Goal: Task Accomplishment & Management: Manage account settings

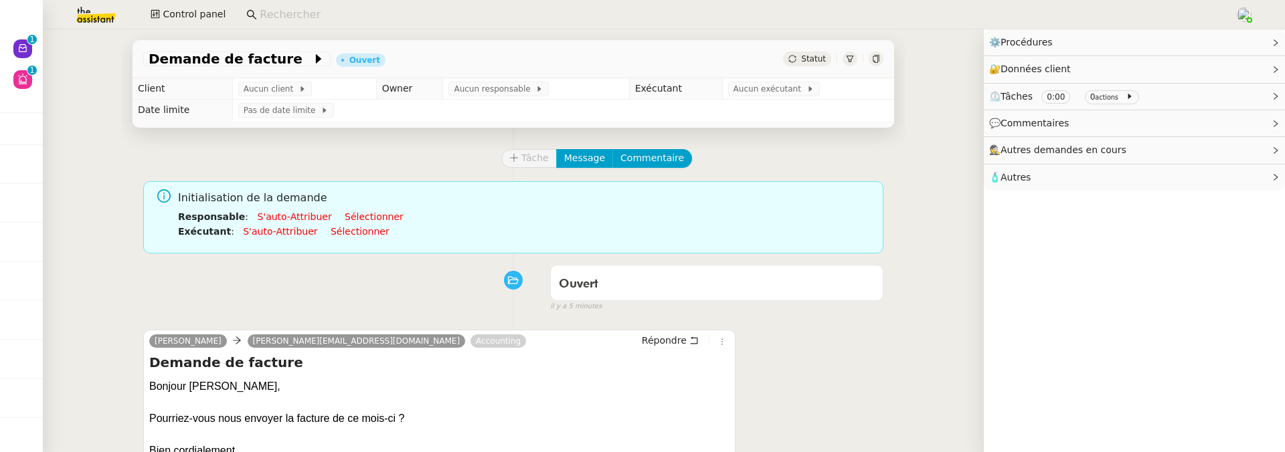
click at [378, 8] on input at bounding box center [741, 15] width 962 height 18
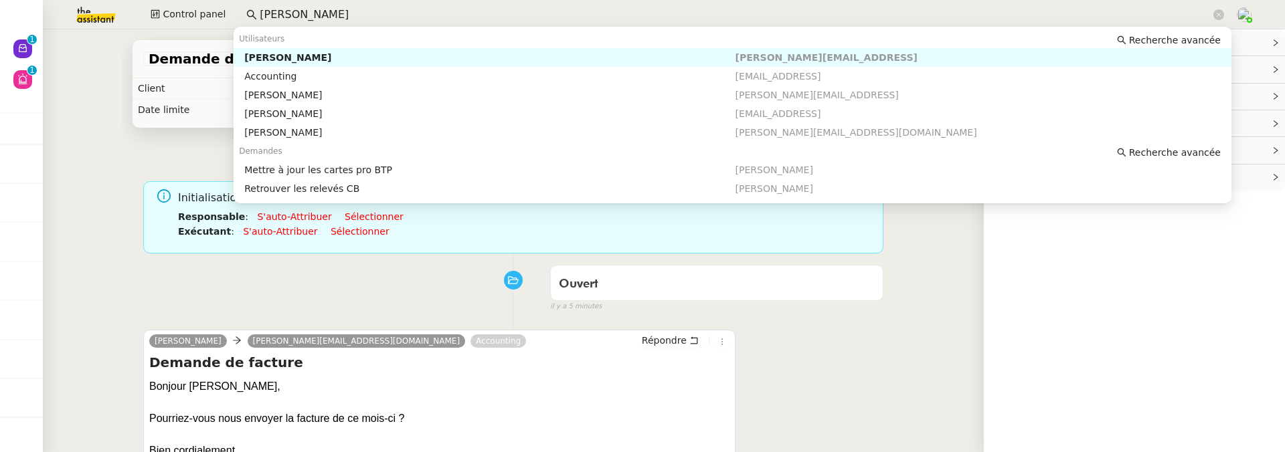
type input "descartes"
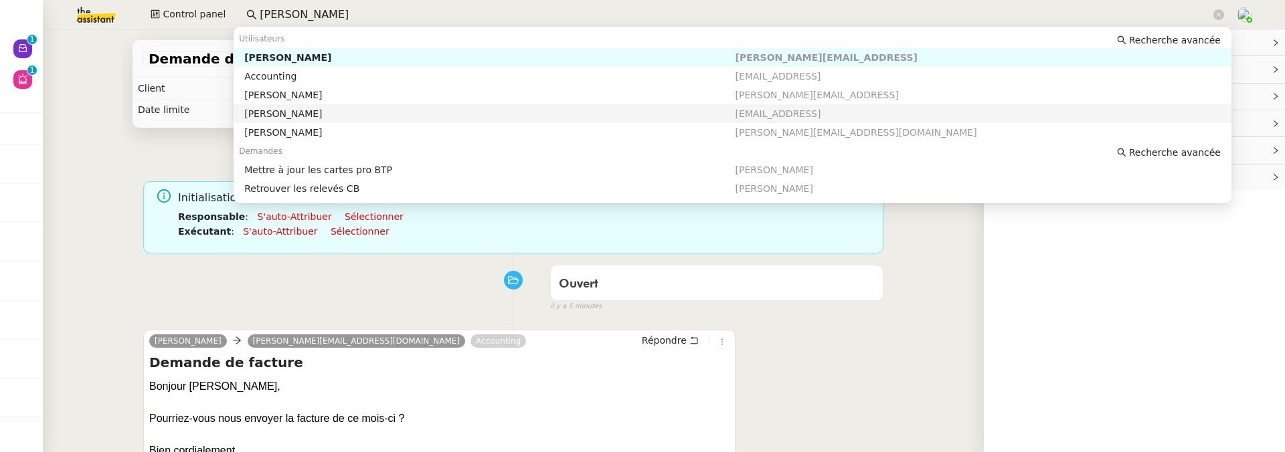
click at [805, 331] on div "Hasnaa Sammoud alexsmith@theassistant.com Accounting Répondre Demande de factur…" at bounding box center [513, 443] width 740 height 251
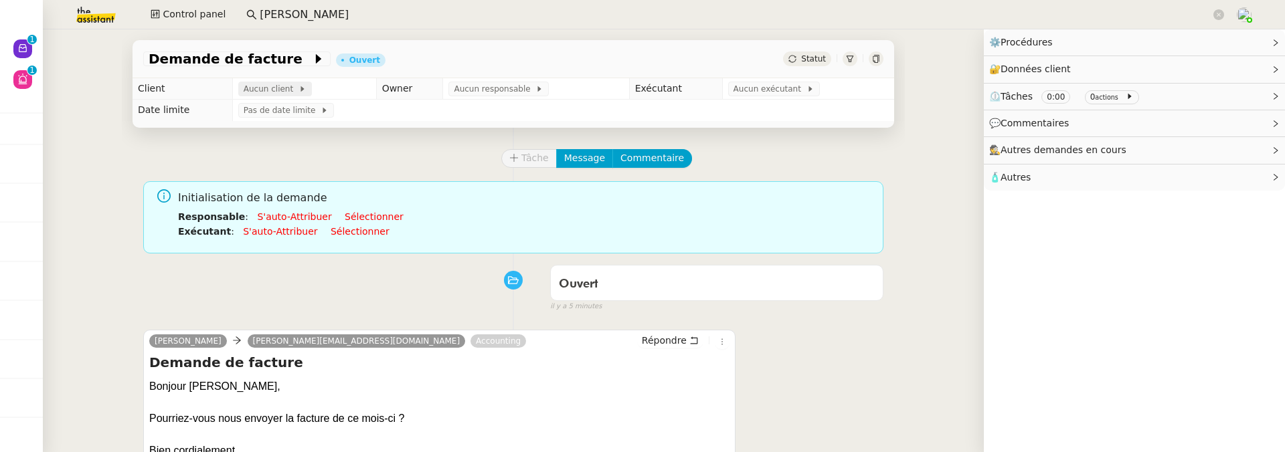
click at [298, 87] on icon at bounding box center [302, 89] width 8 height 8
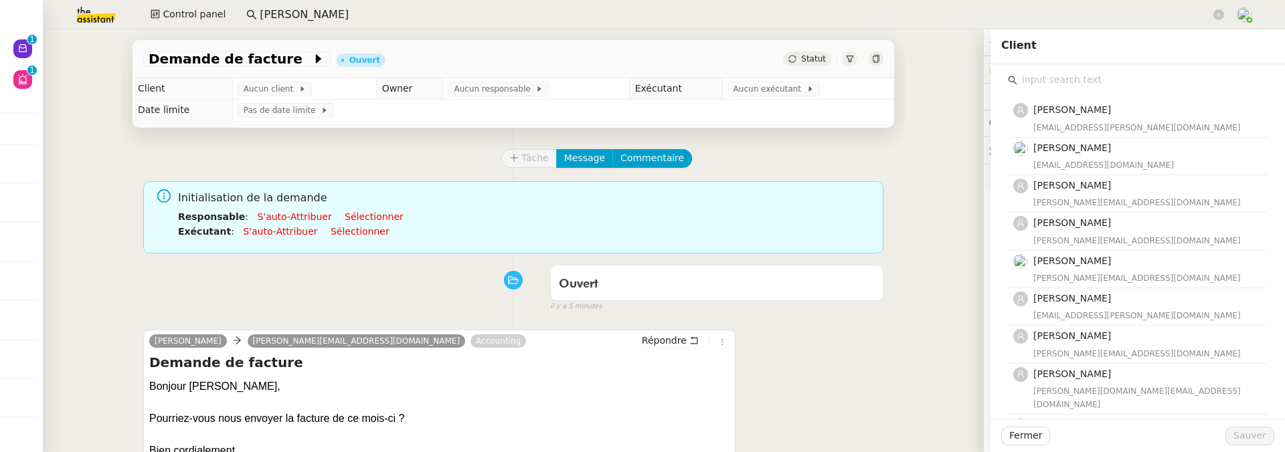
click at [761, 103] on td "Pas de date limite" at bounding box center [563, 110] width 662 height 21
click at [755, 92] on span "Aucun exécutant" at bounding box center [769, 88] width 73 height 13
click at [1039, 88] on input "text" at bounding box center [1142, 80] width 250 height 18
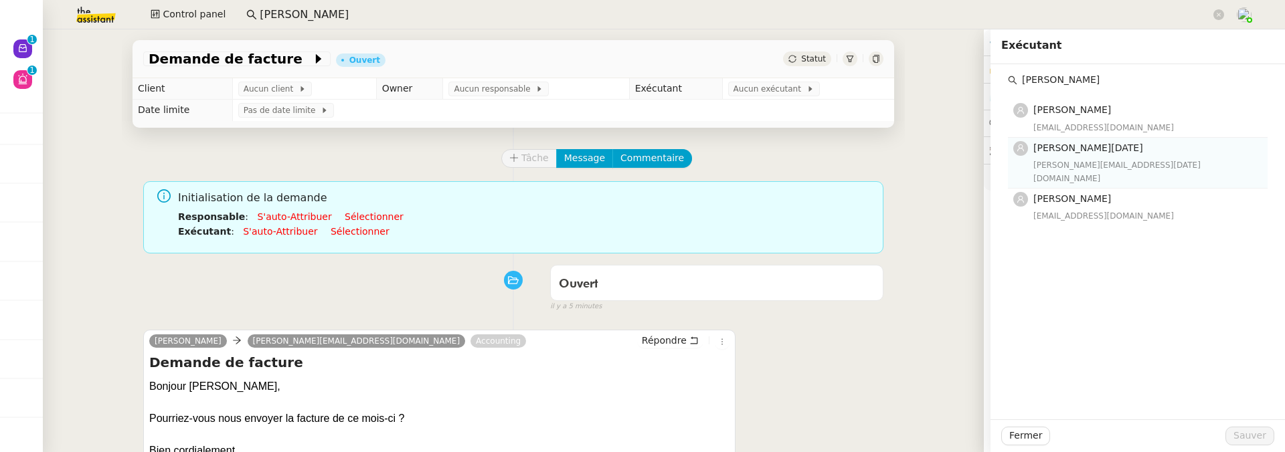
type input "jean"
click at [1089, 155] on h4 "[PERSON_NAME][DATE]" at bounding box center [1146, 148] width 226 height 15
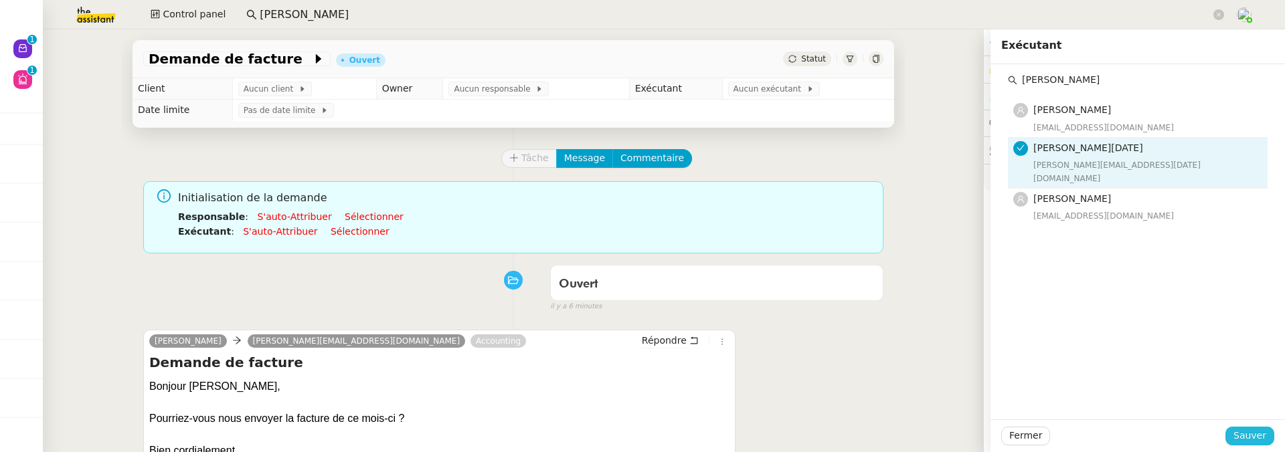
click at [1245, 437] on span "Sauver" at bounding box center [1249, 435] width 33 height 15
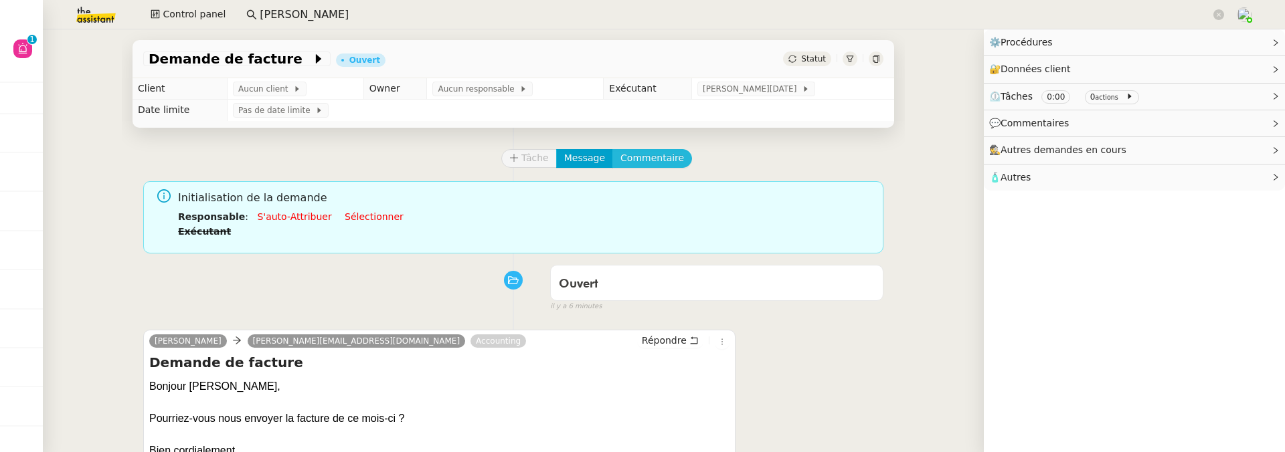
click at [666, 159] on span "Commentaire" at bounding box center [652, 158] width 64 height 15
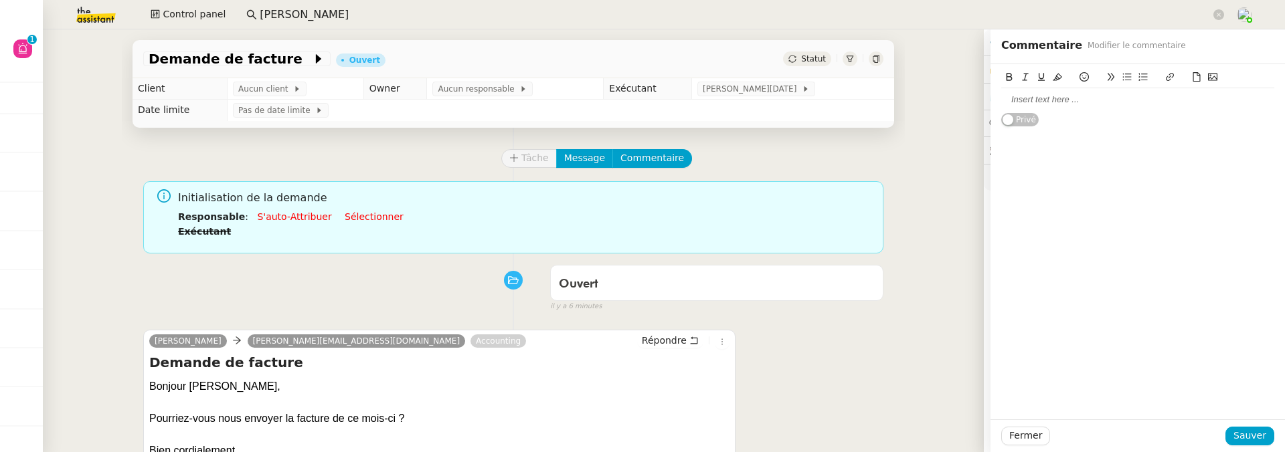
click at [1086, 109] on div at bounding box center [1137, 99] width 273 height 23
drag, startPoint x: 1125, startPoint y: 118, endPoint x: 1162, endPoint y: 104, distance: 38.8
click at [1162, 104] on div "j'ai mis le profil de Maurice c'est bien lui ? si c'est le cas il faudra ajoute…" at bounding box center [1137, 106] width 273 height 25
click at [1245, 427] on button "Sauver" at bounding box center [1249, 436] width 49 height 19
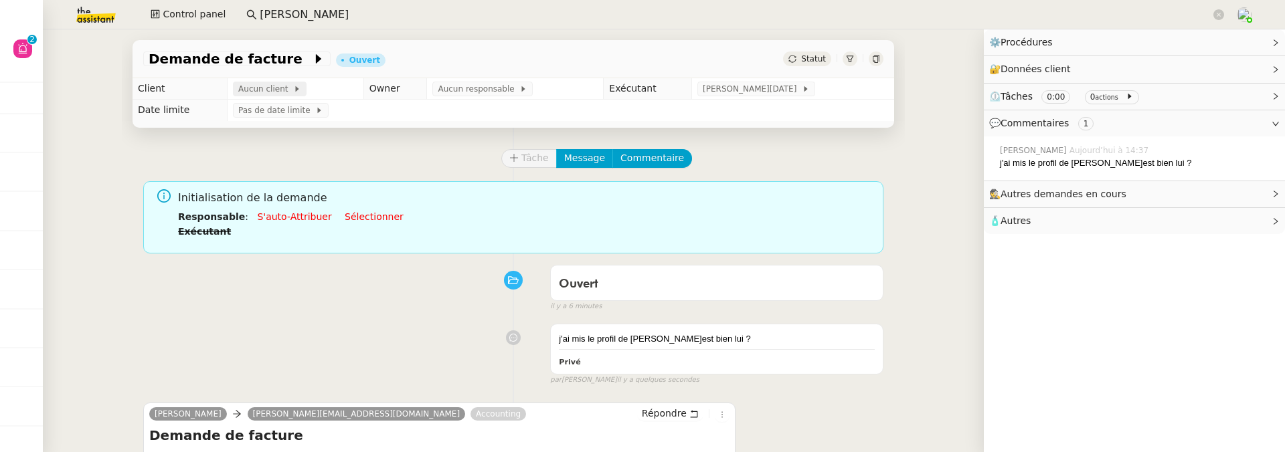
click at [293, 86] on icon at bounding box center [297, 89] width 8 height 8
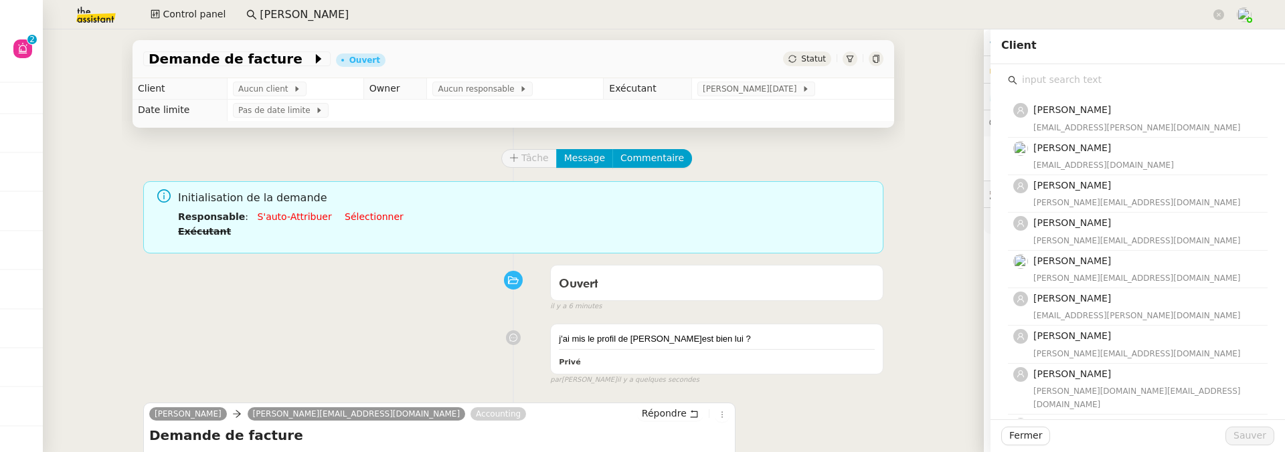
click at [1116, 76] on input "text" at bounding box center [1142, 80] width 250 height 18
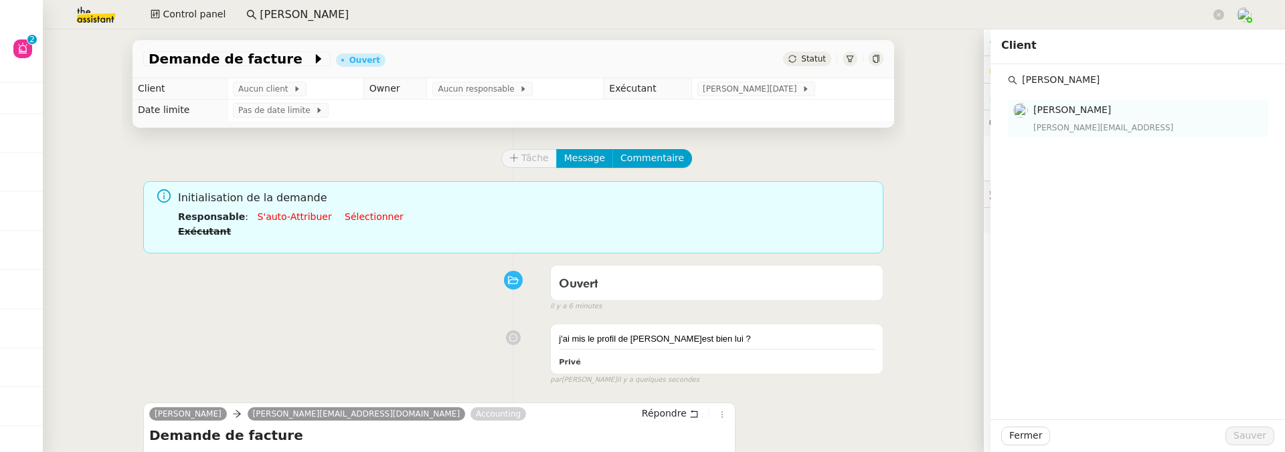
type input "maurice"
click at [1124, 129] on div "maurice.ndiaye@descartesmauss.ai" at bounding box center [1146, 127] width 226 height 13
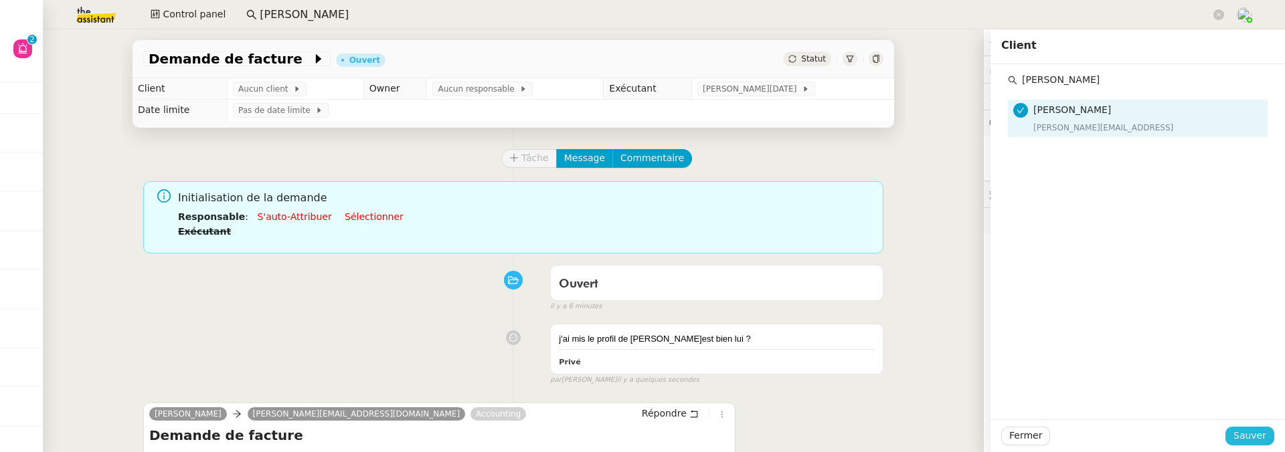
click at [1244, 444] on span "Sauver" at bounding box center [1249, 435] width 33 height 15
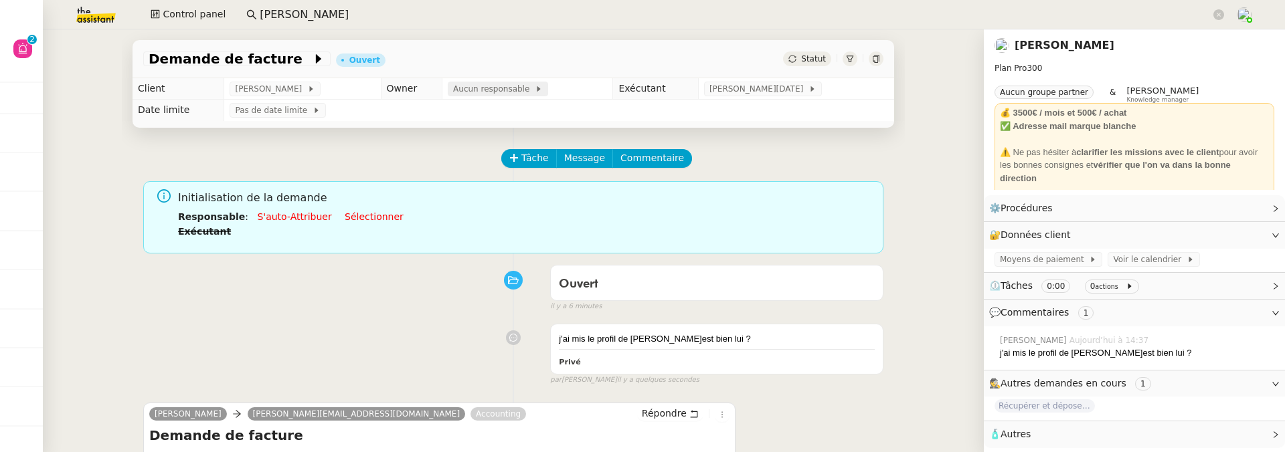
click at [481, 94] on span "Aucun responsable" at bounding box center [494, 88] width 82 height 13
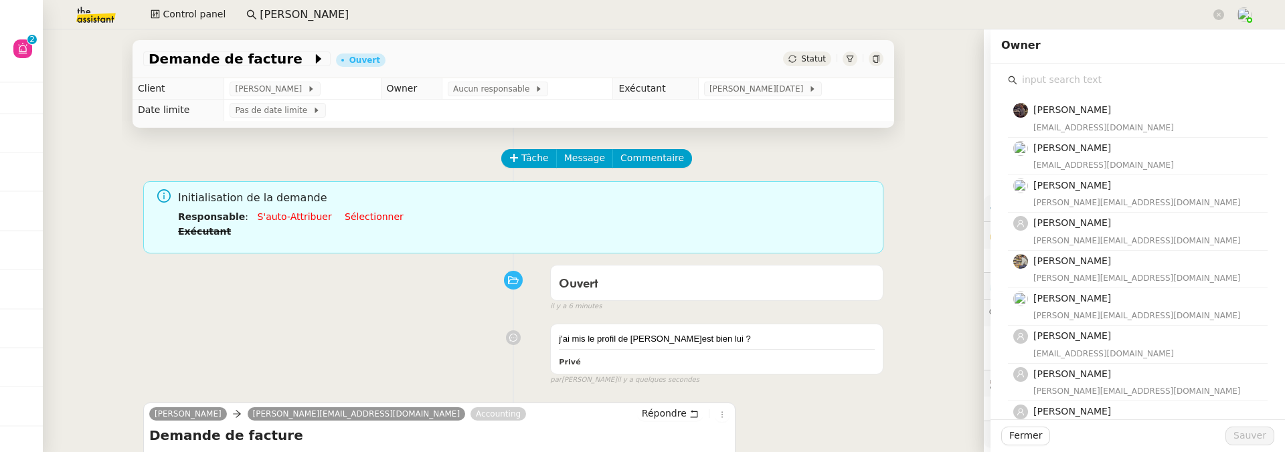
click at [1069, 78] on input "text" at bounding box center [1142, 80] width 250 height 18
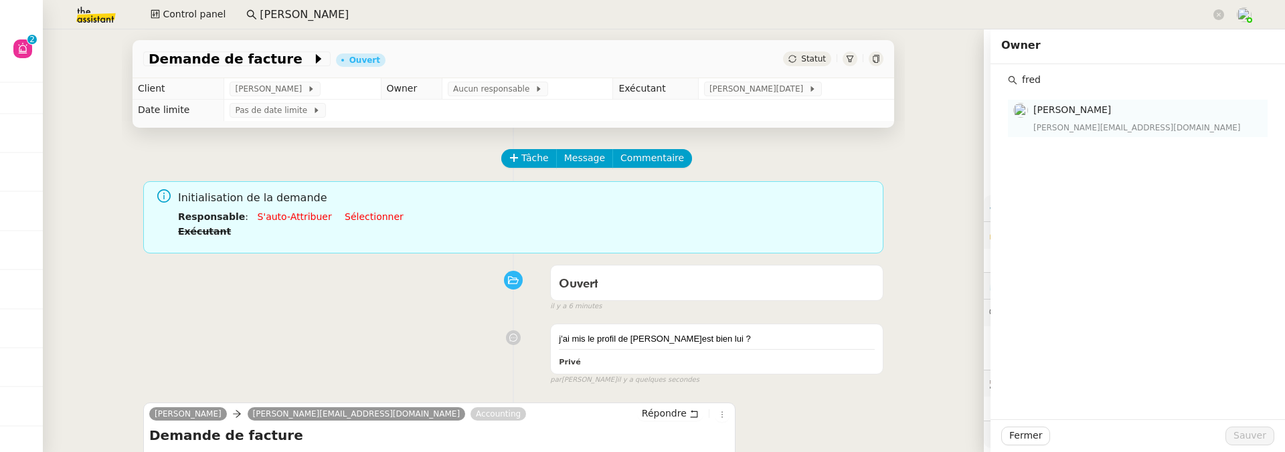
type input "fred"
click at [1093, 121] on div "frederique@team.theassistant.com" at bounding box center [1146, 127] width 226 height 13
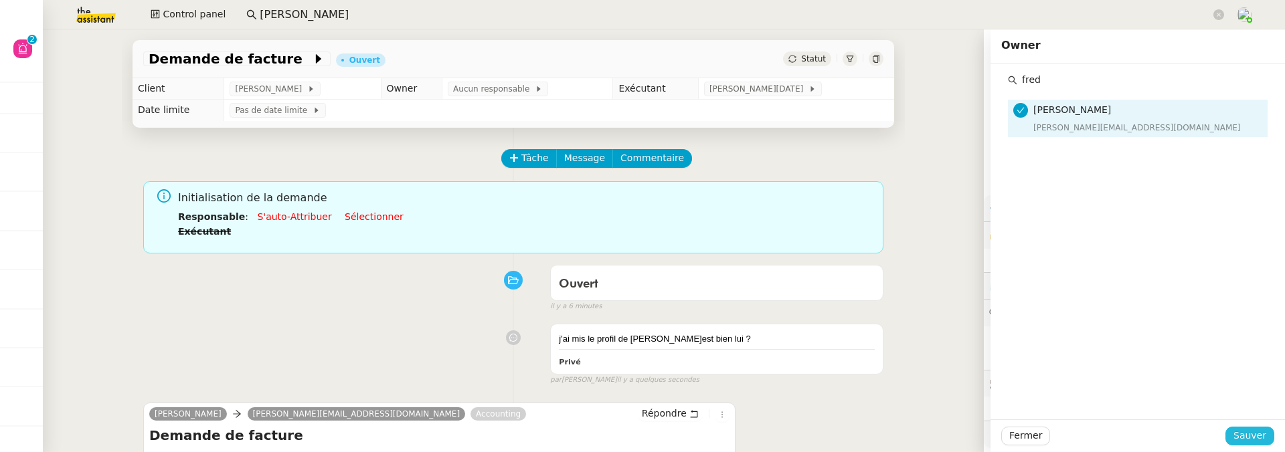
click at [1250, 428] on span "Sauver" at bounding box center [1249, 435] width 33 height 15
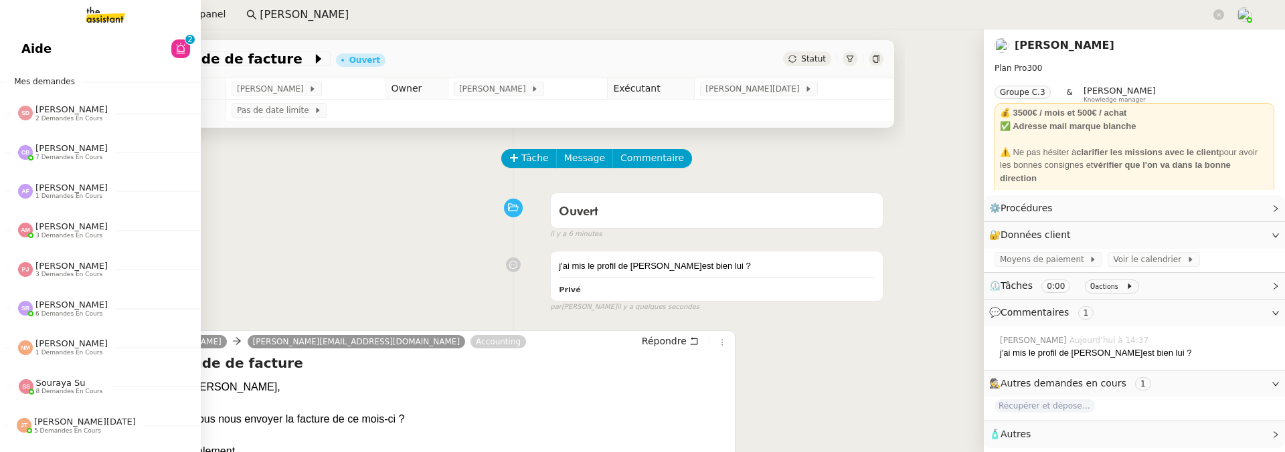
click at [27, 47] on span "Aide" at bounding box center [36, 49] width 30 height 20
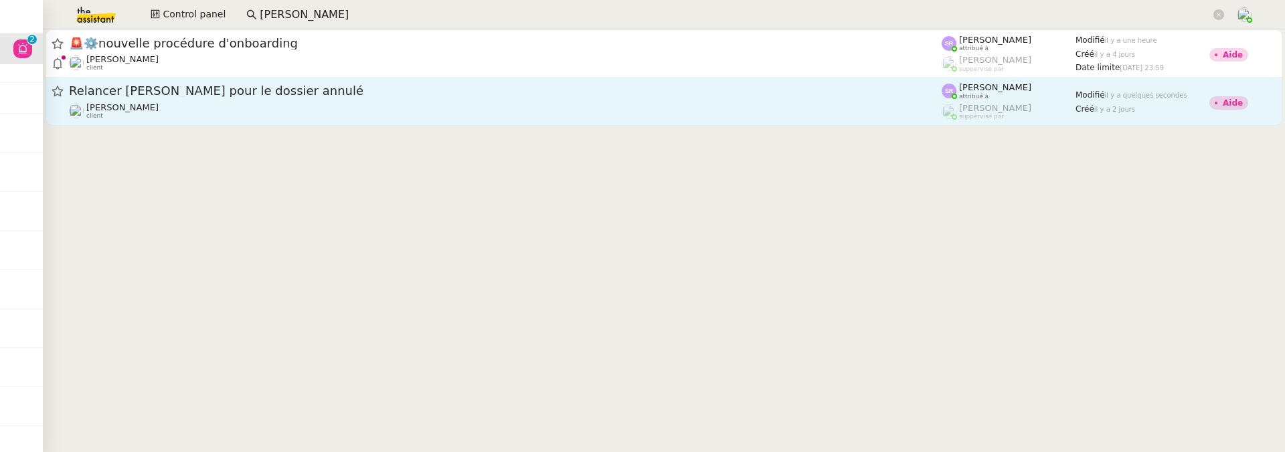
click at [414, 90] on span "Relancer Muriel pour le dossier annulé" at bounding box center [505, 91] width 873 height 12
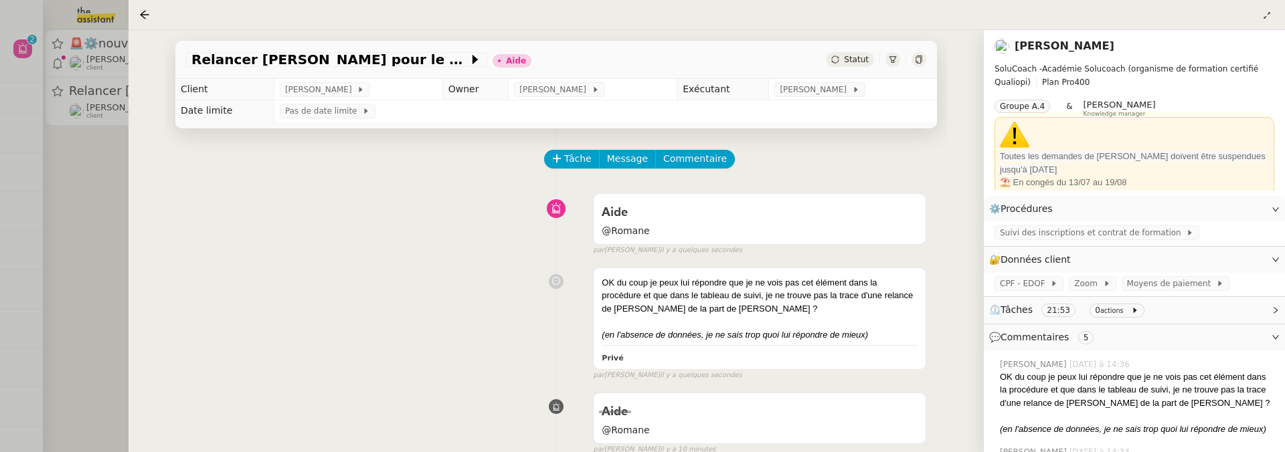
click at [95, 215] on div at bounding box center [642, 226] width 1285 height 452
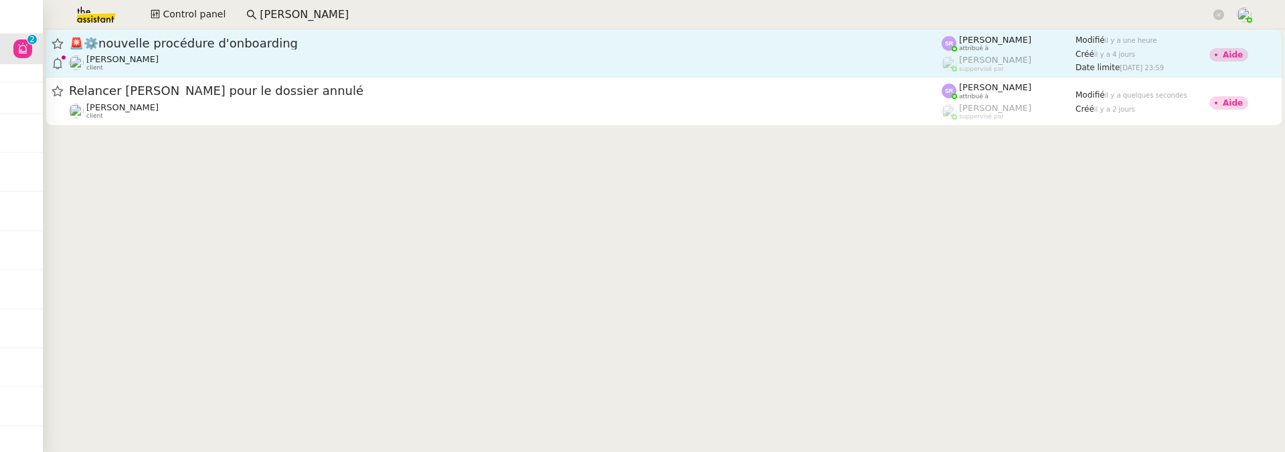
click at [244, 60] on div "Florian Parant client" at bounding box center [505, 62] width 873 height 17
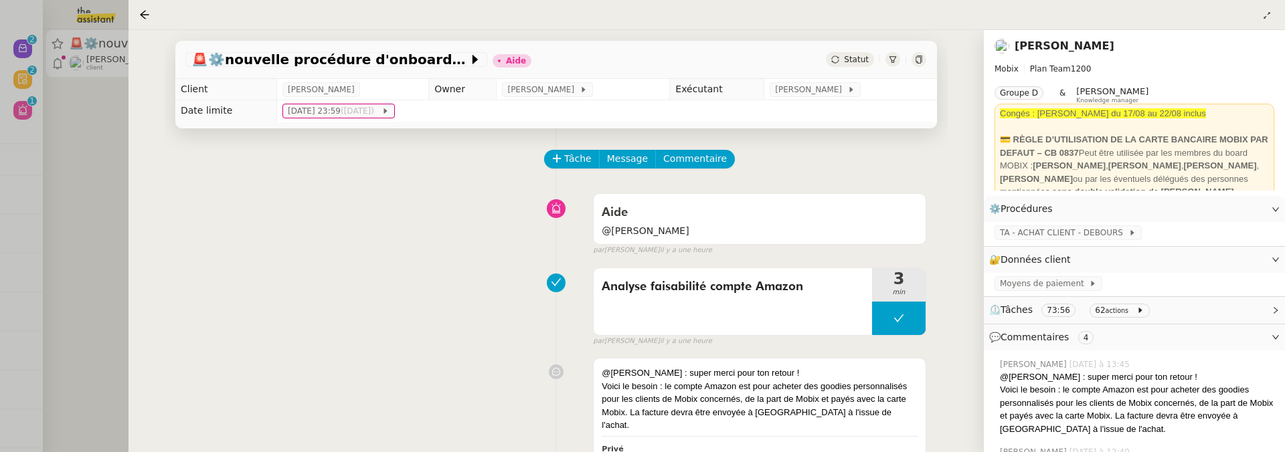
click at [88, 210] on div at bounding box center [642, 226] width 1285 height 452
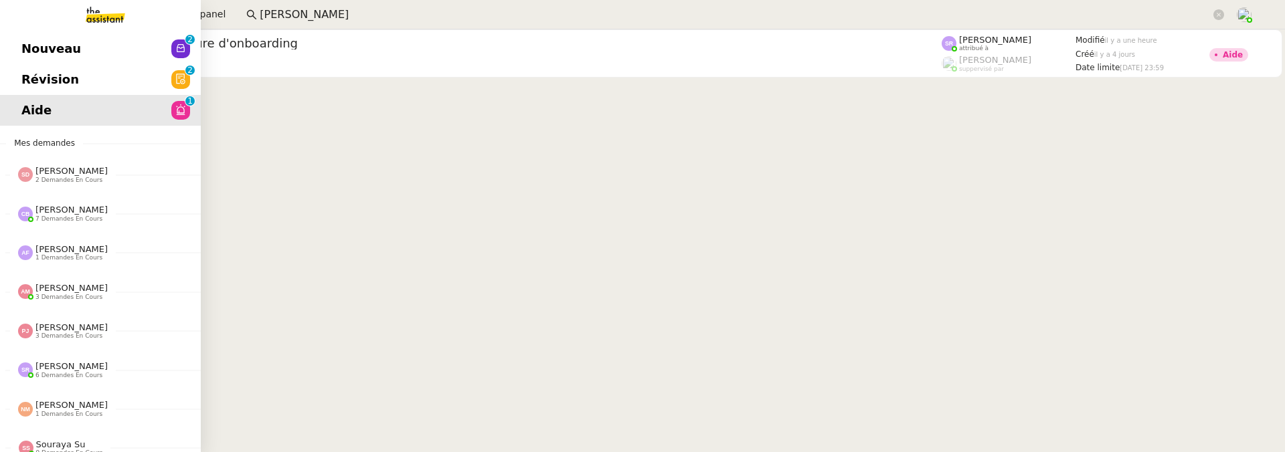
click at [32, 78] on span "Révision" at bounding box center [50, 80] width 58 height 20
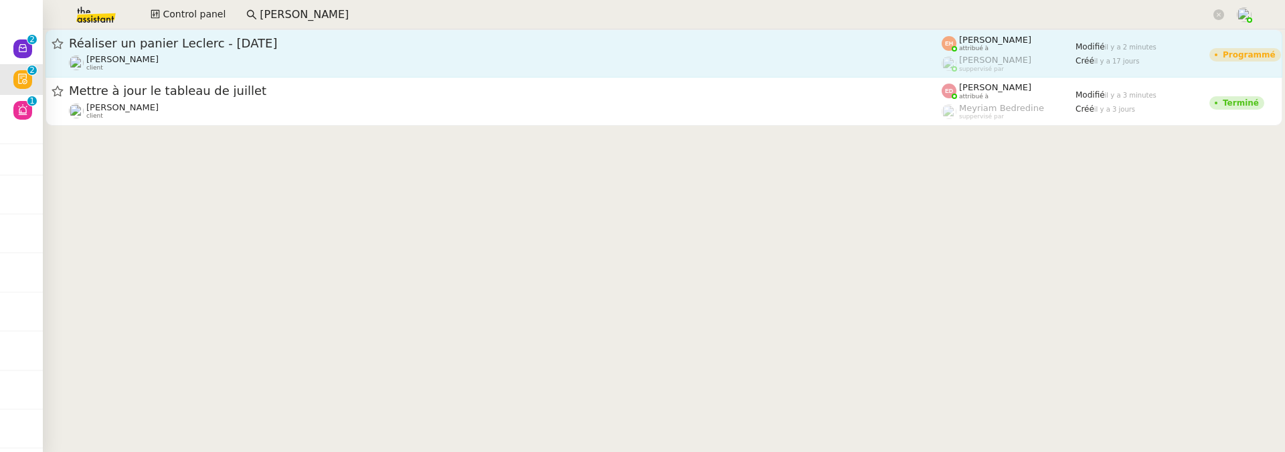
click at [346, 52] on div "Réaliser un panier Leclerc - août 2025 Colin Chaffotte client" at bounding box center [505, 53] width 873 height 36
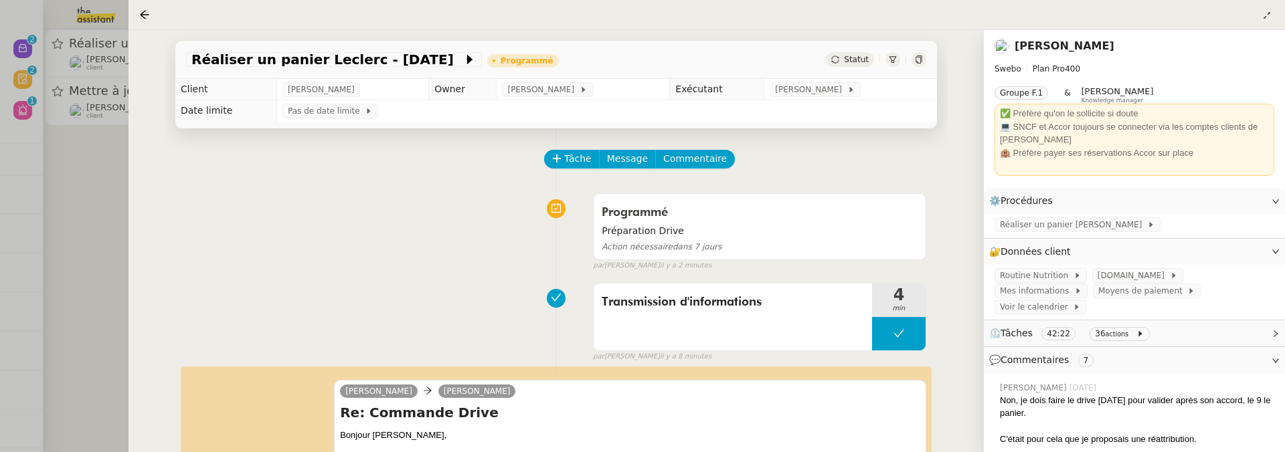
click at [122, 242] on div at bounding box center [642, 226] width 1285 height 452
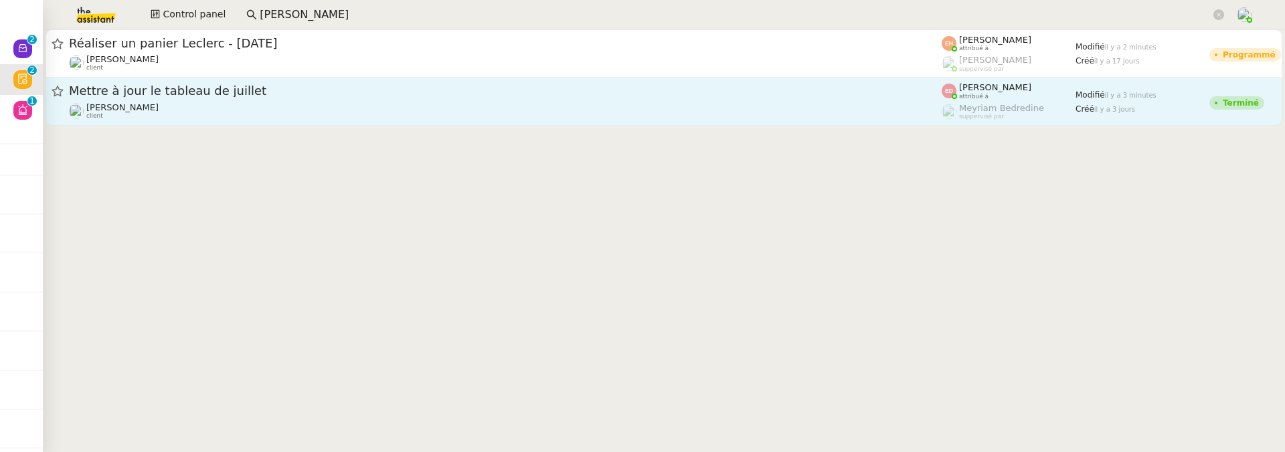
click at [237, 119] on div "Sharlen Torrado client" at bounding box center [505, 110] width 873 height 17
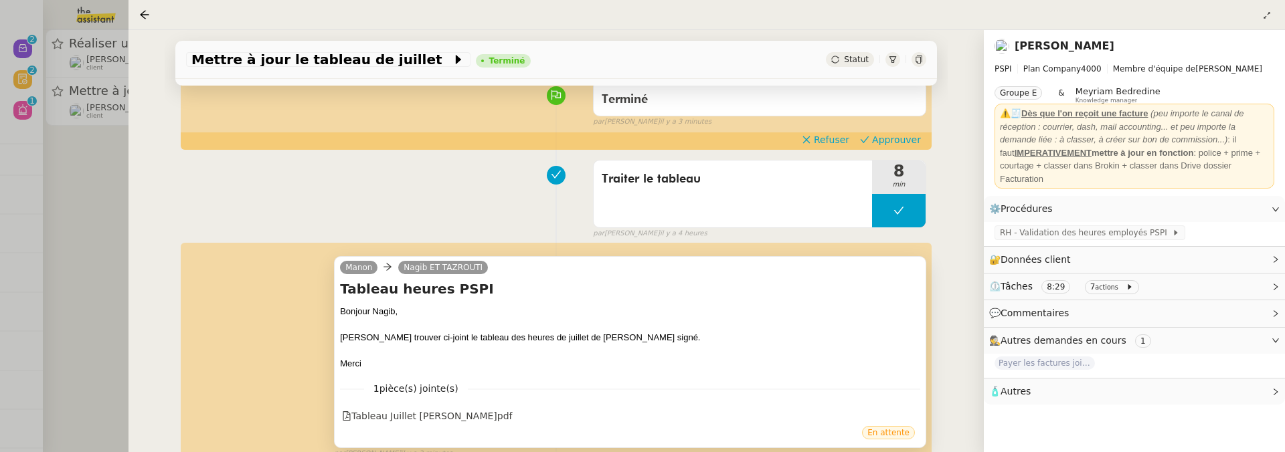
scroll to position [186, 0]
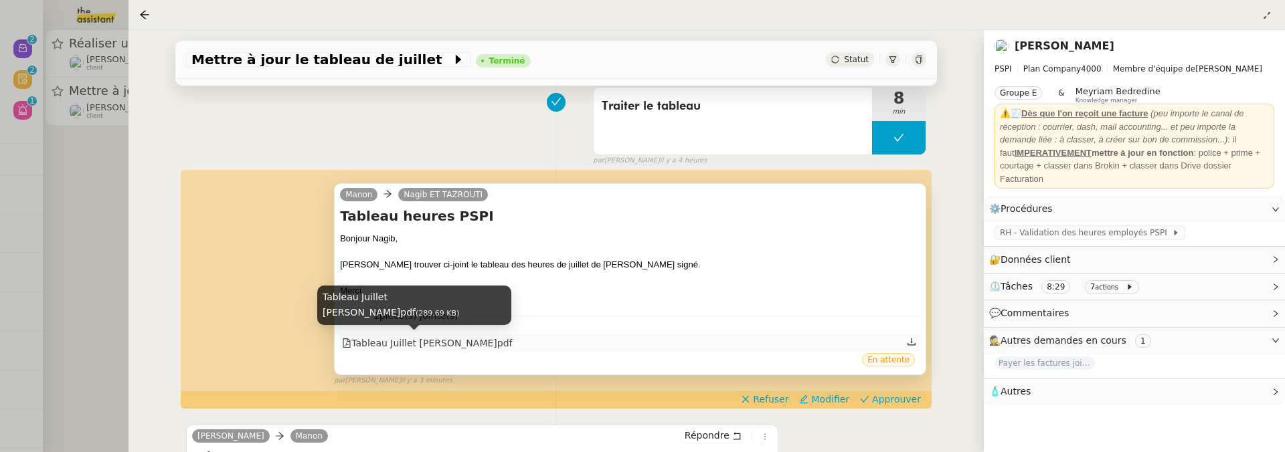
click at [470, 343] on div "Tableau Juillet Sophie M..pdf" at bounding box center [427, 343] width 170 height 15
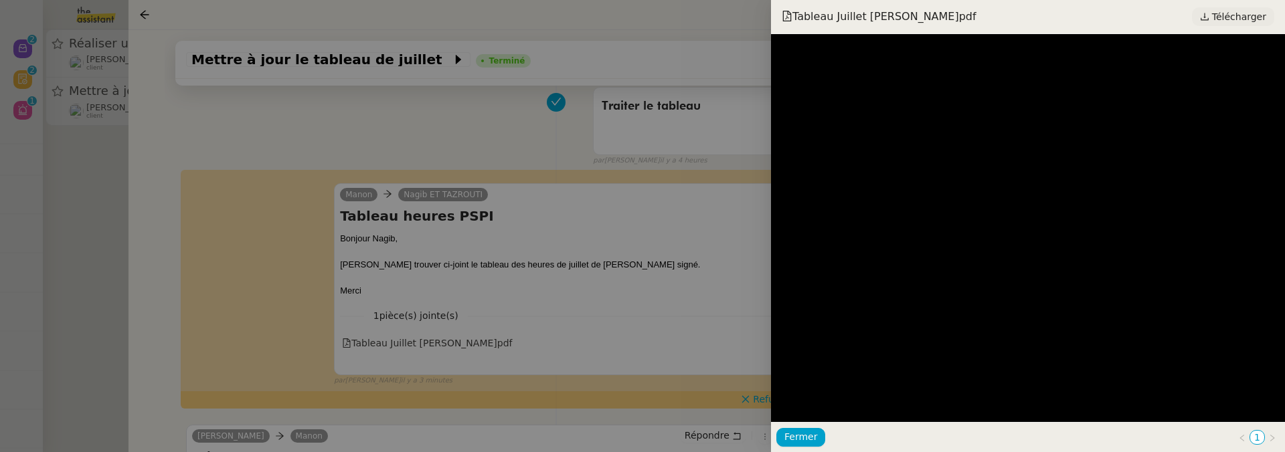
click at [1228, 9] on span "Télécharger" at bounding box center [1239, 16] width 54 height 17
click at [713, 262] on div at bounding box center [642, 226] width 1285 height 452
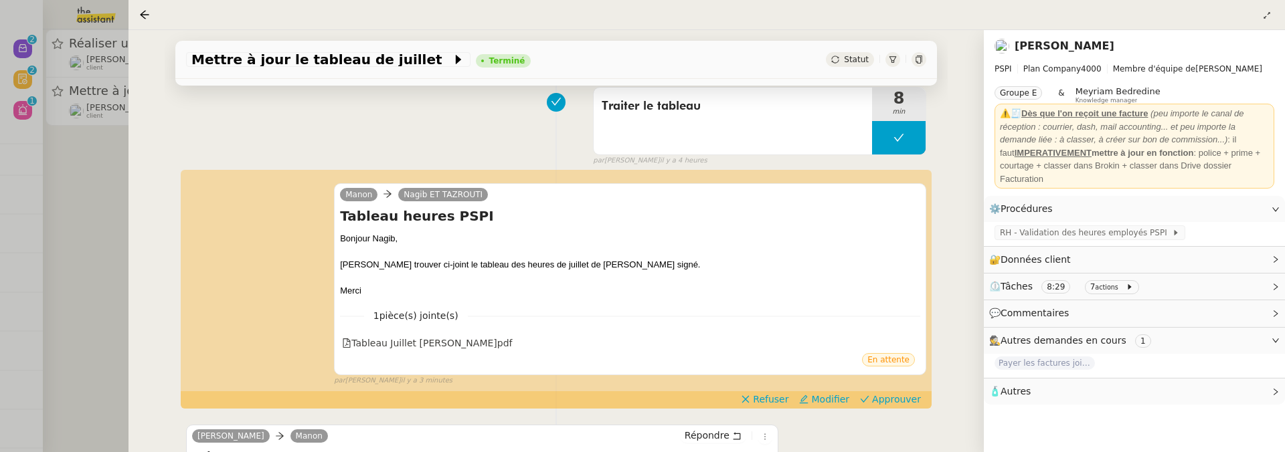
click at [900, 387] on div "Manon Nagib ET TAZROUTI Tableau heures PSPI Bonjour Nagib, Veuillez trouver ci-…" at bounding box center [556, 278] width 740 height 215
click at [897, 399] on span "Approuver" at bounding box center [896, 399] width 49 height 13
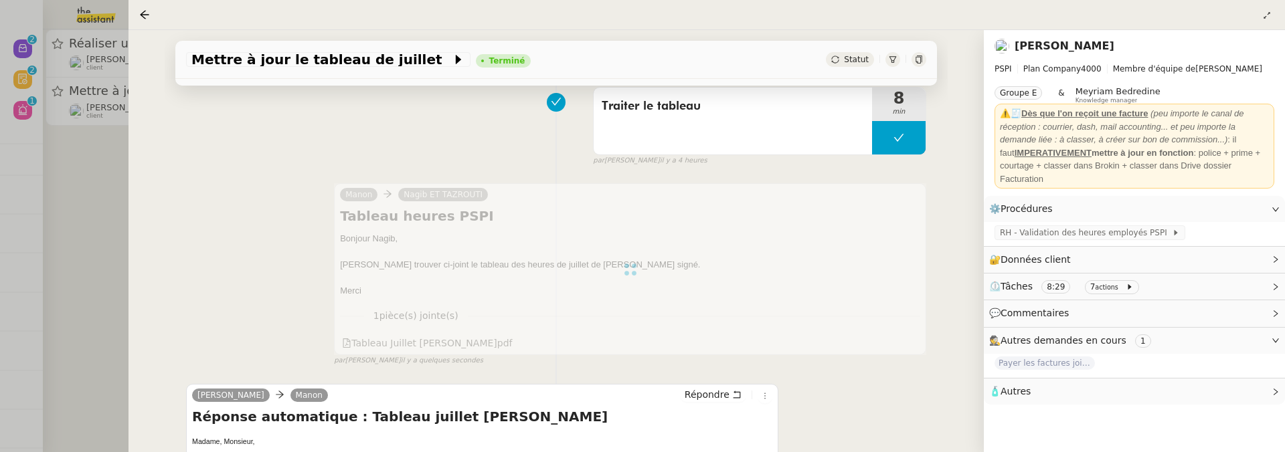
click at [97, 201] on div at bounding box center [642, 226] width 1285 height 452
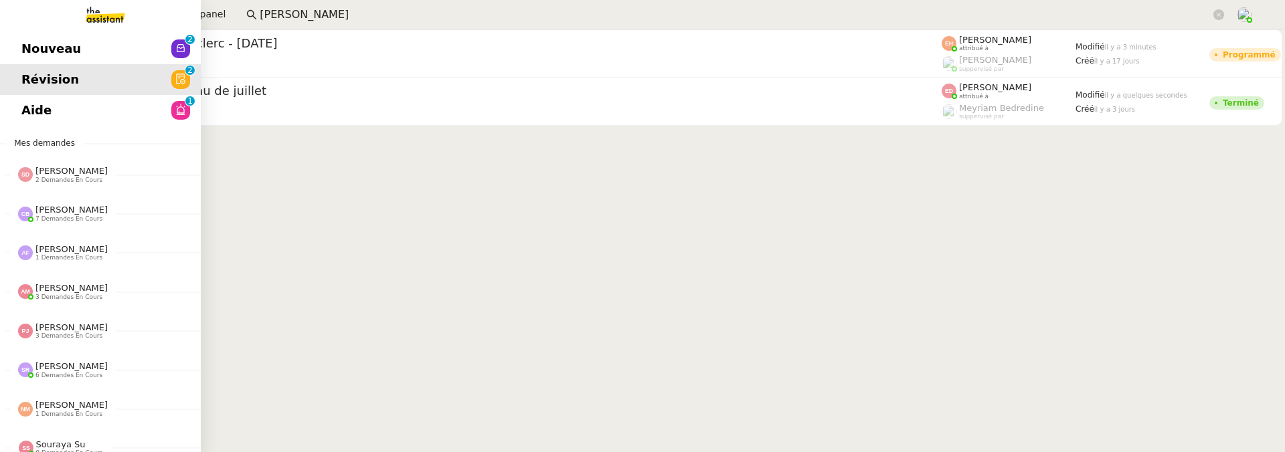
click at [23, 43] on span "Nouveau" at bounding box center [51, 49] width 60 height 20
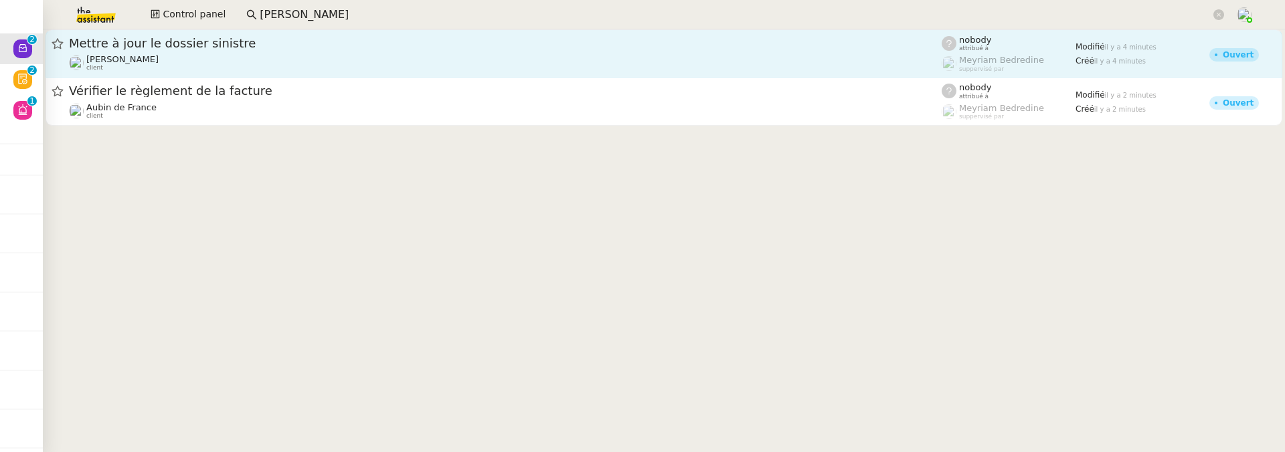
click at [397, 50] on div "Mettre à jour le dossier sinistre" at bounding box center [505, 43] width 873 height 16
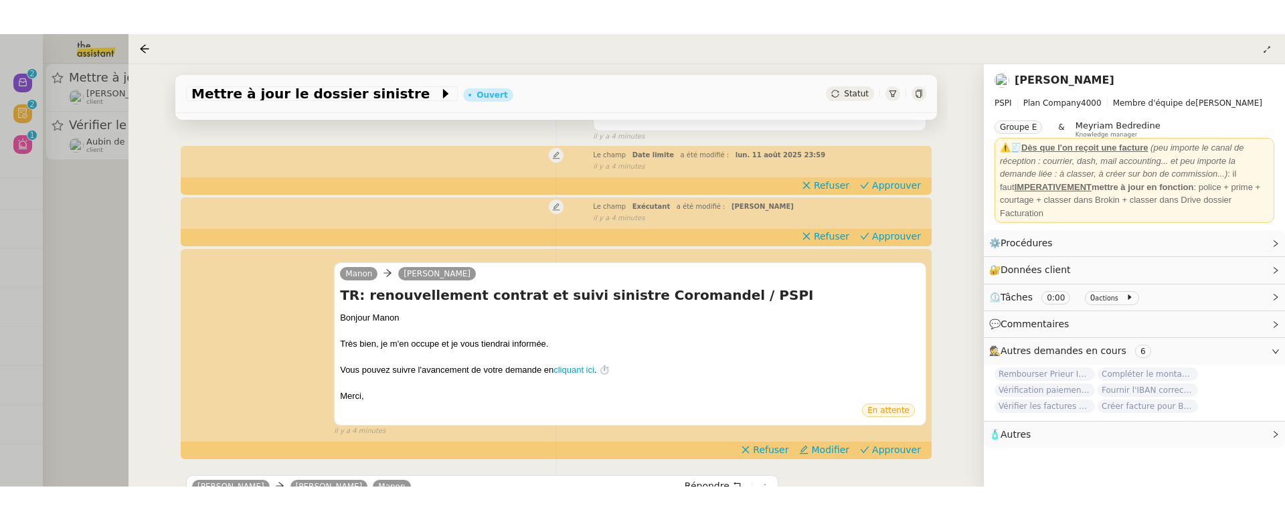
scroll to position [130, 0]
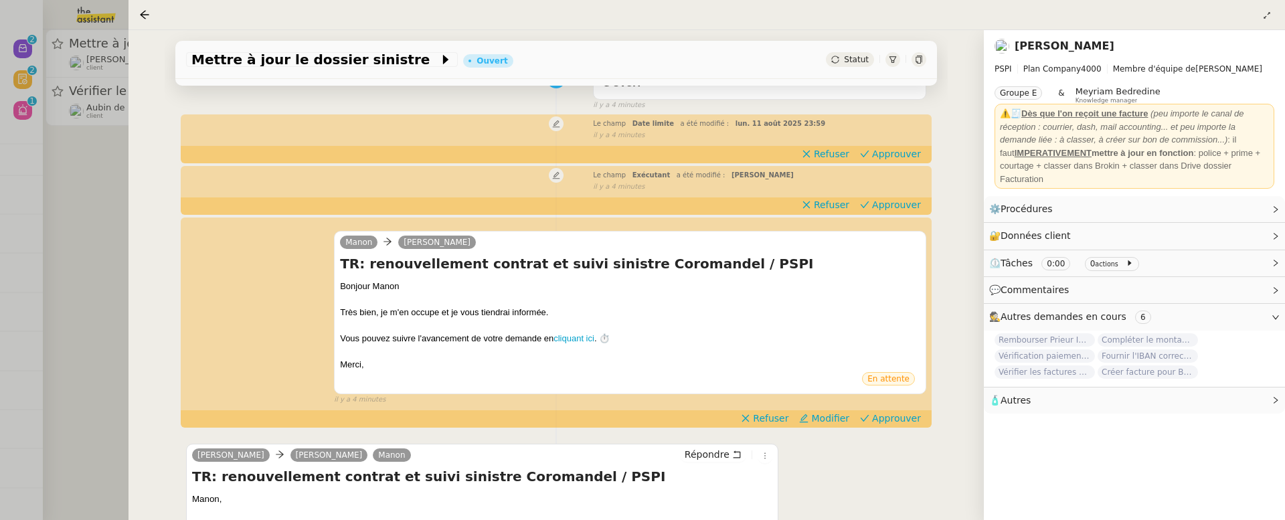
click at [919, 58] on icon at bounding box center [919, 60] width 8 height 8
click at [775, 422] on span "Refuser" at bounding box center [770, 418] width 35 height 13
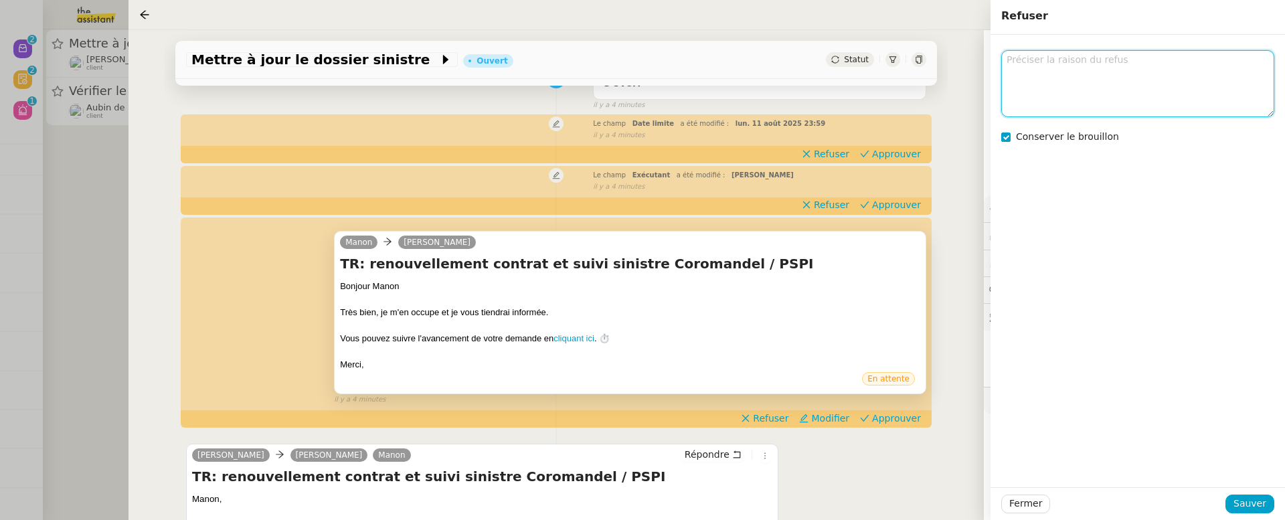
click at [1077, 101] on textarea at bounding box center [1137, 83] width 273 height 66
type textarea "pas manon en destinataire"
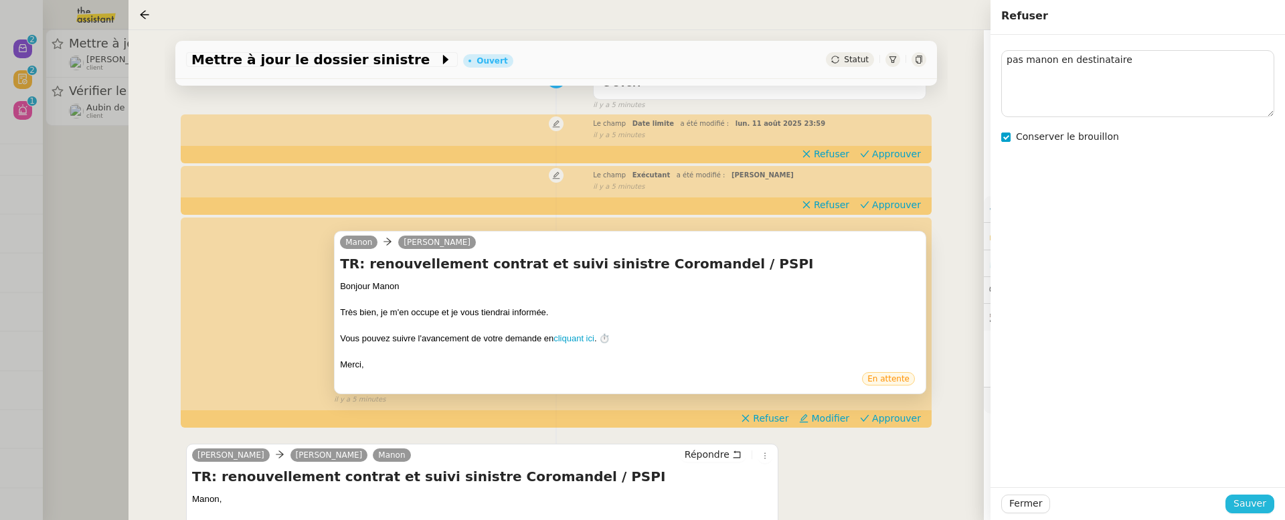
click at [1271, 452] on button "Sauver" at bounding box center [1249, 503] width 49 height 19
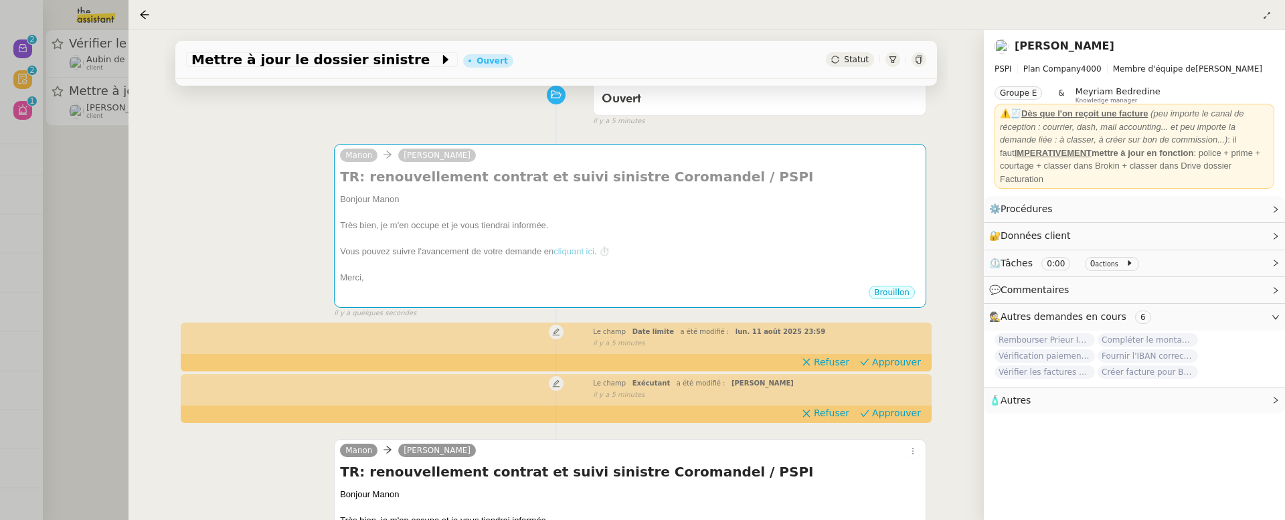
scroll to position [169, 0]
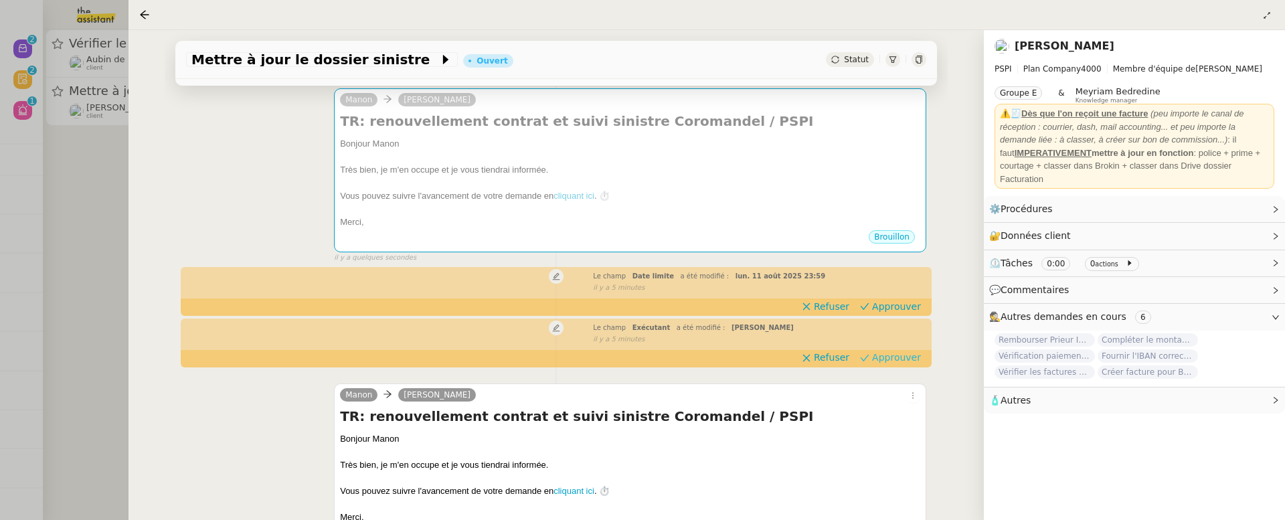
click at [894, 356] on span "Approuver" at bounding box center [896, 357] width 49 height 13
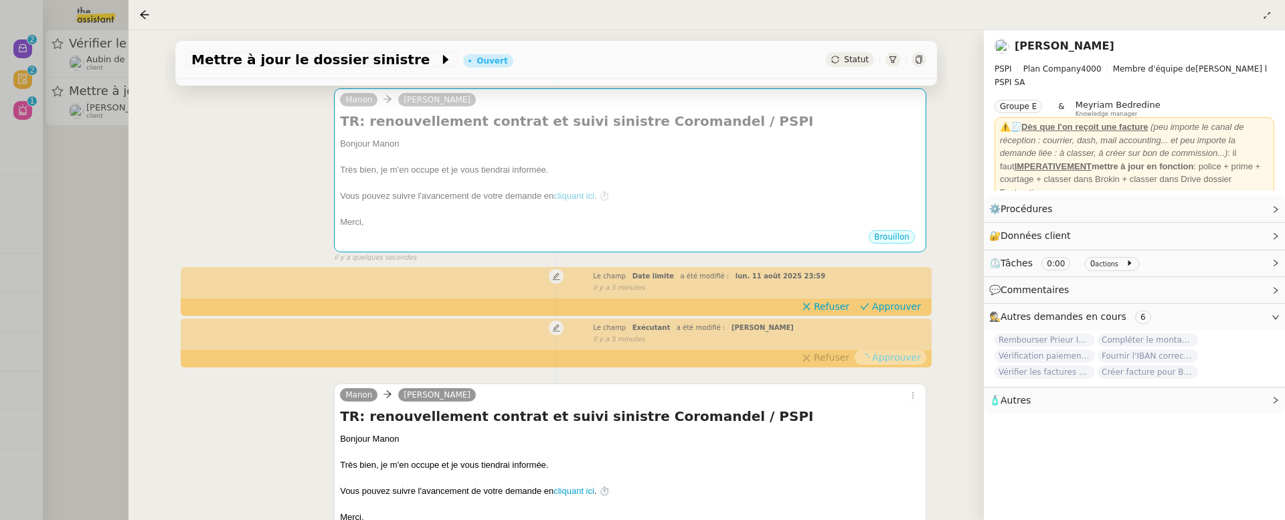
scroll to position [58, 0]
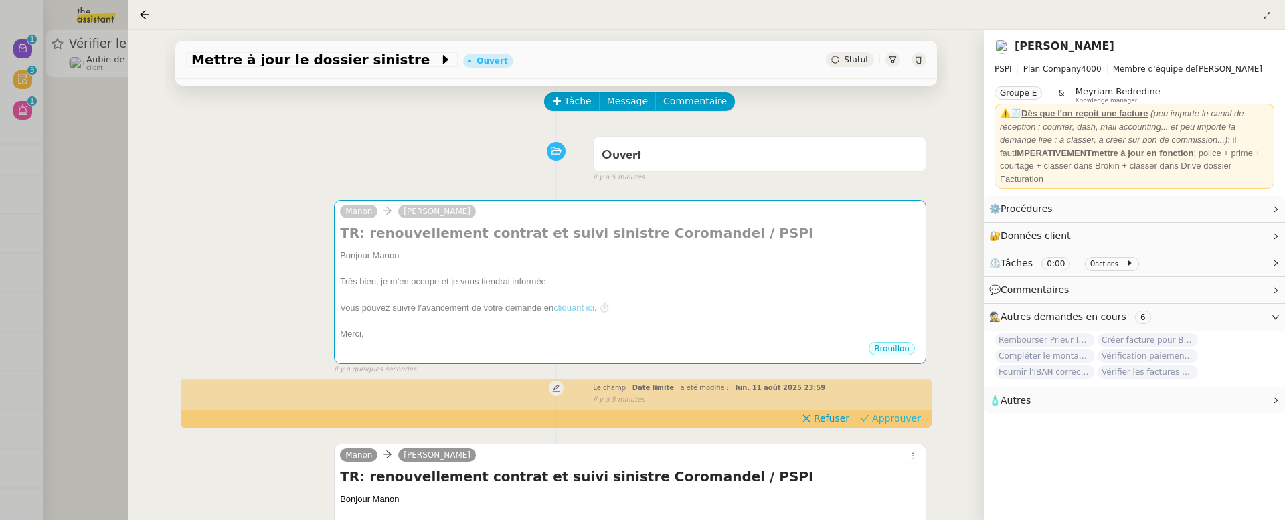
click at [893, 417] on span "Approuver" at bounding box center [896, 418] width 49 height 13
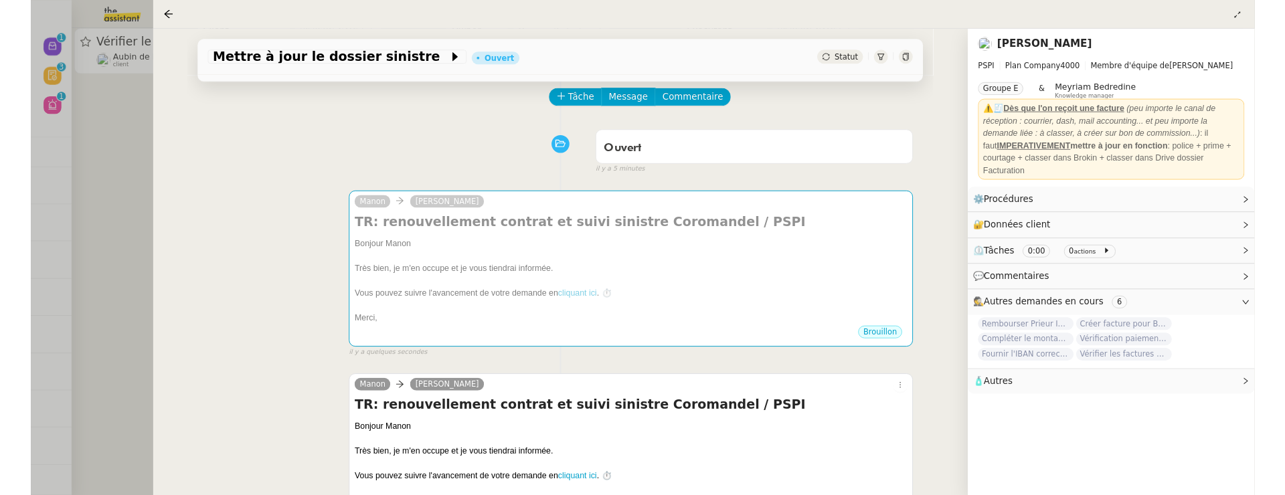
scroll to position [0, 0]
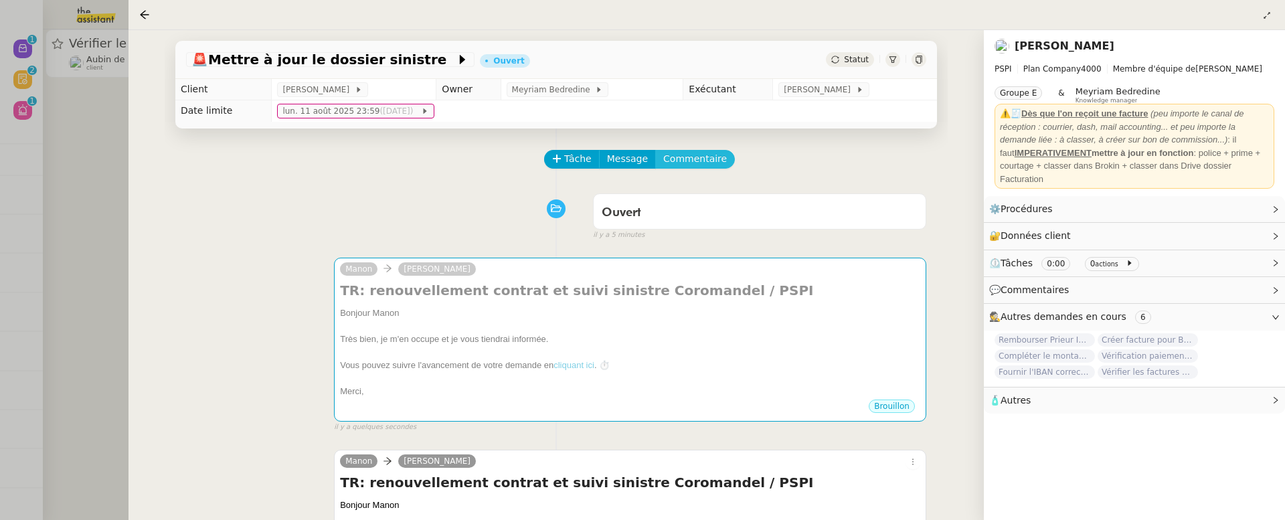
click at [695, 151] on span "Commentaire" at bounding box center [695, 158] width 64 height 15
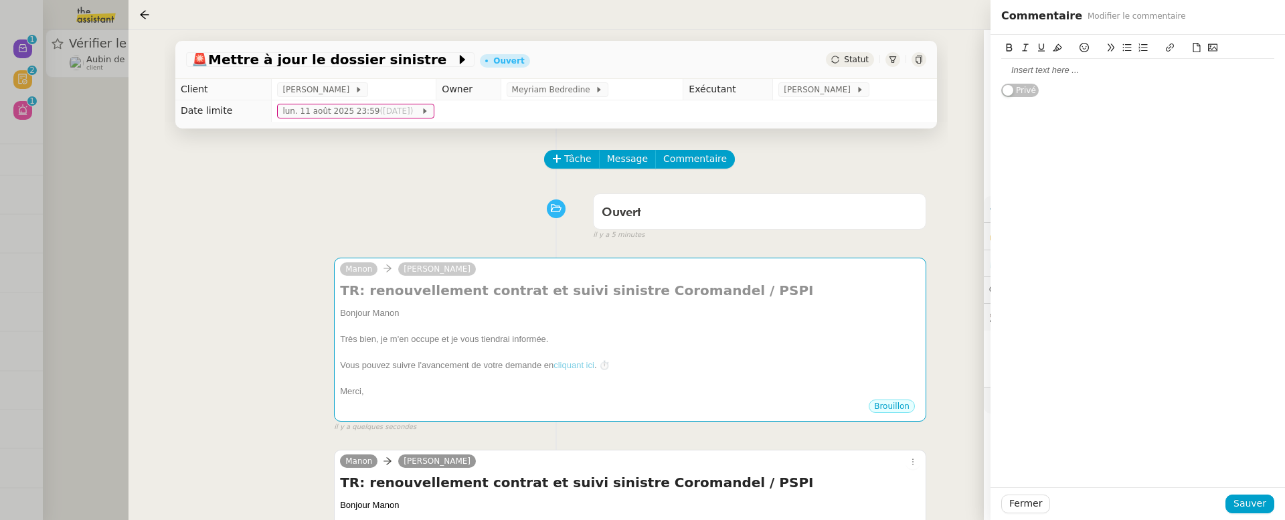
click at [1047, 72] on div at bounding box center [1137, 70] width 273 height 12
click at [1254, 452] on button "Sauver" at bounding box center [1249, 503] width 49 height 19
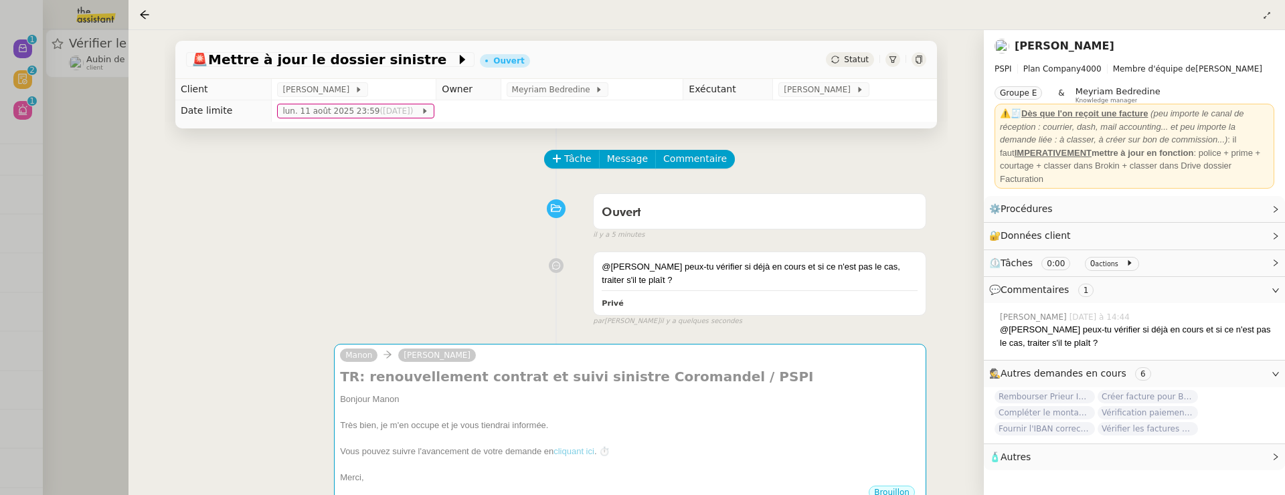
click at [104, 236] on div at bounding box center [642, 247] width 1285 height 495
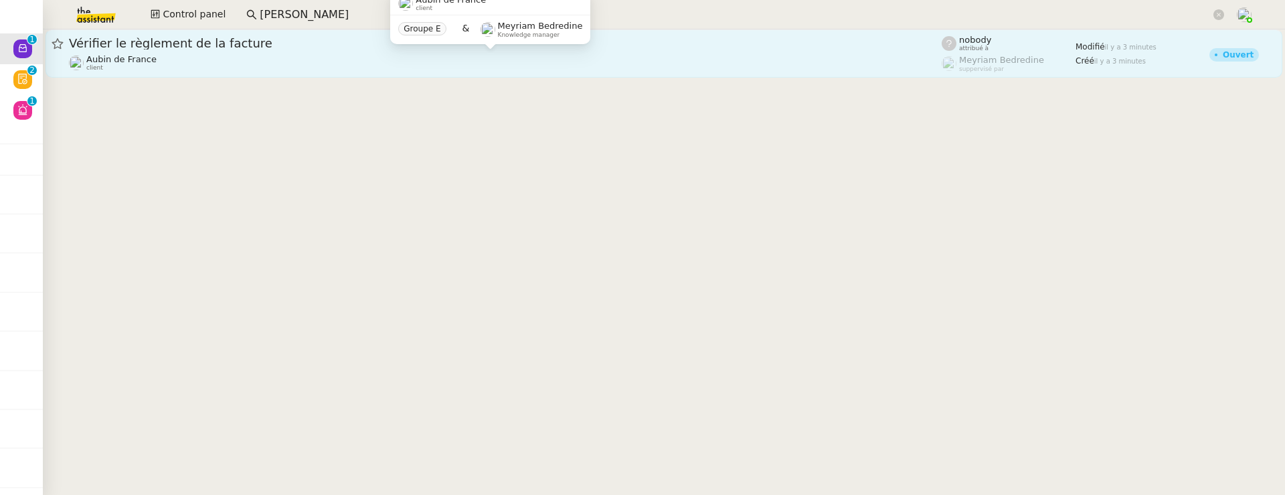
click at [174, 58] on div "Aubin de France client" at bounding box center [505, 62] width 873 height 17
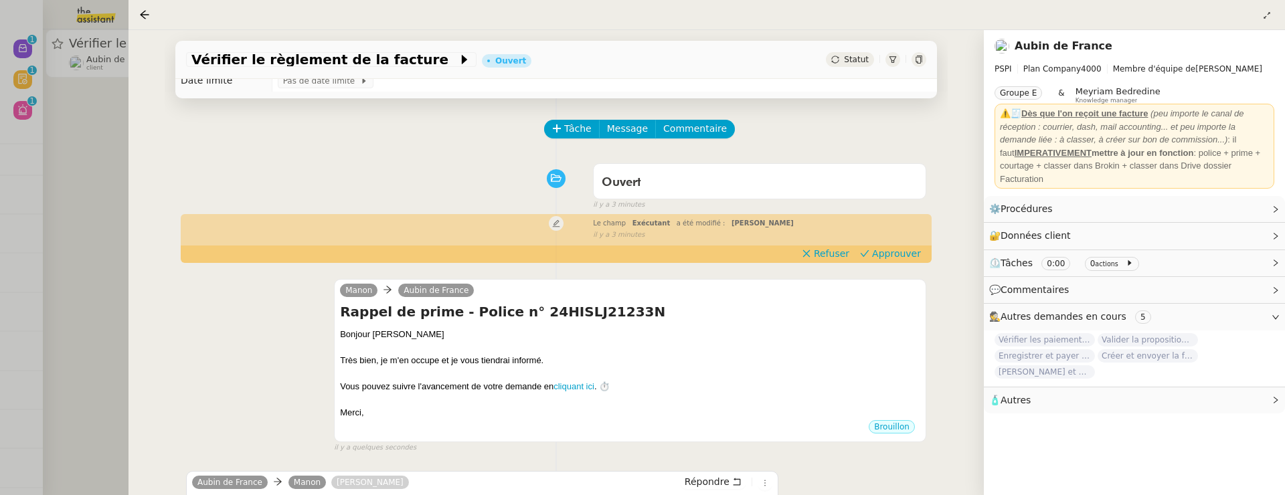
scroll to position [33, 0]
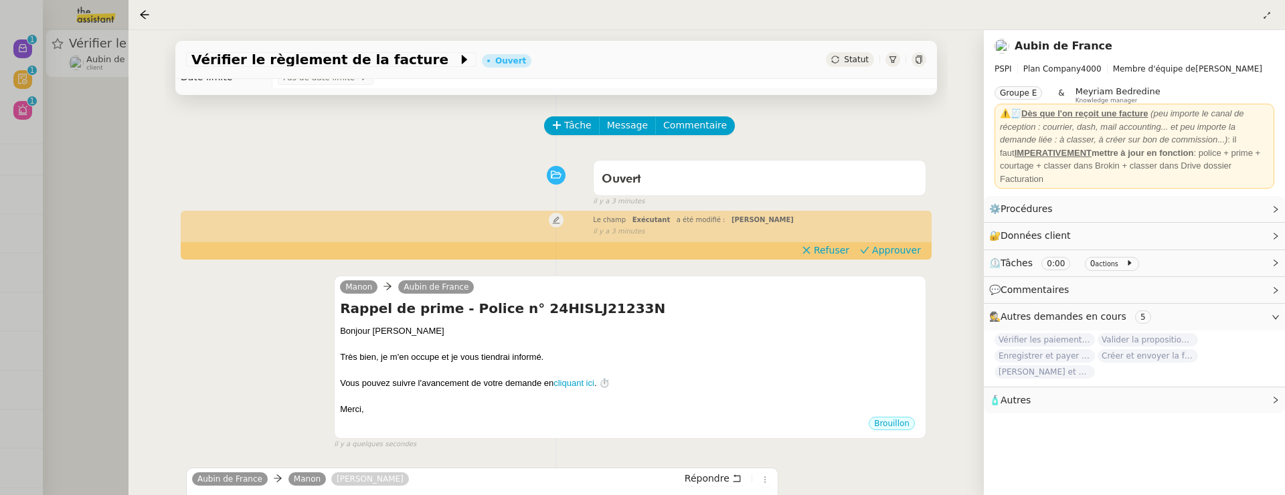
click at [120, 281] on div at bounding box center [642, 247] width 1285 height 495
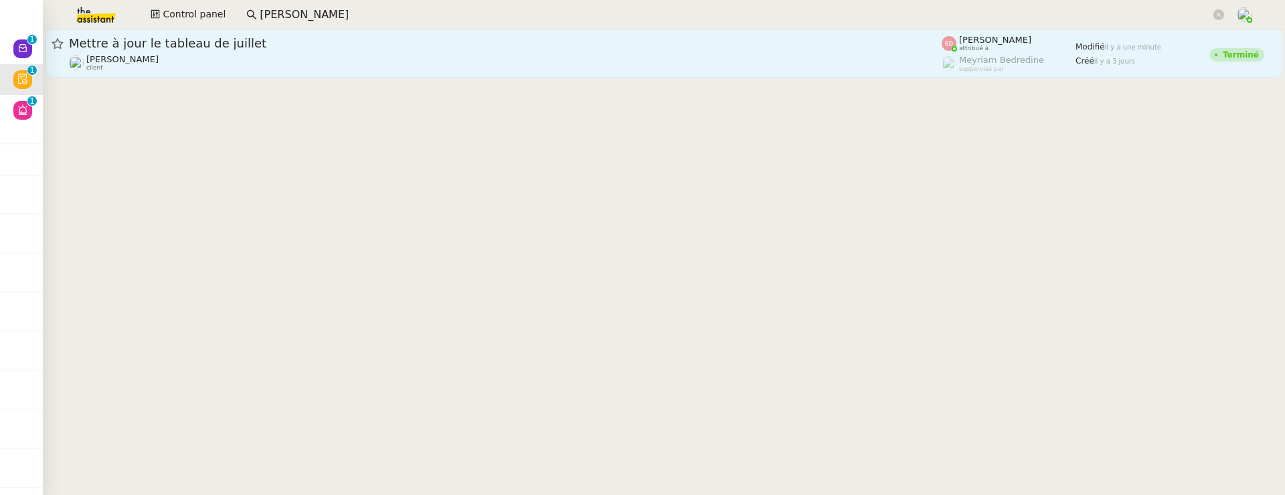
click at [314, 50] on div "Mettre à jour le tableau de juillet" at bounding box center [505, 43] width 873 height 16
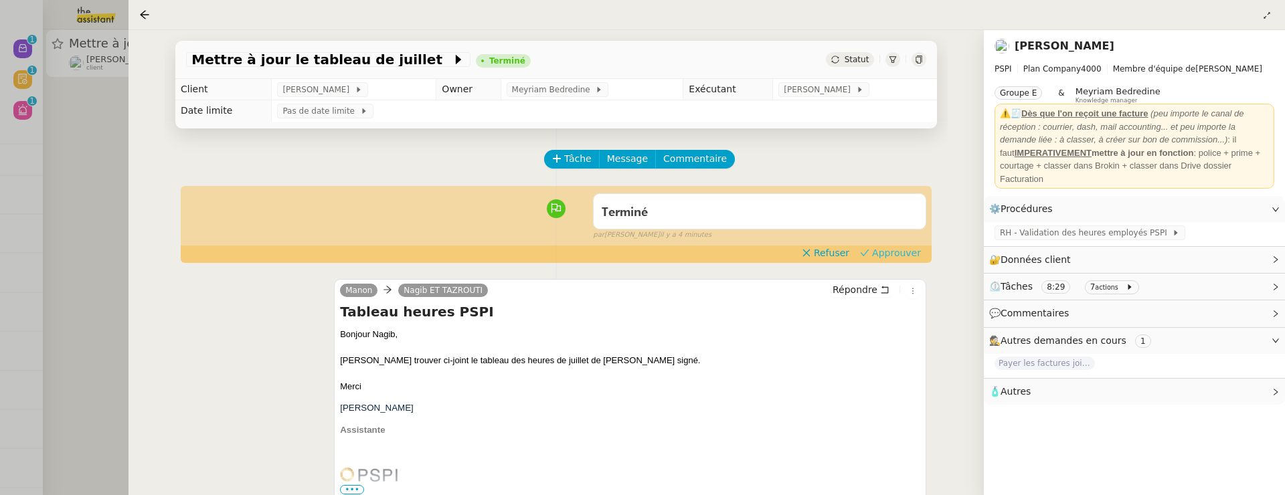
click at [886, 251] on span "Approuver" at bounding box center [896, 252] width 49 height 13
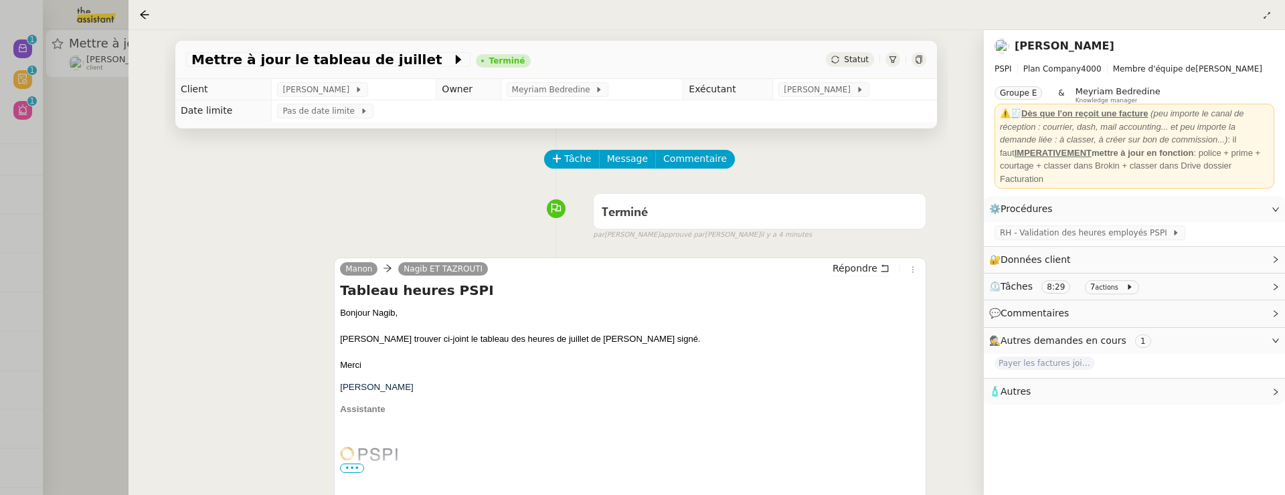
click at [74, 163] on div at bounding box center [642, 247] width 1285 height 495
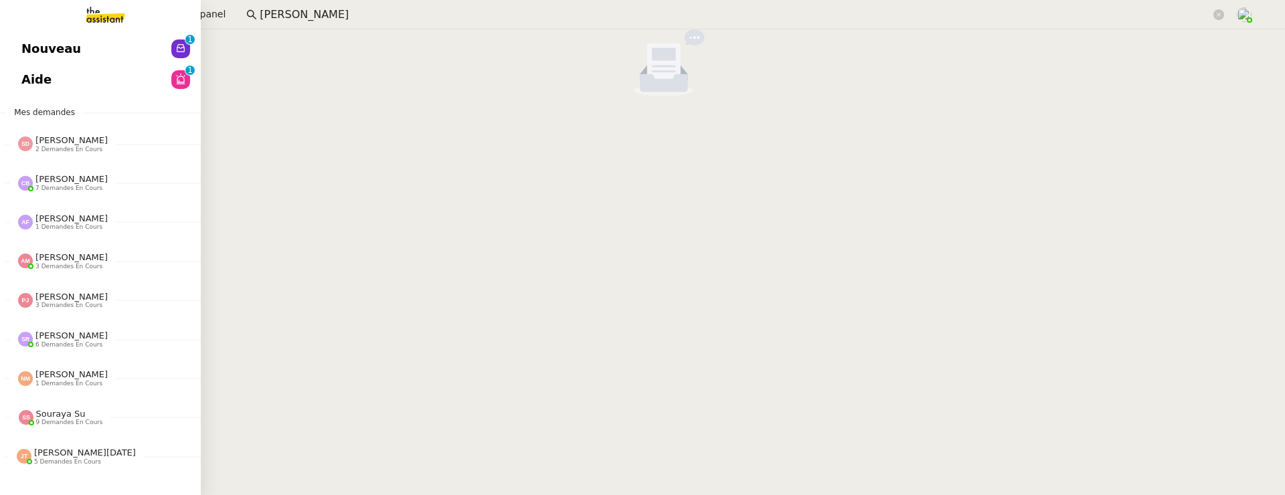
click at [34, 84] on span "Aide" at bounding box center [36, 80] width 30 height 20
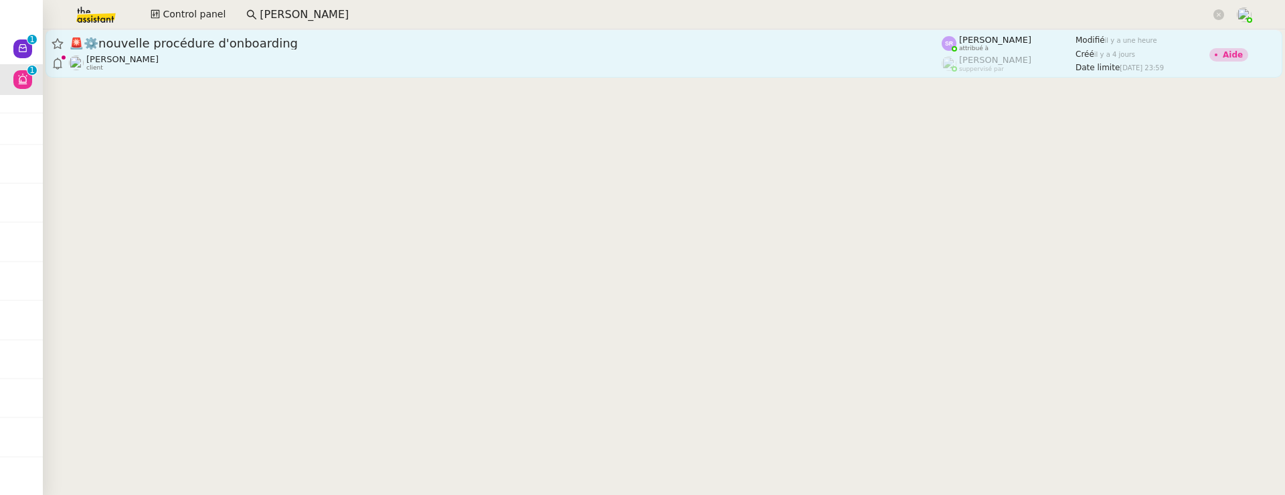
click at [519, 70] on div "Florian Parant client" at bounding box center [505, 62] width 873 height 17
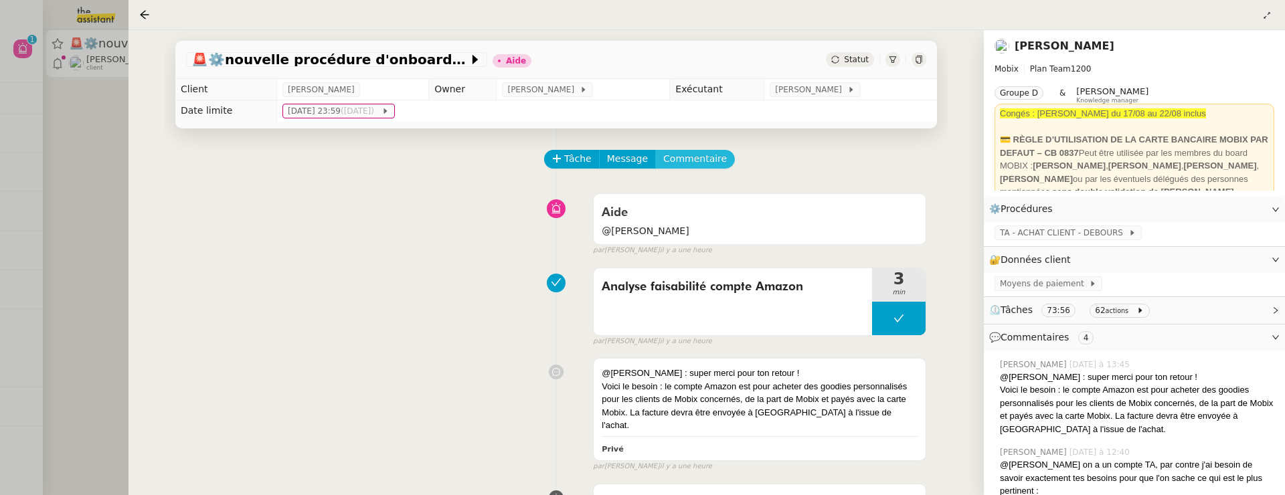
click at [704, 151] on span "Commentaire" at bounding box center [695, 158] width 64 height 15
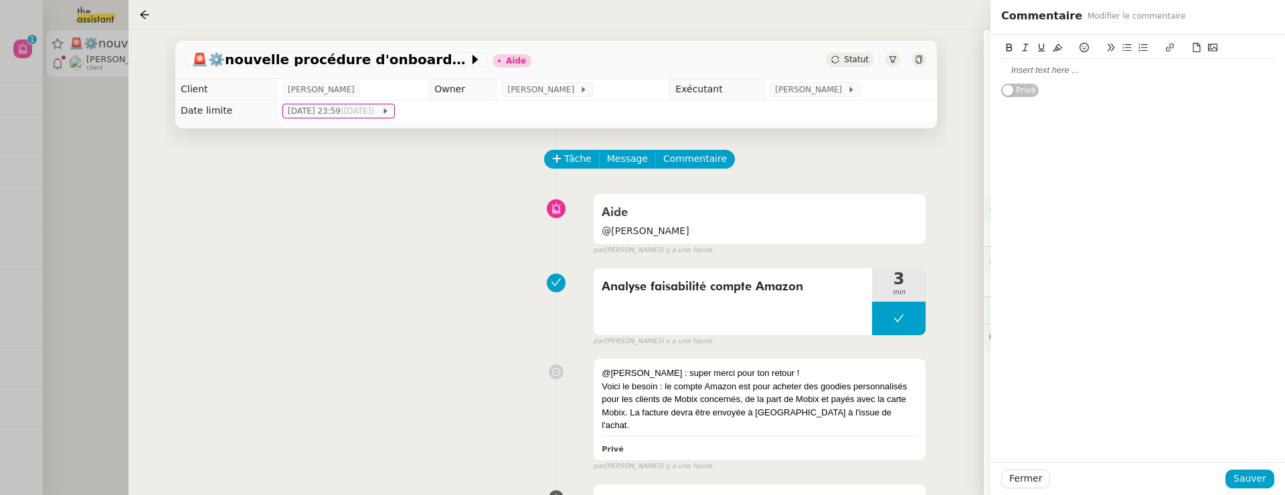
click at [1024, 73] on div at bounding box center [1137, 70] width 273 height 12
click at [1249, 452] on div "Fermer Sauver" at bounding box center [1137, 478] width 294 height 33
click at [1251, 452] on span "Sauver" at bounding box center [1249, 478] width 33 height 15
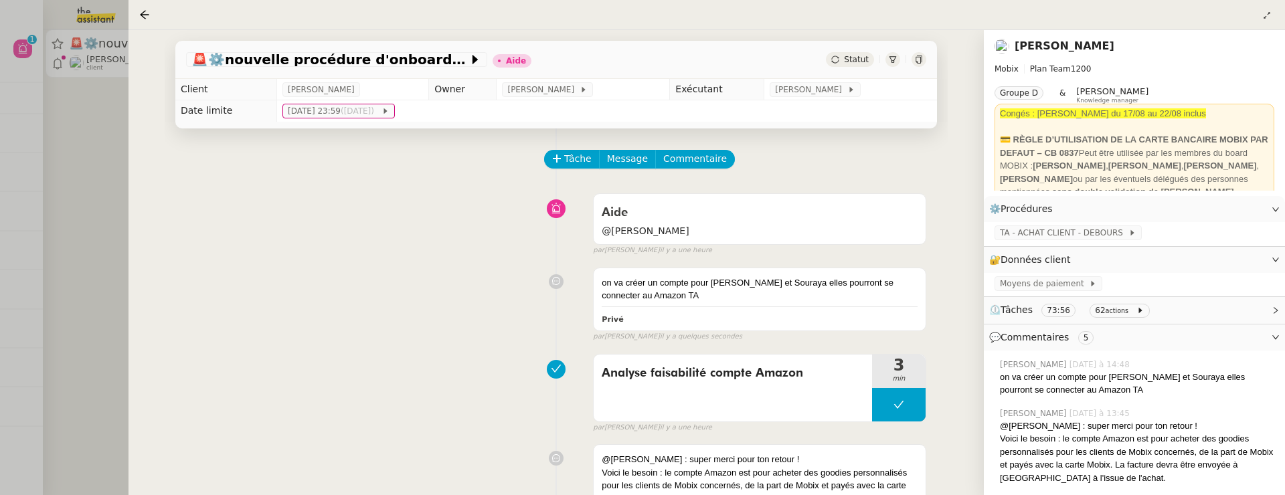
click at [110, 238] on div at bounding box center [642, 247] width 1285 height 495
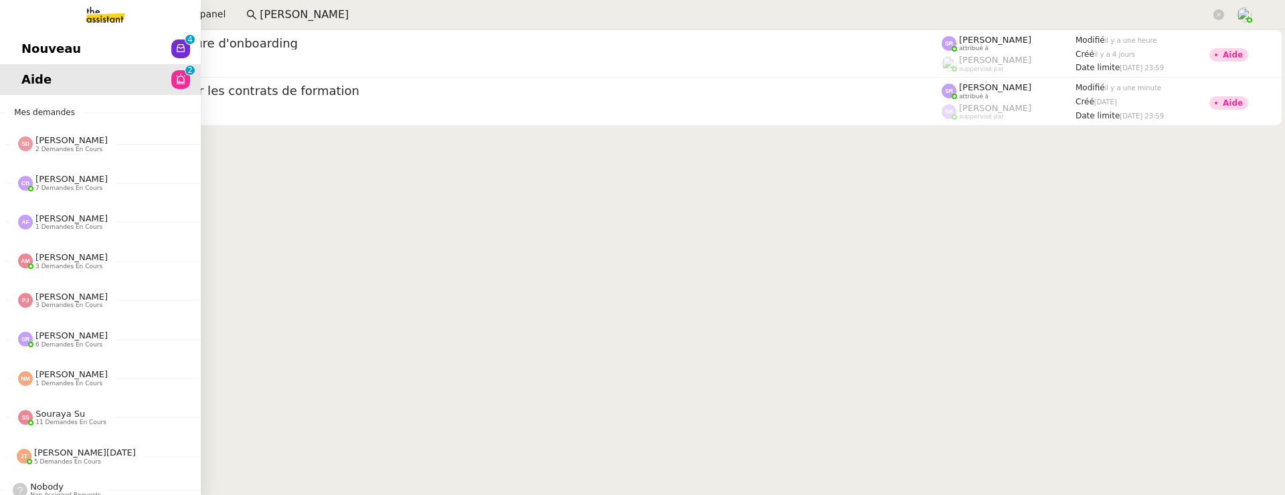
click at [26, 55] on span "Nouveau" at bounding box center [51, 49] width 60 height 20
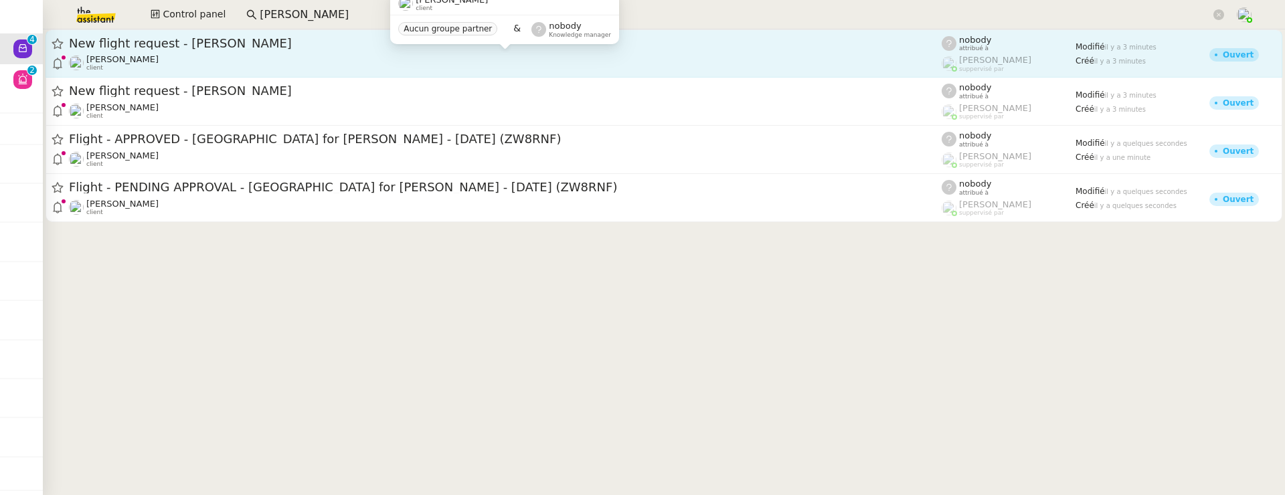
click at [248, 52] on div "New flight request - Kawal Singh Louis Frei client" at bounding box center [505, 53] width 873 height 36
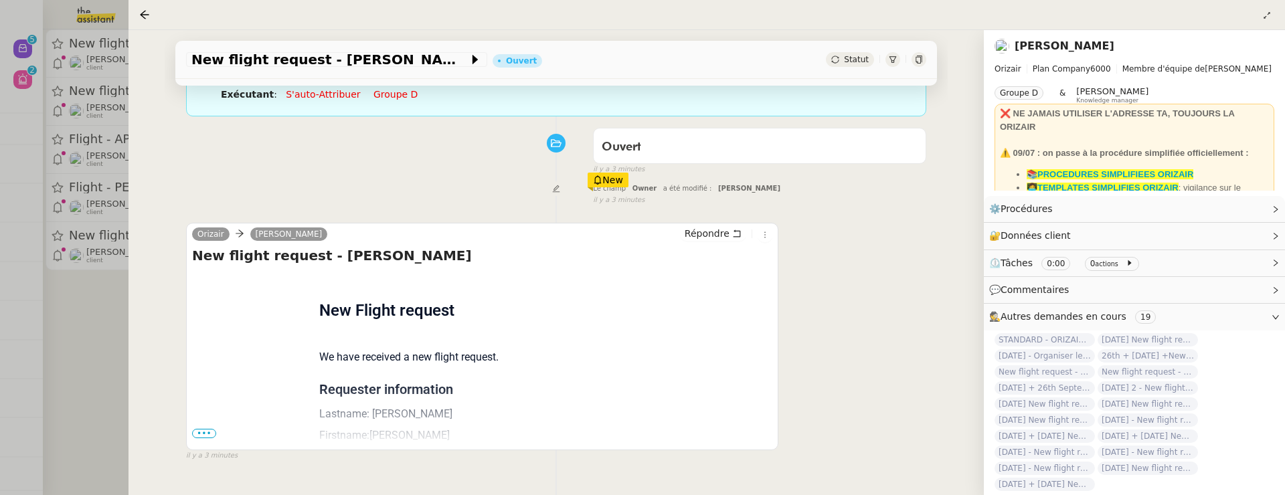
scroll to position [171, 0]
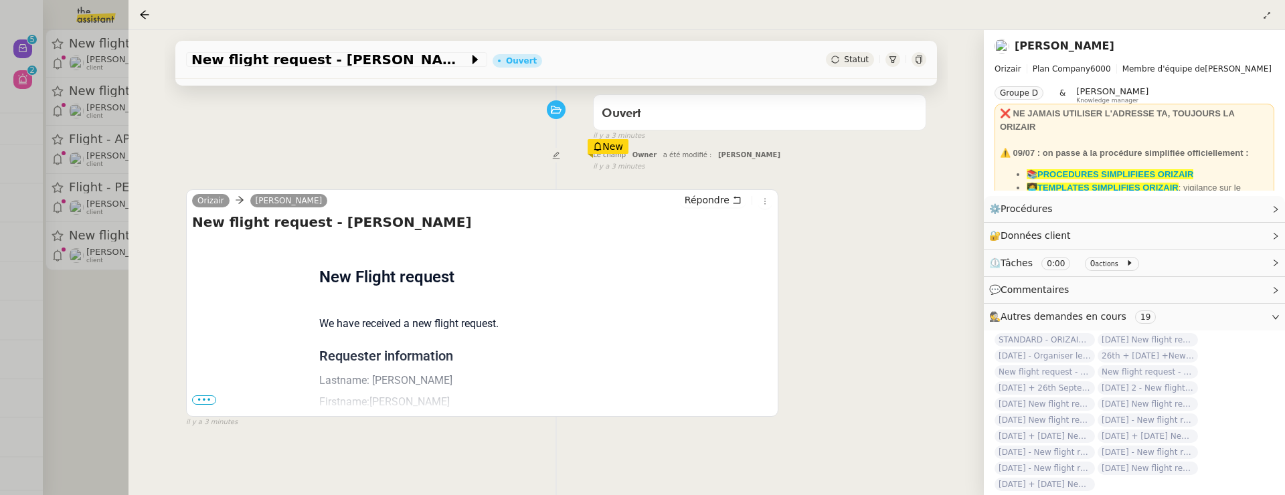
click at [205, 398] on span "•••" at bounding box center [204, 399] width 24 height 9
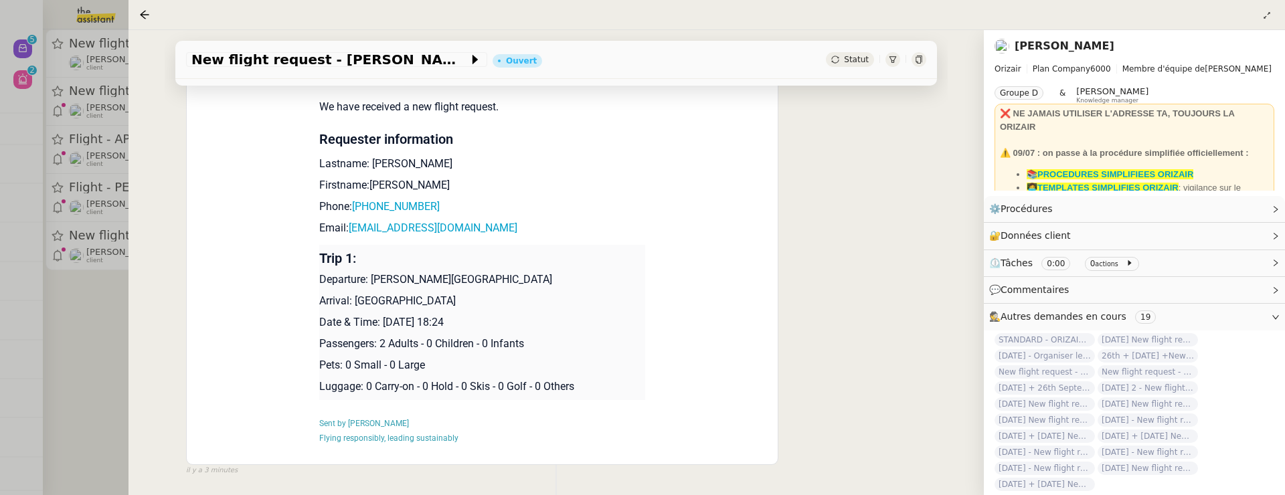
scroll to position [432, 0]
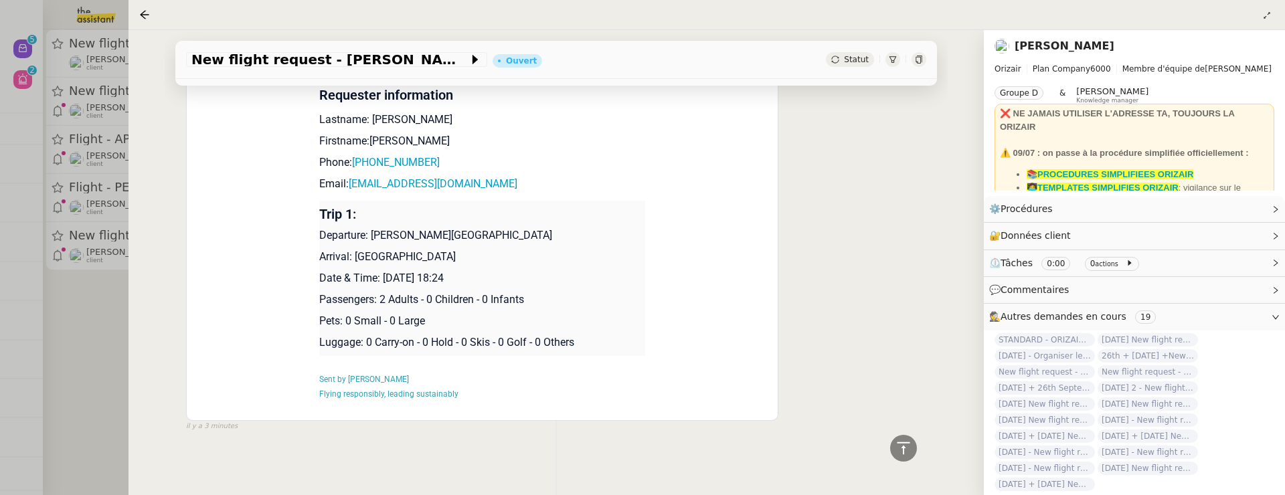
drag, startPoint x: 383, startPoint y: 277, endPoint x: 466, endPoint y: 282, distance: 83.1
click at [466, 282] on p "Date & Time: 25th August 2025 18:24" at bounding box center [482, 278] width 327 height 16
copy p "25th August 2025"
click at [230, 58] on span "New flight request - Kawal Singh" at bounding box center [329, 59] width 277 height 13
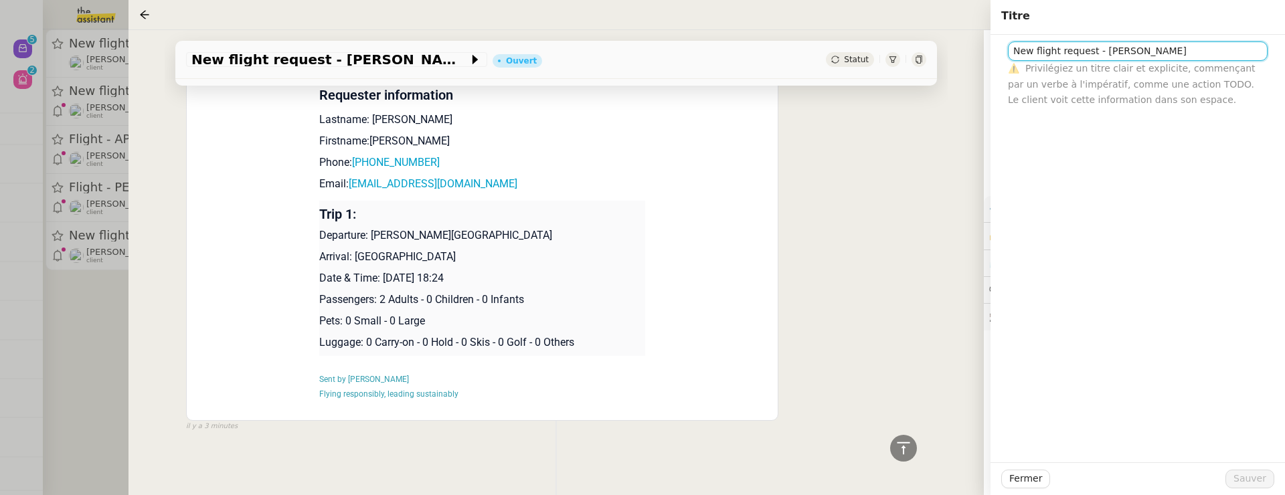
click at [1014, 54] on input "New flight request - Kawal Singh" at bounding box center [1138, 50] width 260 height 19
paste input "25th August 2025"
type input "25th August 2025 New flight request - Kawal Singh"
click at [1248, 452] on span "Sauver" at bounding box center [1249, 478] width 33 height 15
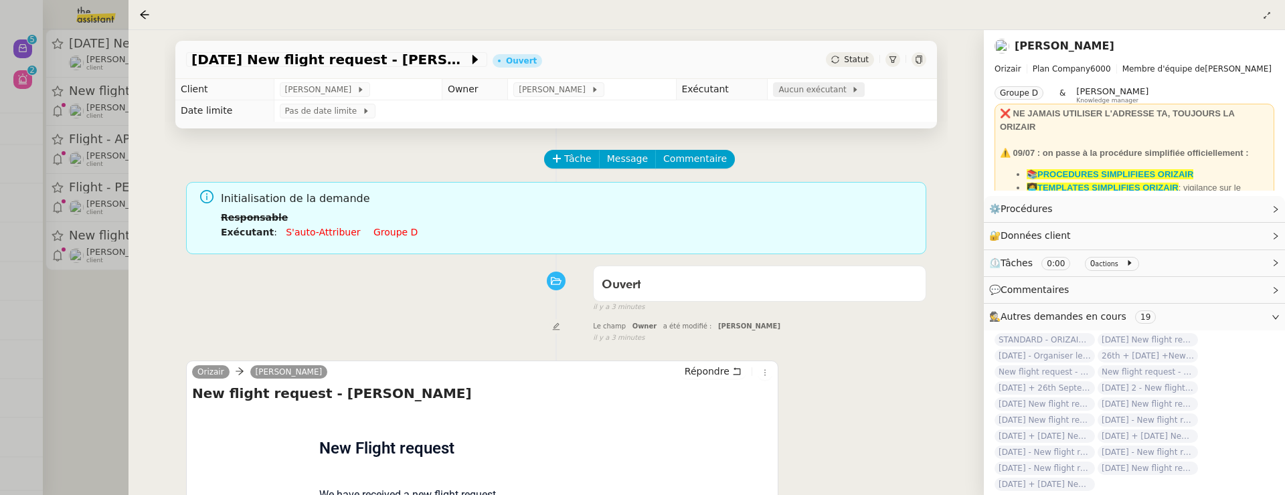
click at [814, 96] on span "Aucun exécutant" at bounding box center [814, 89] width 73 height 13
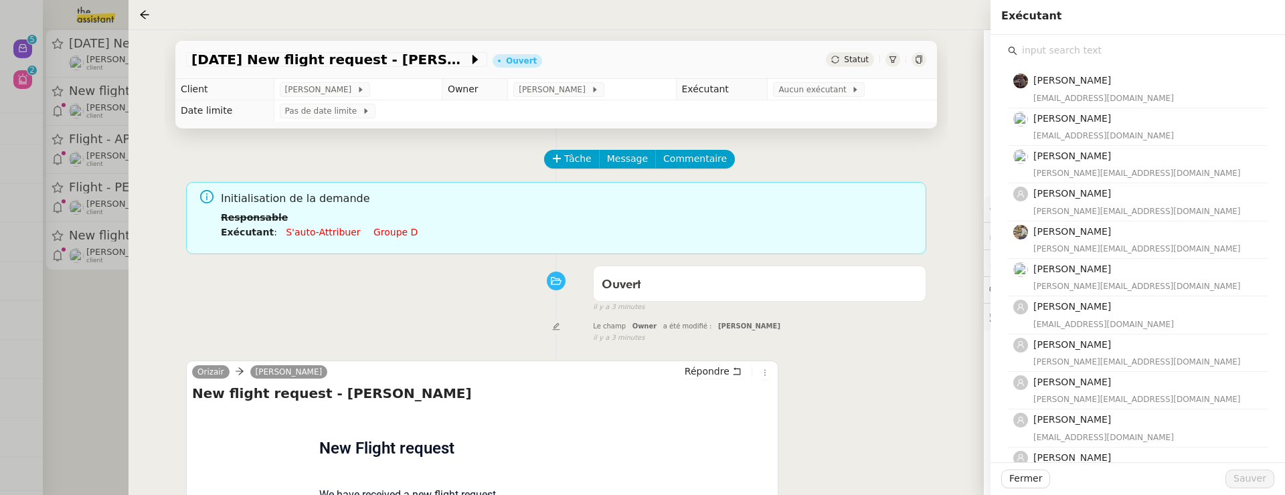
click at [1064, 60] on div "Bert Canavaggio bert.canavaggio@gmail.com Romane Vachon romane@team.theassistan…" at bounding box center [1138, 442] width 260 height 764
click at [1053, 46] on input "text" at bounding box center [1142, 50] width 250 height 18
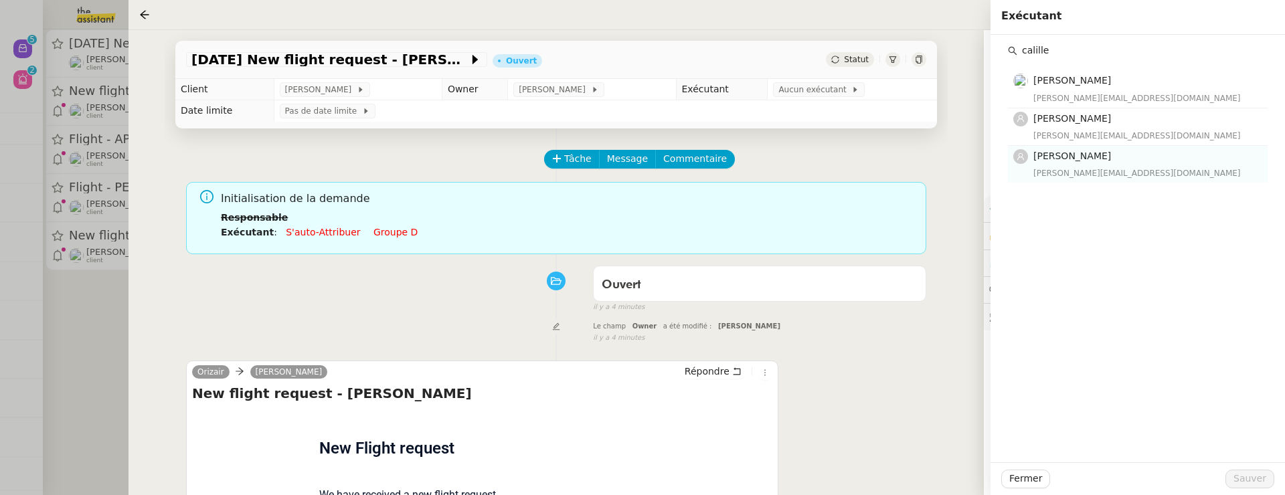
type input "calille"
click at [1069, 157] on span "[PERSON_NAME]" at bounding box center [1072, 156] width 78 height 11
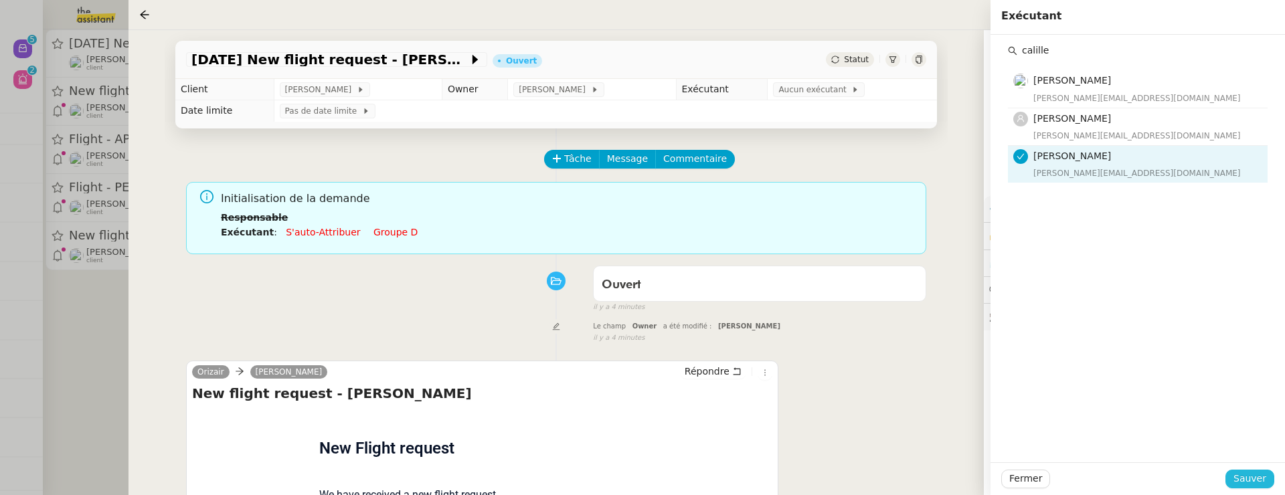
click at [1249, 452] on span "Sauver" at bounding box center [1249, 478] width 33 height 15
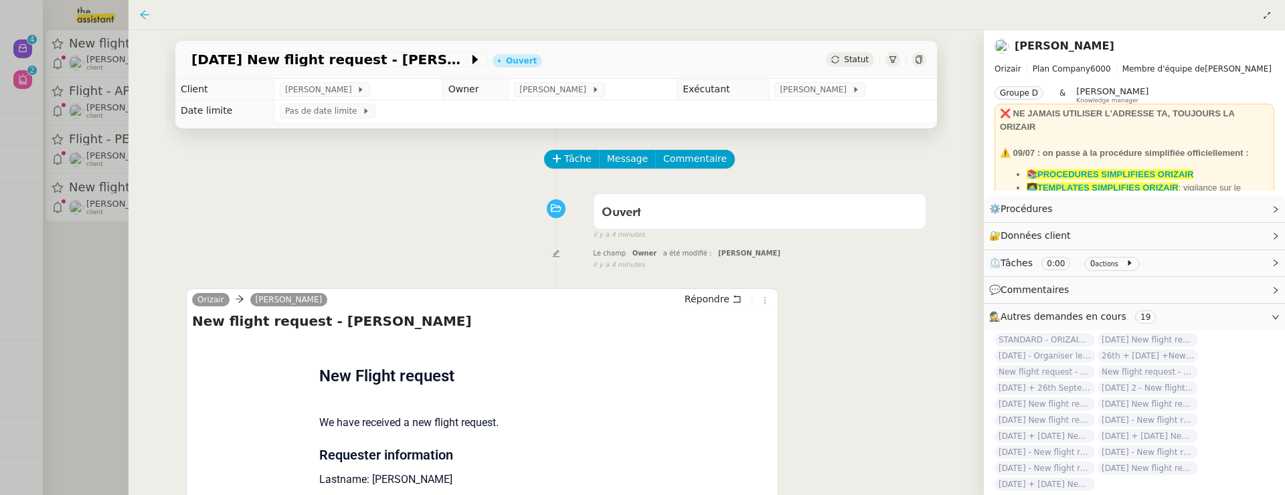
click at [144, 14] on icon at bounding box center [144, 14] width 11 height 11
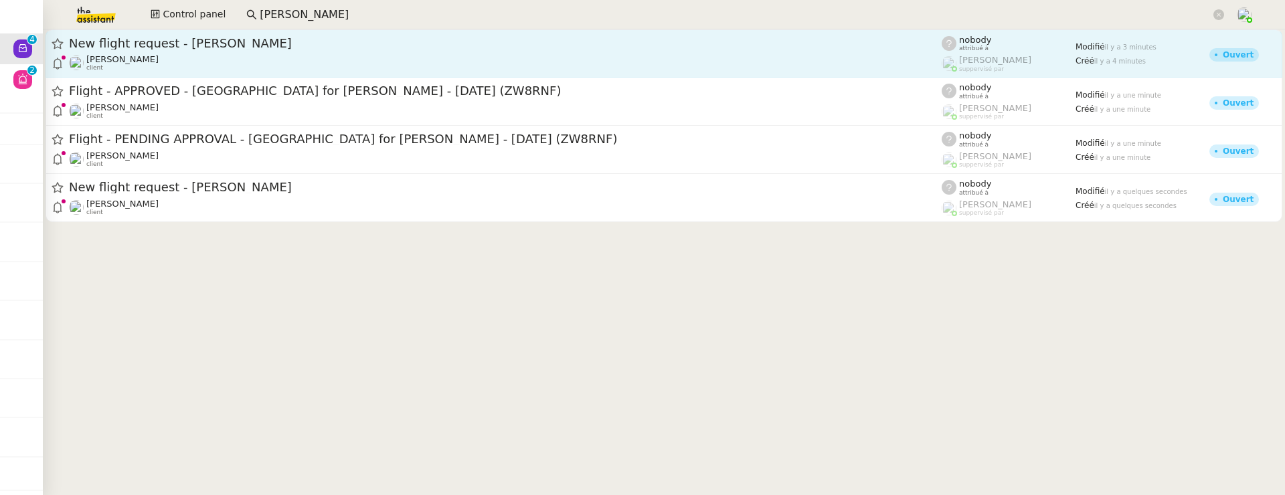
click at [318, 50] on div "New flight request - AUDREY PHALEMPIN" at bounding box center [505, 43] width 873 height 16
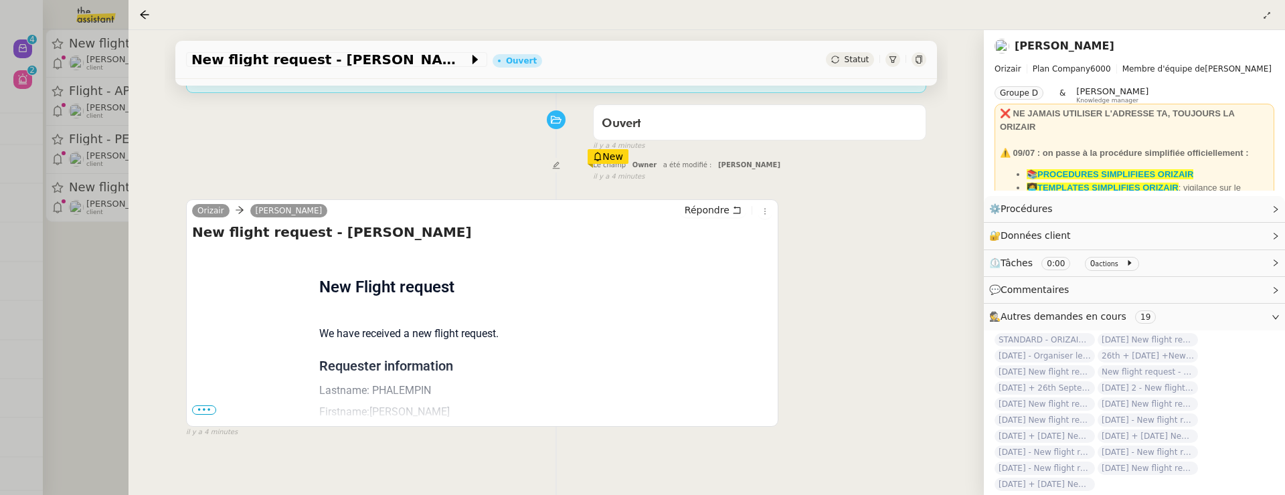
scroll to position [166, 0]
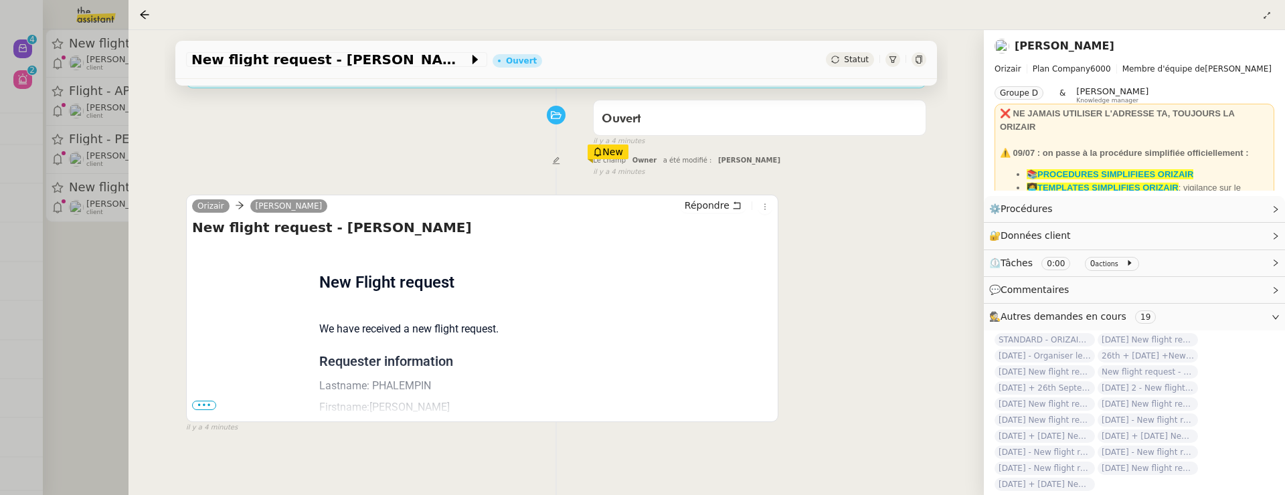
click at [203, 404] on span "•••" at bounding box center [204, 405] width 24 height 9
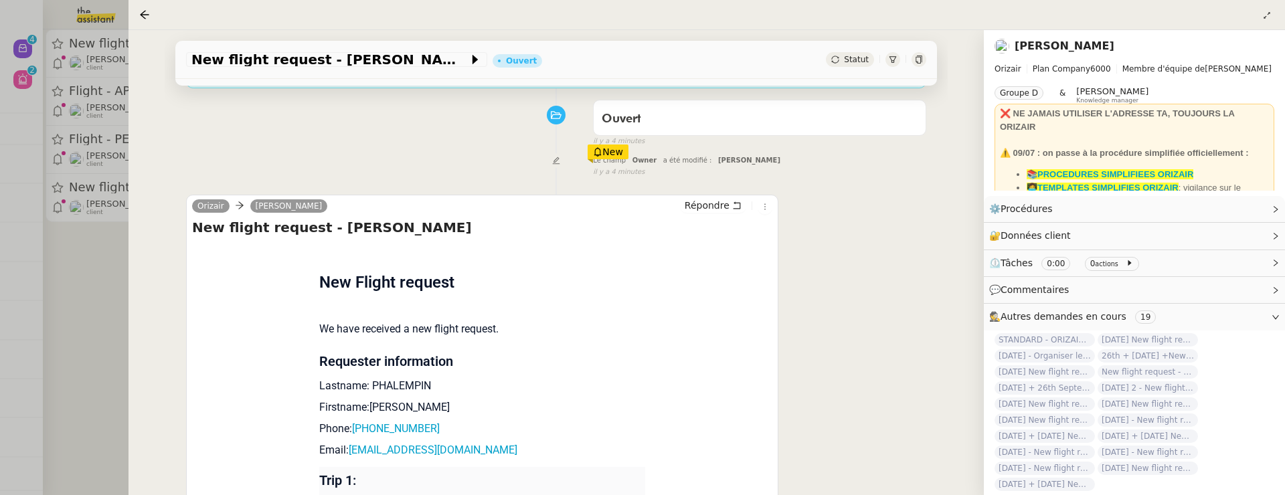
scroll to position [0, 0]
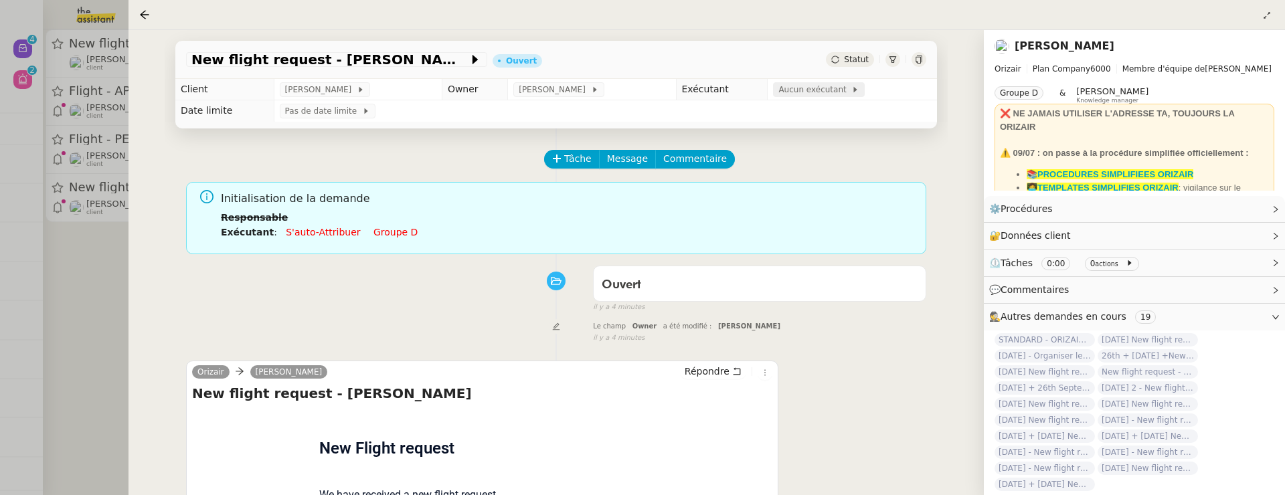
click at [801, 84] on span "Aucun exécutant" at bounding box center [814, 89] width 73 height 13
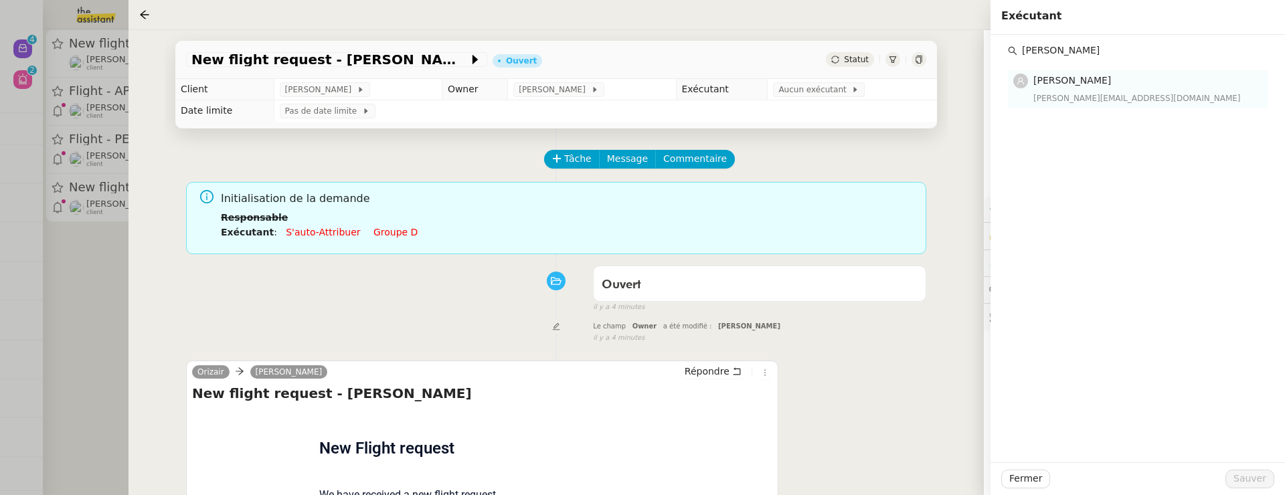
type input "camille b"
click at [1082, 97] on div "camilleb@team.theassistant.com" at bounding box center [1146, 98] width 226 height 13
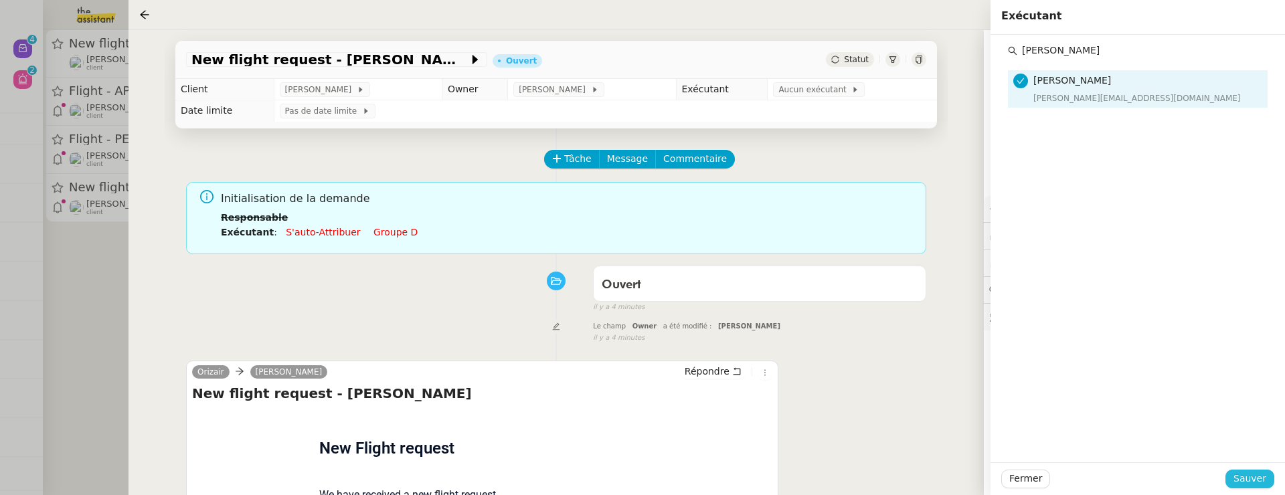
click at [1259, 452] on span "Sauver" at bounding box center [1249, 478] width 33 height 15
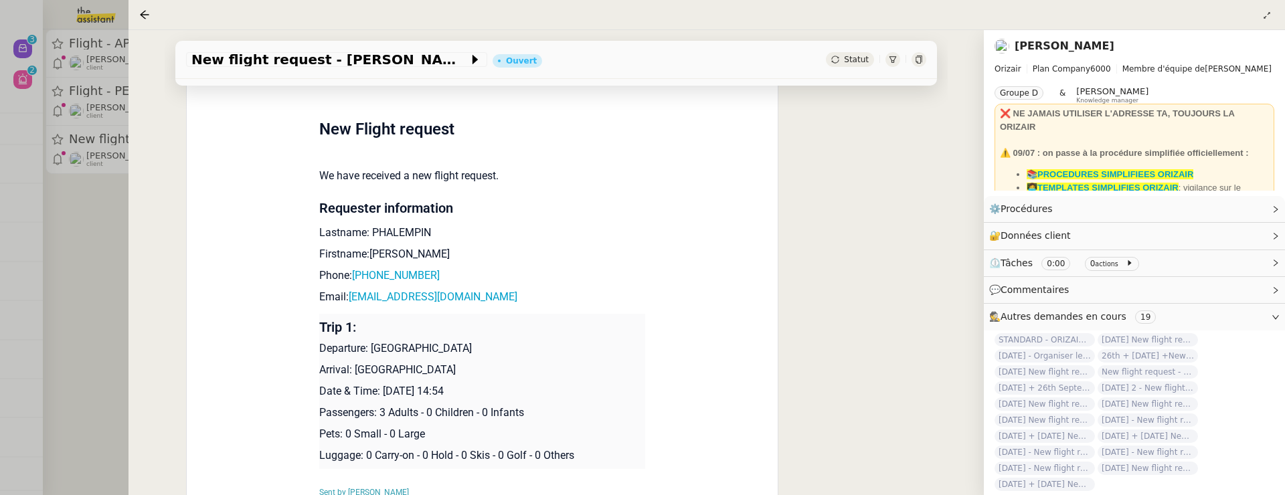
scroll to position [249, 0]
drag, startPoint x: 383, startPoint y: 389, endPoint x: 462, endPoint y: 388, distance: 79.6
click at [462, 388] on p "Date & Time: 3rd October 2025 14:54" at bounding box center [482, 389] width 327 height 16
copy p "3rd October 2025"
click at [212, 56] on span "New flight request - AUDREY PHALEMPIN" at bounding box center [329, 59] width 277 height 13
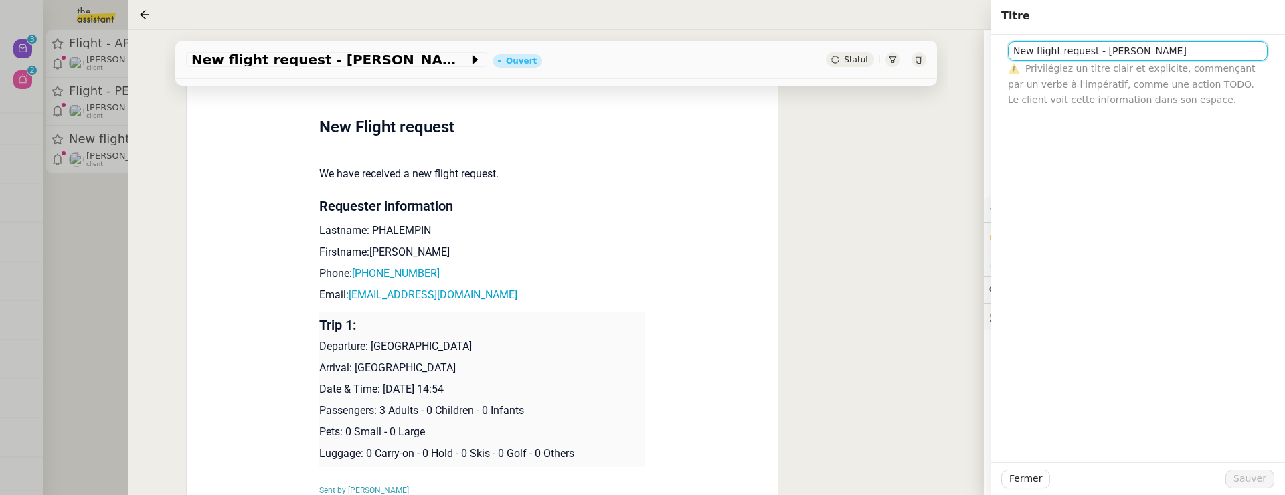
click at [1012, 50] on input "New flight request - AUDREY PHALEMPIN" at bounding box center [1138, 50] width 260 height 19
paste input "3rd October 2025"
type input "3rd October 2025 New flight request - AUDREY PHALEMPIN"
click at [1250, 452] on span "Sauver" at bounding box center [1249, 478] width 33 height 15
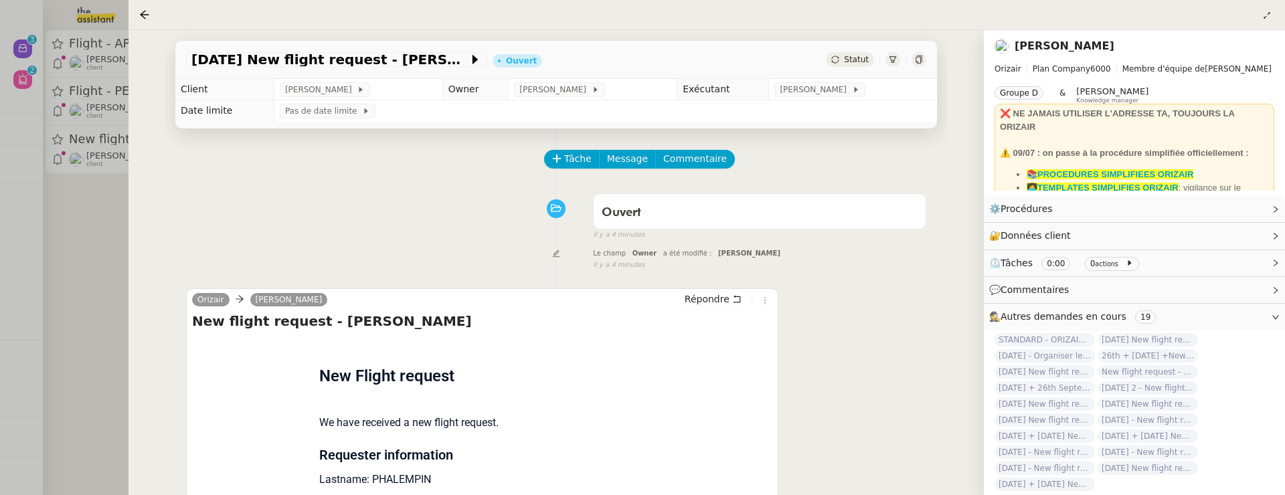
click at [86, 288] on div at bounding box center [642, 247] width 1285 height 495
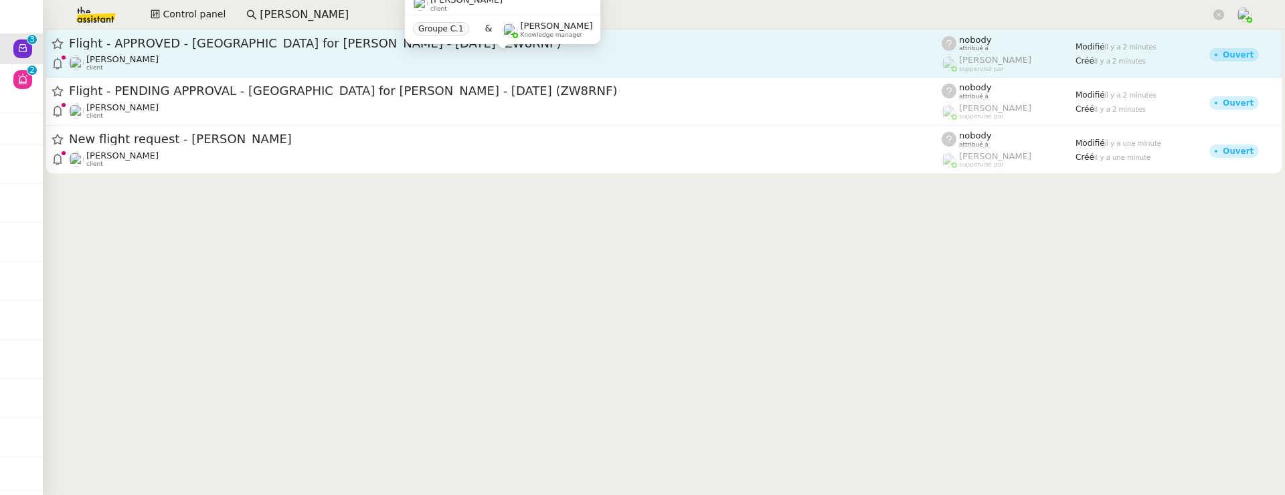
click at [387, 61] on div "Alexandre Blanc client" at bounding box center [505, 62] width 873 height 17
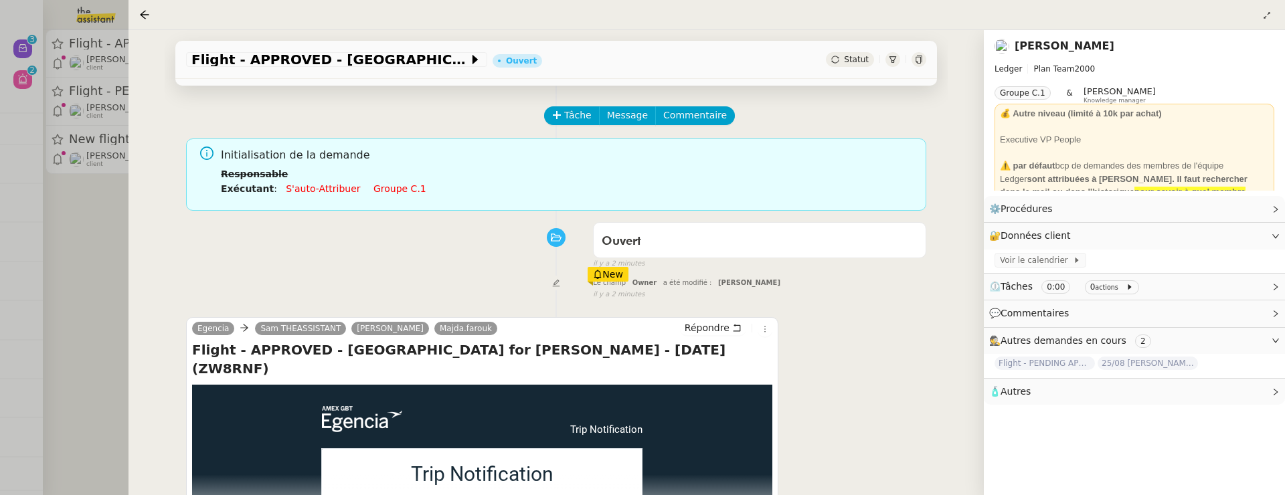
scroll to position [171, 0]
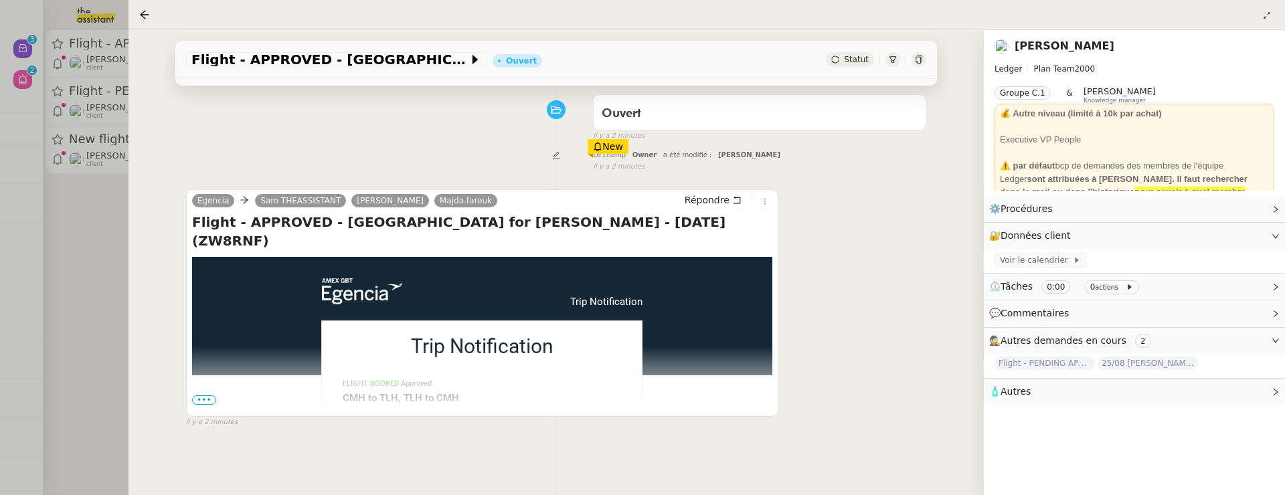
click at [847, 68] on div "Flight - APPROVED - Tallahassee for Seth HERTLEIN - 02 Sep, 2025 (ZW8RNF) Ouver…" at bounding box center [555, 60] width 761 height 38
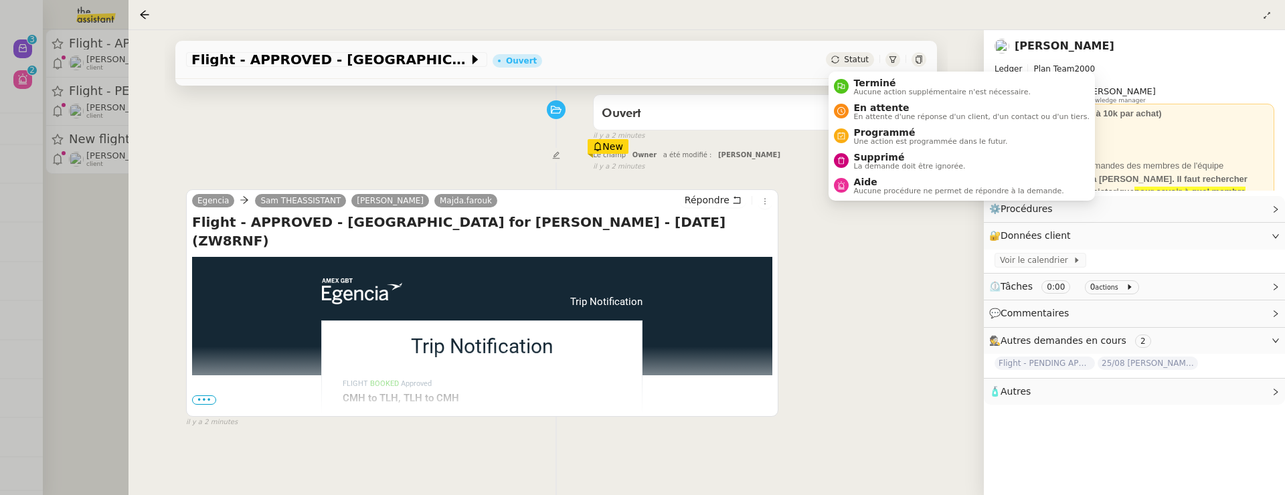
click at [851, 61] on span "Statut" at bounding box center [856, 59] width 25 height 9
click at [876, 163] on span "La demande doit être ignorée." at bounding box center [910, 166] width 112 height 7
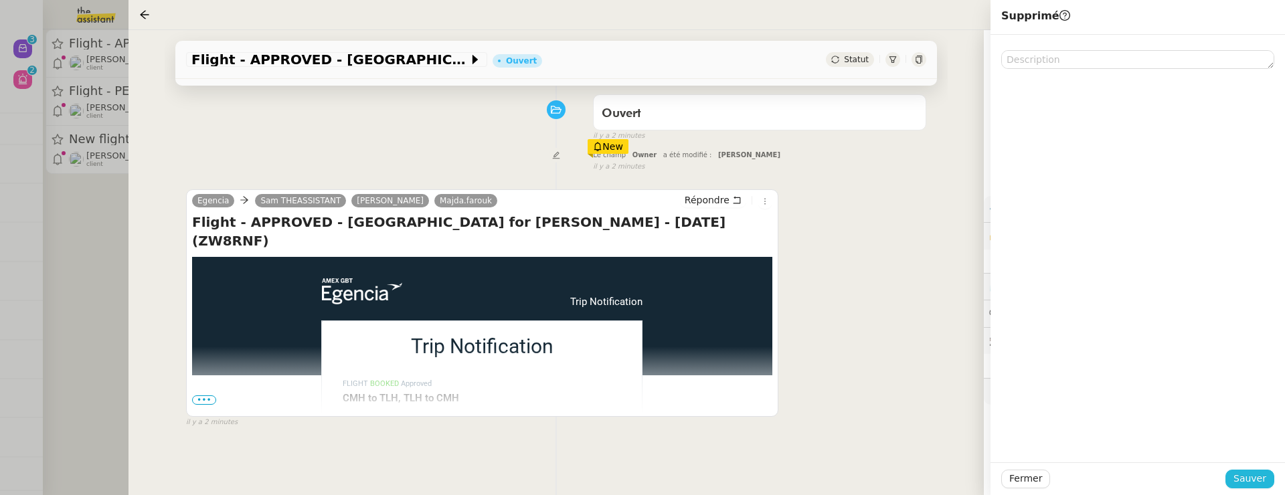
click at [1247, 452] on button "Sauver" at bounding box center [1249, 479] width 49 height 19
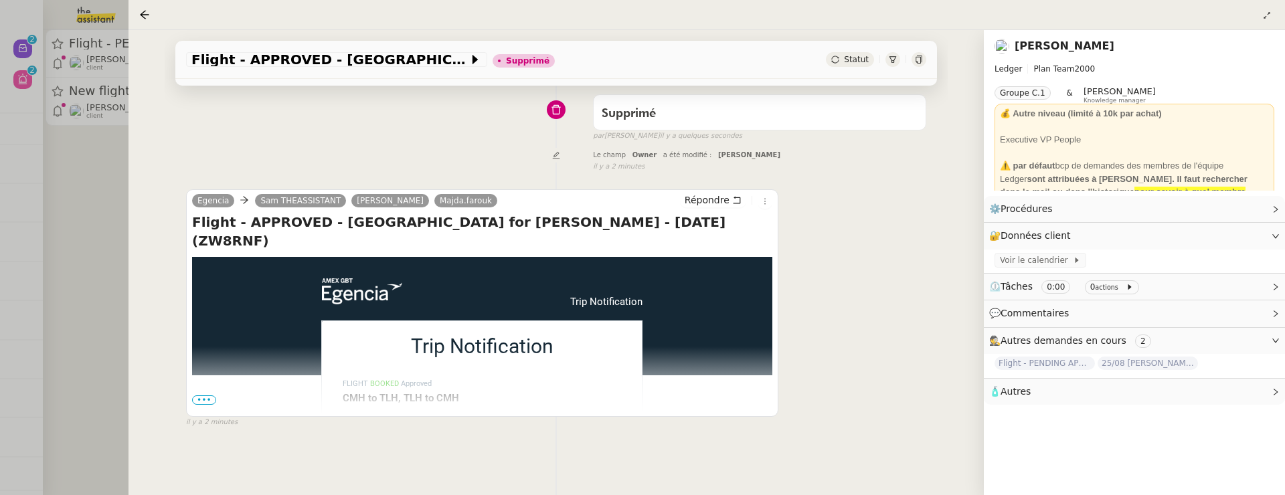
click at [62, 245] on div at bounding box center [642, 247] width 1285 height 495
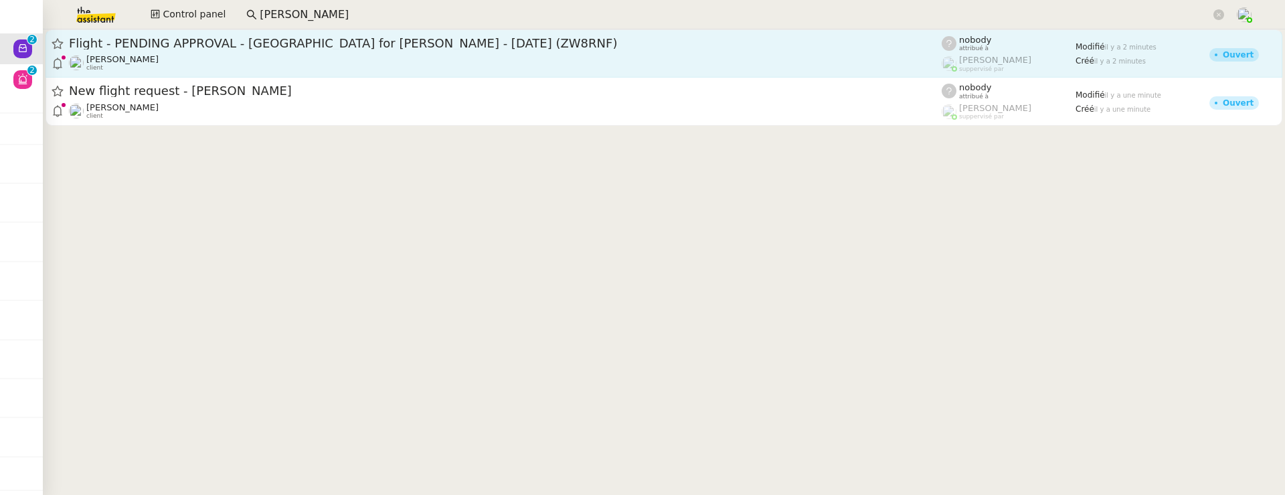
click at [278, 45] on span "Flight - PENDING APPROVAL - Tallahassee for Seth HERTLEIN - 02 Sep, 2025 (ZW8RN…" at bounding box center [505, 43] width 873 height 12
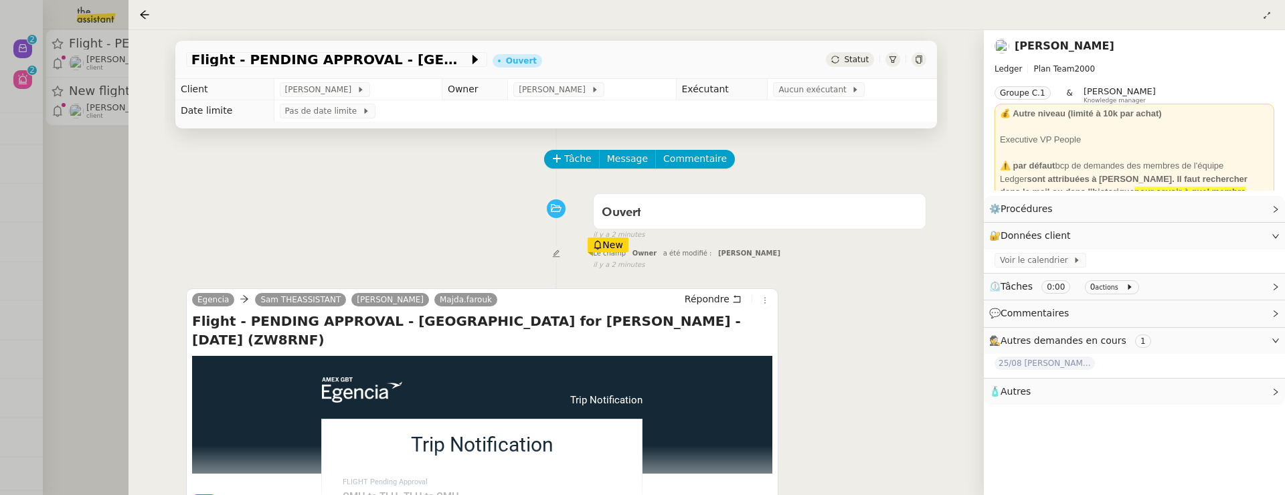
scroll to position [171, 0]
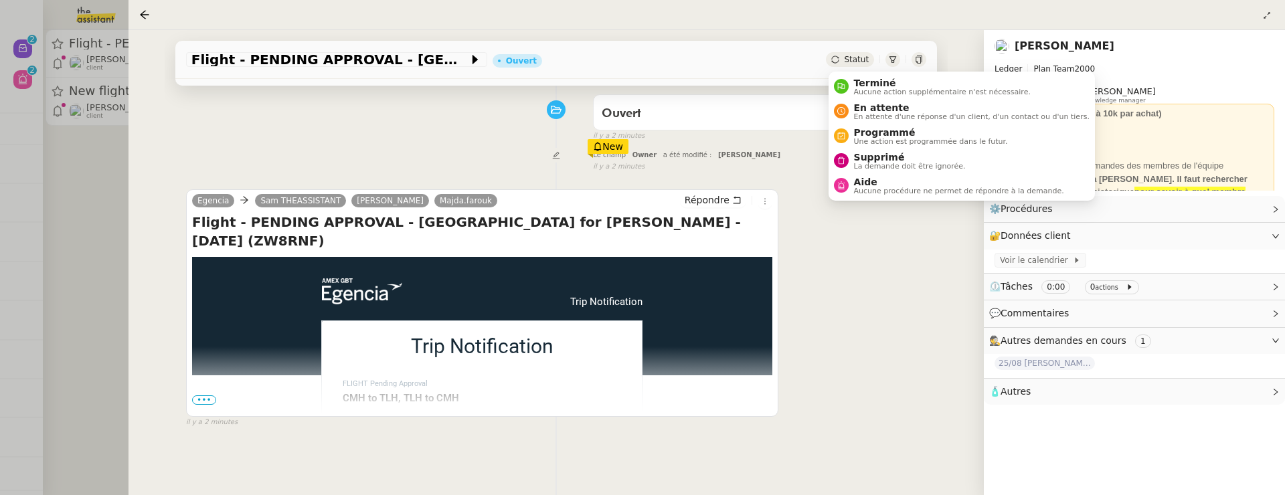
click at [850, 61] on span "Statut" at bounding box center [856, 59] width 25 height 9
click at [883, 160] on span "Supprimé" at bounding box center [910, 157] width 112 height 11
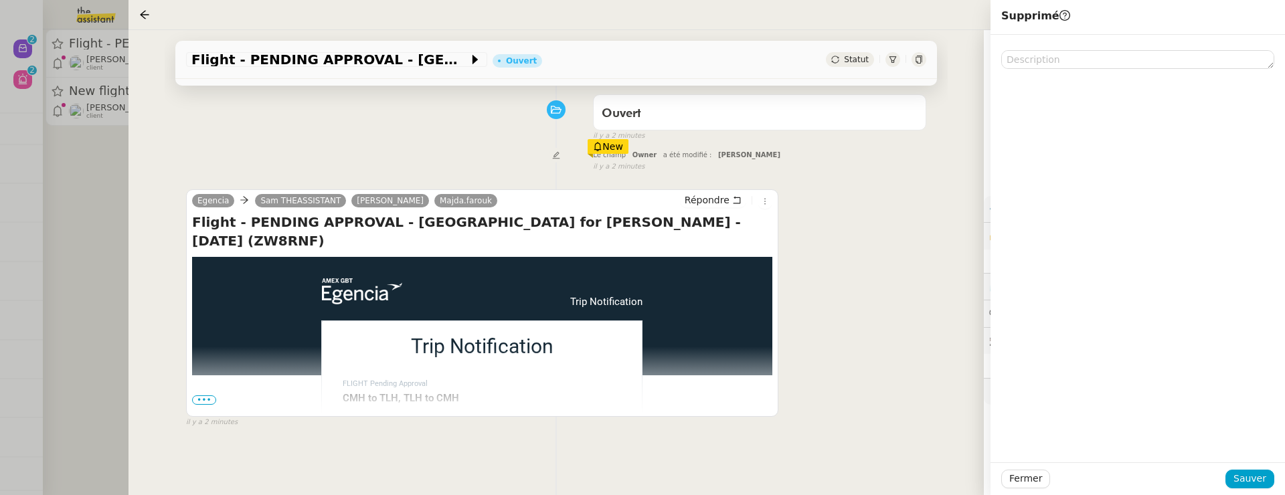
click at [1251, 452] on div "Fermer Sauver" at bounding box center [1137, 478] width 294 height 33
click at [1253, 452] on span "Sauver" at bounding box center [1249, 478] width 33 height 15
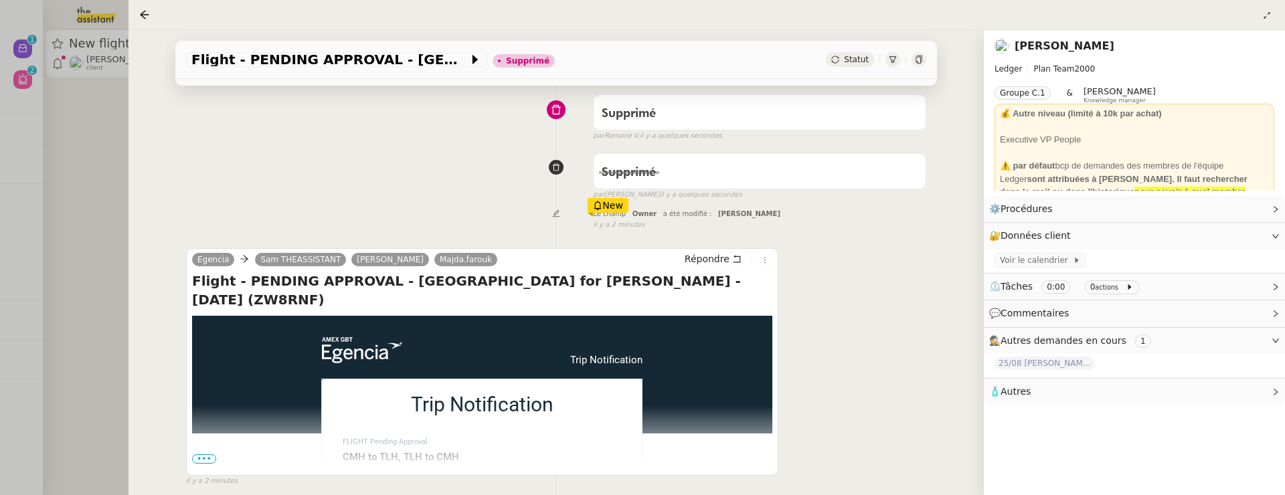
click at [76, 213] on div at bounding box center [642, 247] width 1285 height 495
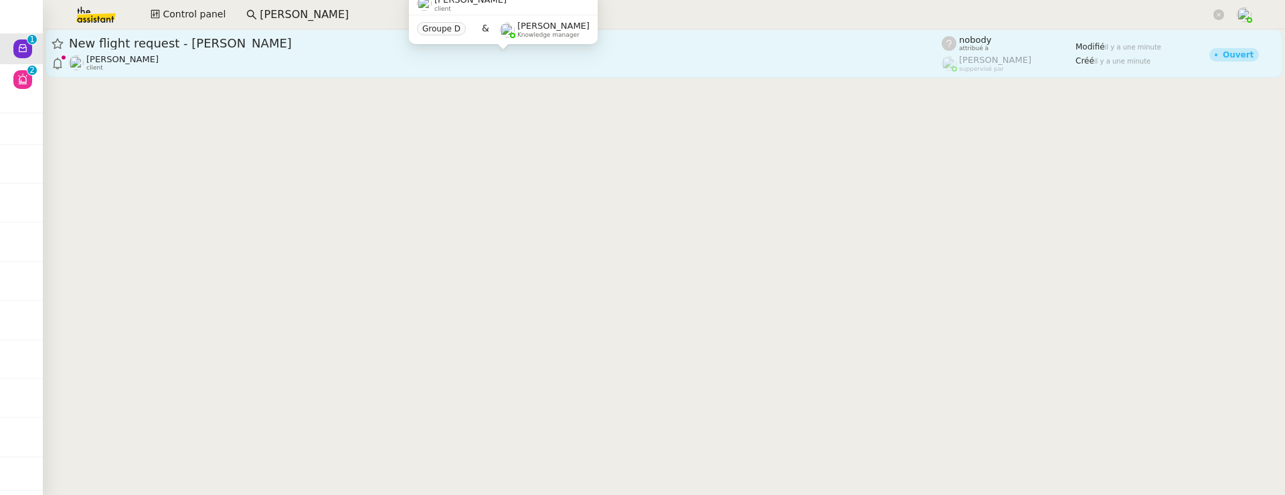
click at [296, 66] on div "Louis Frei client" at bounding box center [505, 62] width 873 height 17
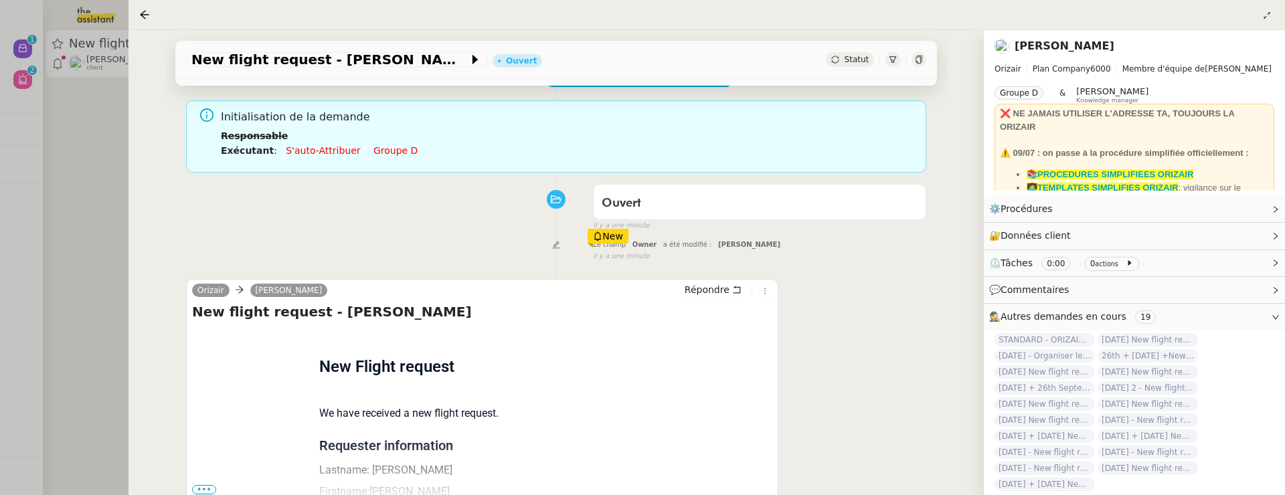
scroll to position [171, 0]
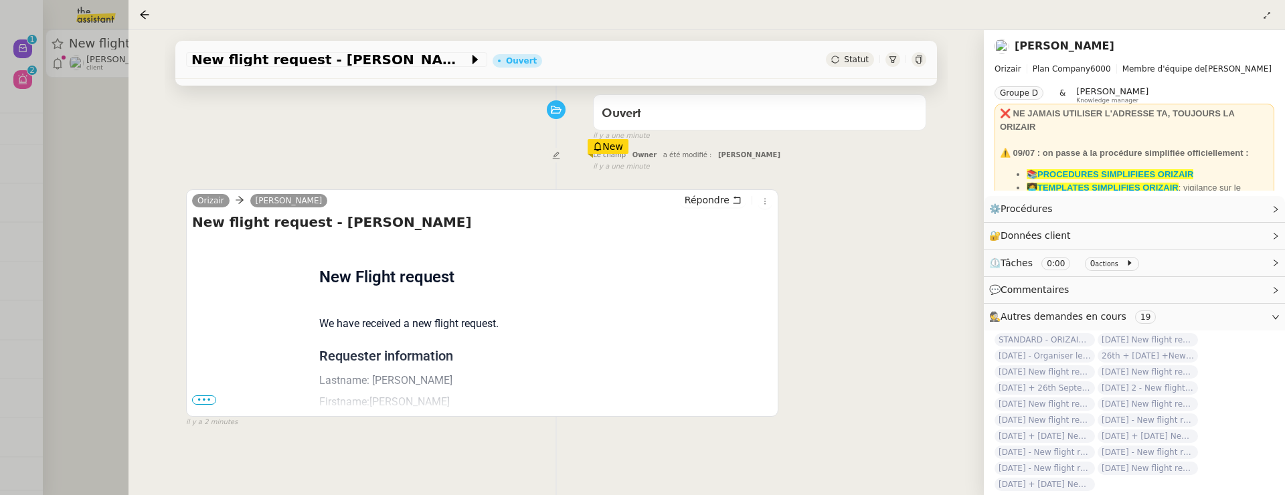
click at [201, 405] on div "Flight request created by Kawal Singh New Flight request We have received a new…" at bounding box center [482, 458] width 580 height 440
click at [202, 399] on span "•••" at bounding box center [204, 399] width 24 height 9
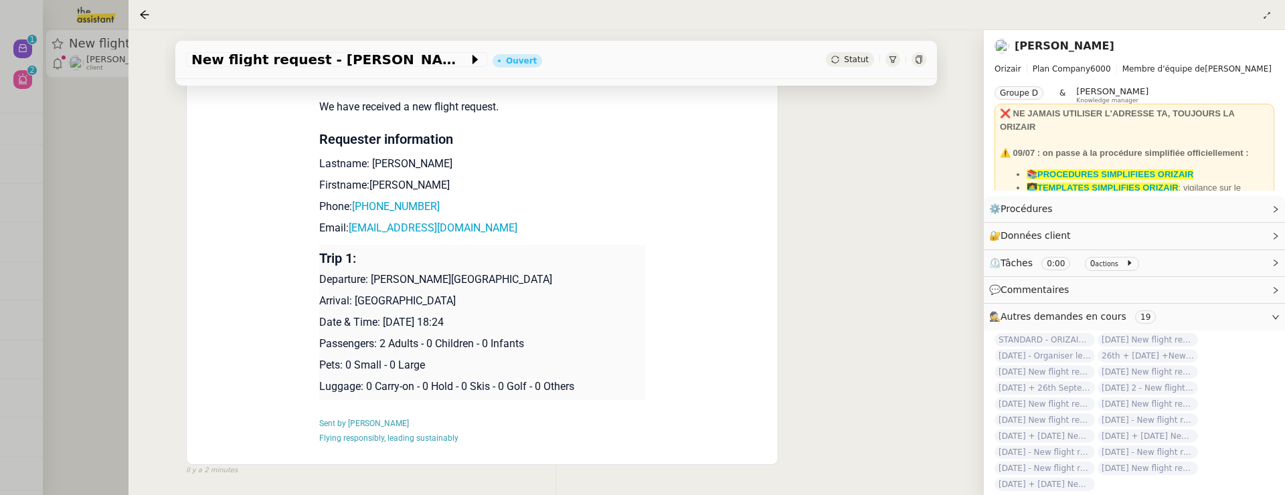
scroll to position [399, 0]
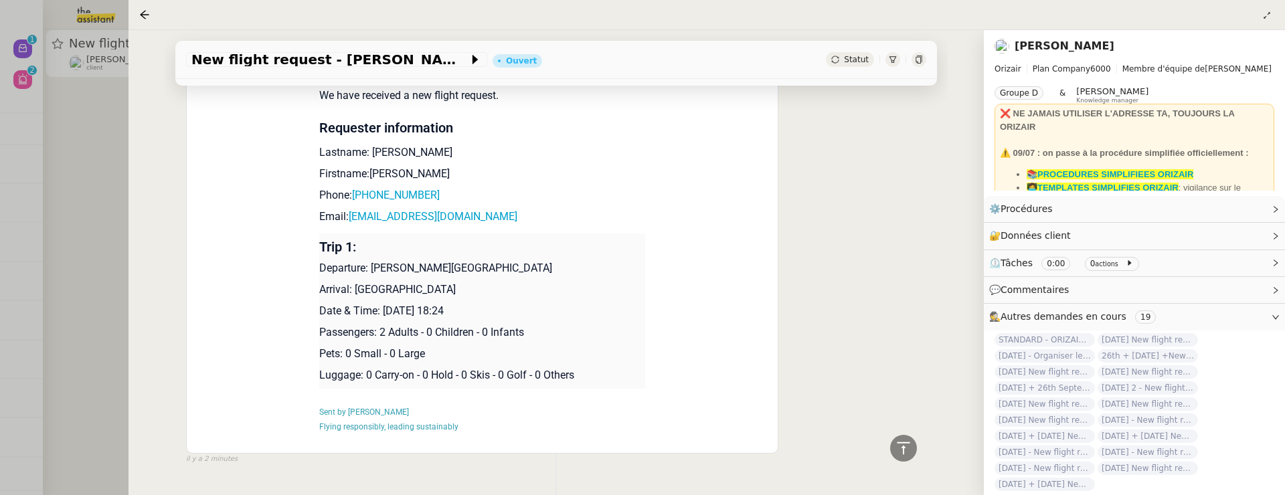
drag, startPoint x: 384, startPoint y: 313, endPoint x: 467, endPoint y: 315, distance: 83.0
click at [467, 315] on p "Date & Time: 25th August 2025 18:24" at bounding box center [482, 311] width 327 height 16
copy p "25th August 2025"
click at [258, 66] on span "New flight request - Kawal Singh" at bounding box center [329, 59] width 277 height 13
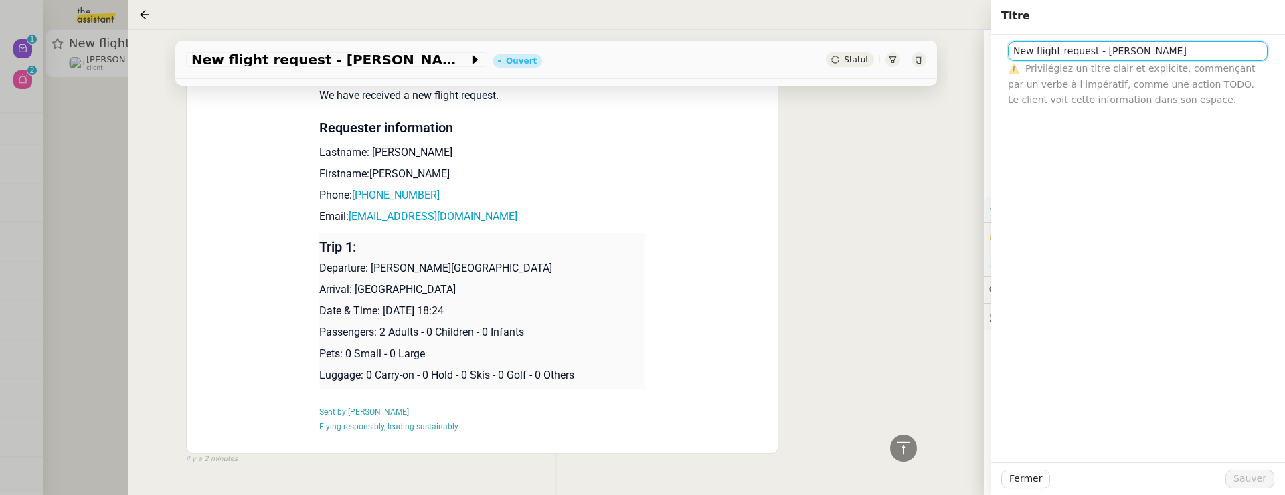
click at [1012, 58] on input "New flight request - Kawal Singh" at bounding box center [1138, 50] width 260 height 19
paste input "25th August 2025"
type input "25th August 2025 New flight request - Kawal Singh"
click at [1267, 452] on button "Sauver" at bounding box center [1249, 479] width 49 height 19
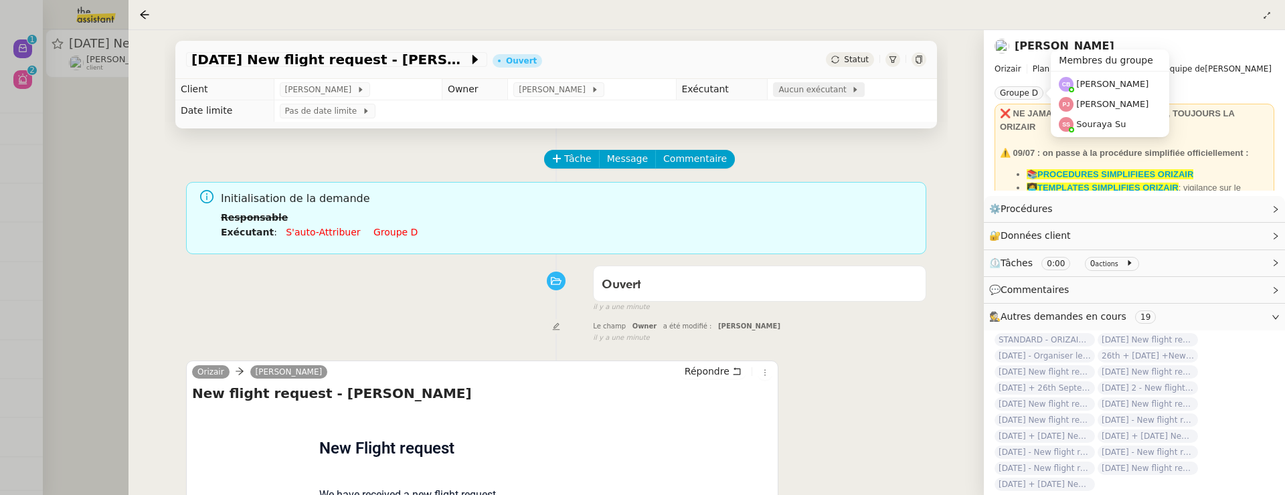
click at [822, 88] on span "Aucun exécutant" at bounding box center [814, 89] width 73 height 13
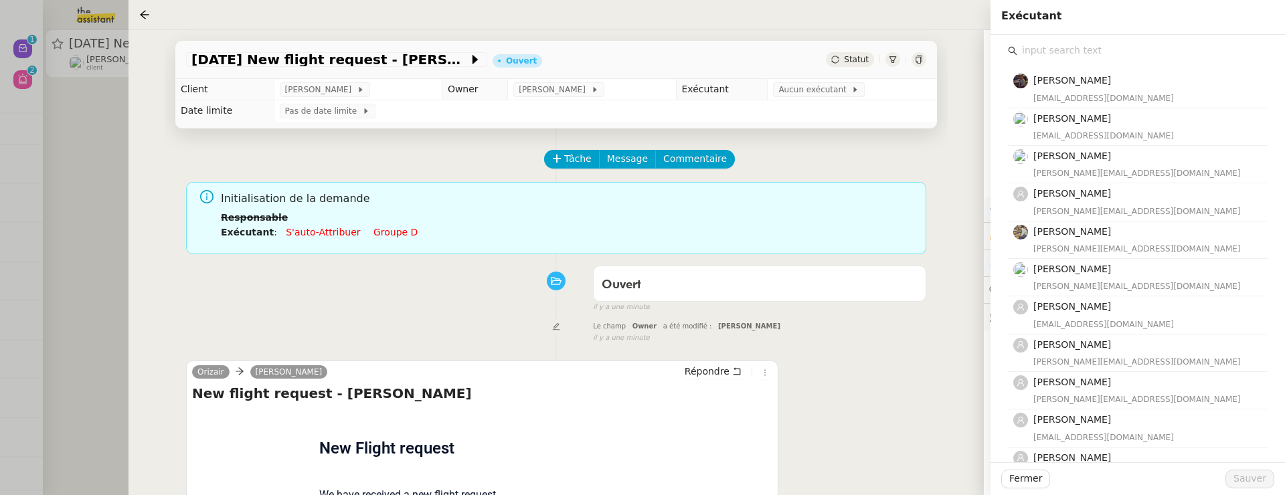
click at [1115, 59] on input "text" at bounding box center [1142, 50] width 250 height 18
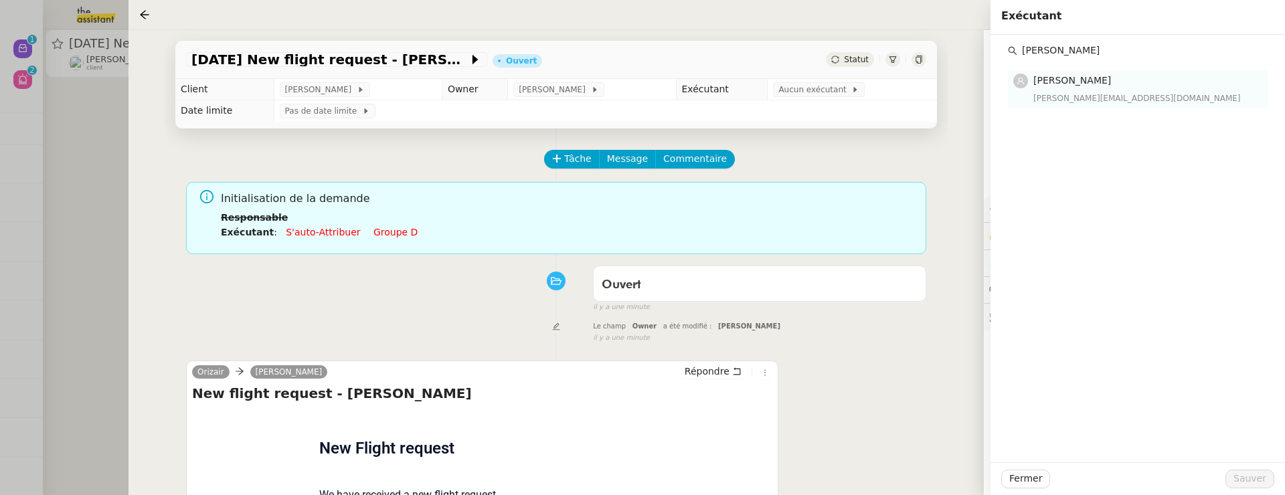
type input "camille b"
click at [1123, 87] on h4 "[PERSON_NAME]" at bounding box center [1146, 80] width 226 height 15
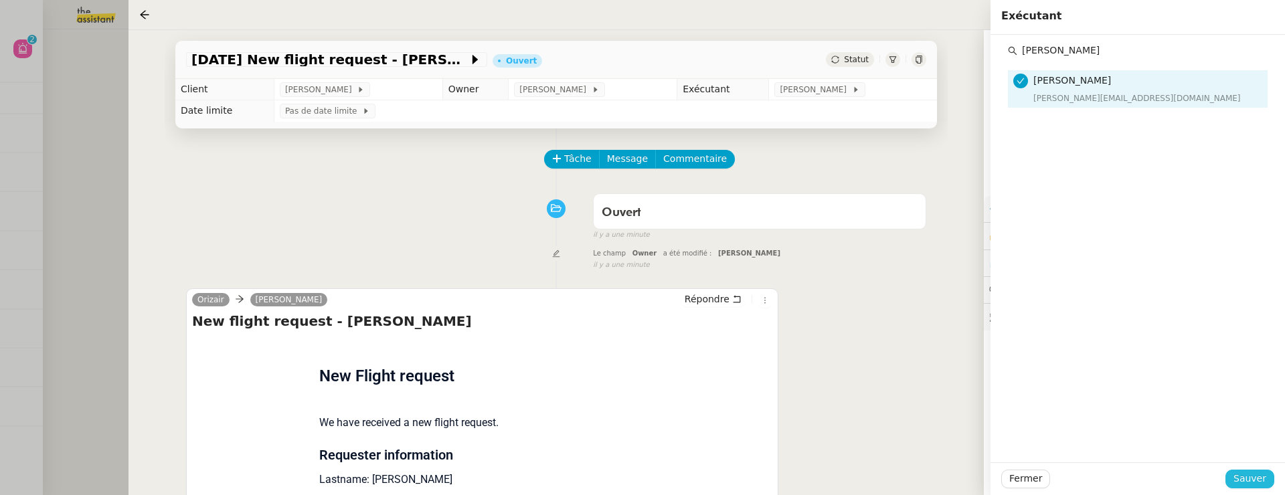
click at [1255, 452] on span "Sauver" at bounding box center [1249, 478] width 33 height 15
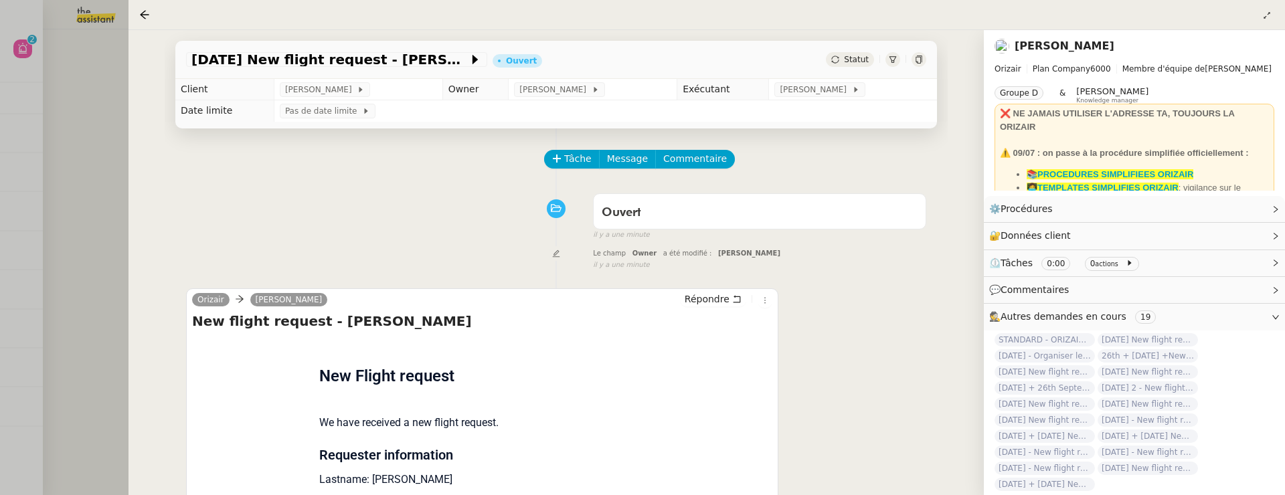
click at [108, 161] on div at bounding box center [642, 247] width 1285 height 495
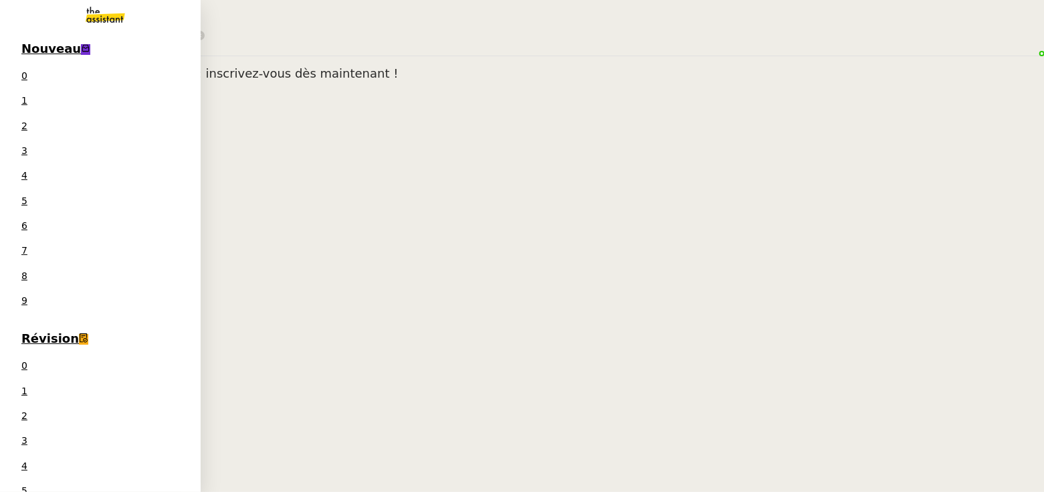
click at [28, 54] on span "Nouveau" at bounding box center [51, 48] width 60 height 14
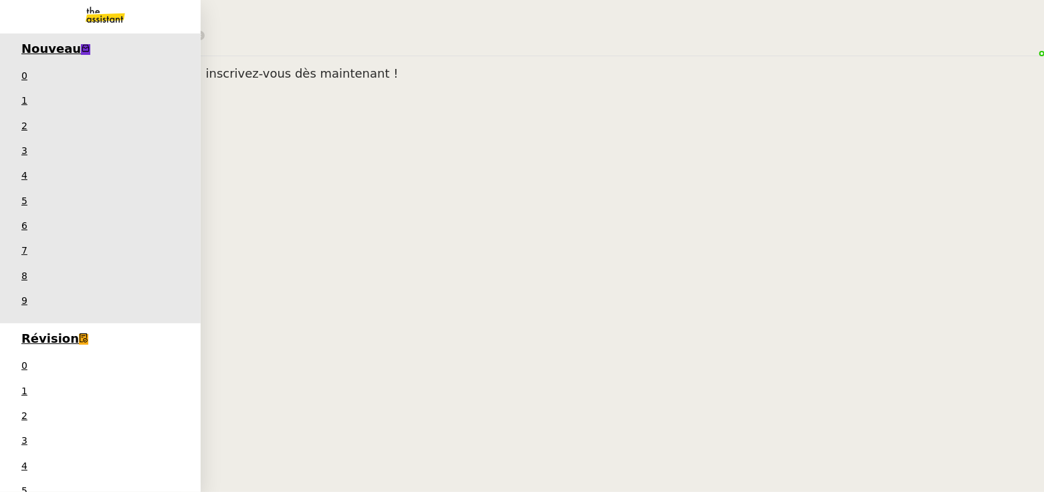
click at [30, 331] on span "Révision" at bounding box center [50, 338] width 58 height 14
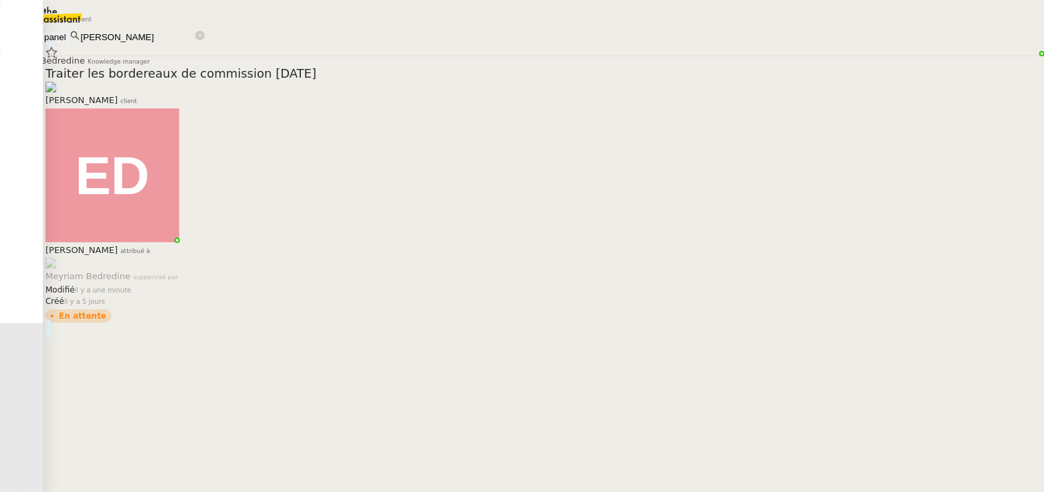
click at [305, 82] on div "Fanny Eyraud client" at bounding box center [543, 95] width 996 height 26
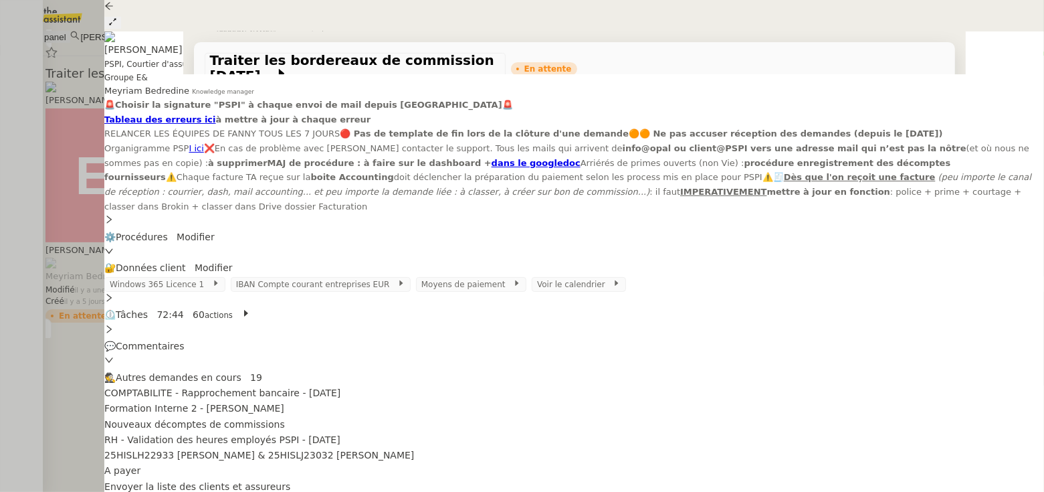
scroll to position [209, 0]
click at [356, 448] on span "Approuver" at bounding box center [334, 453] width 41 height 10
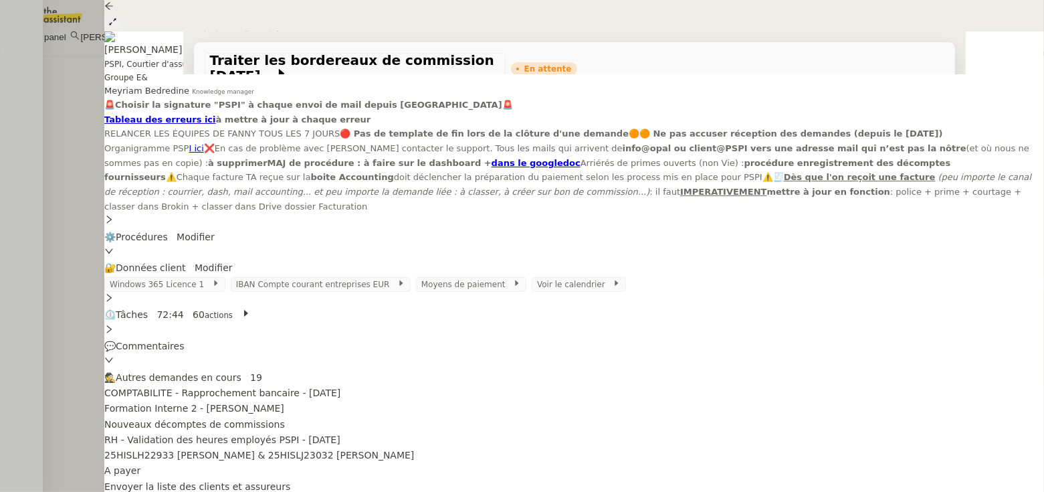
click at [84, 169] on div at bounding box center [522, 246] width 1044 height 492
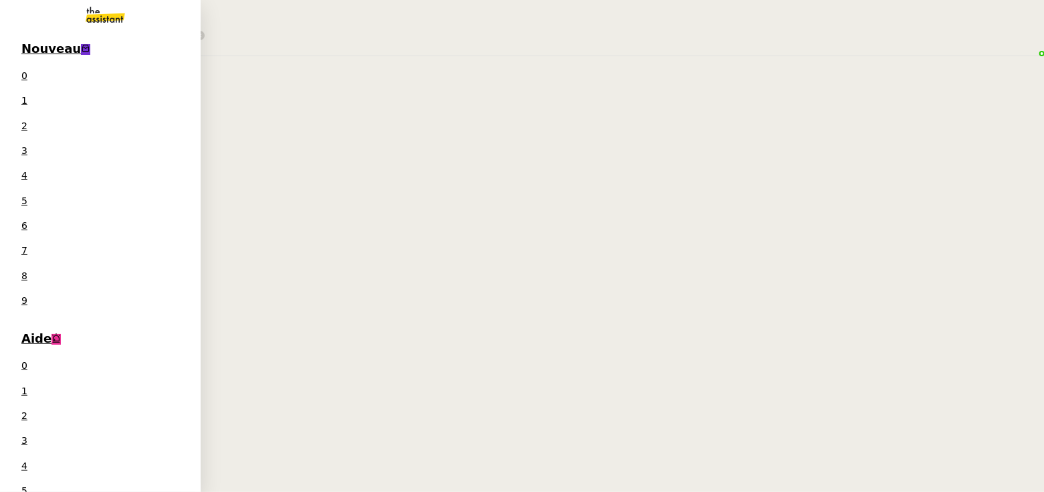
click at [23, 43] on span "Nouveau" at bounding box center [51, 48] width 60 height 14
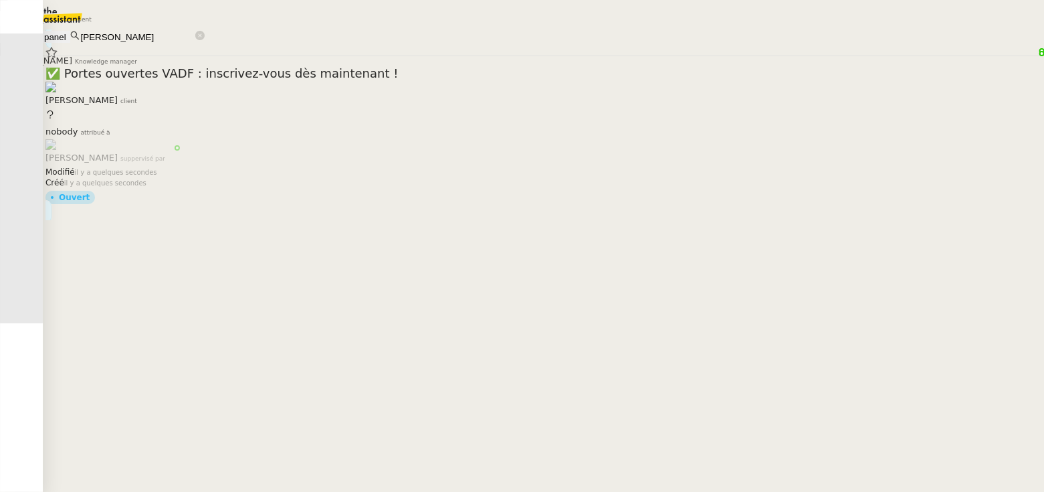
click at [324, 82] on div "Jeremy DUMONT-FILLON client" at bounding box center [543, 95] width 996 height 26
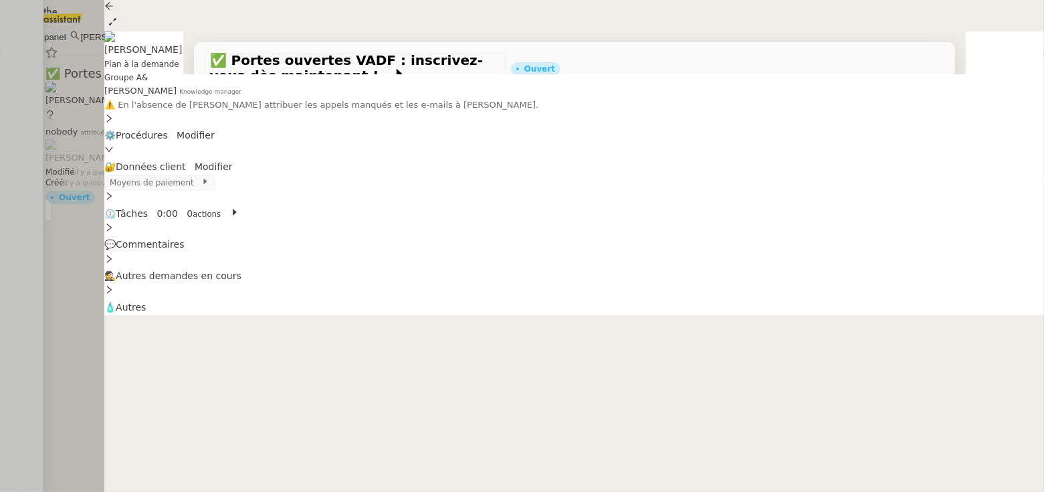
click at [74, 209] on div at bounding box center [522, 246] width 1044 height 492
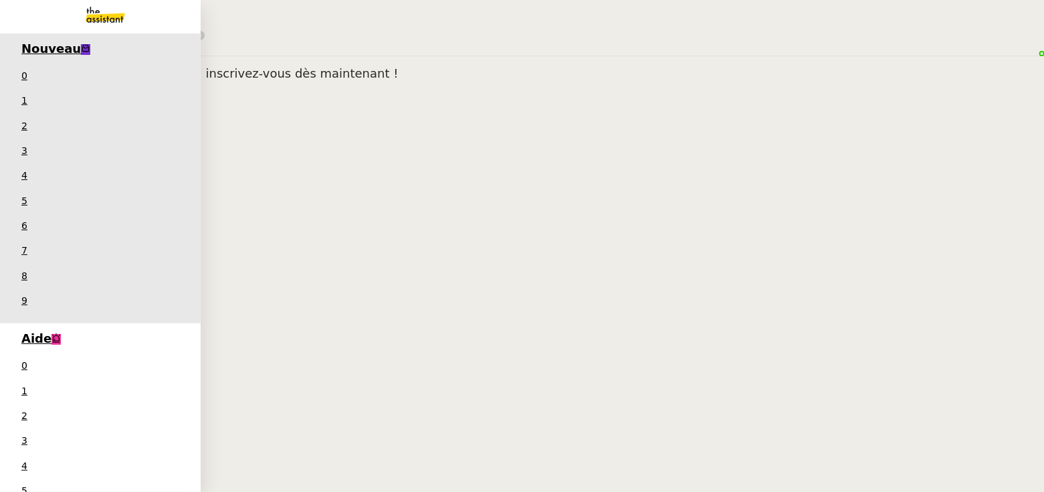
click at [32, 331] on span "Aide" at bounding box center [36, 338] width 30 height 14
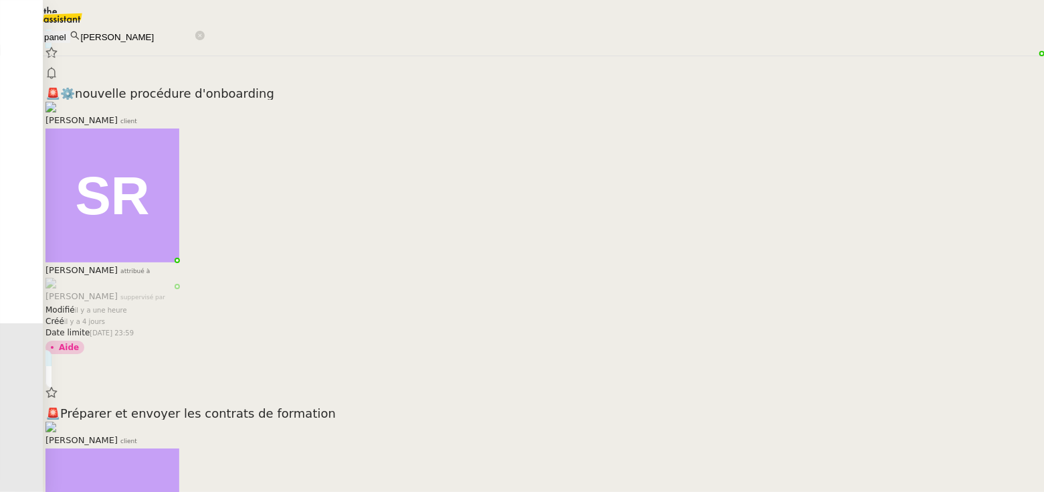
click at [416, 77] on link "🚨 ⚙️nouvelle procédure d'onboarding Florian Parant client Stéphanie Rakotosalam…" at bounding box center [543, 198] width 996 height 347
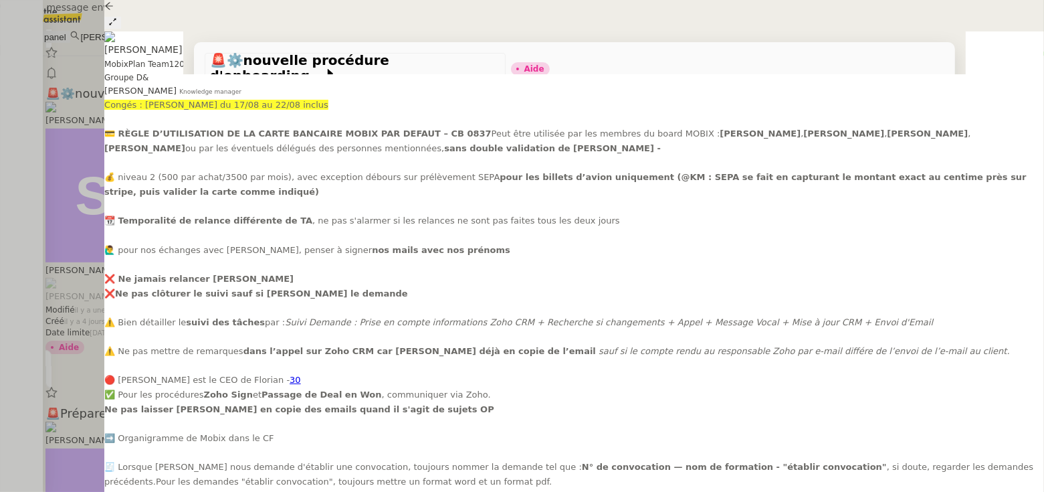
click at [90, 234] on div at bounding box center [522, 246] width 1044 height 492
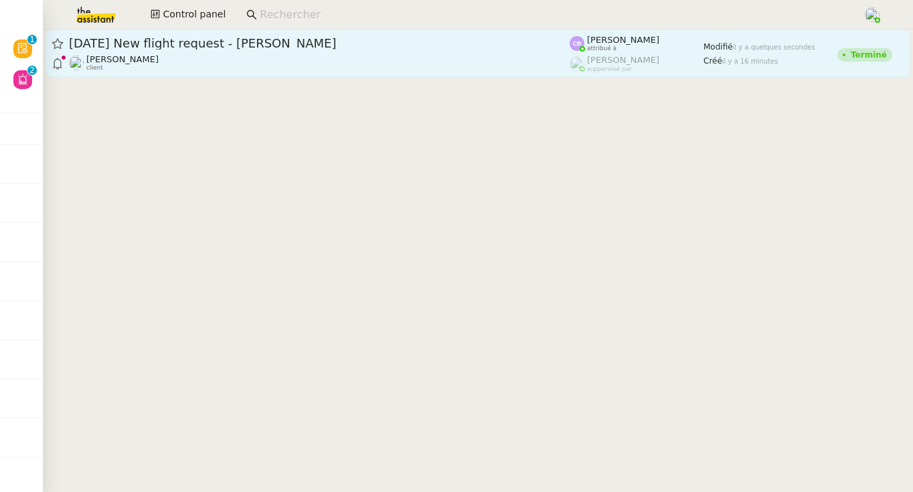
click at [292, 54] on div "[PERSON_NAME] client" at bounding box center [319, 62] width 500 height 17
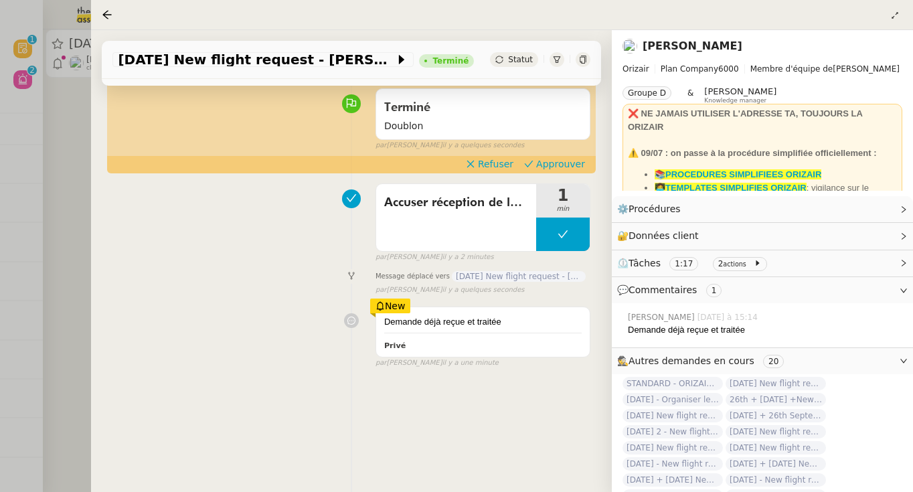
scroll to position [104, 0]
click at [576, 163] on span "Approuver" at bounding box center [560, 164] width 49 height 13
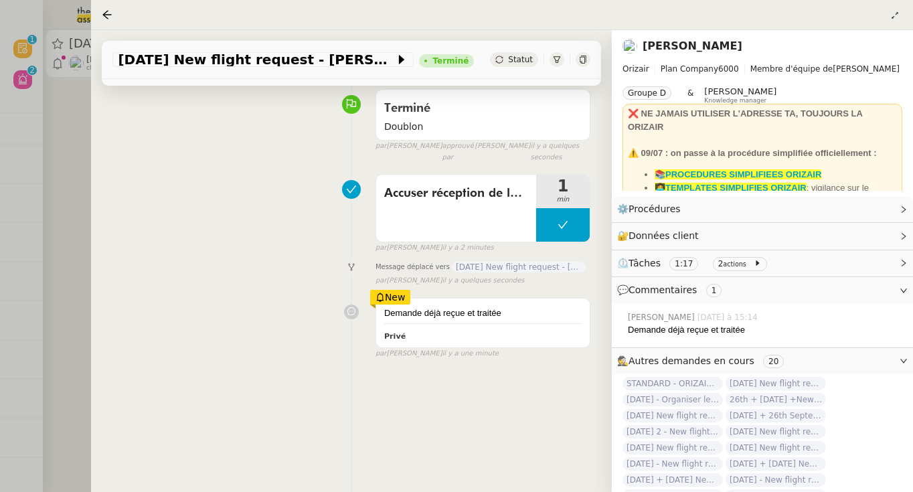
click at [88, 195] on div at bounding box center [456, 246] width 913 height 492
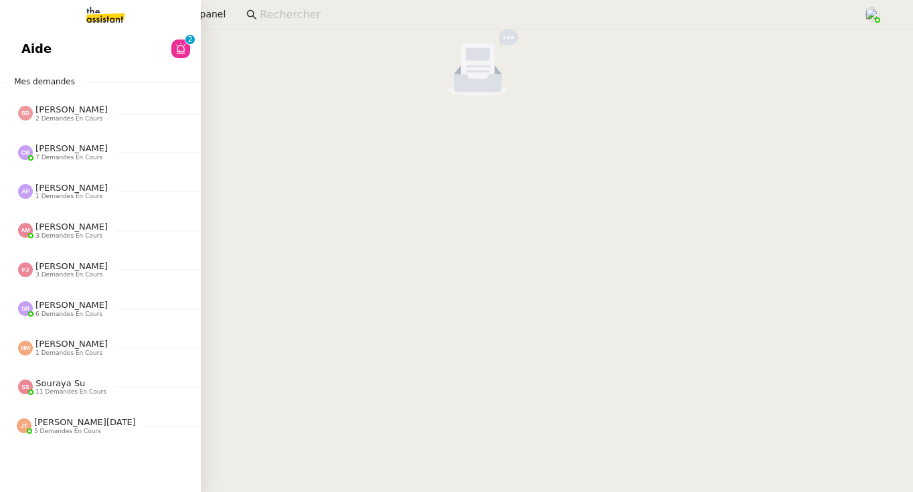
click at [31, 59] on link "Aide 0 1 2 3 4 5 6 7 8 9" at bounding box center [100, 48] width 201 height 31
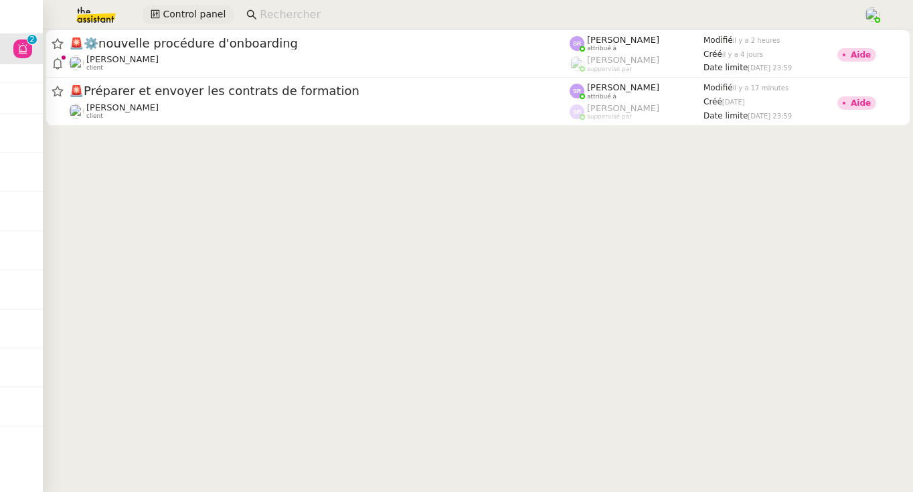
click at [204, 20] on span "Control panel" at bounding box center [194, 14] width 63 height 15
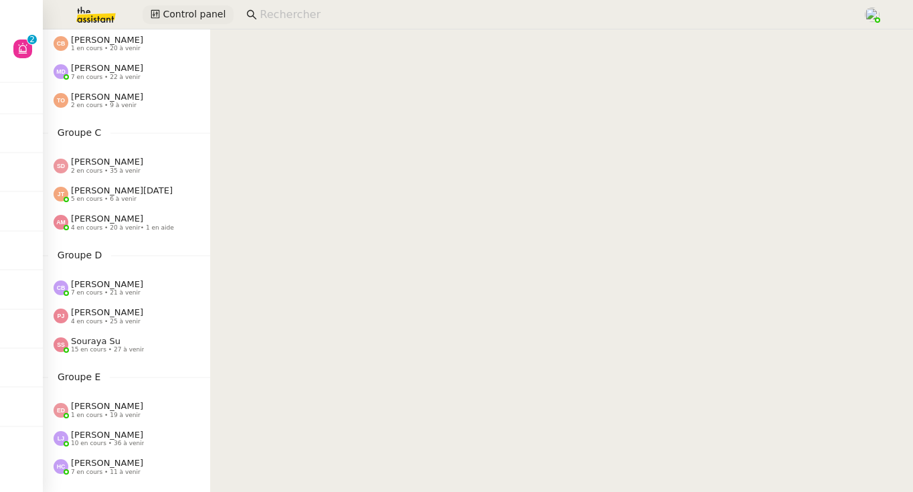
scroll to position [212, 0]
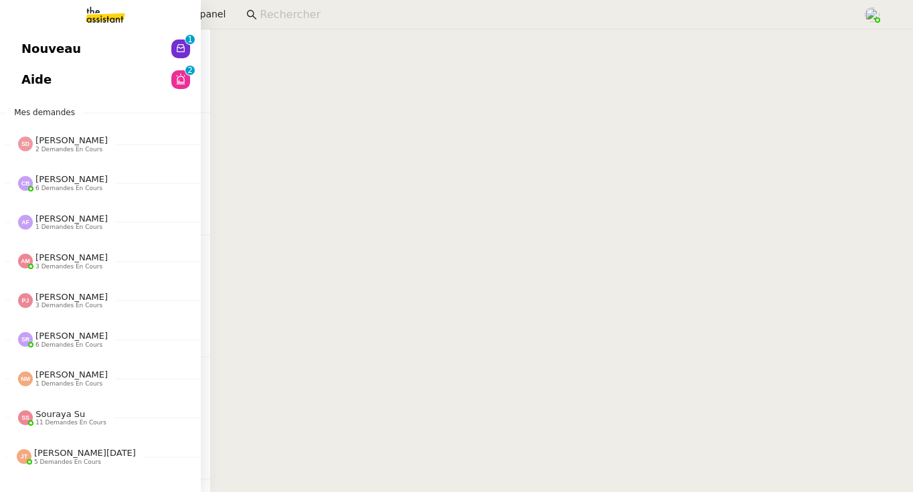
click at [52, 48] on span "Nouveau" at bounding box center [51, 49] width 60 height 20
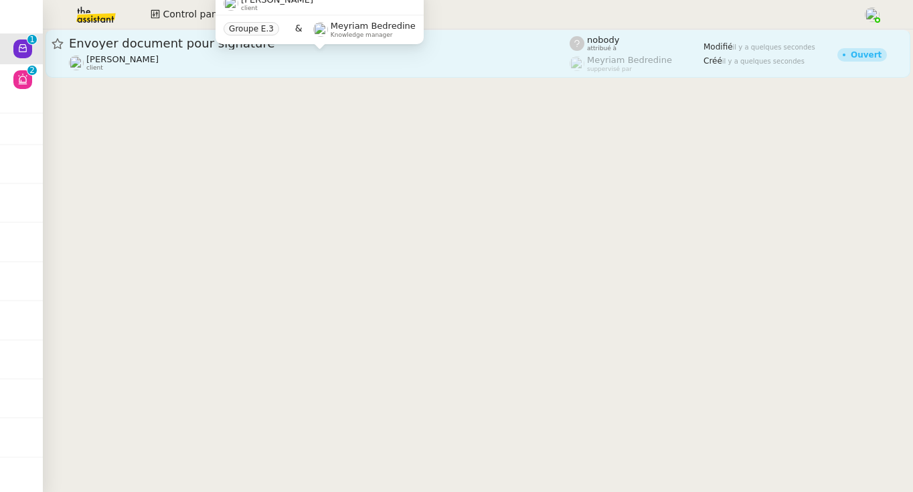
click at [297, 64] on div "Patrick Chotard client" at bounding box center [319, 62] width 500 height 17
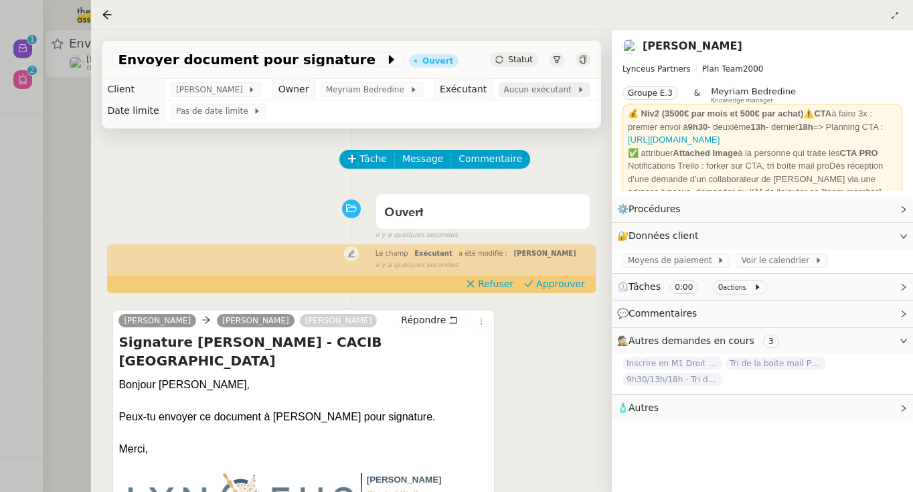
click at [525, 92] on span "Aucun exécutant" at bounding box center [540, 89] width 73 height 13
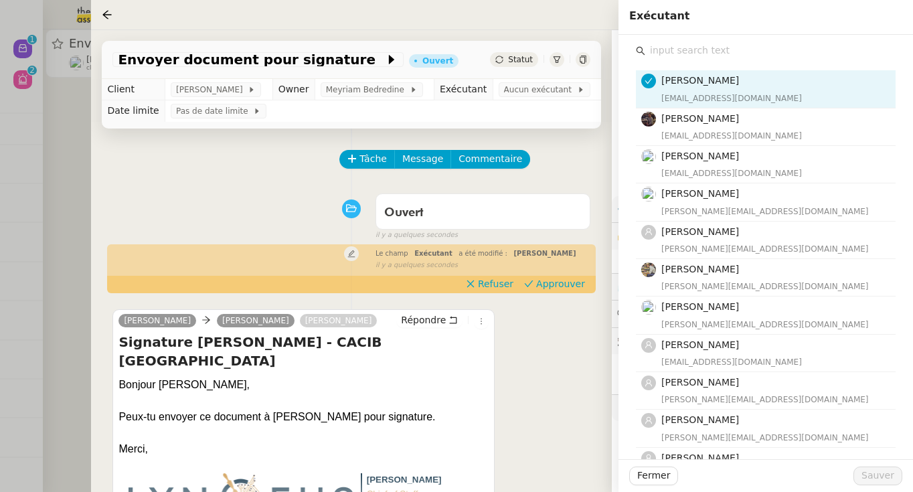
click at [760, 54] on input "text" at bounding box center [770, 50] width 250 height 18
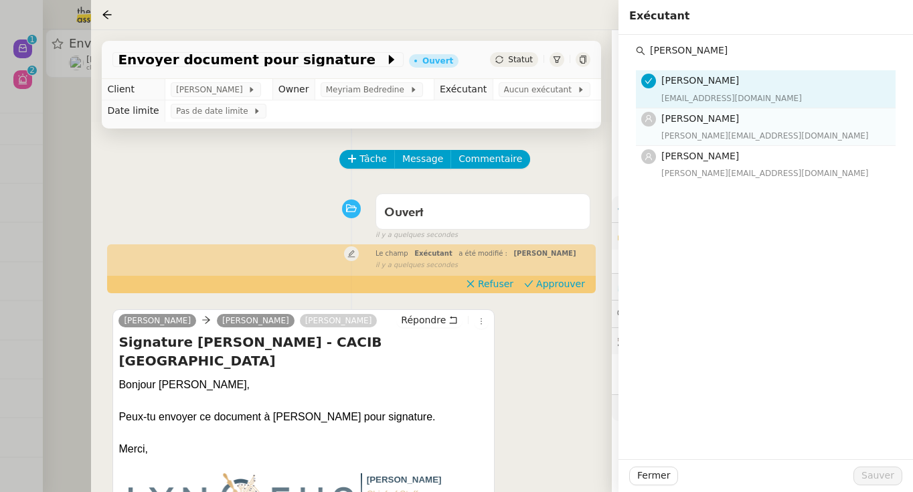
type input "hanna"
click at [772, 119] on h4 "[PERSON_NAME]" at bounding box center [774, 118] width 226 height 15
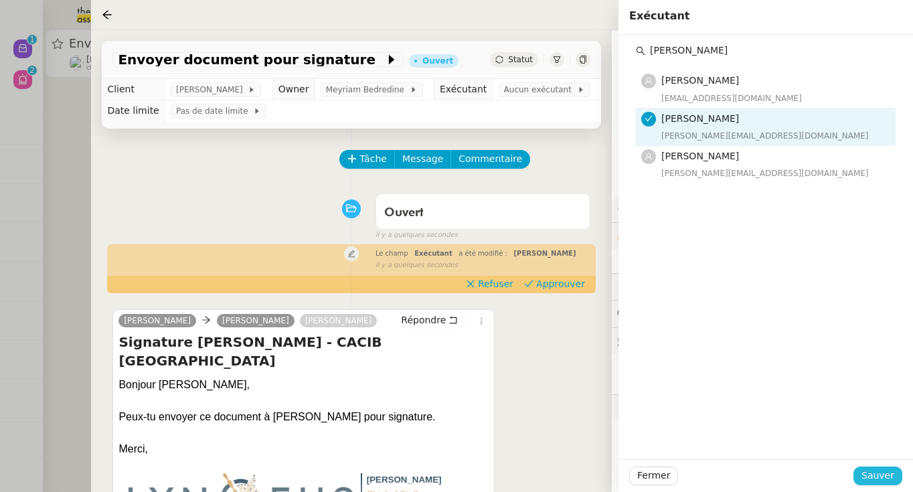
click at [881, 480] on span "Sauver" at bounding box center [877, 475] width 33 height 15
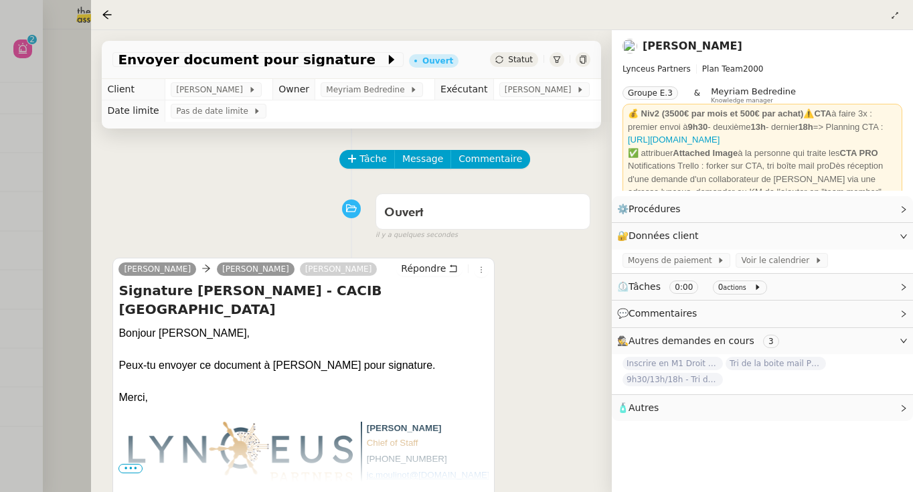
click at [54, 153] on div at bounding box center [456, 246] width 913 height 492
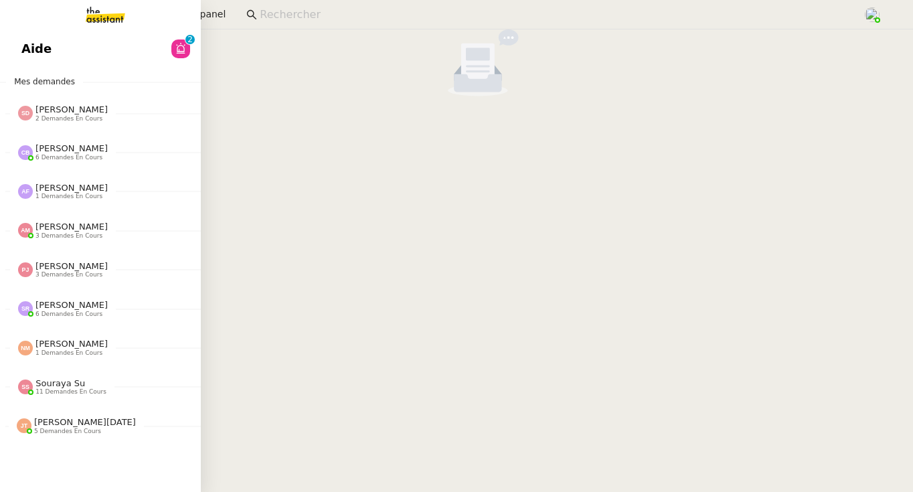
click at [27, 50] on span "Aide" at bounding box center [36, 49] width 30 height 20
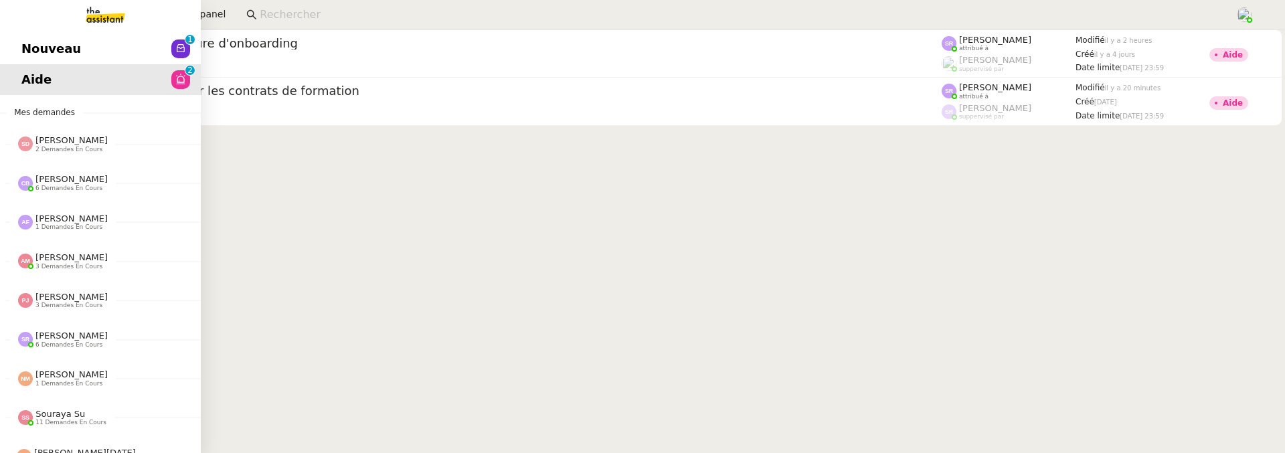
click at [21, 43] on span "Nouveau" at bounding box center [51, 49] width 60 height 20
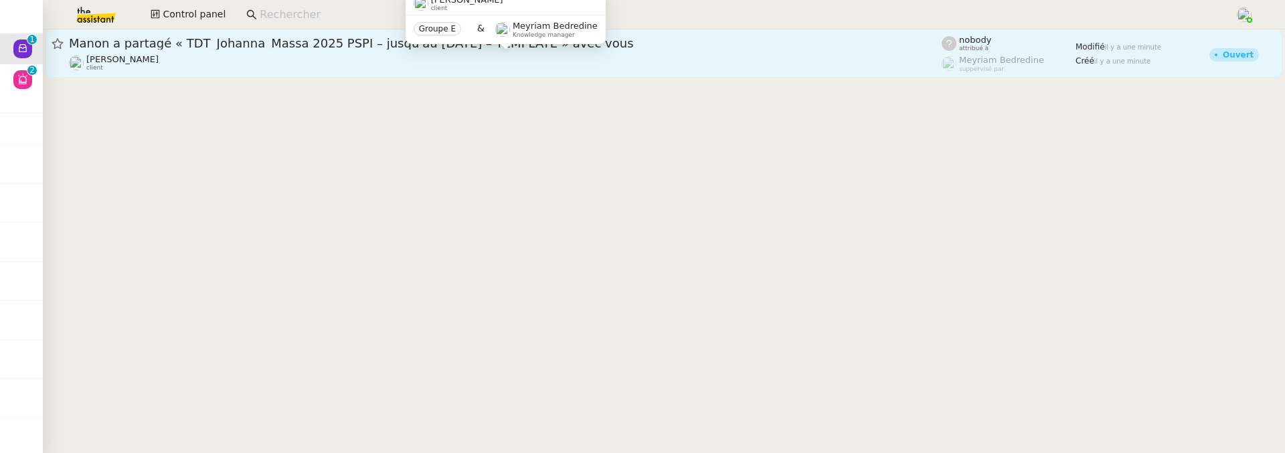
click at [312, 65] on div "Fanny Eyraud client" at bounding box center [505, 62] width 873 height 17
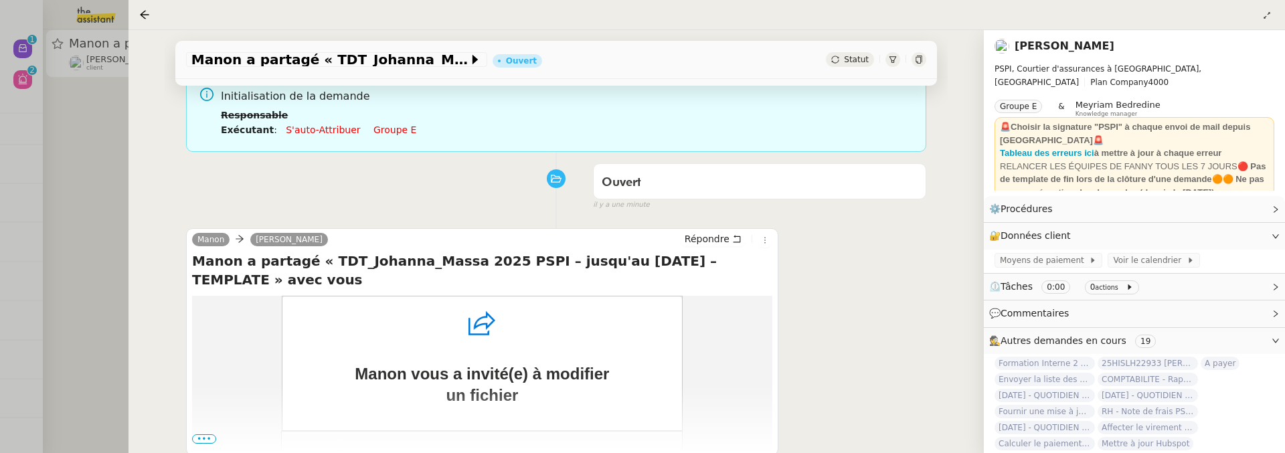
scroll to position [179, 0]
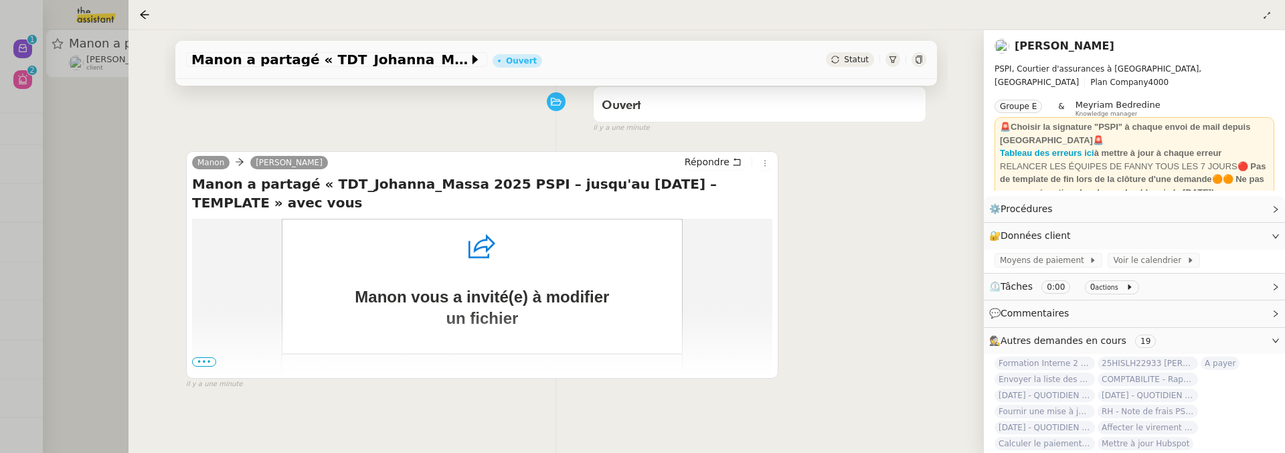
click at [207, 361] on span "•••" at bounding box center [204, 361] width 24 height 9
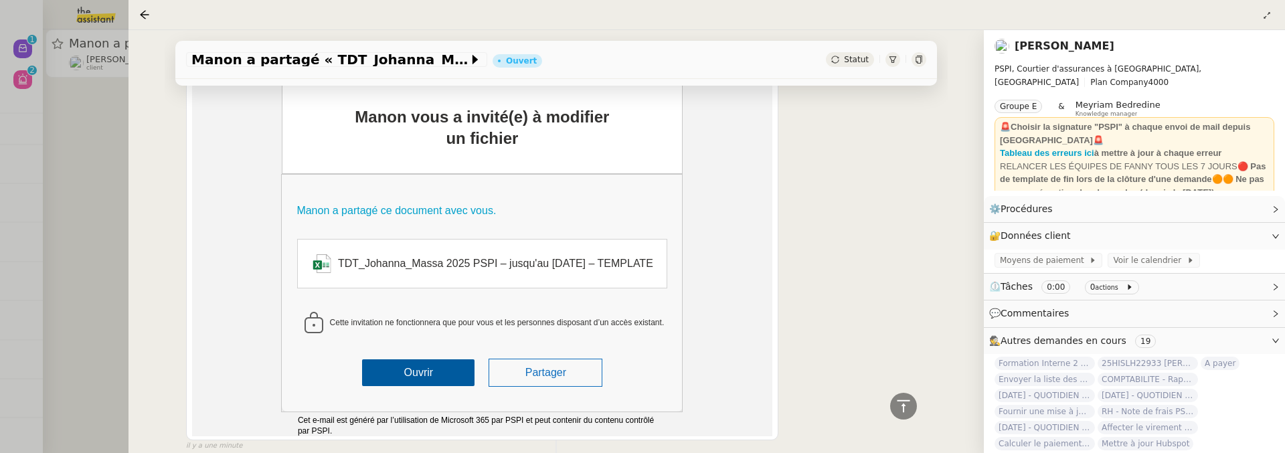
scroll to position [0, 0]
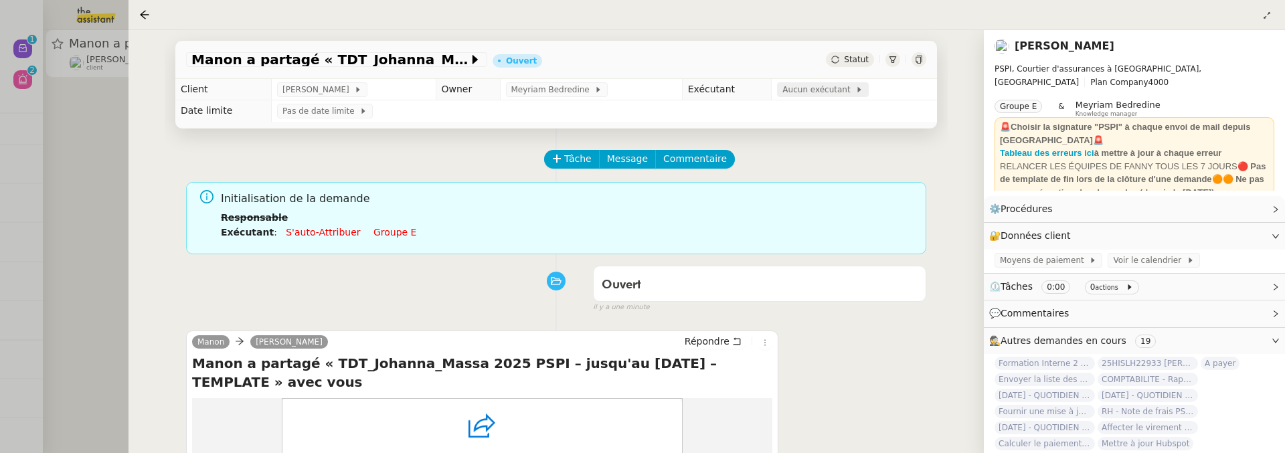
click at [831, 94] on span "Aucun exécutant" at bounding box center [818, 89] width 73 height 13
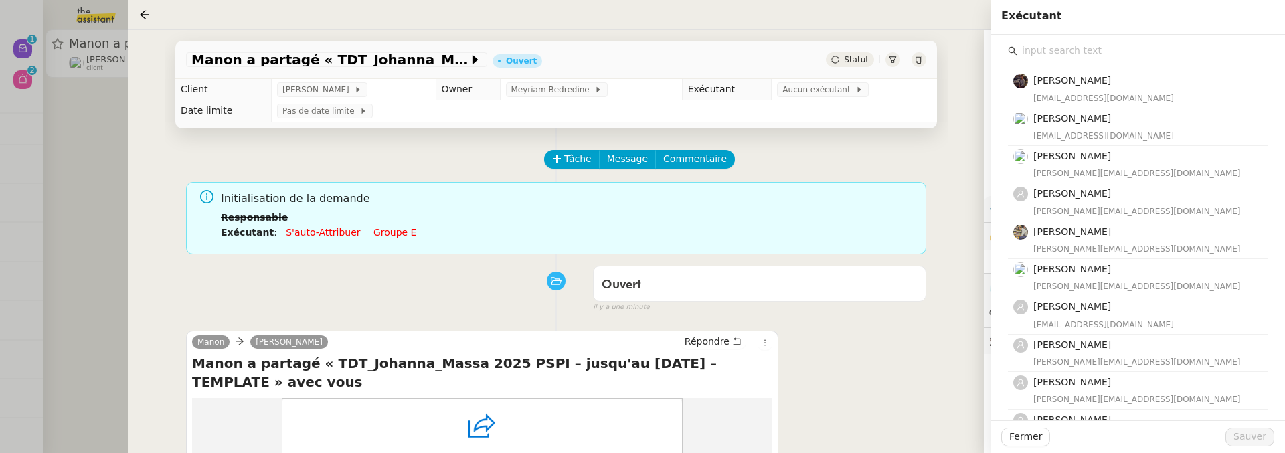
click at [912, 52] on input "text" at bounding box center [1142, 50] width 250 height 18
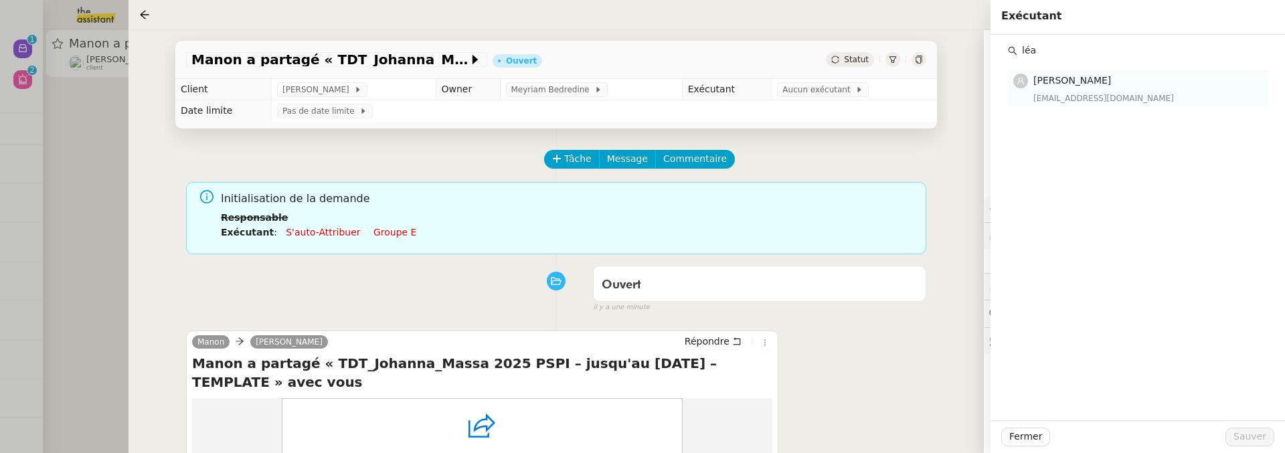
type input "léa"
click at [912, 90] on div "Léa Jonville lea@theassistant.team" at bounding box center [1146, 88] width 226 height 31
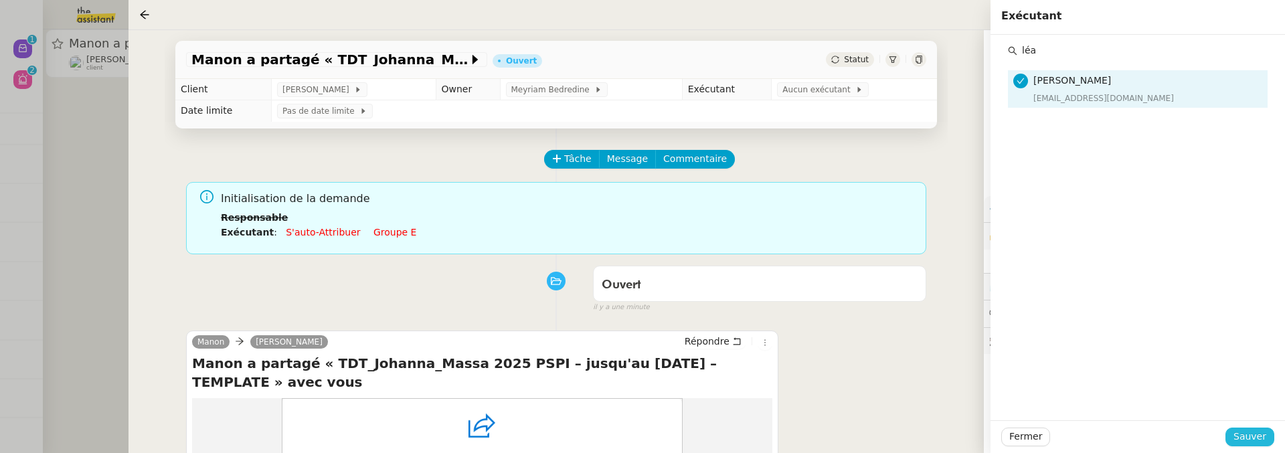
click at [912, 438] on button "Sauver" at bounding box center [1249, 437] width 49 height 19
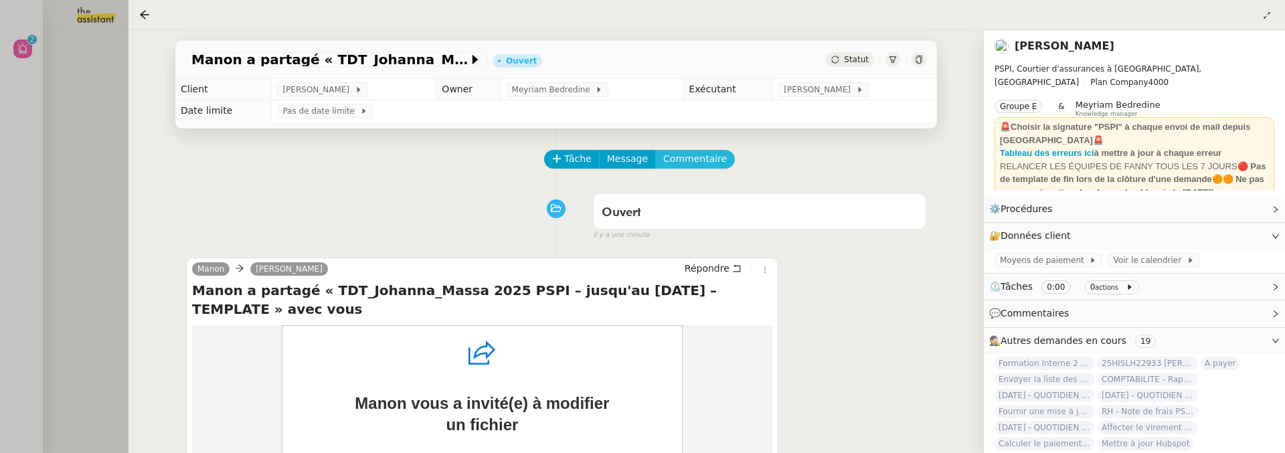
click at [719, 157] on button "Commentaire" at bounding box center [695, 159] width 80 height 19
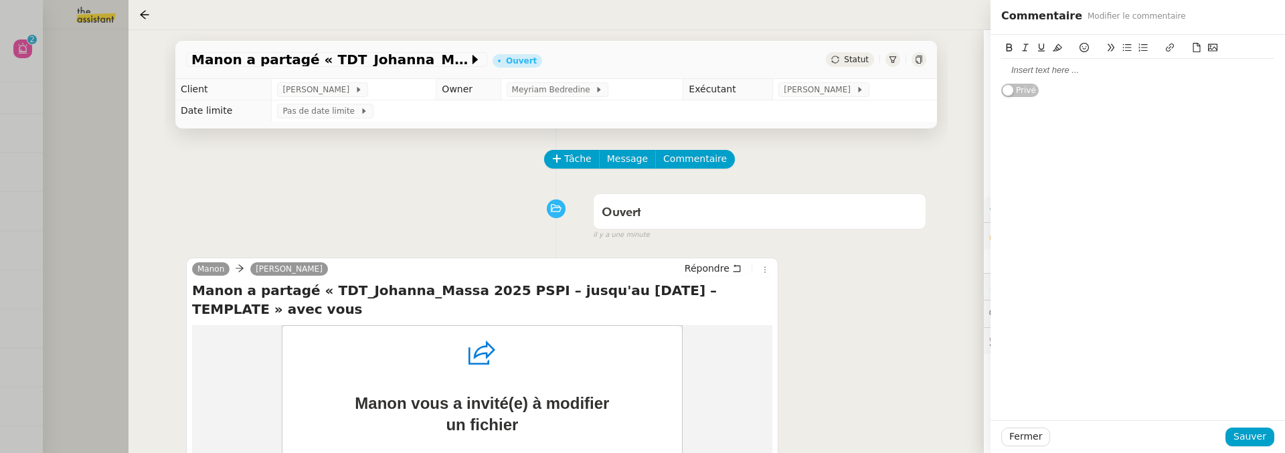
click at [912, 66] on div at bounding box center [1137, 70] width 273 height 12
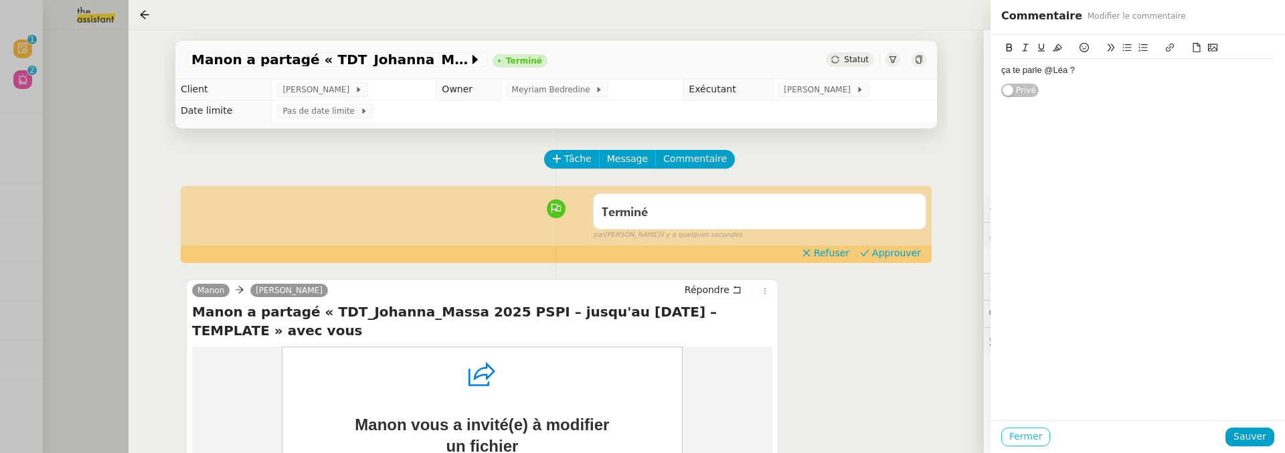
click at [912, 433] on span "Fermer" at bounding box center [1025, 436] width 33 height 15
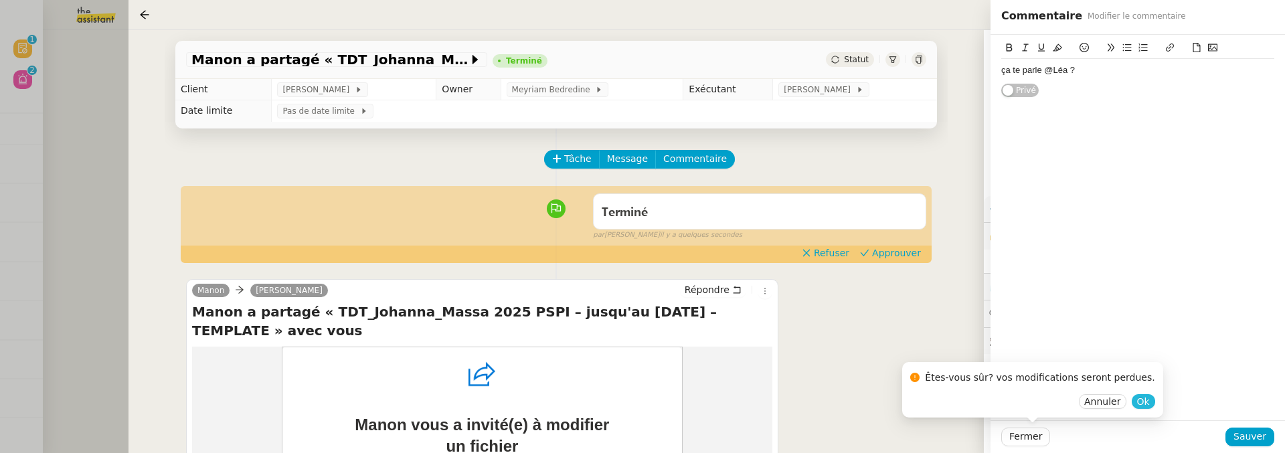
click at [912, 397] on button "Ok" at bounding box center [1142, 401] width 23 height 15
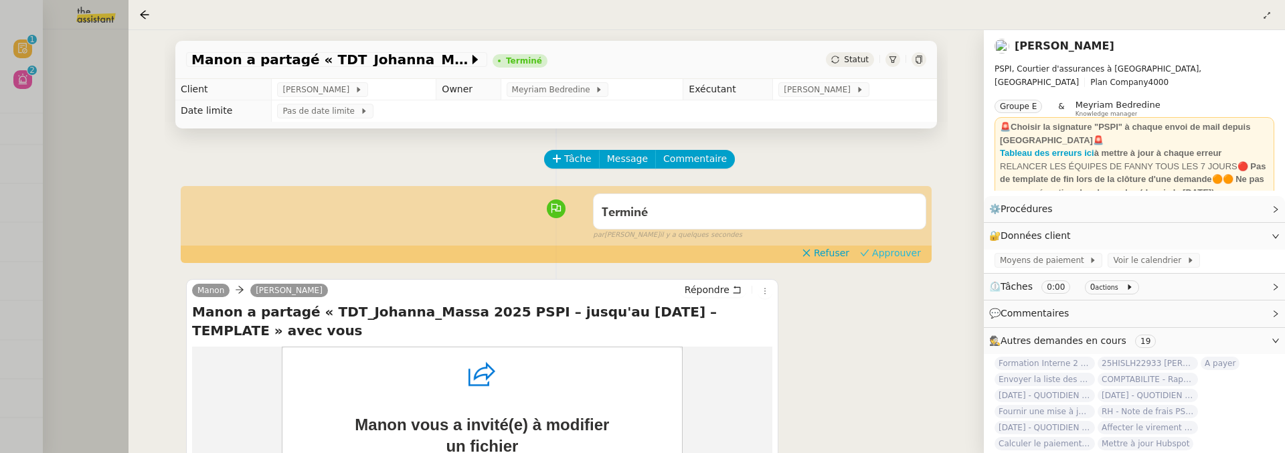
click at [897, 254] on span "Approuver" at bounding box center [896, 252] width 49 height 13
click at [106, 150] on div at bounding box center [642, 226] width 1285 height 453
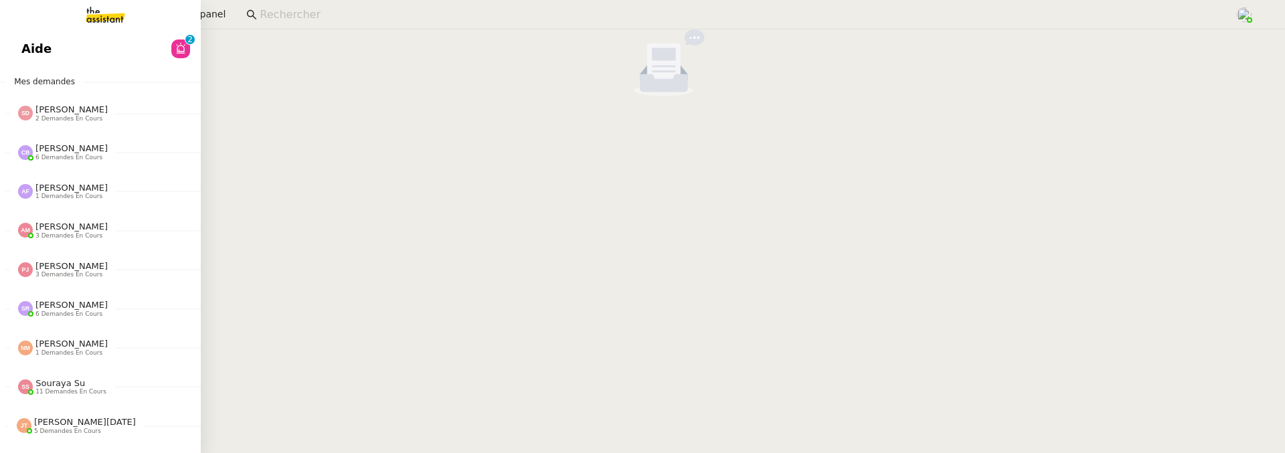
click at [73, 50] on link "Aide 0 1 2 3 4 5 6 7 8 9" at bounding box center [100, 48] width 201 height 31
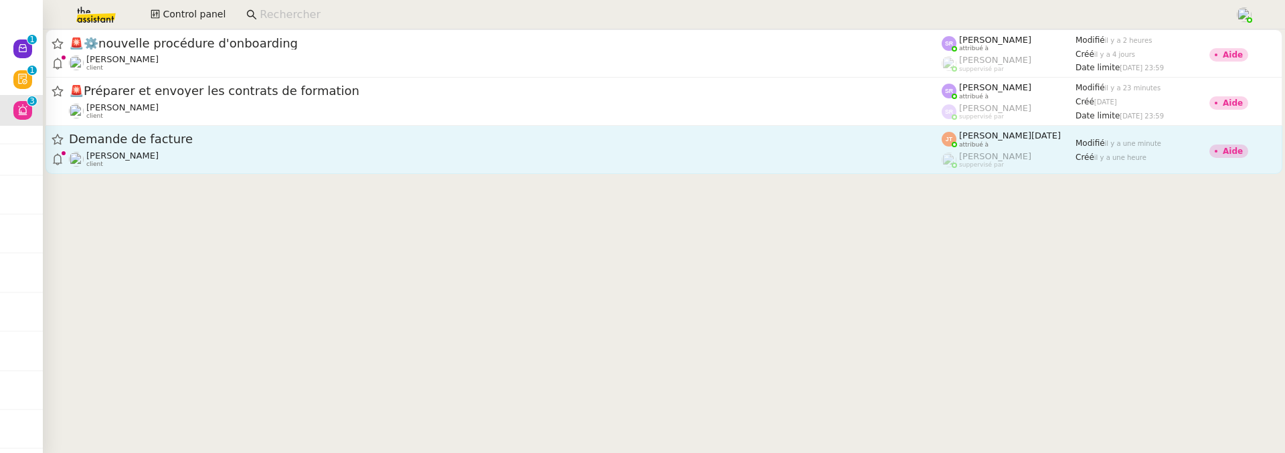
click at [260, 140] on span "Demande de facture" at bounding box center [505, 139] width 873 height 12
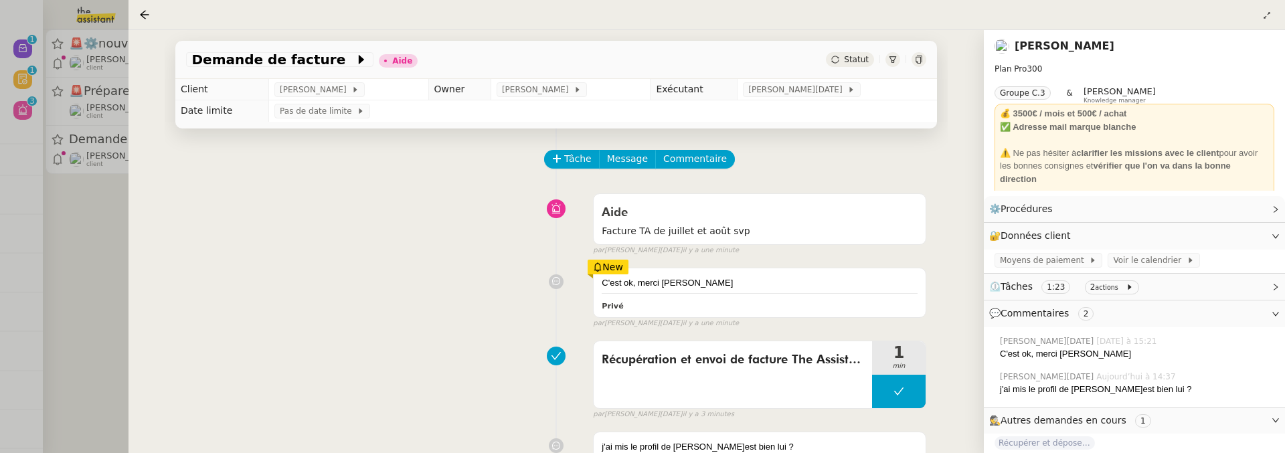
click at [912, 48] on link "Maurice N'Diaye" at bounding box center [1064, 45] width 100 height 13
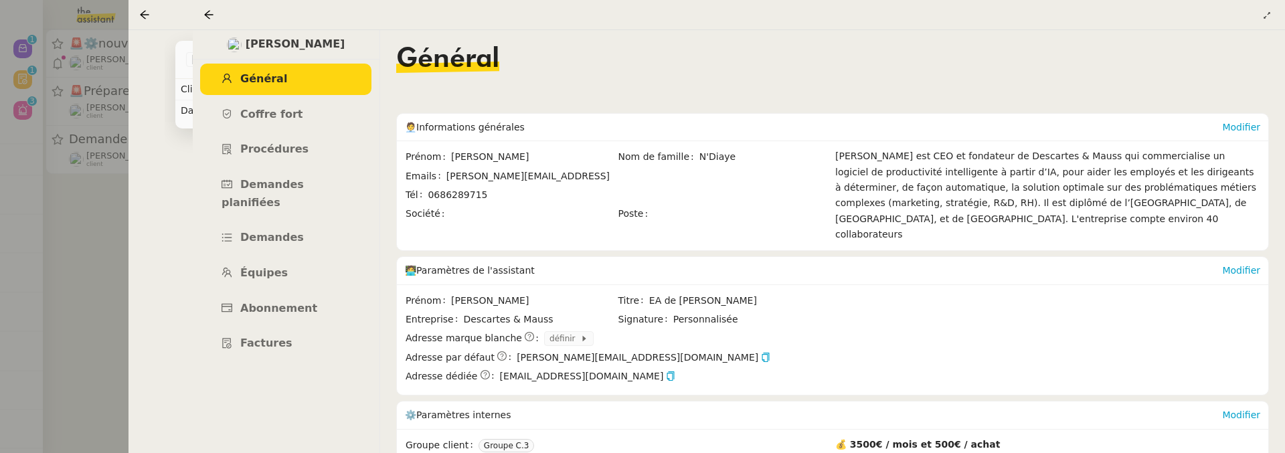
scroll to position [173, 0]
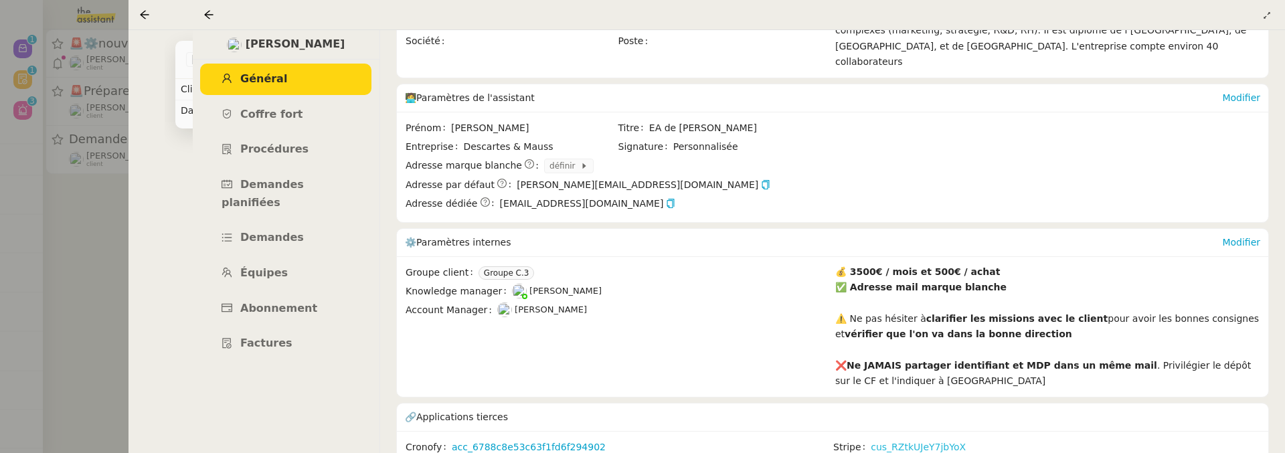
click at [912, 440] on link "cus_RZtkUJeY7jbYoX" at bounding box center [918, 447] width 95 height 15
click at [207, 12] on icon at bounding box center [208, 14] width 9 height 9
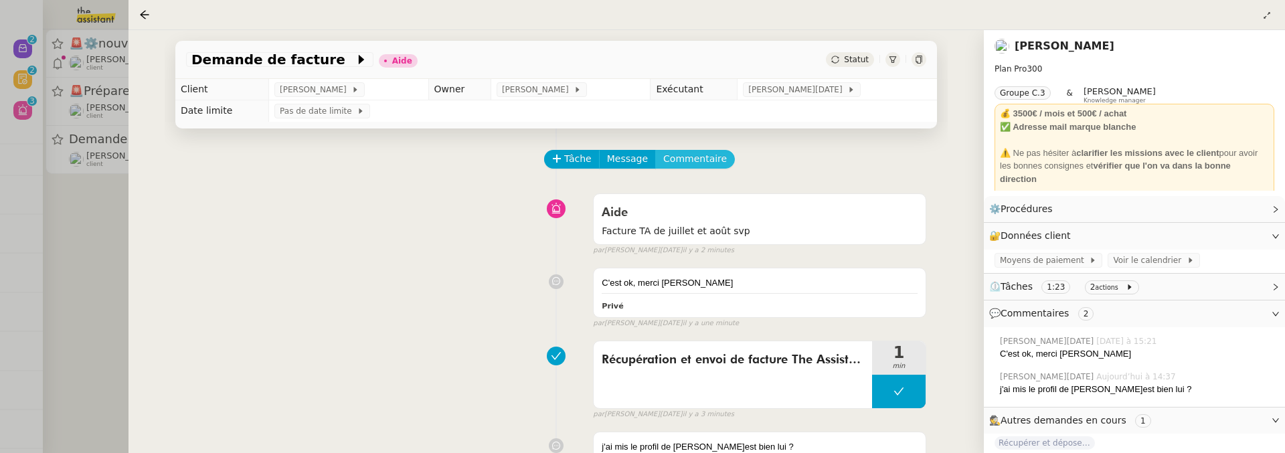
click at [687, 155] on span "Commentaire" at bounding box center [695, 158] width 64 height 15
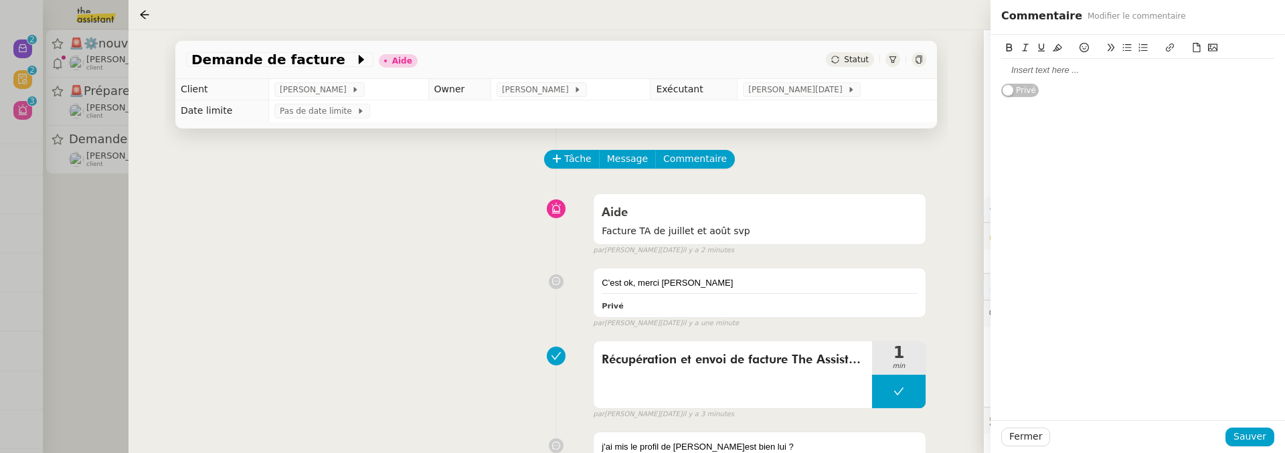
click at [912, 49] on icon at bounding box center [1196, 47] width 9 height 9
click at [912, 43] on icon at bounding box center [1196, 47] width 9 height 9
click at [912, 437] on span "Sauver" at bounding box center [1249, 436] width 33 height 15
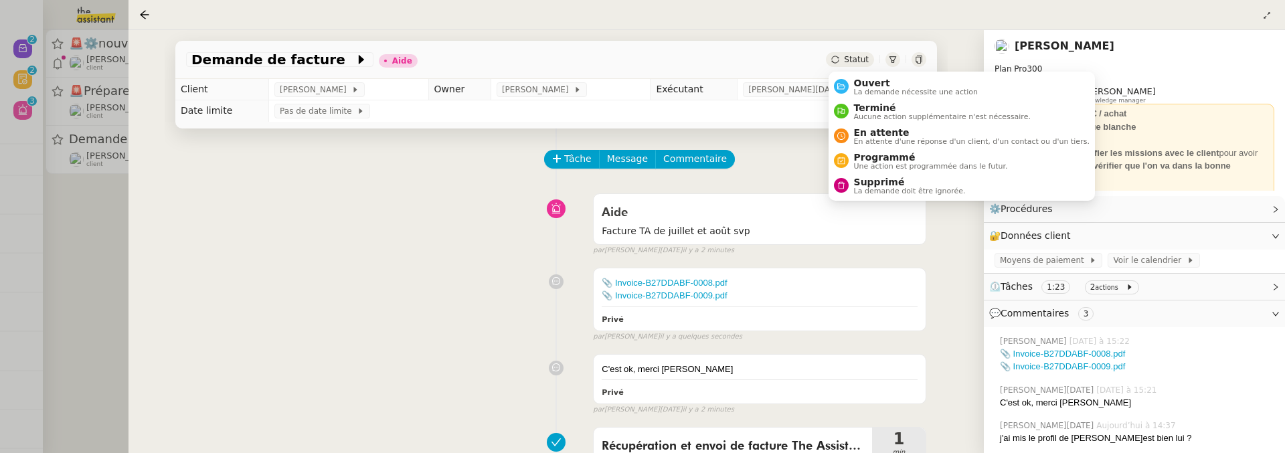
click at [838, 63] on icon at bounding box center [834, 59] width 7 height 7
click at [864, 82] on span "Ouvert" at bounding box center [916, 83] width 124 height 11
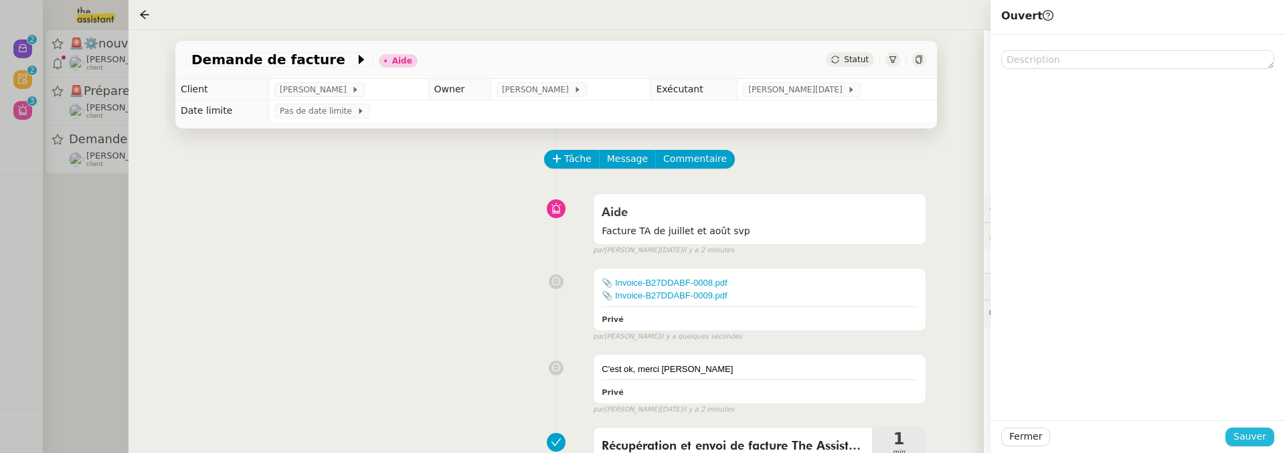
click at [912, 430] on span "Sauver" at bounding box center [1249, 436] width 33 height 15
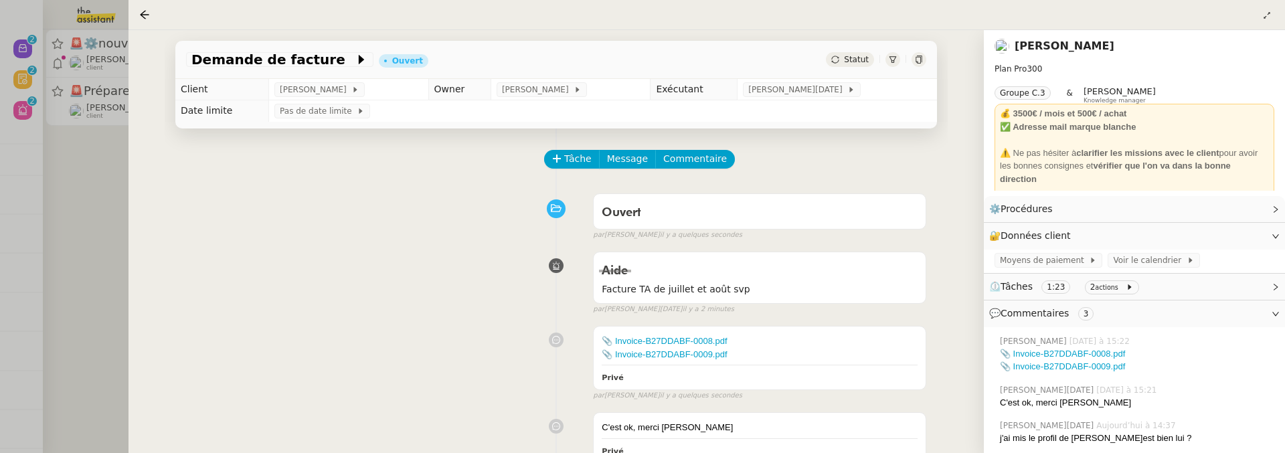
click at [100, 261] on div at bounding box center [642, 226] width 1285 height 453
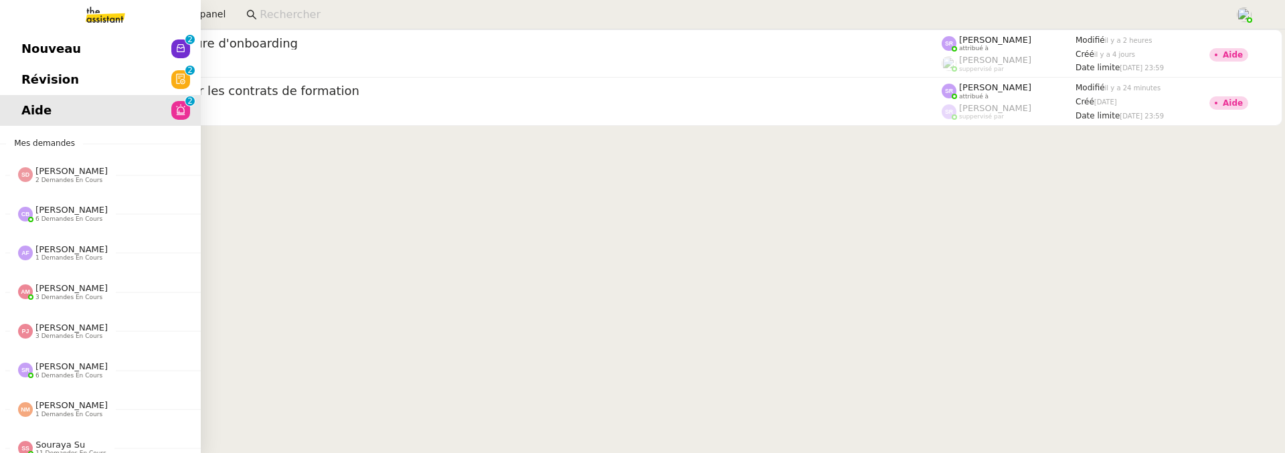
click at [34, 68] on link "Révision 0 1 2 3 4 5 6 7 8 9" at bounding box center [100, 79] width 201 height 31
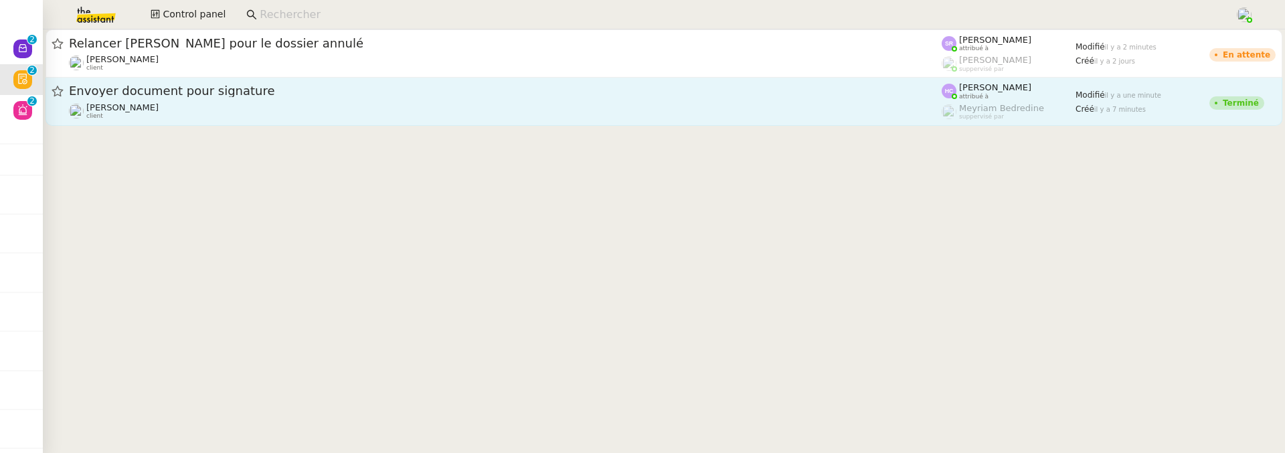
click at [397, 91] on span "Envoyer document pour signature" at bounding box center [505, 91] width 873 height 12
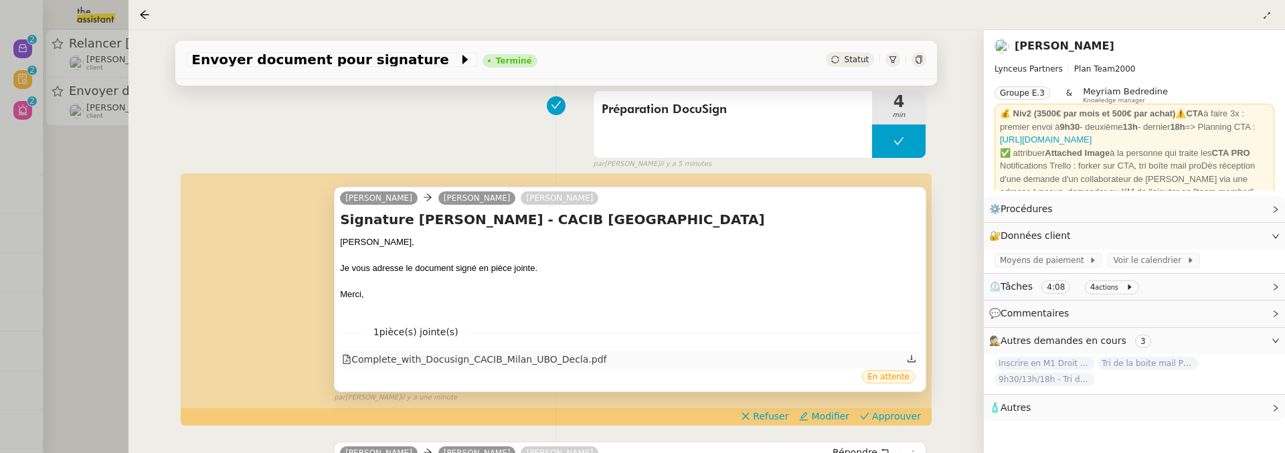
scroll to position [250, 0]
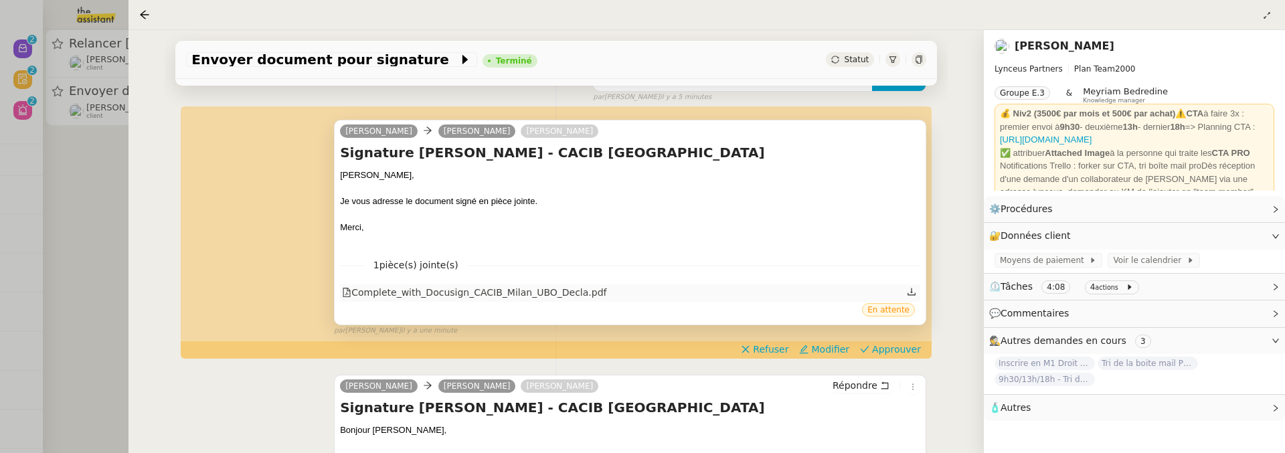
click at [525, 284] on div "Complete_with_Docusign_CACIB_Milan_UBO_Decla.pdf" at bounding box center [630, 292] width 580 height 17
click at [539, 293] on div "Complete_with_Docusign_CACIB_Milan_UBO_Decla.pdf" at bounding box center [474, 292] width 264 height 15
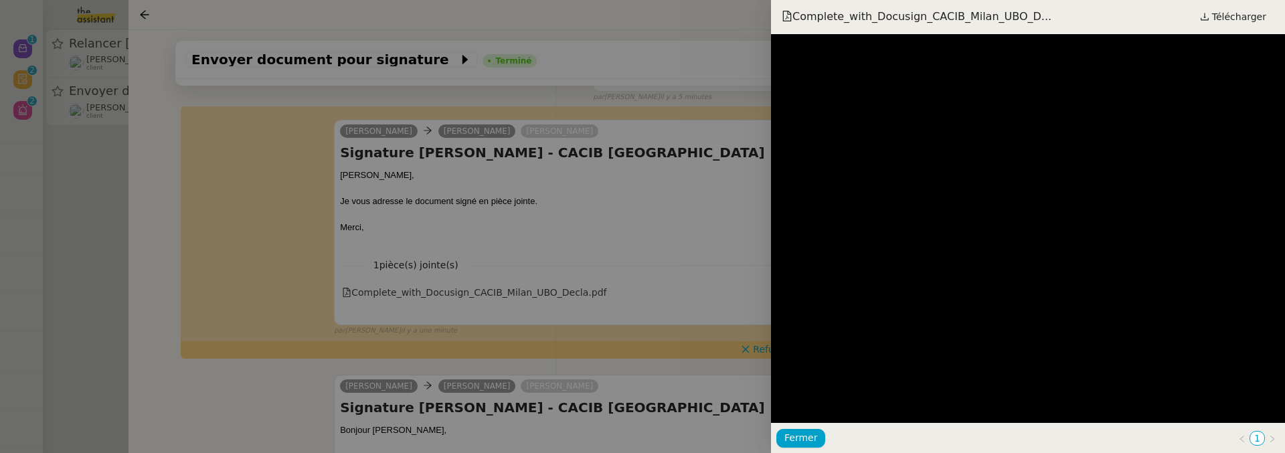
click at [710, 236] on div at bounding box center [642, 226] width 1285 height 453
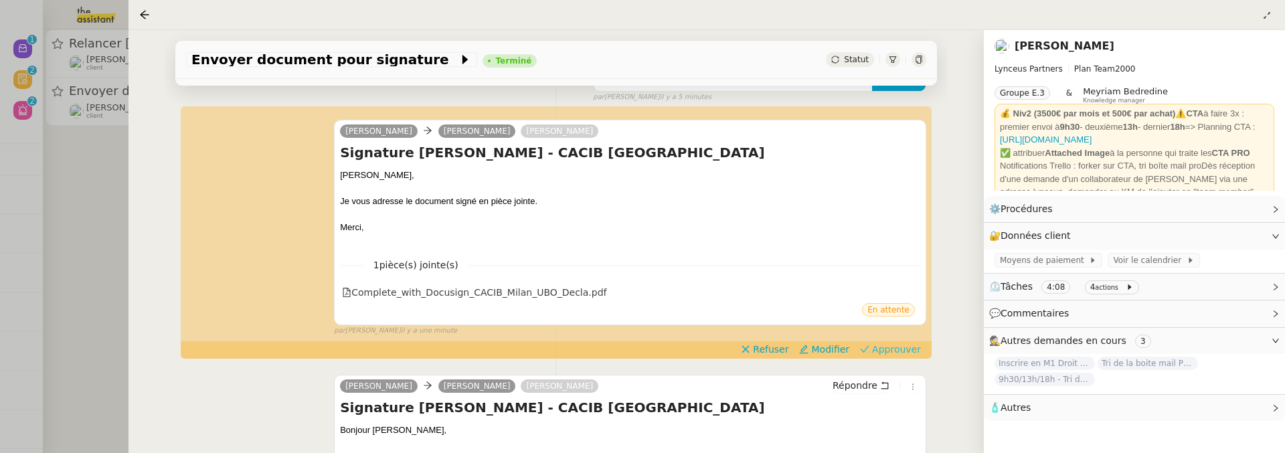
click at [887, 353] on span "Approuver" at bounding box center [896, 349] width 49 height 13
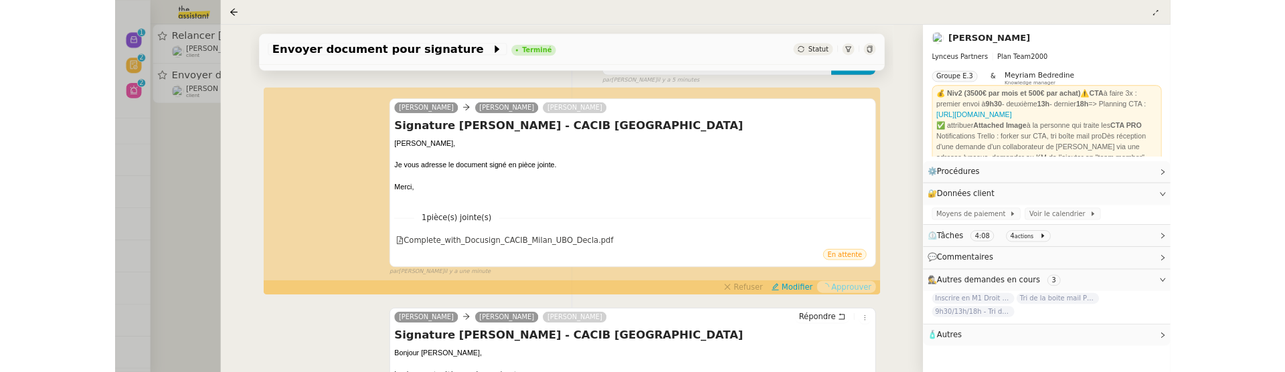
scroll to position [0, 0]
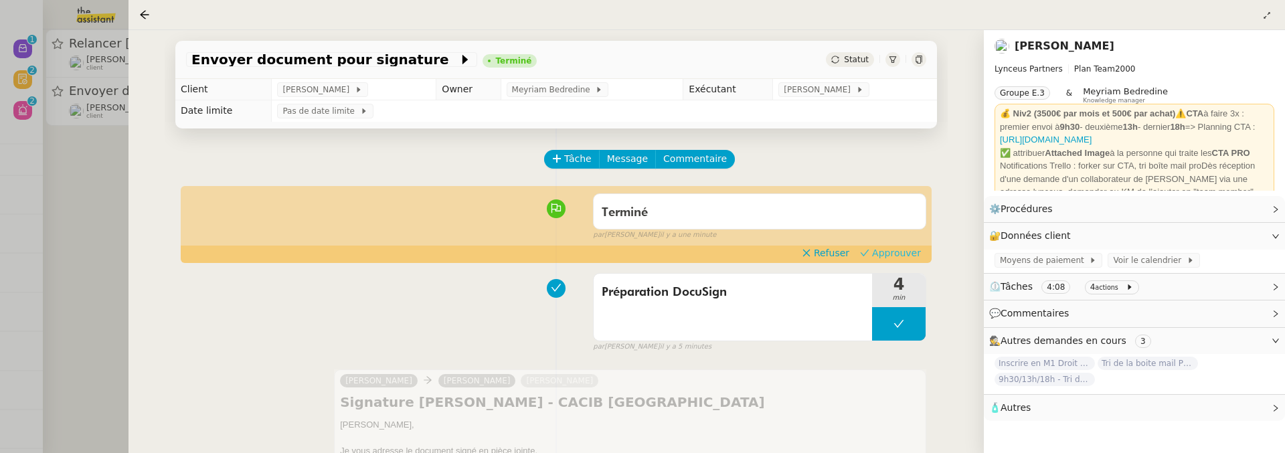
click at [907, 246] on span "Approuver" at bounding box center [896, 252] width 49 height 13
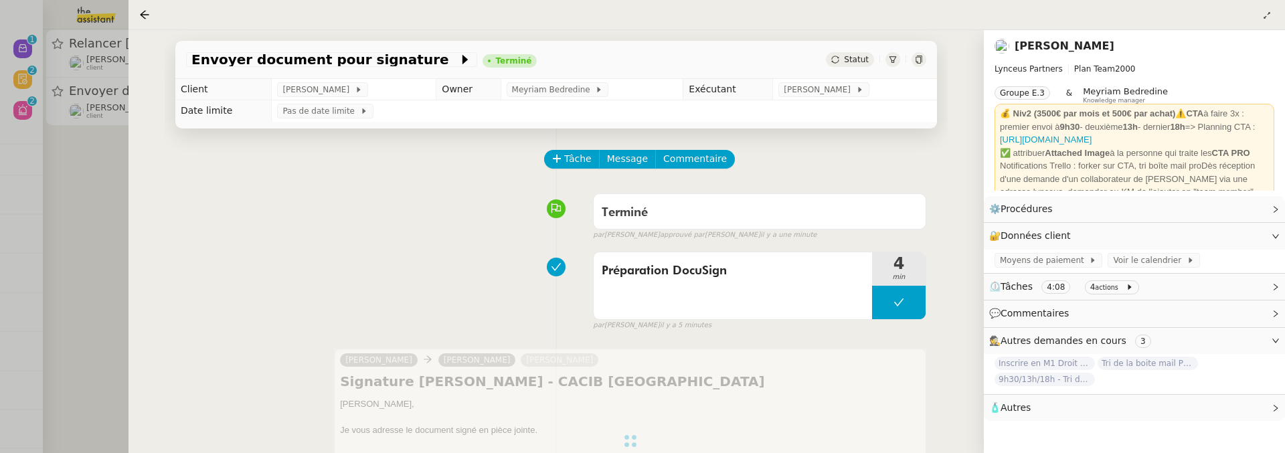
click at [124, 175] on div at bounding box center [642, 226] width 1285 height 453
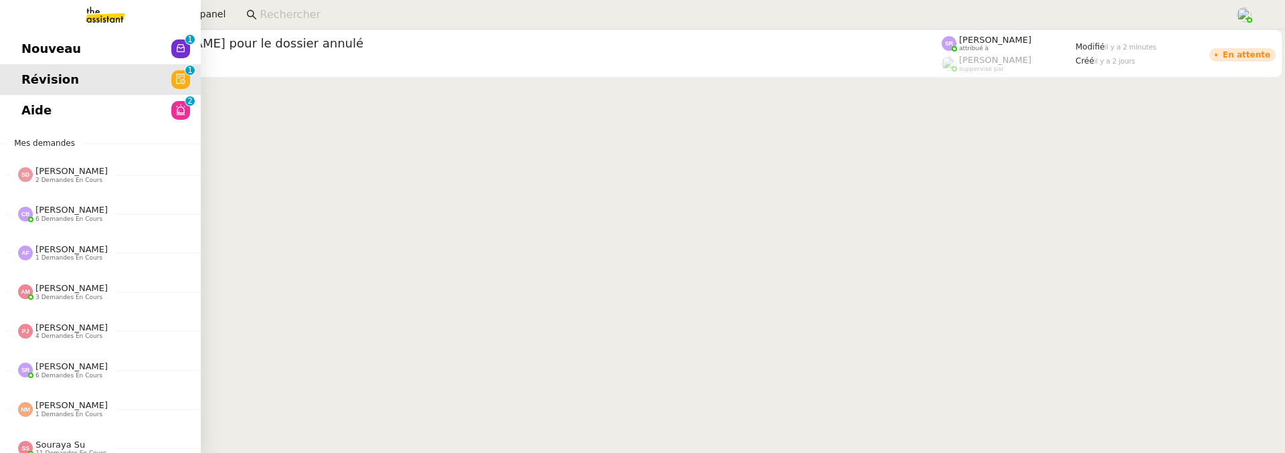
click at [25, 43] on span "Nouveau" at bounding box center [51, 49] width 60 height 20
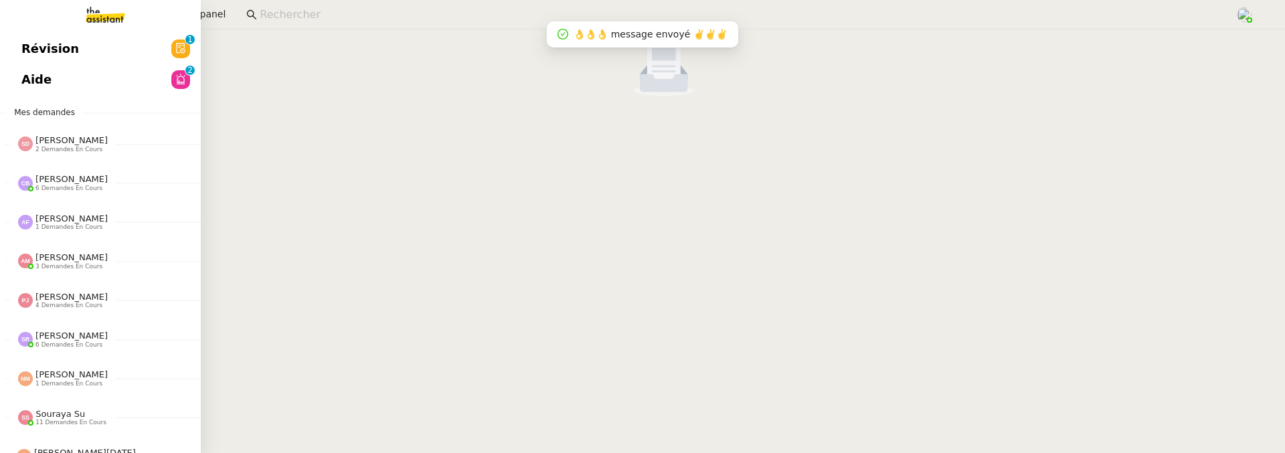
click at [95, 72] on link "Aide 0 1 2 3 4 5 6 7 8 9" at bounding box center [100, 79] width 201 height 31
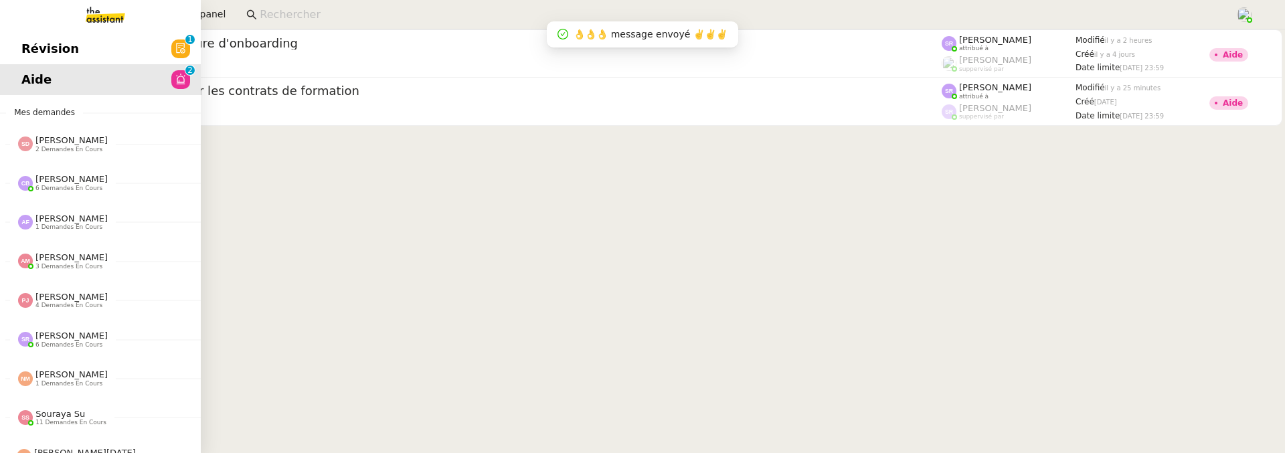
click at [35, 48] on span "Révision" at bounding box center [50, 49] width 58 height 20
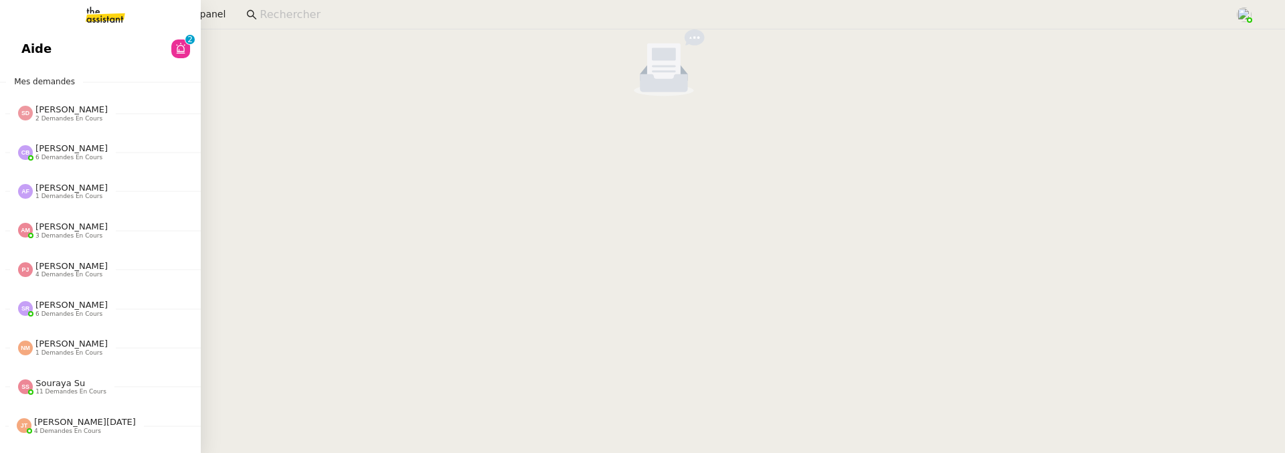
click at [41, 60] on link "Aide 0 1 2 3 4 5 6 7 8 9" at bounding box center [100, 48] width 201 height 31
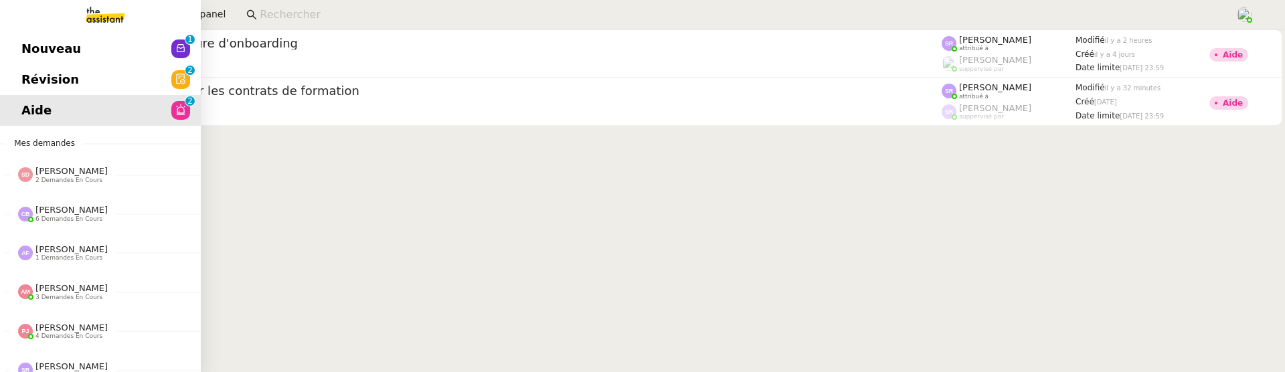
click at [38, 72] on link "Révision 0 1 2 3 4 5 6 7 8 9" at bounding box center [100, 79] width 201 height 31
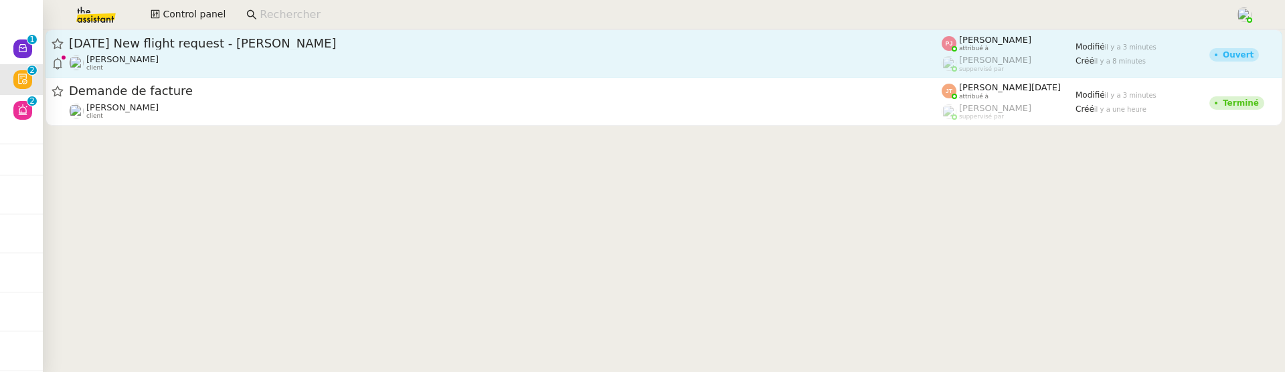
click at [308, 30] on link "14th September 2025 New flight request - Abbas Akhtar Louis Frei client Pauline…" at bounding box center [663, 53] width 1237 height 48
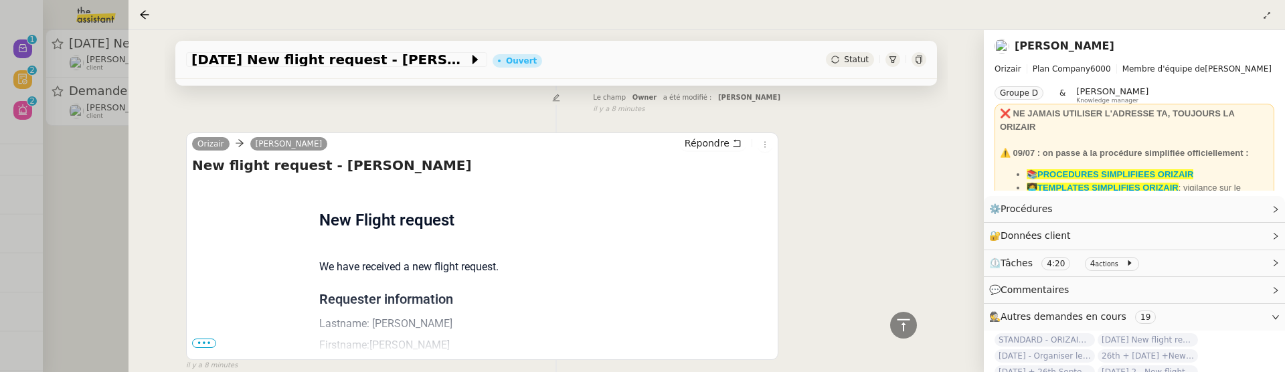
scroll to position [678, 0]
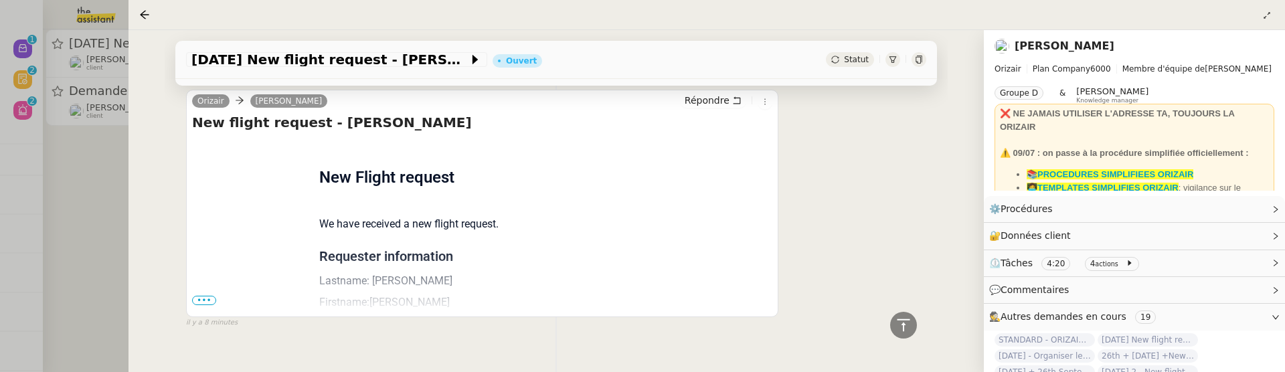
click at [206, 285] on div "Flight request created by Abbas Akhtar New Flight request We have received a ne…" at bounding box center [482, 359] width 580 height 440
click at [204, 296] on span "•••" at bounding box center [204, 300] width 24 height 9
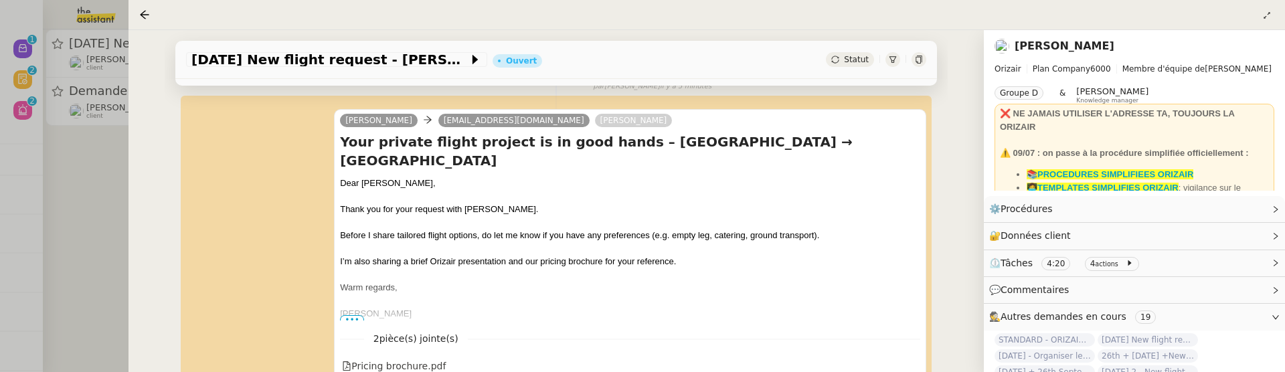
scroll to position [255, 0]
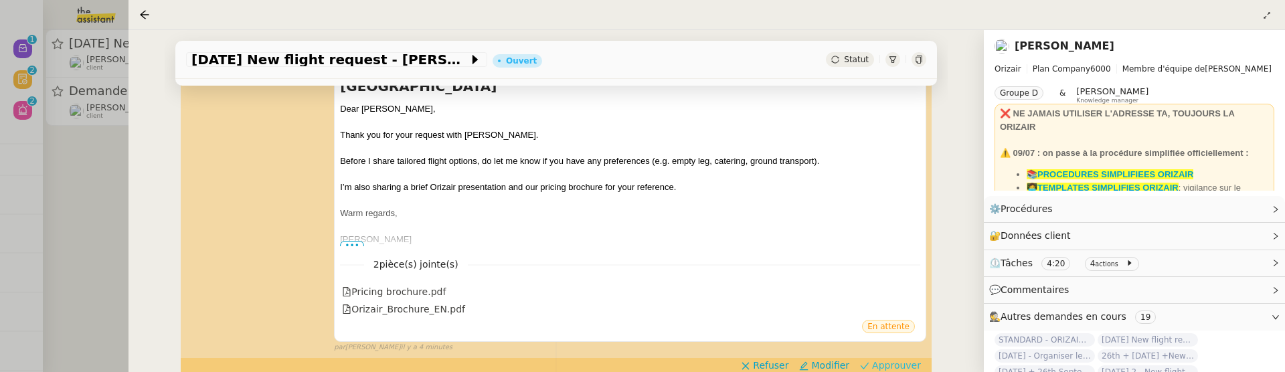
click at [881, 359] on span "Approuver" at bounding box center [896, 365] width 49 height 13
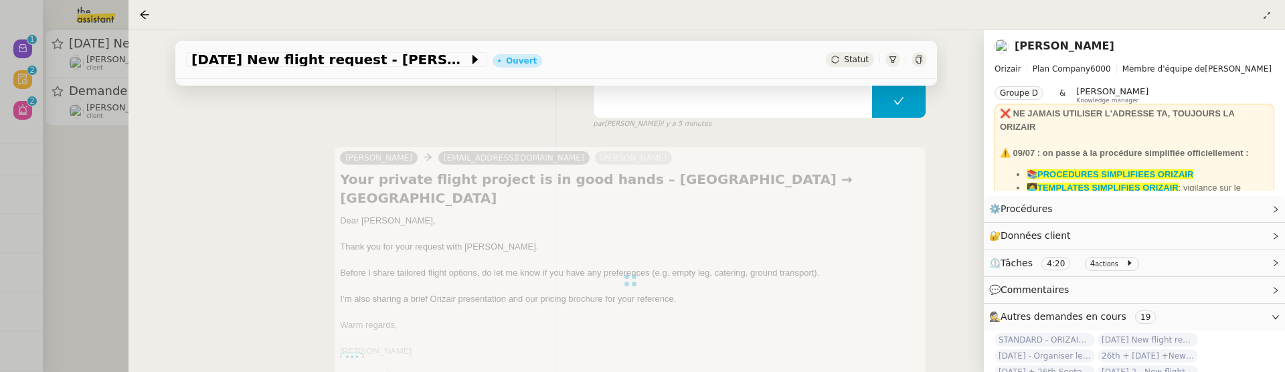
scroll to position [0, 0]
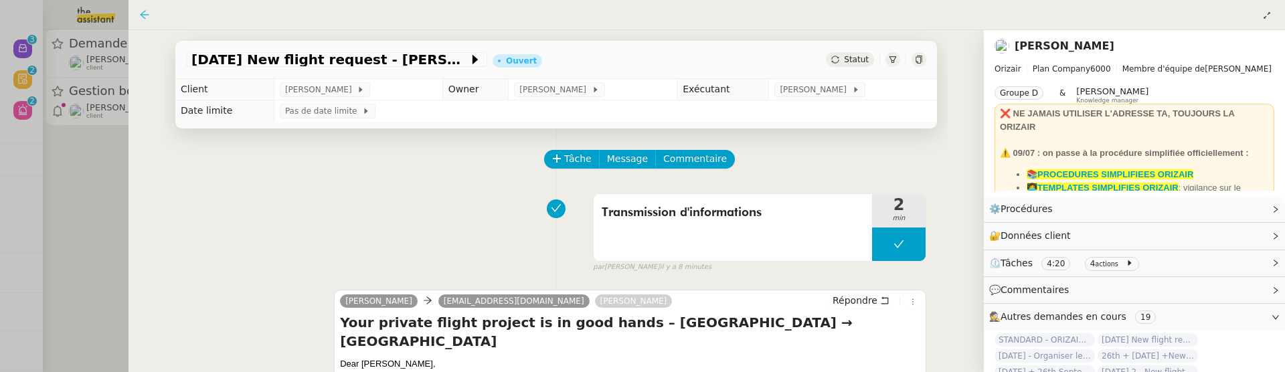
click at [143, 11] on icon at bounding box center [144, 14] width 11 height 11
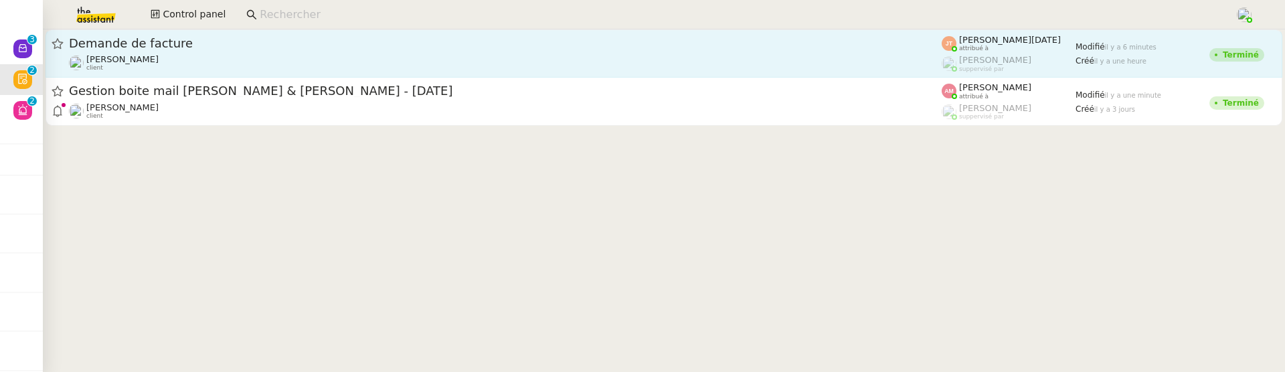
click at [195, 43] on span "Demande de facture" at bounding box center [505, 43] width 873 height 12
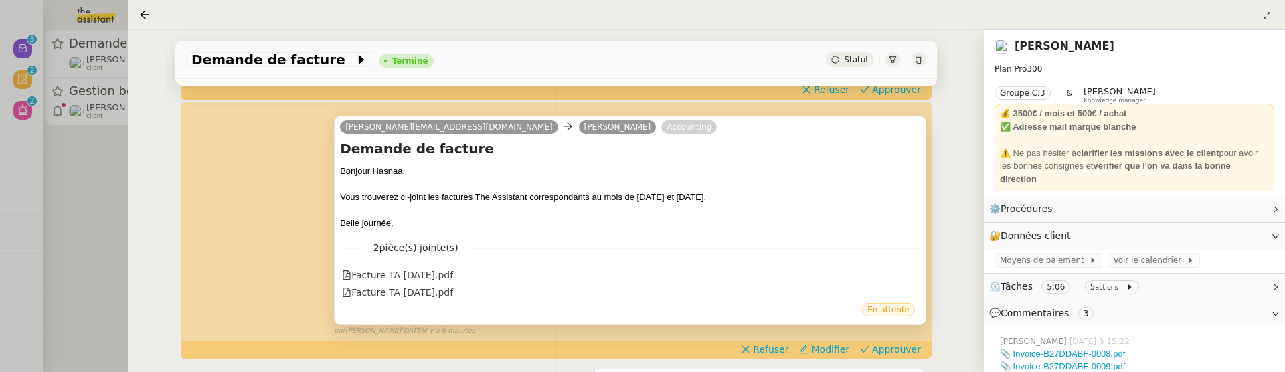
scroll to position [177, 0]
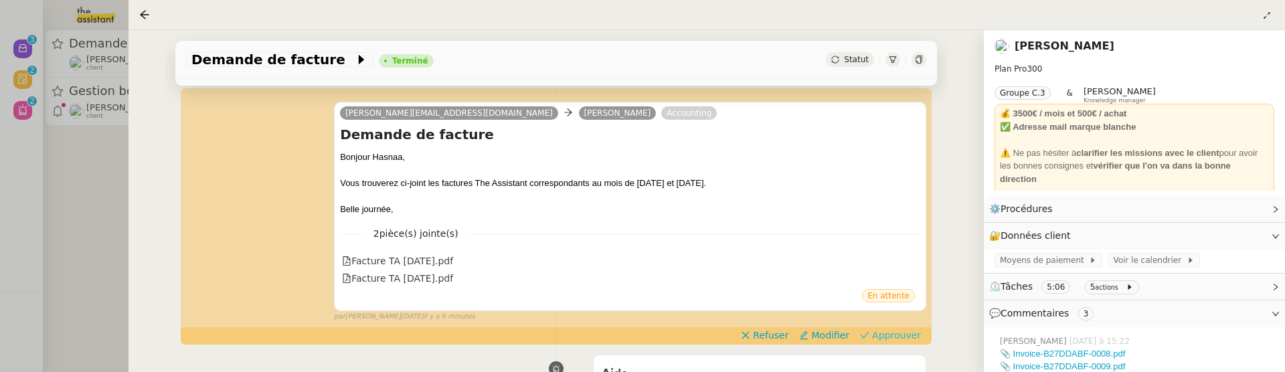
click at [900, 335] on span "Approuver" at bounding box center [896, 335] width 49 height 13
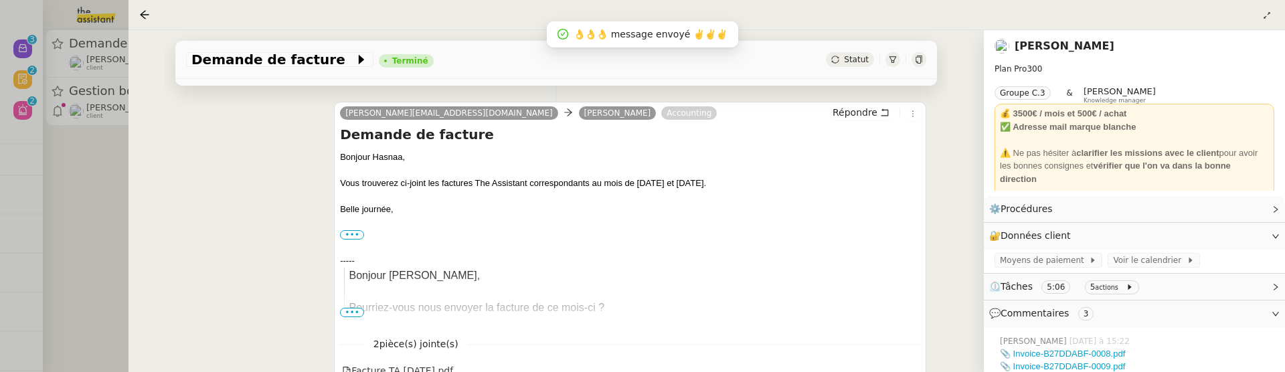
scroll to position [0, 0]
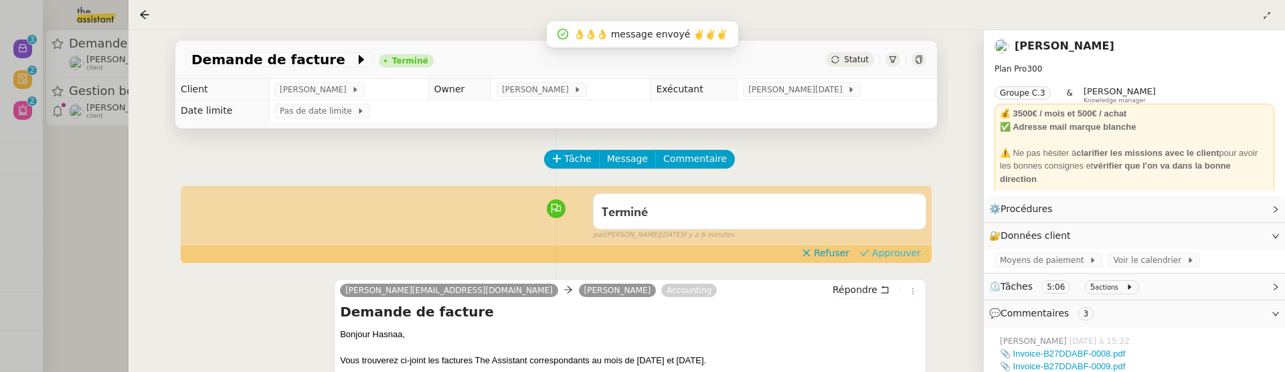
click at [897, 255] on span "Approuver" at bounding box center [896, 252] width 49 height 13
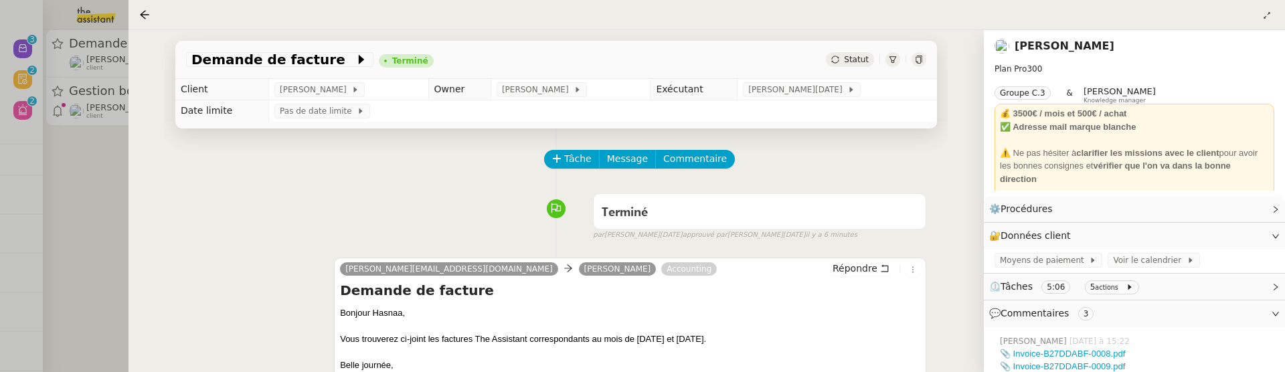
click at [58, 166] on div at bounding box center [642, 186] width 1285 height 372
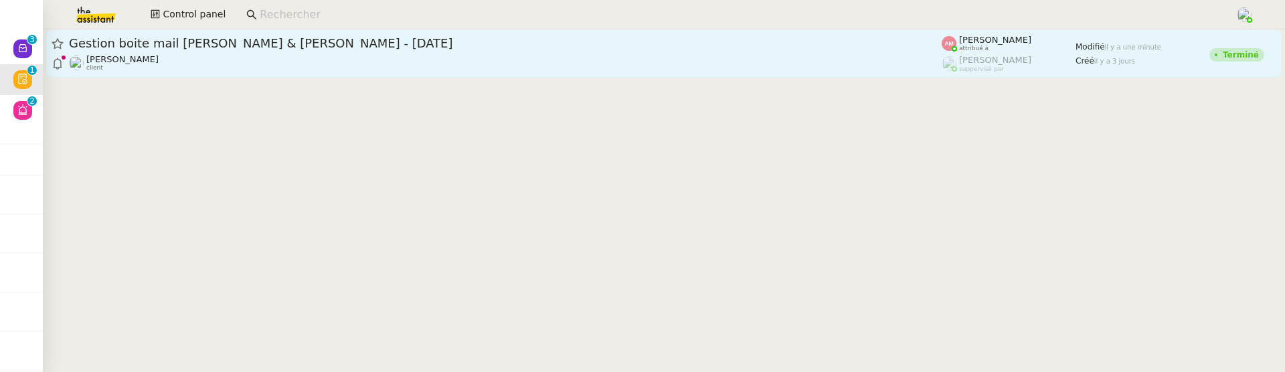
click at [276, 60] on div "Sylvie Magnaval client" at bounding box center [505, 62] width 873 height 17
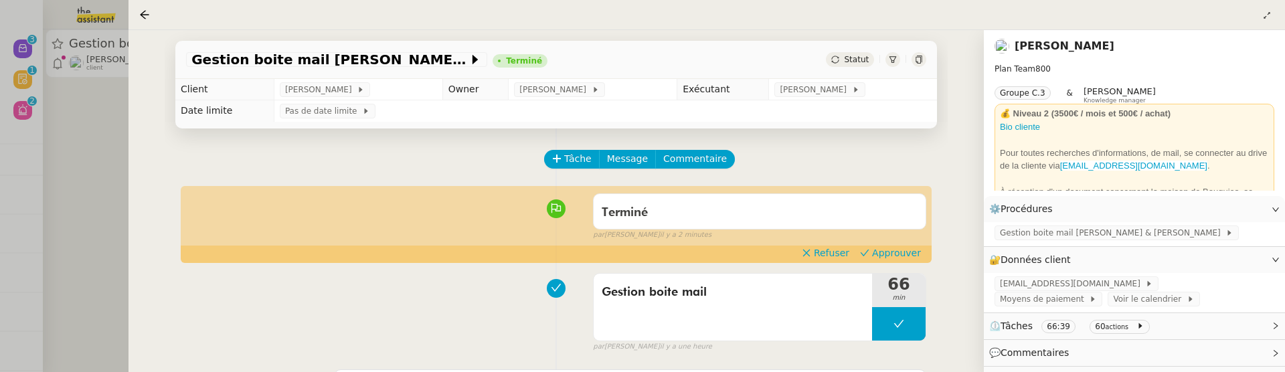
scroll to position [141, 0]
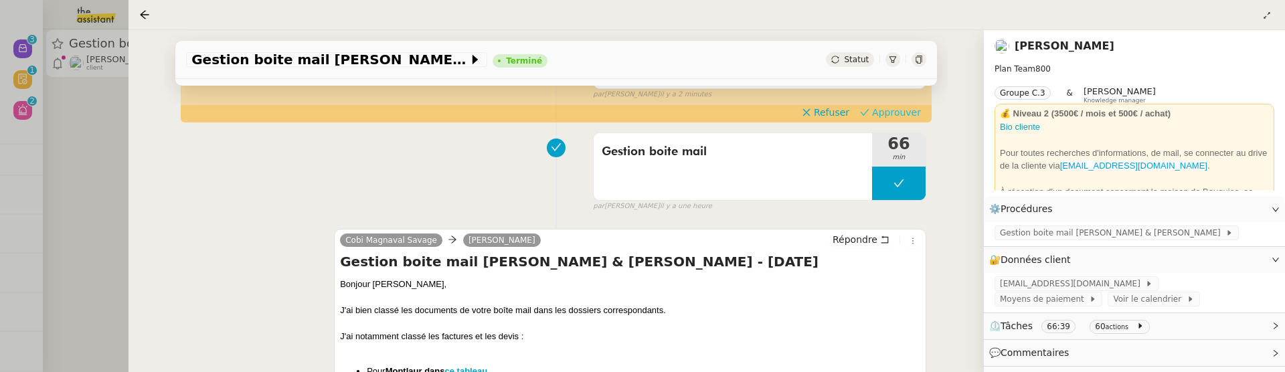
click at [912, 110] on span "Approuver" at bounding box center [896, 112] width 49 height 13
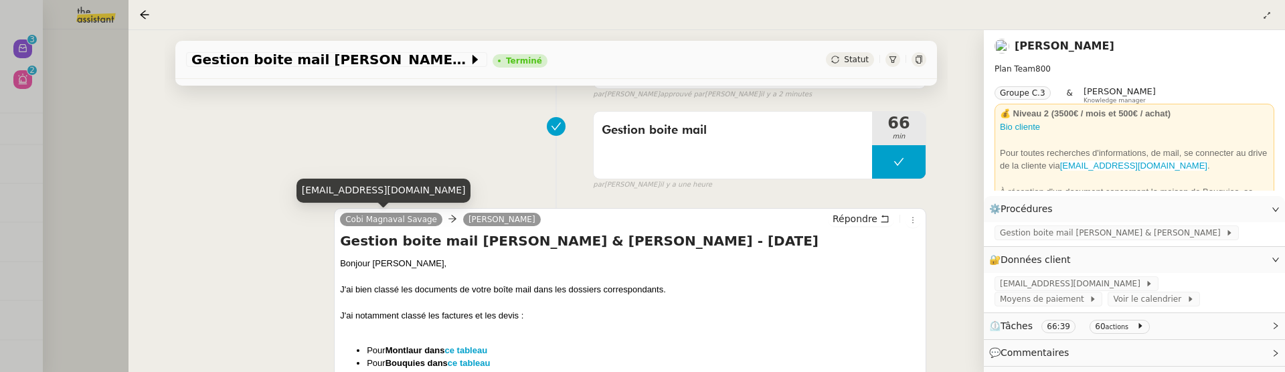
click at [95, 198] on div at bounding box center [642, 186] width 1285 height 372
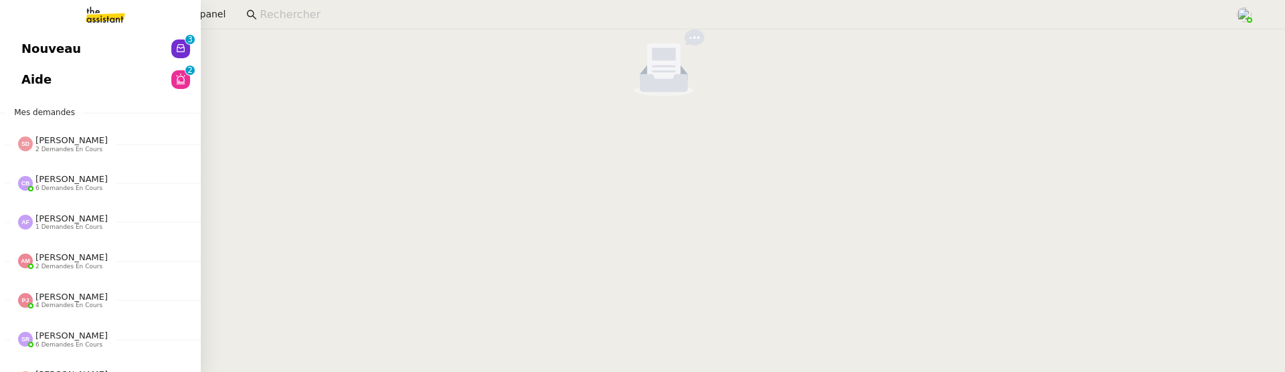
click at [41, 45] on link "Nouveau 0 1 2 3 4 5 6 7 8 9" at bounding box center [100, 48] width 201 height 31
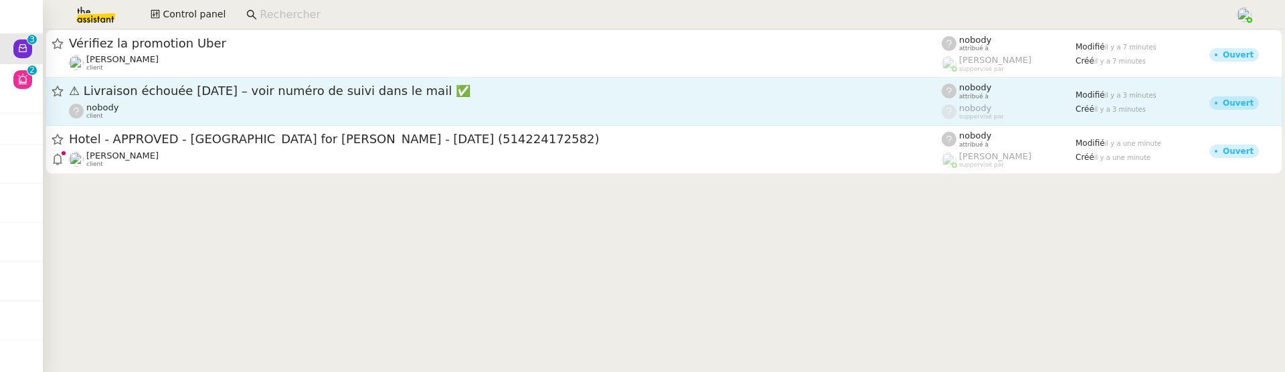
click at [332, 89] on span "⚠ Livraison échouée aujourd’hui – voir numéro de suivi dans le mail ✅" at bounding box center [505, 91] width 873 height 12
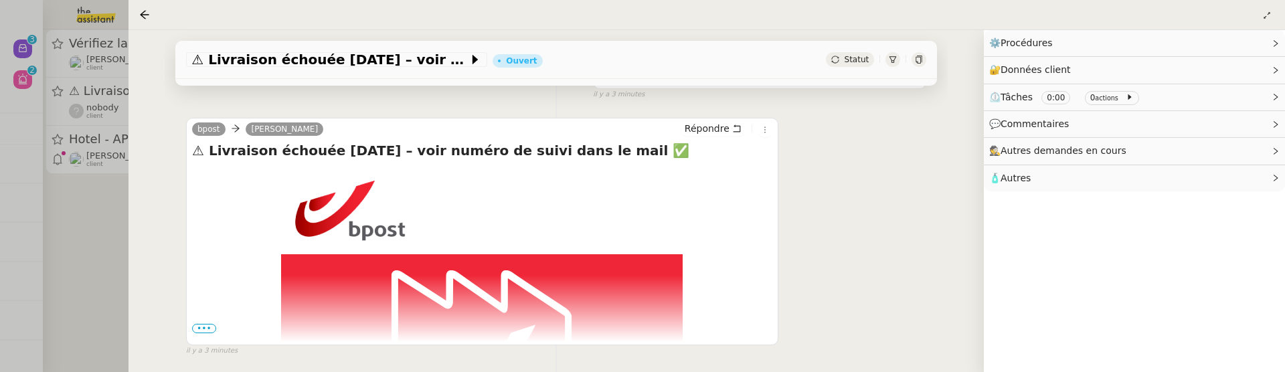
scroll to position [215, 0]
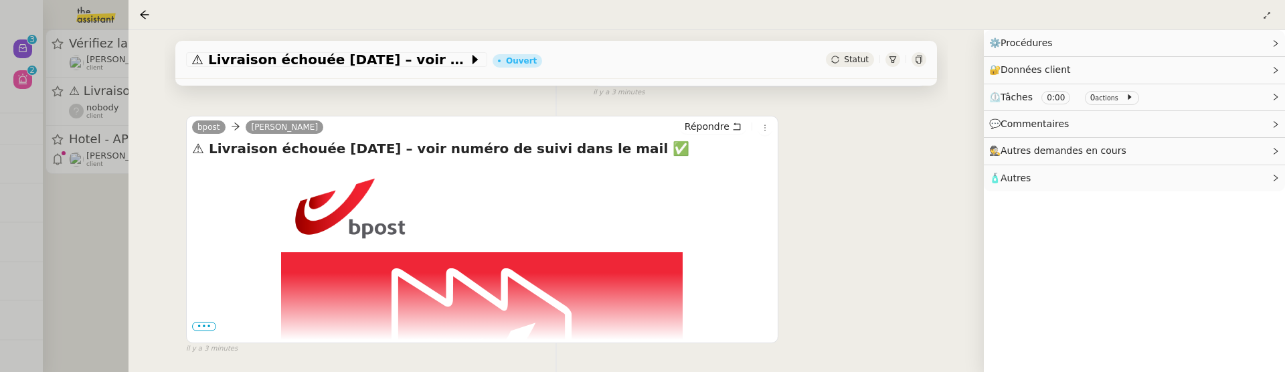
click at [211, 324] on span "•••" at bounding box center [204, 326] width 24 height 9
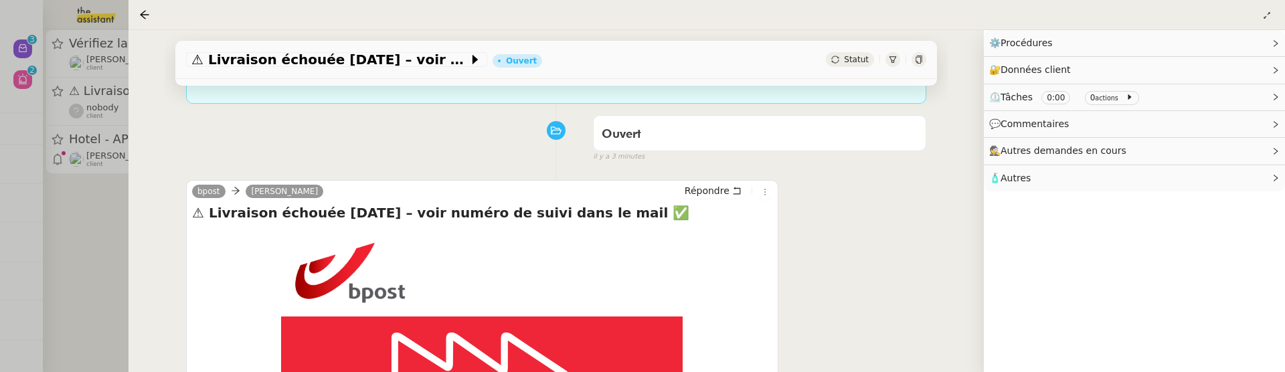
scroll to position [154, 0]
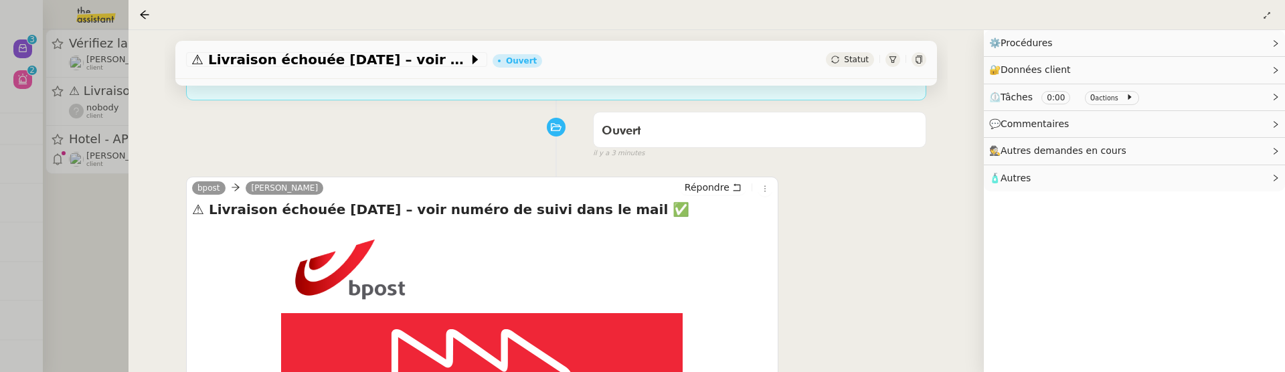
click at [75, 242] on div at bounding box center [642, 186] width 1285 height 372
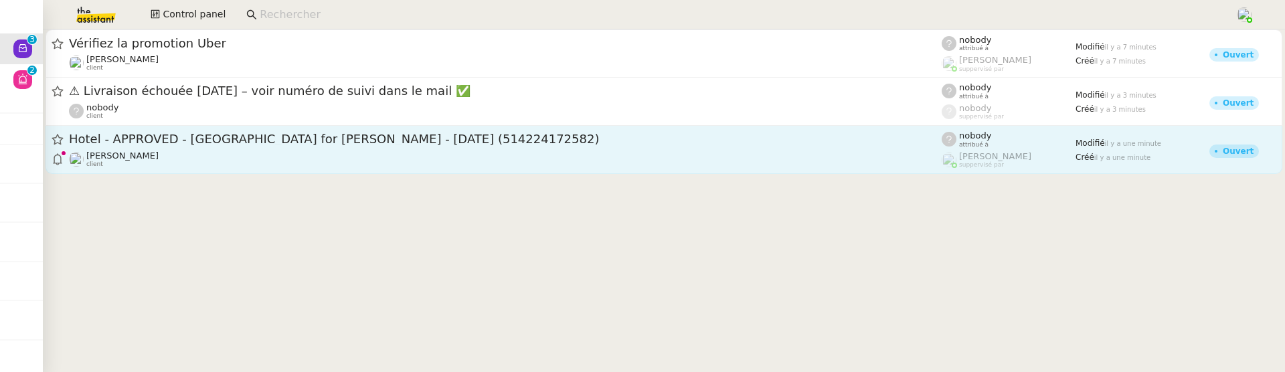
click at [268, 149] on div "Hotel - APPROVED - Tallahassee for Seth HERTLEIN - 02 Sep, 2025 (514224172582) …" at bounding box center [505, 149] width 873 height 37
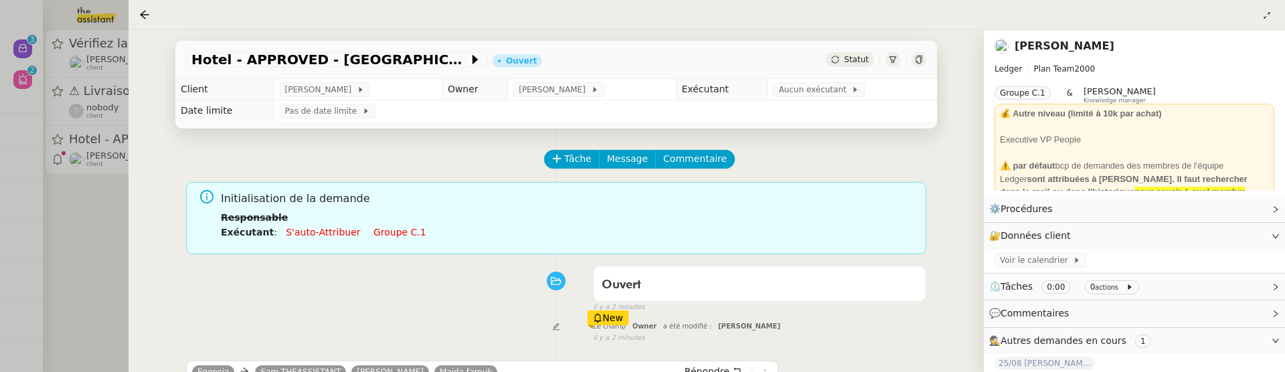
click at [851, 60] on span "Statut" at bounding box center [856, 59] width 25 height 9
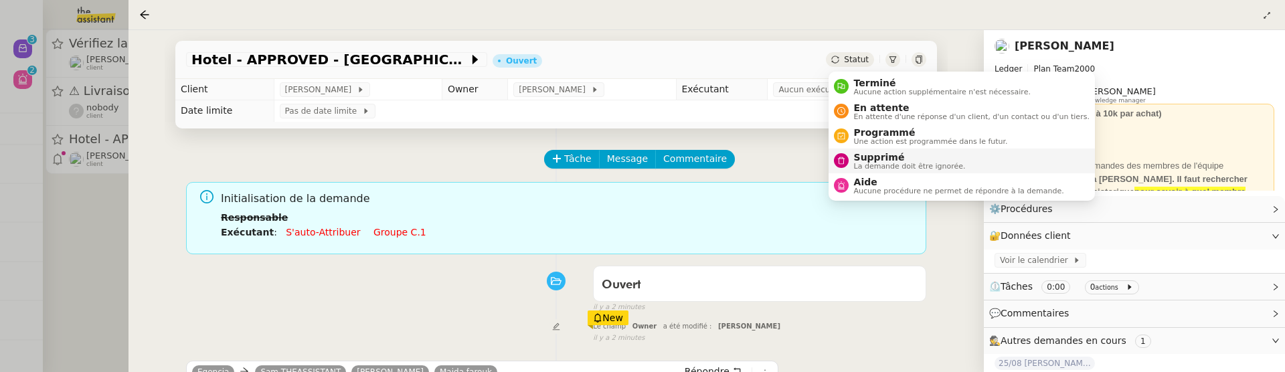
click at [860, 157] on span "Supprimé" at bounding box center [910, 157] width 112 height 11
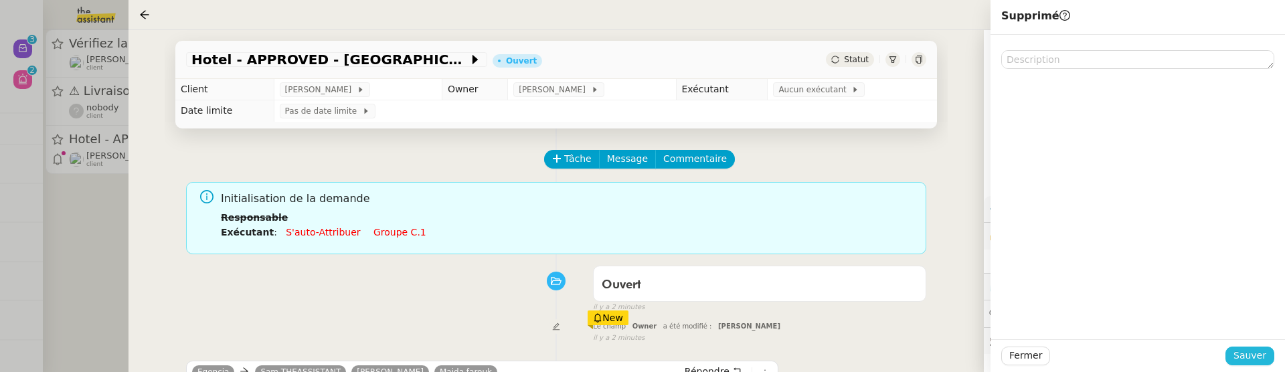
click at [912, 360] on button "Sauver" at bounding box center [1249, 356] width 49 height 19
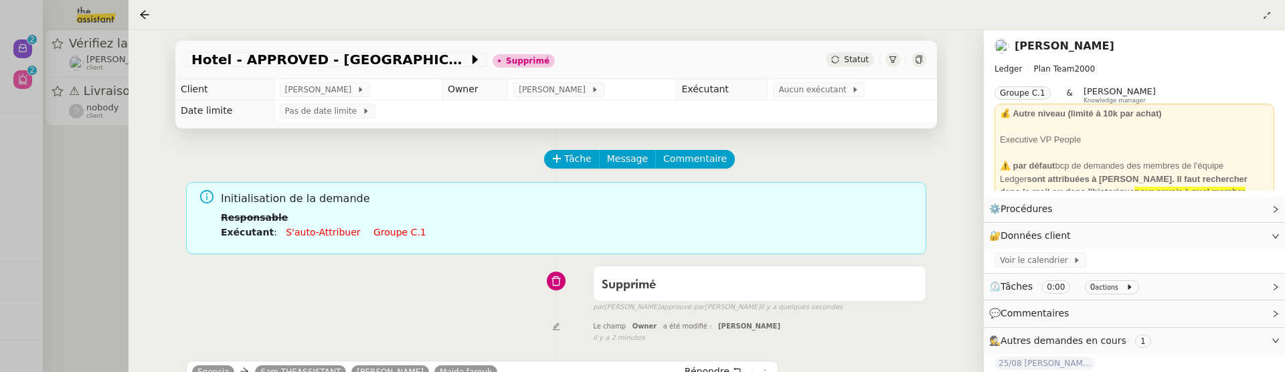
click at [98, 204] on div at bounding box center [642, 186] width 1285 height 372
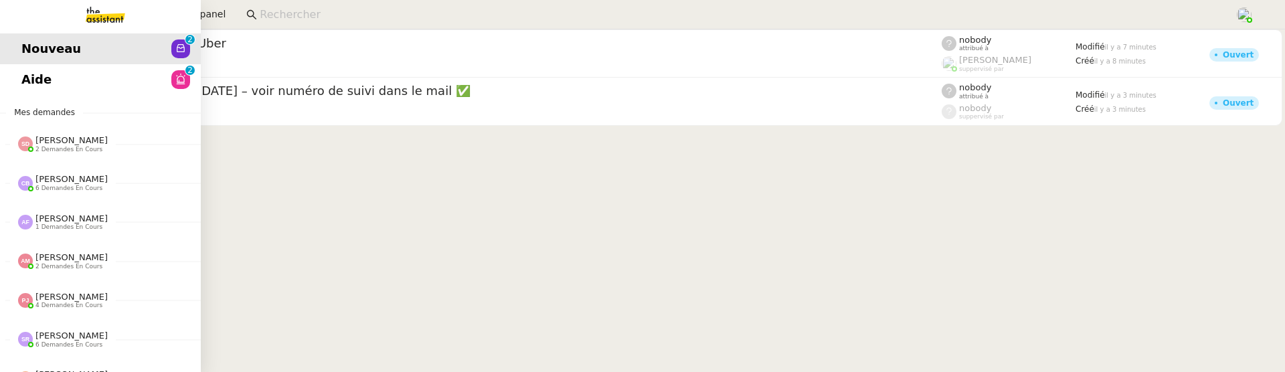
click at [27, 64] on link "Nouveau 0 1 2 3 4 5 6 7 8 9" at bounding box center [100, 48] width 201 height 31
click at [38, 76] on span "Aide" at bounding box center [36, 80] width 30 height 20
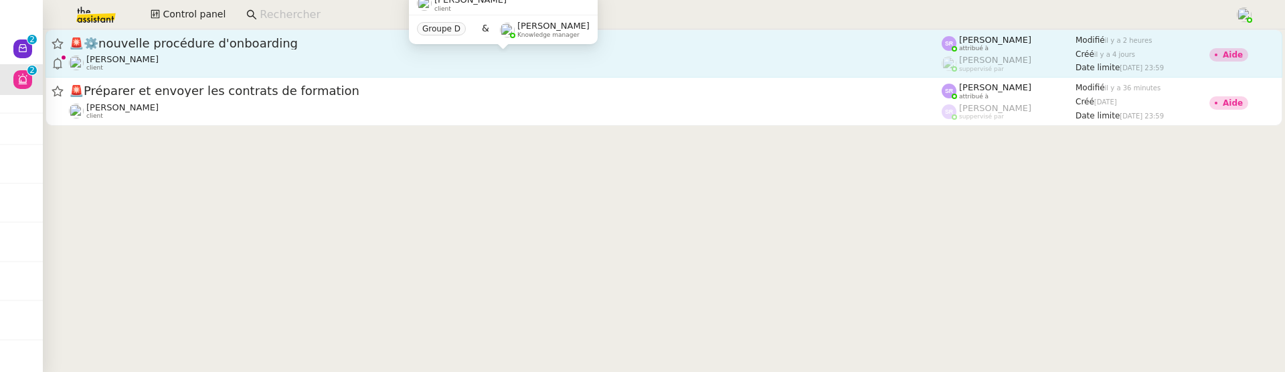
click at [347, 60] on div "Florian Parant client" at bounding box center [505, 62] width 873 height 17
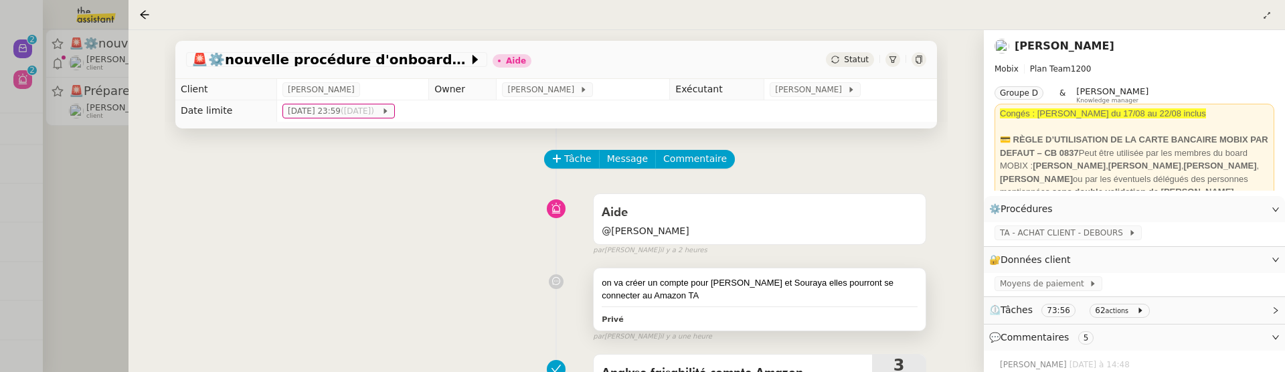
click at [692, 301] on div "on va créer un compte pour Pauline et Souraya elles pourront se connecter au Am…" at bounding box center [760, 289] width 316 height 26
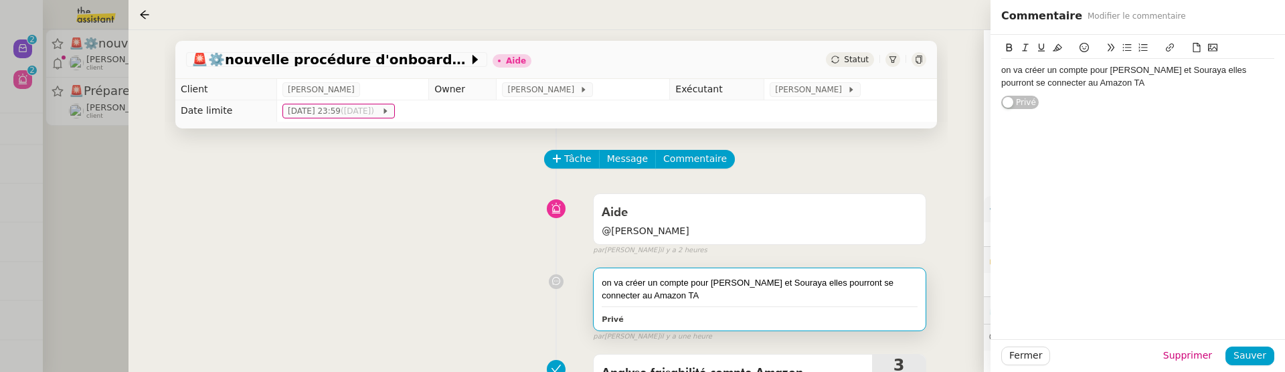
click at [912, 77] on div "on va créer un compte pour Pauline et Souraya elles pourront se connecter au Am…" at bounding box center [1137, 76] width 273 height 25
drag, startPoint x: 1110, startPoint y: 96, endPoint x: 1158, endPoint y: 96, distance: 48.2
click at [912, 97] on li "Pauline vient d'avoir l'autorisation" at bounding box center [1144, 95] width 260 height 12
drag, startPoint x: 1158, startPoint y: 96, endPoint x: 1113, endPoint y: 98, distance: 45.6
click at [912, 98] on li "Pauline vient d'avoir l'autorisation" at bounding box center [1144, 95] width 260 height 12
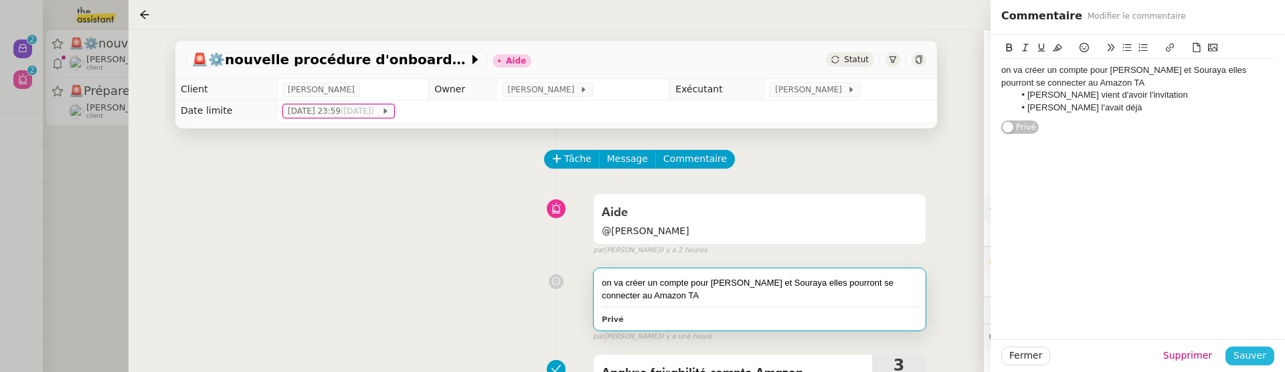
click at [912, 349] on button "Sauver" at bounding box center [1249, 356] width 49 height 19
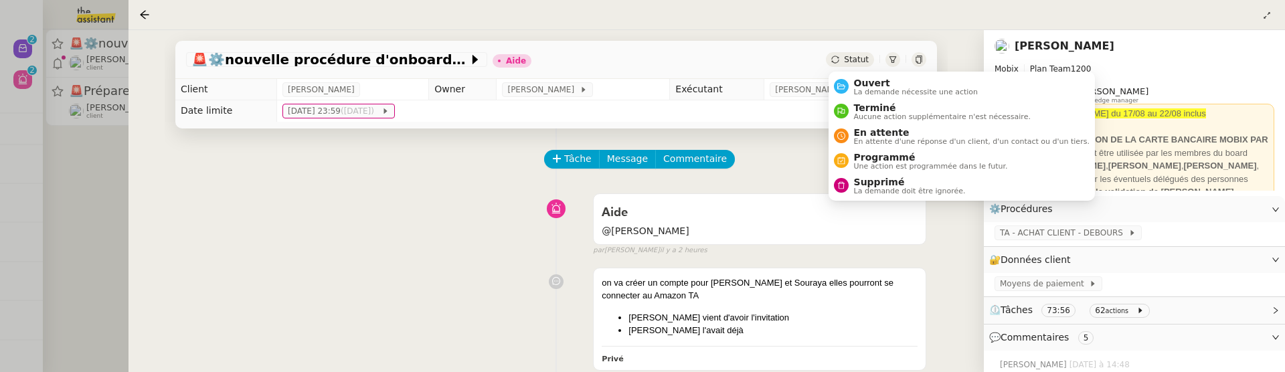
click at [869, 55] on div "Statut" at bounding box center [850, 59] width 48 height 15
click at [882, 84] on span "Ouvert" at bounding box center [916, 83] width 124 height 11
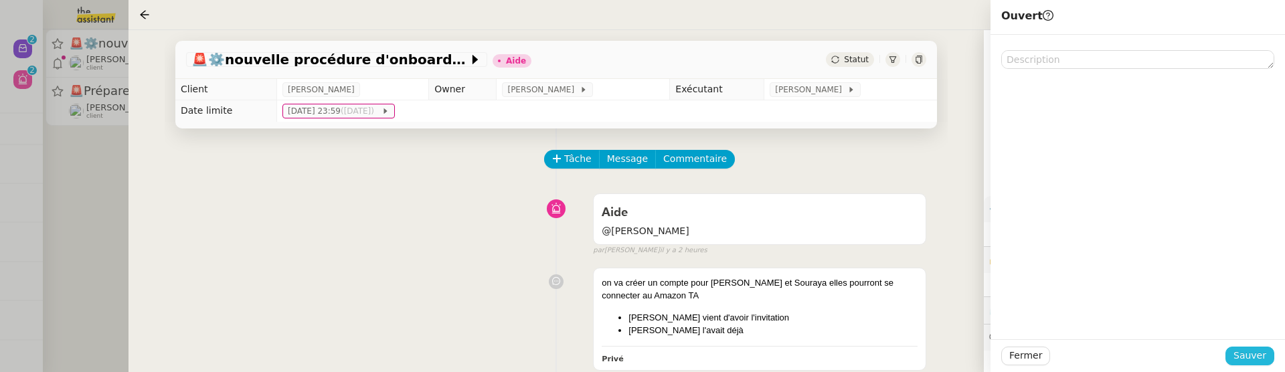
click at [912, 357] on span "Sauver" at bounding box center [1249, 355] width 33 height 15
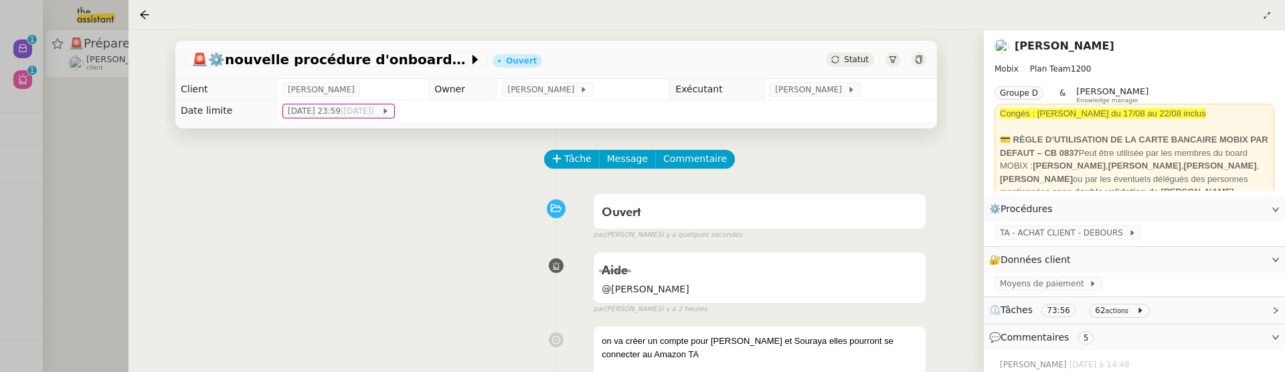
click at [100, 196] on div at bounding box center [642, 186] width 1285 height 372
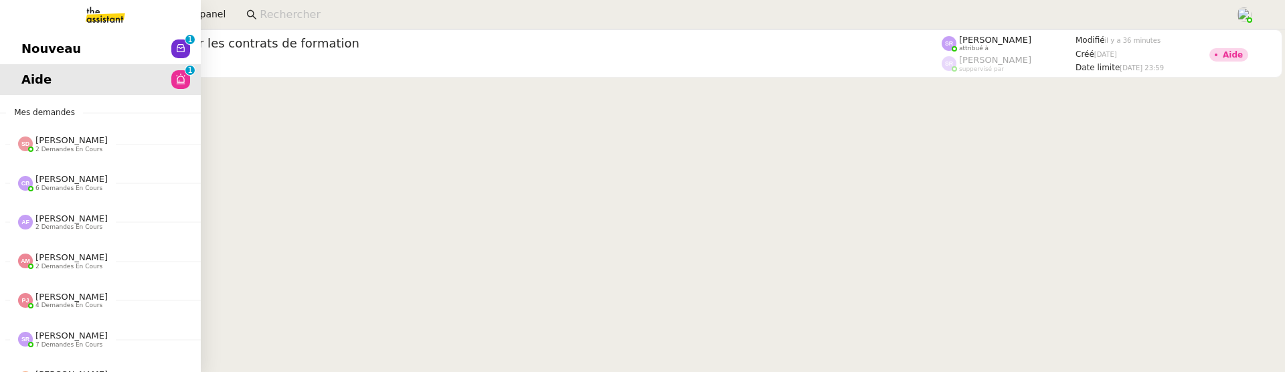
click at [12, 45] on link "Nouveau 0 1 2 3 4 5 6 7 8 9" at bounding box center [100, 48] width 201 height 31
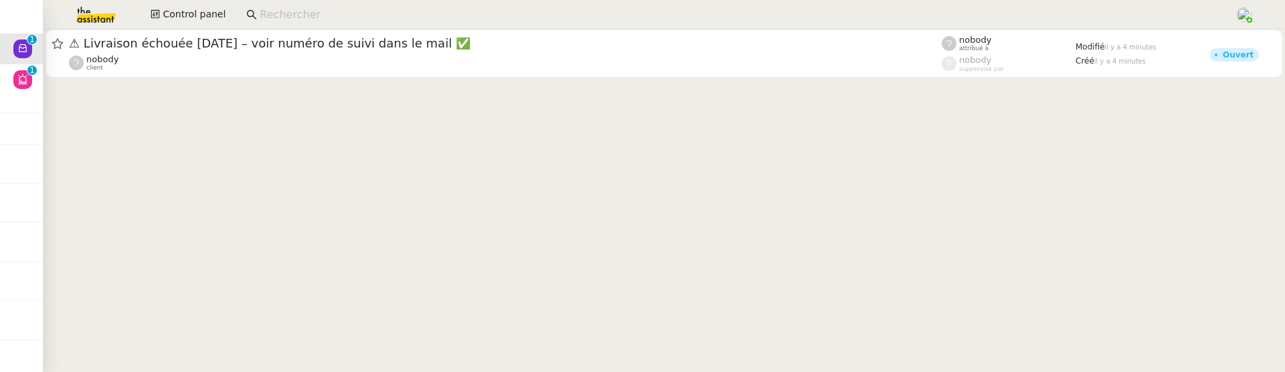
click at [469, 116] on cdk-virtual-scroll-viewport "⚠ Livraison échouée aujourd’hui – voir numéro de suivi dans le mail ✅ nobody cl…" at bounding box center [664, 200] width 1242 height 343
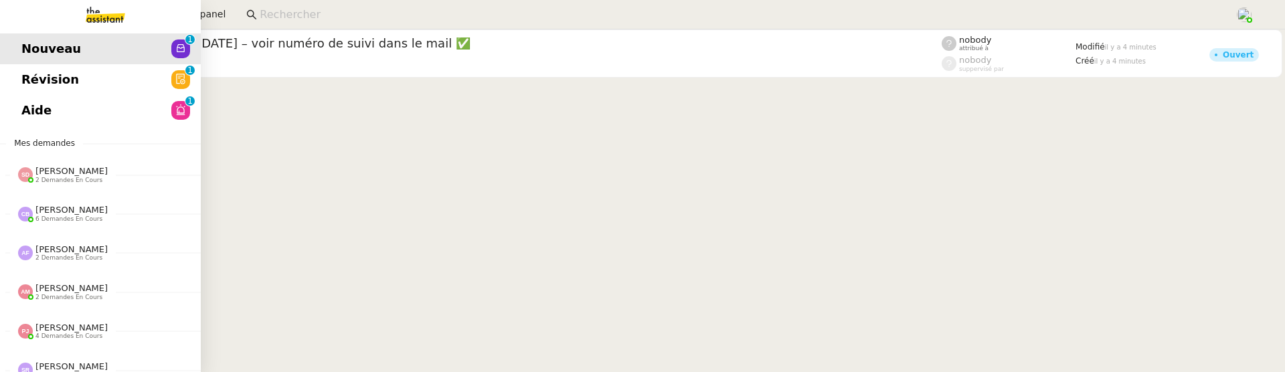
click at [31, 82] on span "Révision" at bounding box center [50, 80] width 58 height 20
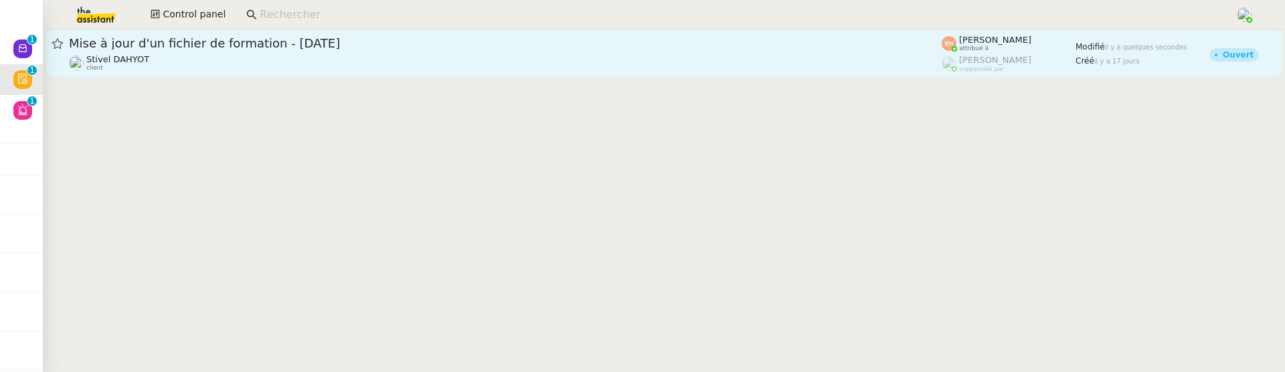
click at [341, 50] on div "Mise à jour d'un fichier de formation - août 2025" at bounding box center [505, 43] width 873 height 16
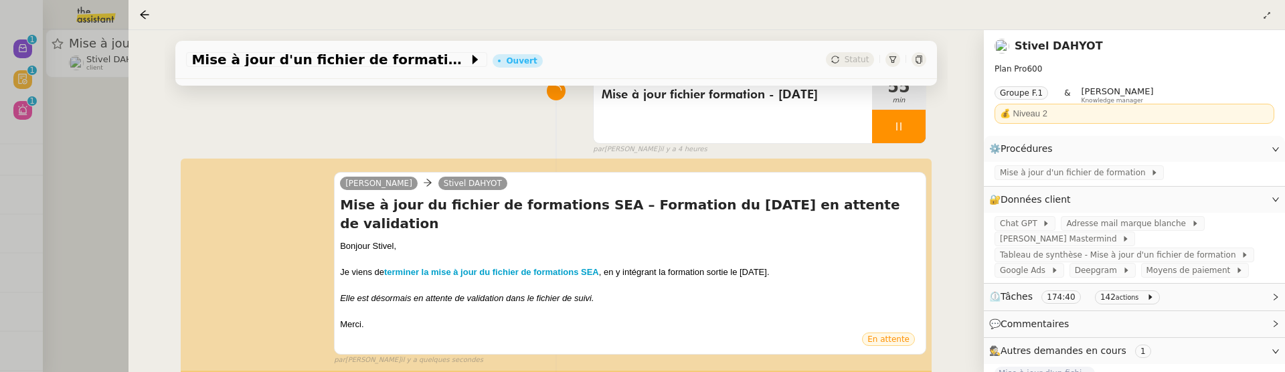
scroll to position [118, 0]
click at [107, 153] on div at bounding box center [642, 186] width 1285 height 372
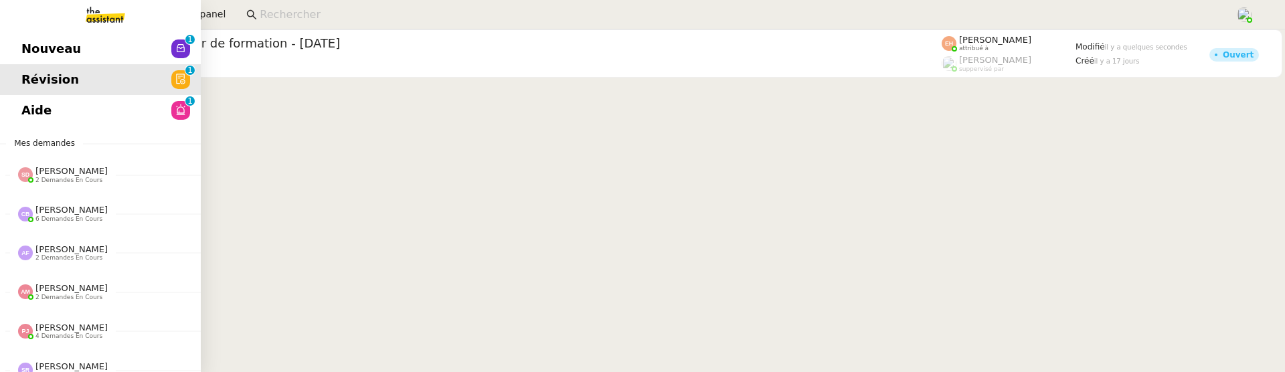
click at [26, 60] on link "Nouveau 0 1 2 3 4 5 6 7 8 9" at bounding box center [100, 48] width 201 height 31
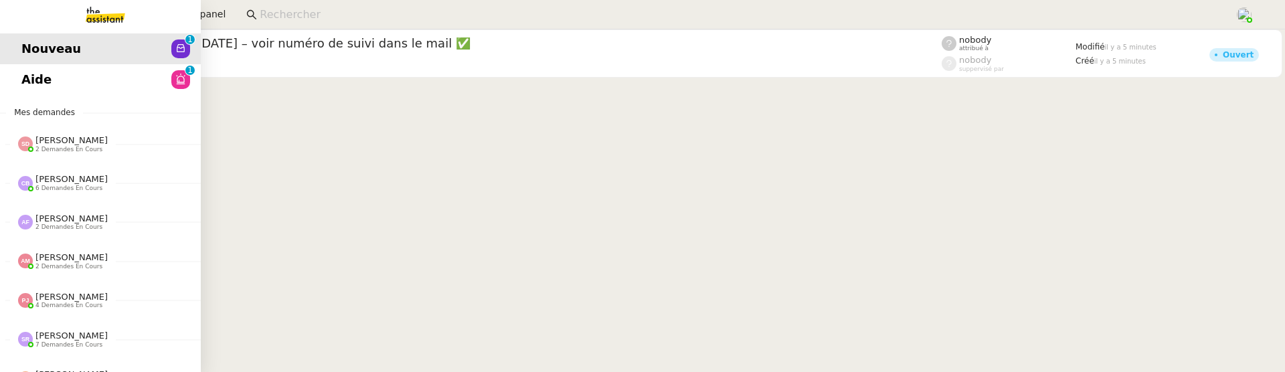
click at [23, 79] on span "Aide" at bounding box center [36, 80] width 30 height 20
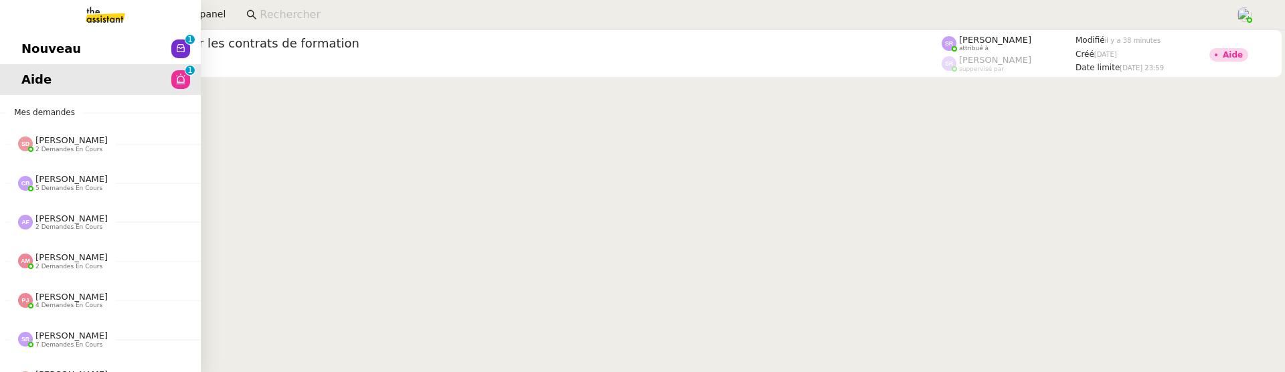
click at [31, 55] on span "Nouveau" at bounding box center [51, 49] width 60 height 20
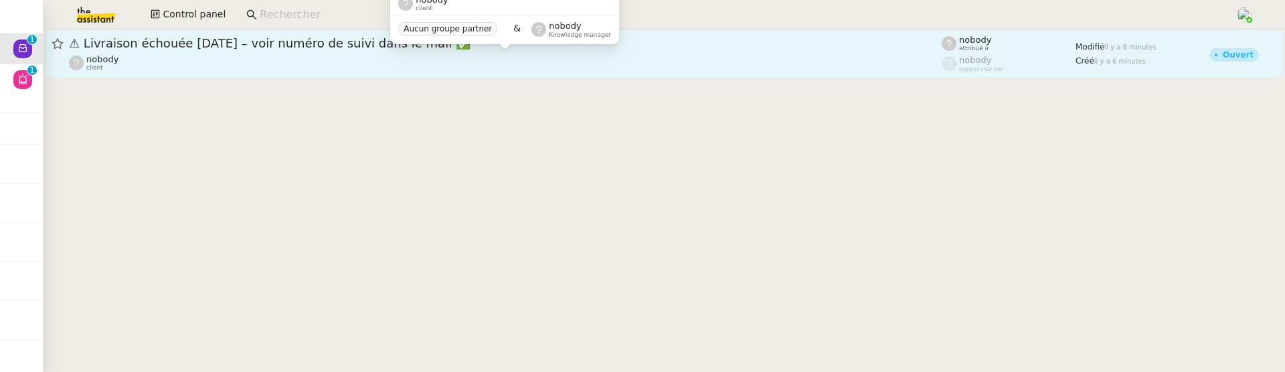
click at [230, 62] on div "nobody client" at bounding box center [505, 62] width 873 height 17
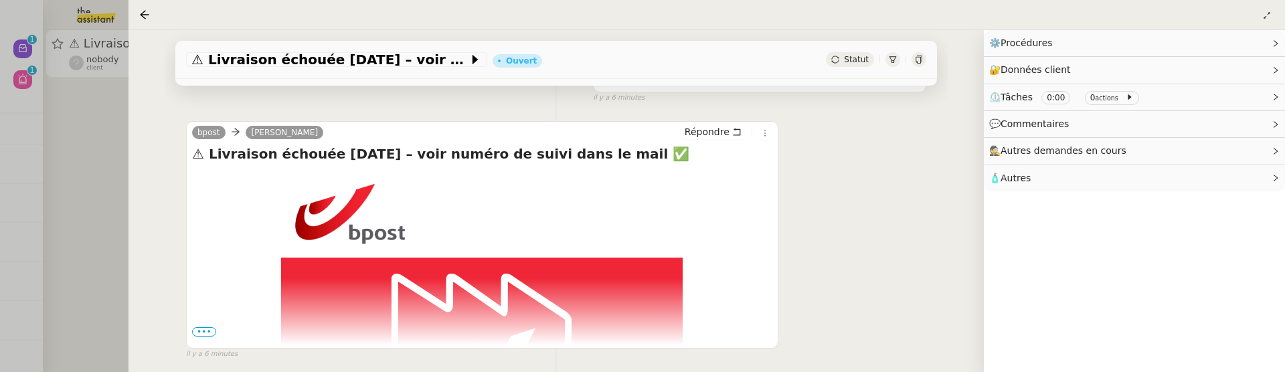
scroll to position [222, 0]
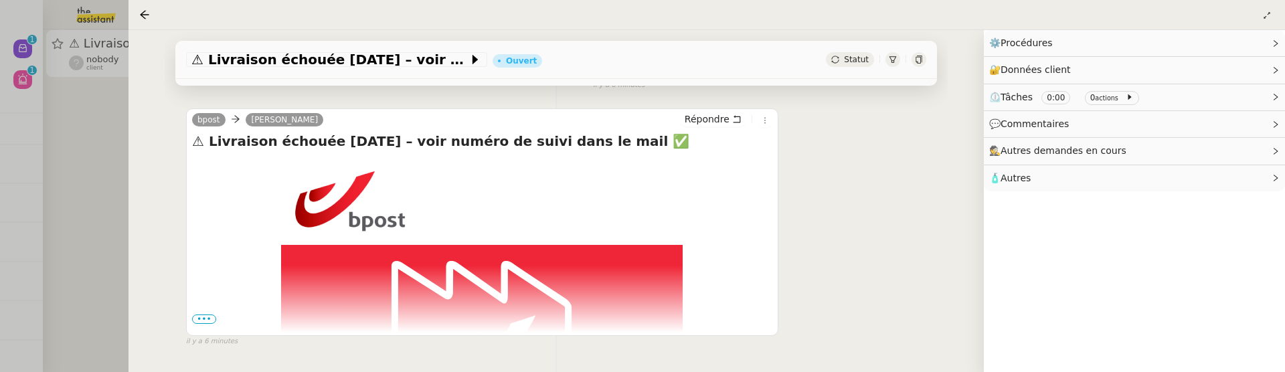
click at [204, 322] on span "•••" at bounding box center [204, 318] width 24 height 9
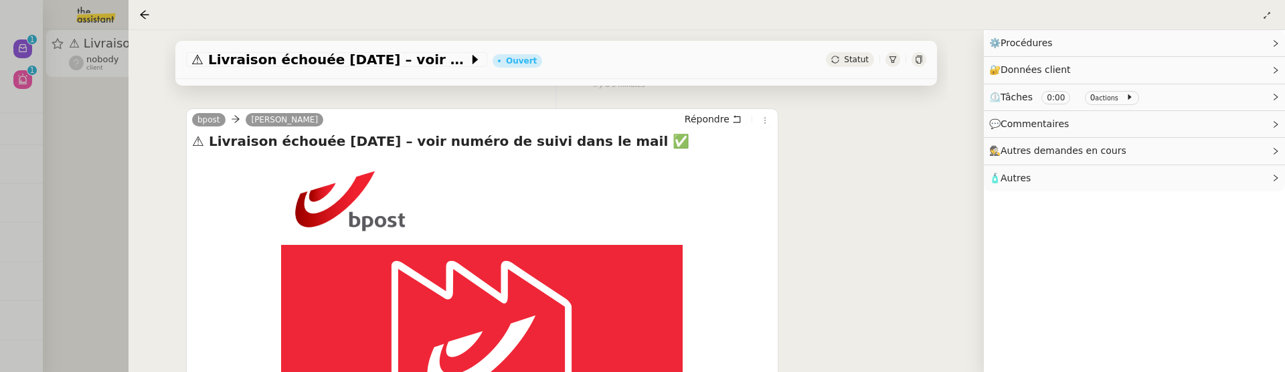
click at [109, 232] on div at bounding box center [642, 186] width 1285 height 372
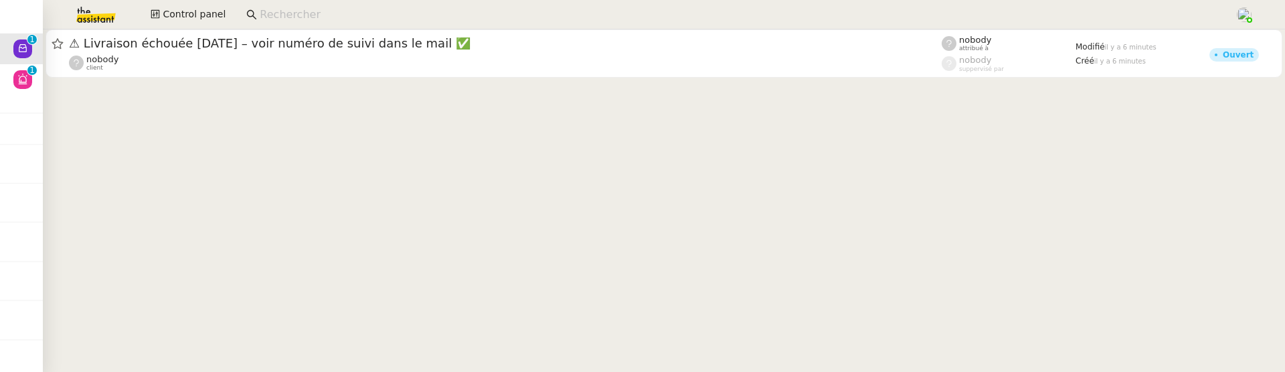
click at [310, 15] on input at bounding box center [741, 15] width 962 height 18
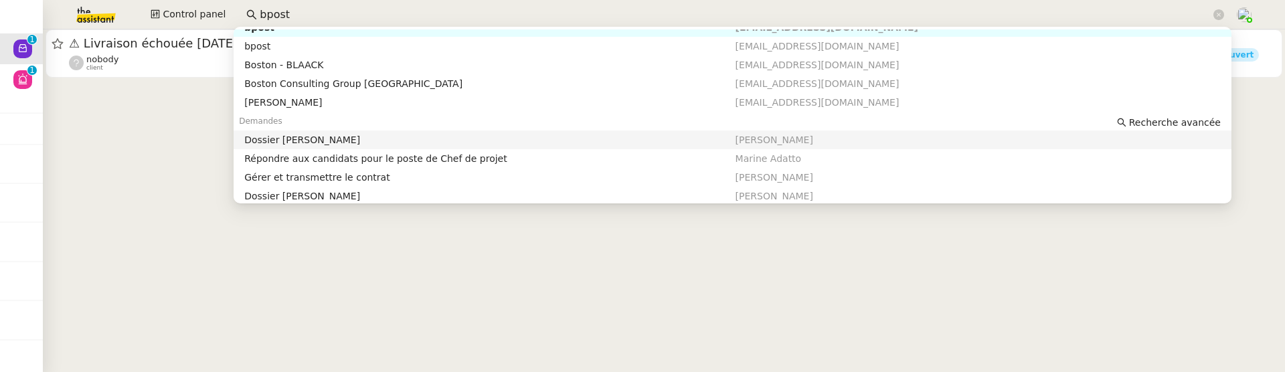
scroll to position [32, 0]
click at [401, 134] on div "Dossier Amandine MACHAUX" at bounding box center [489, 138] width 490 height 12
type input "bpost"
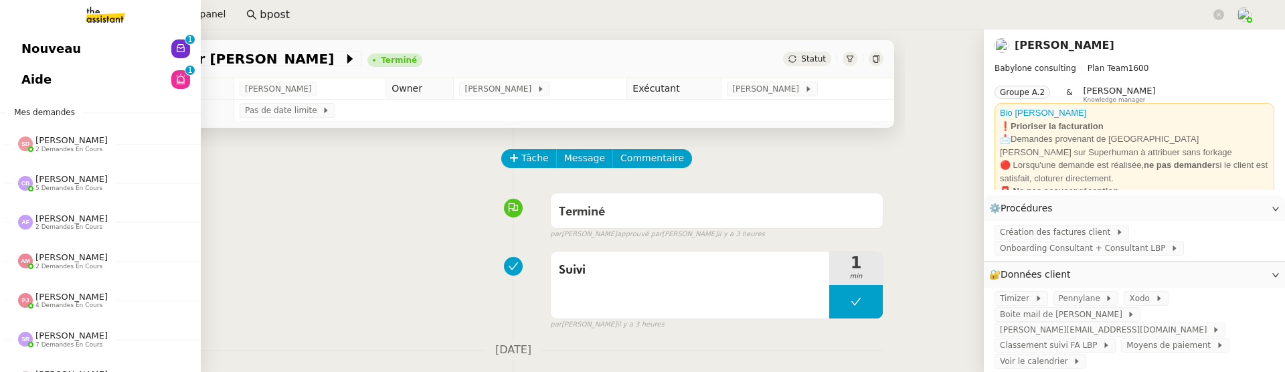
click at [27, 51] on span "Nouveau" at bounding box center [51, 49] width 60 height 20
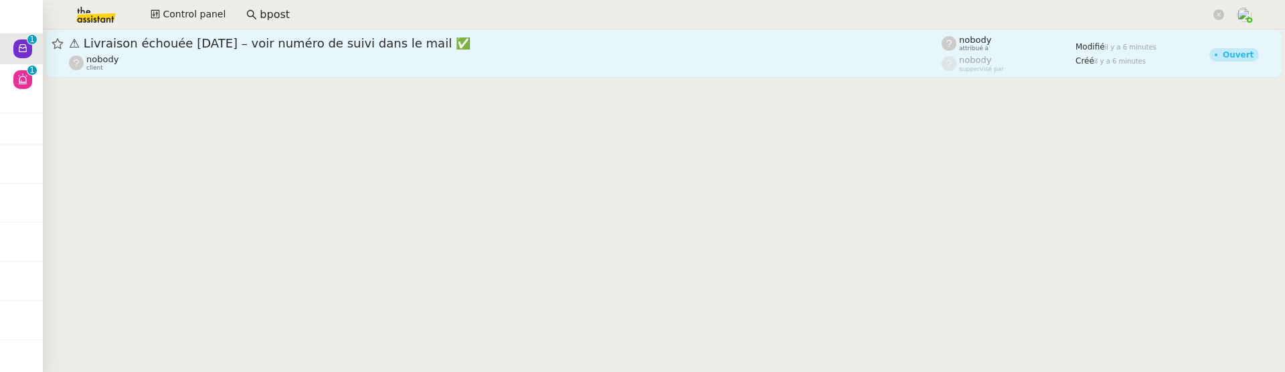
click at [444, 48] on span "⚠ Livraison échouée aujourd’hui – voir numéro de suivi dans le mail ✅" at bounding box center [505, 43] width 873 height 12
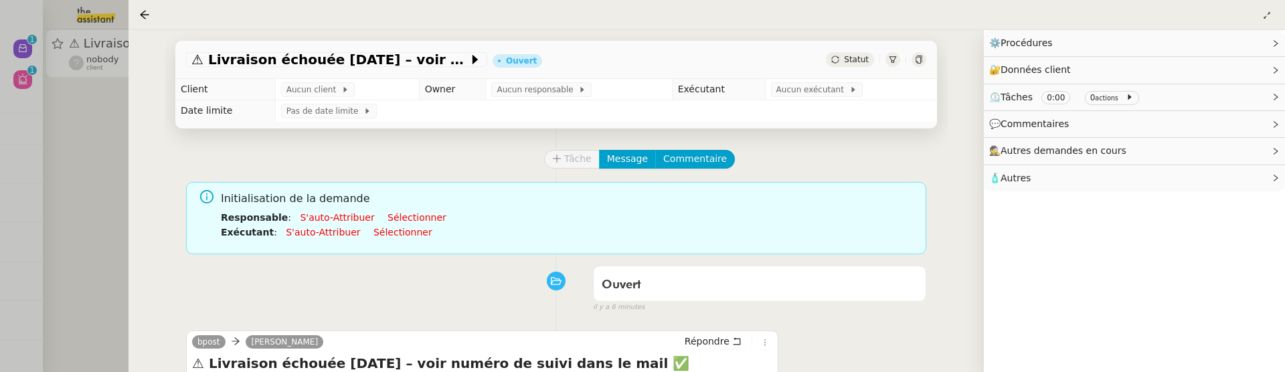
scroll to position [260, 0]
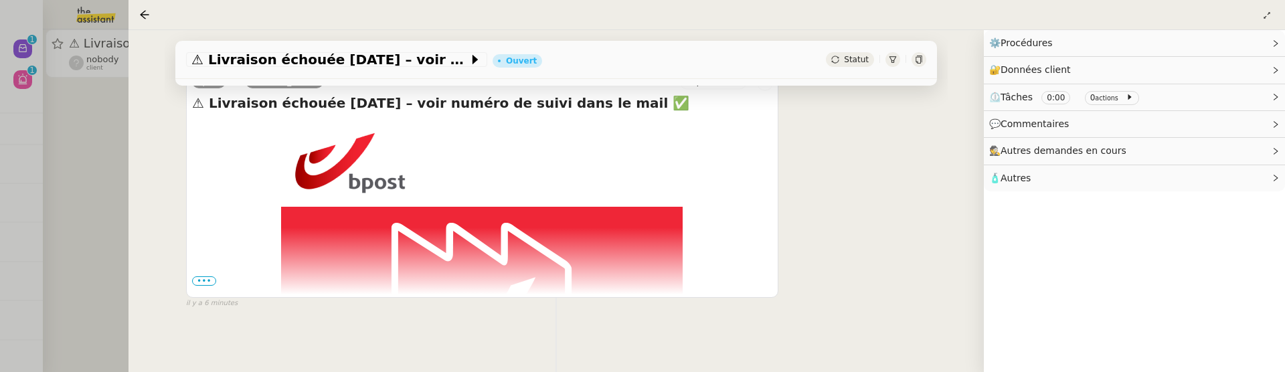
click at [198, 277] on span "•••" at bounding box center [204, 280] width 24 height 9
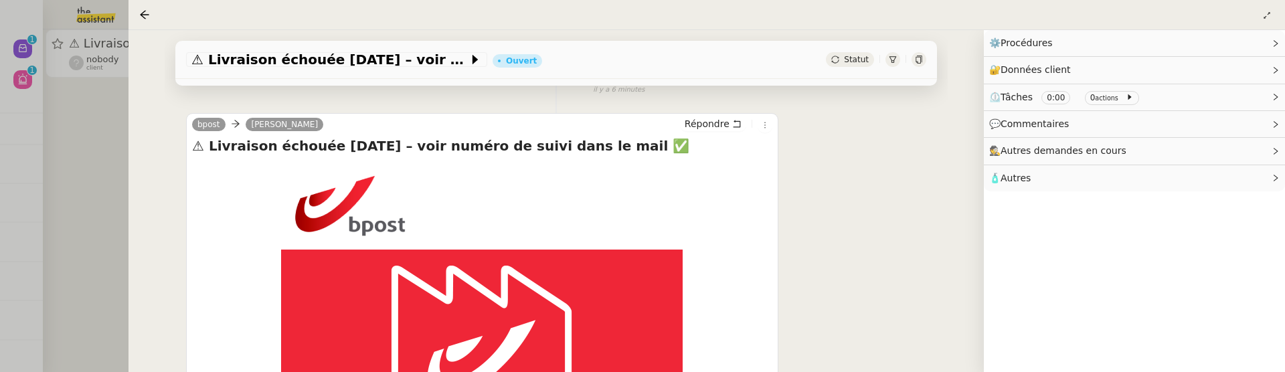
scroll to position [219, 0]
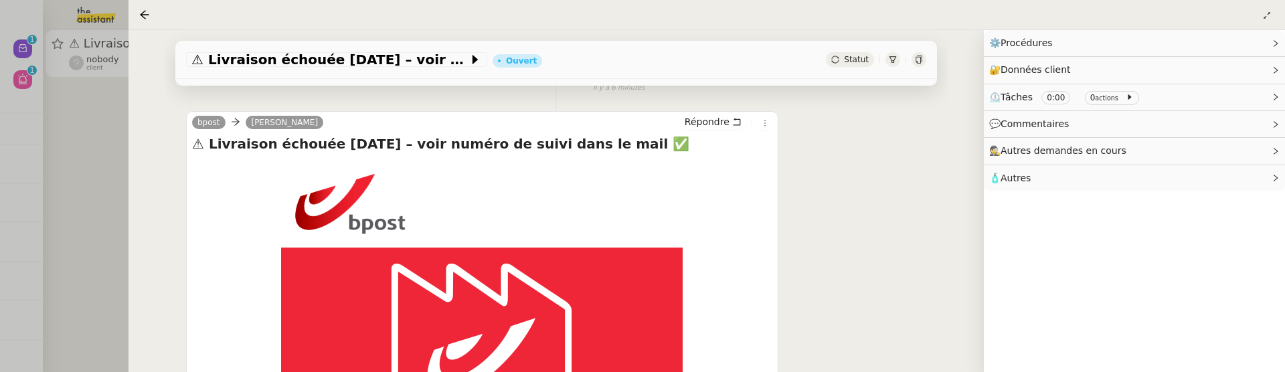
click at [47, 130] on div at bounding box center [642, 186] width 1285 height 372
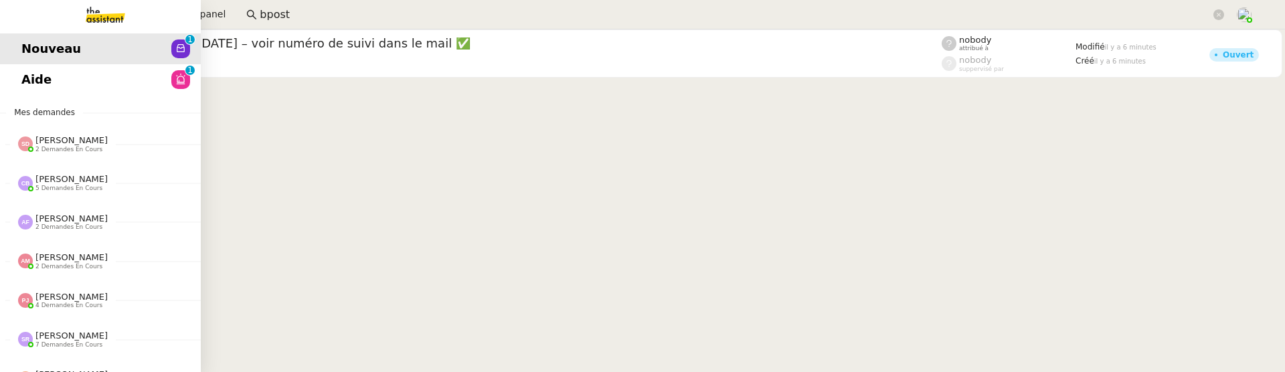
click at [31, 81] on span "Aide" at bounding box center [36, 80] width 30 height 20
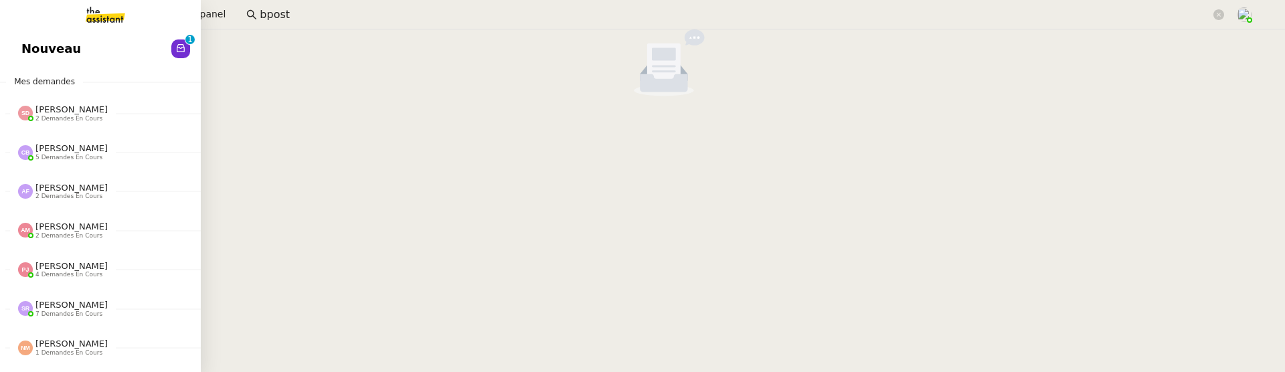
click at [26, 48] on span "Nouveau" at bounding box center [51, 49] width 60 height 20
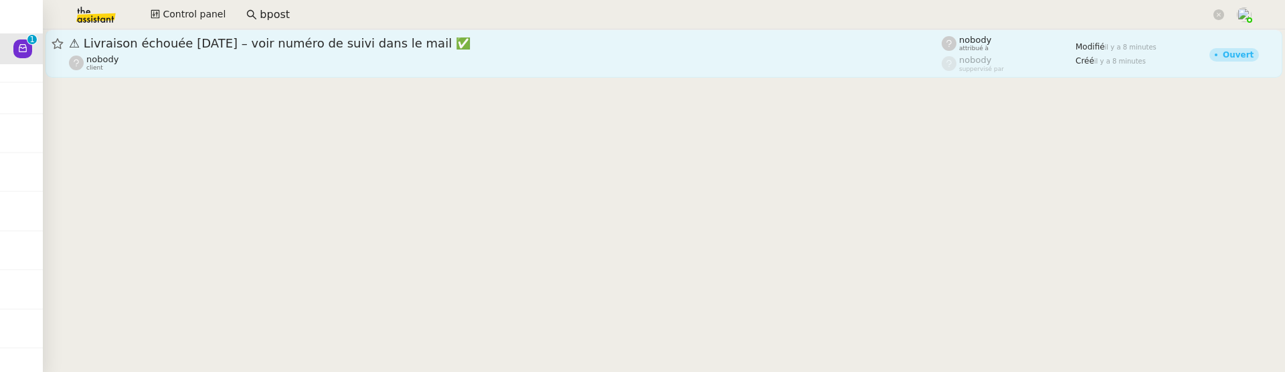
click at [369, 61] on div "nobody client" at bounding box center [505, 62] width 873 height 17
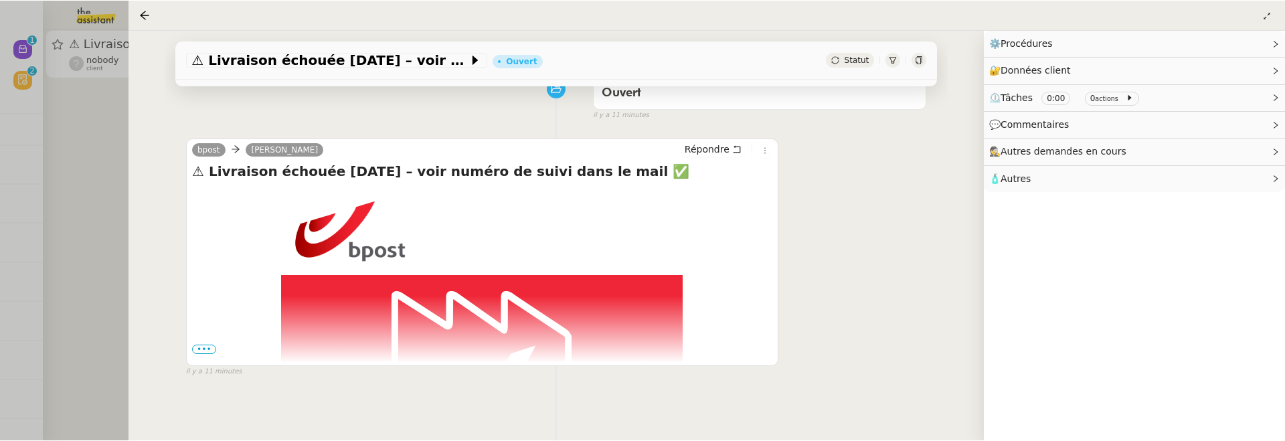
scroll to position [191, 0]
click at [83, 157] on div at bounding box center [642, 220] width 1285 height 441
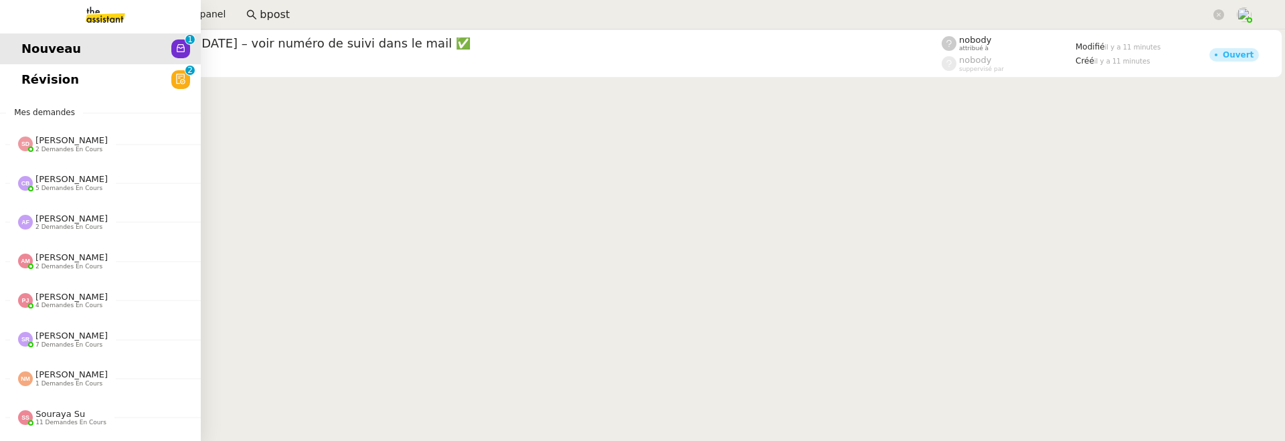
click at [18, 77] on link "Révision 0 1 2 3 4 5 6 7 8 9" at bounding box center [100, 79] width 201 height 31
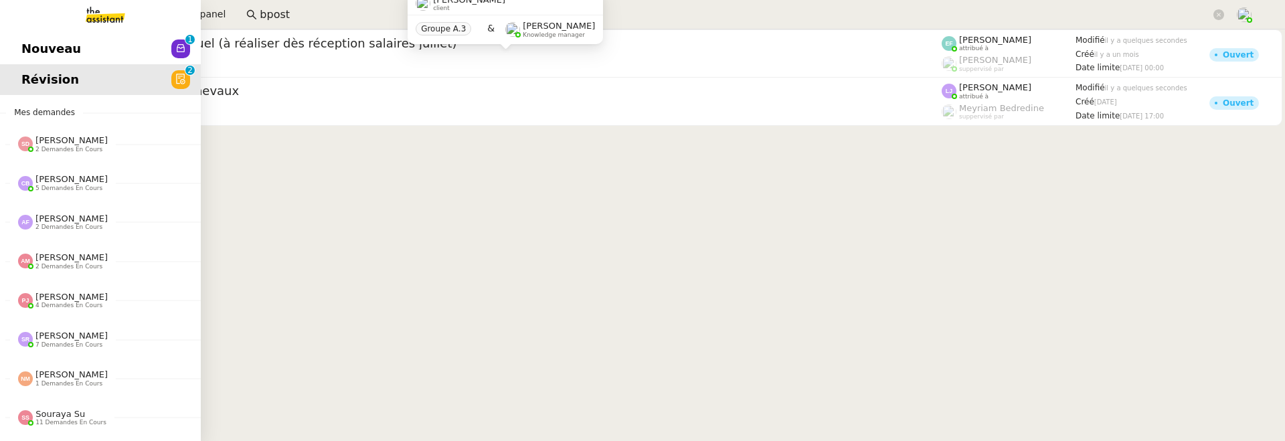
click at [31, 54] on span "Nouveau" at bounding box center [51, 49] width 60 height 20
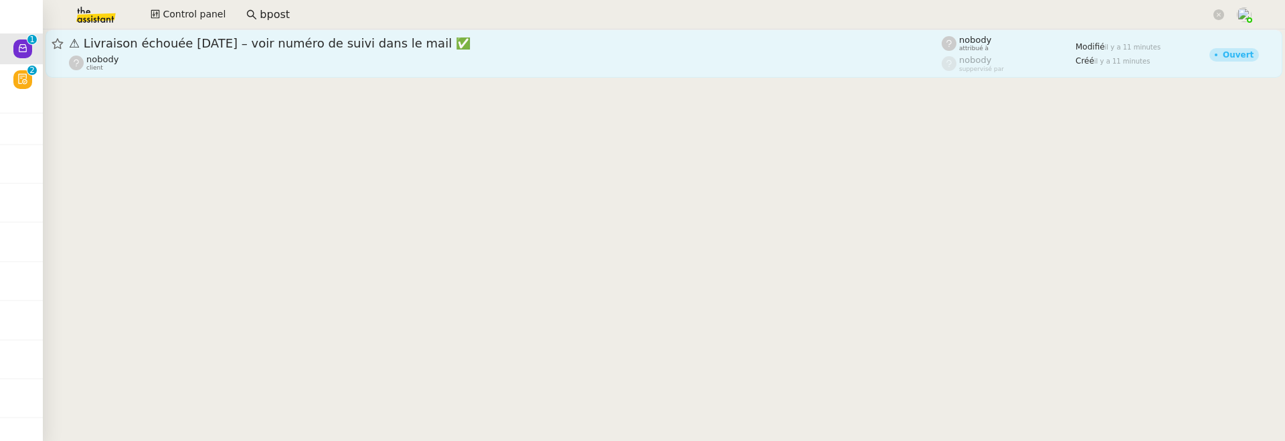
click at [224, 52] on div "⚠ Livraison échouée aujourd’hui – voir numéro de suivi dans le mail ✅ nobody cl…" at bounding box center [505, 53] width 873 height 36
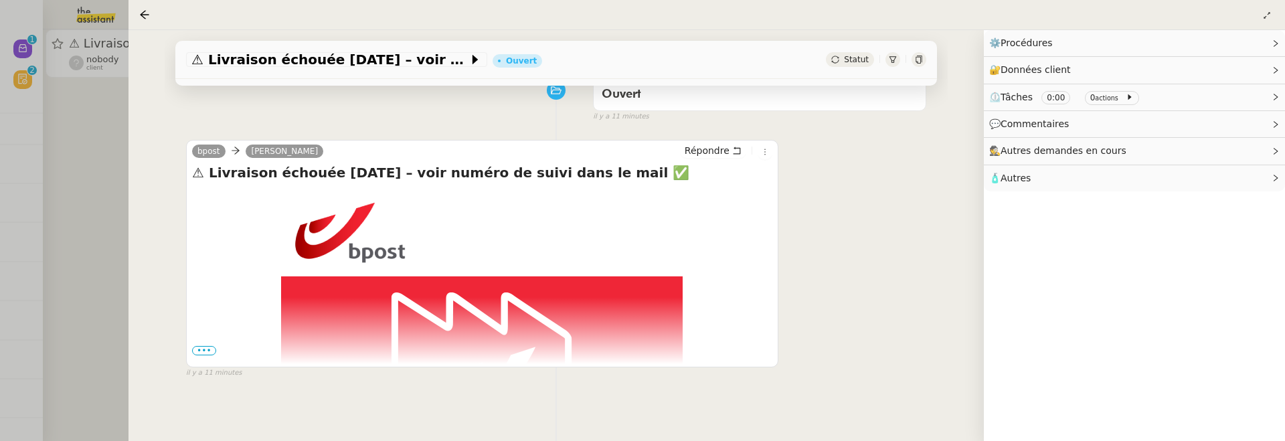
scroll to position [191, 0]
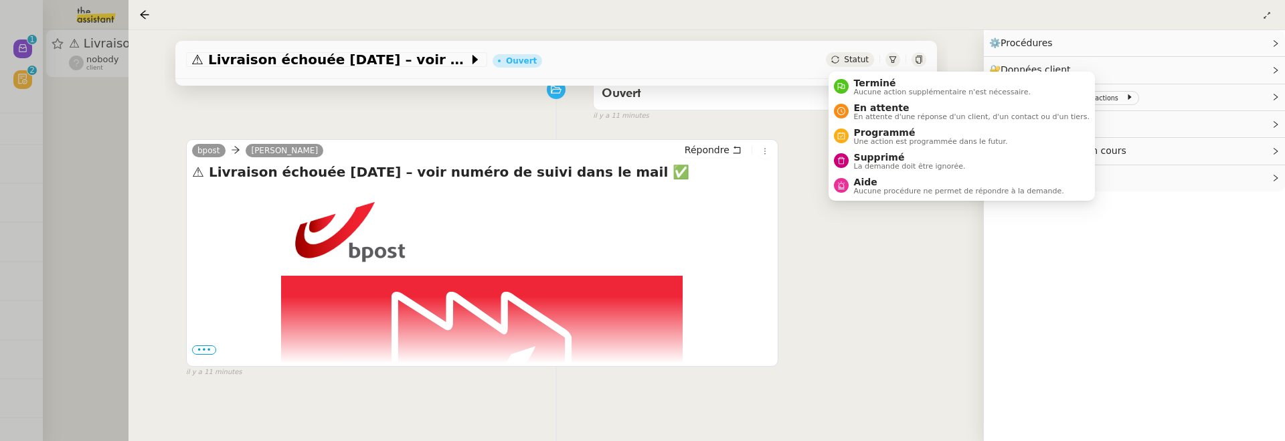
click at [912, 58] on icon at bounding box center [918, 60] width 6 height 8
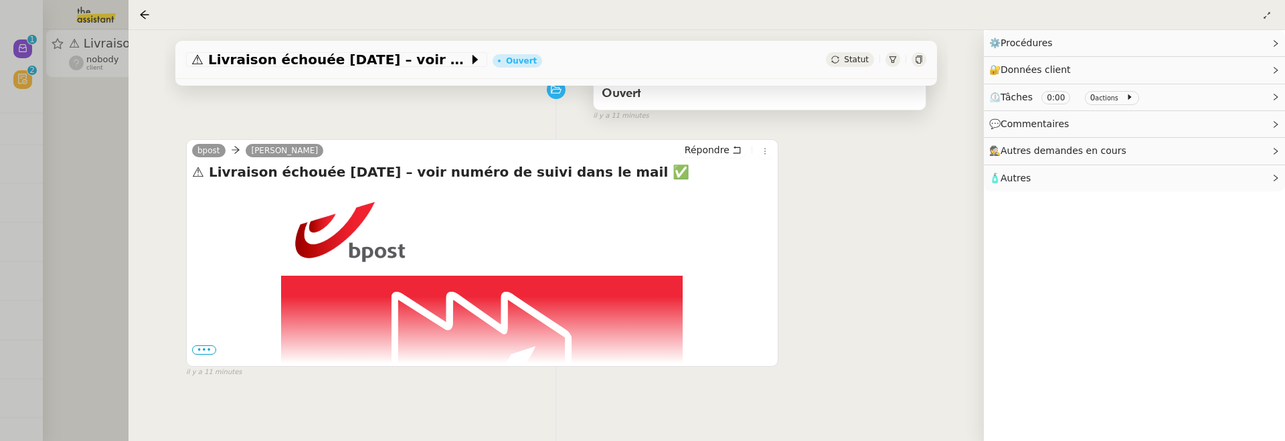
scroll to position [191, 0]
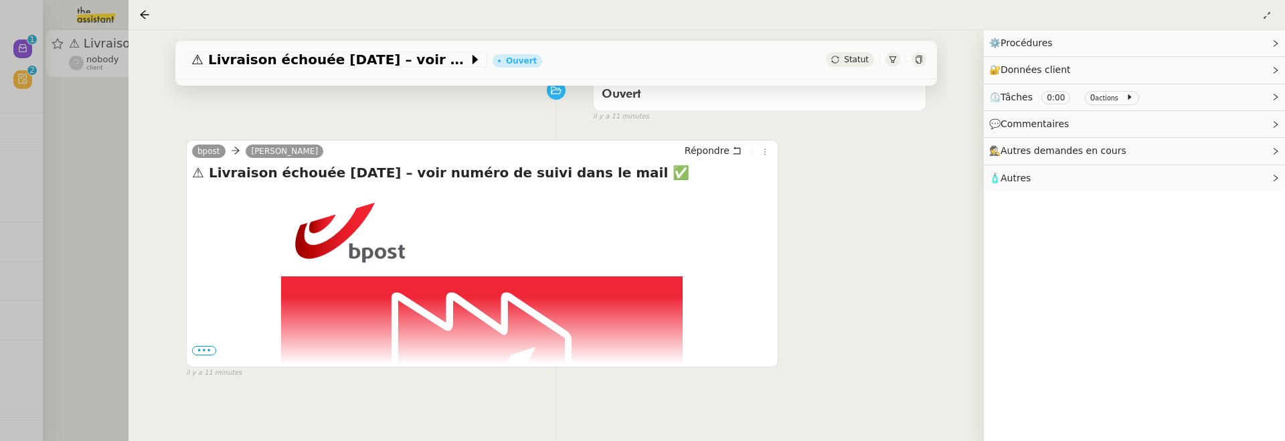
click at [106, 136] on div at bounding box center [642, 220] width 1285 height 441
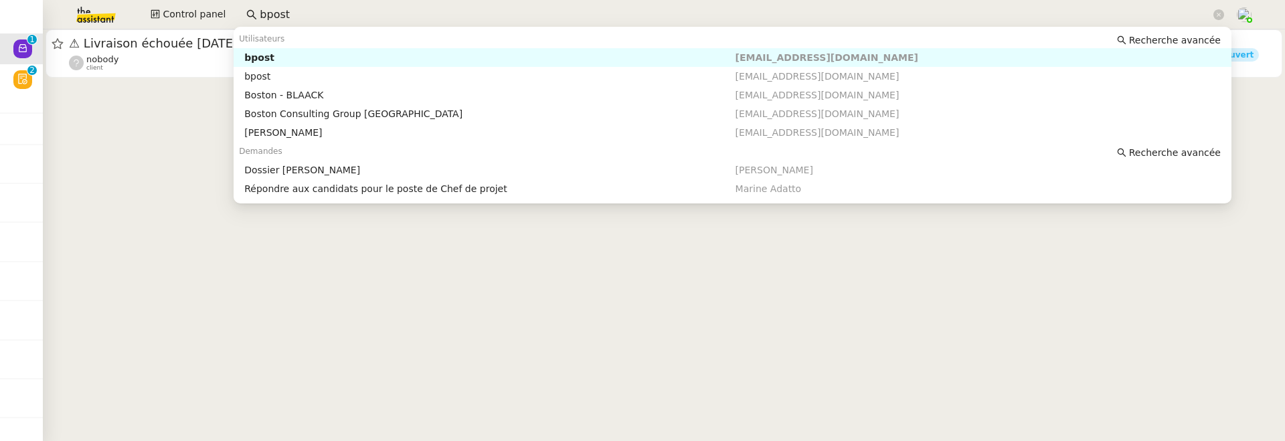
click at [315, 14] on input "bpost" at bounding box center [735, 15] width 951 height 18
click at [163, 158] on cdk-virtual-scroll-viewport "⚠ Livraison échouée aujourd’hui – voir numéro de suivi dans le mail ✅ nobody cl…" at bounding box center [664, 235] width 1242 height 412
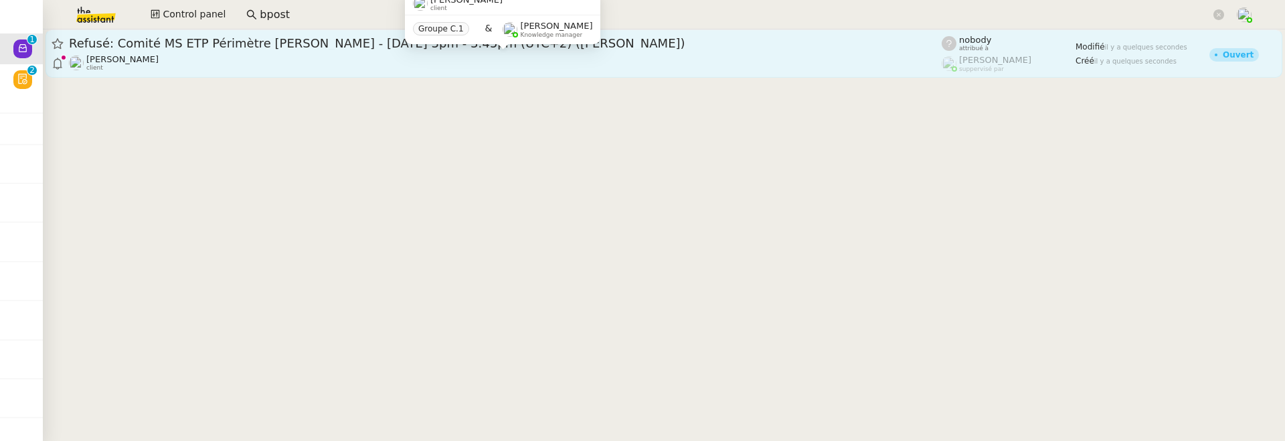
click at [420, 62] on div "David Berrebi client" at bounding box center [505, 62] width 873 height 17
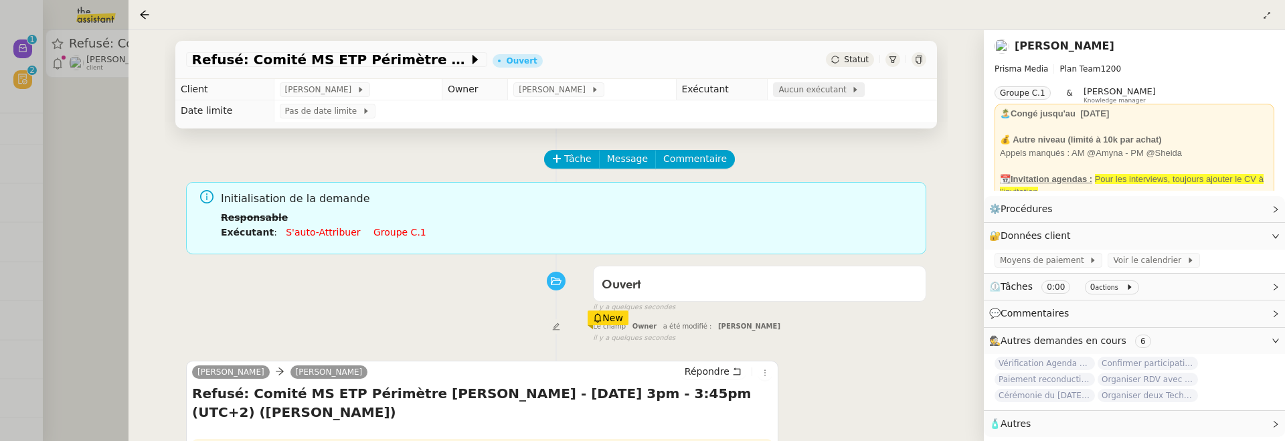
click at [806, 90] on span "Aucun exécutant" at bounding box center [814, 89] width 73 height 13
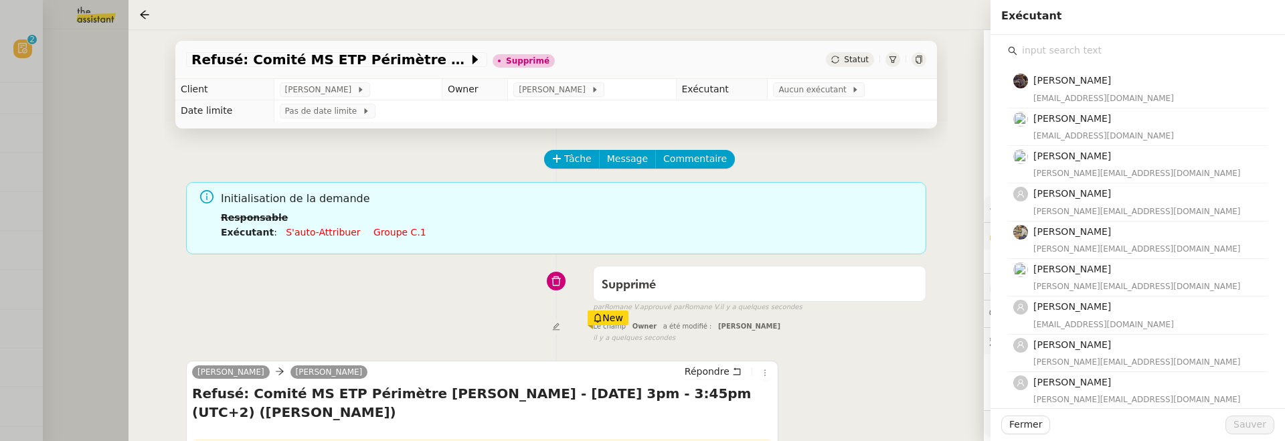
click at [116, 150] on div at bounding box center [642, 220] width 1285 height 441
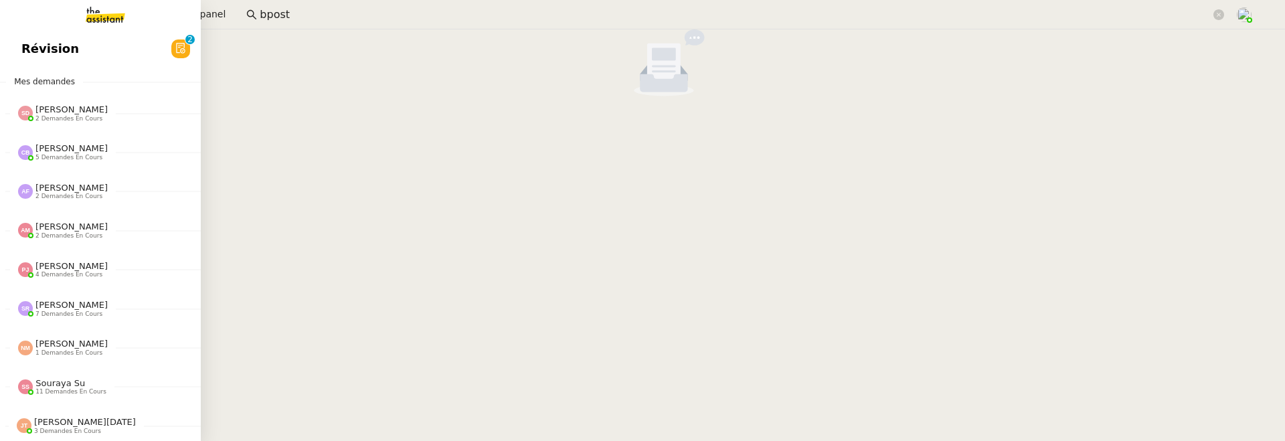
click at [29, 56] on span "Révision" at bounding box center [50, 49] width 58 height 20
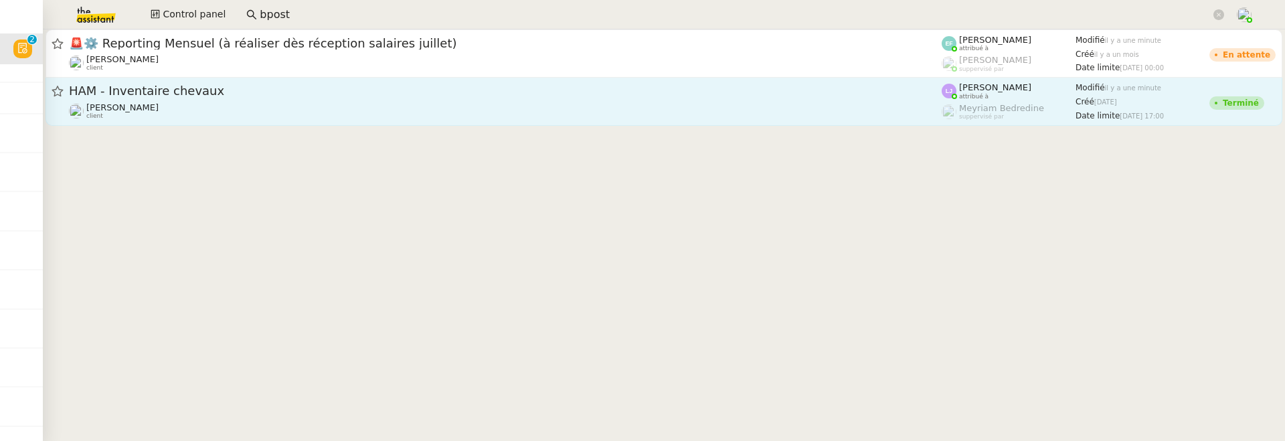
click at [373, 109] on div "Johanna Massa client" at bounding box center [505, 110] width 873 height 17
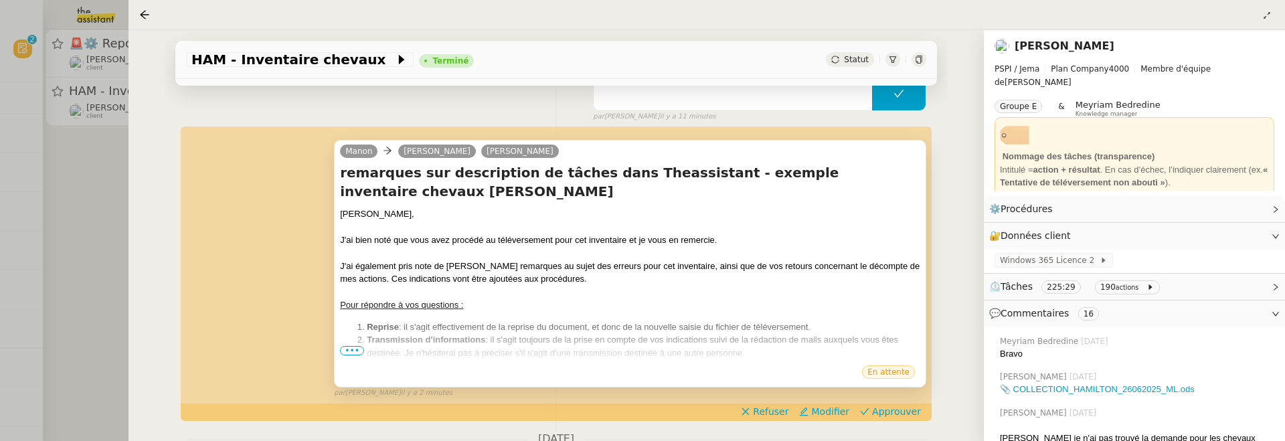
scroll to position [227, 0]
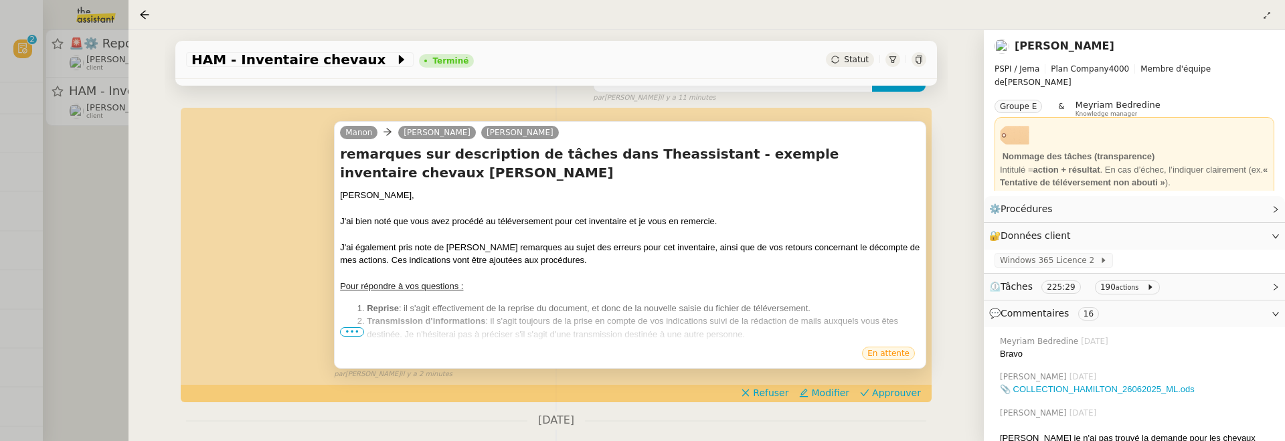
click at [355, 327] on span "•••" at bounding box center [352, 331] width 24 height 9
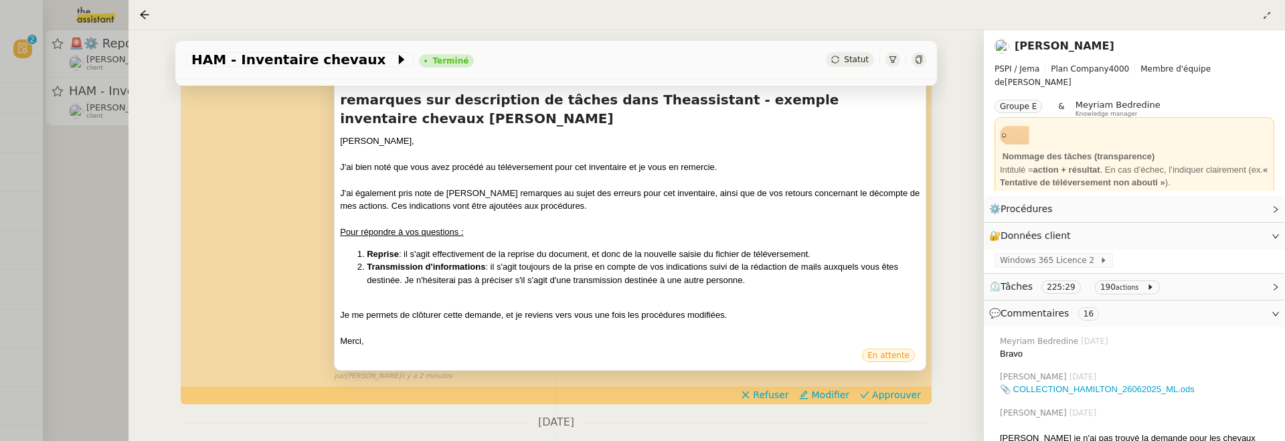
scroll to position [289, 0]
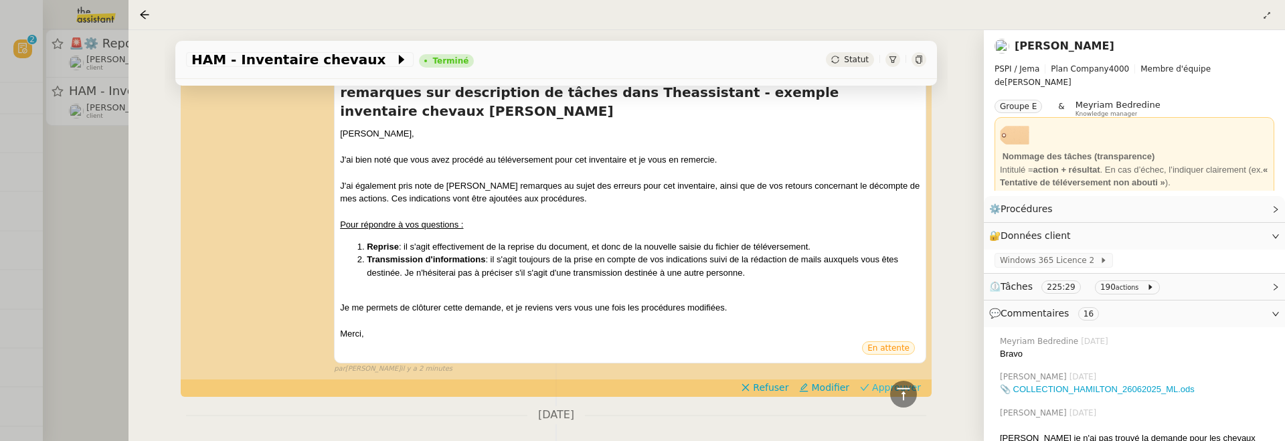
click at [894, 380] on button "Approuver" at bounding box center [890, 387] width 72 height 15
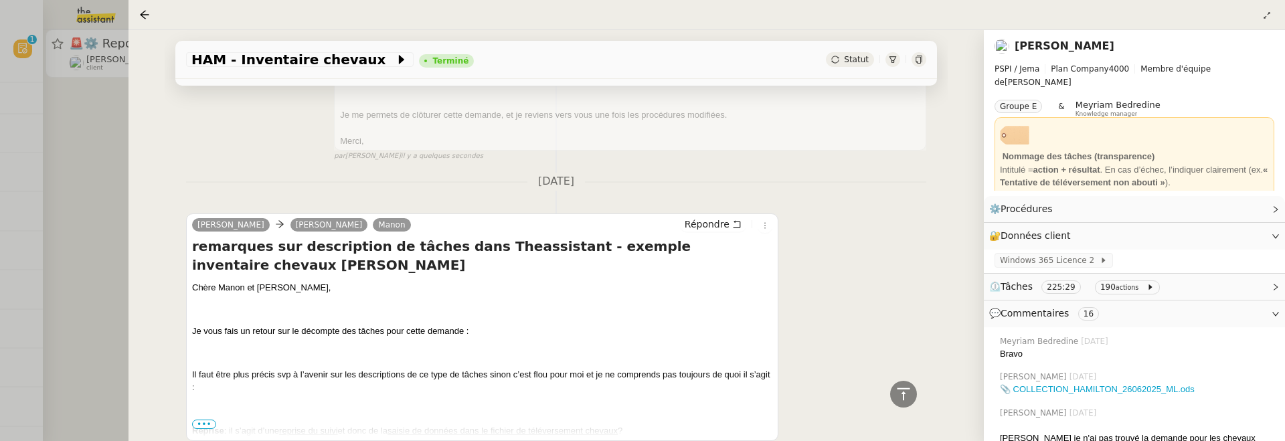
scroll to position [513, 0]
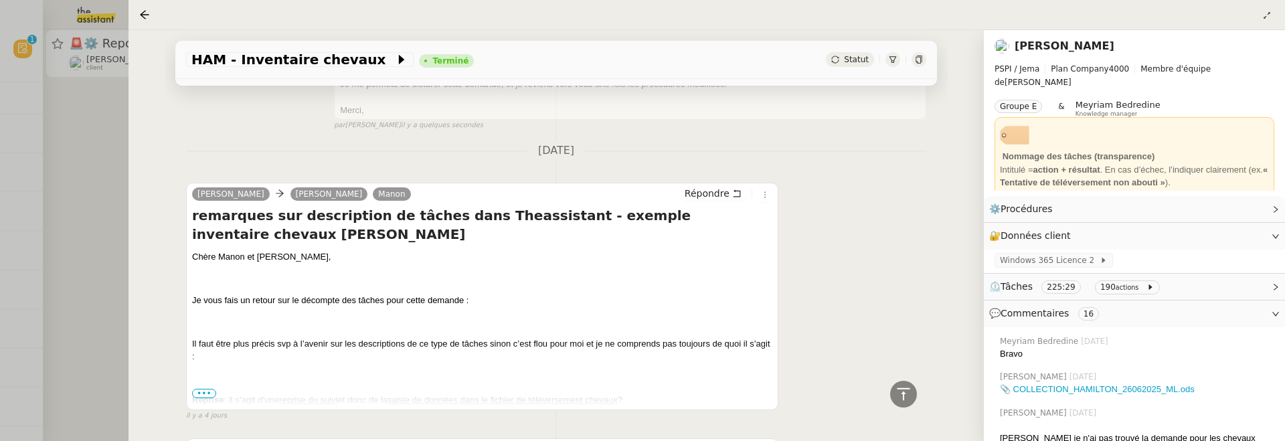
click at [200, 389] on span "•••" at bounding box center [204, 393] width 24 height 9
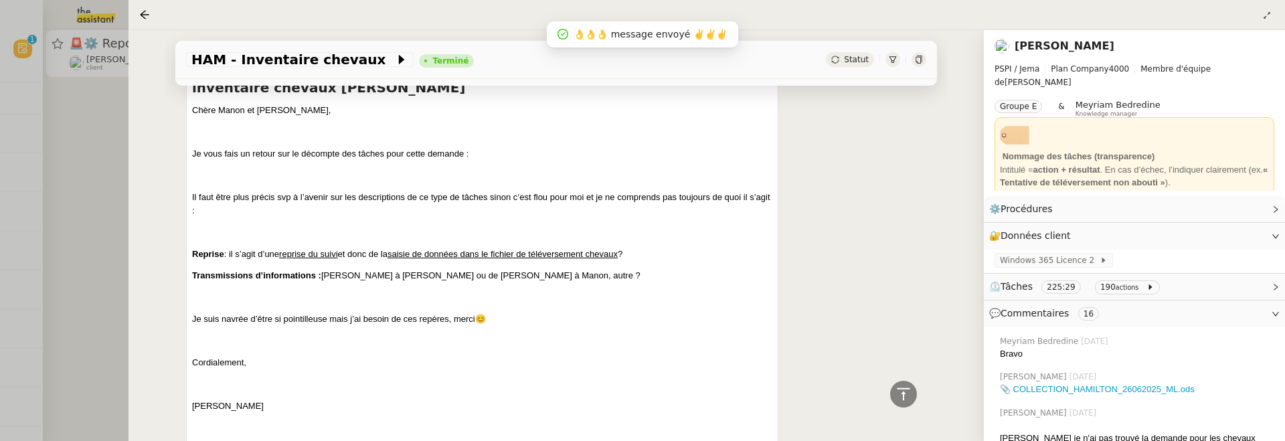
scroll to position [1706, 0]
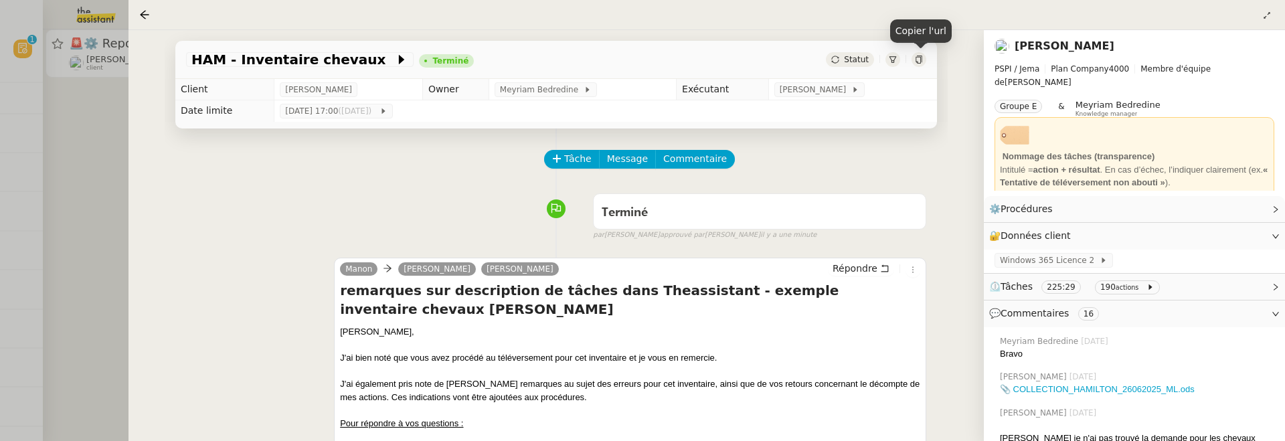
click at [919, 64] on div at bounding box center [918, 59] width 15 height 15
click at [86, 165] on div at bounding box center [642, 220] width 1285 height 441
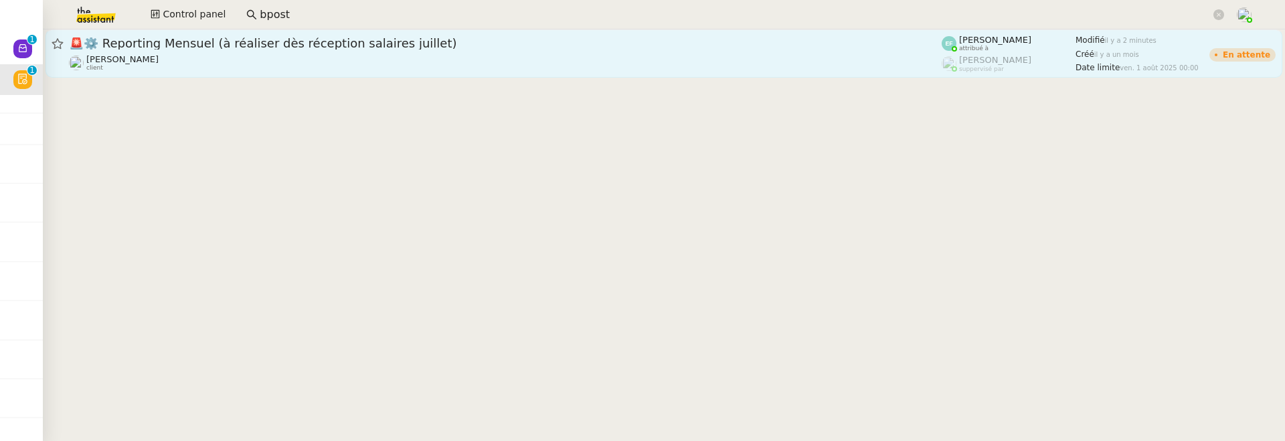
click at [211, 54] on div "Manon Loustau client" at bounding box center [505, 62] width 873 height 17
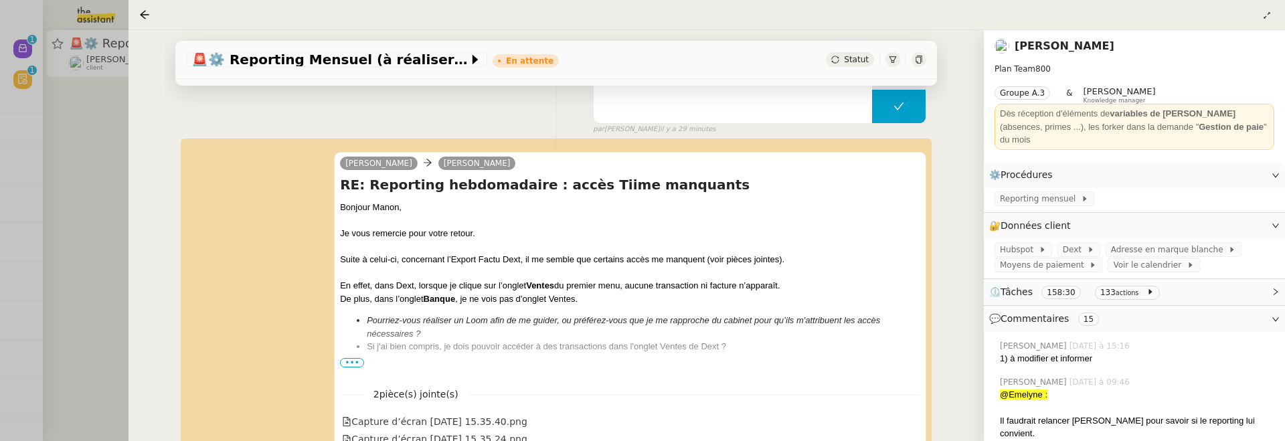
scroll to position [214, 0]
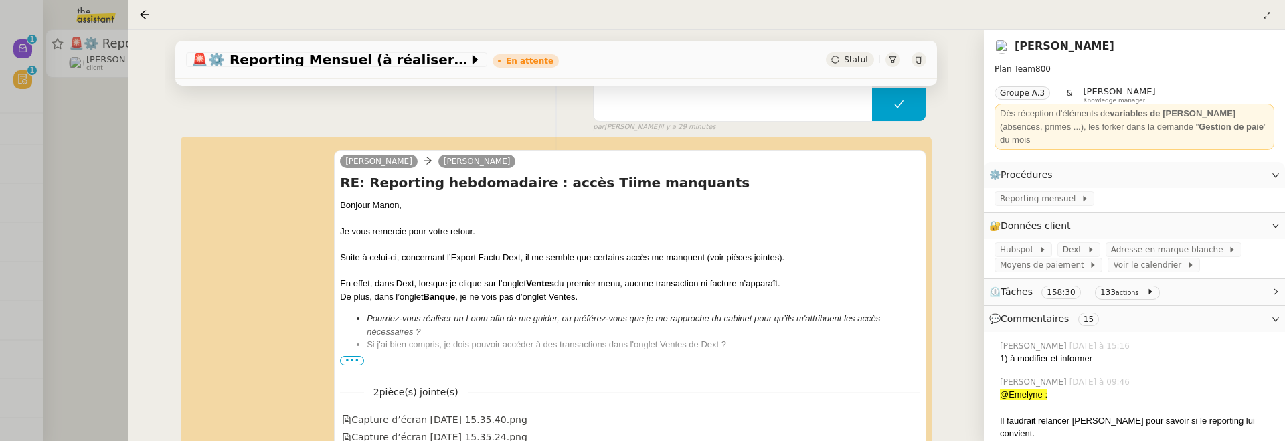
click at [83, 170] on div at bounding box center [642, 220] width 1285 height 441
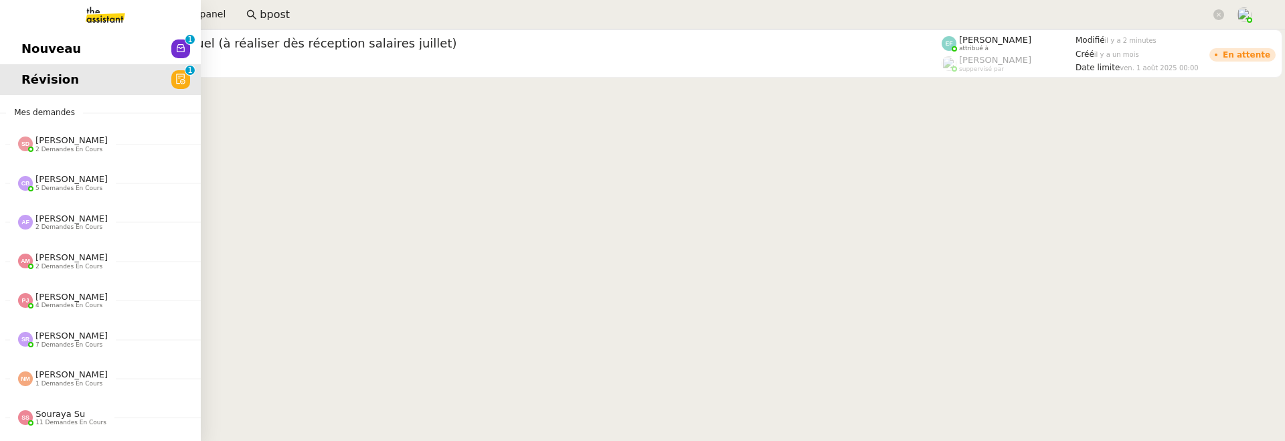
click at [27, 52] on span "Nouveau" at bounding box center [51, 49] width 60 height 20
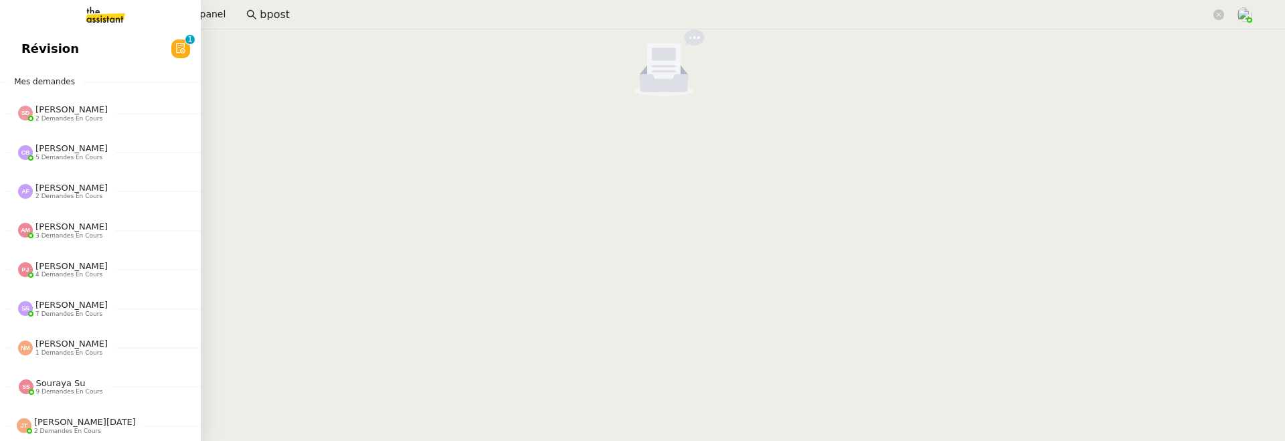
click at [29, 51] on span "Révision" at bounding box center [50, 49] width 58 height 20
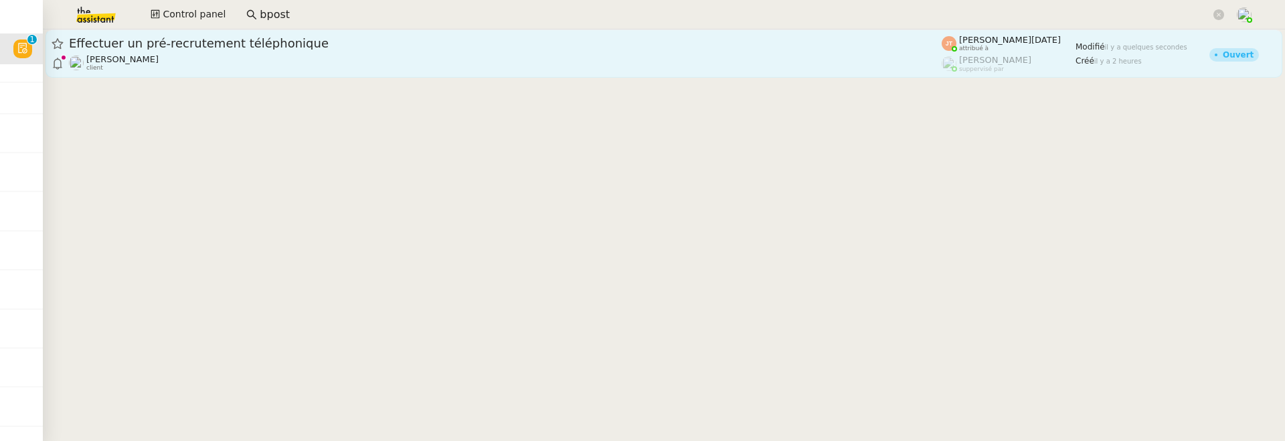
click at [365, 49] on span "Effectuer un pré-recrutement téléphonique" at bounding box center [505, 43] width 873 height 12
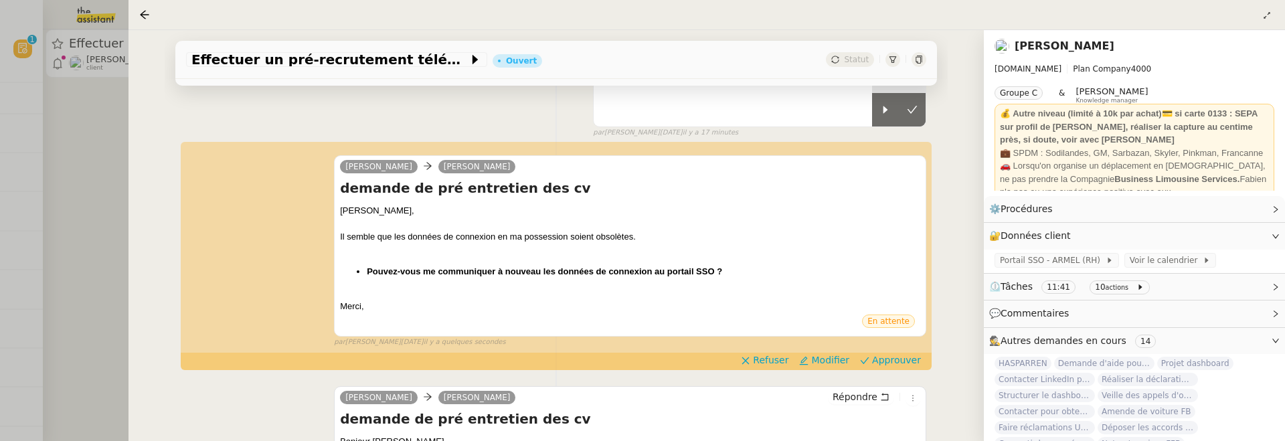
scroll to position [162, 0]
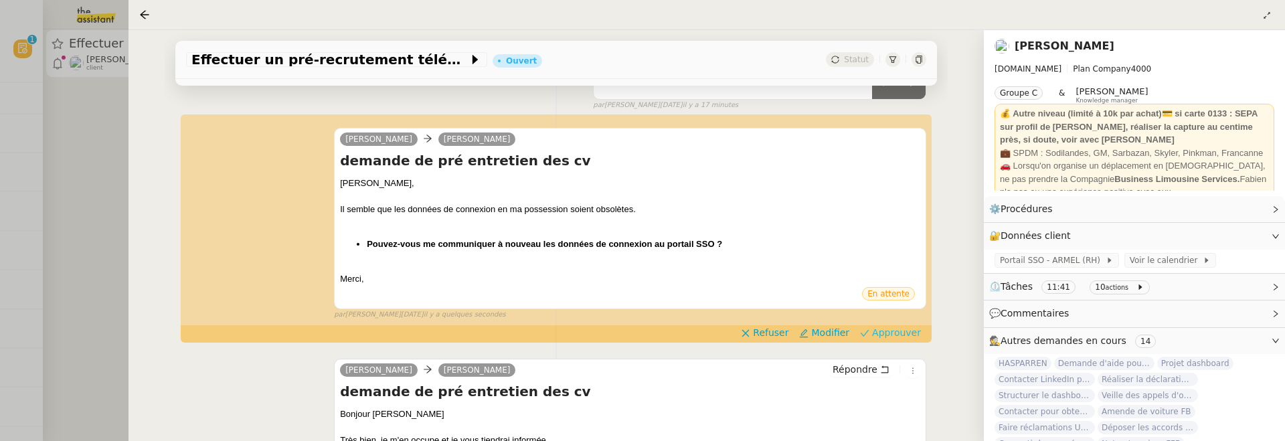
click at [898, 329] on span "Approuver" at bounding box center [896, 332] width 49 height 13
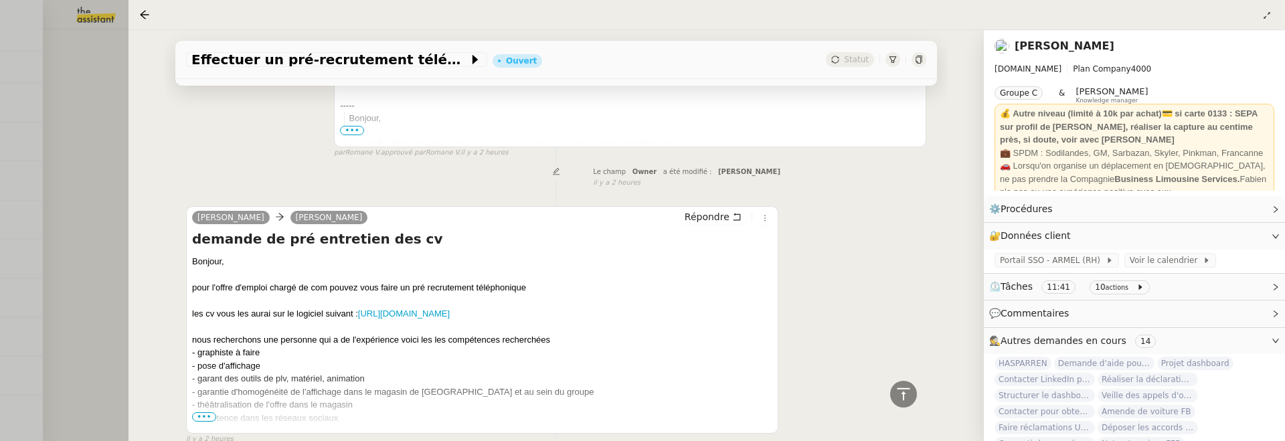
scroll to position [693, 0]
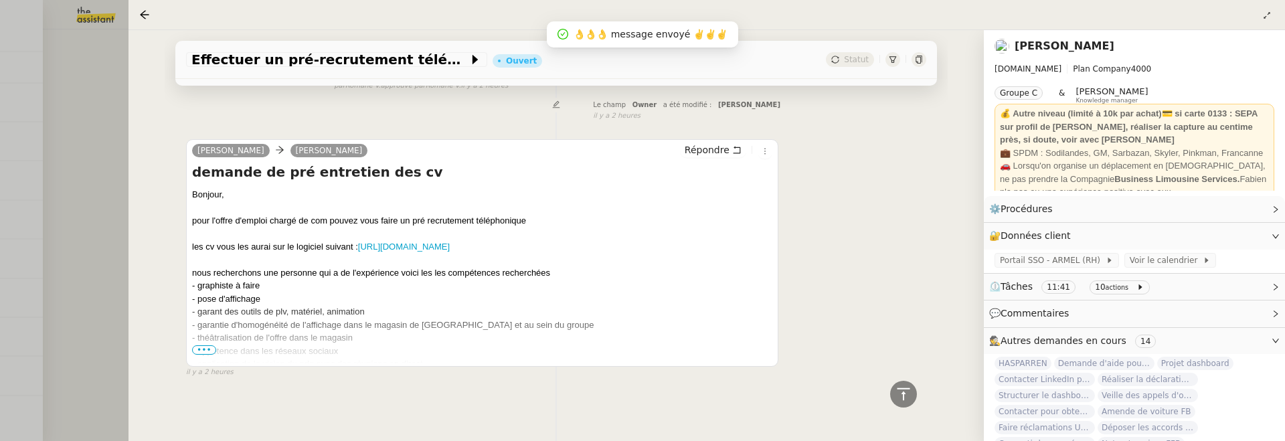
click at [207, 353] on span "•••" at bounding box center [204, 349] width 24 height 9
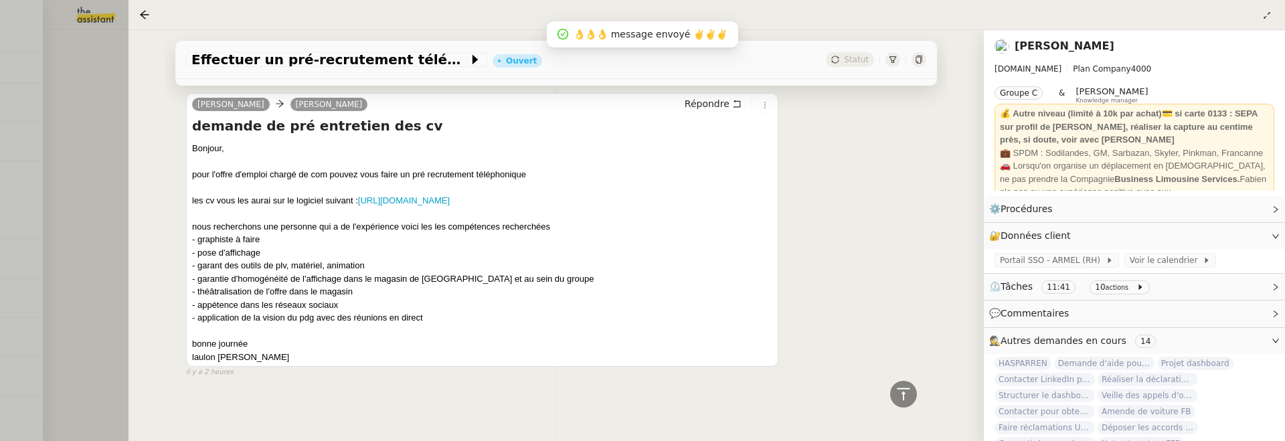
scroll to position [0, 0]
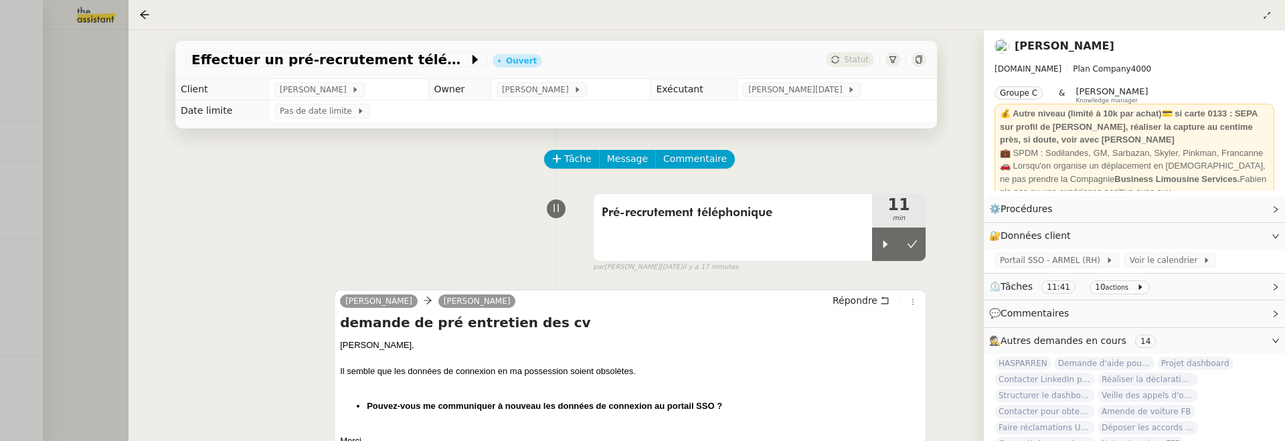
click at [93, 161] on div at bounding box center [642, 220] width 1285 height 441
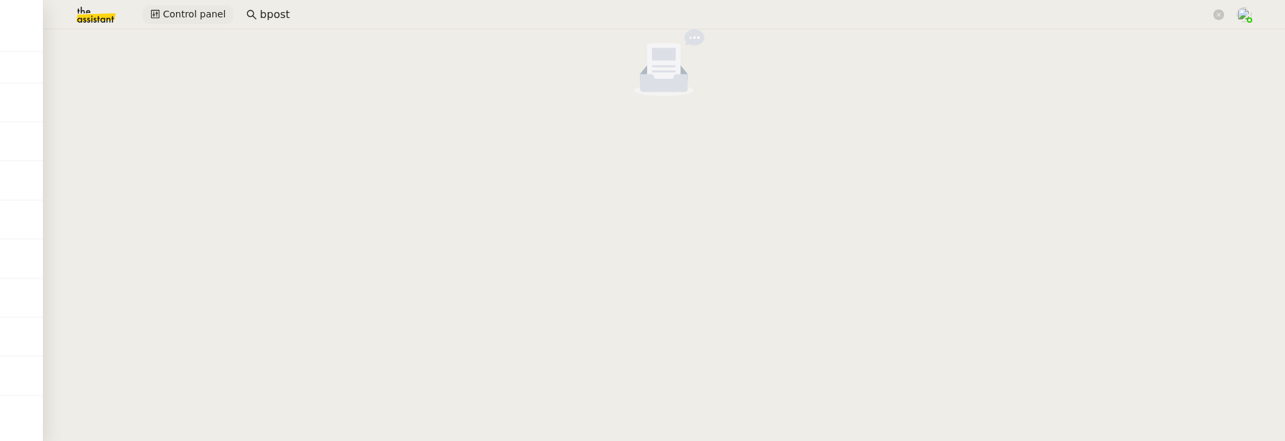
click at [192, 20] on span "Control panel" at bounding box center [194, 14] width 63 height 15
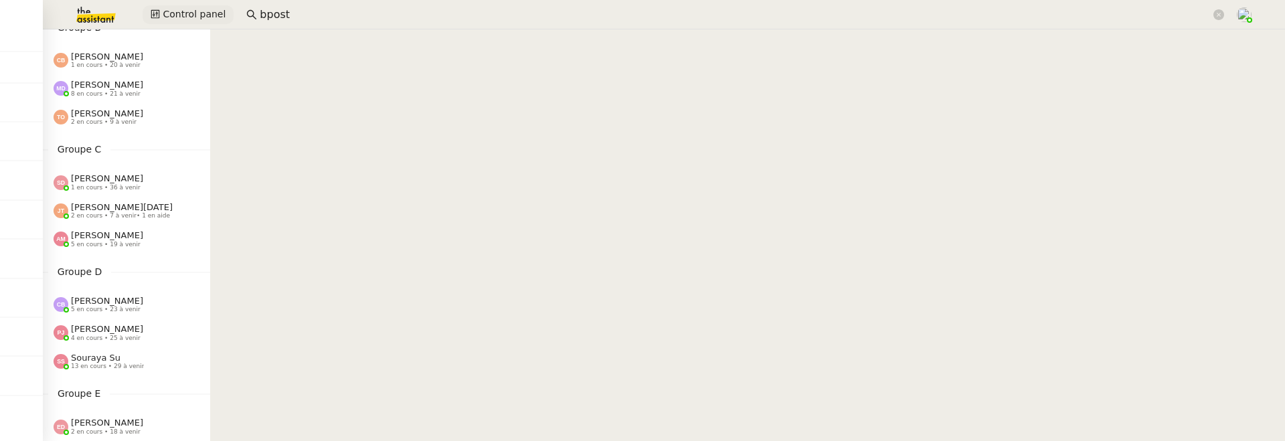
scroll to position [183, 0]
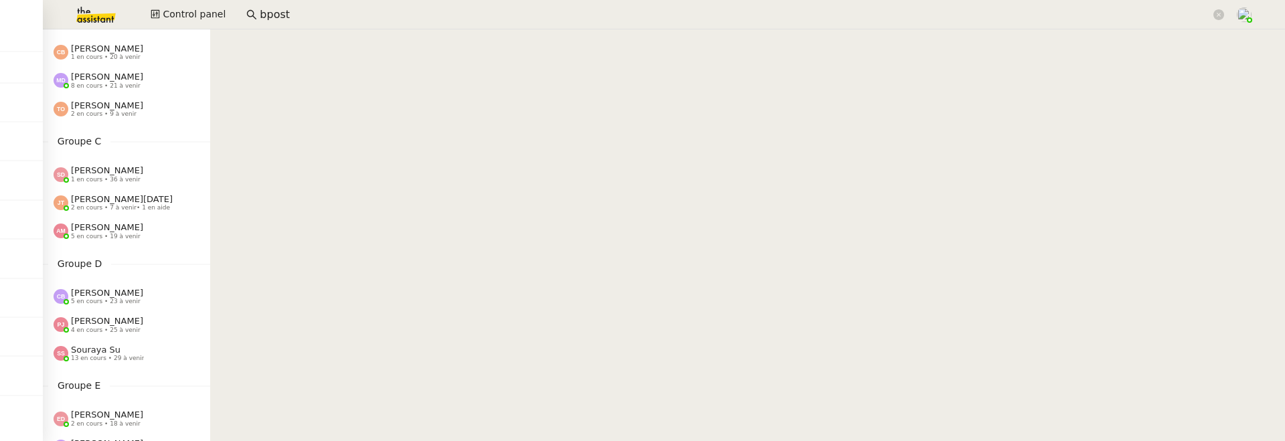
click at [145, 229] on div "Amyna Mehrez 5 en cours • 19 à venir" at bounding box center [132, 230] width 157 height 17
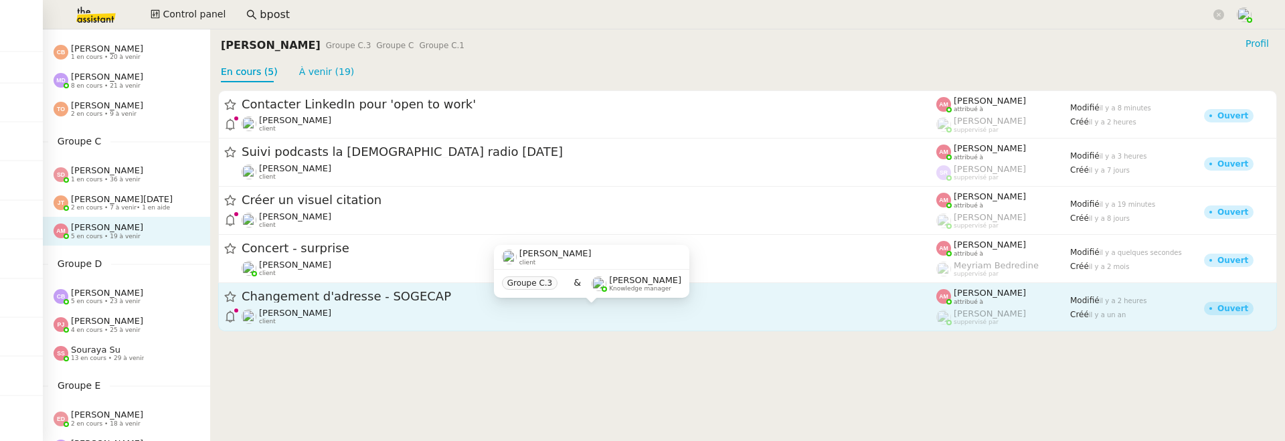
click at [376, 318] on div "Sylvie Magnaval client" at bounding box center [589, 316] width 695 height 17
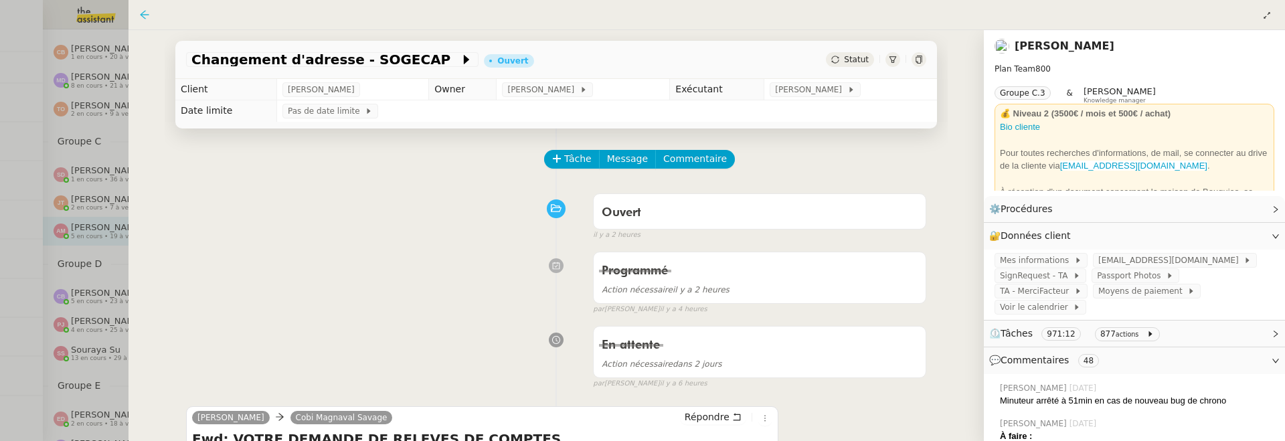
click at [140, 11] on icon at bounding box center [144, 14] width 11 height 11
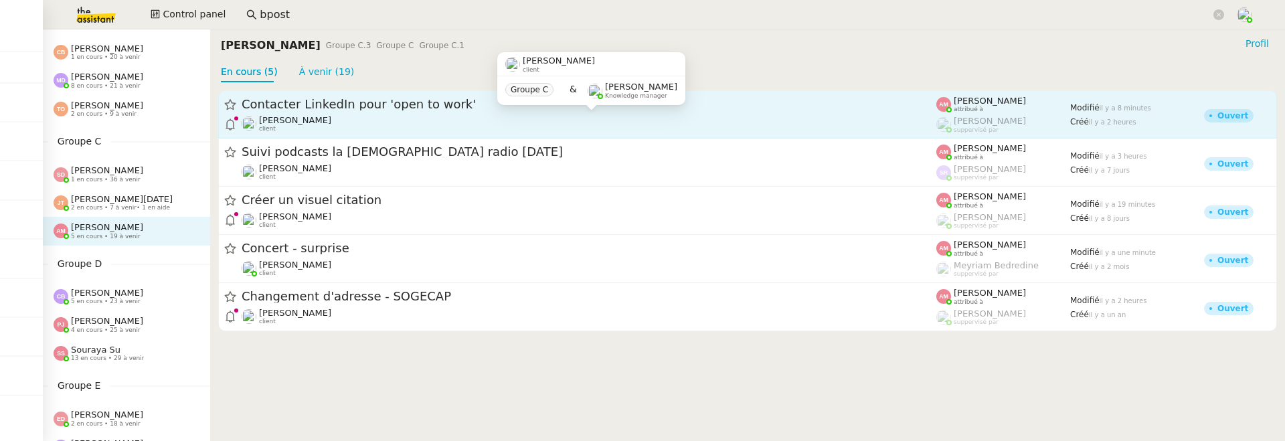
click at [443, 118] on div "Lydie Laulon client" at bounding box center [589, 123] width 695 height 17
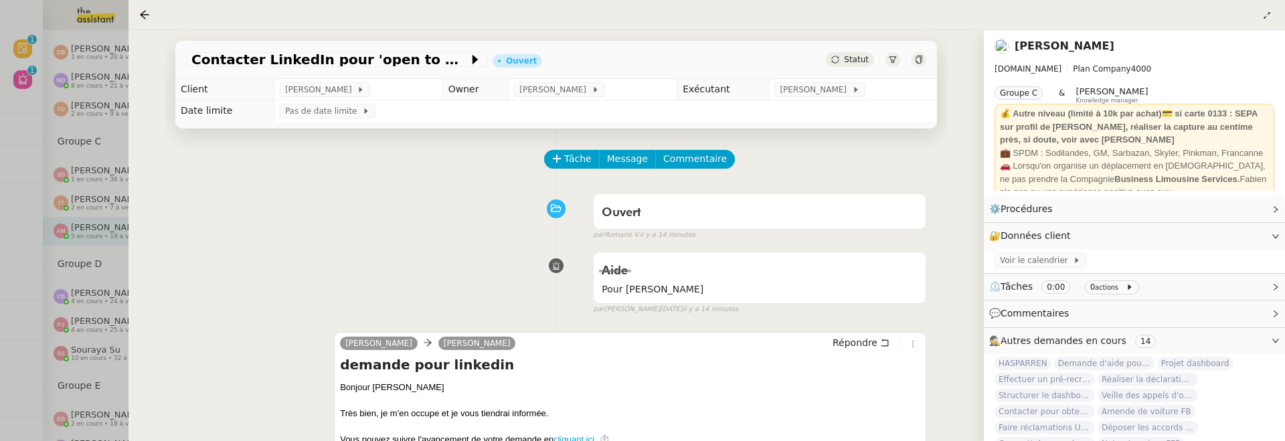
click at [207, 276] on div "Aide Pour Amyna false par Jean-Noël D. il y a 14 minutes" at bounding box center [556, 280] width 740 height 69
click at [50, 243] on div at bounding box center [642, 220] width 1285 height 441
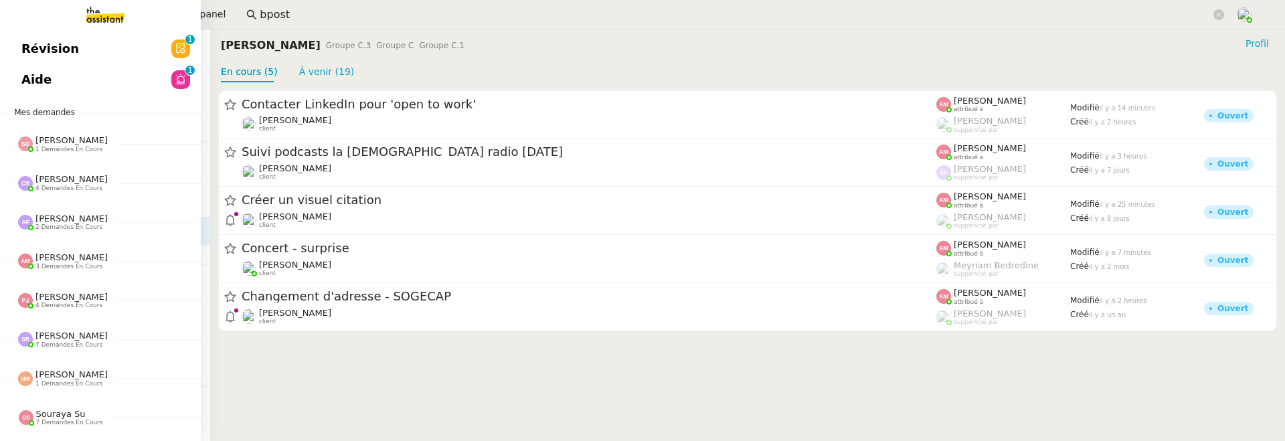
click at [28, 56] on span "Révision" at bounding box center [50, 49] width 58 height 20
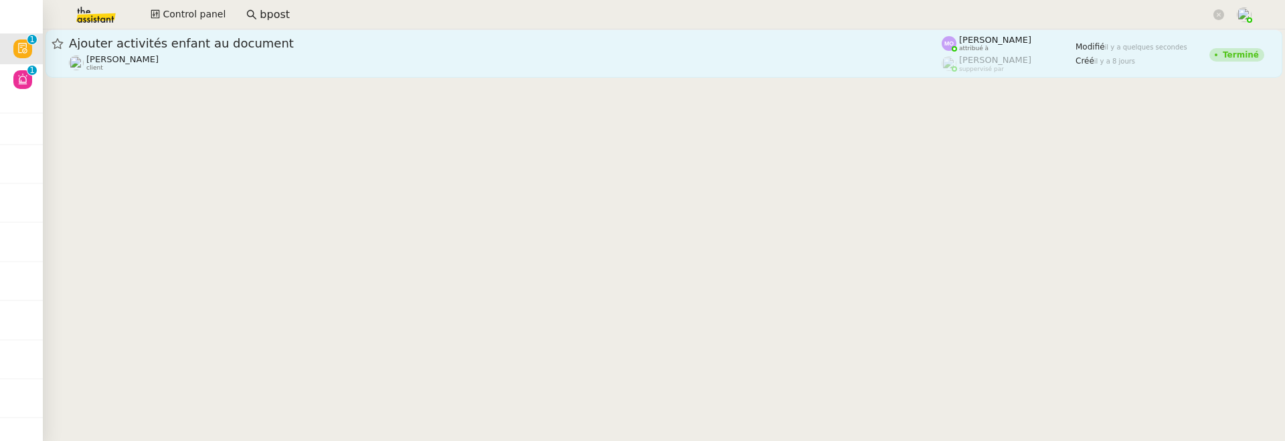
click at [289, 31] on link "Ajouter activités enfant au document Jean-Baptiste Pamar client Marie Orsoni at…" at bounding box center [663, 53] width 1237 height 48
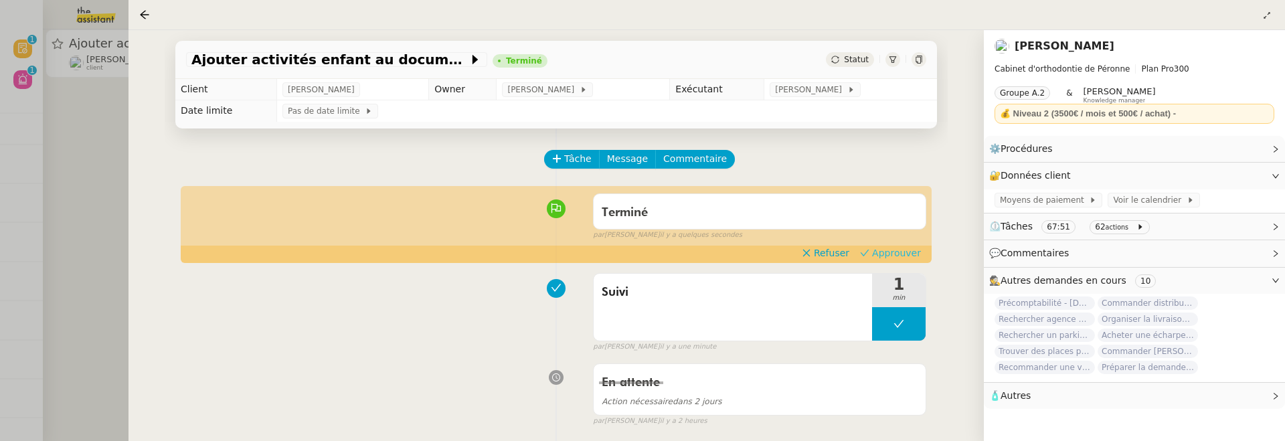
click at [903, 250] on span "Approuver" at bounding box center [896, 252] width 49 height 13
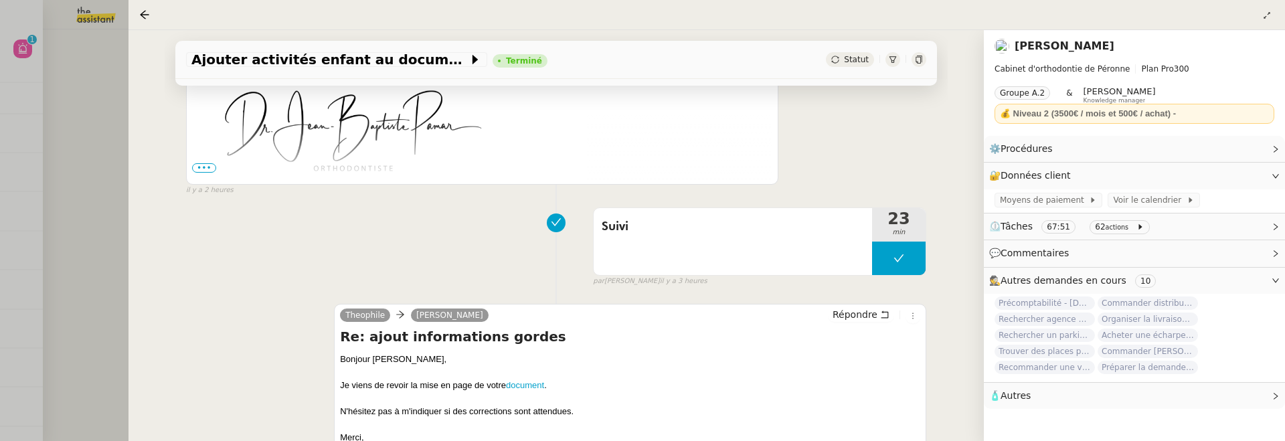
scroll to position [557, 0]
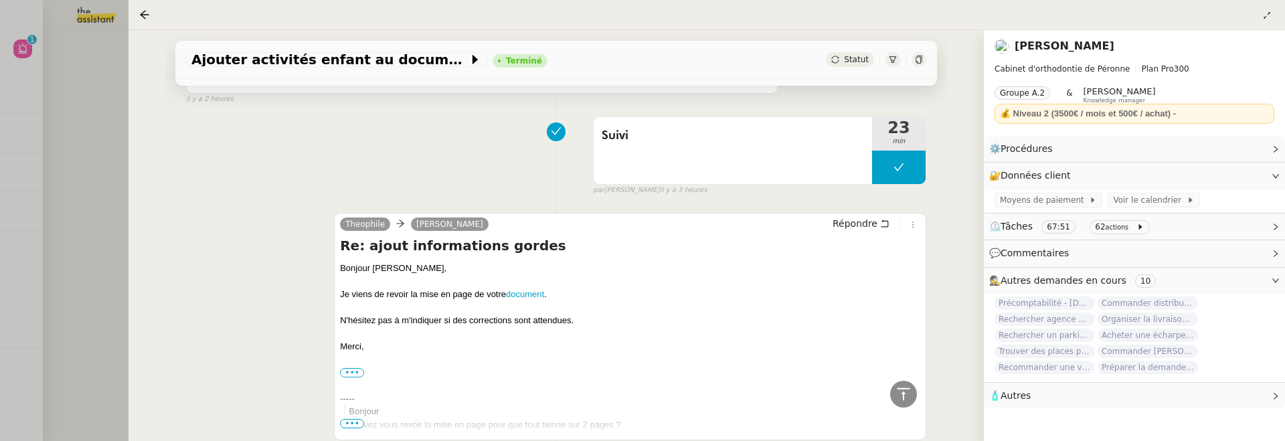
click at [132, 249] on div "Ajouter activités enfant au document Terminé Statut Client Jean-Baptiste Pamar …" at bounding box center [555, 235] width 855 height 411
click at [88, 212] on div at bounding box center [642, 220] width 1285 height 441
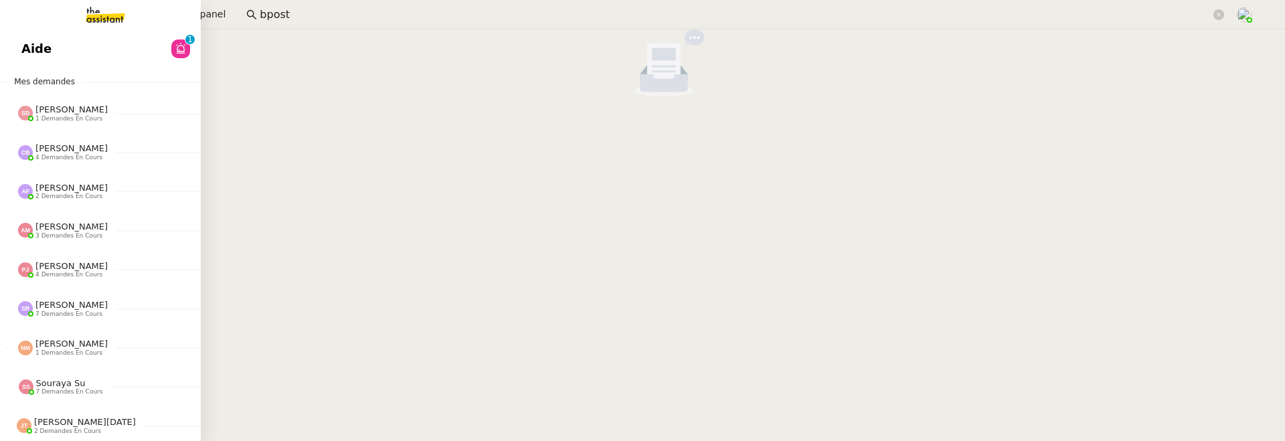
click at [23, 60] on link "Aide 0 1 2 3 4 5 6 7 8 9" at bounding box center [100, 48] width 201 height 31
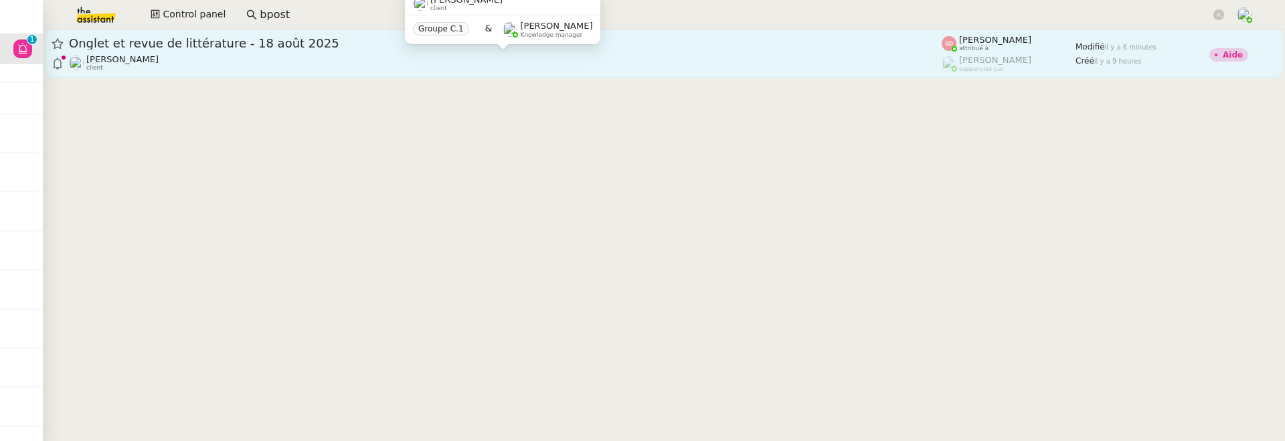
click at [301, 59] on div "Jean-Baptiste Barfety client" at bounding box center [505, 62] width 873 height 17
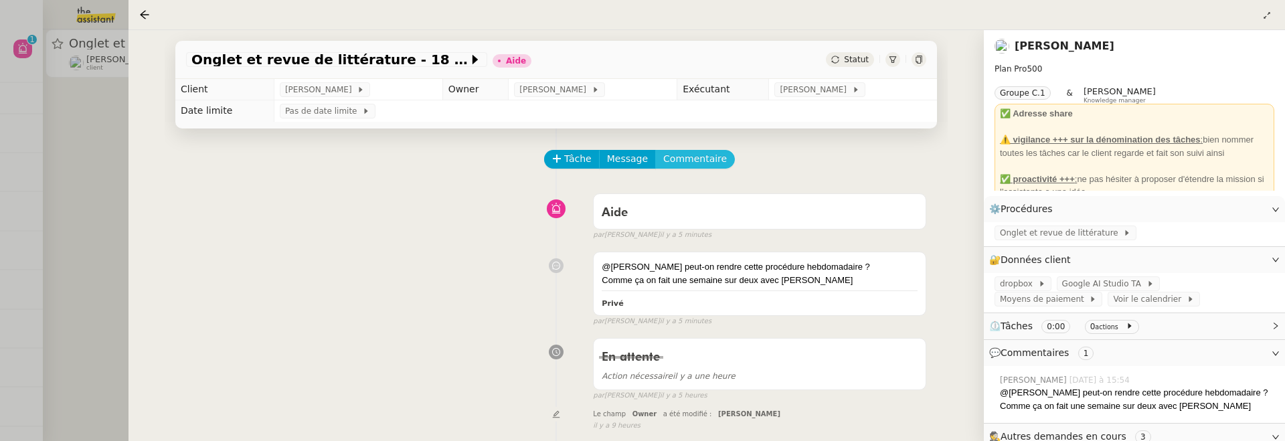
click at [707, 153] on span "Commentaire" at bounding box center [695, 158] width 64 height 15
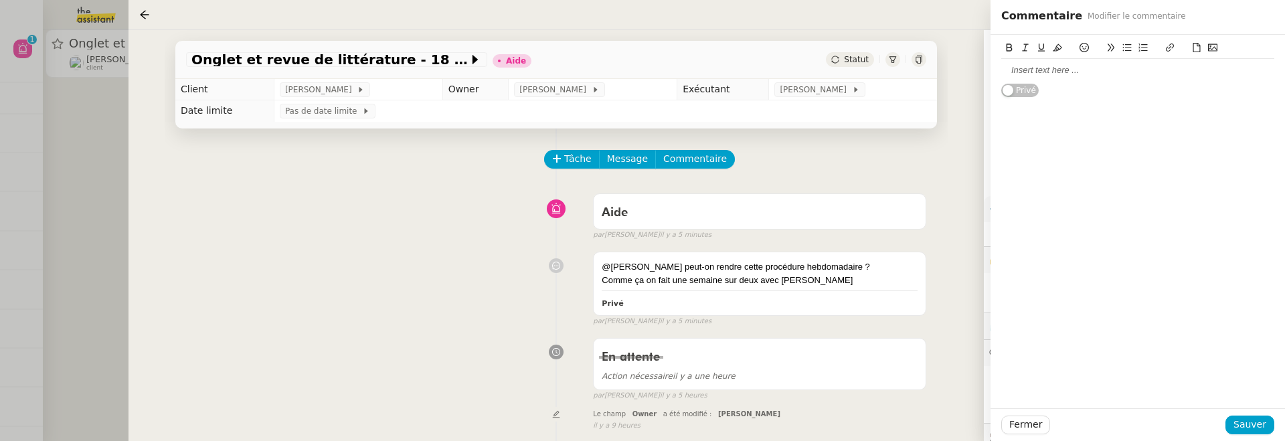
click at [998, 66] on div "Privé" at bounding box center [1137, 66] width 294 height 63
click at [1010, 68] on div at bounding box center [1137, 70] width 273 height 12
click at [1144, 72] on div "yes totalement, tu me feras la modifcation de procédure" at bounding box center [1137, 70] width 273 height 12
click at [0, 0] on lt-span "modif i cation" at bounding box center [0, 0] width 0 height 0
click at [1237, 74] on div "yes totalement, tu me feras la modification de procédure" at bounding box center [1137, 70] width 273 height 12
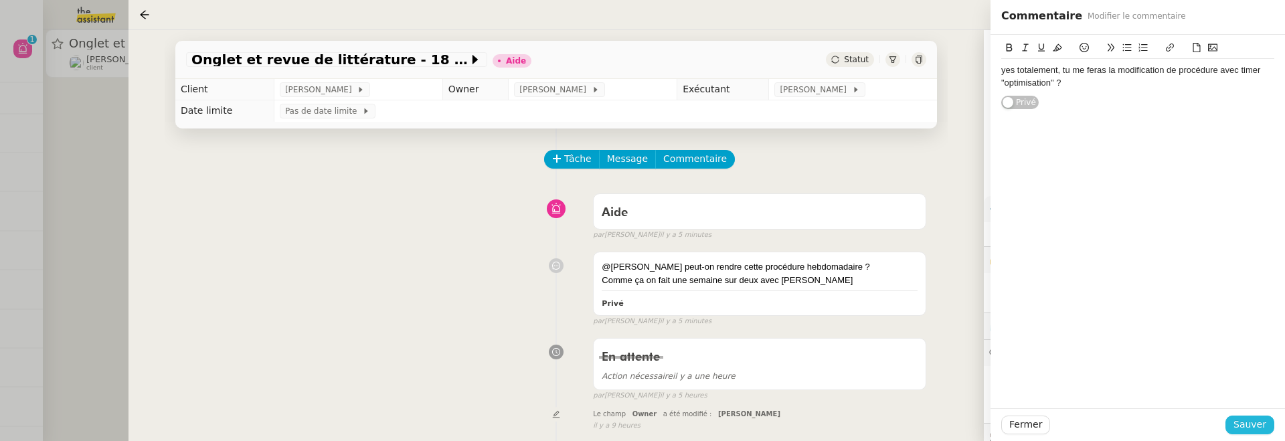
click at [1260, 422] on span "Sauver" at bounding box center [1249, 424] width 33 height 15
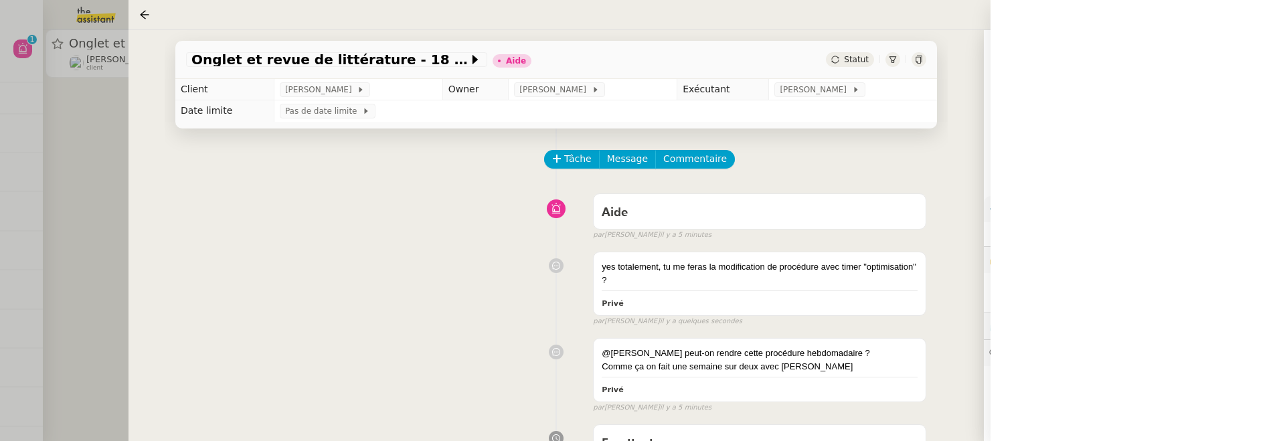
click at [1065, 46] on link "[PERSON_NAME]" at bounding box center [1064, 45] width 100 height 13
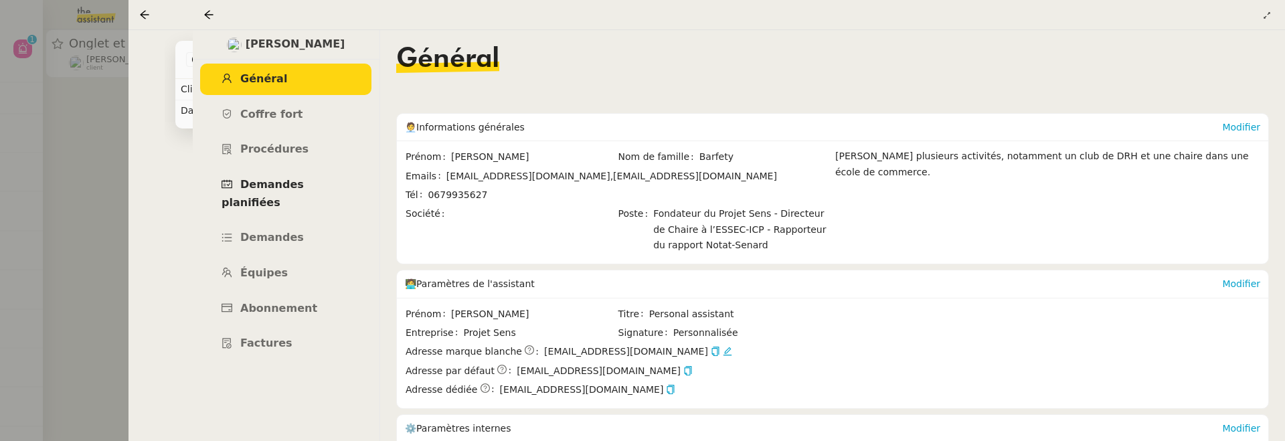
click at [301, 183] on span "Demandes planifiées" at bounding box center [262, 193] width 82 height 31
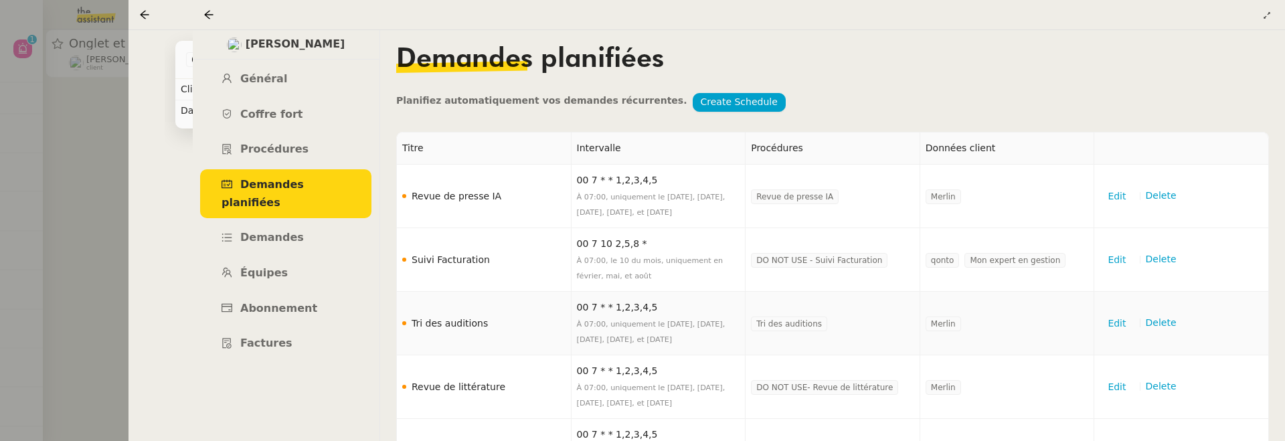
scroll to position [41, 0]
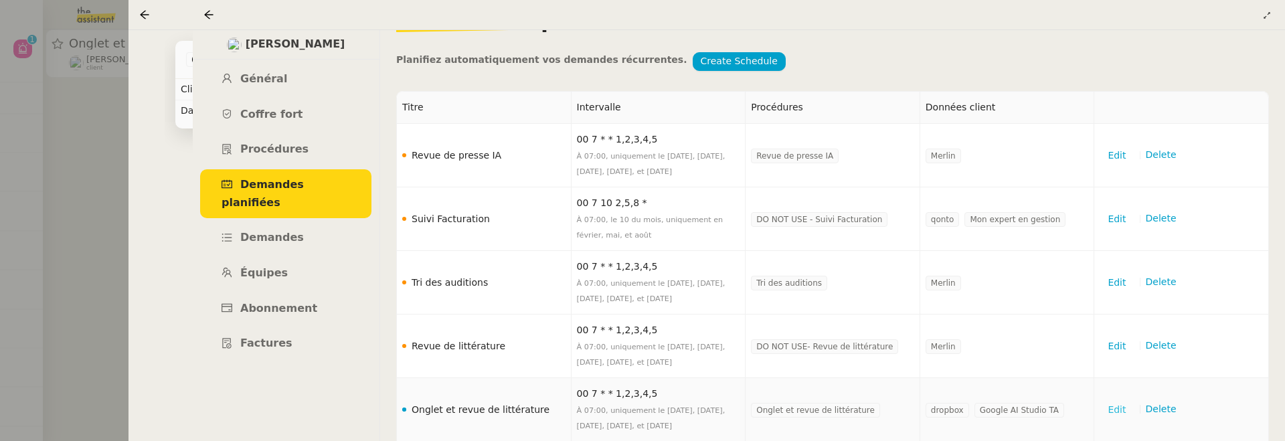
click at [1113, 407] on span "Edit" at bounding box center [1116, 409] width 18 height 15
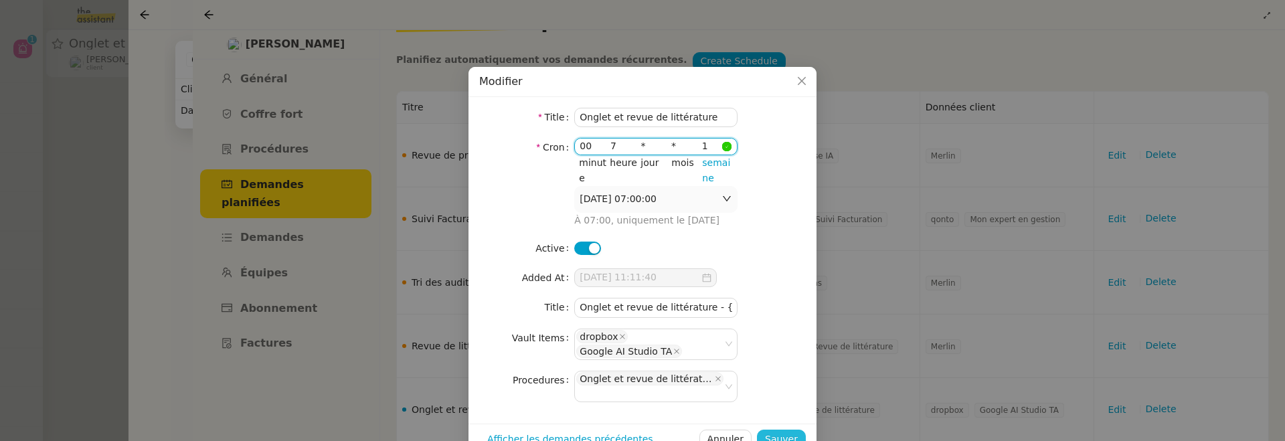
type input "1"
click at [789, 432] on span "Sauver" at bounding box center [781, 439] width 33 height 15
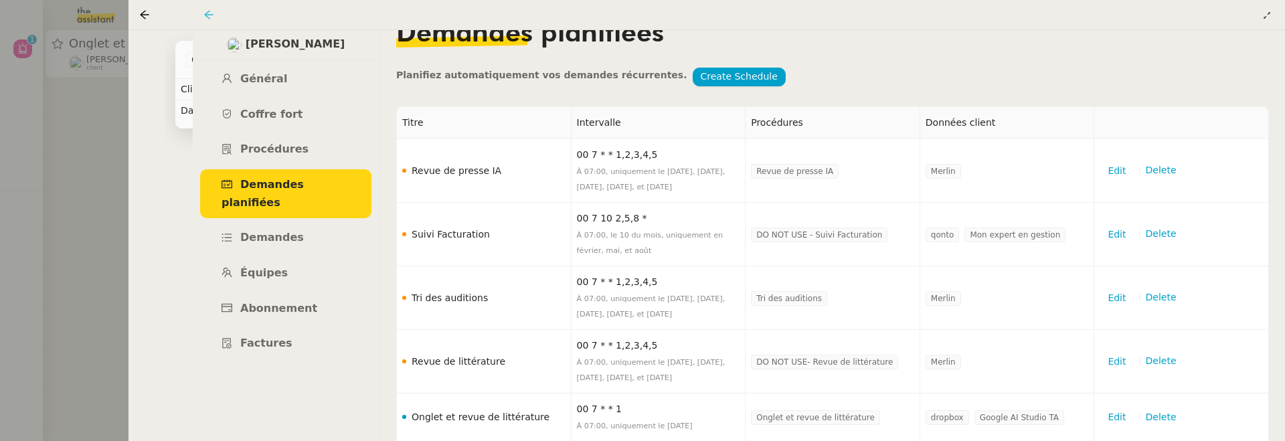
click at [213, 12] on icon at bounding box center [208, 14] width 11 height 11
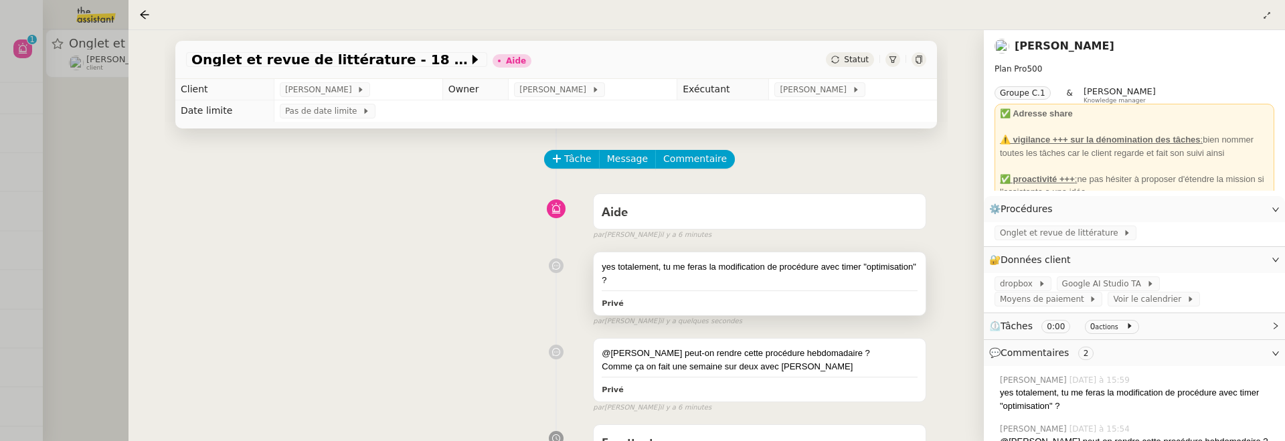
click at [694, 283] on div "yes totalement, tu me feras la modification de procédure avec timer "optimisati…" at bounding box center [760, 273] width 316 height 26
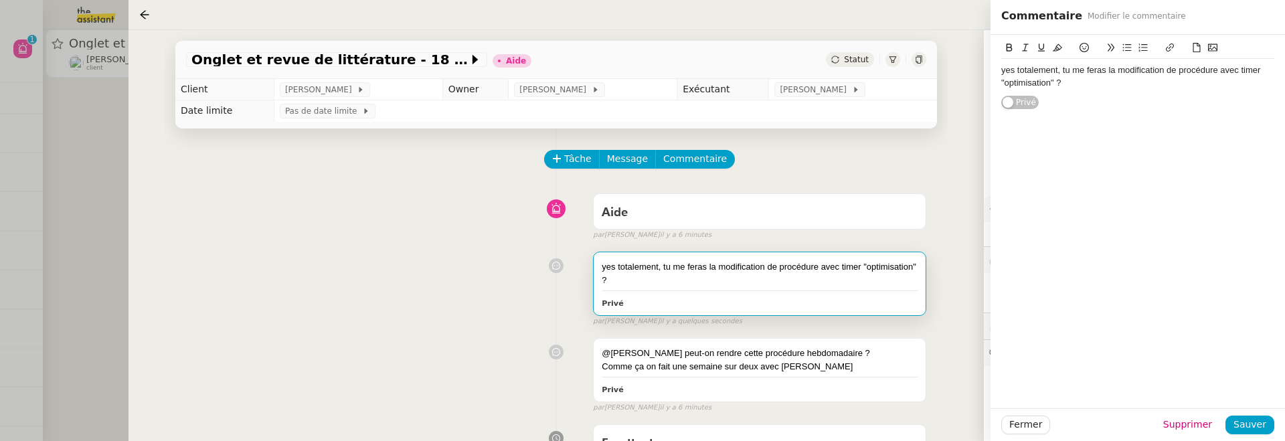
click at [1097, 86] on div "yes totalement, tu me feras la modification de procédure avec timer "optimisati…" at bounding box center [1137, 76] width 273 height 25
click at [1216, 45] on icon at bounding box center [1212, 47] width 9 height 7
click at [1075, 99] on div at bounding box center [1137, 95] width 273 height 12
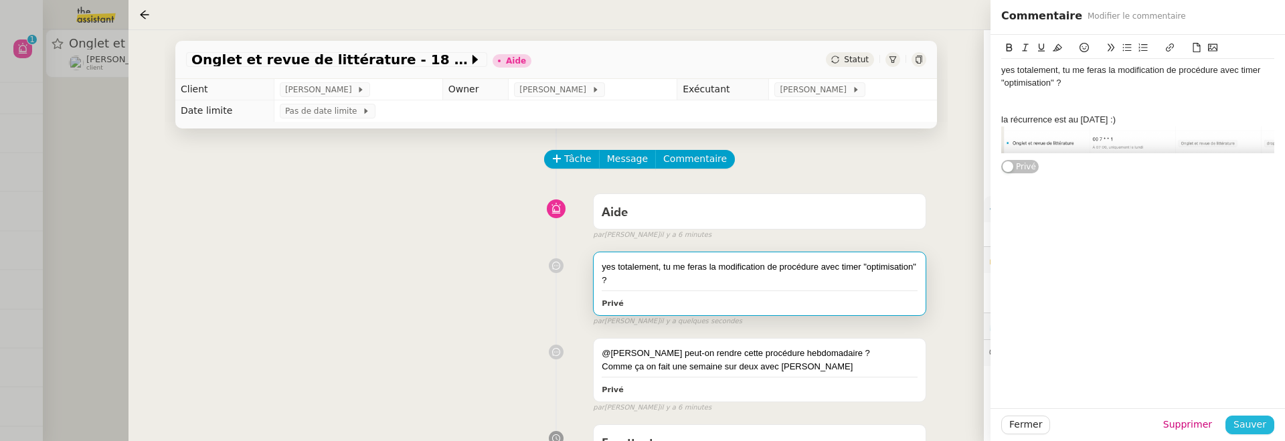
click at [1241, 422] on span "Sauver" at bounding box center [1249, 424] width 33 height 15
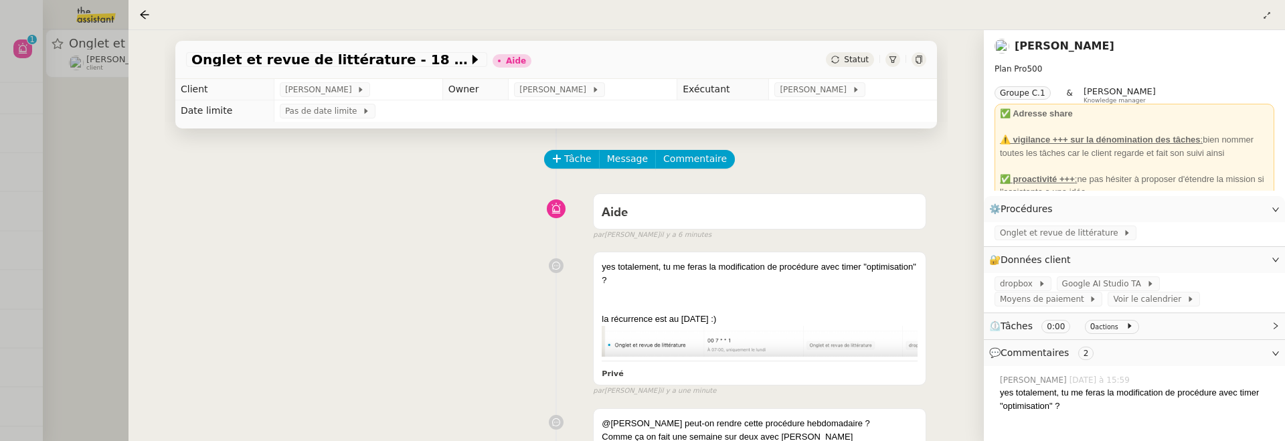
click at [841, 54] on div "Statut" at bounding box center [850, 59] width 48 height 15
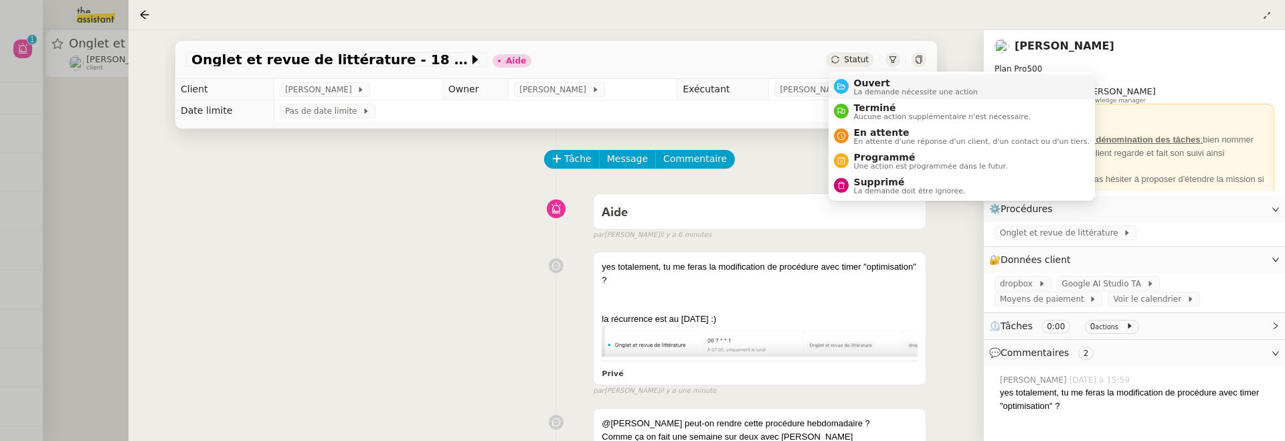
click at [877, 78] on span "Ouvert" at bounding box center [916, 83] width 124 height 11
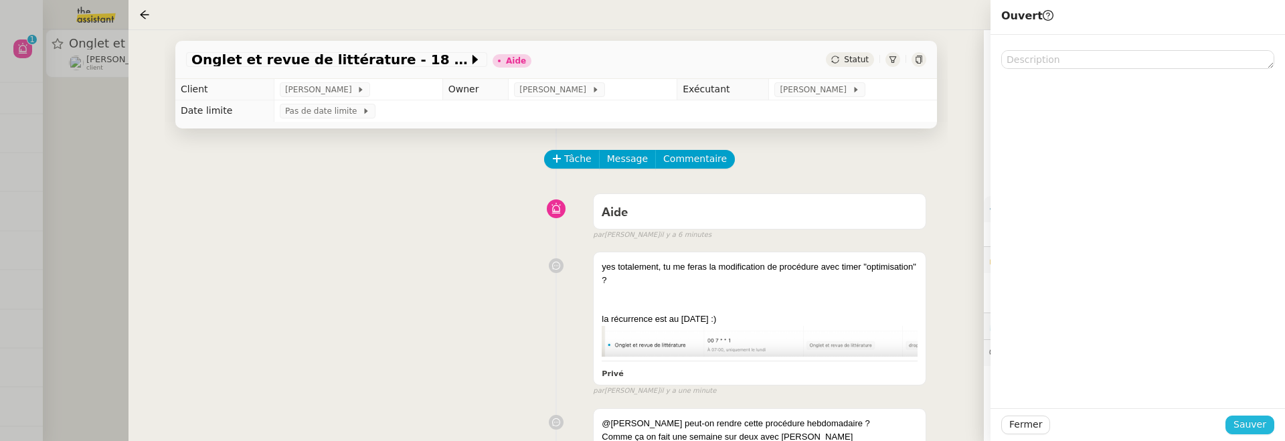
click at [1245, 430] on span "Sauver" at bounding box center [1249, 424] width 33 height 15
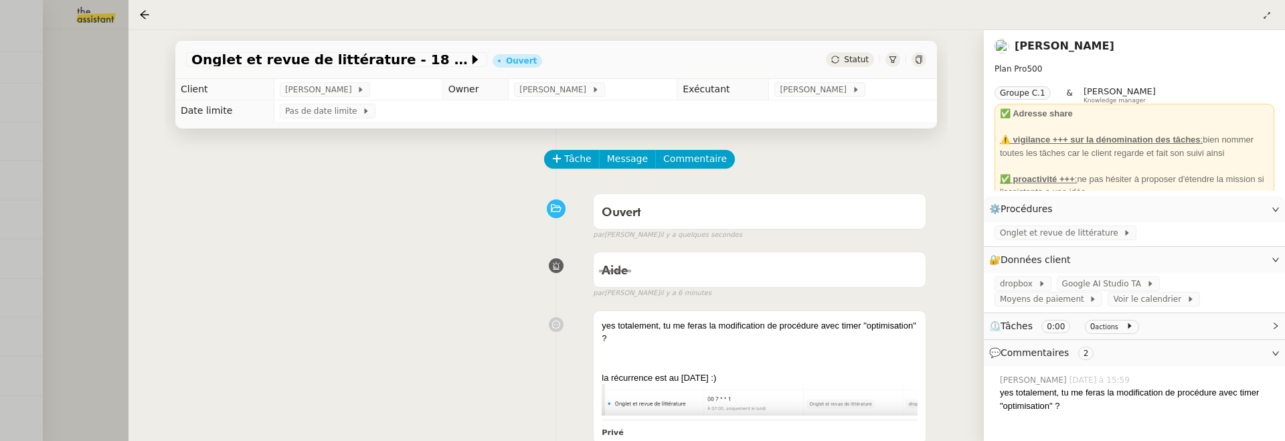
click at [70, 165] on div at bounding box center [642, 220] width 1285 height 441
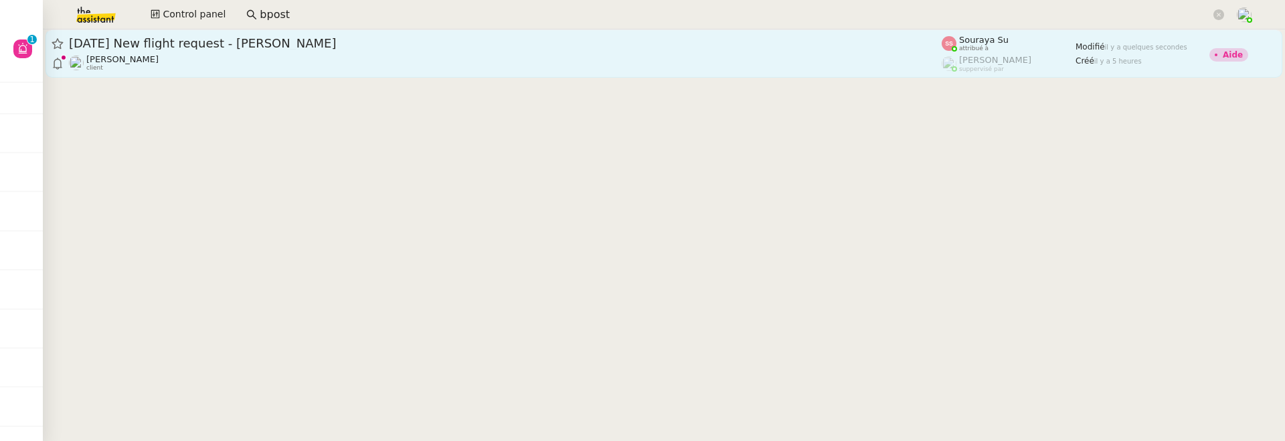
click at [488, 68] on div "[PERSON_NAME] client" at bounding box center [505, 62] width 873 height 17
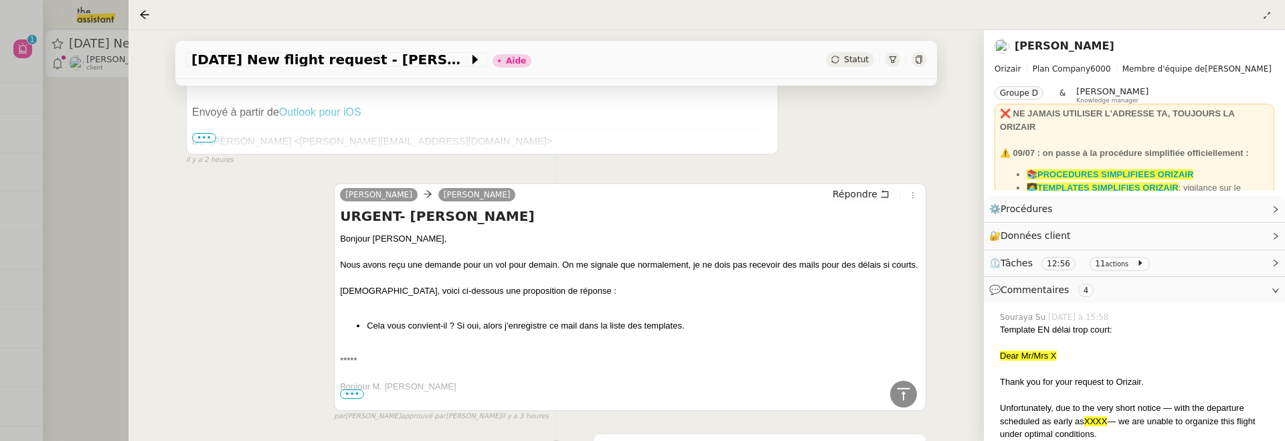
scroll to position [1778, 0]
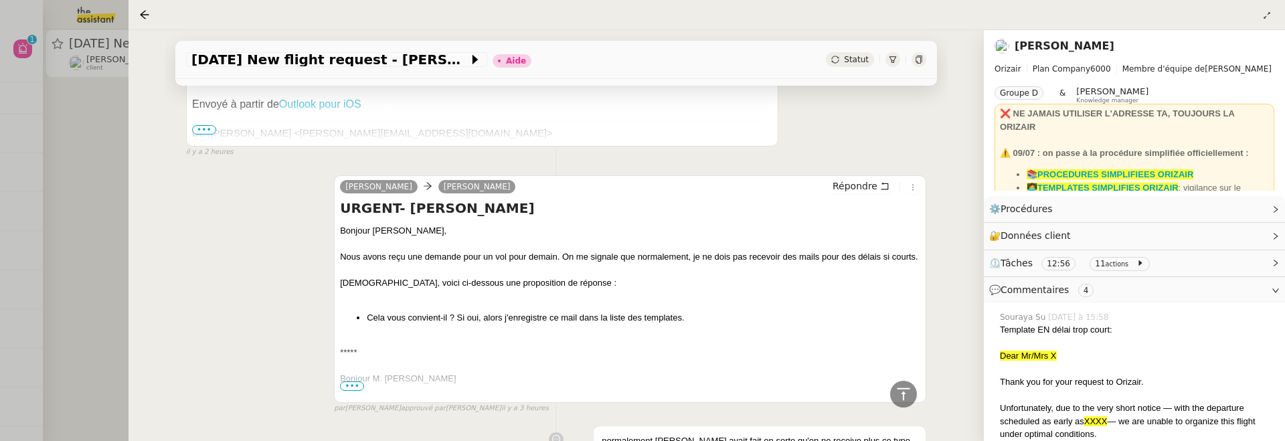
click at [355, 381] on span "•••" at bounding box center [352, 385] width 24 height 9
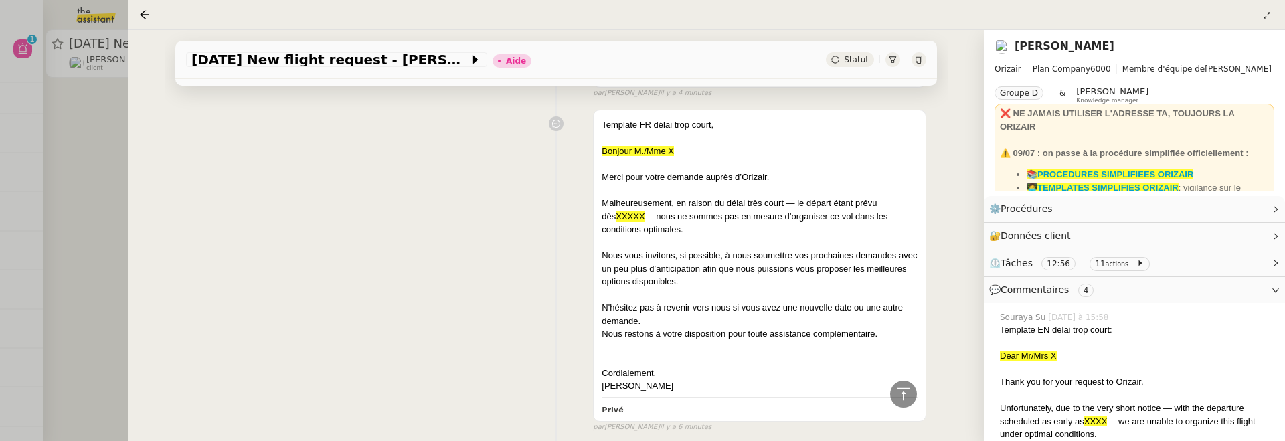
scroll to position [523, 0]
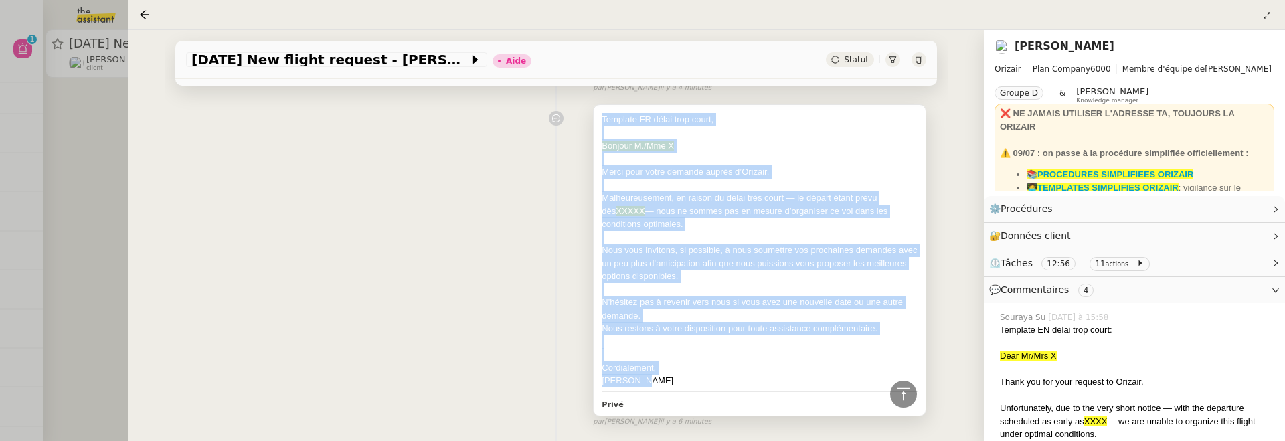
drag, startPoint x: 646, startPoint y: 378, endPoint x: 602, endPoint y: 126, distance: 256.0
click at [602, 126] on div "Template FR délai trop court, Bonjour M./Mme X Merci pour votre demande auprès …" at bounding box center [760, 250] width 316 height 274
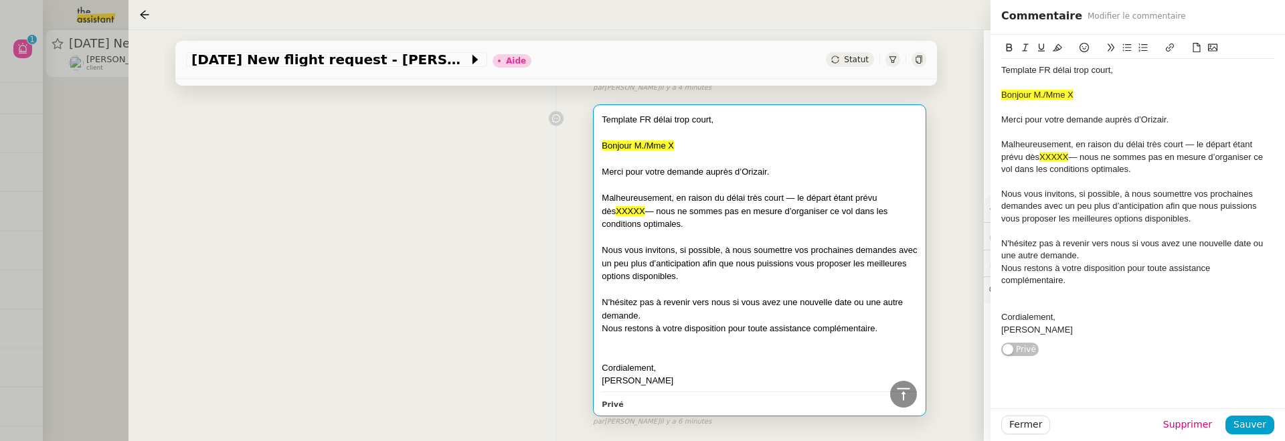
click at [633, 128] on div at bounding box center [760, 132] width 316 height 13
click at [602, 114] on div "Template FR délai trop court," at bounding box center [760, 119] width 316 height 13
click at [701, 349] on div at bounding box center [760, 354] width 316 height 13
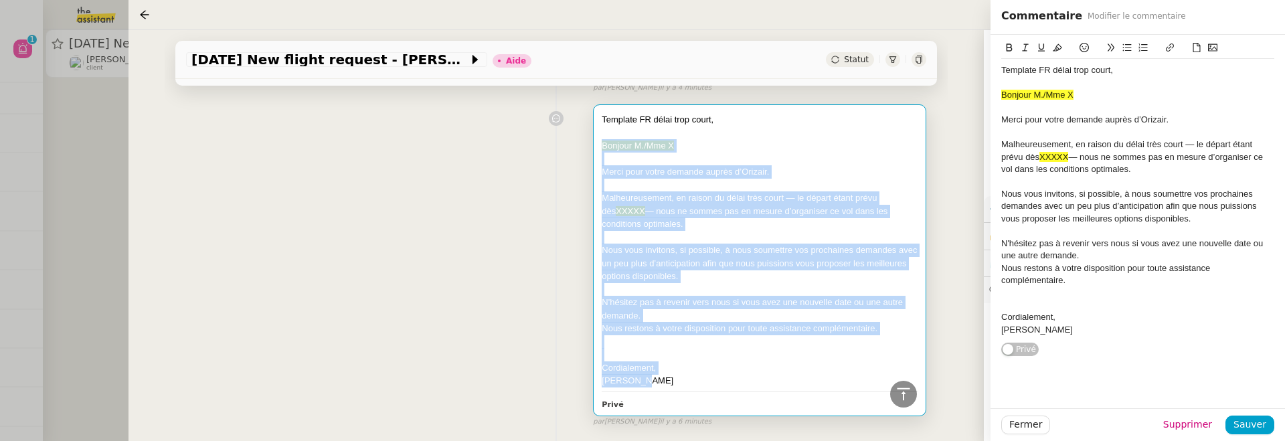
drag, startPoint x: 652, startPoint y: 379, endPoint x: 591, endPoint y: 144, distance: 243.3
click at [591, 143] on div "Template FR délai trop court, Bonjour M./Mme X Merci pour votre demande auprès …" at bounding box center [556, 262] width 740 height 329
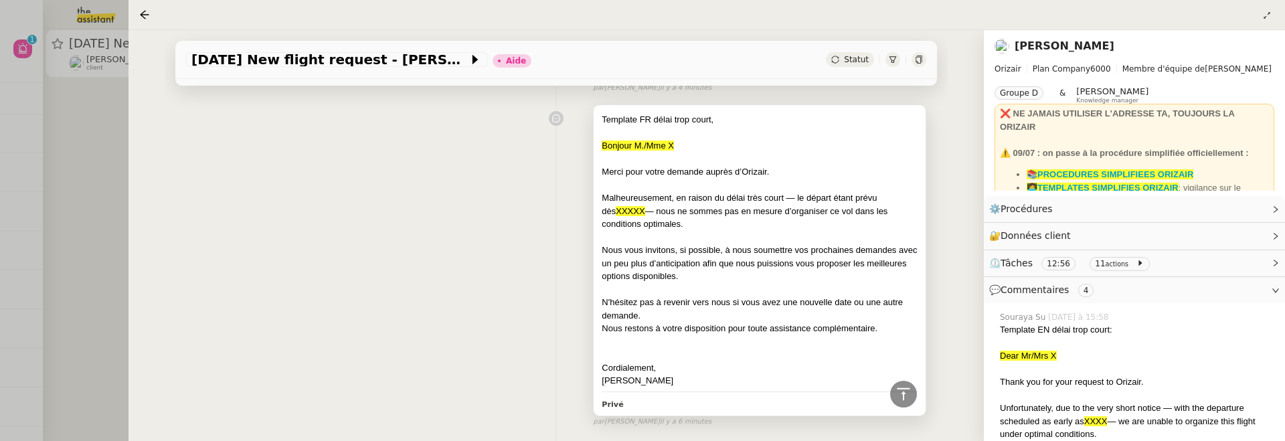
click at [709, 255] on div "Nous vous invitons, si possible, à nous soumettre vos prochaines demandes avec …" at bounding box center [760, 263] width 316 height 39
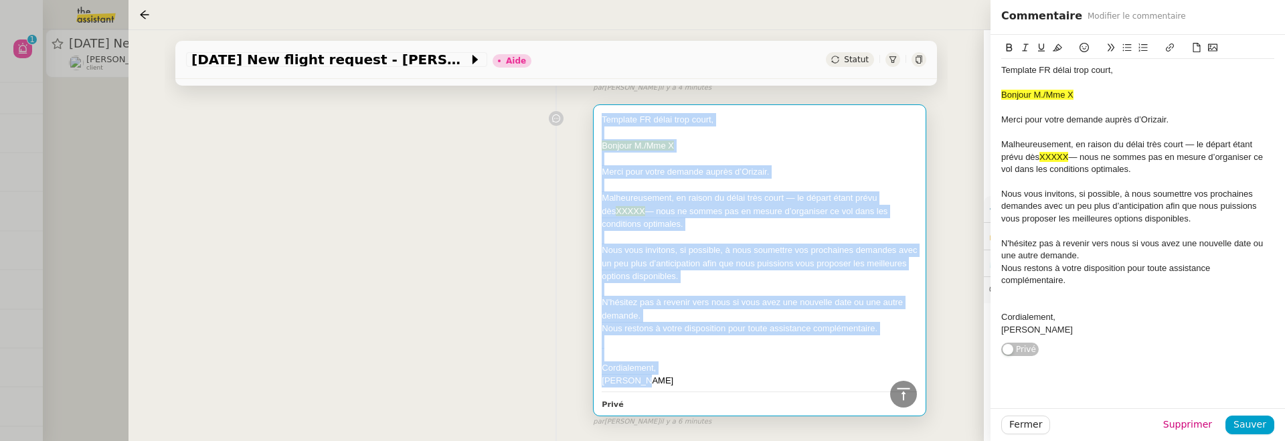
drag, startPoint x: 656, startPoint y: 378, endPoint x: 602, endPoint y: 116, distance: 267.8
click at [602, 115] on div "Template FR délai trop court, Bonjour M./Mme X Merci pour votre demande auprès …" at bounding box center [760, 250] width 316 height 274
copy div "Template FR délai trop court, Bonjour M./Mme X Merci pour votre demande auprès …"
click at [537, 375] on div "Template FR délai trop court, Bonjour M./Mme X Merci pour votre demande auprès …" at bounding box center [556, 262] width 740 height 329
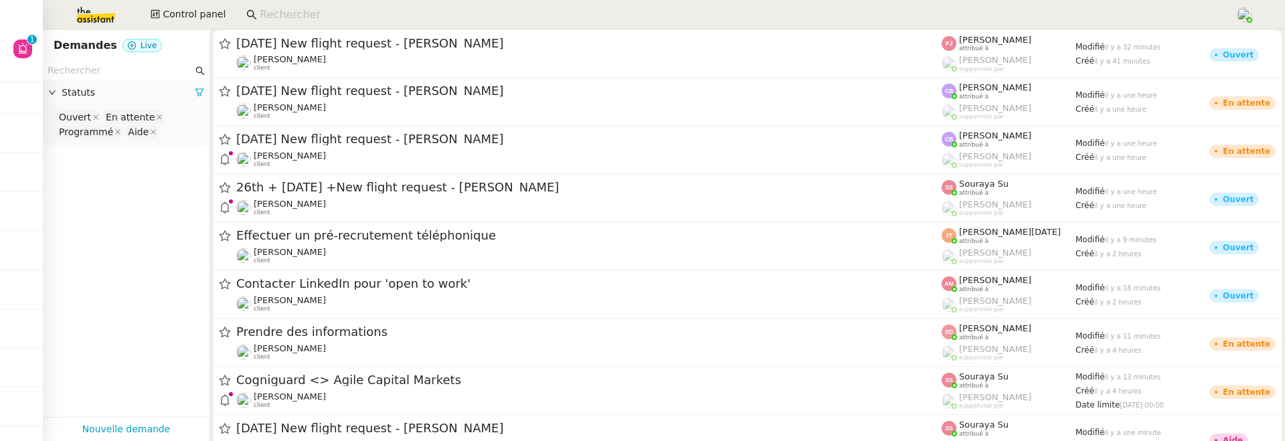
click at [277, 15] on input at bounding box center [741, 15] width 962 height 18
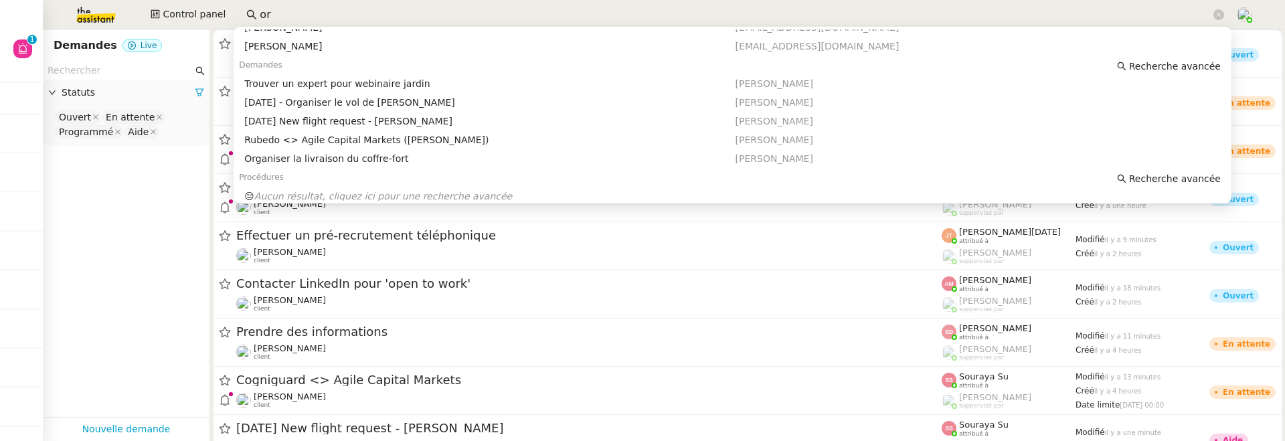
scroll to position [126, 0]
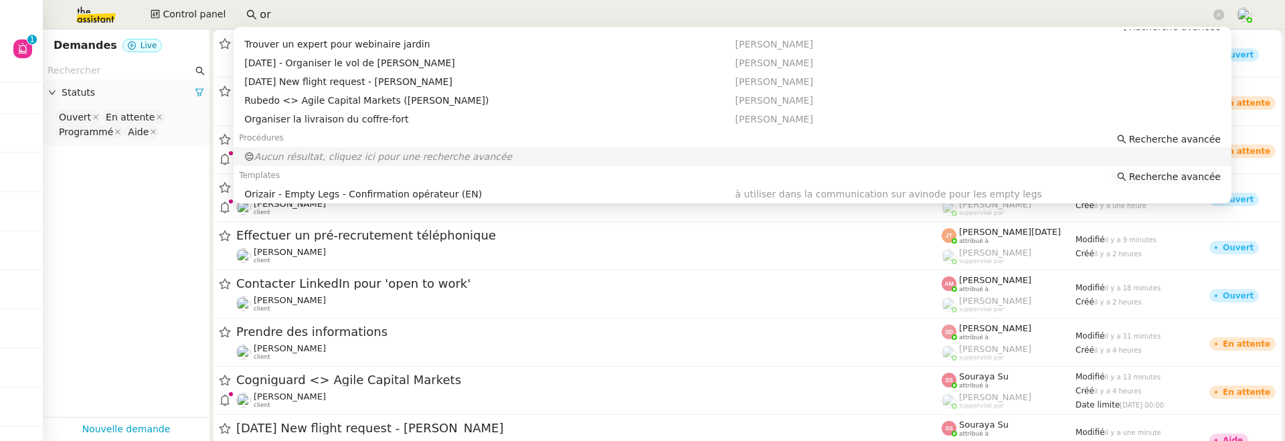
type input "or"
click at [1166, 175] on span "Recherche avancée" at bounding box center [1175, 176] width 92 height 13
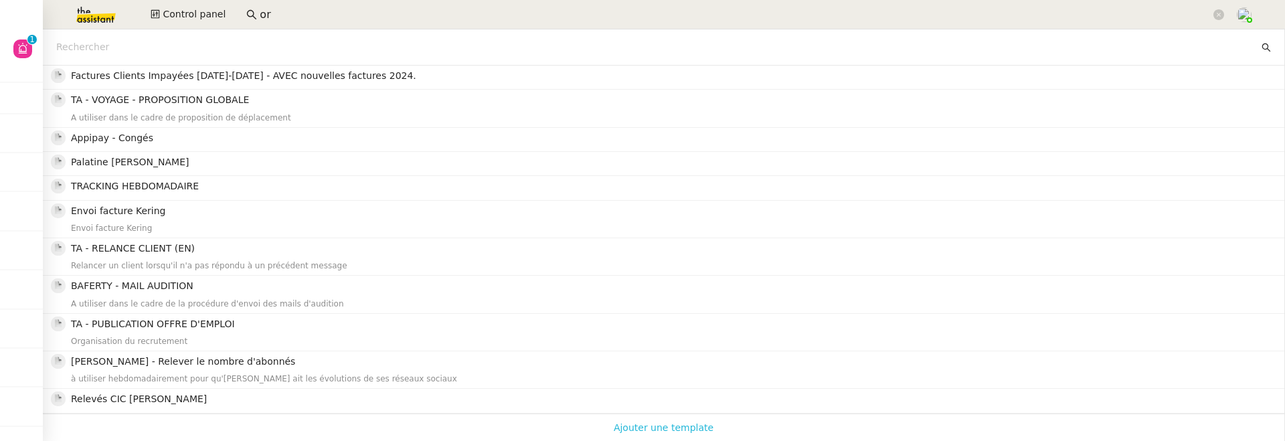
click at [675, 424] on span "Ajouter une template" at bounding box center [664, 427] width 100 height 17
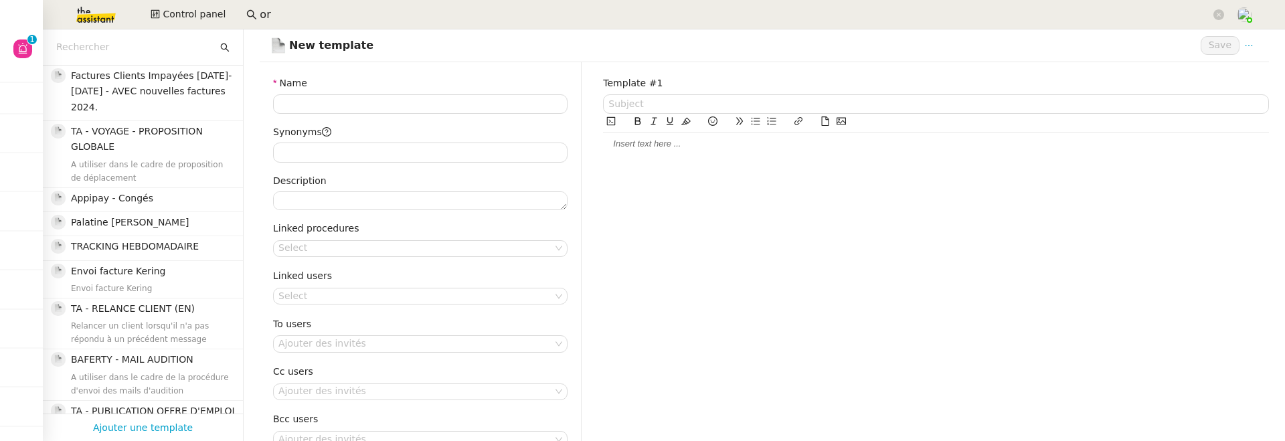
click at [663, 151] on div at bounding box center [936, 143] width 666 height 23
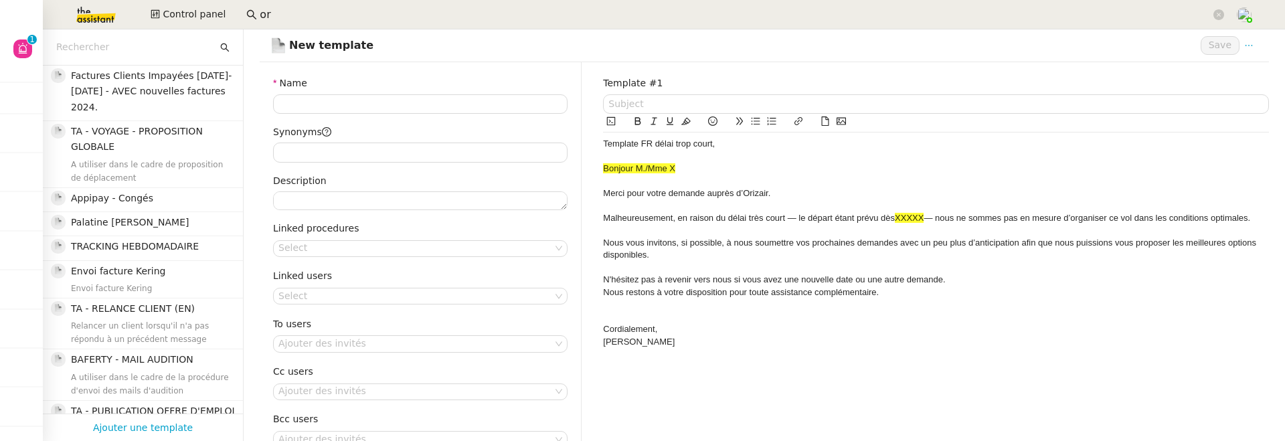
click at [720, 145] on div "Template FR délai trop court," at bounding box center [936, 144] width 666 height 12
drag, startPoint x: 720, startPoint y: 145, endPoint x: 599, endPoint y: 147, distance: 121.1
click at [599, 147] on div "Template #1 Template FR délai trop court Bonjour M./Mme X Merci pour votre dema…" at bounding box center [935, 282] width 687 height 440
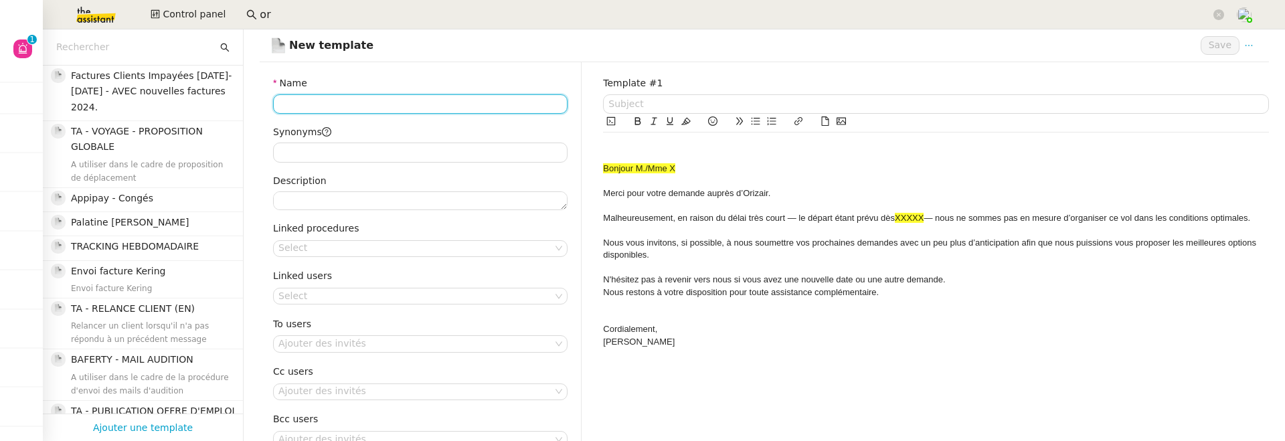
click at [445, 103] on input "Name" at bounding box center [420, 103] width 294 height 19
paste input "Template FR délai trop court"
click at [277, 107] on input "Template FR délai trop court" at bounding box center [420, 103] width 294 height 19
type input "✈️Template FR délai trop court"
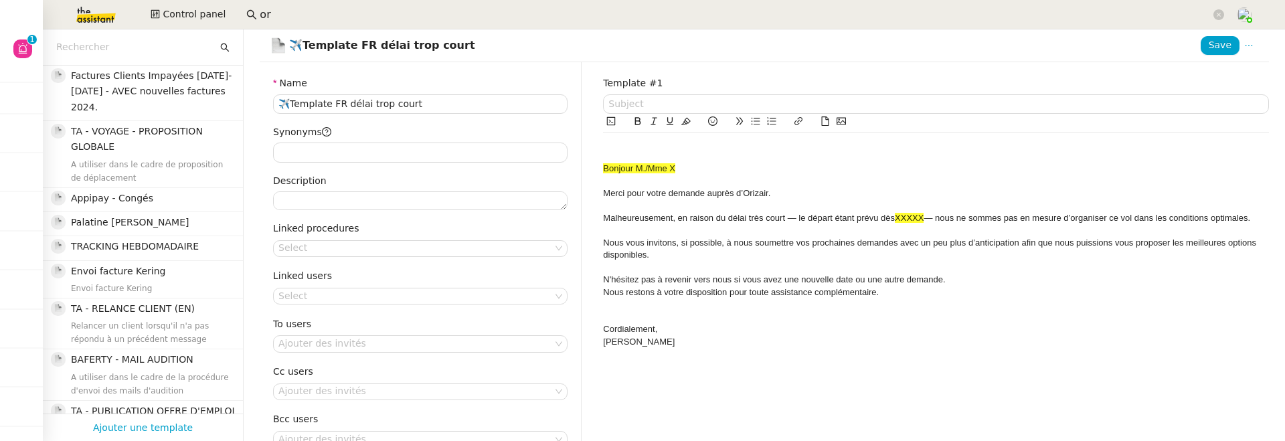
click at [129, 47] on input "text" at bounding box center [136, 46] width 161 height 15
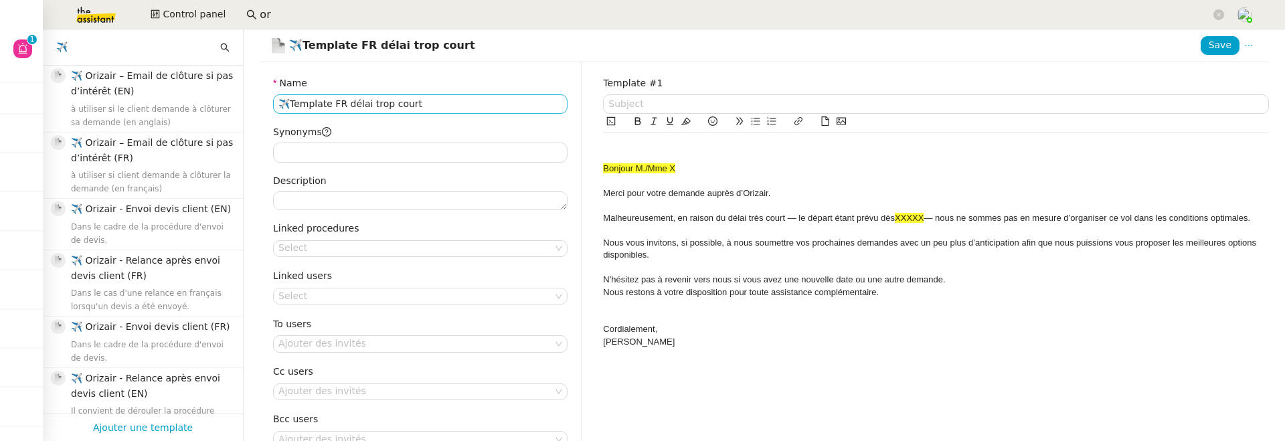
type input "✈️"
drag, startPoint x: 288, startPoint y: 103, endPoint x: 349, endPoint y: 108, distance: 61.1
click at [349, 108] on input "✈️Template FR délai trop court" at bounding box center [420, 103] width 294 height 19
click at [396, 106] on input "✈️ Délai trop court" at bounding box center [420, 103] width 294 height 19
type input "✈️ Délai trop court FR"
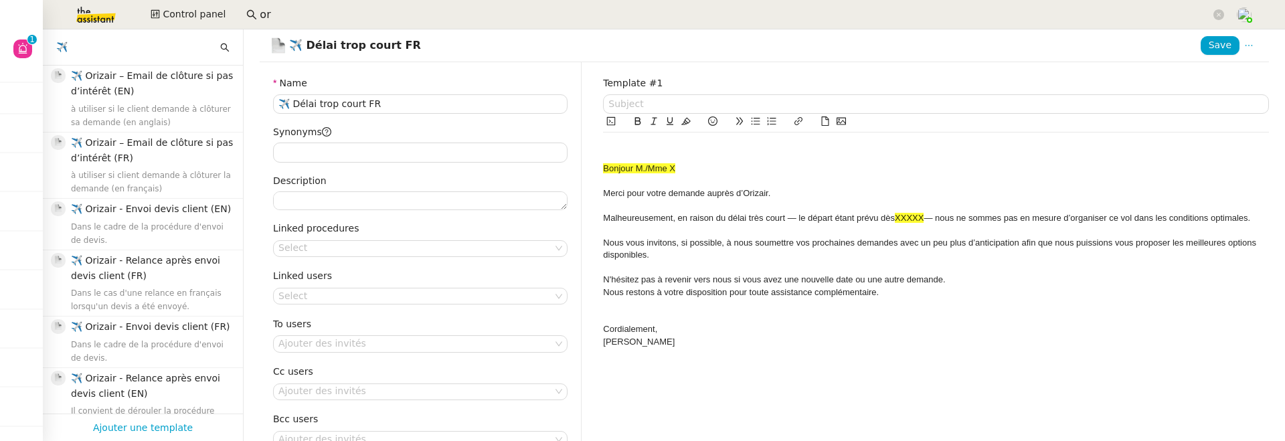
click at [606, 170] on span "Bonjour M./Mme X" at bounding box center [639, 168] width 72 height 10
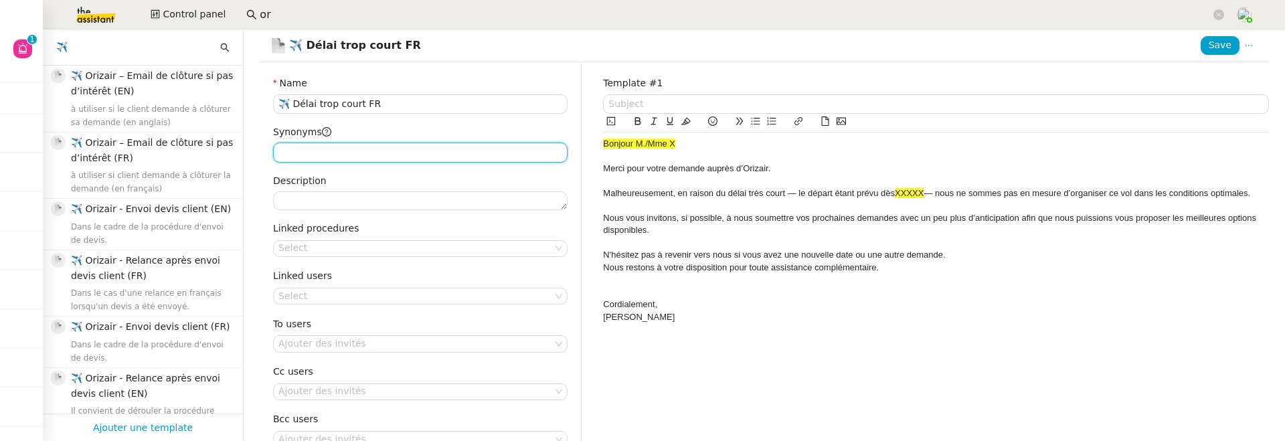
click at [387, 155] on input "Synonyms" at bounding box center [420, 152] width 294 height 19
type input "erreur, réponse, client, orizair"
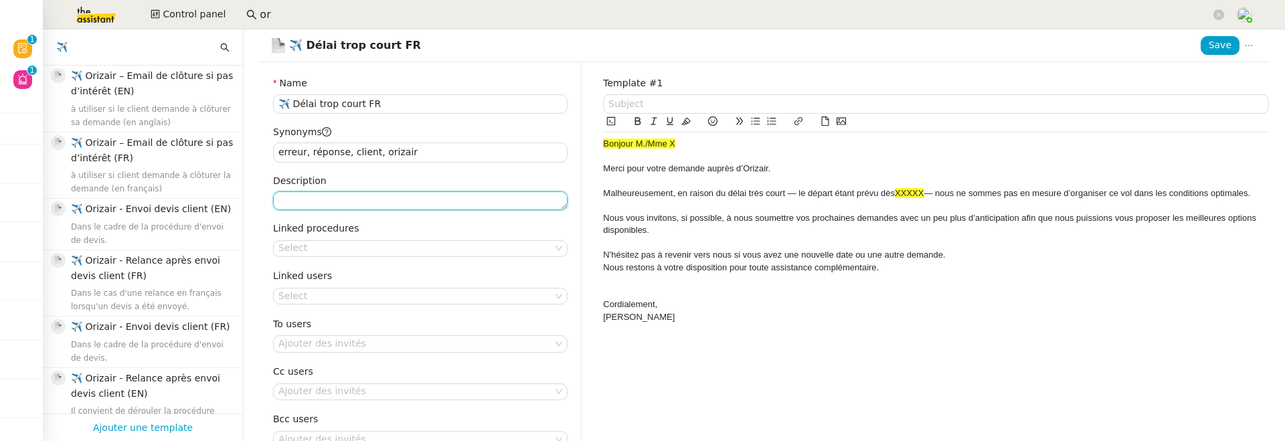
click at [373, 203] on textarea "Description" at bounding box center [420, 200] width 294 height 19
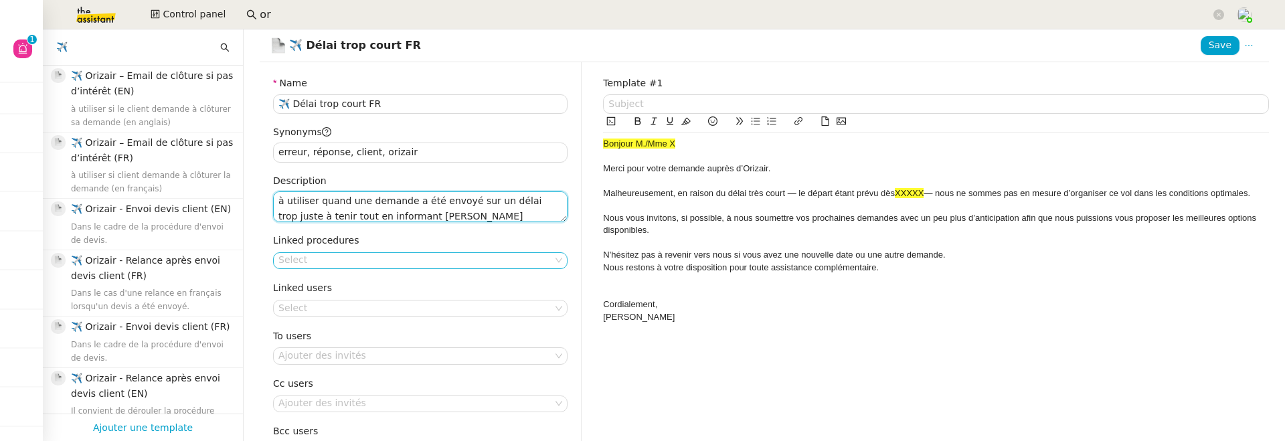
type textarea "à utiliser quand une demande a été envoyé sur un délai trop juste à tenir tout …"
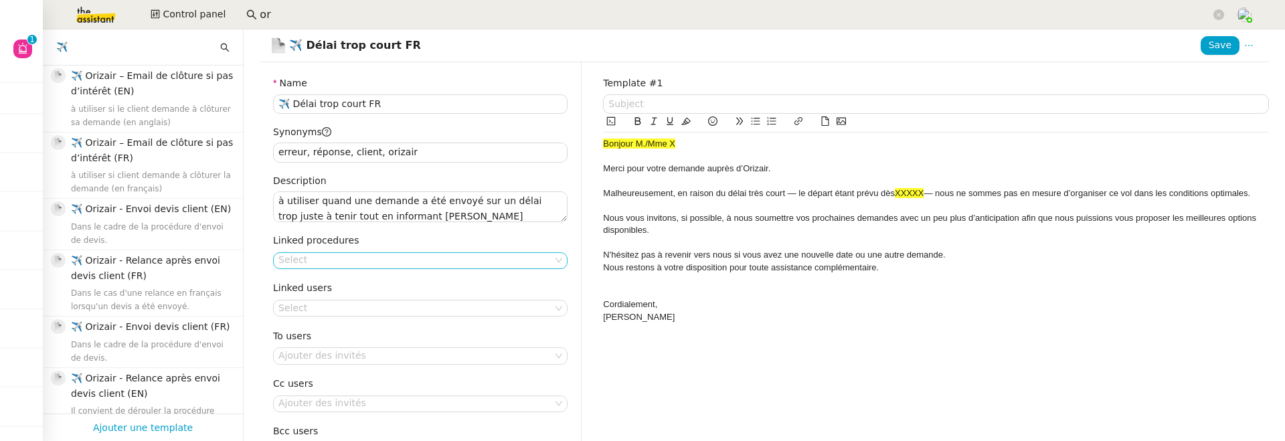
click at [315, 262] on nz-select-top-control "Select" at bounding box center [420, 260] width 294 height 17
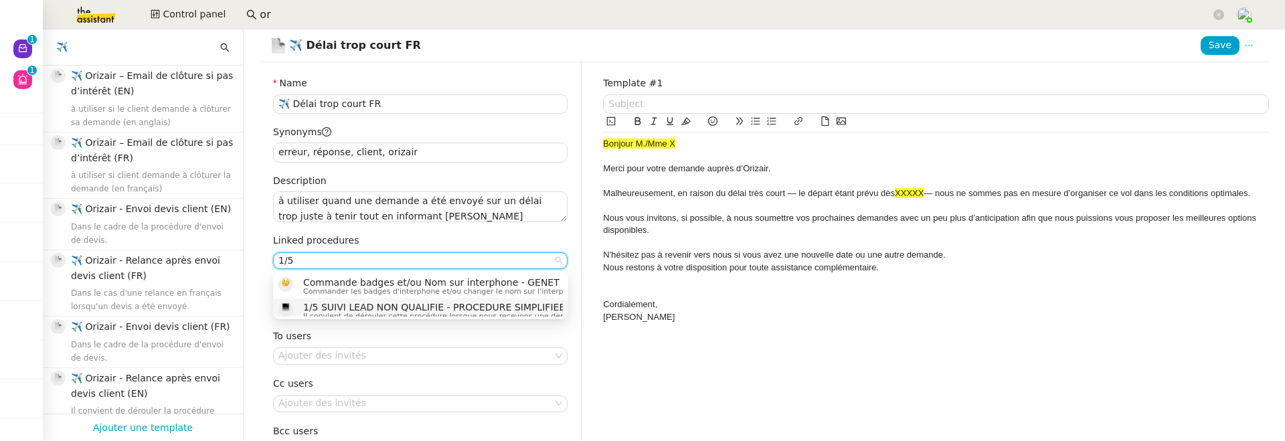
scroll to position [7, 0]
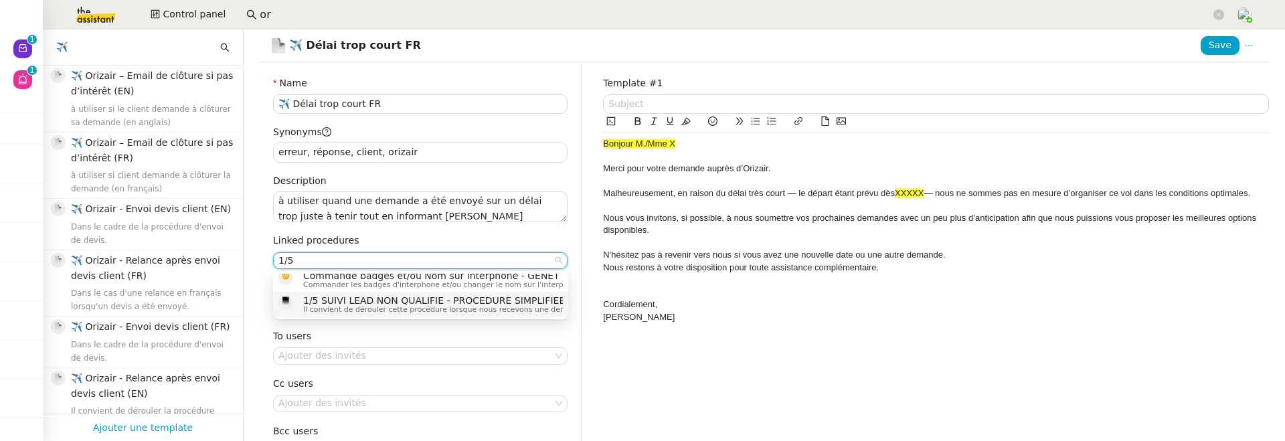
type input "1/5"
click at [361, 304] on span "1/5 SUIVI LEAD NON QUALIFIE - PROCEDURE SIMPLIFIEE" at bounding box center [523, 300] width 441 height 11
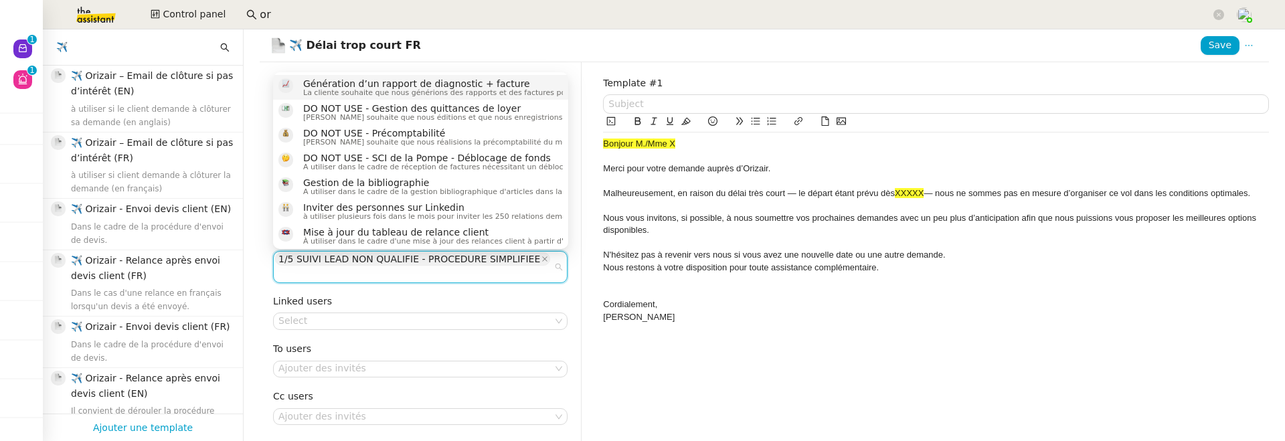
click at [580, 302] on div "Name ✈️ Délai trop court FR Synonyms erreur, réponse, client, orizair Descripti…" at bounding box center [421, 294] width 322 height 465
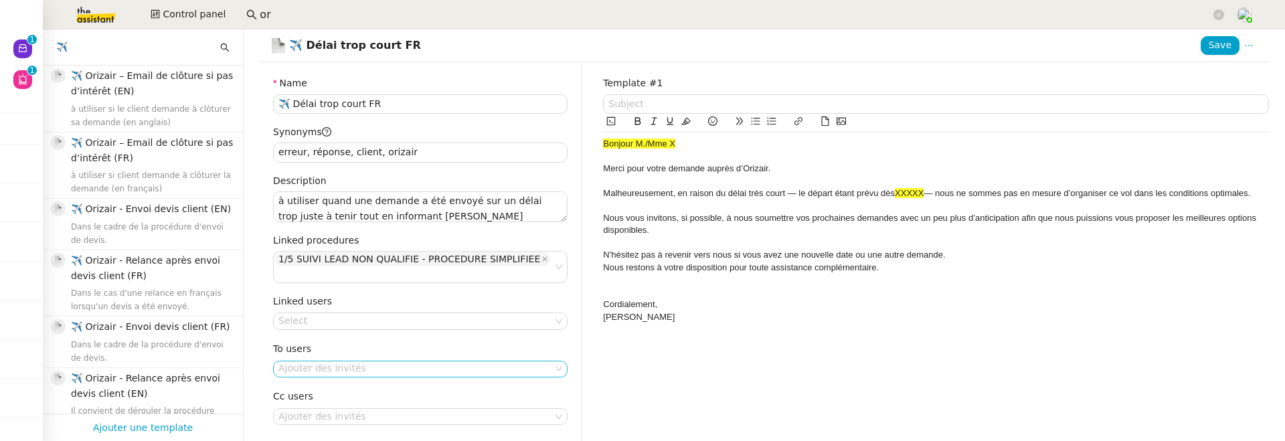
scroll to position [73, 0]
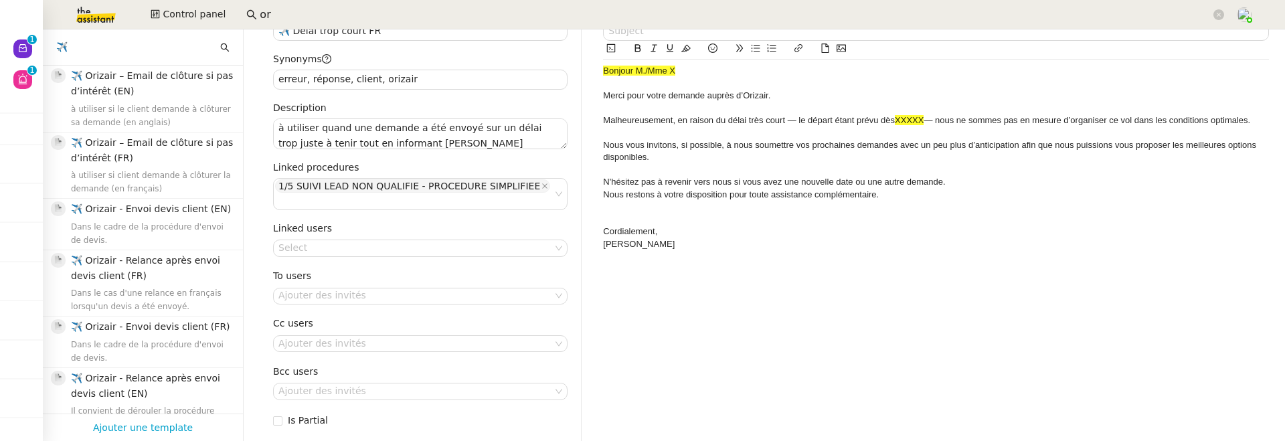
click at [475, 244] on div "Name ✈️ Délai trop court FR Synonyms erreur, réponse, client, orizair Descripti…" at bounding box center [421, 221] width 322 height 465
click at [464, 240] on nz-select-top-control "Select" at bounding box center [420, 248] width 294 height 17
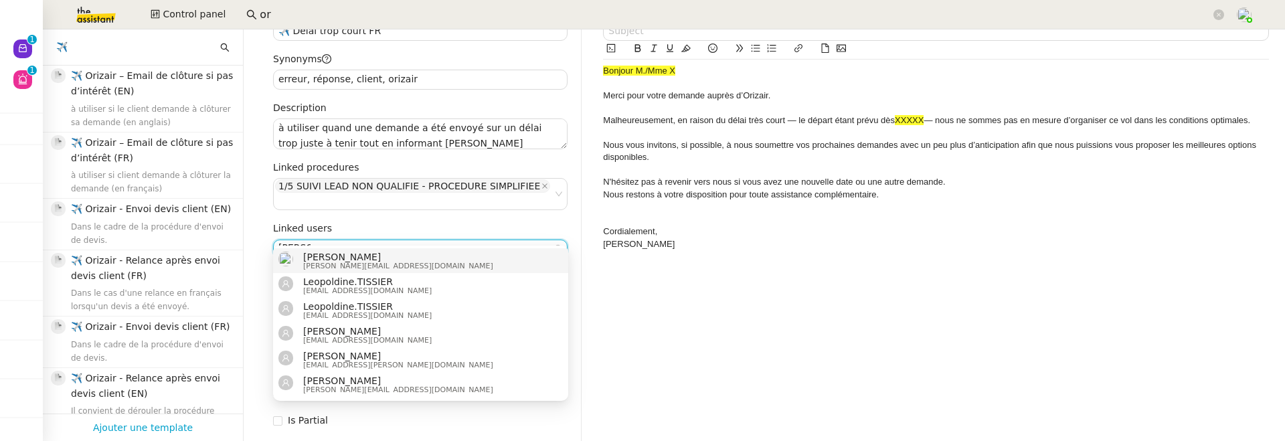
type input "[PERSON_NAME]"
click at [430, 266] on div "[PERSON_NAME] [PERSON_NAME][EMAIL_ADDRESS][DOMAIN_NAME]" at bounding box center [420, 261] width 284 height 18
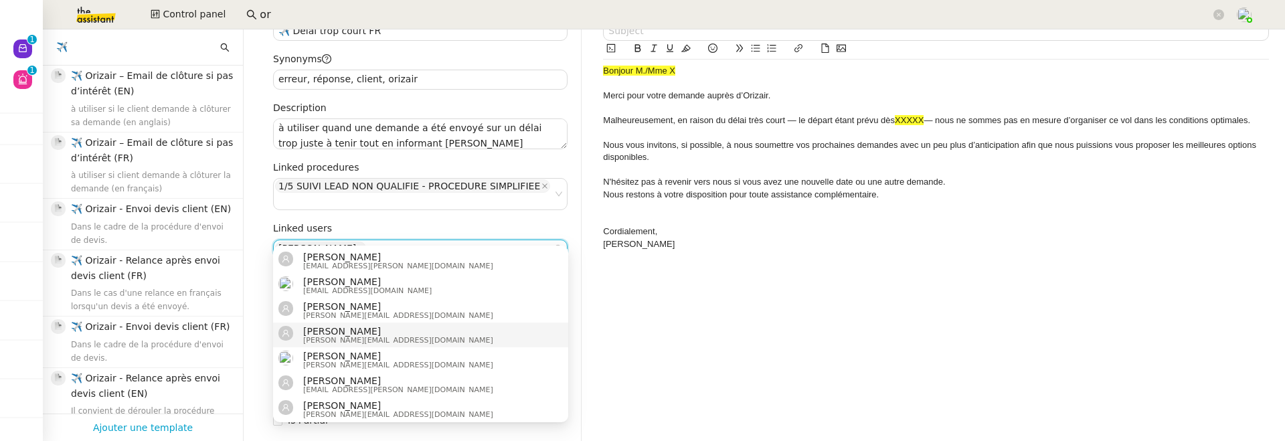
click at [602, 295] on div "Template #1 Bonjour M./Mme X Merci pour votre demande auprès d’[PERSON_NAME]. M…" at bounding box center [935, 221] width 687 height 465
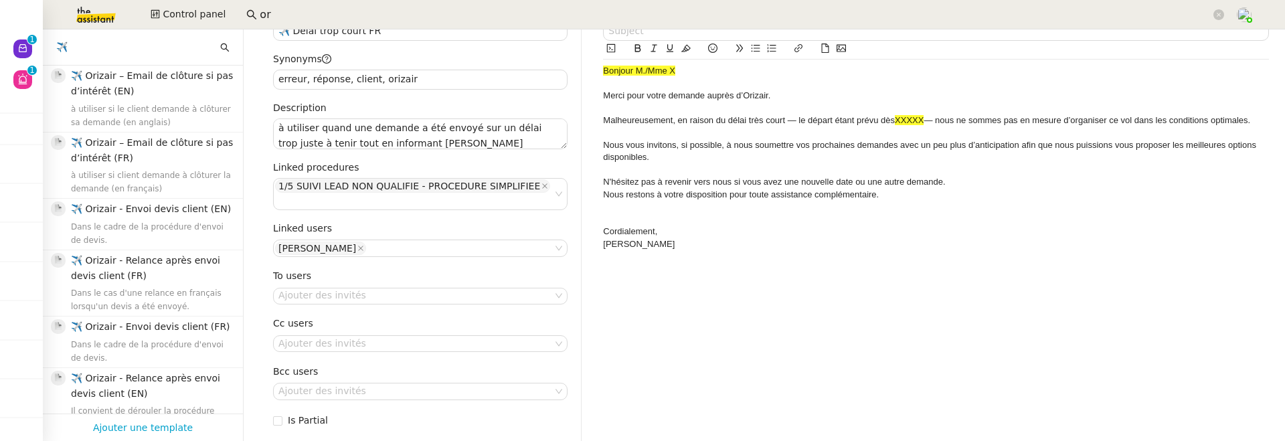
scroll to position [0, 0]
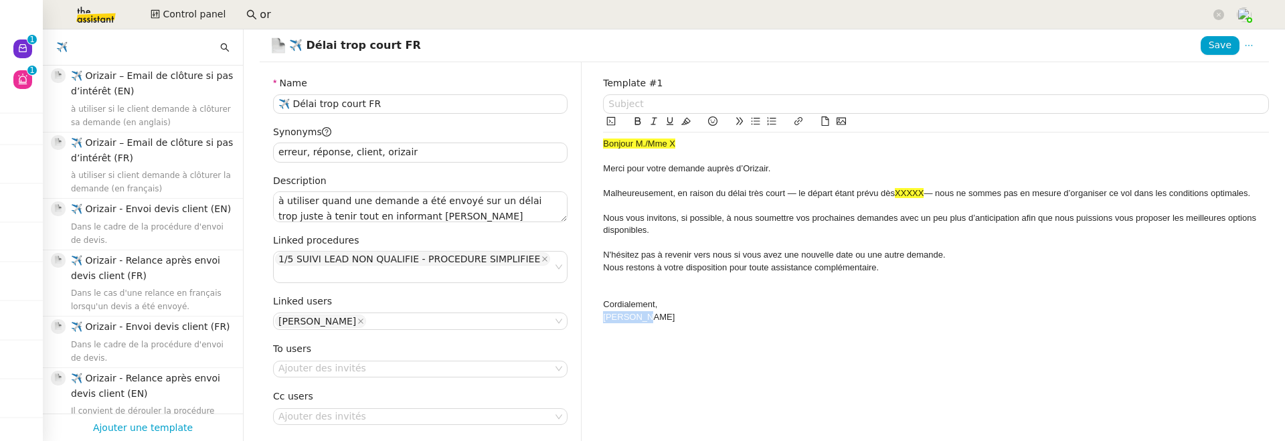
drag, startPoint x: 661, startPoint y: 323, endPoint x: 595, endPoint y: 316, distance: 66.6
click at [595, 316] on div "Template #1 Bonjour M./Mme X Merci pour votre demande auprès d’[PERSON_NAME]. M…" at bounding box center [935, 294] width 687 height 465
click at [1226, 51] on span "Save" at bounding box center [1219, 44] width 23 height 15
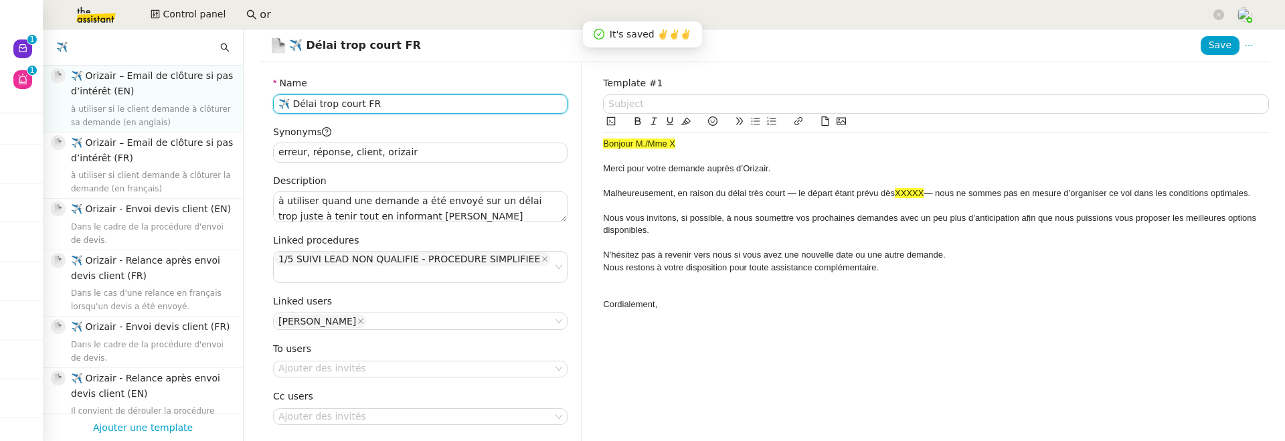
drag, startPoint x: 407, startPoint y: 106, endPoint x: 225, endPoint y: 102, distance: 182.7
click at [225, 102] on nz-layout "✈️ ✈️ Orizair – Email de clôture si pas d’intérêt (EN) à utiliser si le client …" at bounding box center [664, 235] width 1242 height 412
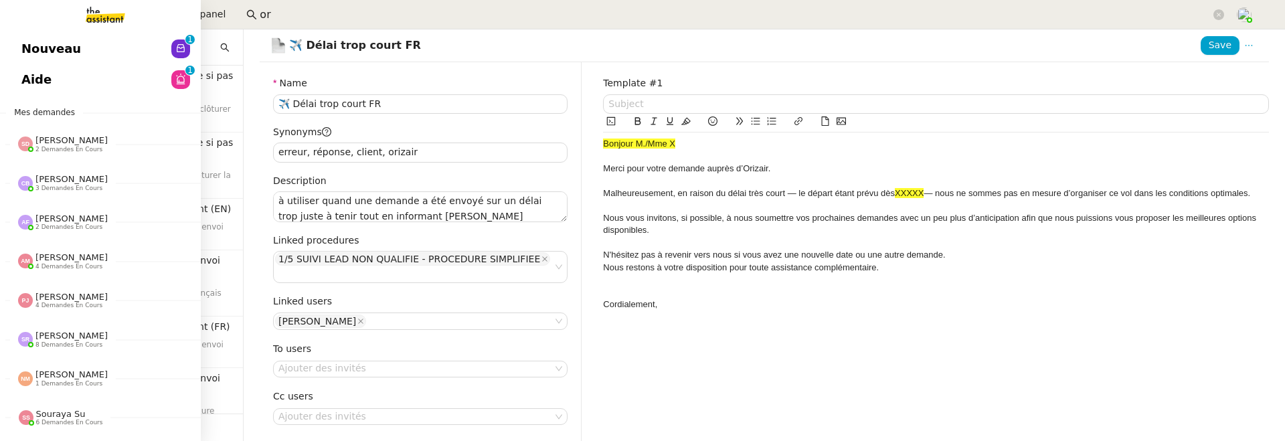
click at [51, 81] on link "Aide 0 1 2 3 4 5 6 7 8 9" at bounding box center [100, 79] width 201 height 31
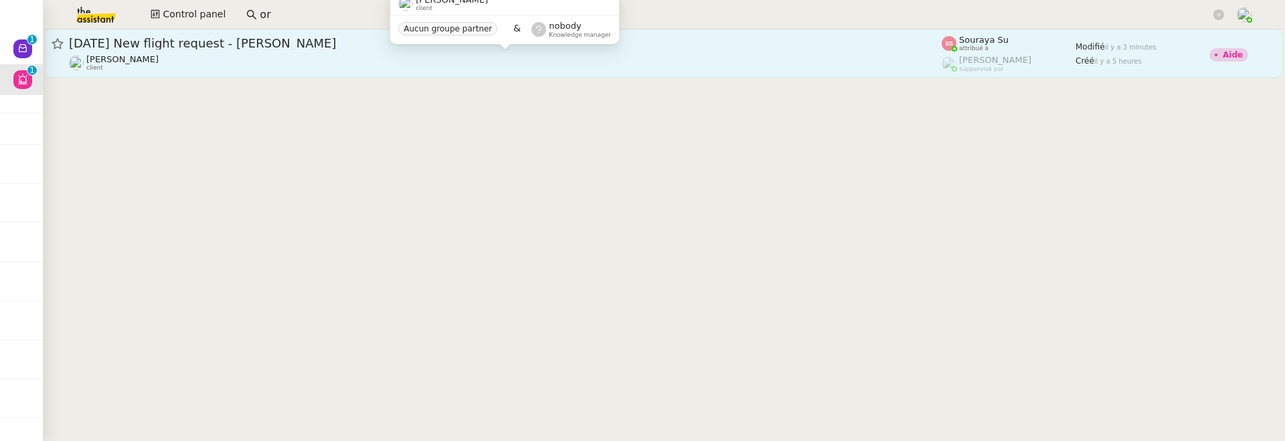
click at [626, 61] on div "[PERSON_NAME] client" at bounding box center [505, 62] width 873 height 17
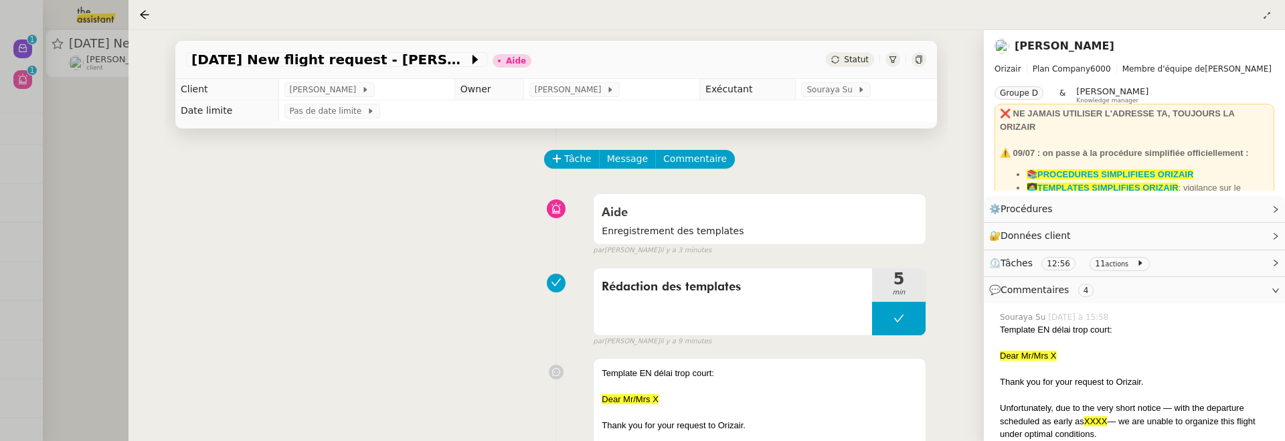
click at [685, 169] on div "Tâche Message Commentaire" at bounding box center [735, 166] width 381 height 32
click at [685, 163] on span "Commentaire" at bounding box center [695, 158] width 64 height 15
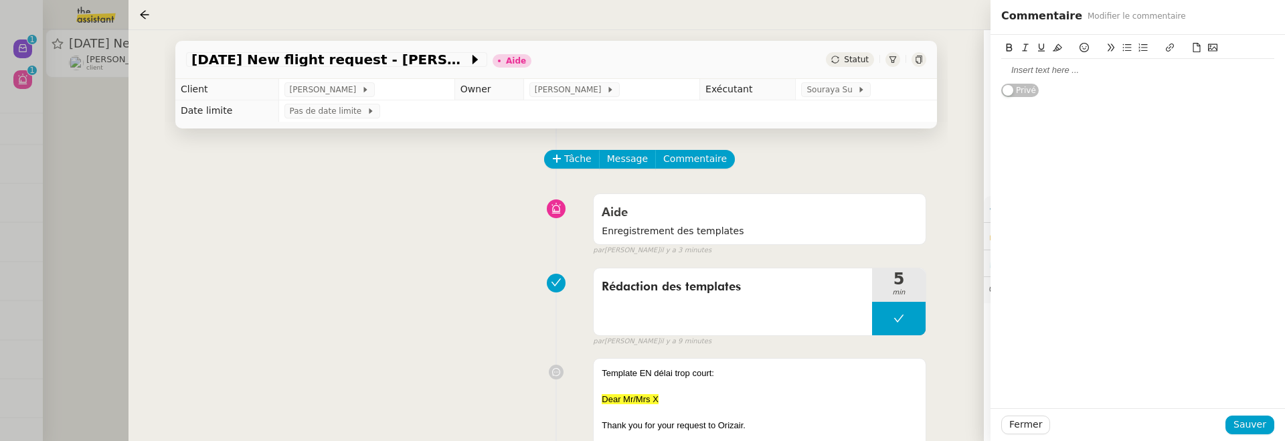
click at [1039, 76] on div at bounding box center [1137, 70] width 273 height 12
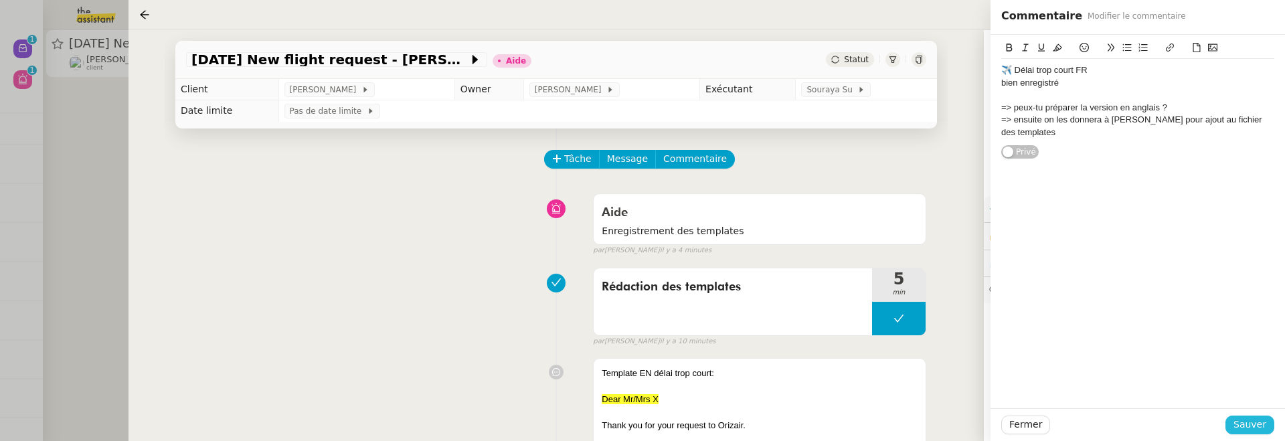
click at [1252, 420] on span "Sauver" at bounding box center [1249, 424] width 33 height 15
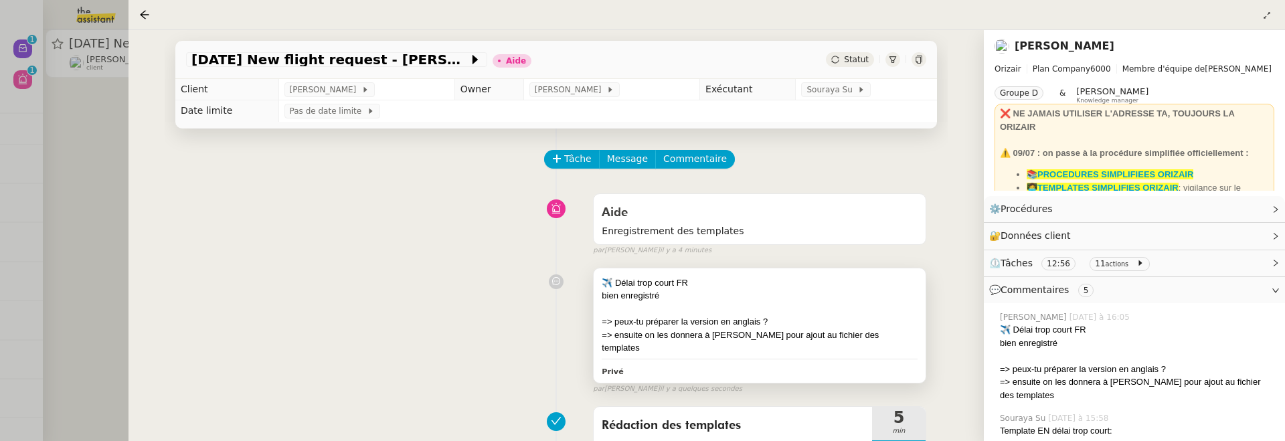
click at [634, 281] on div "✈️ Délai trop court FR" at bounding box center [760, 282] width 316 height 13
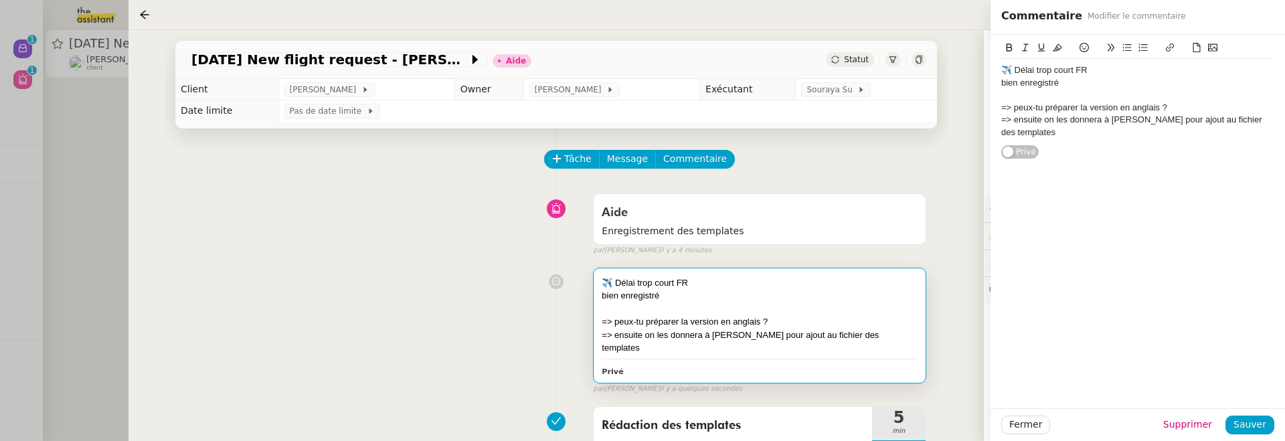
click at [1002, 68] on div "✈️ Délai trop court FR" at bounding box center [1137, 70] width 273 height 12
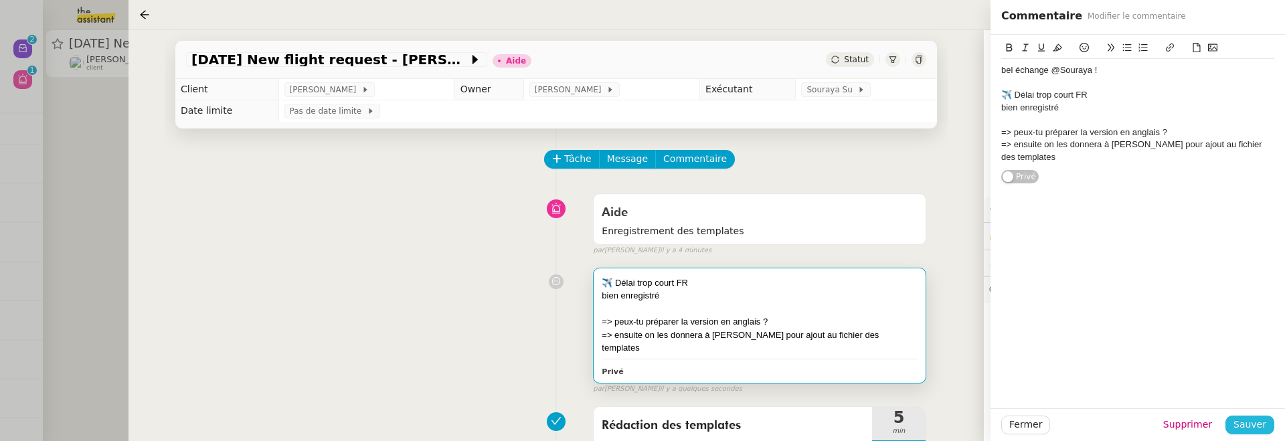
click at [1253, 428] on span "Sauver" at bounding box center [1249, 424] width 33 height 15
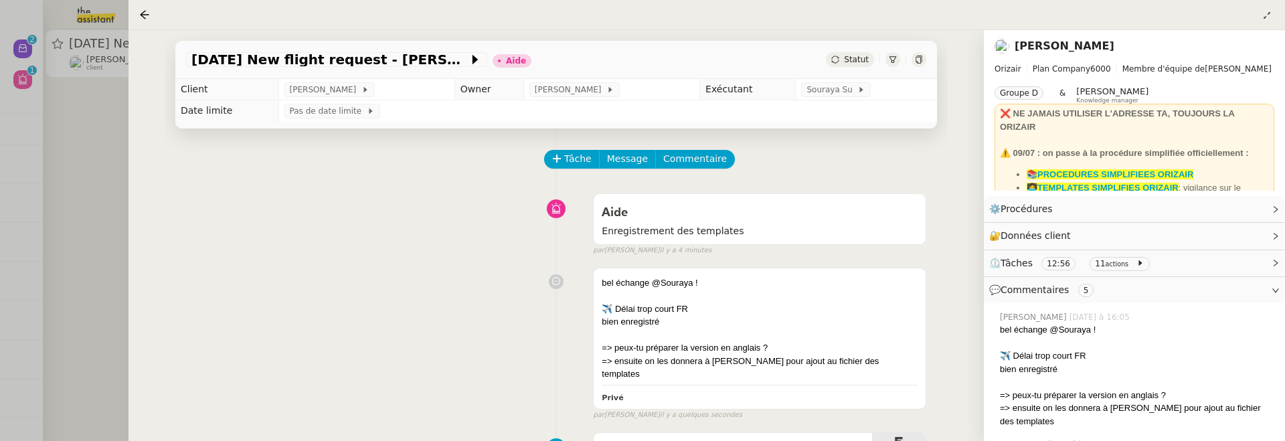
click at [864, 59] on span "Statut" at bounding box center [856, 59] width 25 height 9
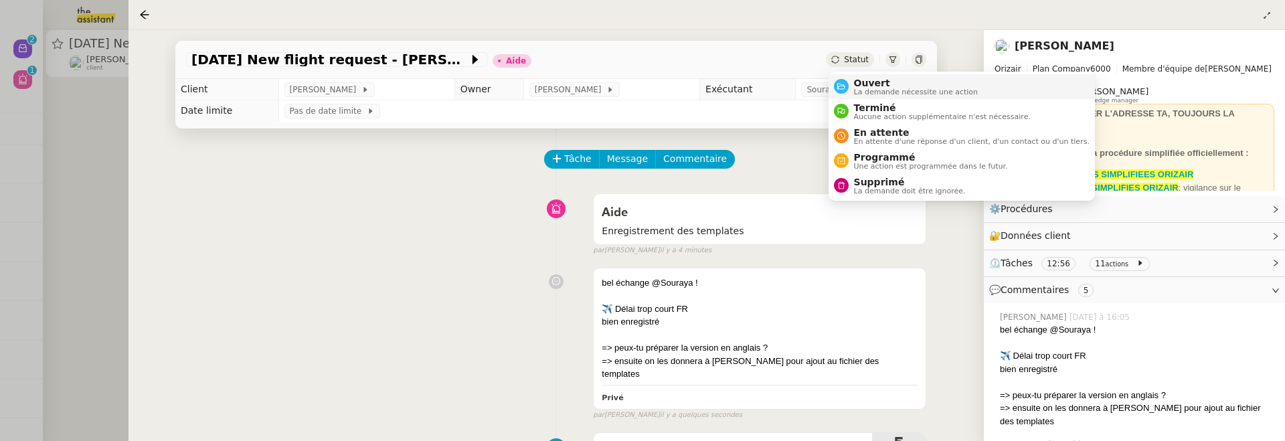
click at [887, 77] on li "Ouvert La demande nécessite une action" at bounding box center [961, 86] width 266 height 25
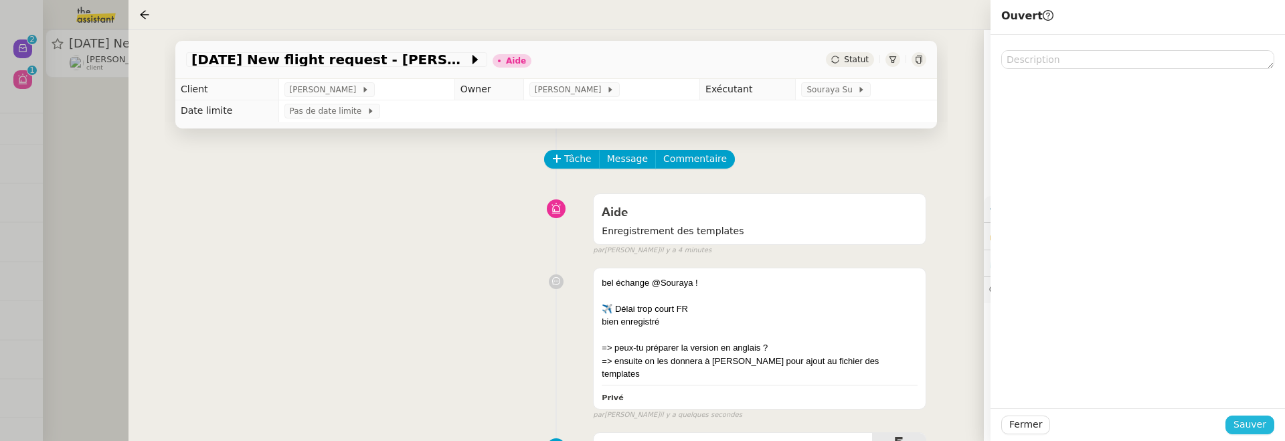
click at [1254, 422] on span "Sauver" at bounding box center [1249, 424] width 33 height 15
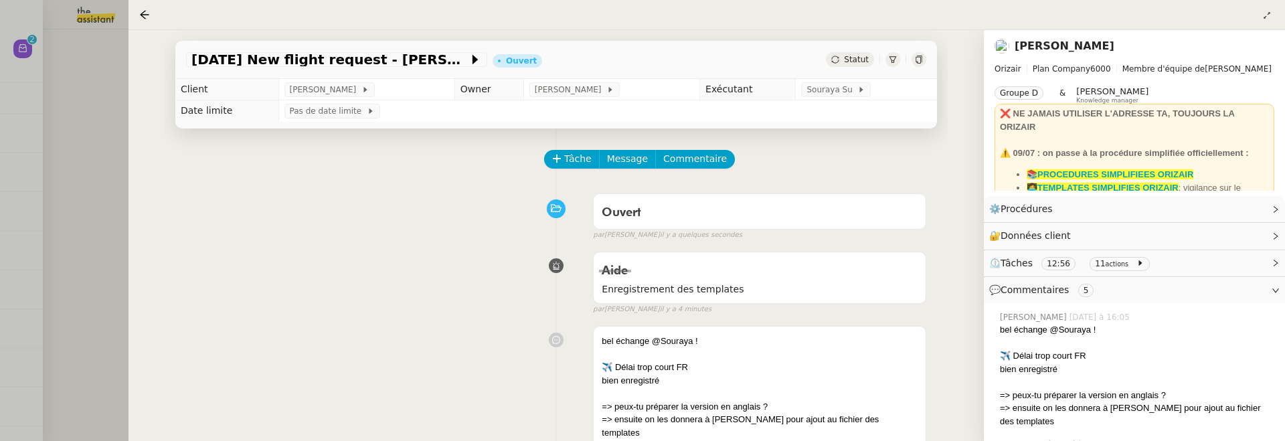
click at [32, 95] on div at bounding box center [642, 220] width 1285 height 441
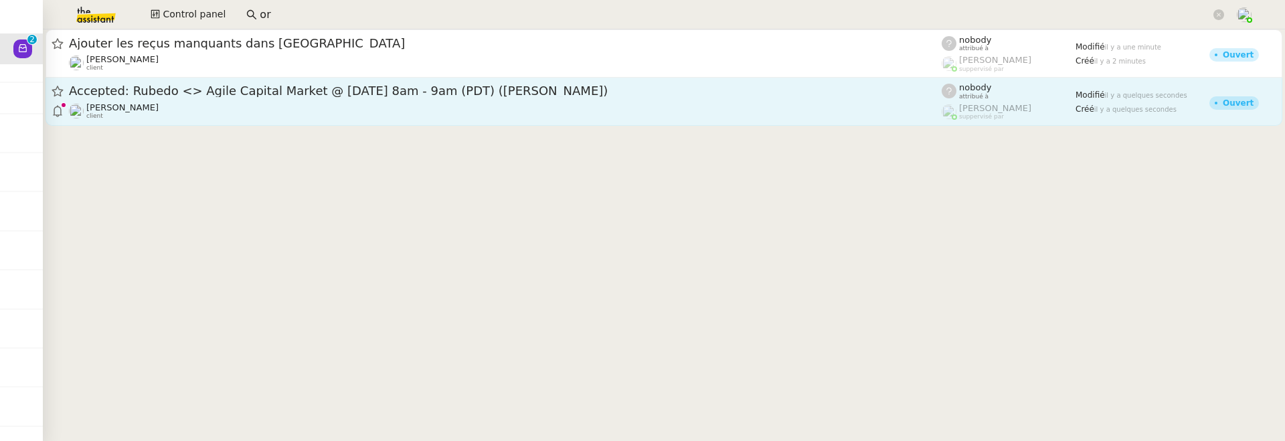
click at [413, 110] on div "Michael Khayat client" at bounding box center [505, 110] width 873 height 17
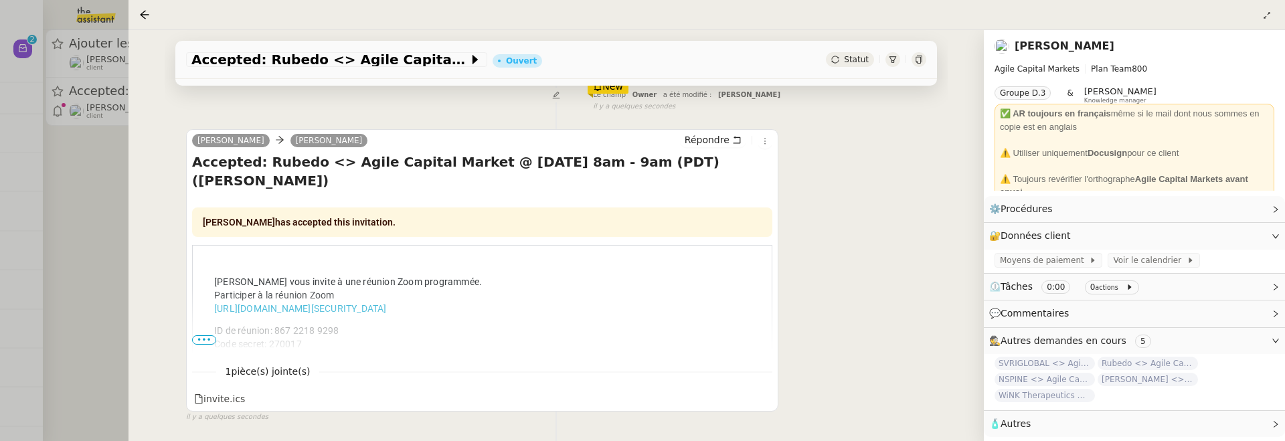
scroll to position [238, 0]
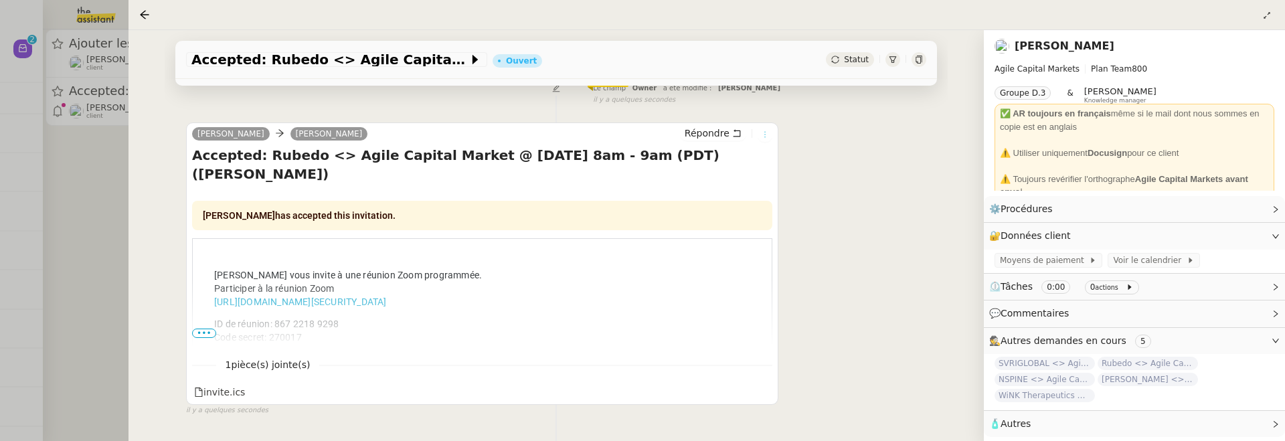
click at [767, 136] on icon at bounding box center [765, 134] width 8 height 8
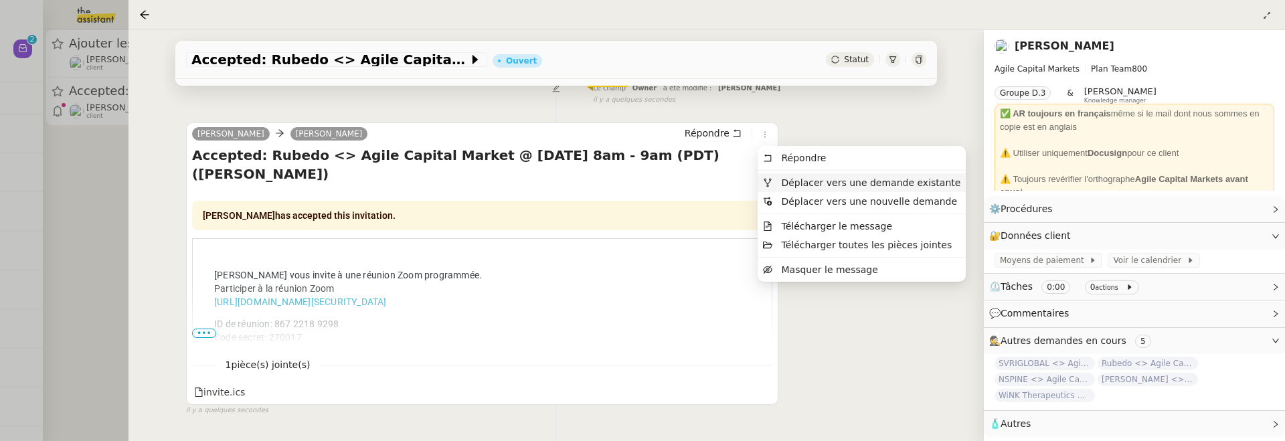
click at [816, 187] on span "Déplacer vers une demande existante" at bounding box center [870, 182] width 179 height 11
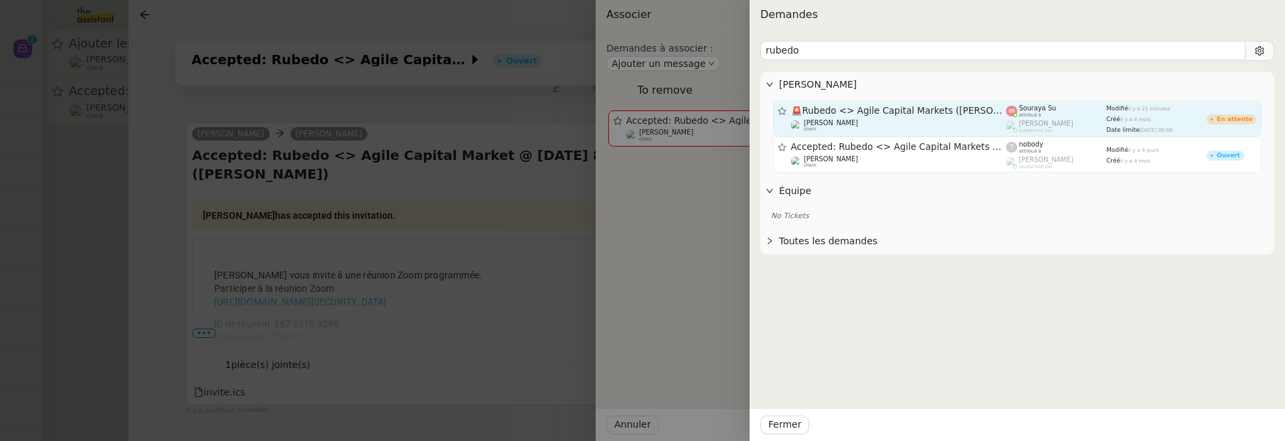
type input "rubedo"
click at [911, 108] on span "🚨 Rubedo <> Agile Capital Markets (Marco Quarta)" at bounding box center [898, 110] width 215 height 9
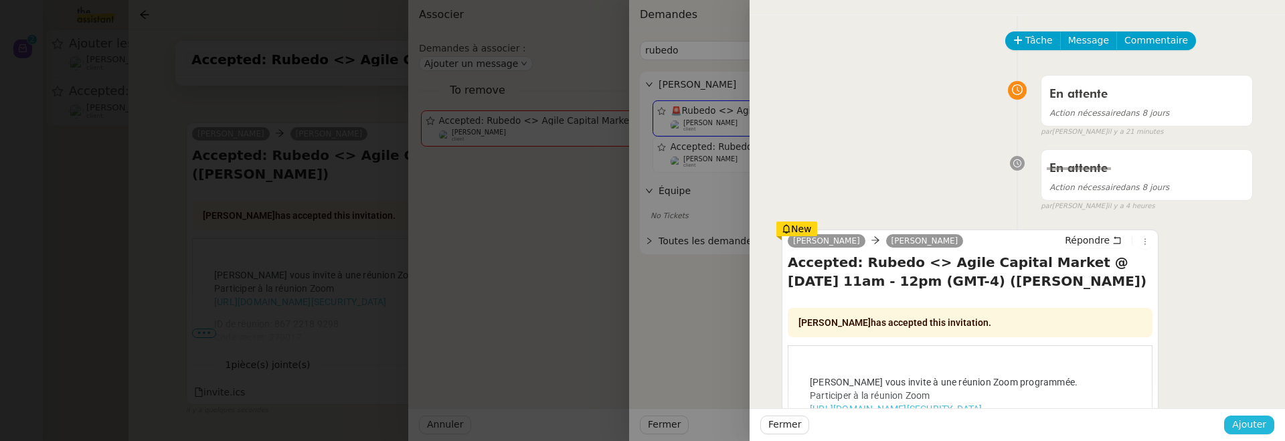
click at [1253, 424] on span "Ajouter" at bounding box center [1249, 424] width 34 height 15
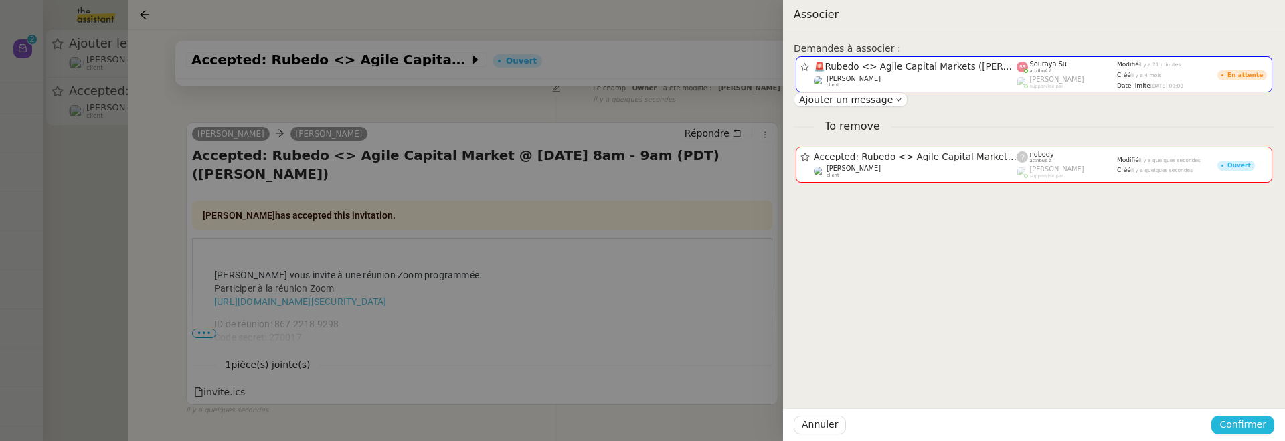
click at [1253, 424] on span "Confirmer" at bounding box center [1242, 424] width 47 height 15
click at [1250, 391] on span "Ajouter" at bounding box center [1243, 388] width 34 height 13
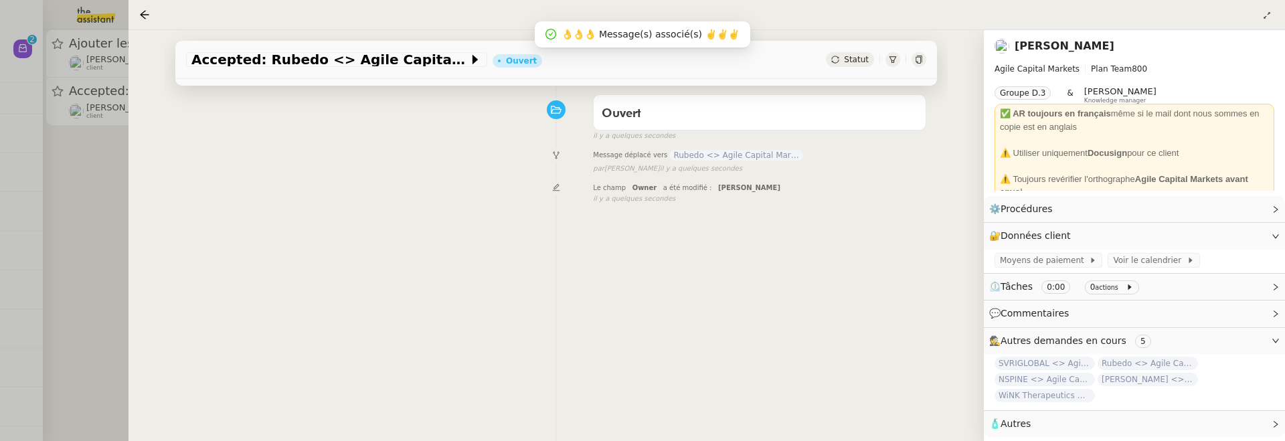
scroll to position [171, 0]
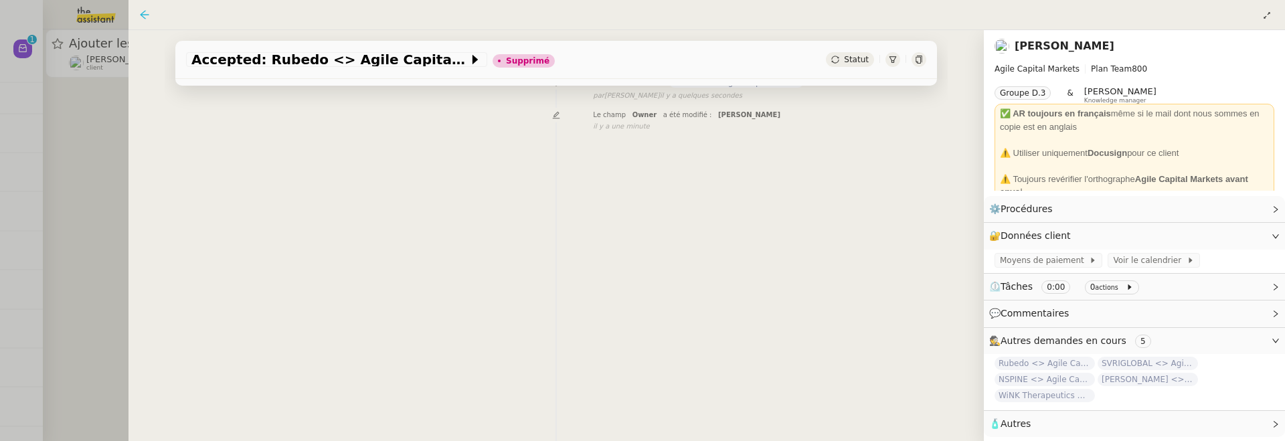
click at [142, 9] on icon at bounding box center [144, 14] width 11 height 11
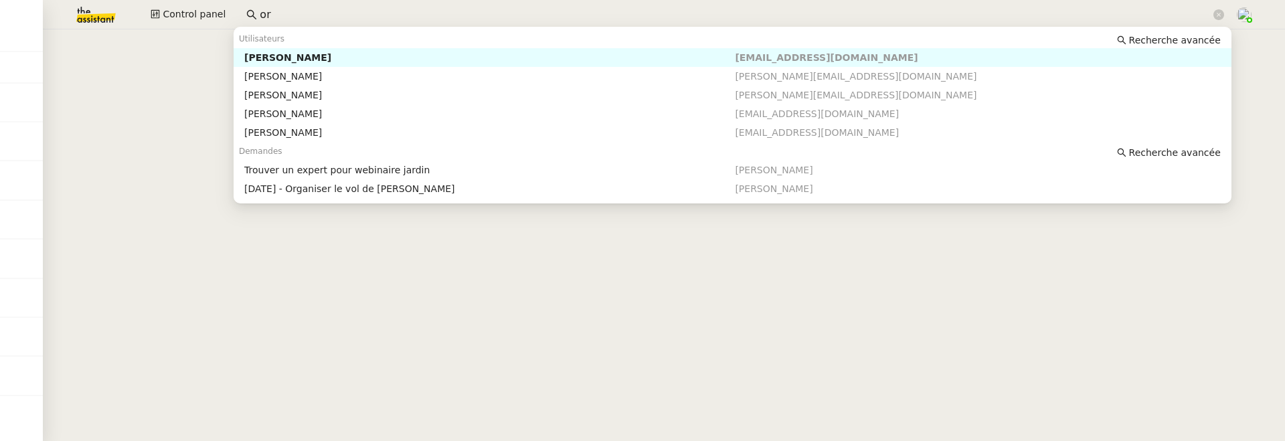
click at [447, 8] on input "or" at bounding box center [735, 15] width 951 height 18
type input "o"
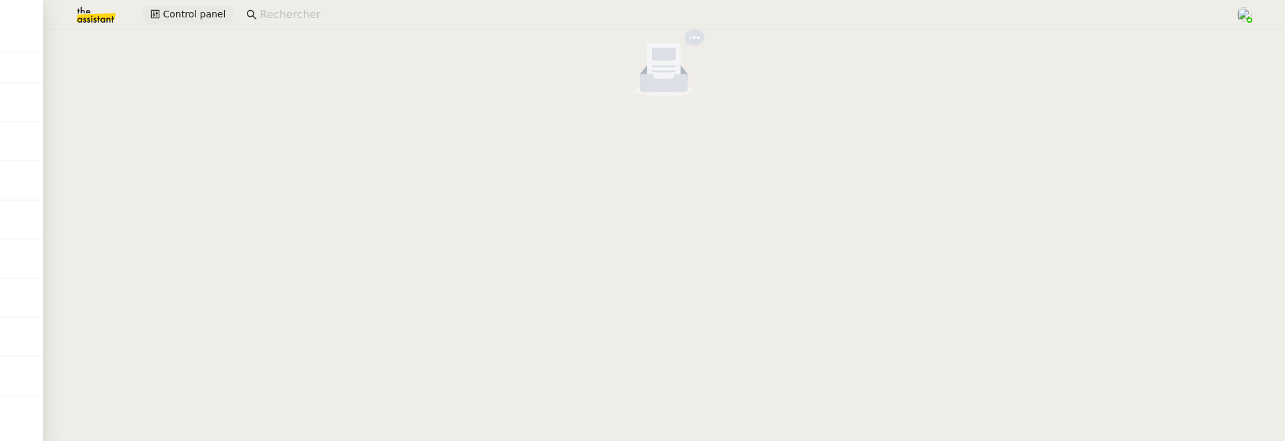
click at [181, 11] on span "Control panel" at bounding box center [194, 14] width 63 height 15
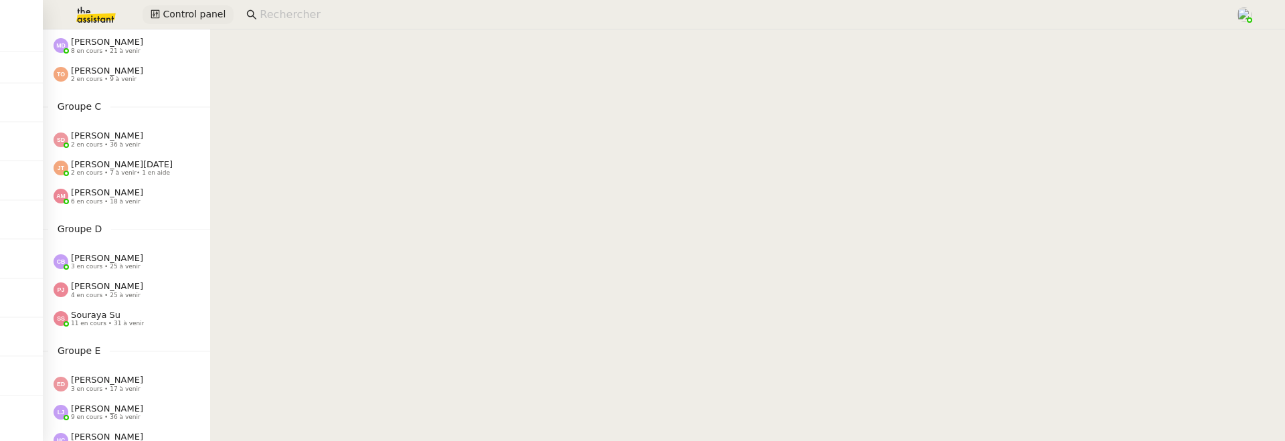
scroll to position [229, 0]
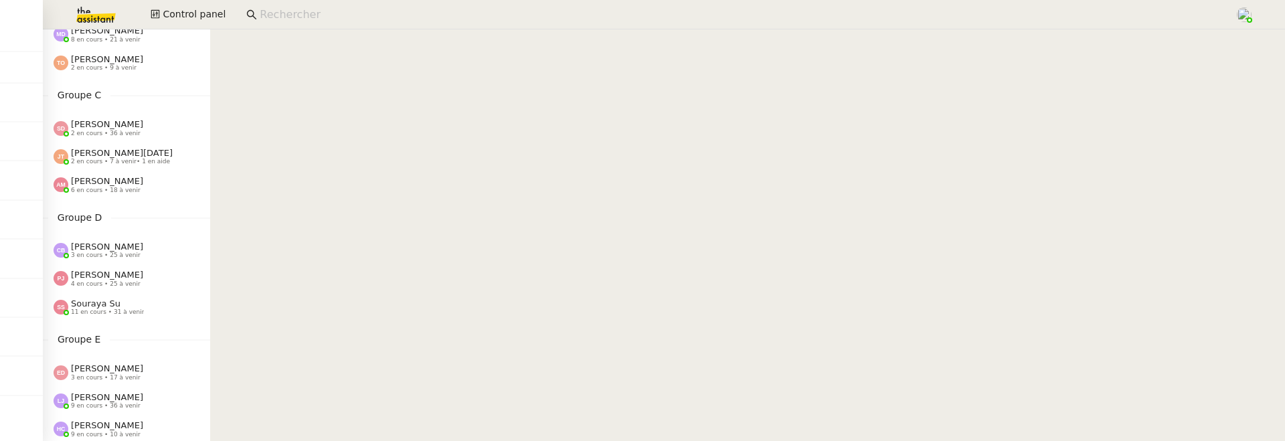
click at [100, 312] on span "11 en cours • 31 à venir" at bounding box center [107, 311] width 73 height 7
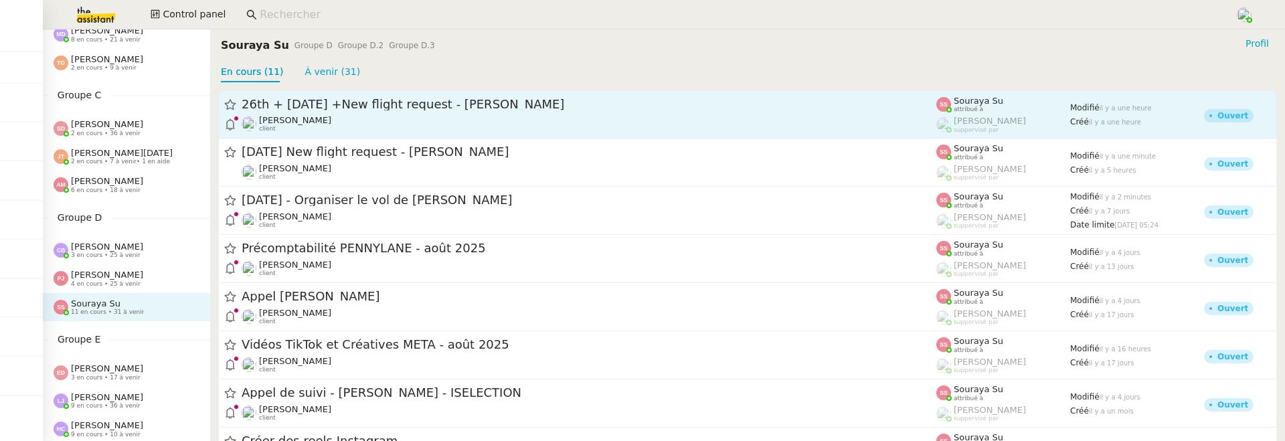
click at [405, 116] on div "[PERSON_NAME] client" at bounding box center [589, 123] width 695 height 17
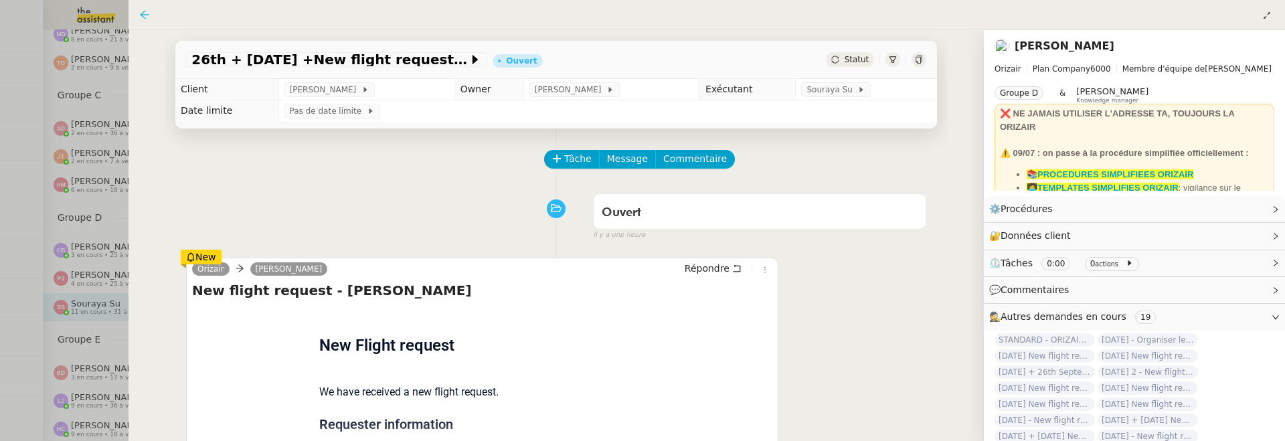
click at [142, 15] on icon at bounding box center [144, 14] width 9 height 9
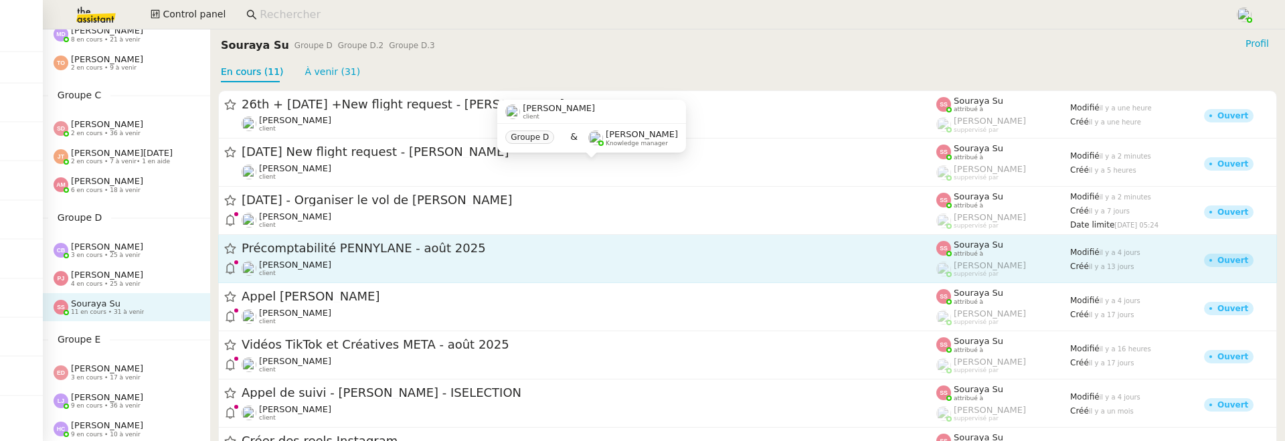
scroll to position [1, 0]
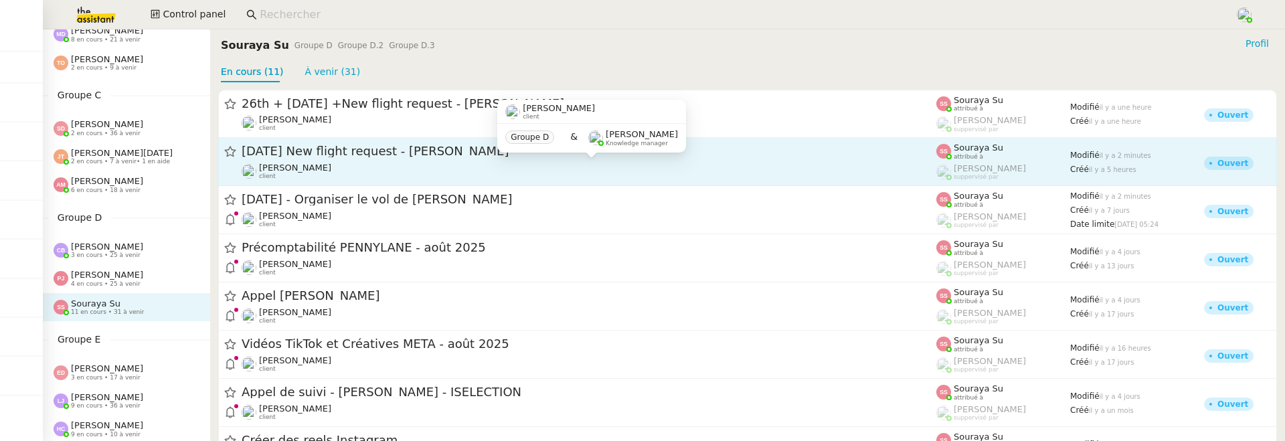
click at [495, 175] on div "[PERSON_NAME] client" at bounding box center [589, 171] width 695 height 17
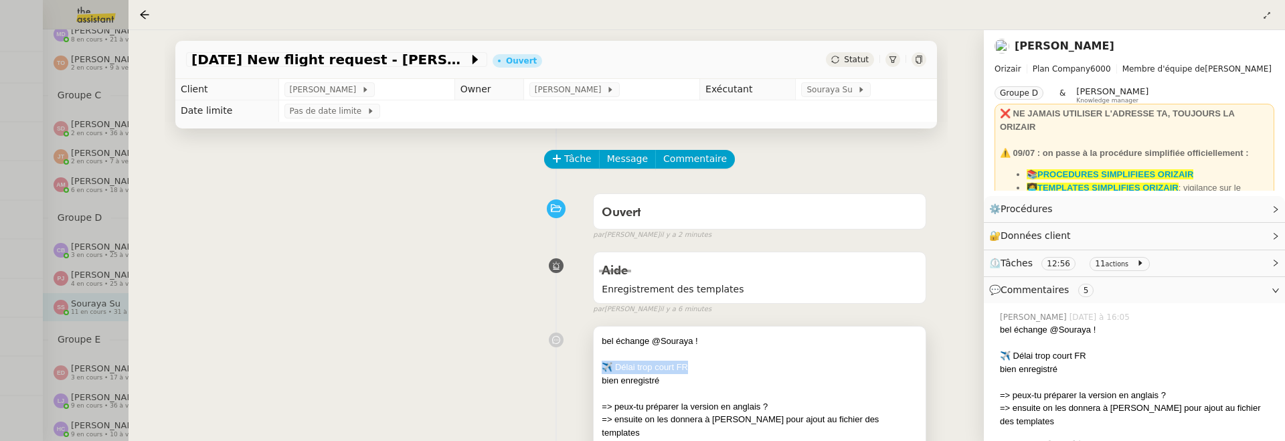
drag, startPoint x: 692, startPoint y: 364, endPoint x: 596, endPoint y: 363, distance: 95.7
click at [596, 363] on div "bel échange @Souraya ! ✈️ Délai trop court FR bien enregistré => peux-tu prépar…" at bounding box center [759, 397] width 332 height 141
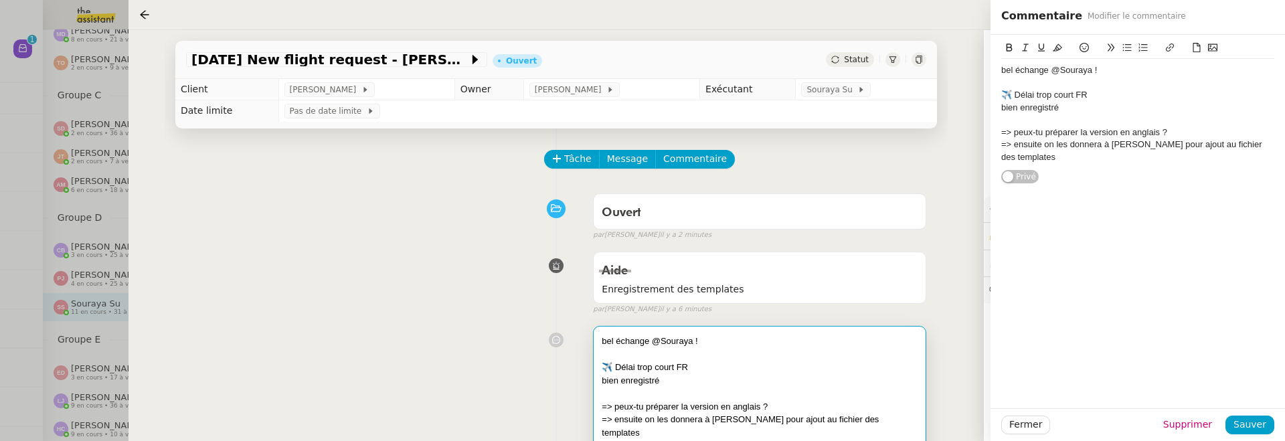
click at [455, 276] on div "Aide Enregistrement des templates false par Souraya S. il y a 6 minutes" at bounding box center [556, 280] width 740 height 69
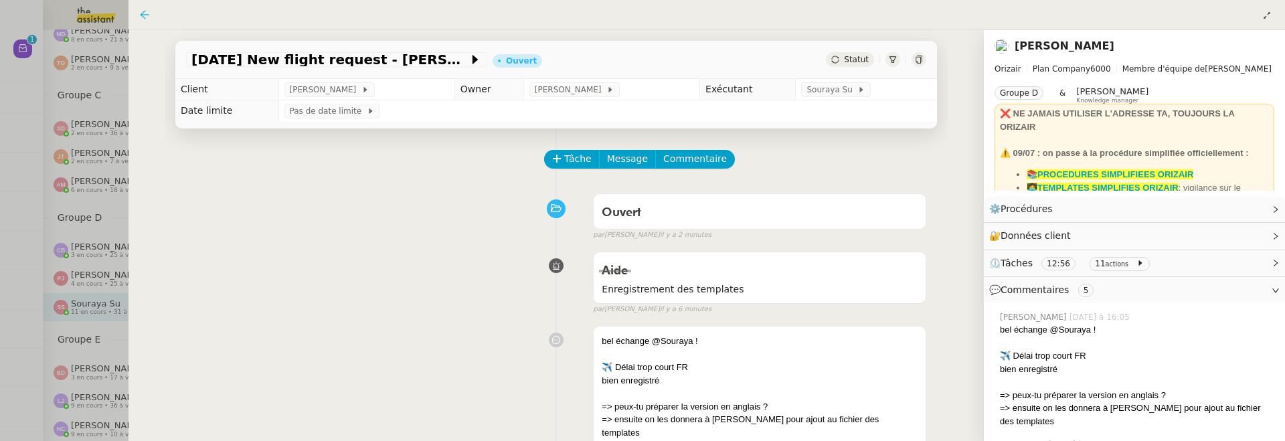
click at [147, 14] on icon at bounding box center [144, 14] width 11 height 11
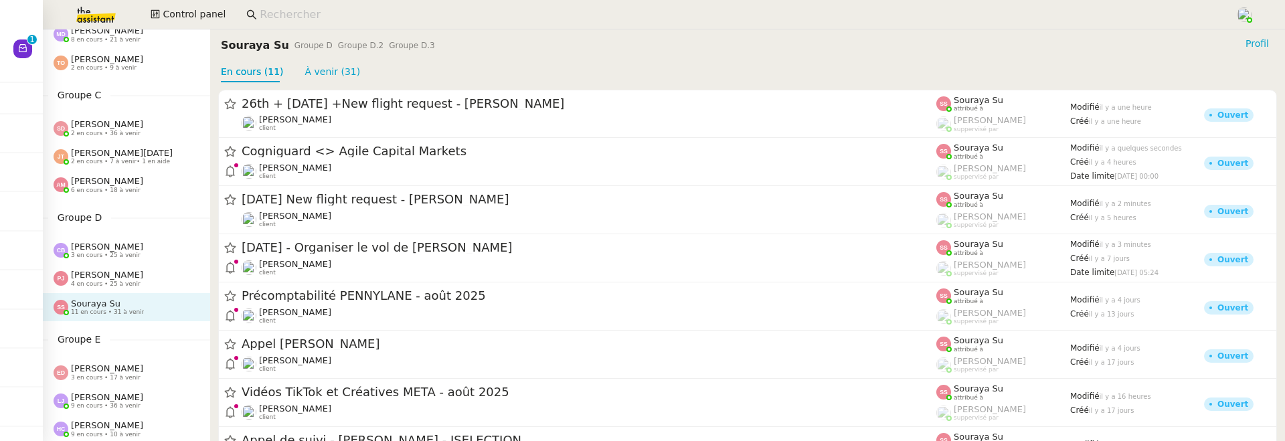
click at [43, 49] on div "Tatyana Orec 2 en cours • 9 à venir" at bounding box center [126, 63] width 167 height 28
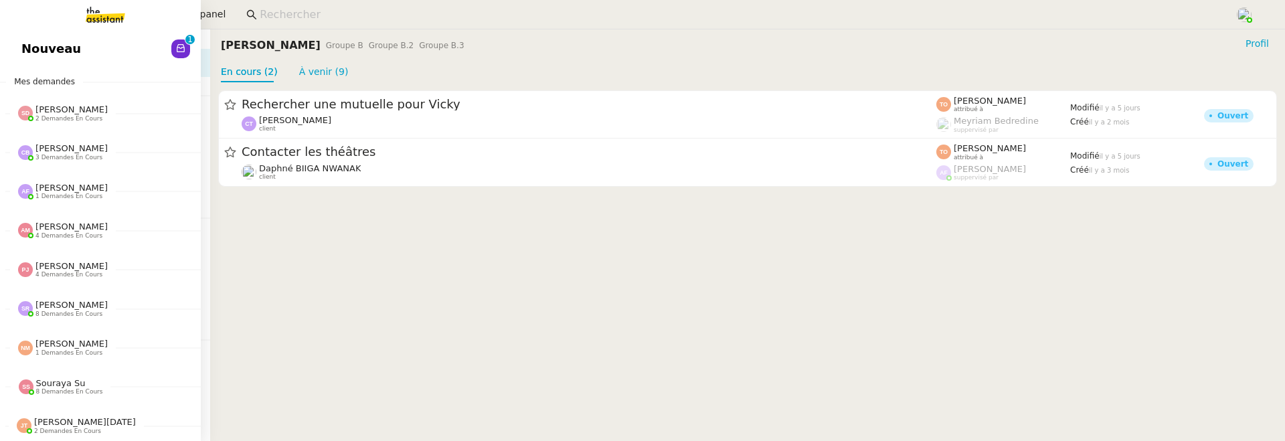
click at [78, 51] on link "Nouveau 0 1 2 3 4 5 6 7 8 9" at bounding box center [100, 48] width 201 height 31
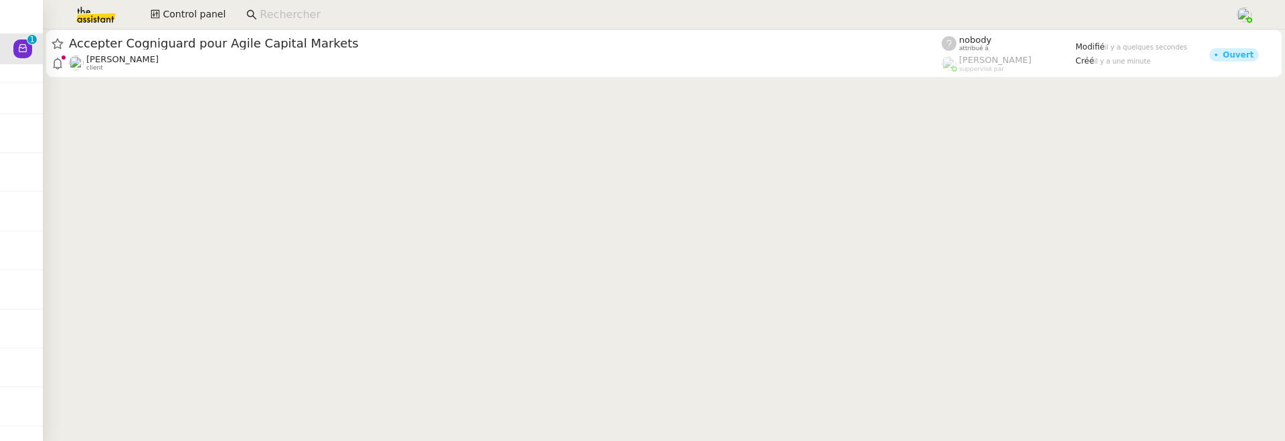
click at [492, 27] on app-search-bar at bounding box center [735, 14] width 992 height 29
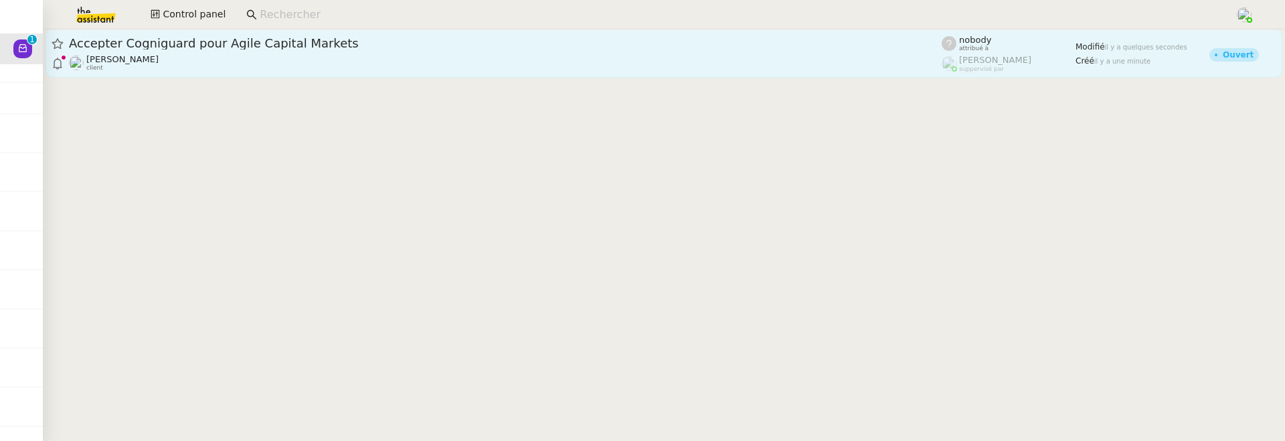
click at [493, 54] on div "Michael Khayat client" at bounding box center [505, 62] width 873 height 17
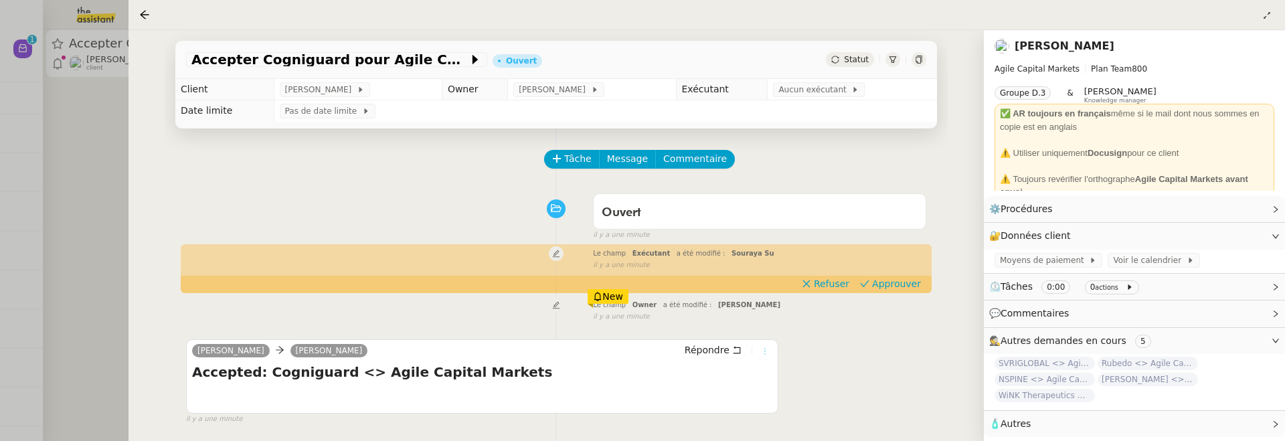
click at [765, 351] on icon at bounding box center [765, 351] width 8 height 8
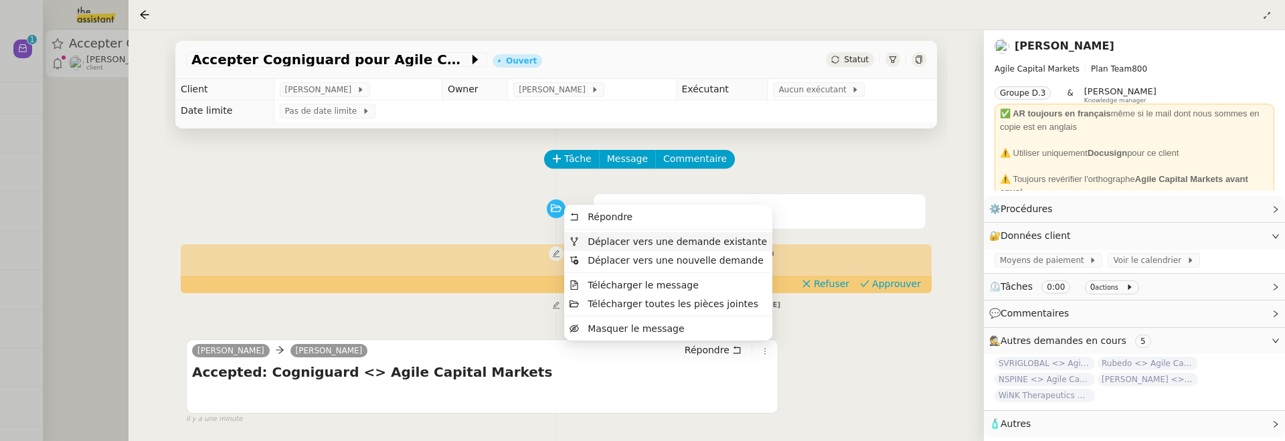
click at [719, 240] on span "Déplacer vers une demande existante" at bounding box center [676, 241] width 179 height 11
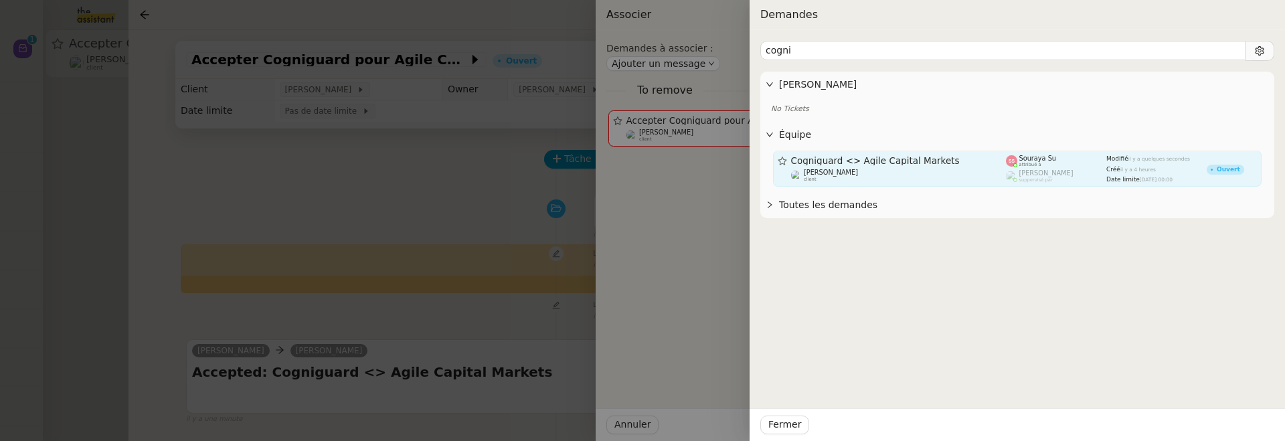
type input "cogni"
click at [943, 155] on div "Cogniguard <> Agile Capital Markets" at bounding box center [898, 160] width 215 height 11
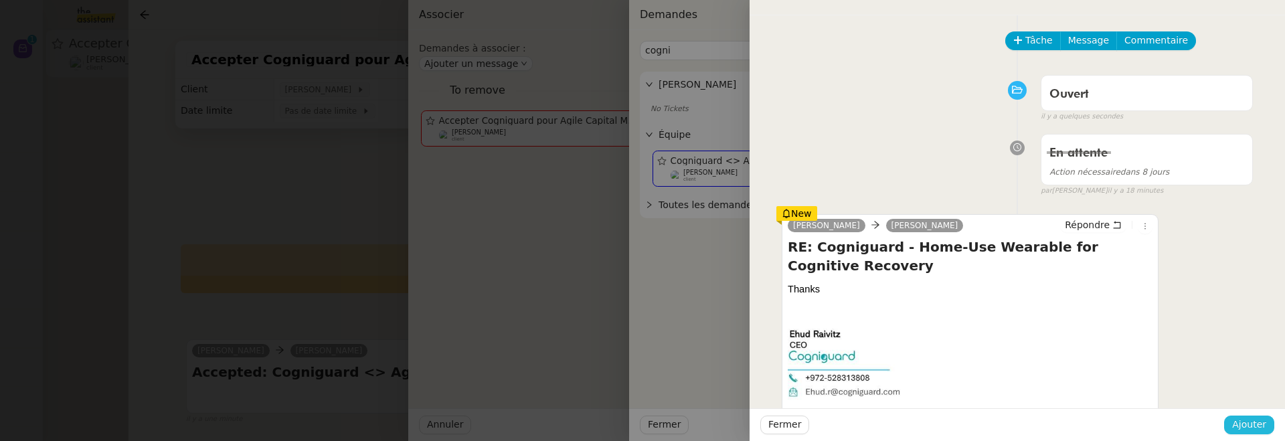
click at [1248, 423] on span "Ajouter" at bounding box center [1249, 424] width 34 height 15
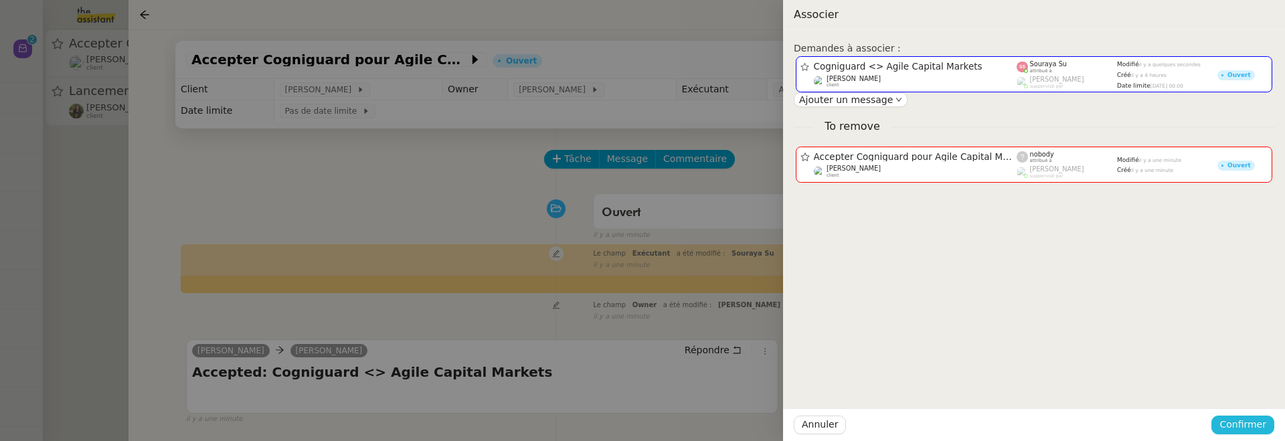
click at [1266, 431] on span "Confirmer" at bounding box center [1242, 424] width 47 height 15
click at [1247, 391] on span "Ajouter" at bounding box center [1243, 388] width 34 height 13
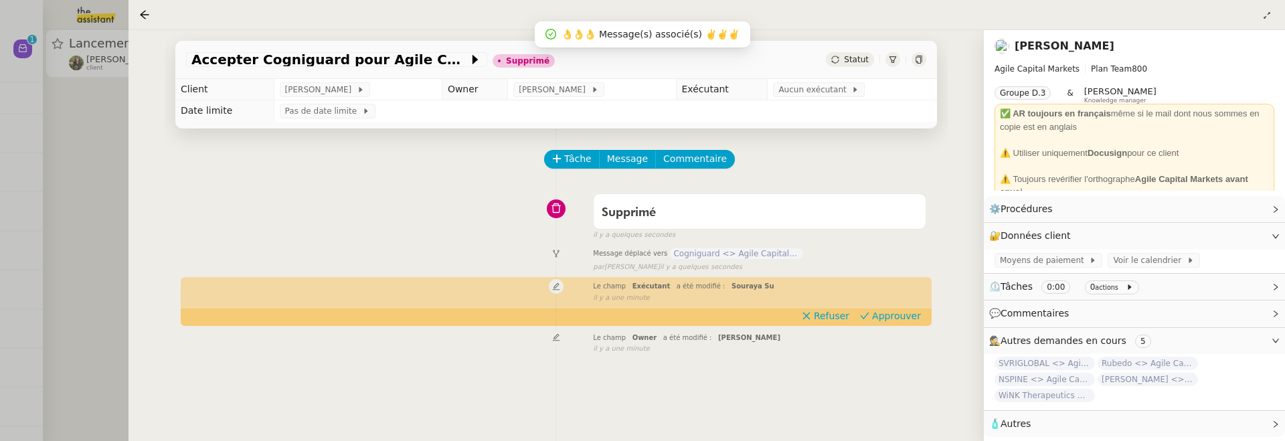
click at [82, 150] on div at bounding box center [642, 220] width 1285 height 441
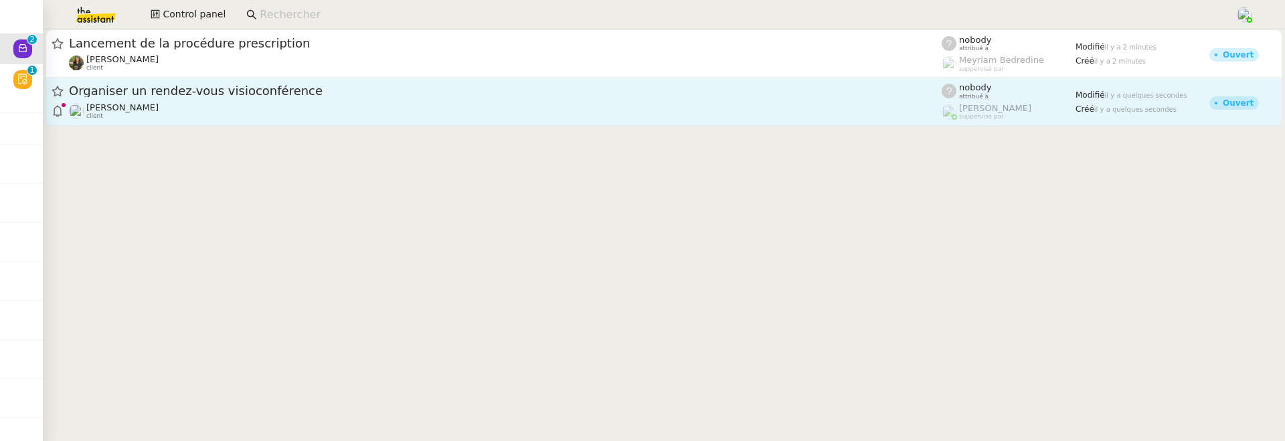
click at [269, 95] on span "Organiser un rendez-vous visioconférence" at bounding box center [505, 91] width 873 height 12
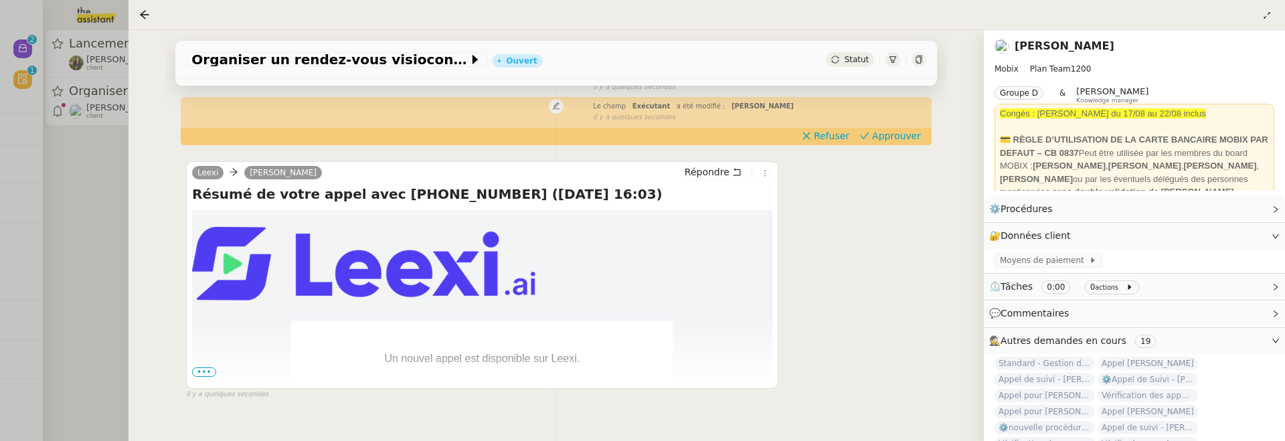
scroll to position [191, 0]
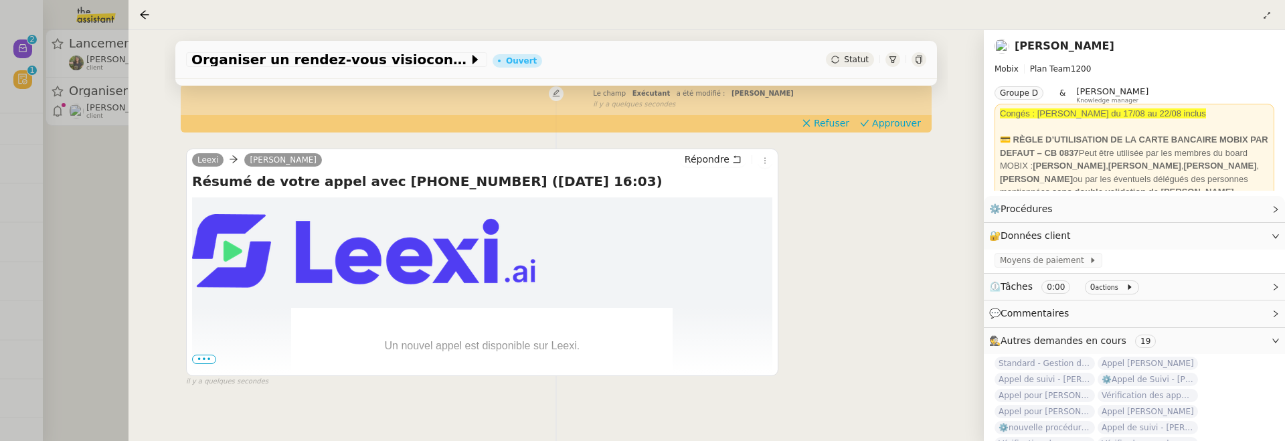
click at [205, 357] on span "•••" at bounding box center [204, 359] width 24 height 9
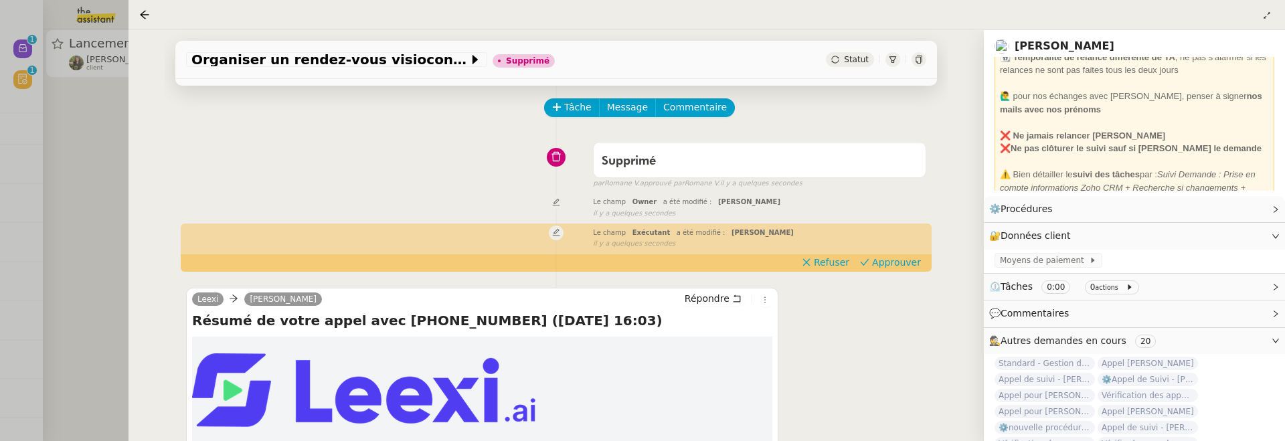
scroll to position [0, 0]
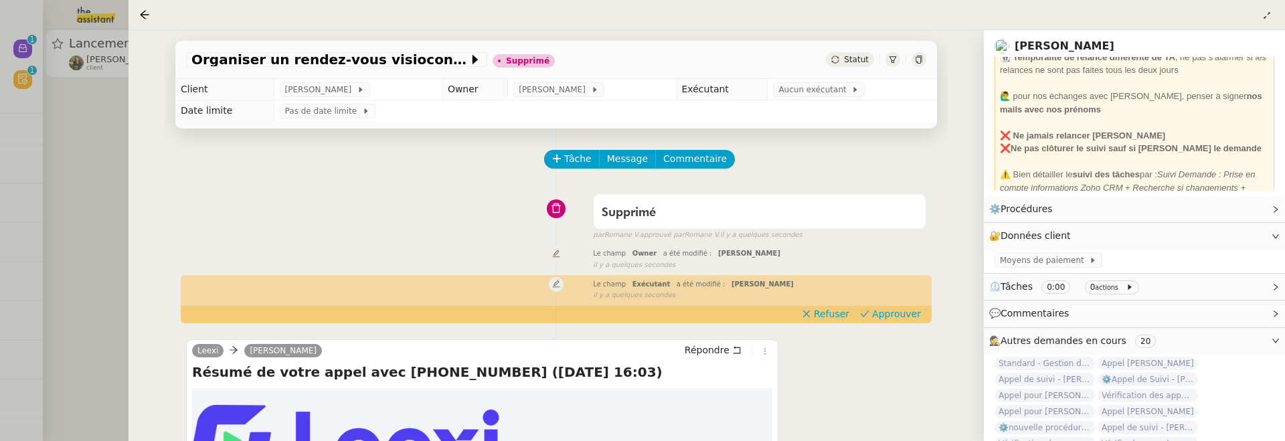
click at [122, 213] on div at bounding box center [642, 220] width 1285 height 441
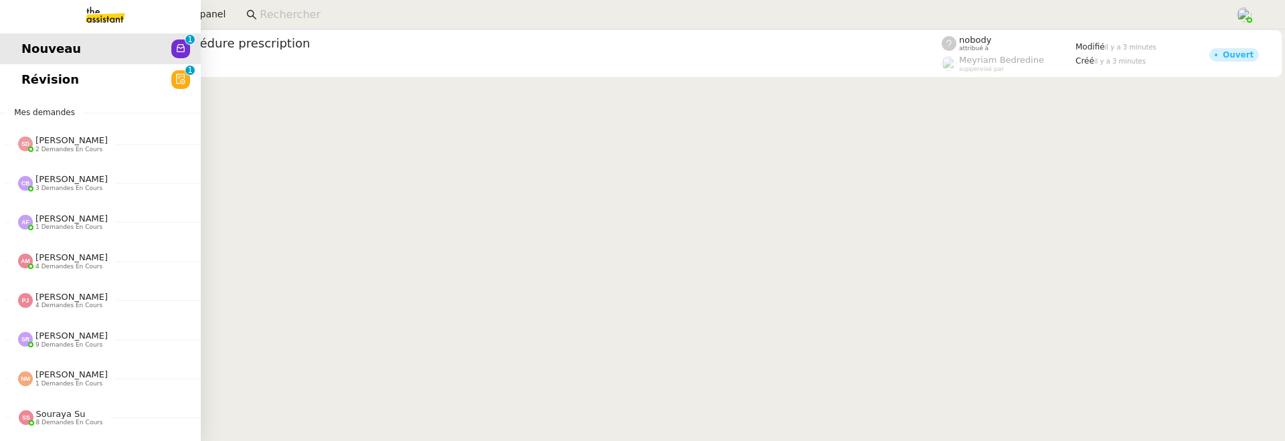
click at [31, 70] on span "Révision" at bounding box center [50, 80] width 58 height 20
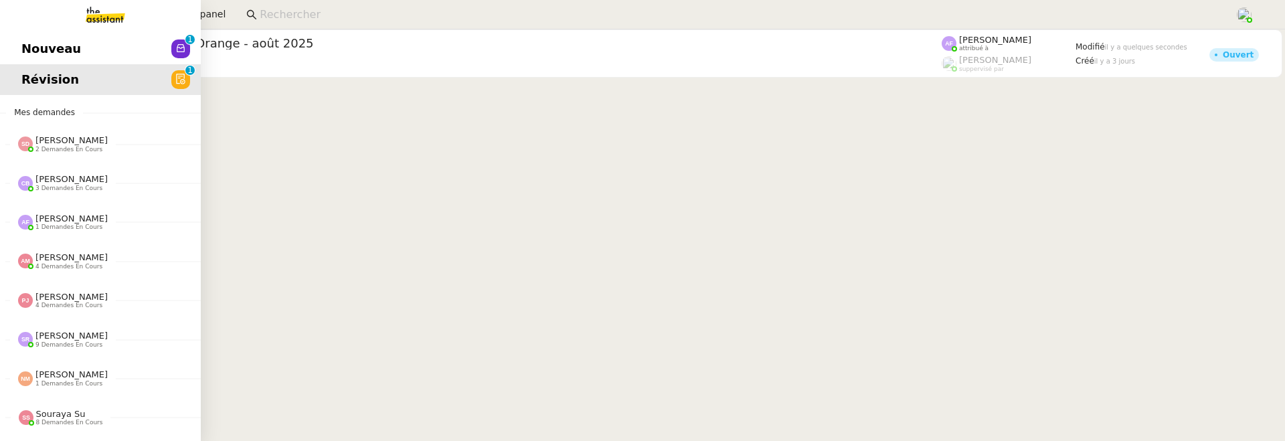
click at [31, 46] on span "Nouveau" at bounding box center [51, 49] width 60 height 20
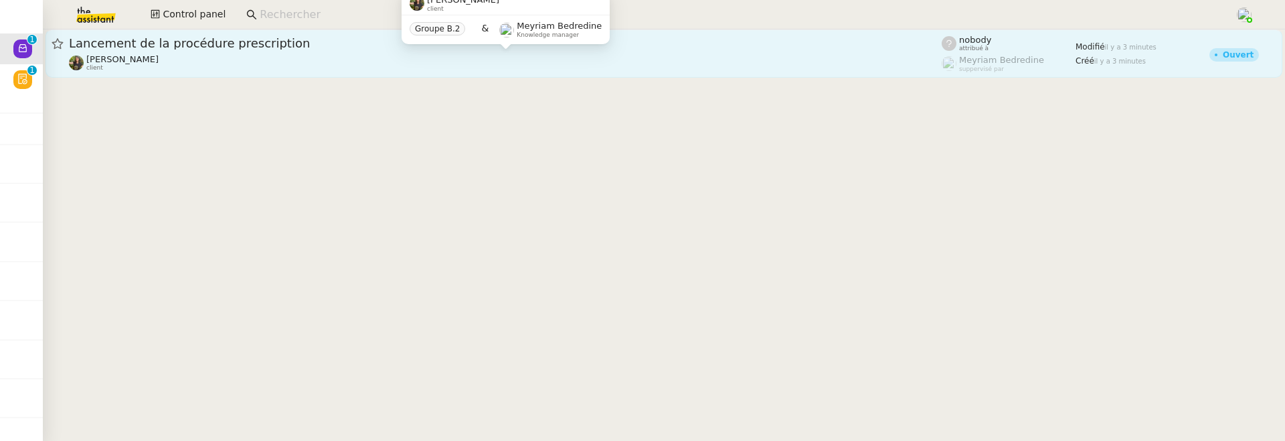
click at [309, 61] on div "Enora Conan client" at bounding box center [505, 62] width 873 height 17
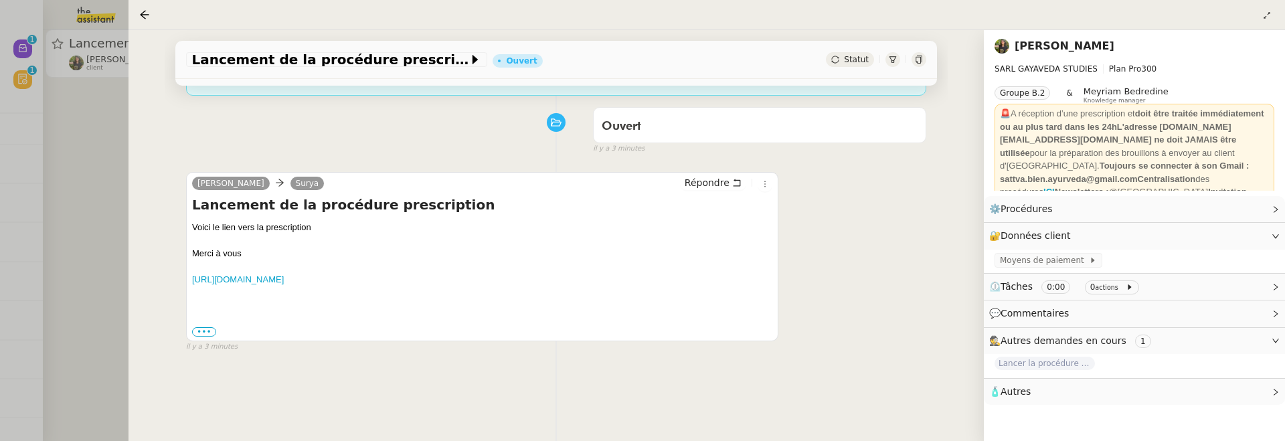
scroll to position [171, 0]
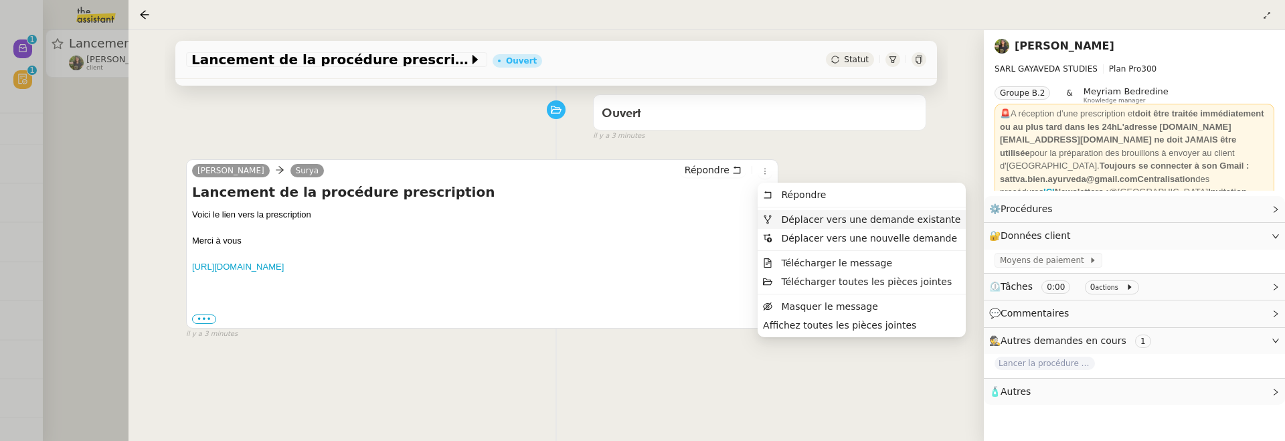
click at [806, 219] on span "Déplacer vers une demande existante" at bounding box center [870, 219] width 179 height 11
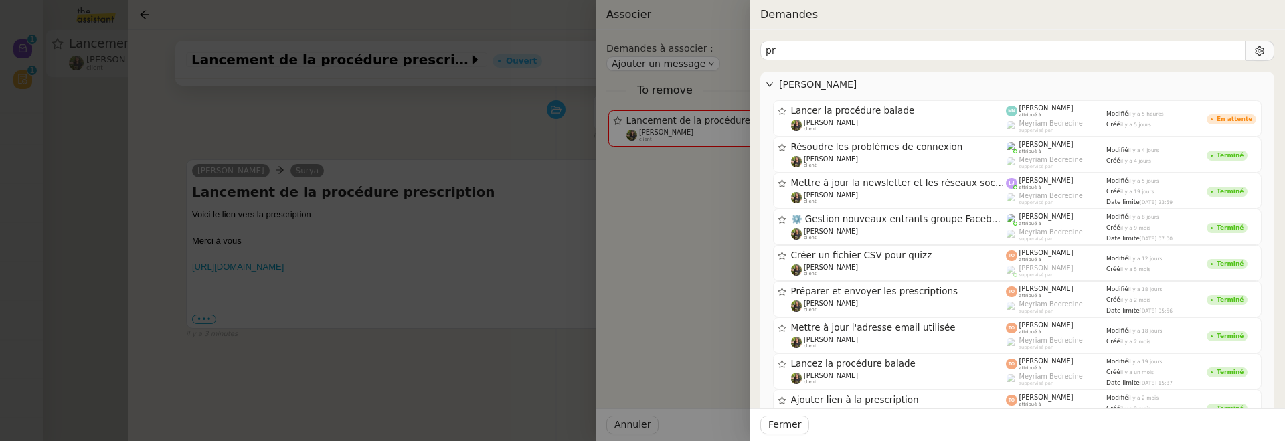
type input "p"
click at [460, 420] on div at bounding box center [642, 220] width 1285 height 441
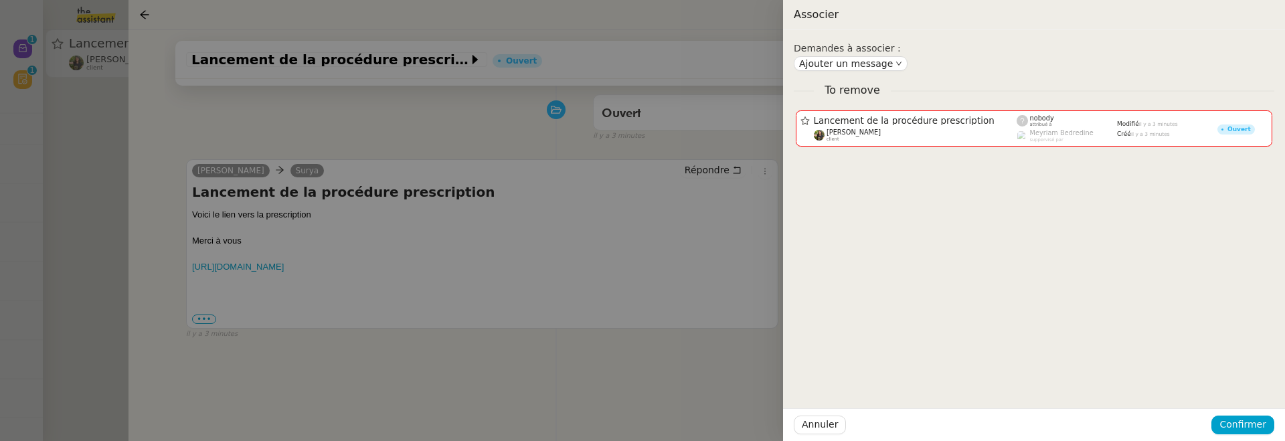
click at [483, 365] on div at bounding box center [642, 220] width 1285 height 441
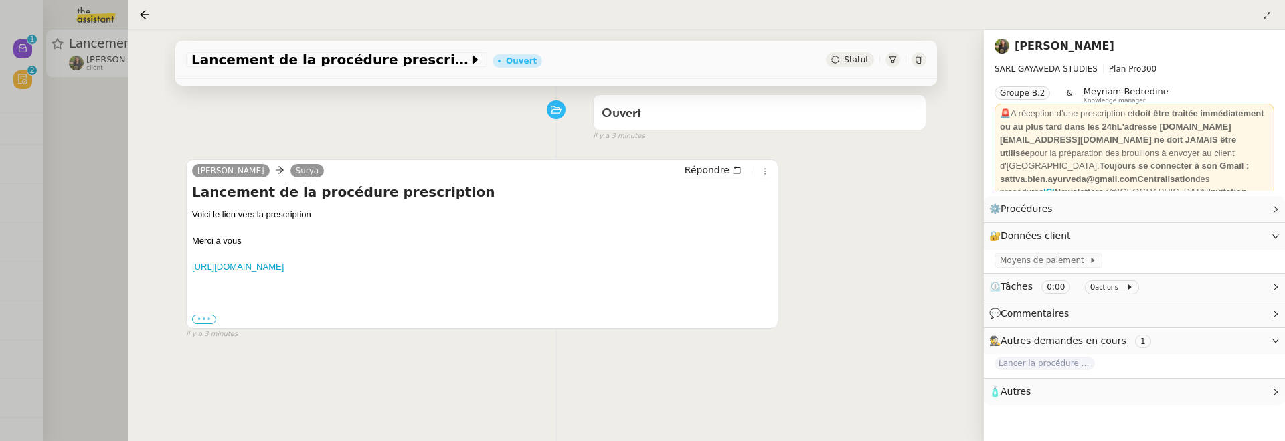
click at [204, 316] on label "•••" at bounding box center [204, 318] width 24 height 9
click at [0, 0] on input "•••" at bounding box center [0, 0] width 0 height 0
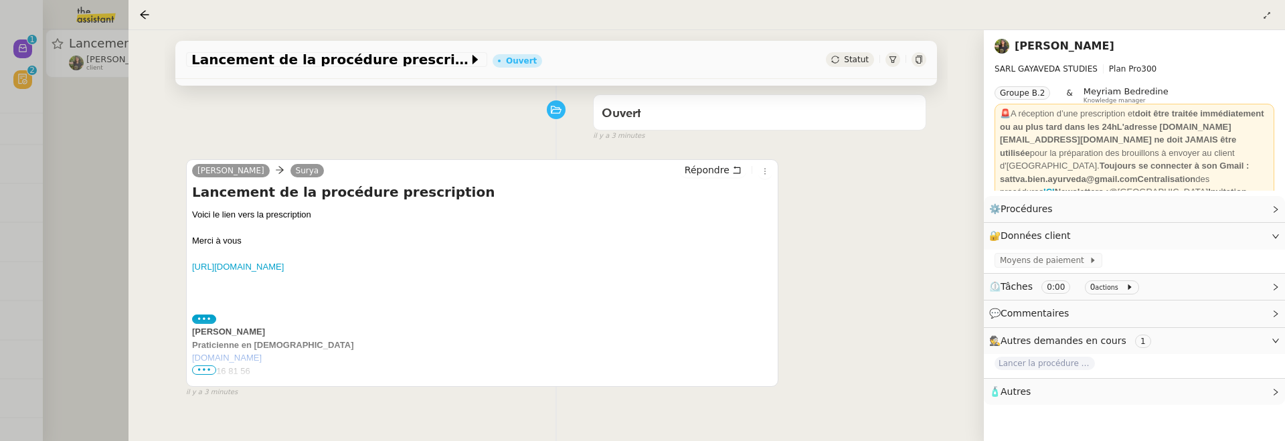
scroll to position [191, 0]
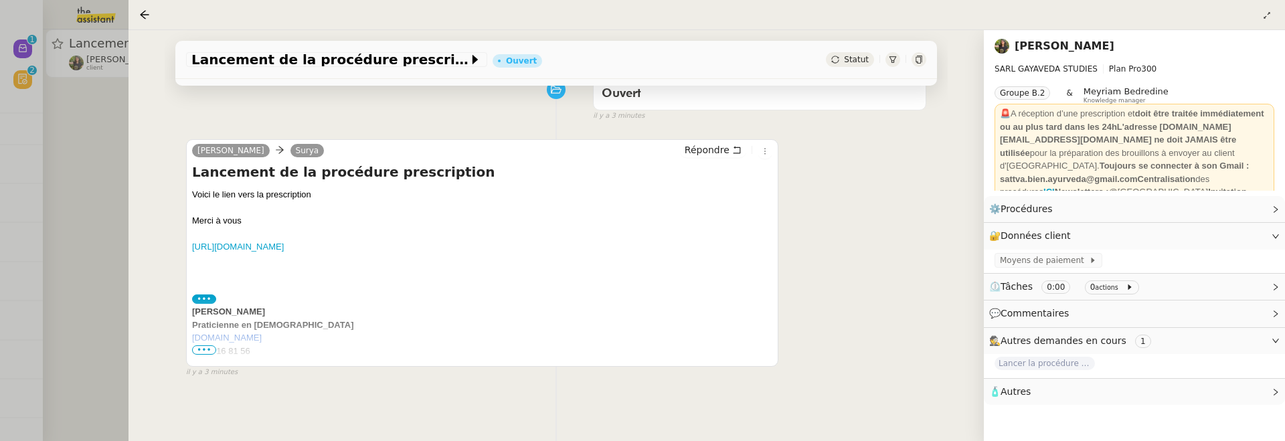
click at [194, 347] on span "•••" at bounding box center [204, 349] width 24 height 9
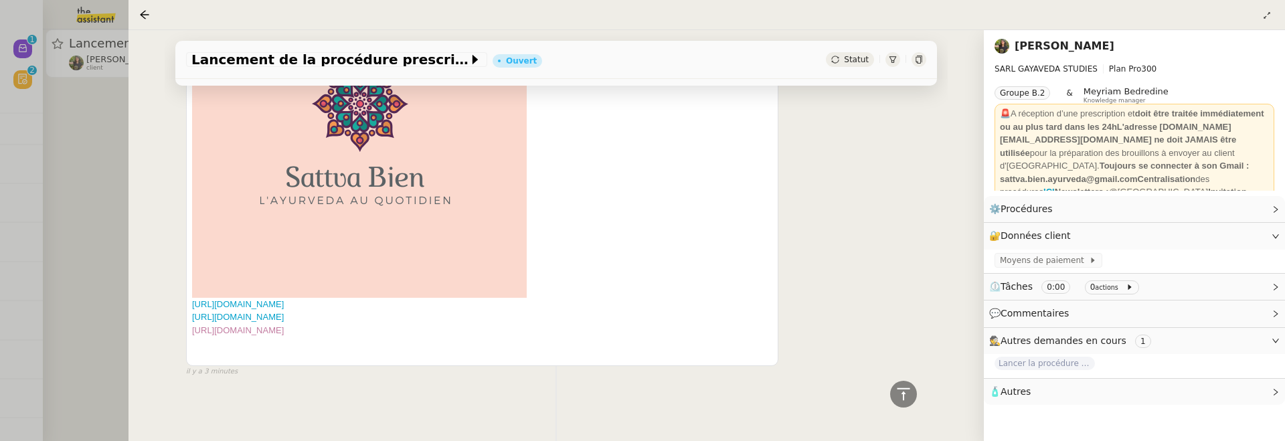
scroll to position [623, 0]
click at [68, 171] on div at bounding box center [642, 220] width 1285 height 441
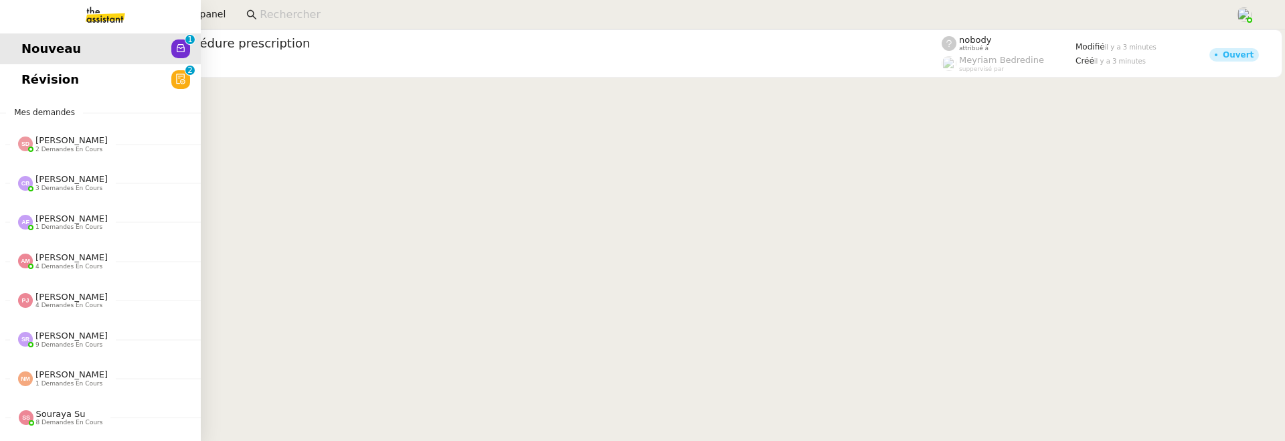
click at [37, 86] on span "Révision" at bounding box center [50, 80] width 58 height 20
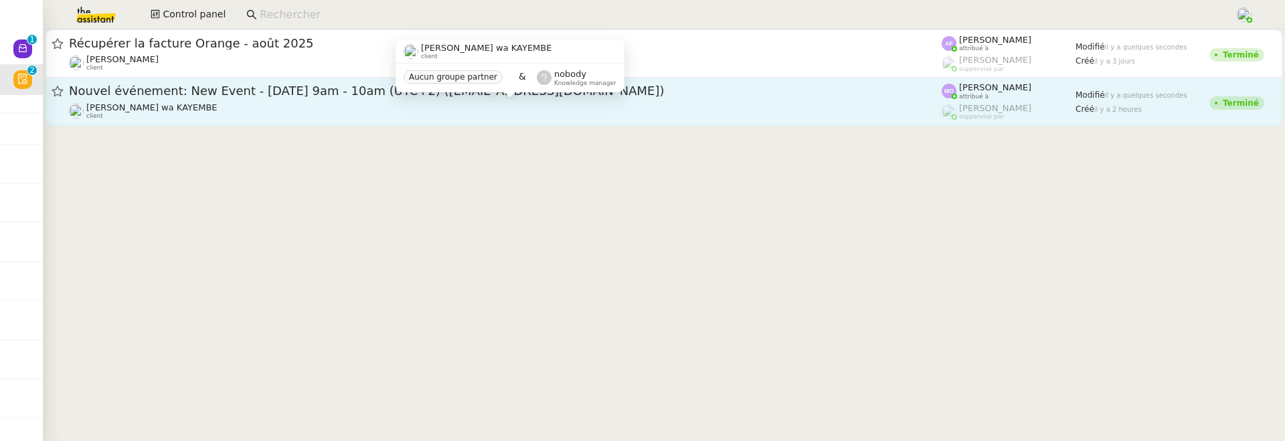
click at [505, 110] on div "[PERSON_NAME] wa KAYEMBE client" at bounding box center [505, 110] width 873 height 17
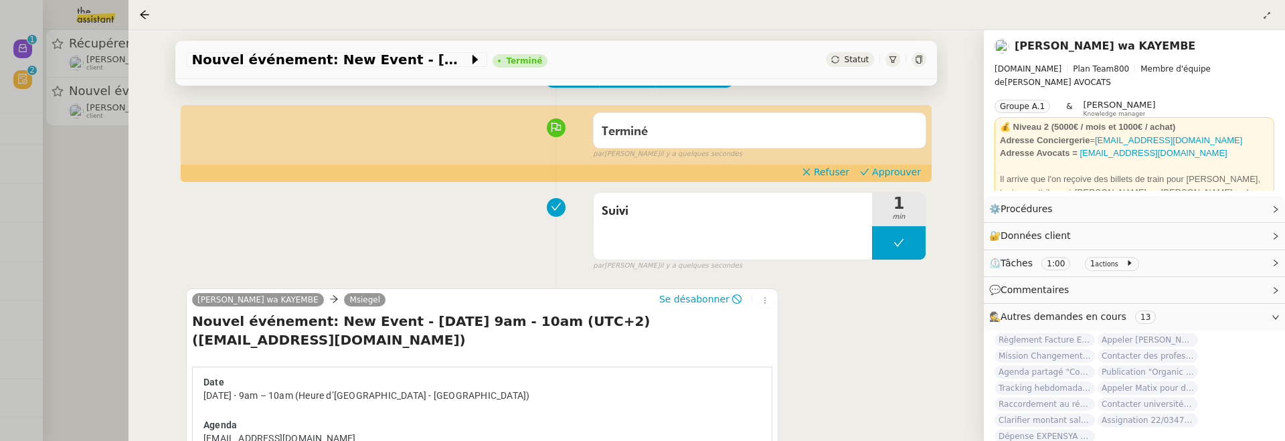
scroll to position [91, 0]
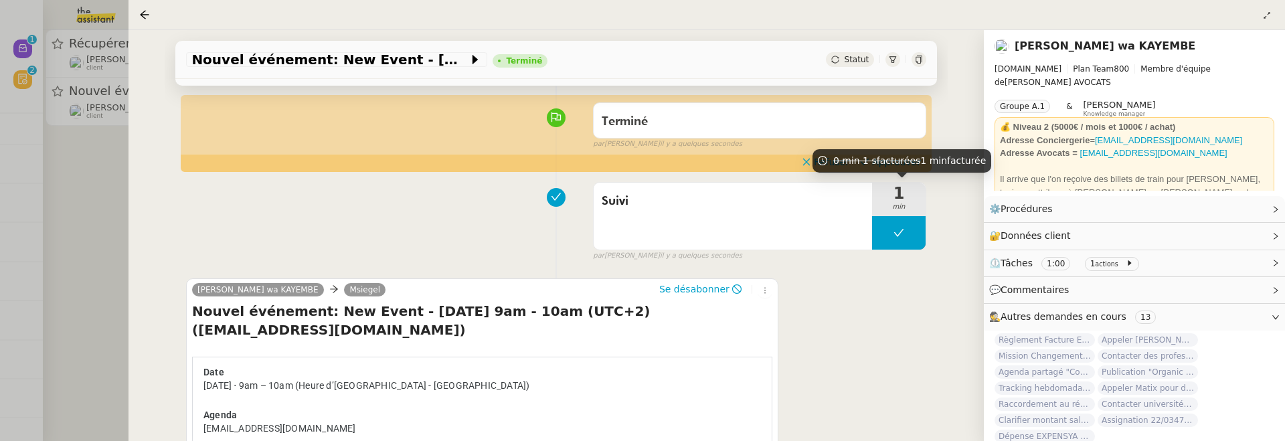
click at [892, 161] on span "facturées" at bounding box center [899, 160] width 44 height 11
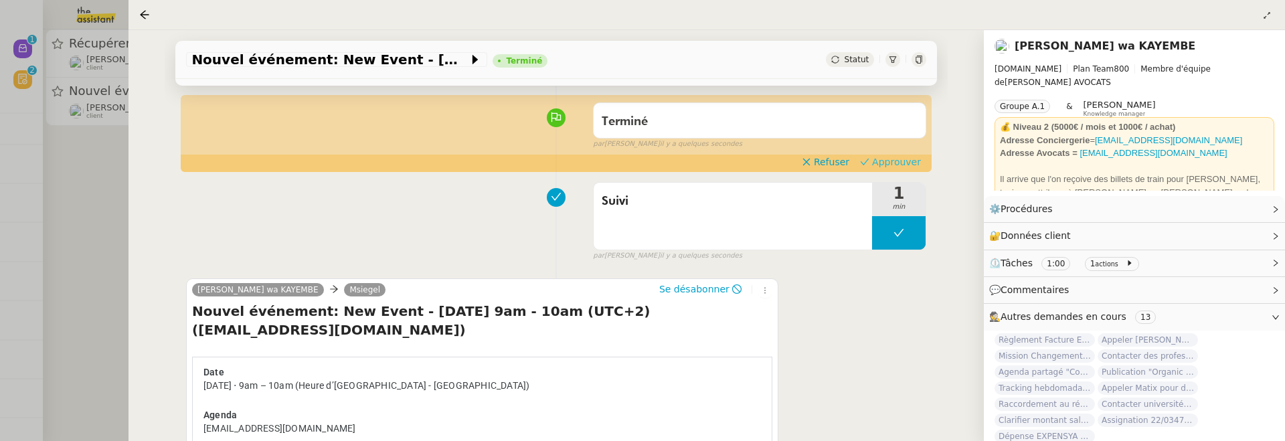
click at [917, 161] on span "Approuver" at bounding box center [896, 161] width 49 height 13
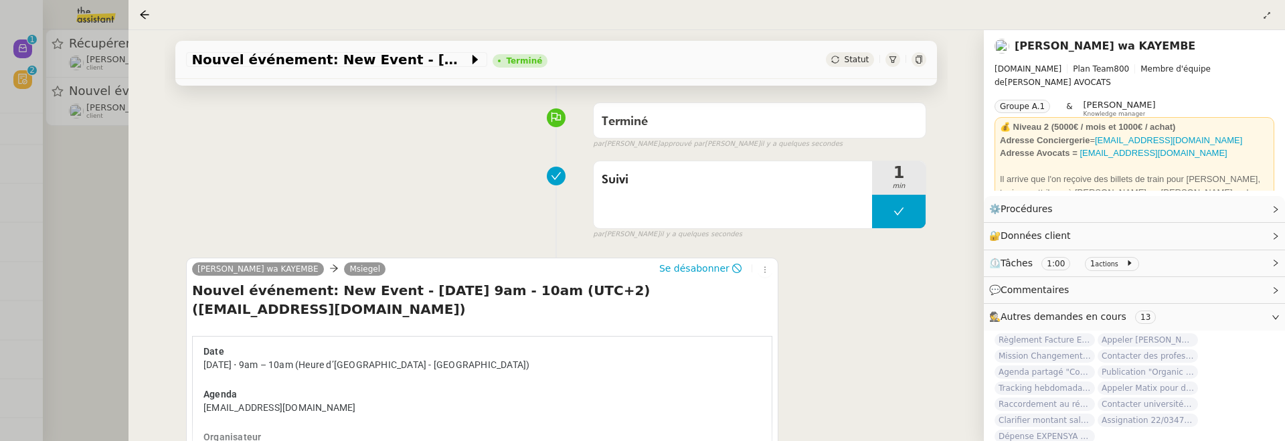
click at [75, 191] on div at bounding box center [642, 220] width 1285 height 441
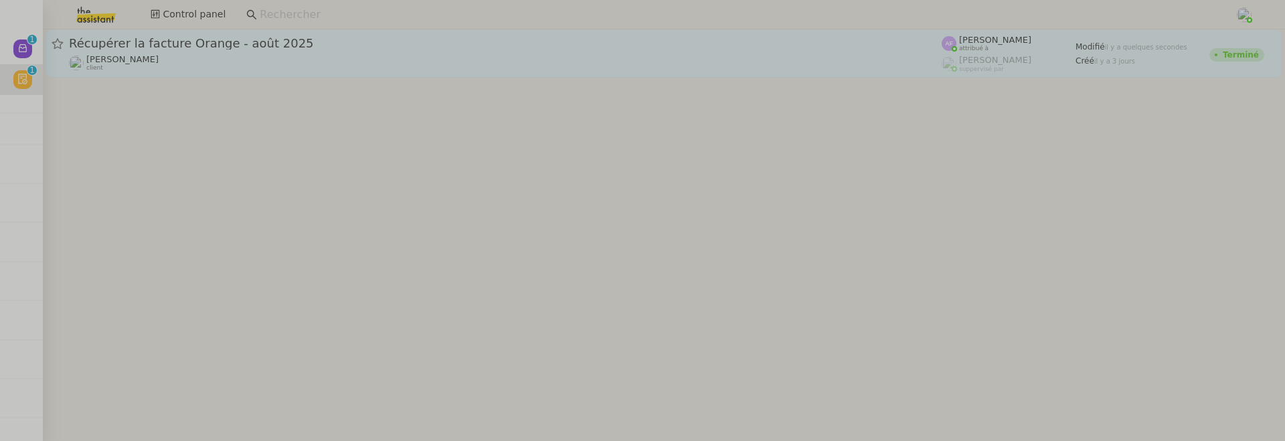
click at [254, 52] on div "Récupérer la facture Orange - août 2025 Vitor Alvites client" at bounding box center [505, 53] width 873 height 36
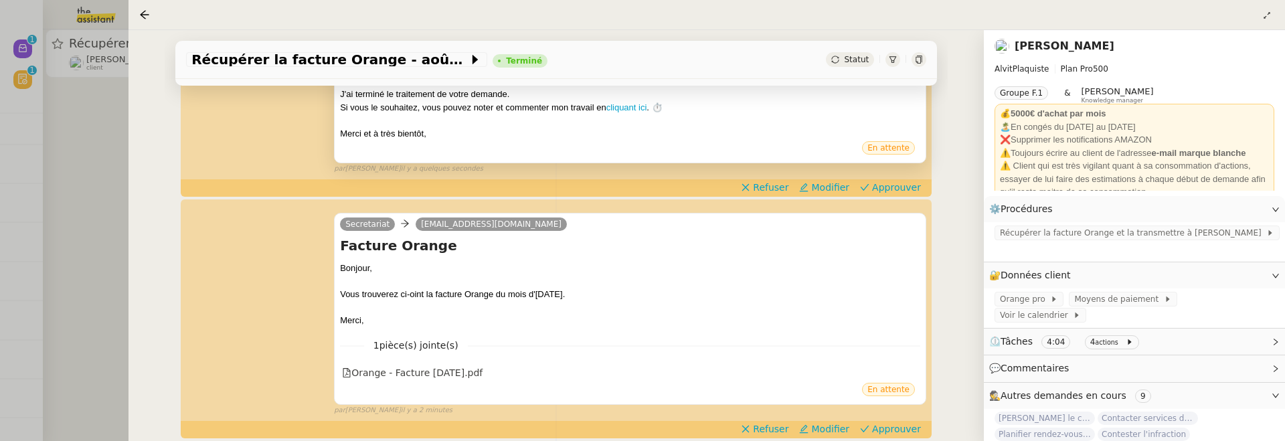
scroll to position [420, 0]
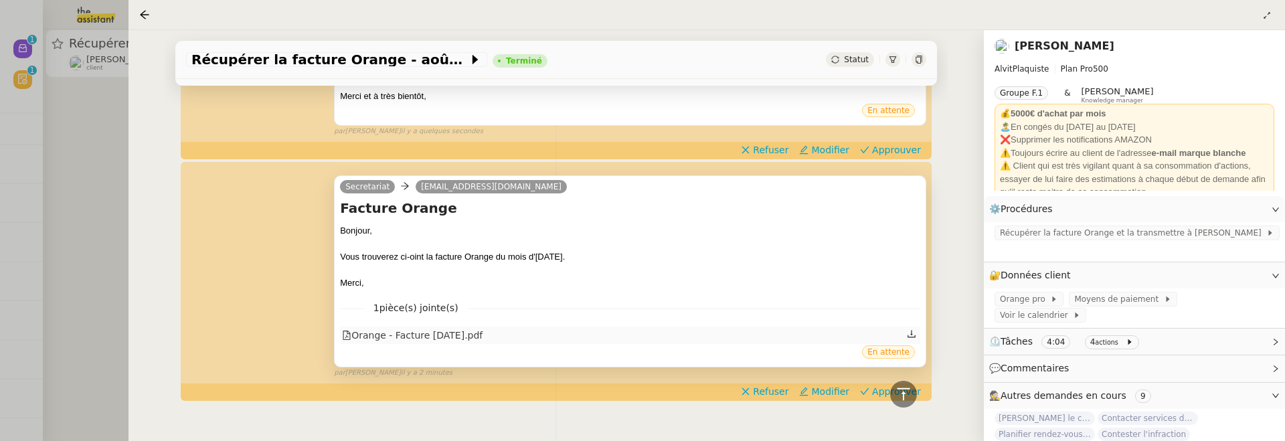
click at [482, 331] on div "Orange - Facture 2025-08-12.pdf" at bounding box center [412, 335] width 141 height 15
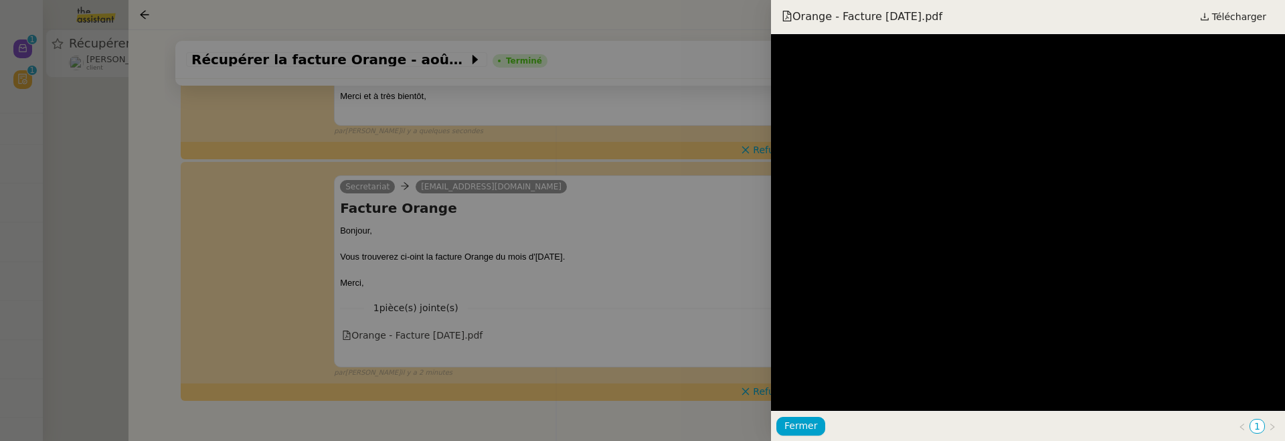
click at [700, 265] on div at bounding box center [642, 220] width 1285 height 441
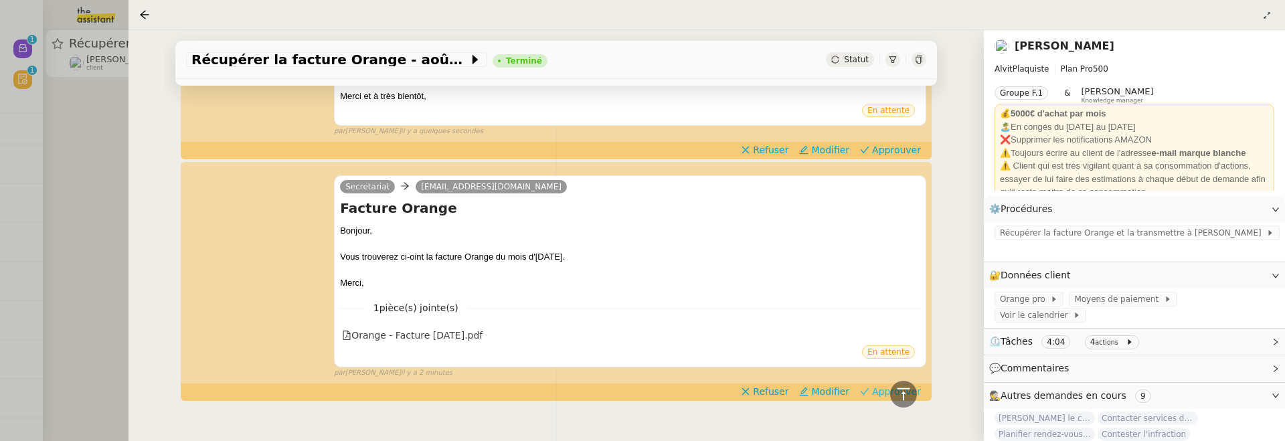
click at [876, 391] on span "Approuver" at bounding box center [896, 391] width 49 height 13
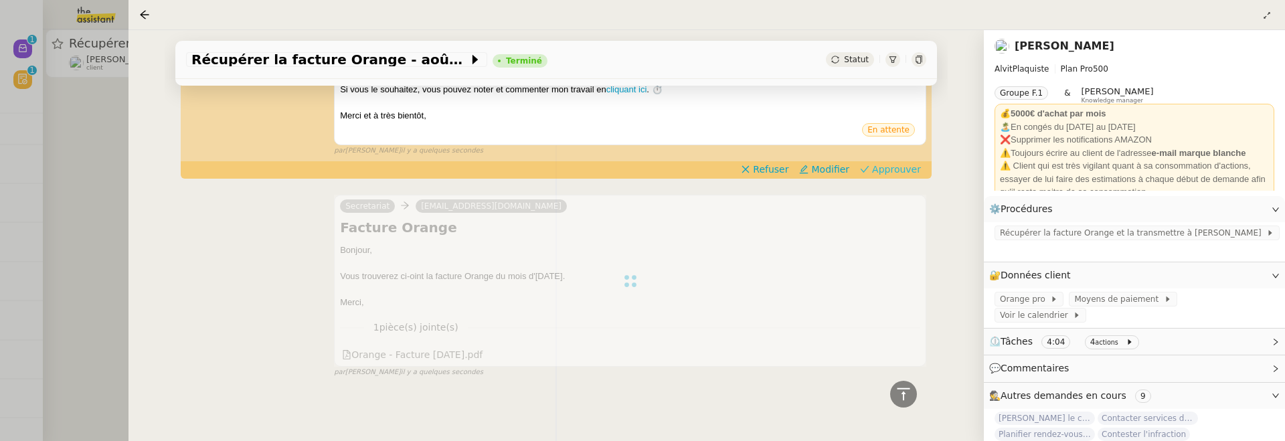
click at [892, 173] on span "Approuver" at bounding box center [896, 169] width 49 height 13
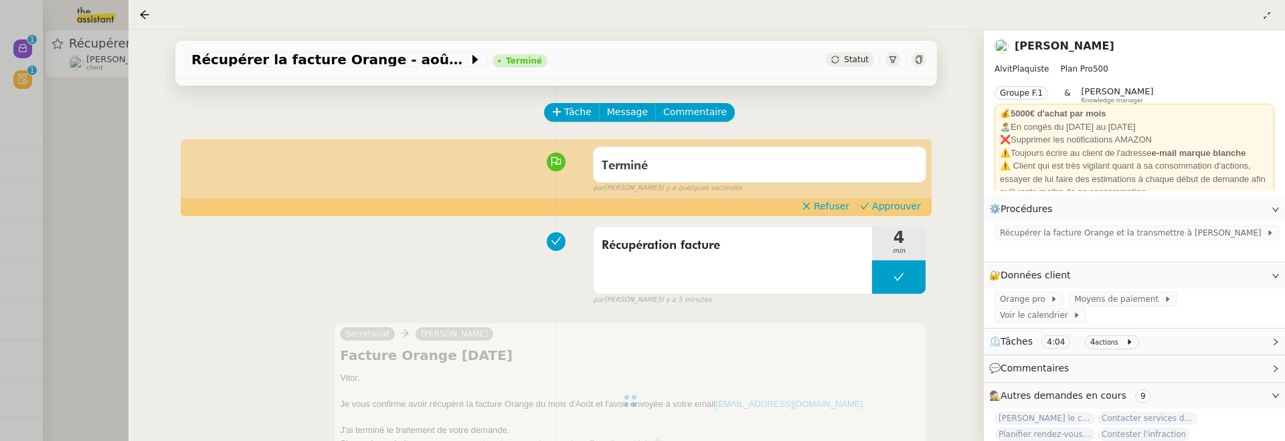
scroll to position [0, 0]
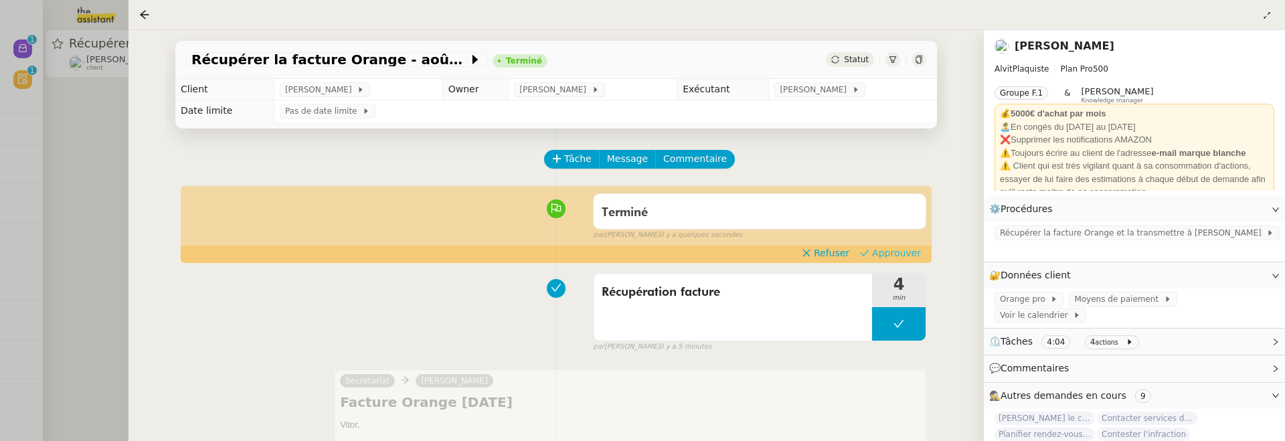
click at [885, 251] on span "Approuver" at bounding box center [896, 252] width 49 height 13
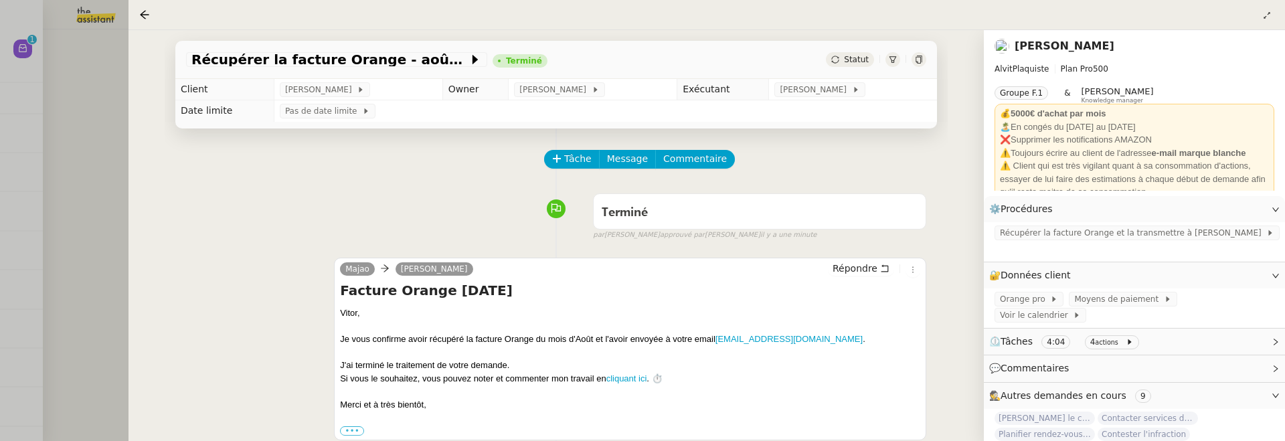
click at [101, 247] on div at bounding box center [642, 220] width 1285 height 441
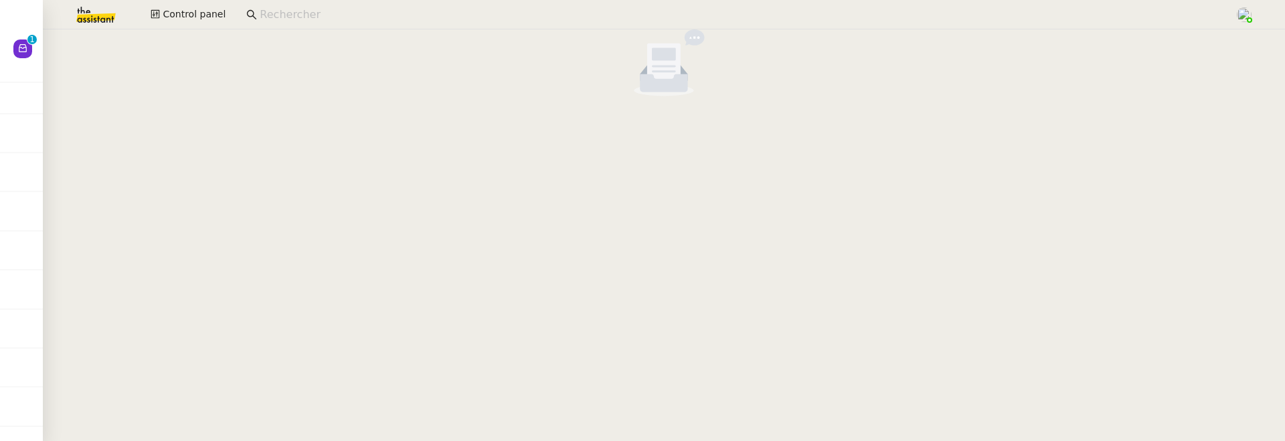
click at [328, 25] on app-search-bar at bounding box center [735, 14] width 992 height 29
click at [310, 11] on input at bounding box center [741, 15] width 962 height 18
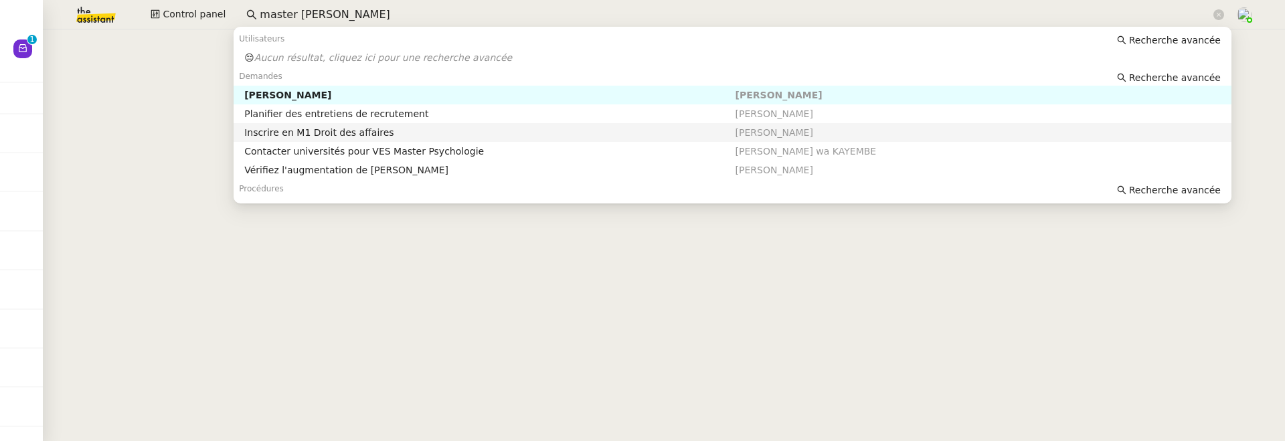
click at [346, 134] on div "Inscrire en M1 Droit des affaires" at bounding box center [489, 132] width 490 height 12
type input "master pat"
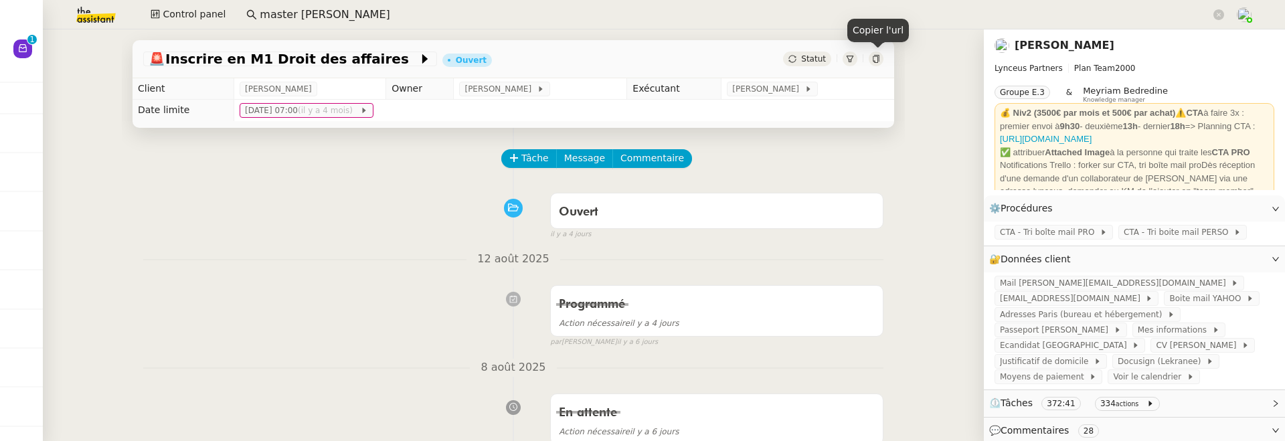
click at [873, 62] on icon at bounding box center [876, 59] width 6 height 8
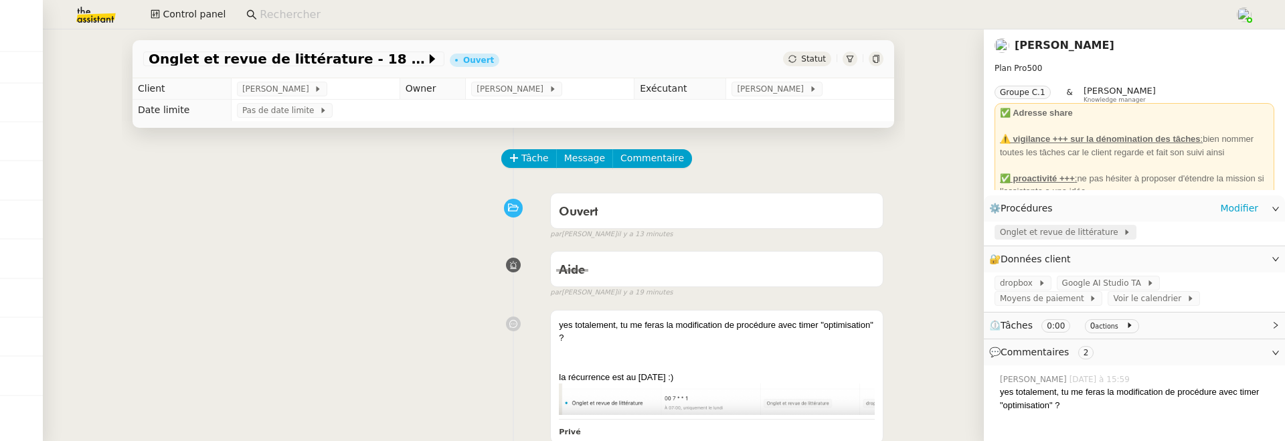
click at [1097, 226] on span "Onglet et revue de littérature" at bounding box center [1061, 231] width 123 height 13
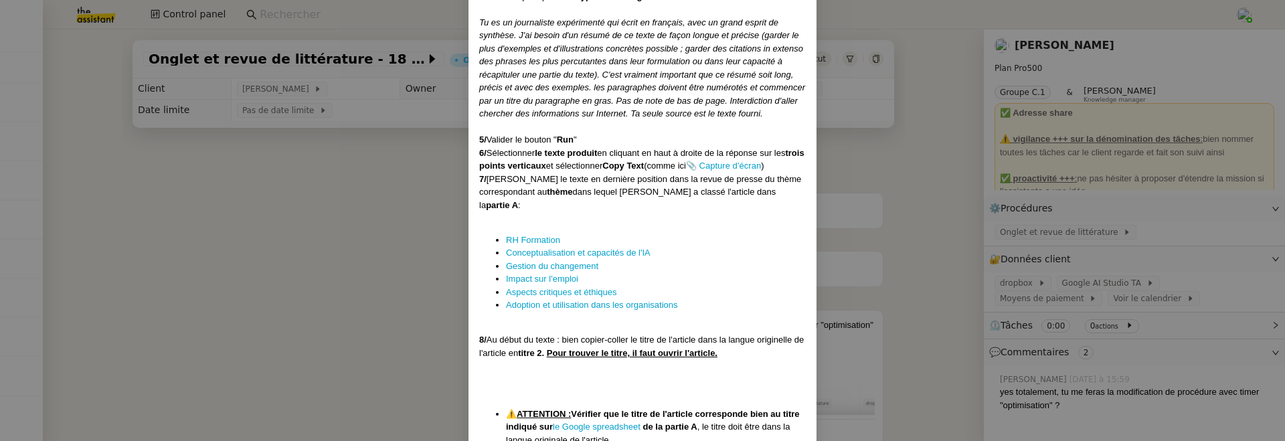
scroll to position [1329, 0]
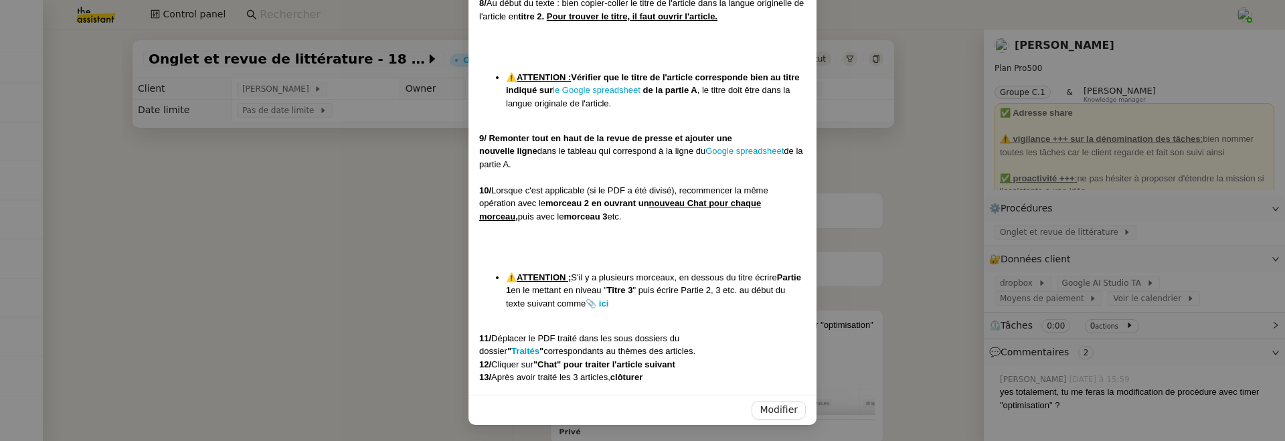
click at [870, 257] on nz-modal-container "Créée le [DATE] MAJ le [DATE] Contexte : [PERSON_NAME] aimerait que l'on classe…" at bounding box center [642, 220] width 1285 height 441
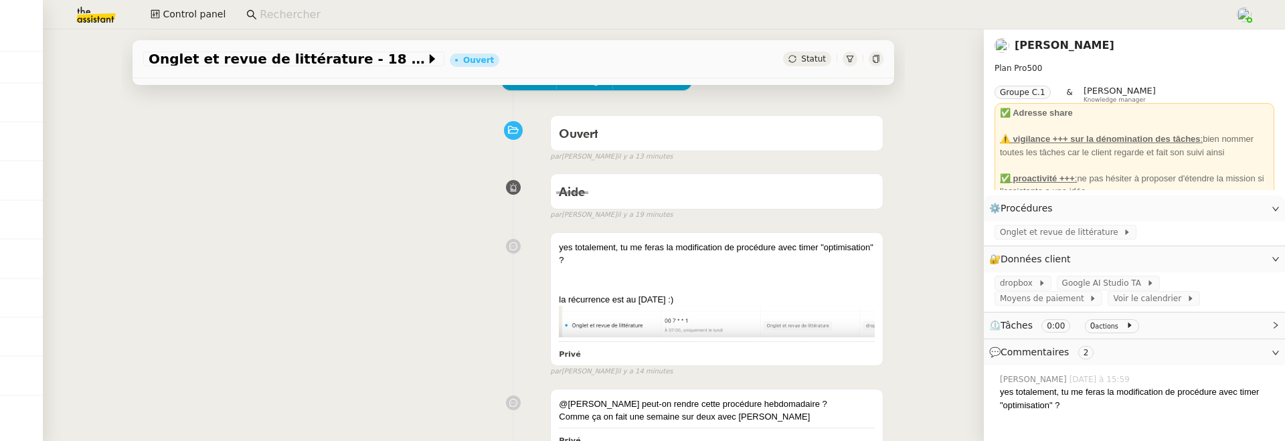
scroll to position [0, 0]
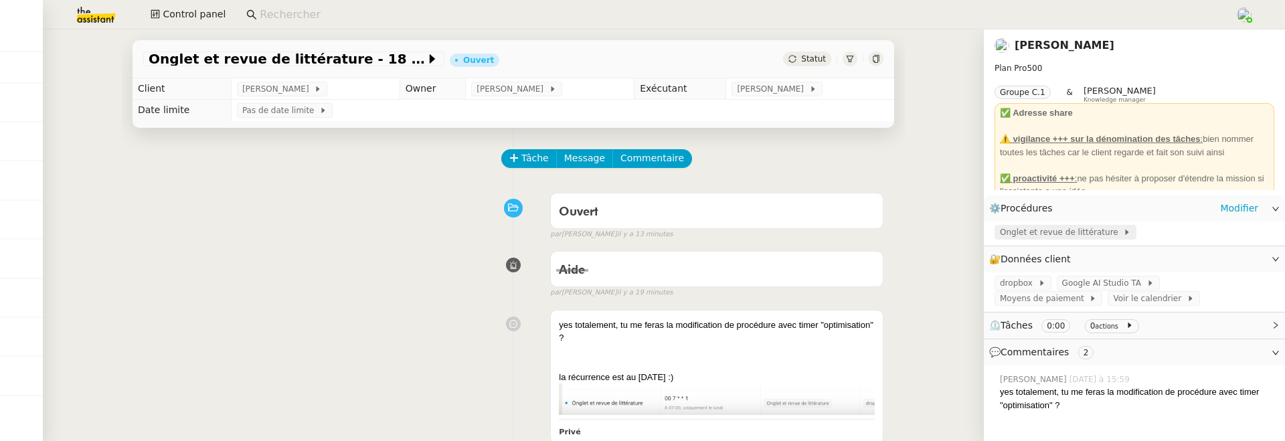
click at [1057, 238] on span "Onglet et revue de littérature" at bounding box center [1061, 231] width 123 height 13
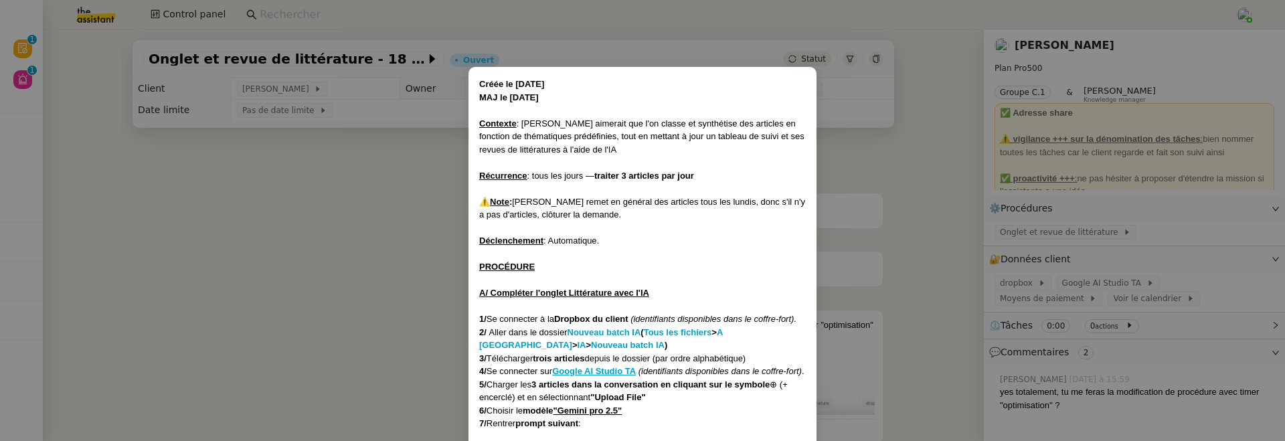
click at [211, 247] on nz-modal-container "Créée le [DATE] MAJ le [DATE] Contexte : [PERSON_NAME] aimerait que l'on classe…" at bounding box center [642, 220] width 1285 height 441
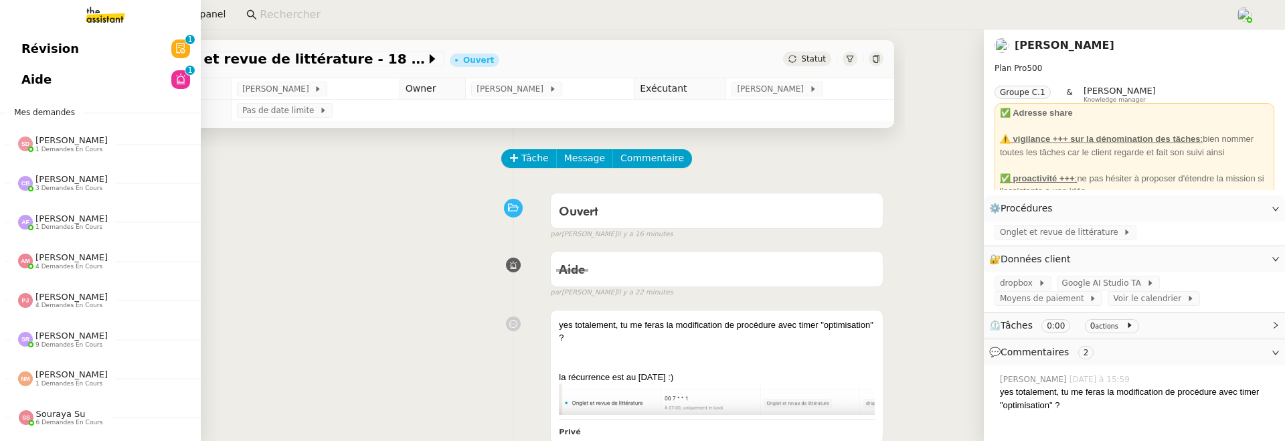
click at [29, 48] on span "Révision" at bounding box center [50, 49] width 58 height 20
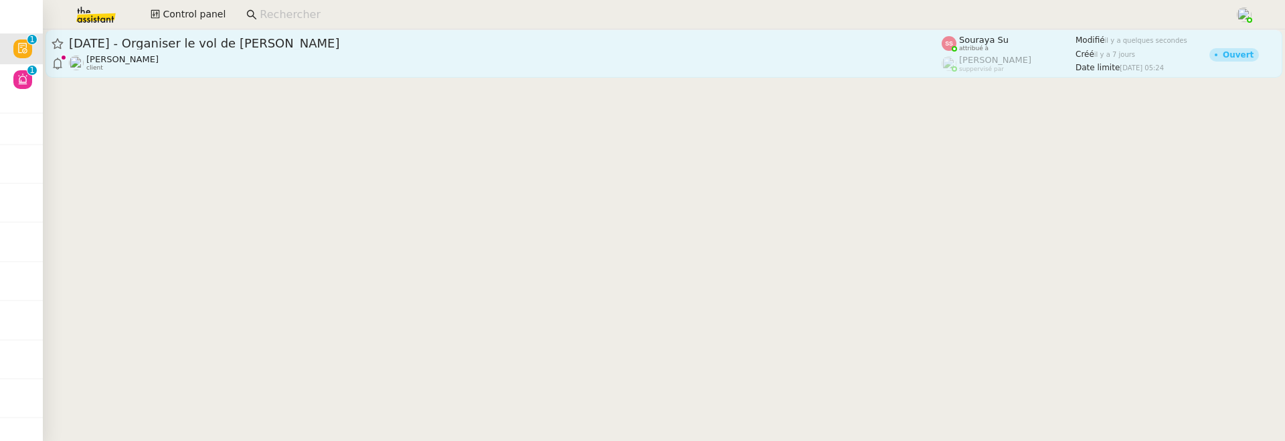
click at [319, 50] on div "[DATE] - Organiser le vol de [PERSON_NAME]" at bounding box center [505, 43] width 873 height 16
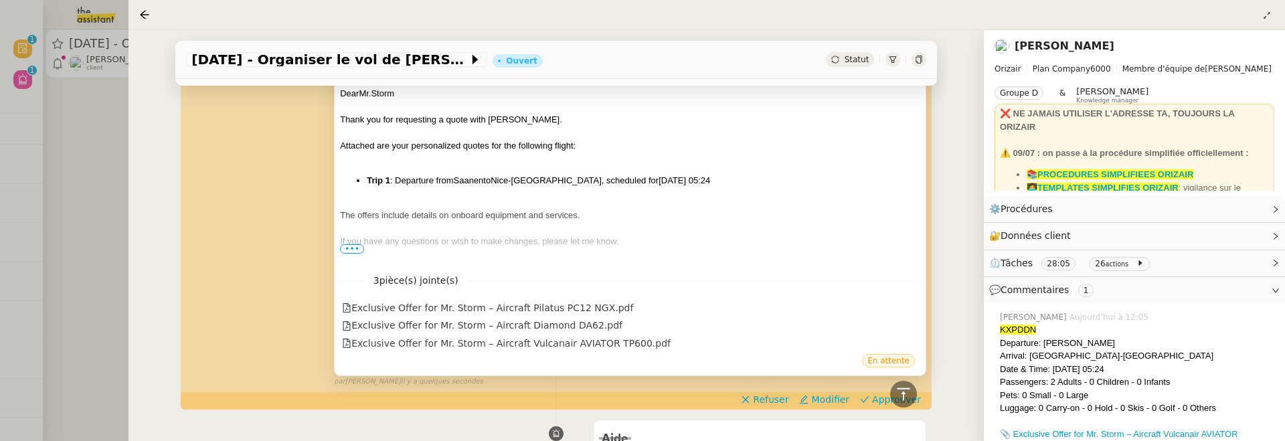
scroll to position [245, 0]
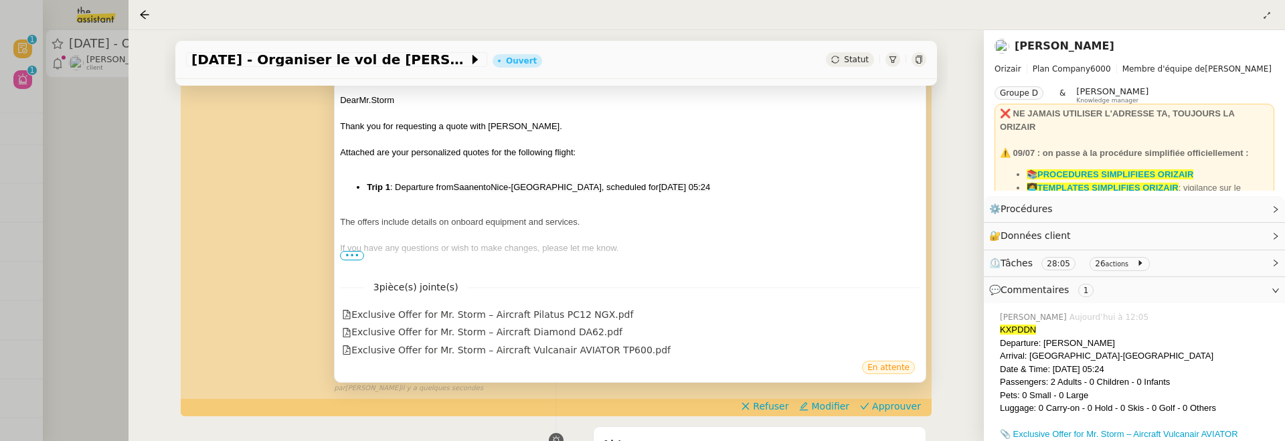
click at [355, 259] on div at bounding box center [630, 261] width 580 height 13
click at [346, 252] on span "•••" at bounding box center [352, 255] width 24 height 9
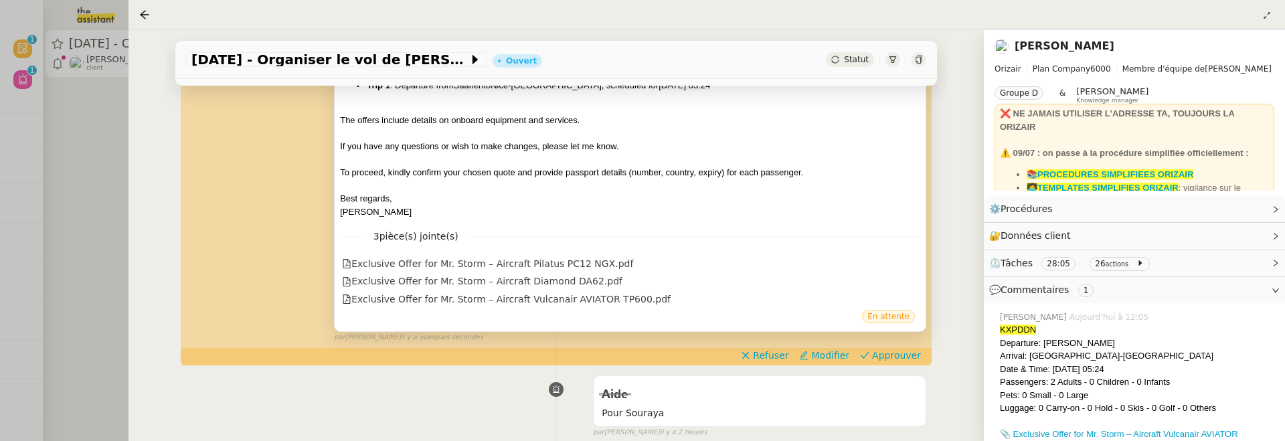
scroll to position [349, 0]
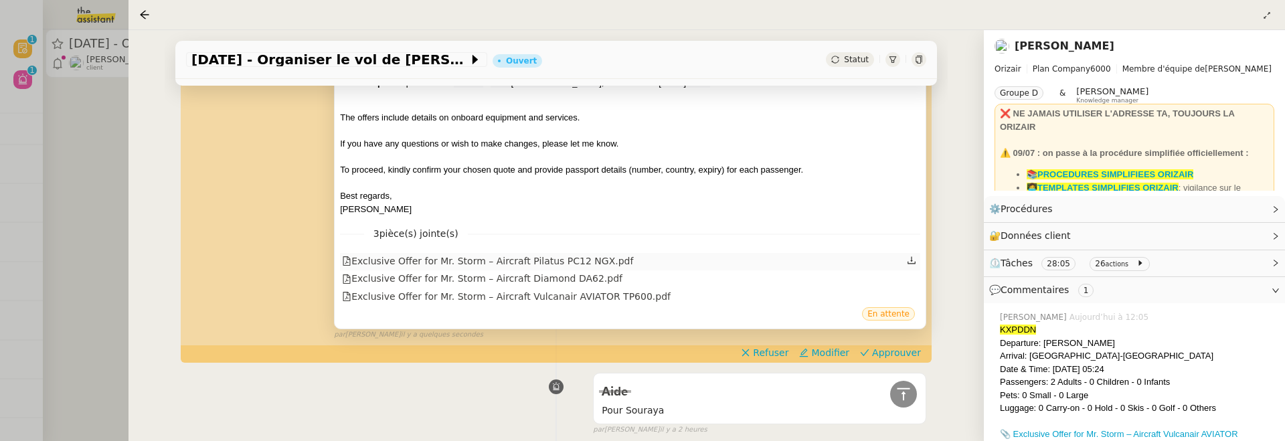
click at [578, 256] on div "Exclusive Offer for Mr. Storm – Aircraft Pilatus PC12 NGX.pdf" at bounding box center [487, 261] width 291 height 15
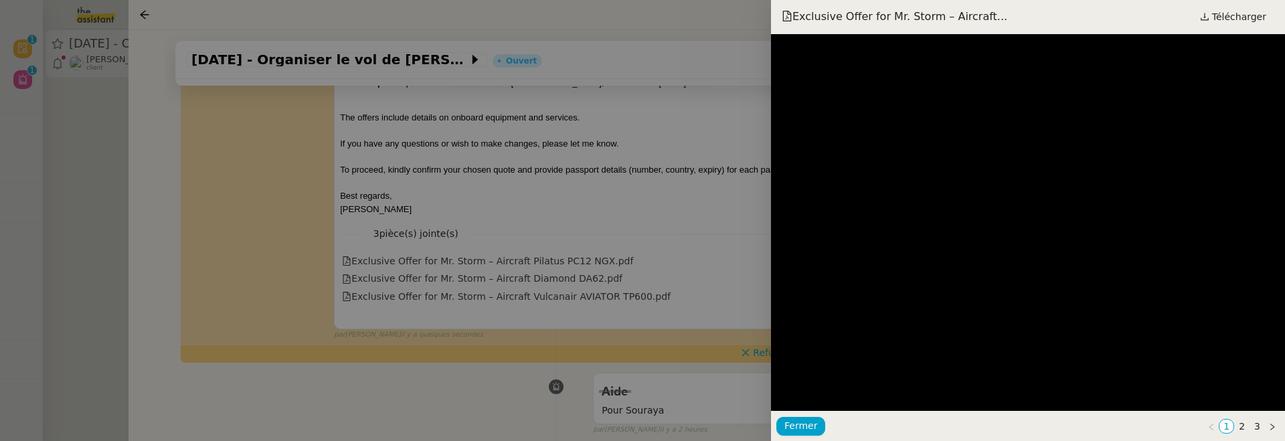
click at [672, 236] on div at bounding box center [642, 220] width 1285 height 441
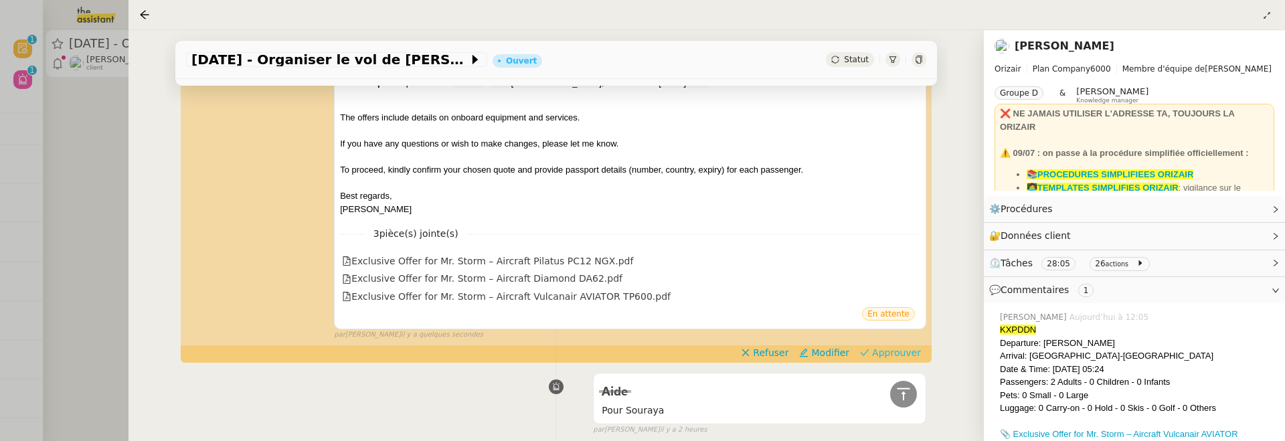
click at [893, 355] on span "Approuver" at bounding box center [896, 352] width 49 height 13
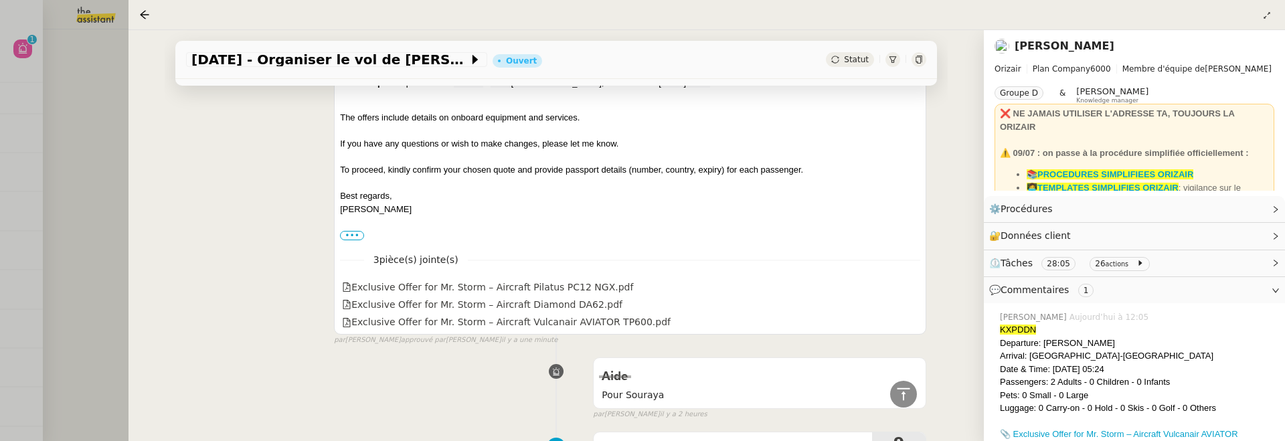
scroll to position [423, 0]
click at [101, 166] on div at bounding box center [642, 220] width 1285 height 441
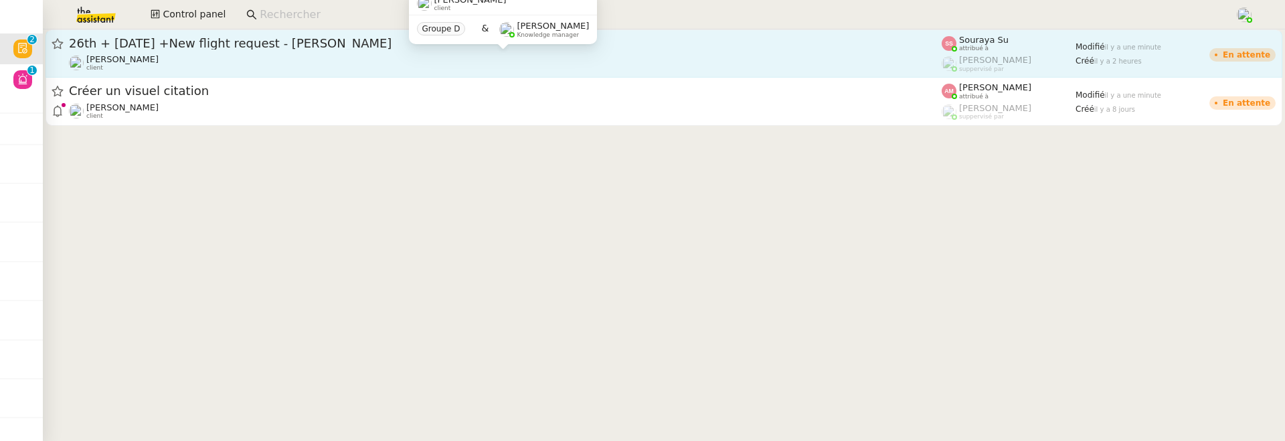
click at [207, 68] on div "[PERSON_NAME] client" at bounding box center [505, 62] width 873 height 17
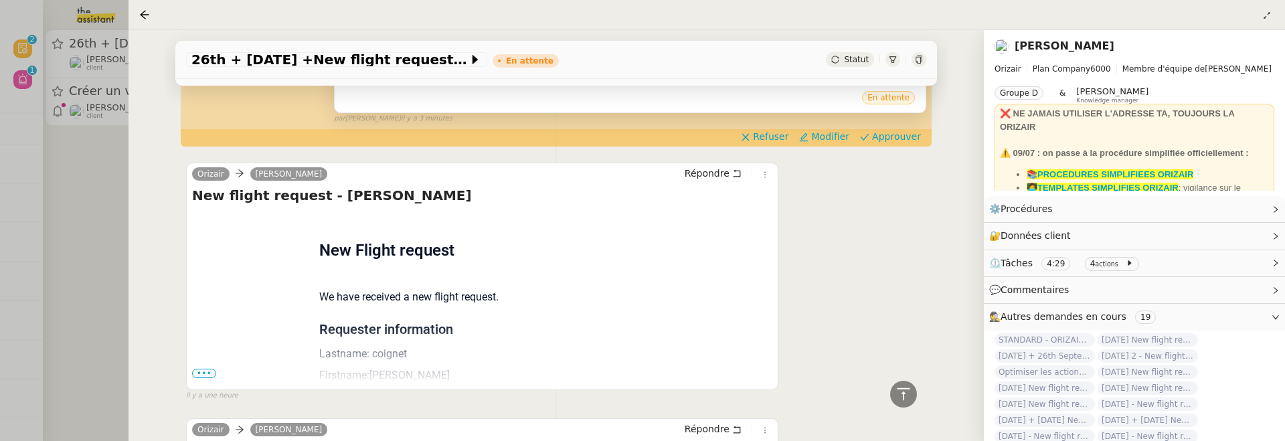
scroll to position [560, 0]
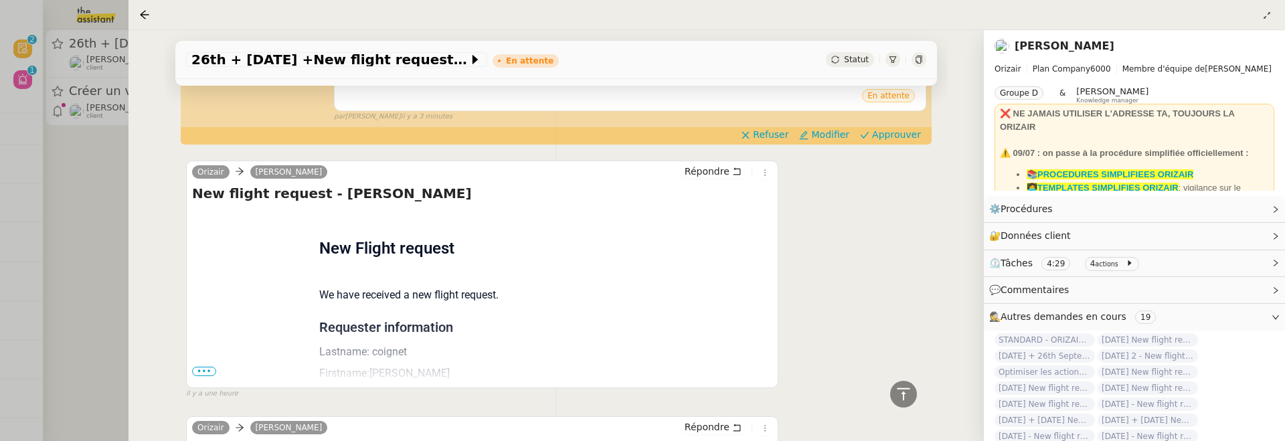
click at [195, 367] on span "•••" at bounding box center [204, 371] width 24 height 9
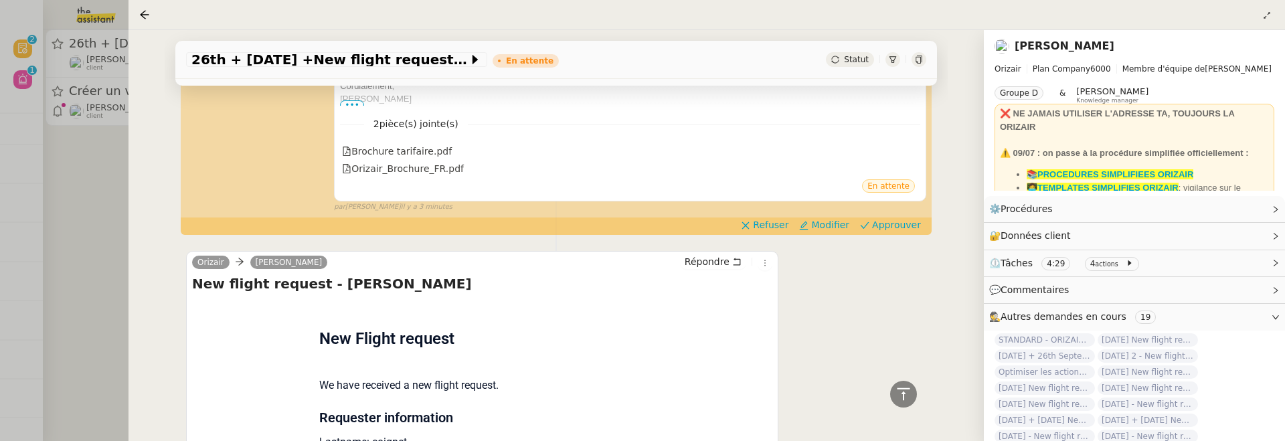
scroll to position [439, 0]
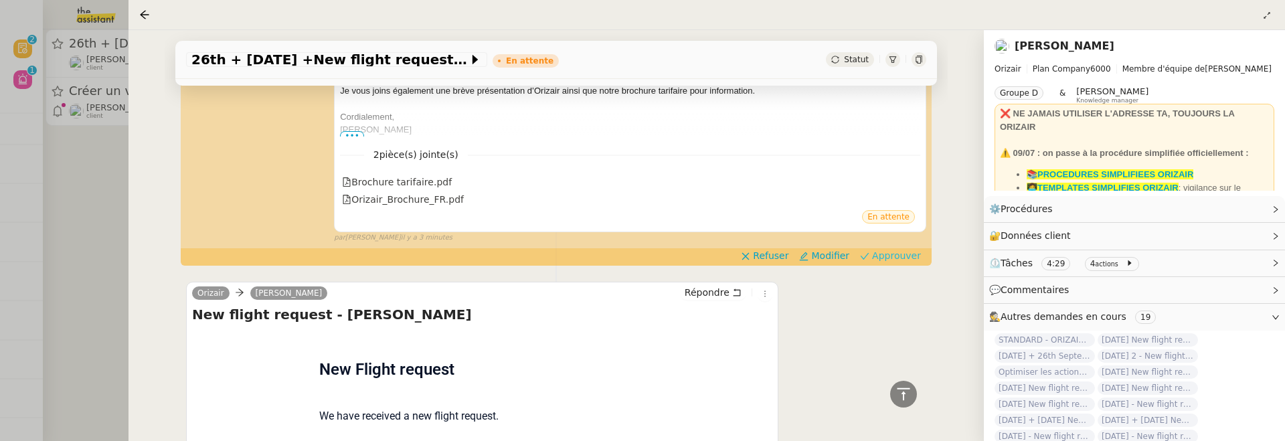
click at [906, 249] on span "Approuver" at bounding box center [896, 255] width 49 height 13
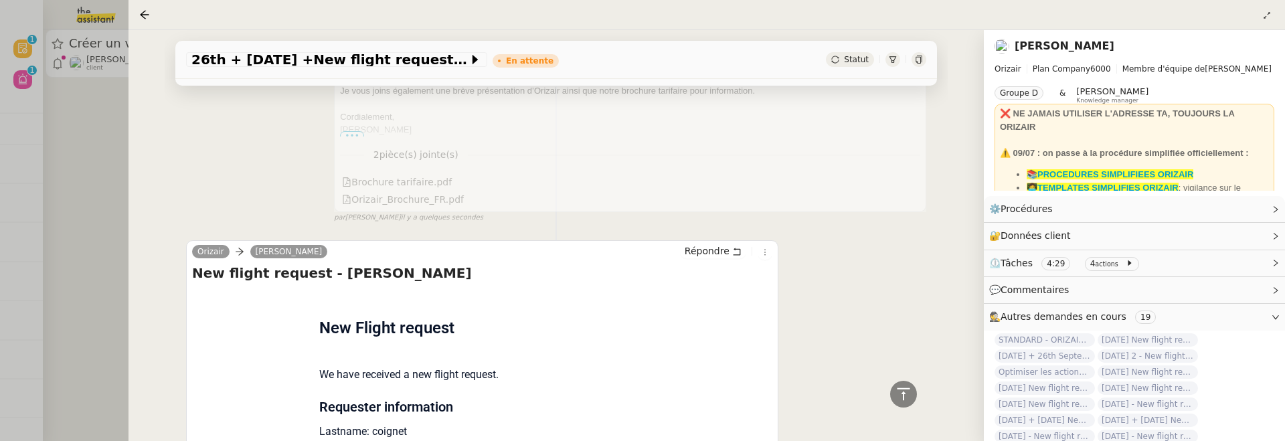
click at [116, 162] on div at bounding box center [642, 220] width 1285 height 441
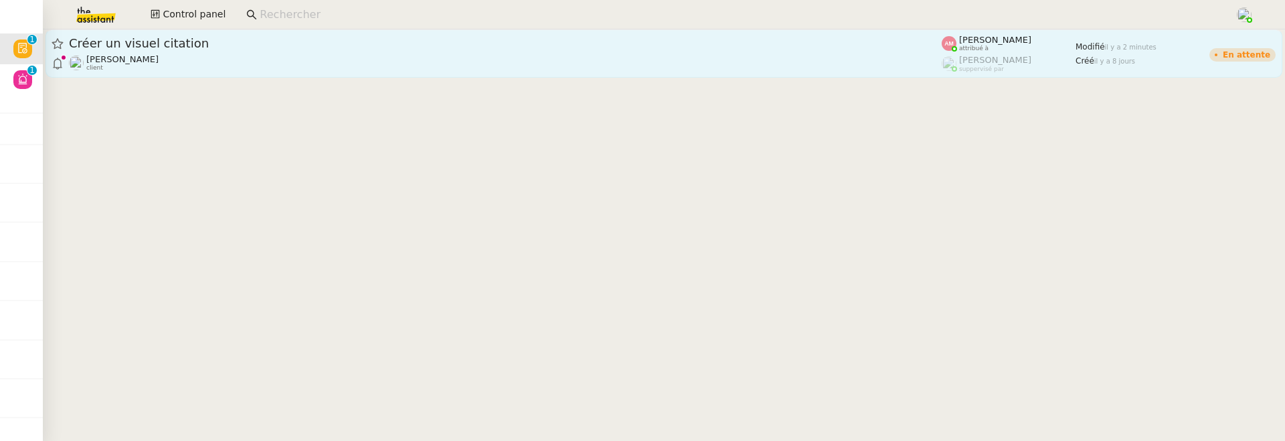
click at [270, 48] on span "Créer un visuel citation" at bounding box center [505, 43] width 873 height 12
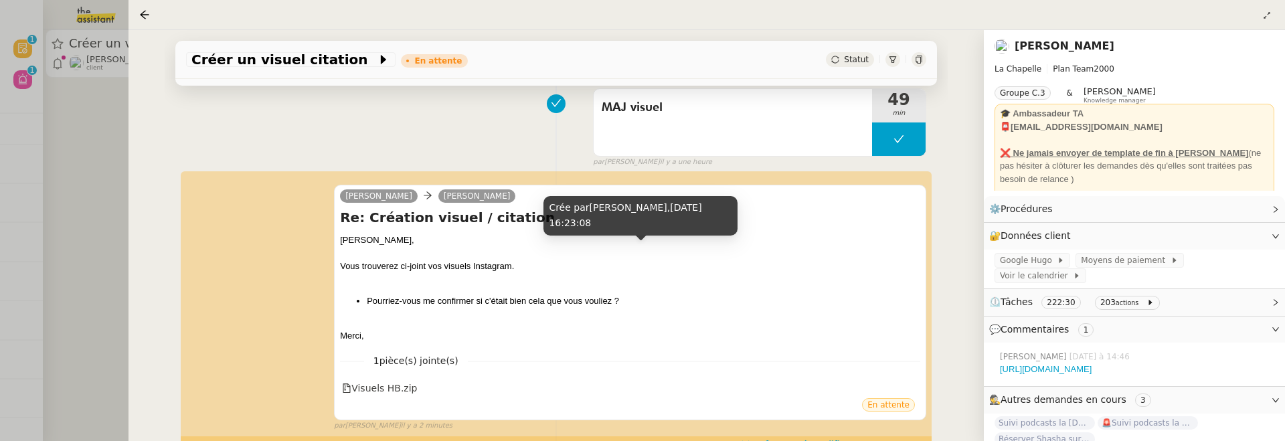
scroll to position [254, 0]
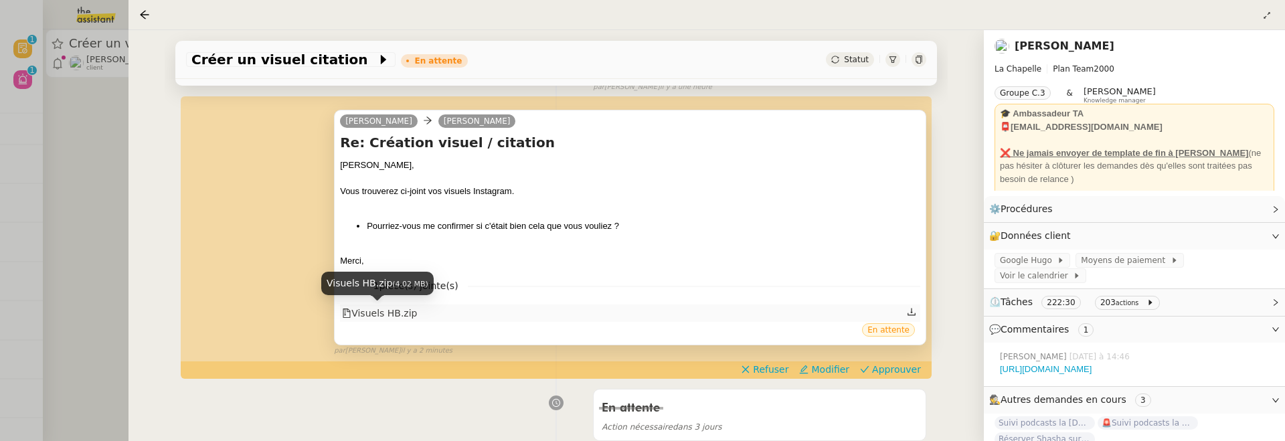
click at [403, 308] on div "Visuels HB.zip" at bounding box center [379, 313] width 75 height 15
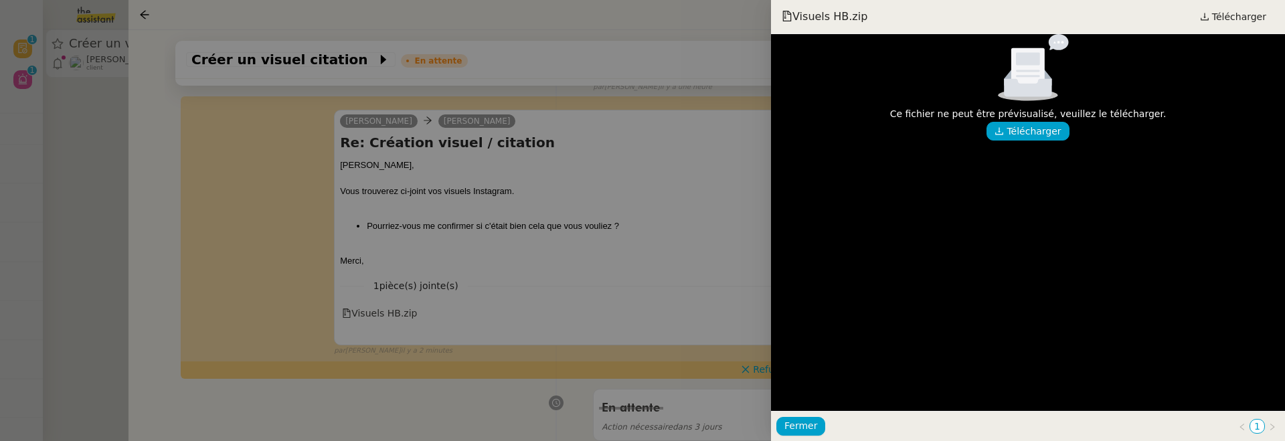
click at [569, 257] on div at bounding box center [642, 220] width 1285 height 441
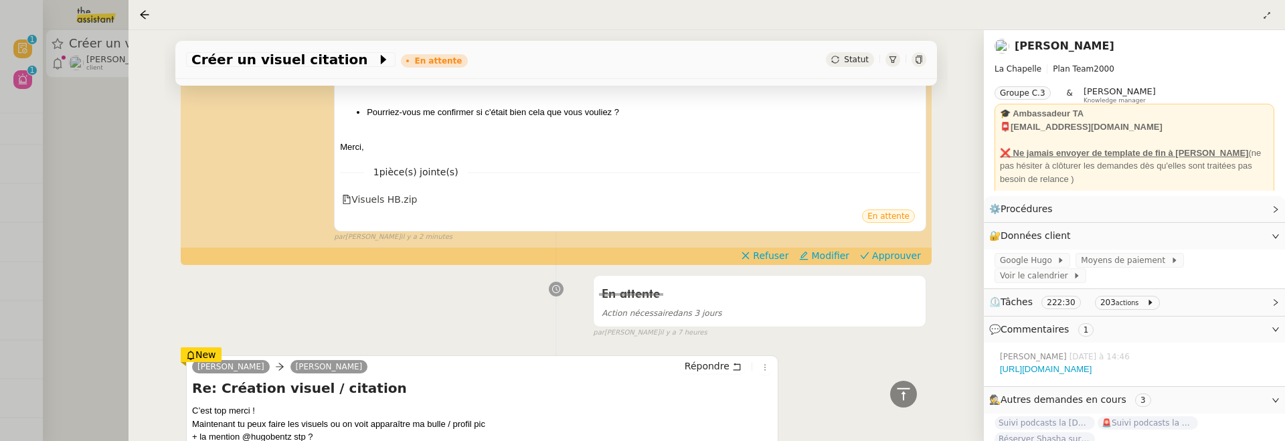
scroll to position [369, 0]
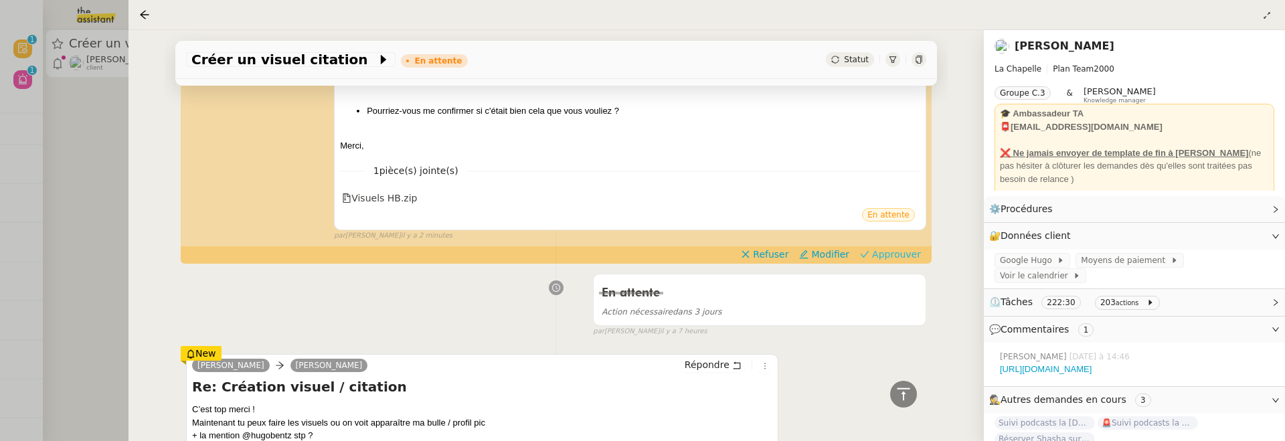
click at [869, 251] on icon at bounding box center [864, 254] width 9 height 9
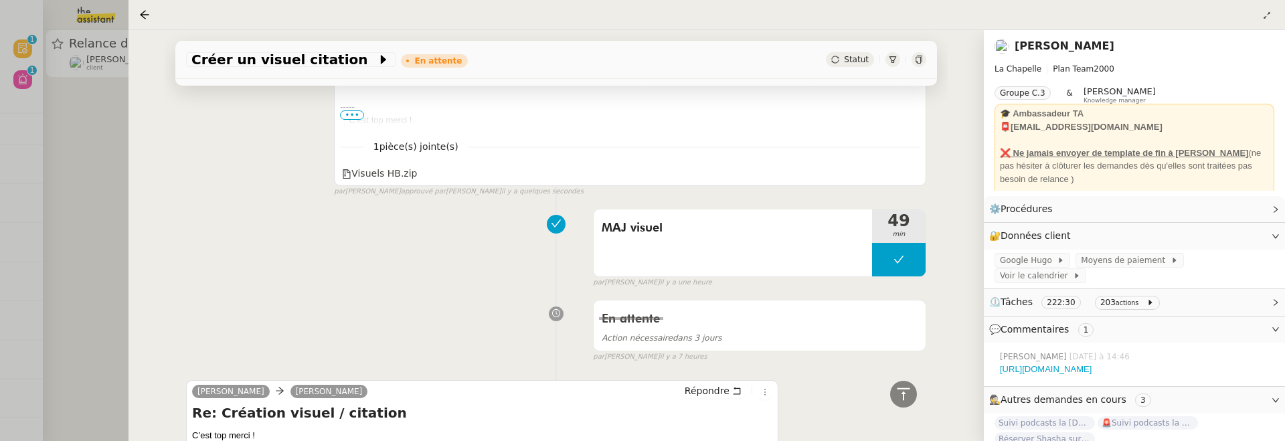
click at [83, 202] on div at bounding box center [642, 220] width 1285 height 441
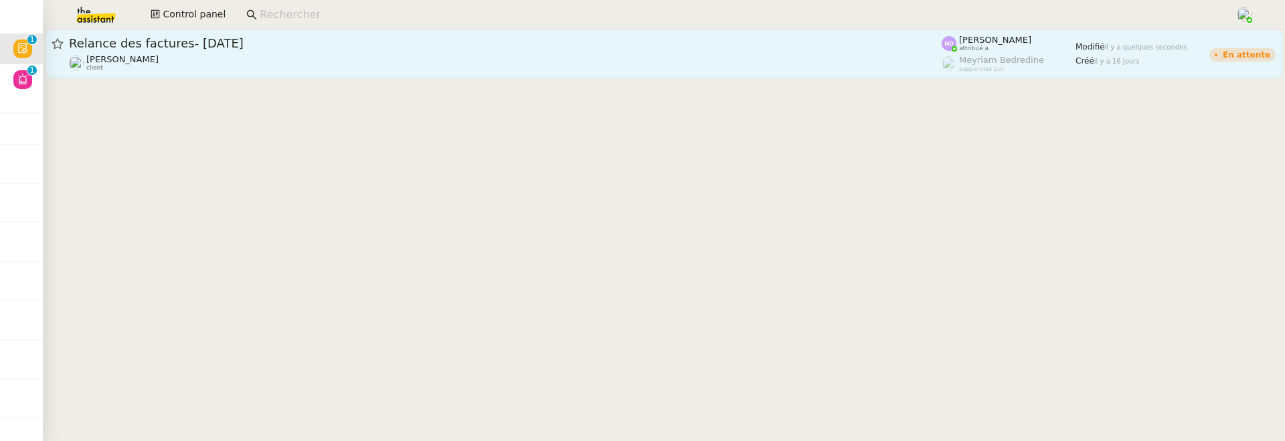
click at [190, 58] on div "[PERSON_NAME] client" at bounding box center [505, 62] width 873 height 17
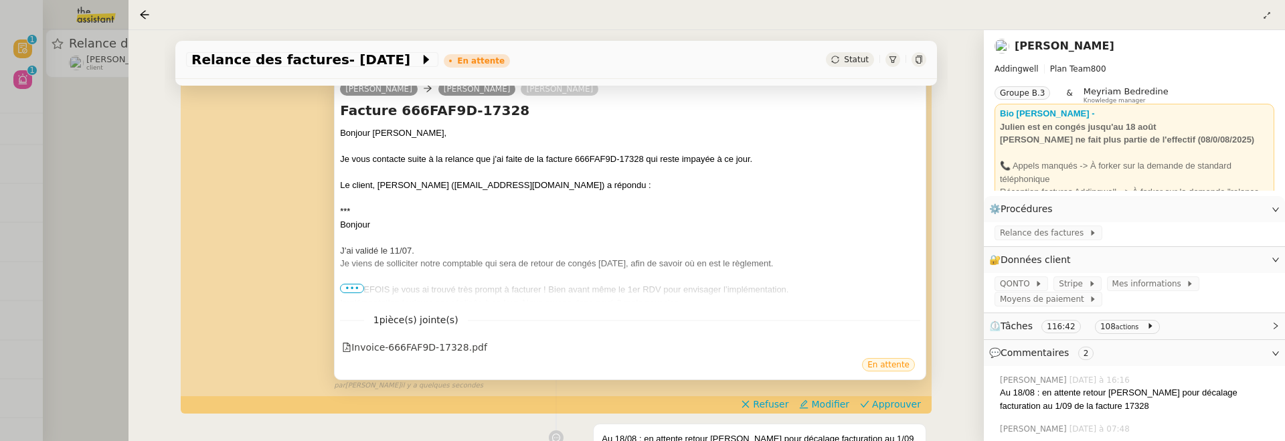
scroll to position [295, 0]
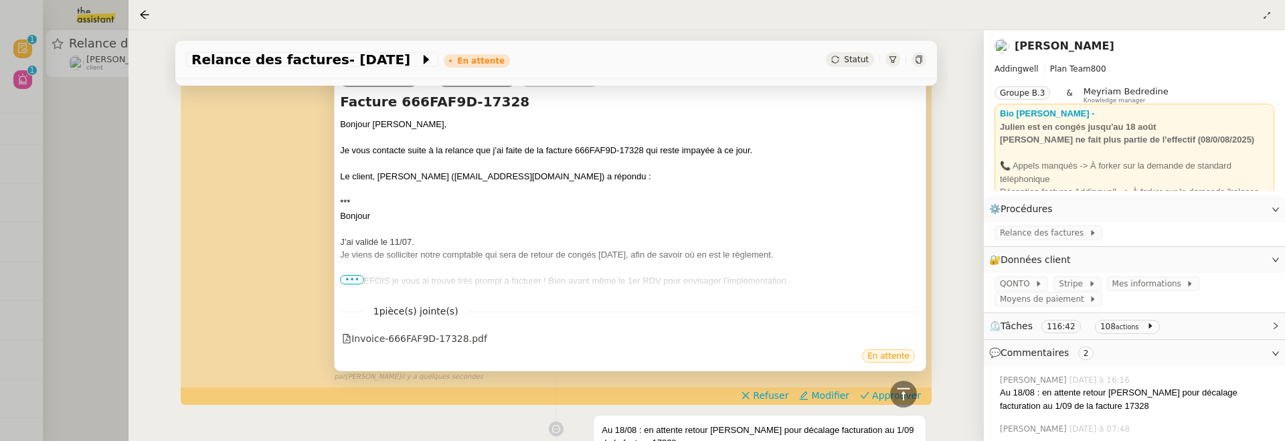
click at [348, 276] on span "•••" at bounding box center [352, 279] width 24 height 9
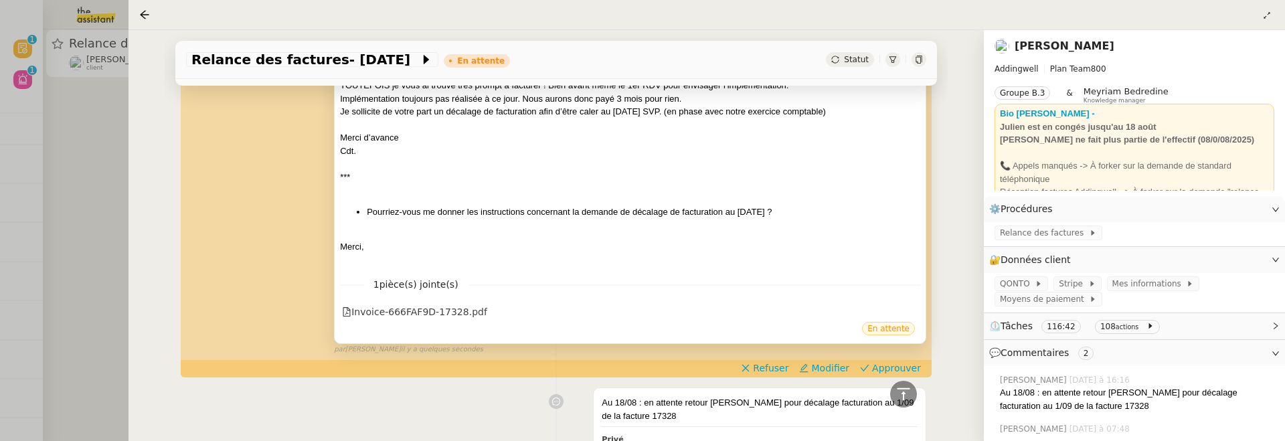
scroll to position [488, 0]
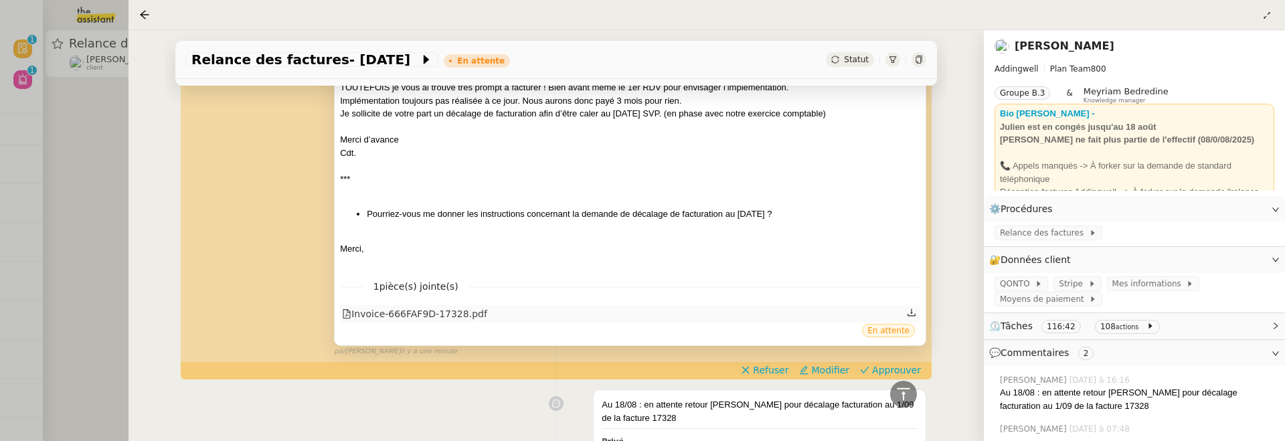
click at [449, 316] on div "Invoice-666FAF9D-17328.pdf" at bounding box center [414, 313] width 145 height 15
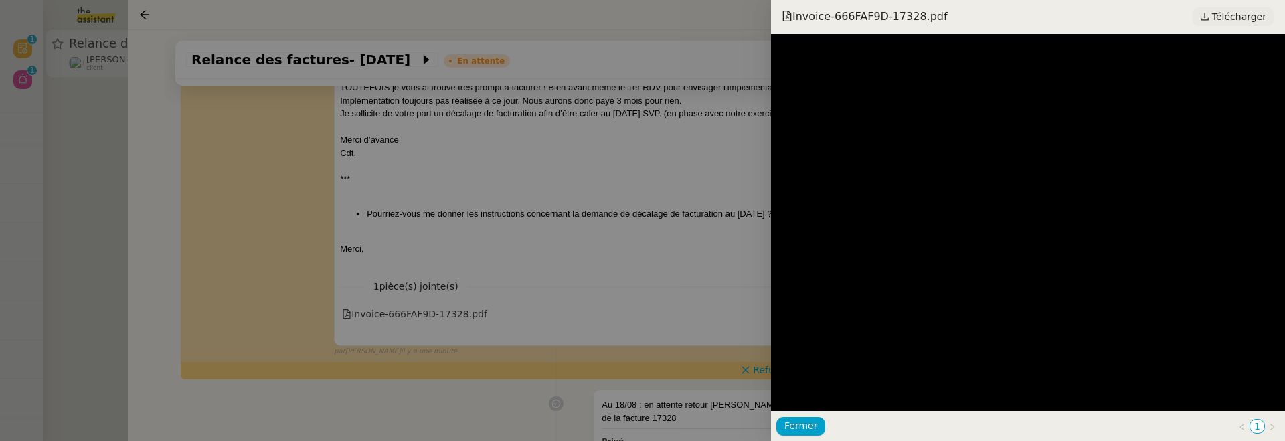
click at [1235, 20] on span "Télécharger" at bounding box center [1239, 16] width 54 height 17
click at [551, 190] on div at bounding box center [642, 220] width 1285 height 441
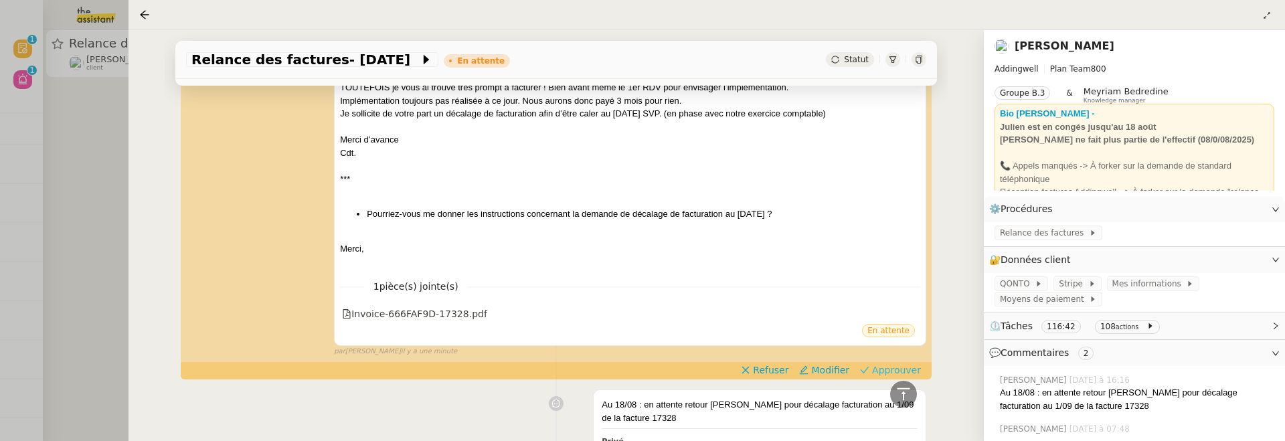
click at [897, 366] on span "Approuver" at bounding box center [896, 369] width 49 height 13
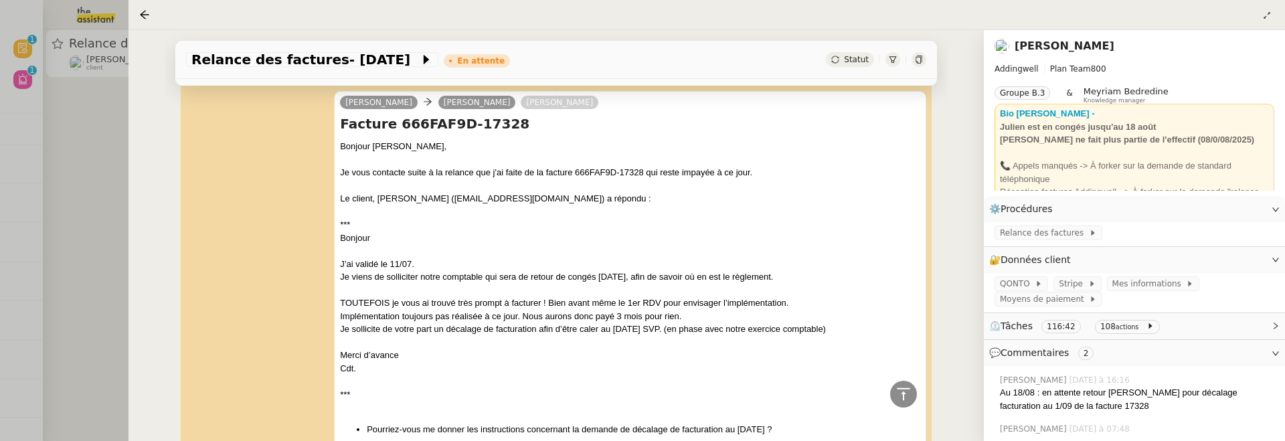
scroll to position [0, 0]
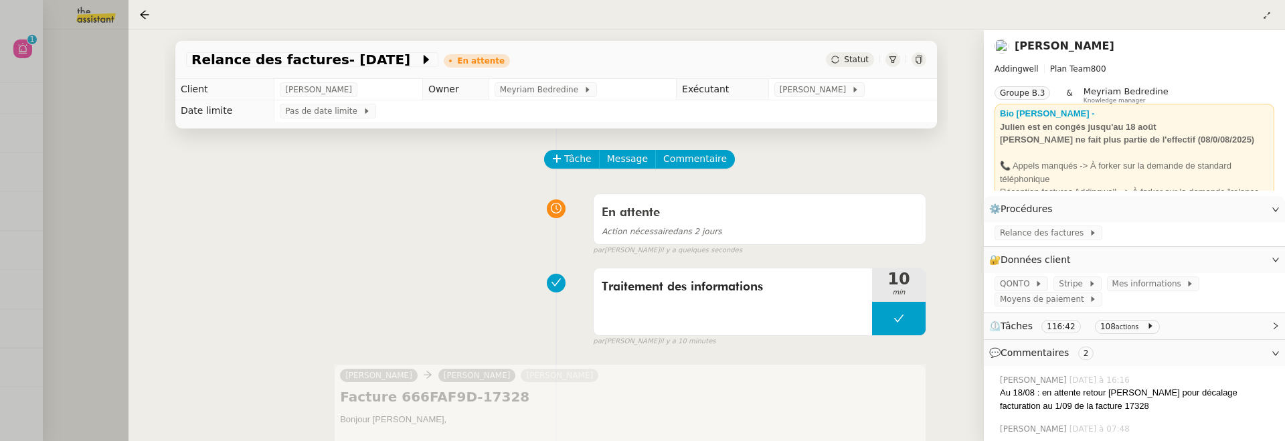
click at [80, 226] on div at bounding box center [642, 220] width 1285 height 441
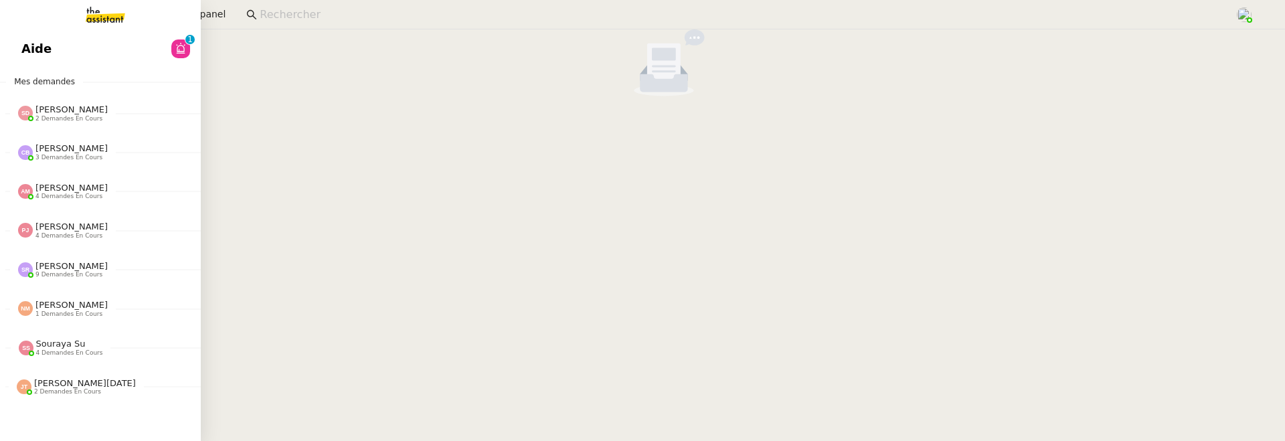
click at [29, 58] on span "Aide" at bounding box center [36, 49] width 30 height 20
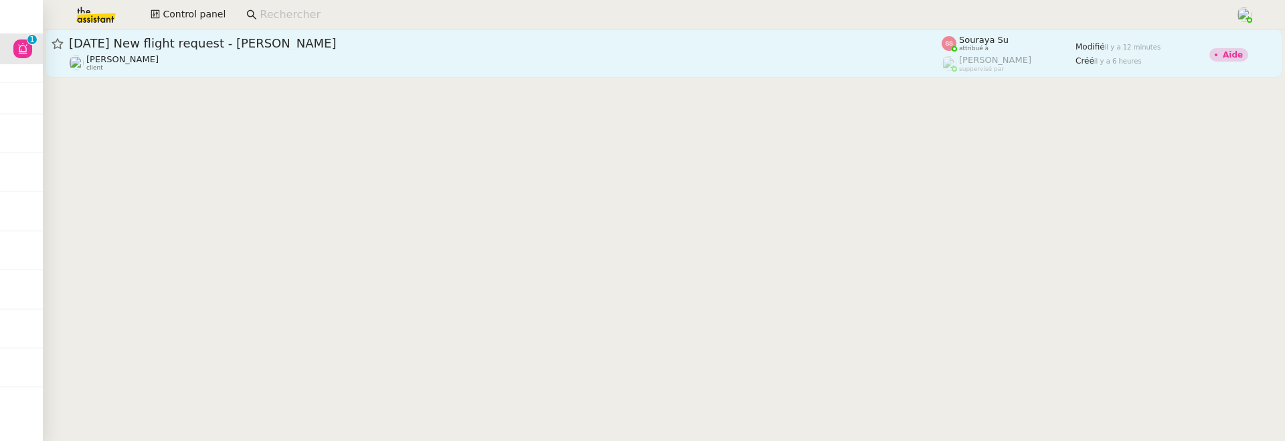
click at [411, 48] on span "[DATE] New flight request - [PERSON_NAME]" at bounding box center [505, 43] width 873 height 12
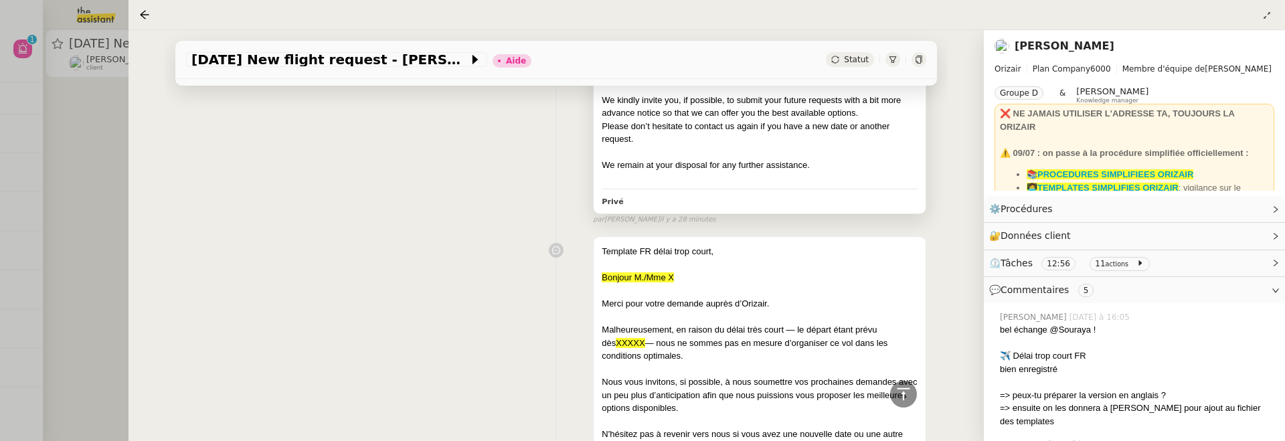
scroll to position [632, 0]
click at [80, 183] on div at bounding box center [642, 220] width 1285 height 441
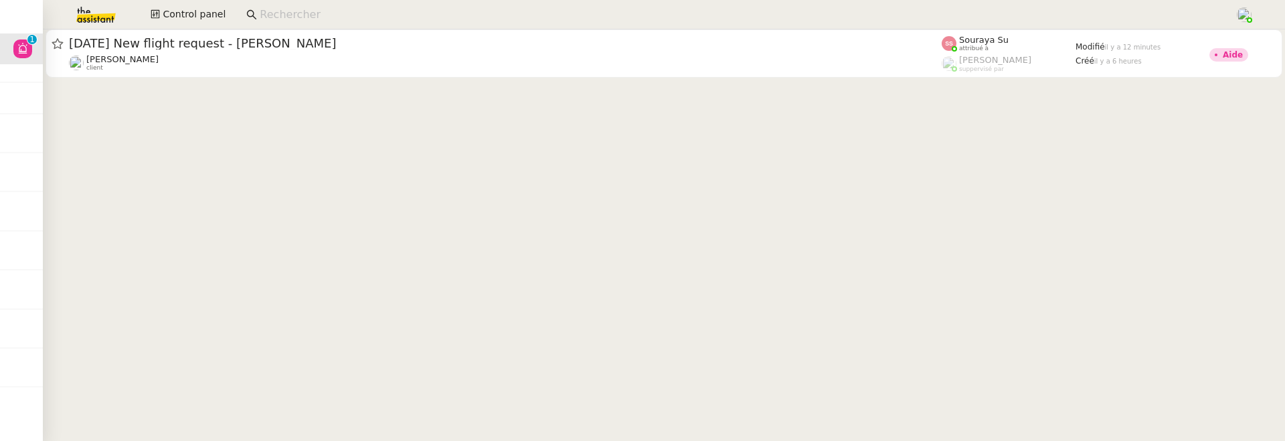
click at [422, 17] on input at bounding box center [741, 15] width 962 height 18
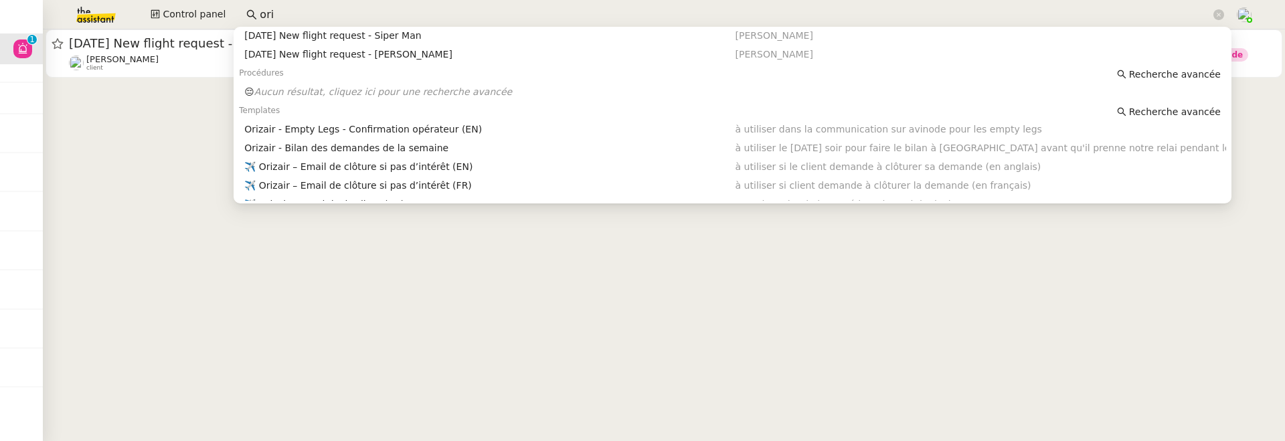
scroll to position [193, 0]
type input "ori"
click at [1184, 111] on span "Recherche avancée" at bounding box center [1175, 108] width 92 height 13
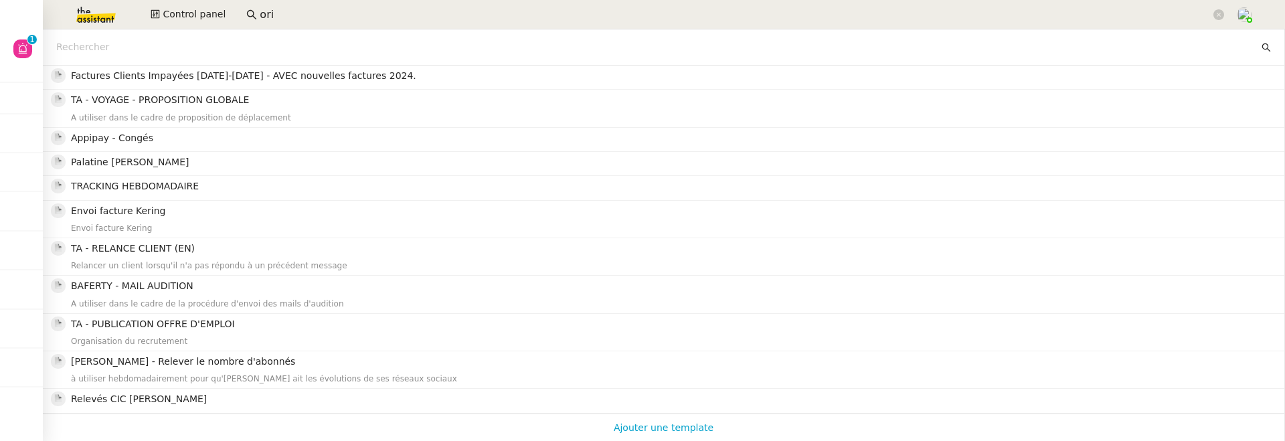
click at [149, 51] on input "text" at bounding box center [657, 46] width 1202 height 15
click at [620, 423] on span "Ajouter une template" at bounding box center [664, 427] width 100 height 17
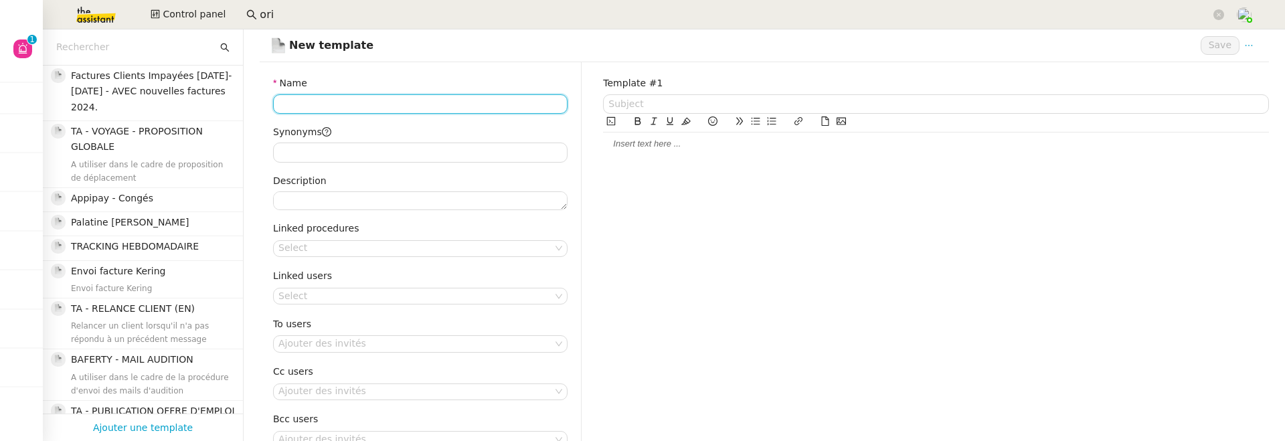
click at [357, 104] on input "Name" at bounding box center [420, 103] width 294 height 19
type input "✈️"
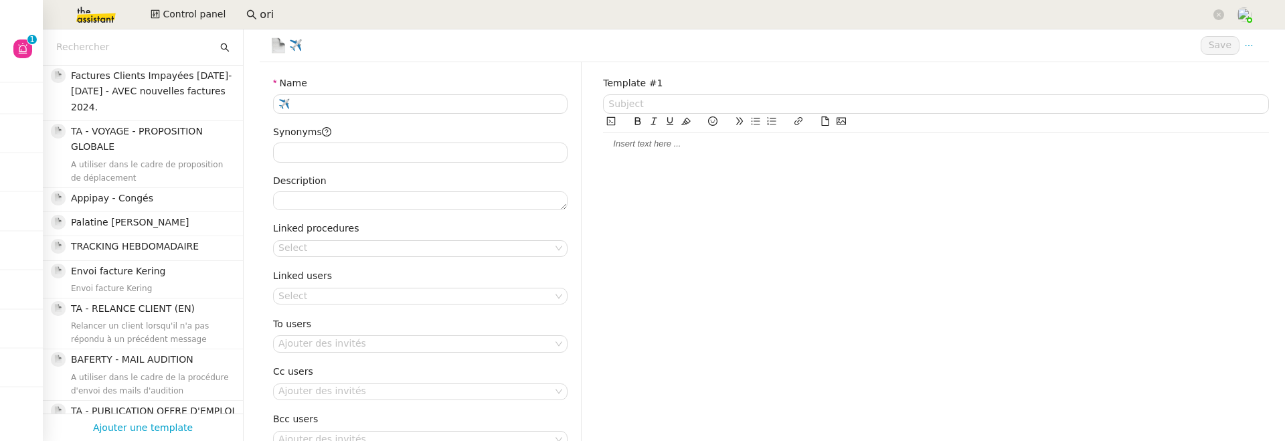
click at [151, 43] on input "text" at bounding box center [136, 46] width 161 height 15
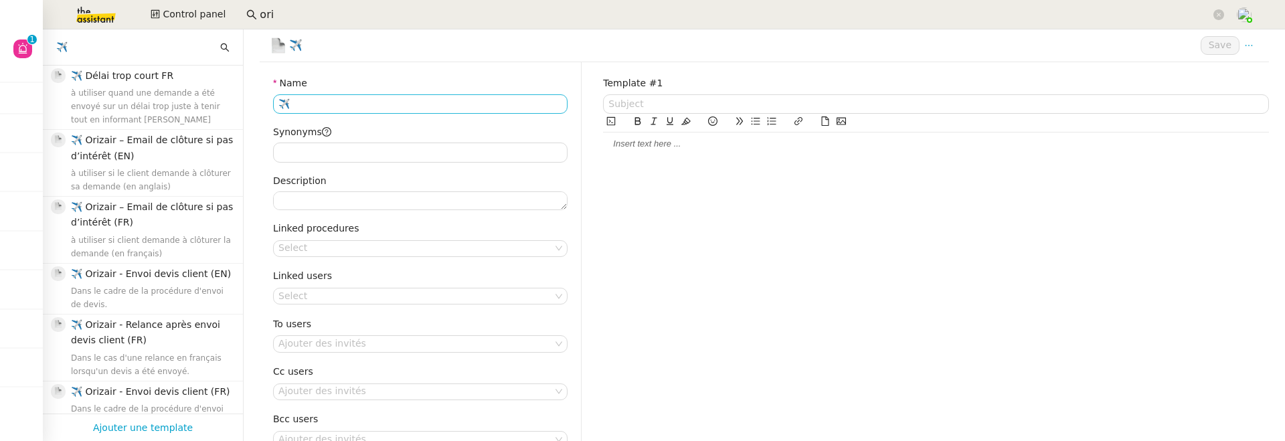
type input "✈️"
click at [351, 106] on input "✈️" at bounding box center [420, 103] width 294 height 19
click at [709, 168] on div "Template #1" at bounding box center [935, 282] width 687 height 440
click at [695, 157] on div "Template #1" at bounding box center [935, 282] width 687 height 440
click at [674, 143] on div at bounding box center [936, 144] width 666 height 12
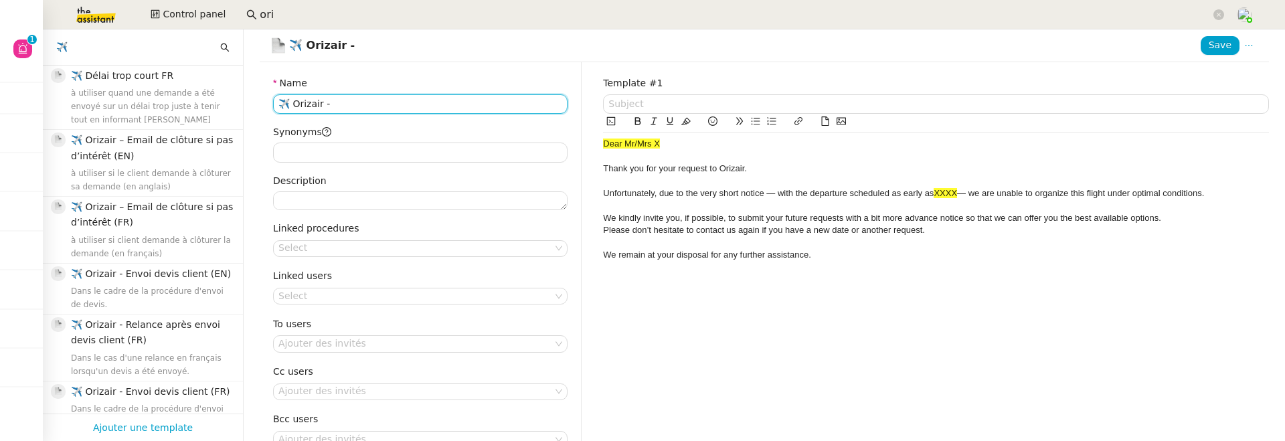
click at [374, 103] on input "✈️ Orizair -" at bounding box center [420, 103] width 294 height 19
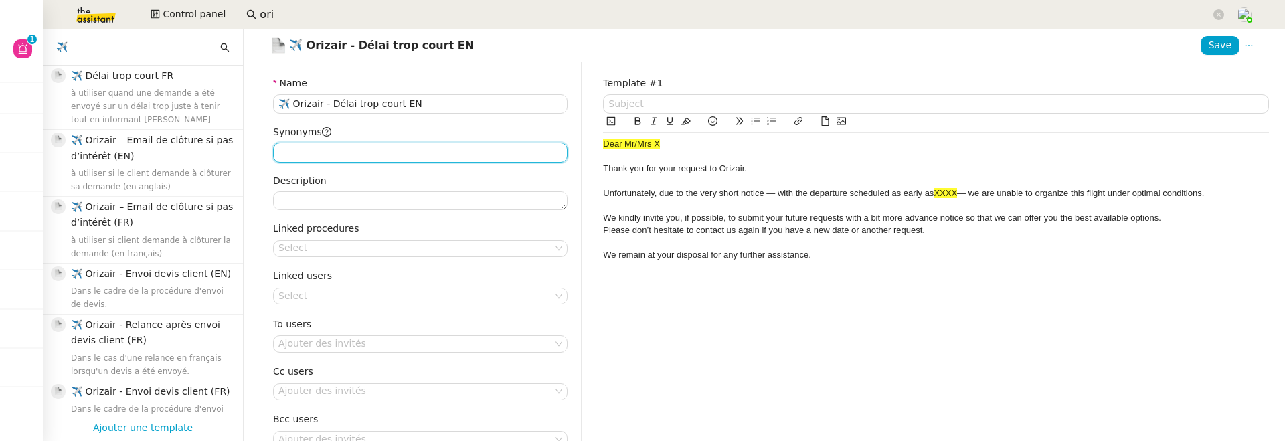
click at [372, 152] on input "Synonyms" at bounding box center [420, 152] width 294 height 19
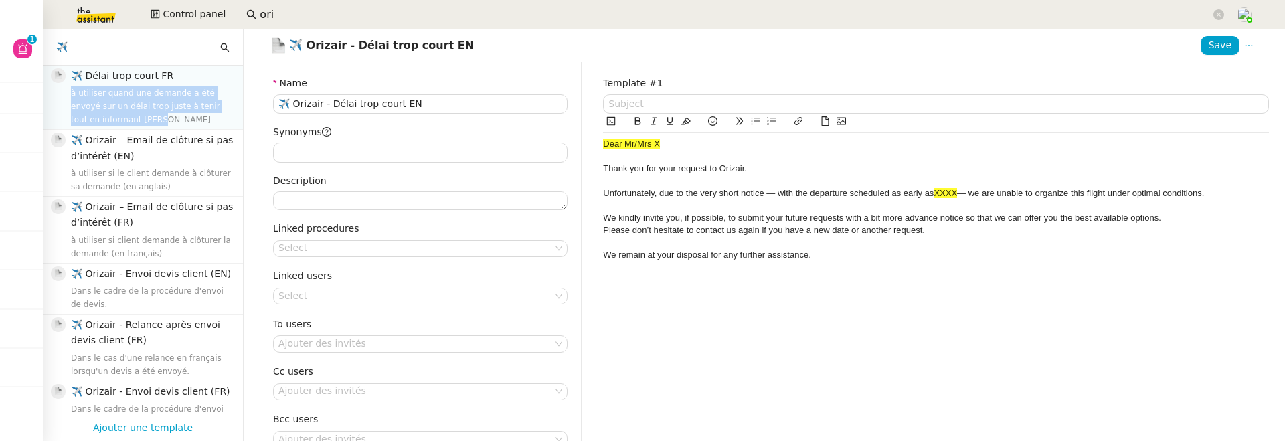
drag, startPoint x: 141, startPoint y: 122, endPoint x: 65, endPoint y: 97, distance: 79.6
click at [65, 97] on nz-list-item-meta "✈️ Délai trop court FR à utiliser quand une demande a été envoyé sur un délai t…" at bounding box center [143, 97] width 185 height 58
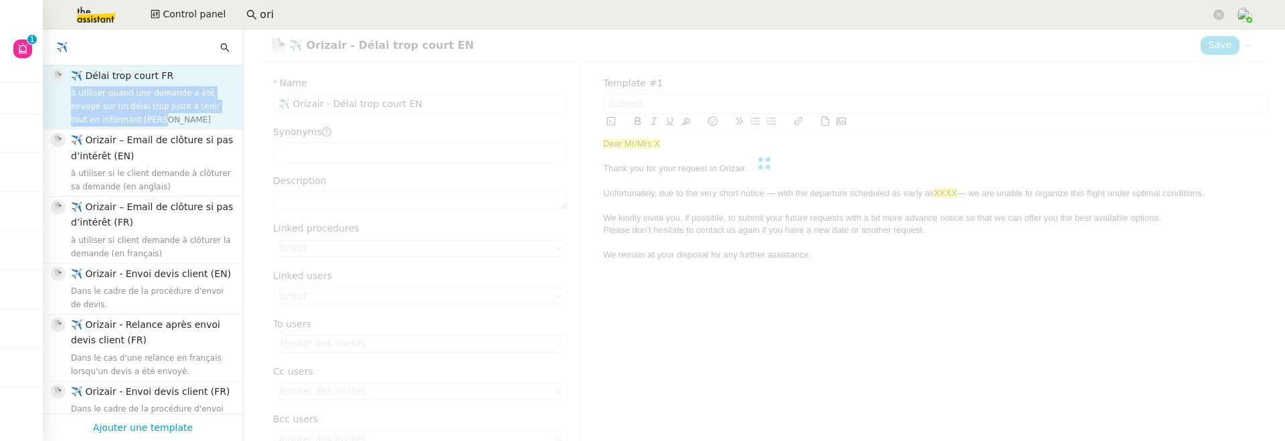
type input "✈️ Délai trop court FR"
type input "erreur, réponse, client, orizair"
type textarea "à utiliser quand une demande a été envoyé sur un délai trop juste à tenir tout …"
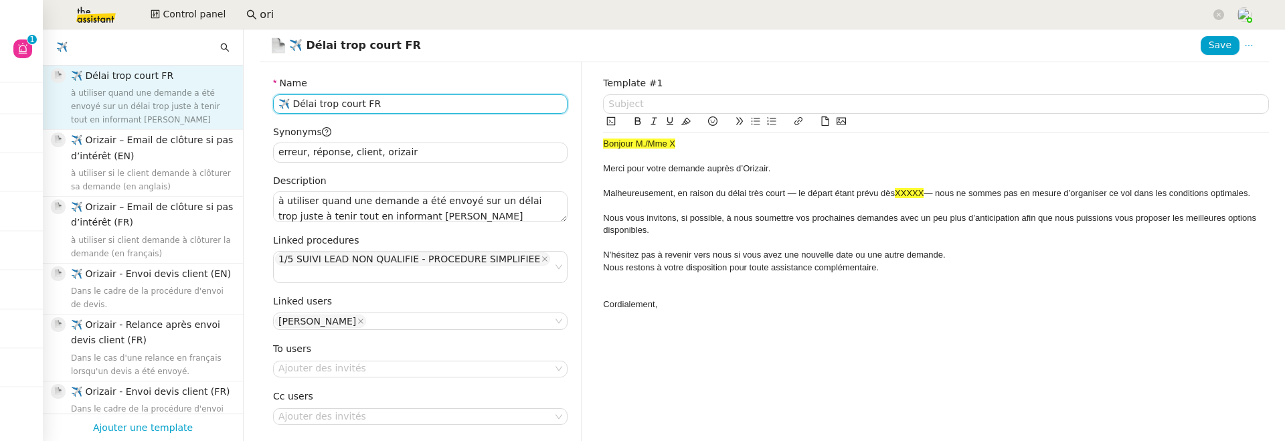
click at [290, 103] on input "✈️ Délai trop court FR" at bounding box center [420, 103] width 294 height 19
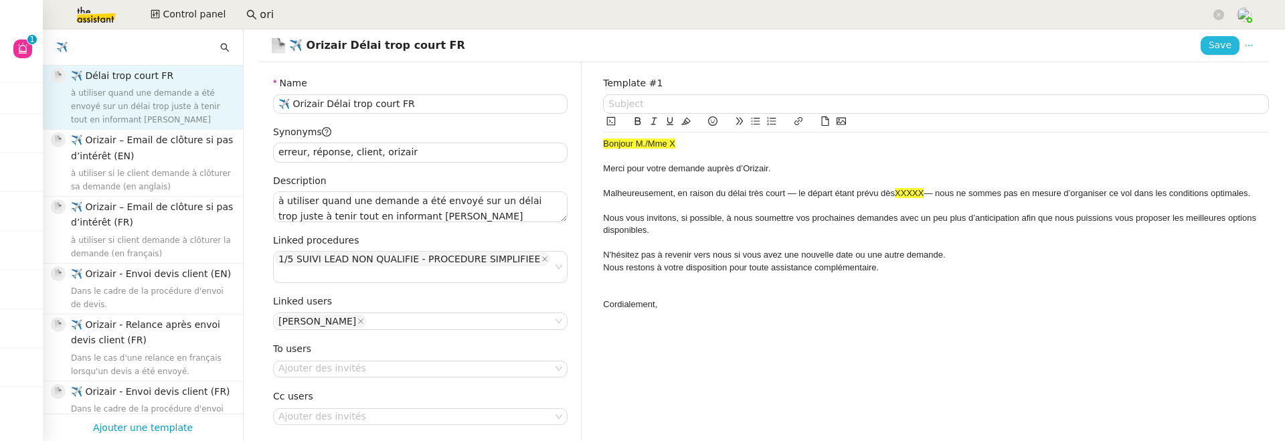
click at [1215, 45] on span "Save" at bounding box center [1219, 44] width 23 height 15
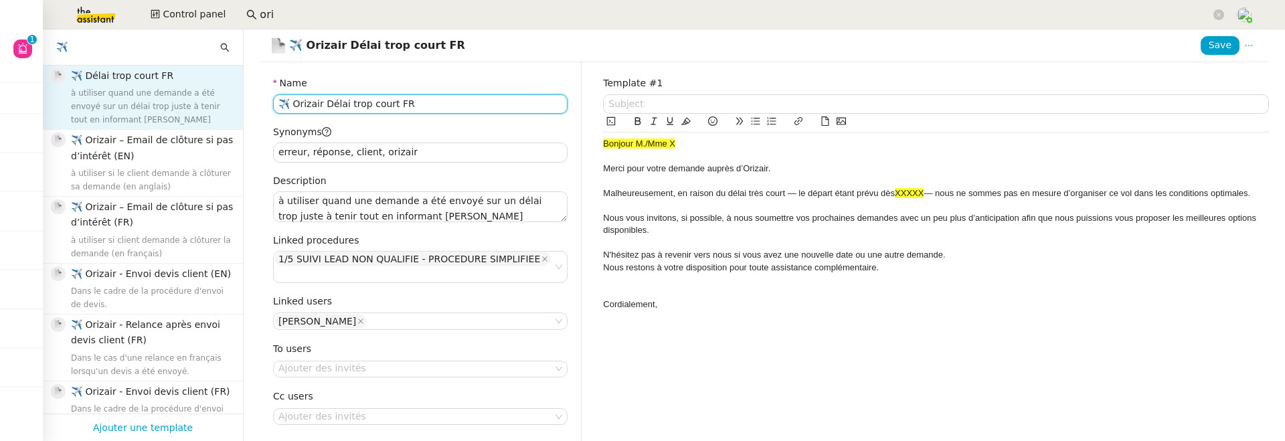
click at [325, 110] on input "✈️ Orizair Délai trop court FR" at bounding box center [420, 103] width 294 height 19
click at [322, 106] on input "✈️ Orizair Délai trop court FR" at bounding box center [420, 103] width 294 height 19
type input "✈️ Orizair - Délai trop court FR"
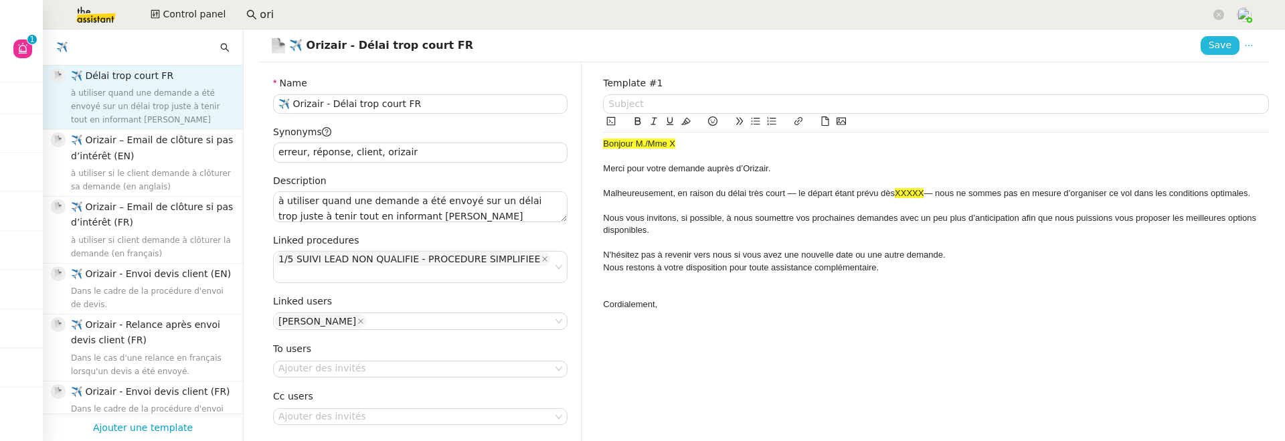
click at [1217, 45] on span "Save" at bounding box center [1219, 44] width 23 height 15
click at [117, 54] on input "✈️" at bounding box center [136, 46] width 161 height 15
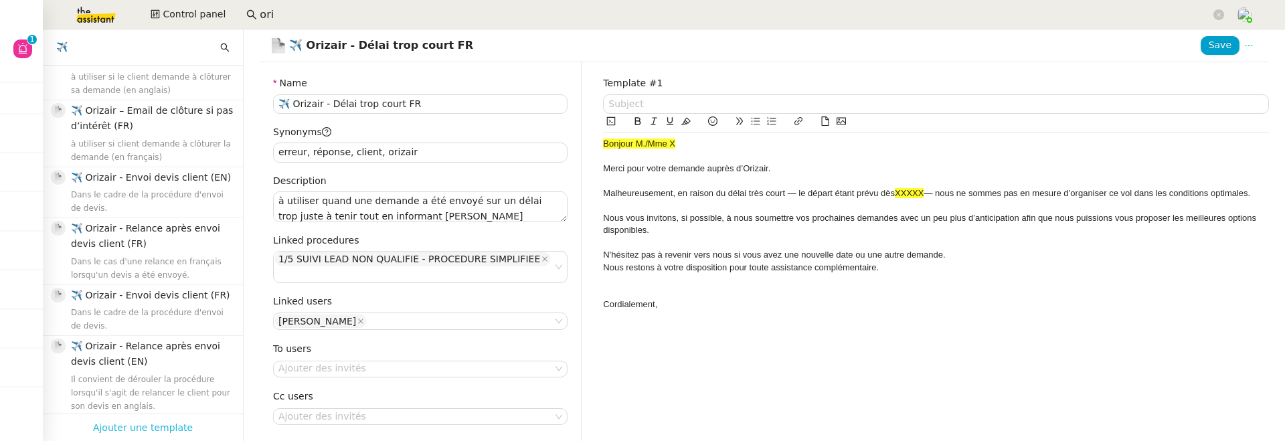
click at [144, 428] on span "Ajouter une template" at bounding box center [143, 427] width 100 height 17
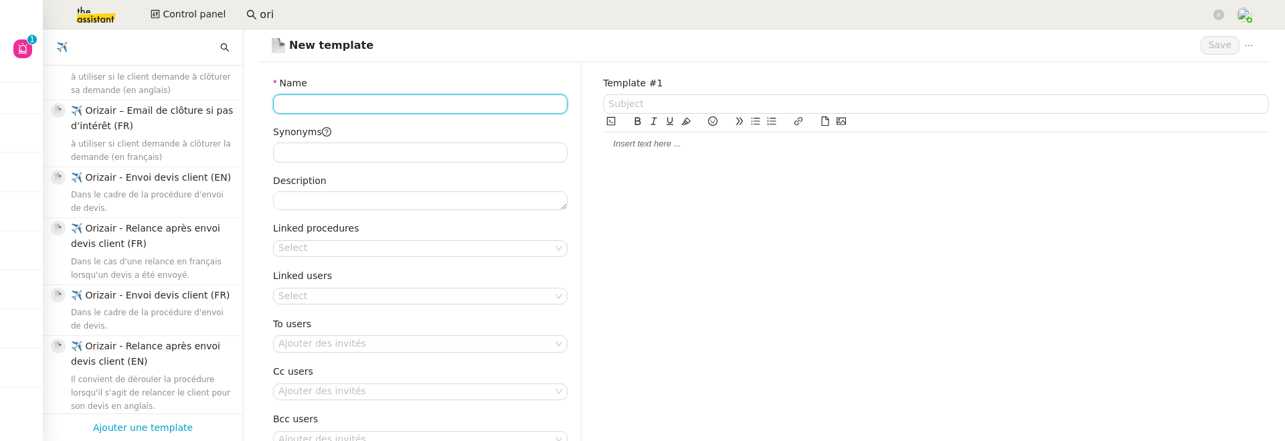
click at [438, 108] on input "Name" at bounding box center [420, 103] width 294 height 19
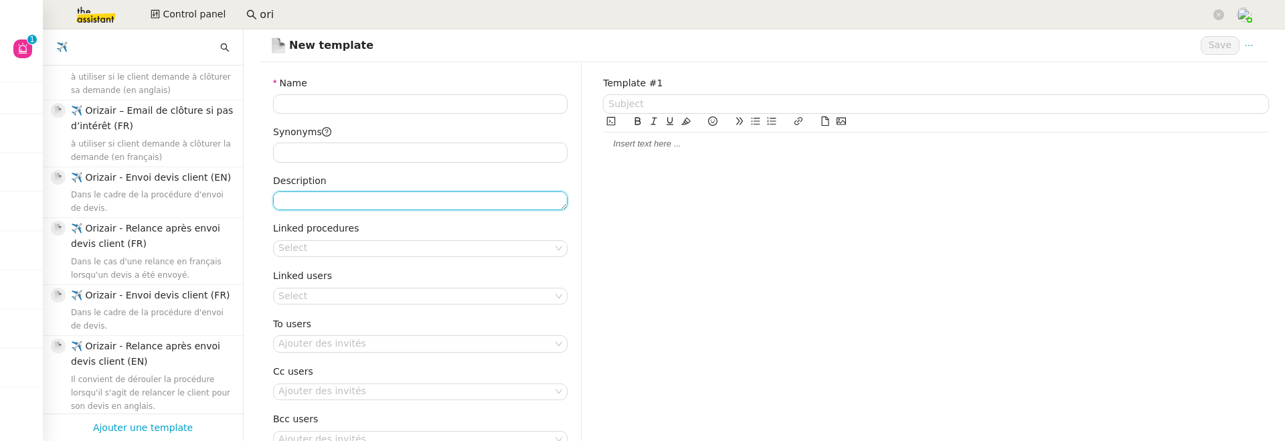
click at [390, 197] on textarea "Description" at bounding box center [420, 200] width 294 height 19
paste textarea "à utiliser quand une demande a été envoyé sur un délai trop juste à tenir tout …"
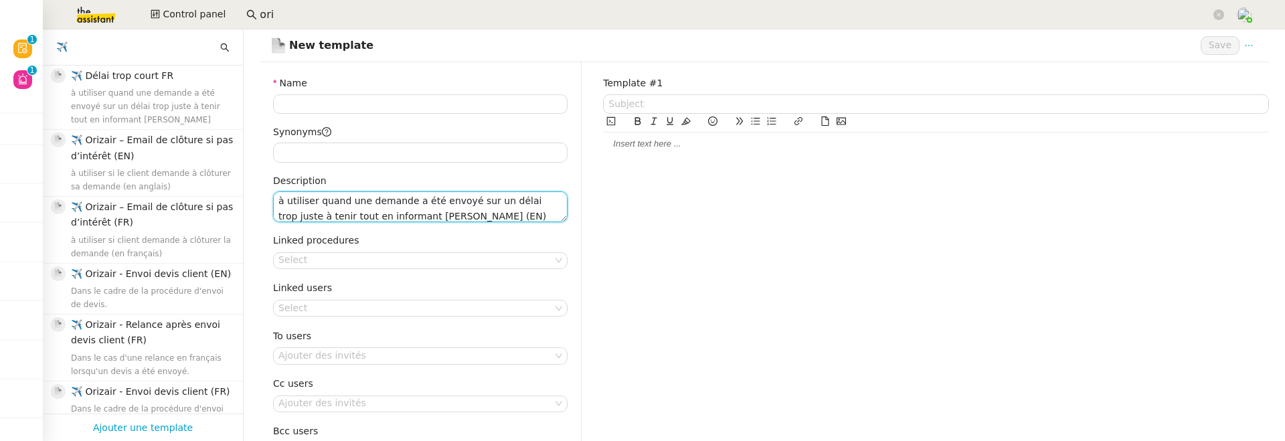
type textarea "à utiliser quand une demande a été envoyé sur un délai trop juste à tenir tout …"
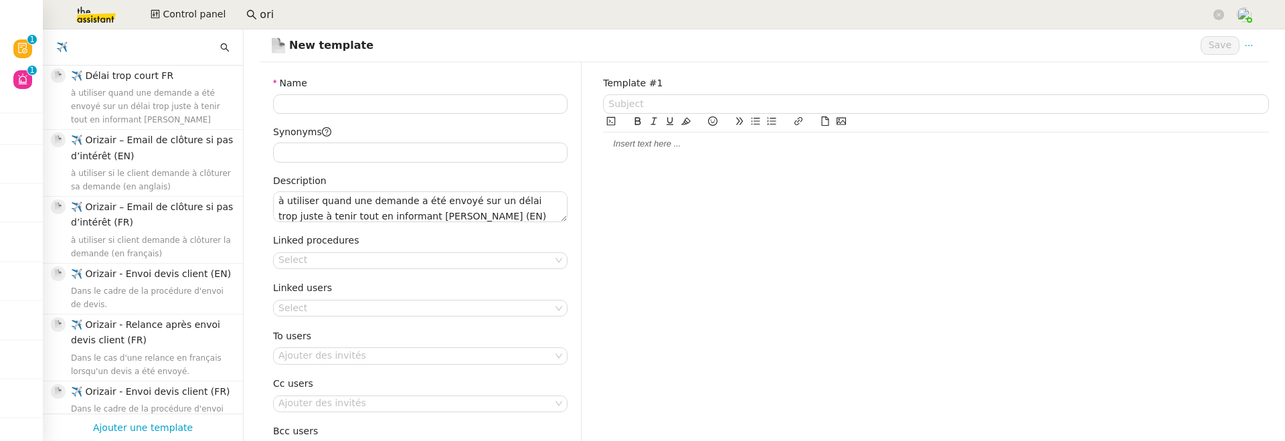
click at [711, 159] on div "Template #1" at bounding box center [935, 288] width 687 height 452
click at [694, 149] on div at bounding box center [936, 144] width 666 height 12
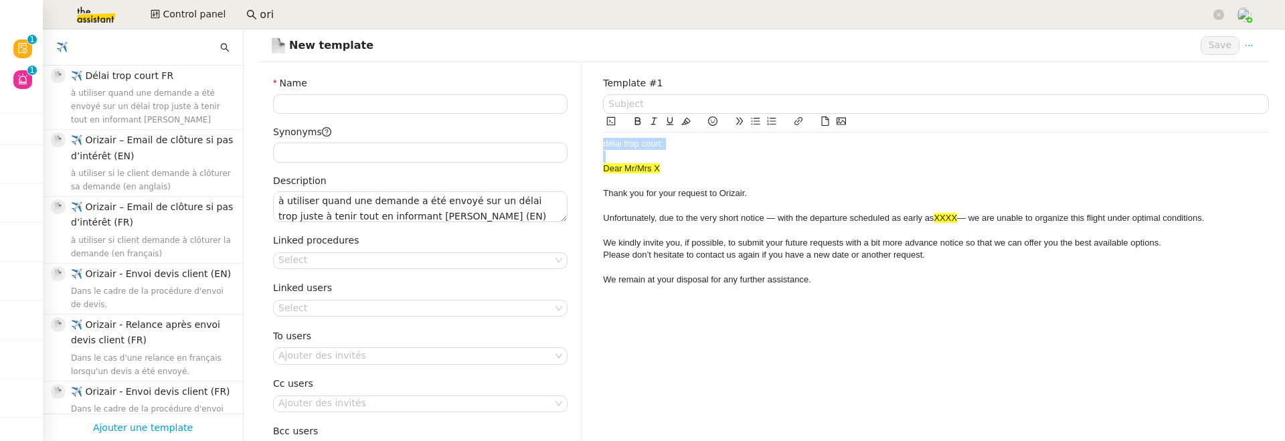
drag, startPoint x: 697, startPoint y: 151, endPoint x: 587, endPoint y: 143, distance: 110.1
click at [587, 143] on div "Name Synonyms Description à utiliser quand une demande a été envoyé sur un déla…" at bounding box center [764, 288] width 1030 height 452
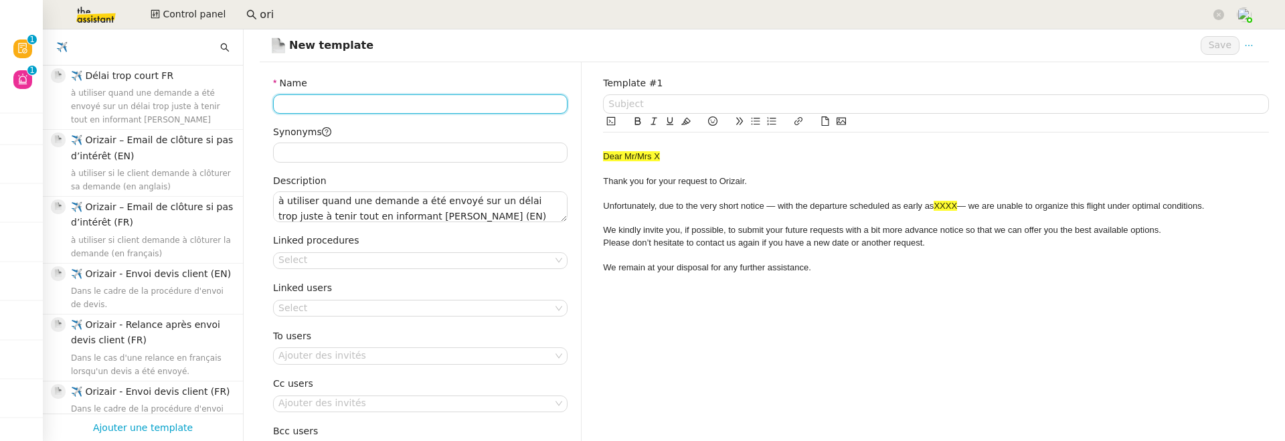
click at [450, 104] on input "Name" at bounding box center [420, 103] width 294 height 19
paste input "délai trop court:"
click at [276, 107] on input "délai trop court" at bounding box center [420, 103] width 294 height 19
click at [425, 100] on input "✈️ Orizari - Délai trop court" at bounding box center [420, 103] width 294 height 19
type input "✈️ Orizari - Délai trop court EN"
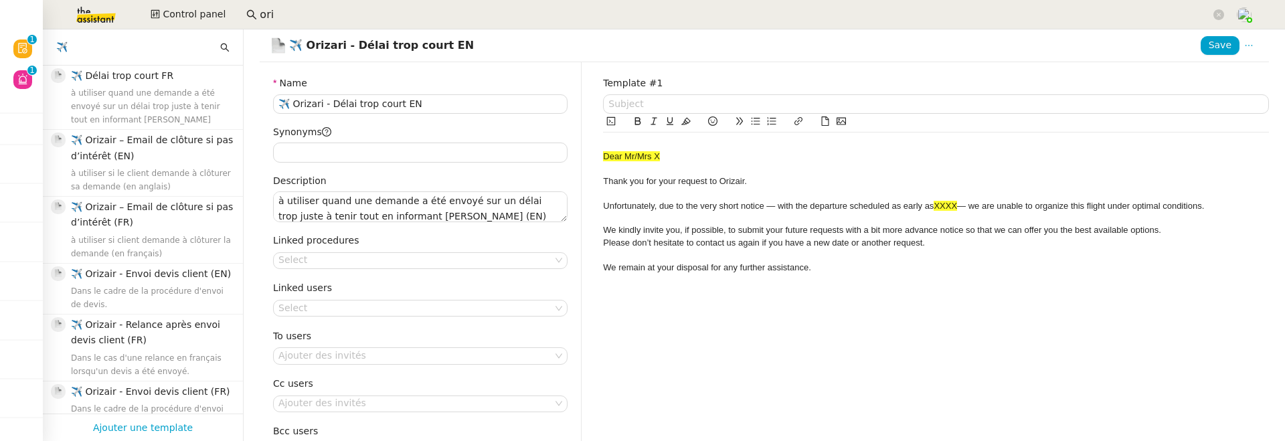
click at [603, 156] on span "Dear Mr/Mrs X" at bounding box center [631, 156] width 57 height 10
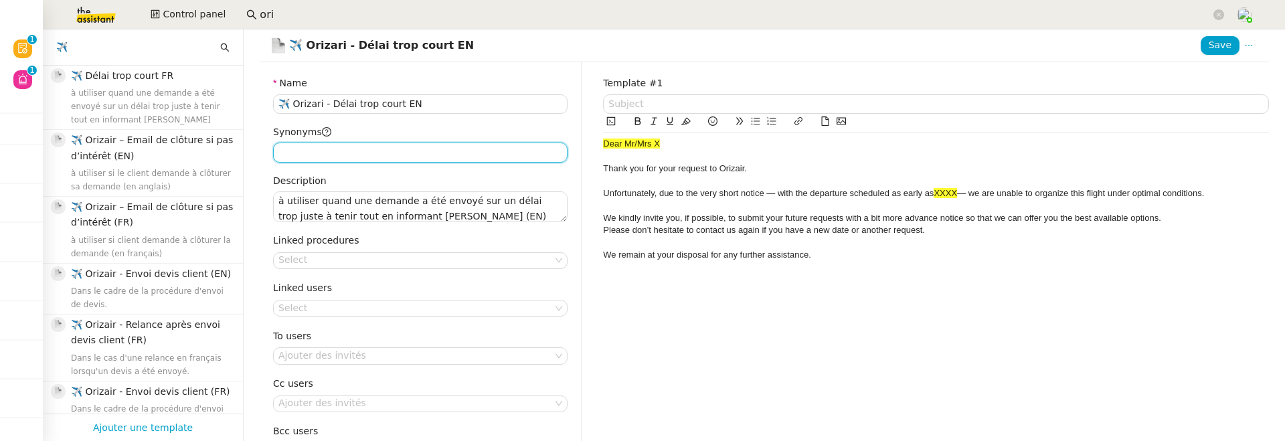
click at [429, 153] on input "Synonyms" at bounding box center [420, 152] width 294 height 19
type input "d"
type input "departure, error, flight"
click at [399, 264] on nz-select-top-control "Select" at bounding box center [420, 260] width 294 height 17
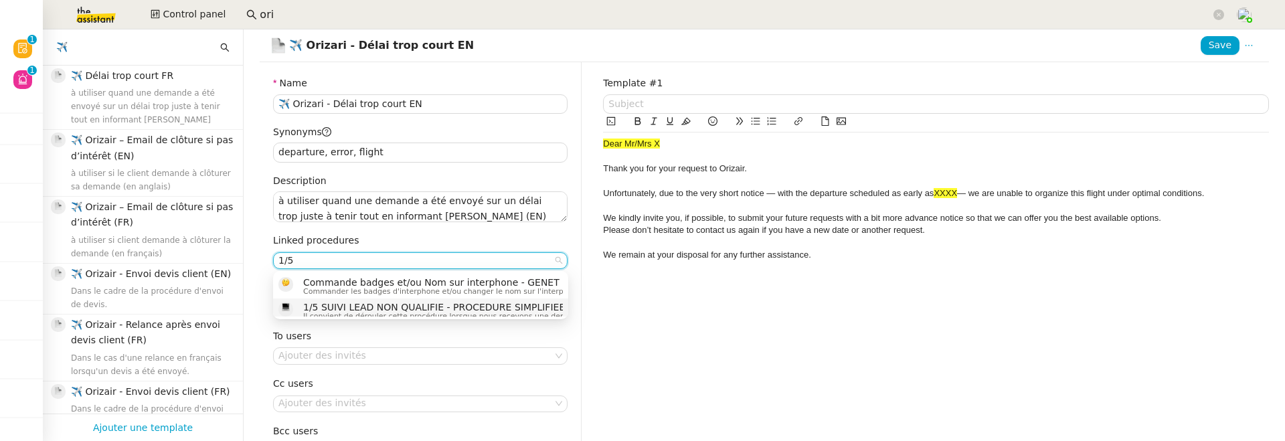
type input "1/5"
click at [409, 304] on span "1/5 SUIVI LEAD NON QUALIFIE - PROCEDURE SIMPLIFIEE" at bounding box center [523, 307] width 441 height 11
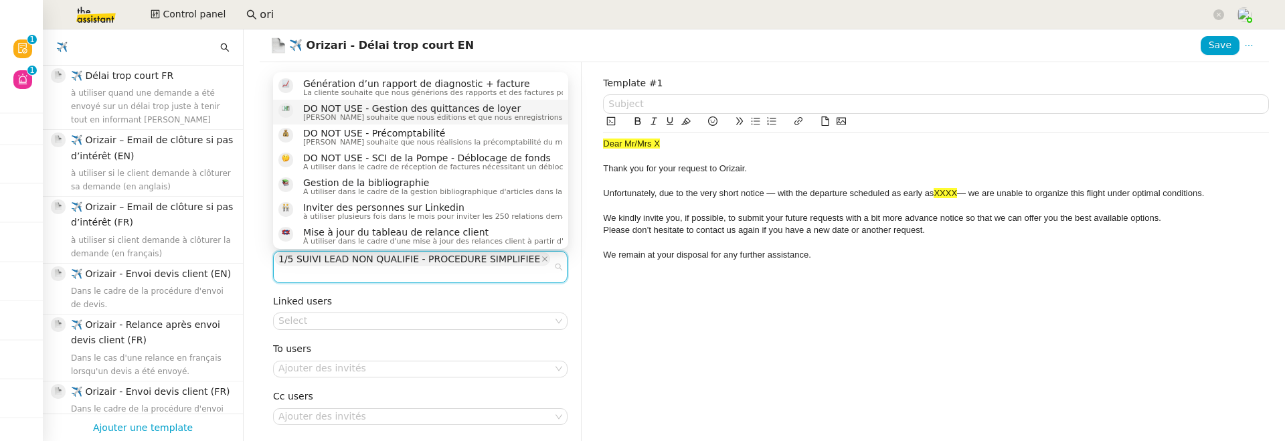
click at [569, 304] on div "Name ✈️ Orizari - Délai trop court EN Synonyms departure, error, flight Descrip…" at bounding box center [421, 294] width 322 height 465
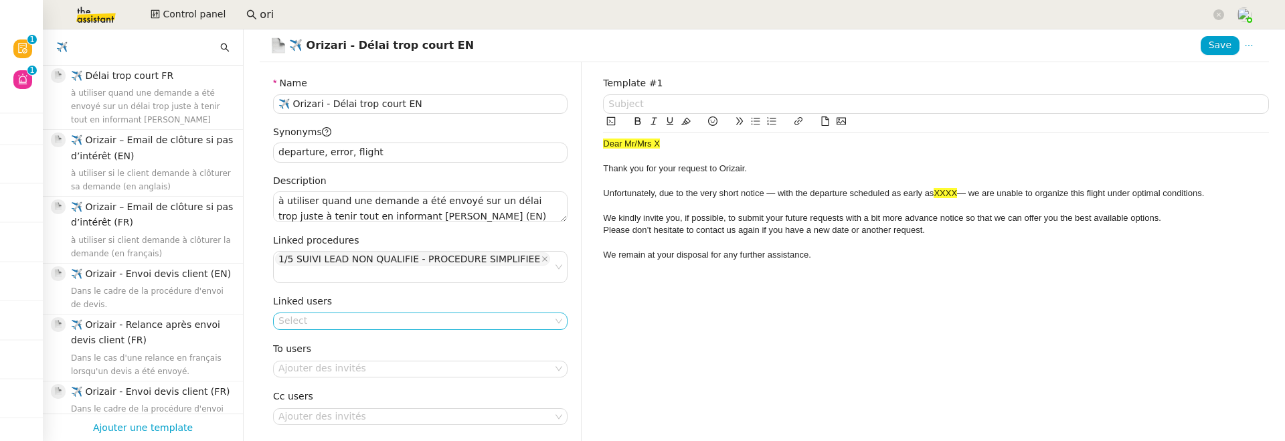
click at [511, 312] on nz-select-top-control "Select" at bounding box center [420, 320] width 294 height 17
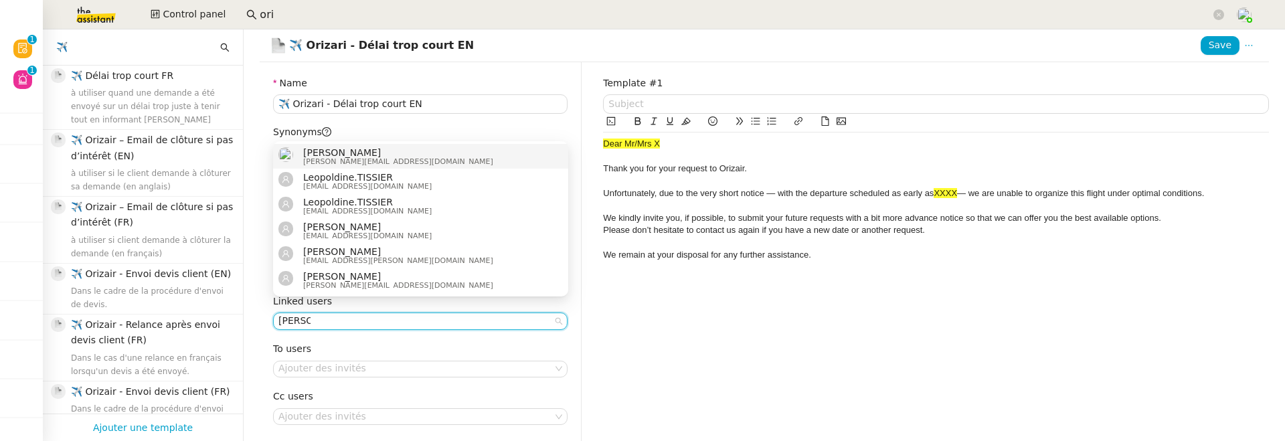
type input "[PERSON_NAME]"
click at [444, 159] on div "[PERSON_NAME] [PERSON_NAME][EMAIL_ADDRESS][DOMAIN_NAME]" at bounding box center [420, 156] width 284 height 18
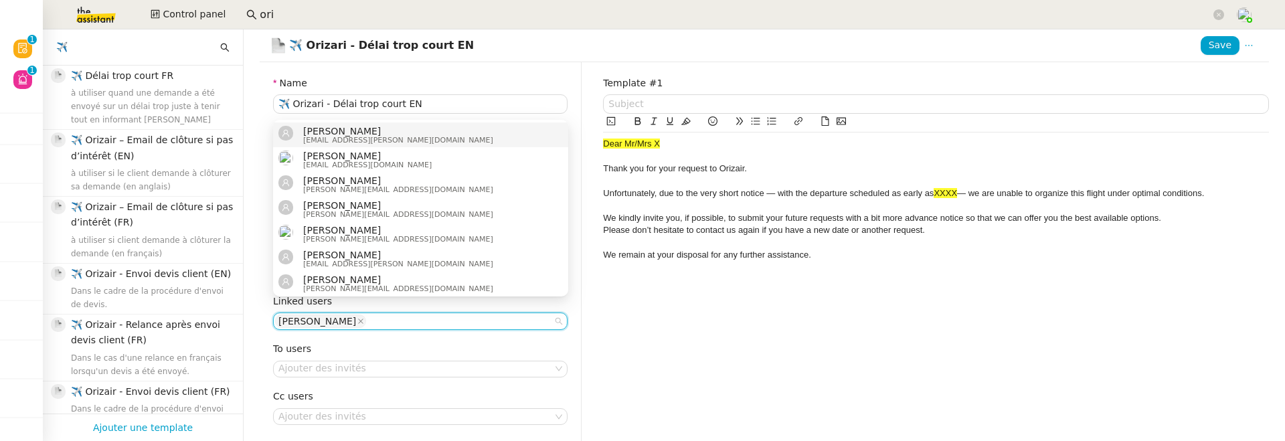
click at [573, 303] on div "Name ✈️ Orizari - Délai trop court EN Synonyms departure, error, flight Descrip…" at bounding box center [421, 294] width 322 height 465
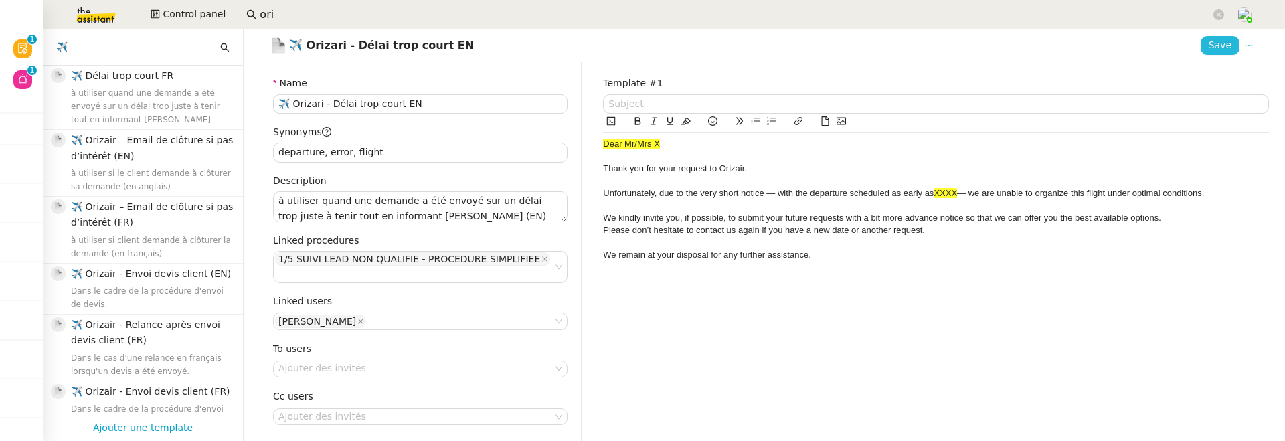
click at [1220, 42] on span "Save" at bounding box center [1219, 44] width 23 height 15
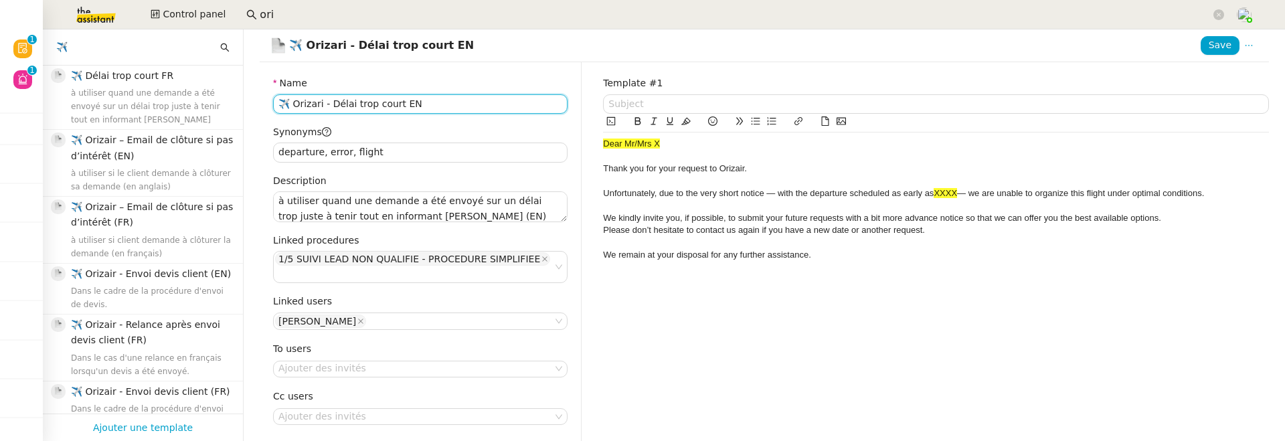
drag, startPoint x: 418, startPoint y: 106, endPoint x: 257, endPoint y: 100, distance: 160.7
click at [257, 100] on div "Name ✈️ Orizari - Délai trop court EN Synonyms departure, error, flight Descrip…" at bounding box center [420, 294] width 343 height 465
click at [309, 29] on nz-page-header "✈️ Orizari - Délai trop court EN Save" at bounding box center [764, 45] width 1009 height 33
click at [288, 18] on input "ori" at bounding box center [735, 15] width 951 height 18
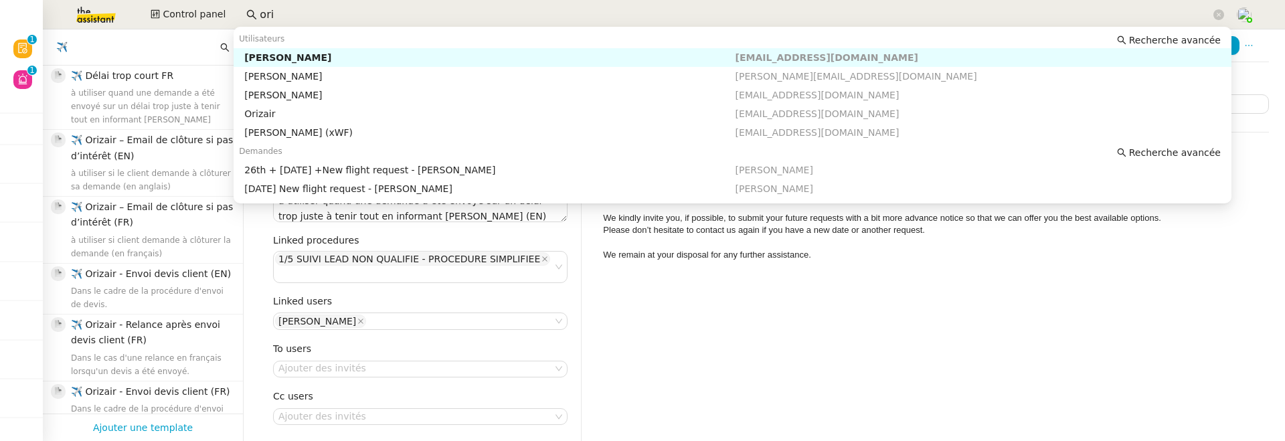
click at [288, 18] on input "ori" at bounding box center [735, 15] width 951 height 18
paste input "✈️ Orizari - Délai trop court EN"
type input "✈️ Orizari - Délai trop court EN"
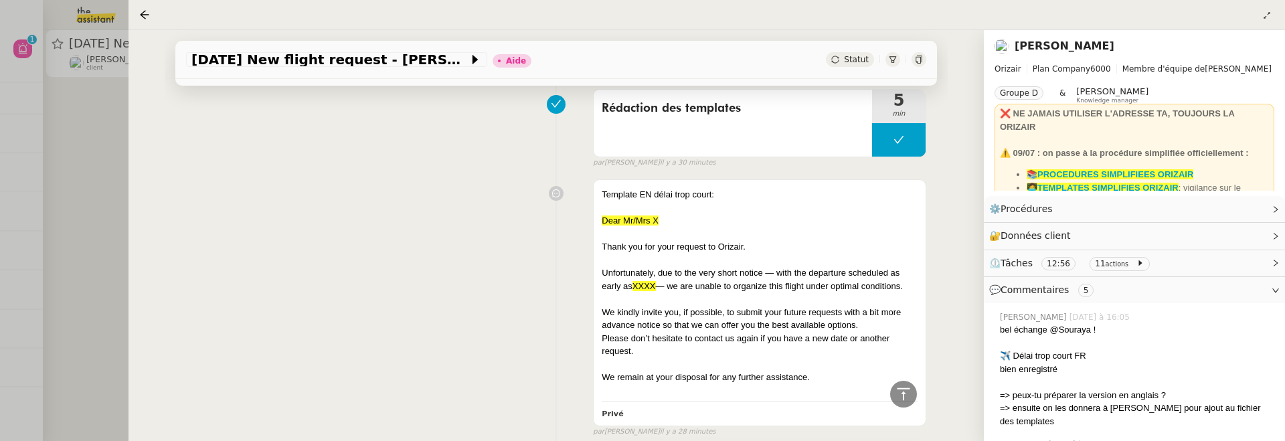
scroll to position [423, 0]
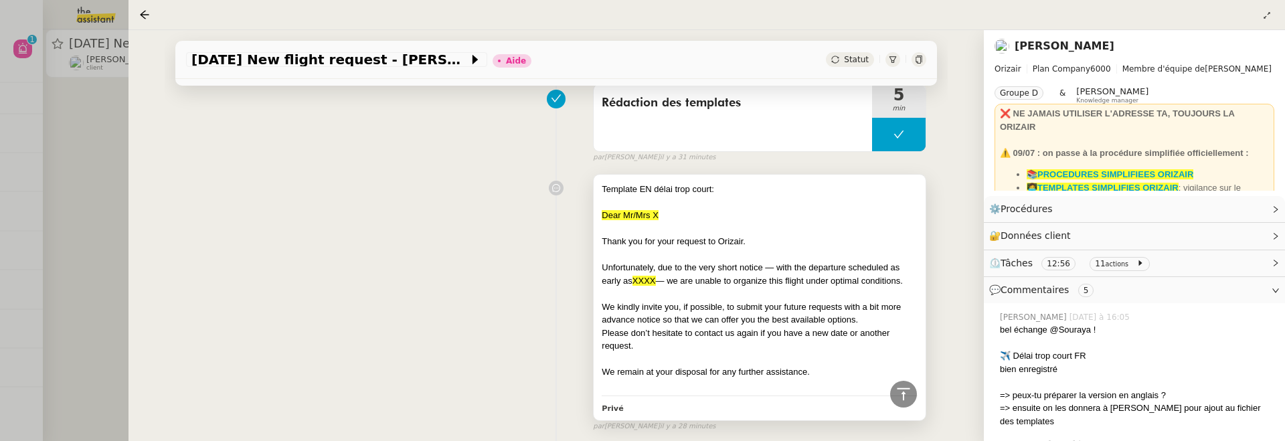
drag, startPoint x: 818, startPoint y: 353, endPoint x: 600, endPoint y: 203, distance: 264.7
click at [600, 202] on div "Template EN délai trop court: Dear Mr/Mrs X Thank you for your request to [PERS…" at bounding box center [759, 297] width 332 height 245
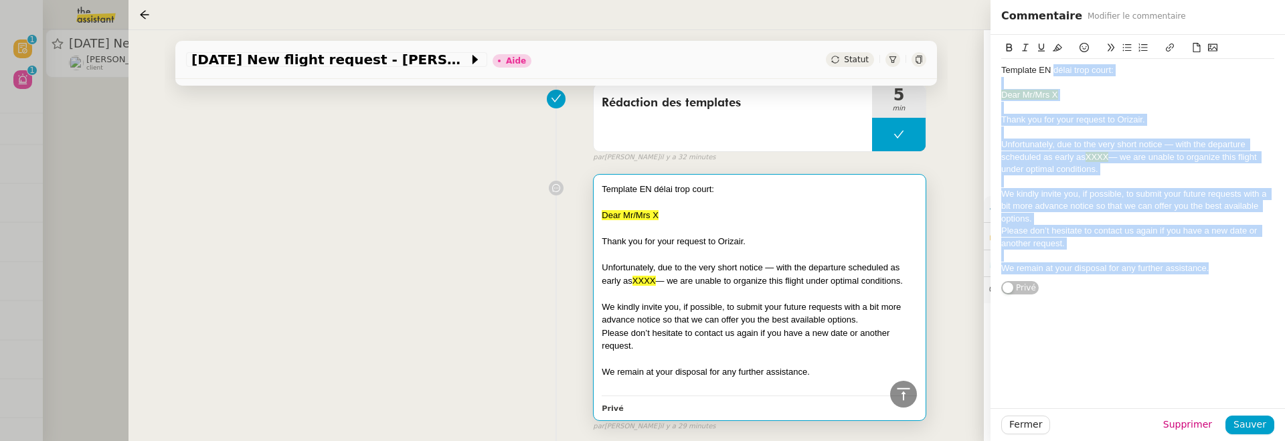
drag, startPoint x: 1241, startPoint y: 275, endPoint x: 1052, endPoint y: 74, distance: 275.5
click at [1052, 72] on div "Template EN délai trop court: Dear Mr/Mrs X Thank you for your request to Oriza…" at bounding box center [1137, 169] width 273 height 221
copy div "délai trop court: Dear Mr/Mrs X Thank you for your request to Orizair. Unfortun…"
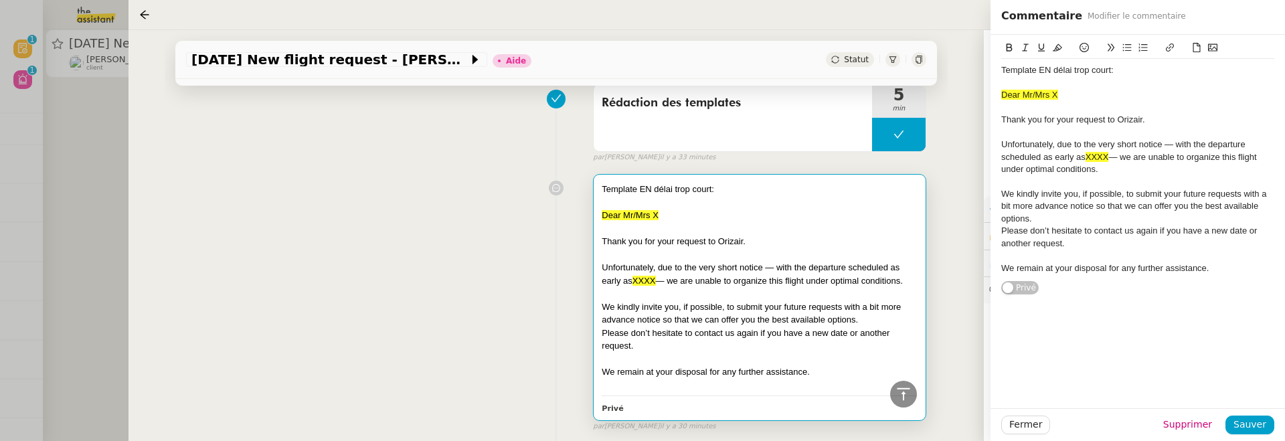
click at [909, 300] on div "We kindly invite you, if possible, to submit your future requests with a bit mo…" at bounding box center [760, 313] width 316 height 26
click at [972, 251] on div "19th August 2025 New flight request - Romain Randy Fritsch Aide Statut Client L…" at bounding box center [555, 235] width 855 height 411
click at [1029, 428] on span "Fermer" at bounding box center [1025, 424] width 33 height 15
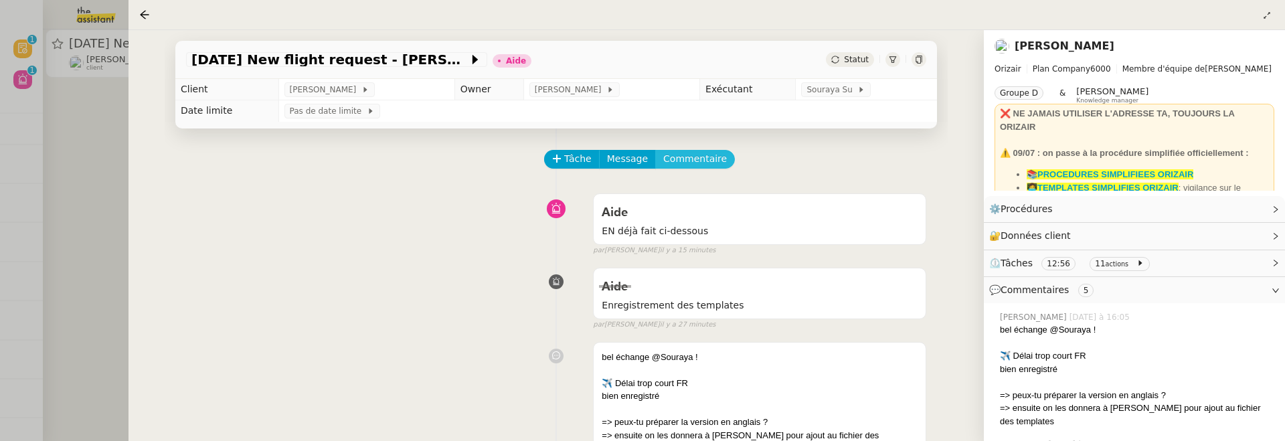
click at [703, 166] on span "Commentaire" at bounding box center [695, 158] width 64 height 15
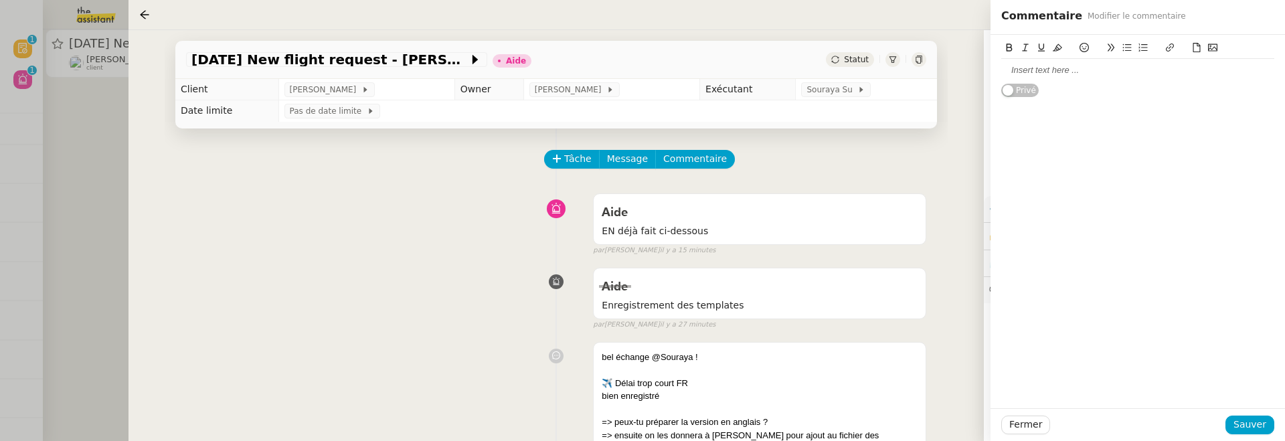
click at [1050, 70] on div at bounding box center [1137, 70] width 273 height 12
click at [1255, 429] on span "Sauver" at bounding box center [1249, 424] width 33 height 15
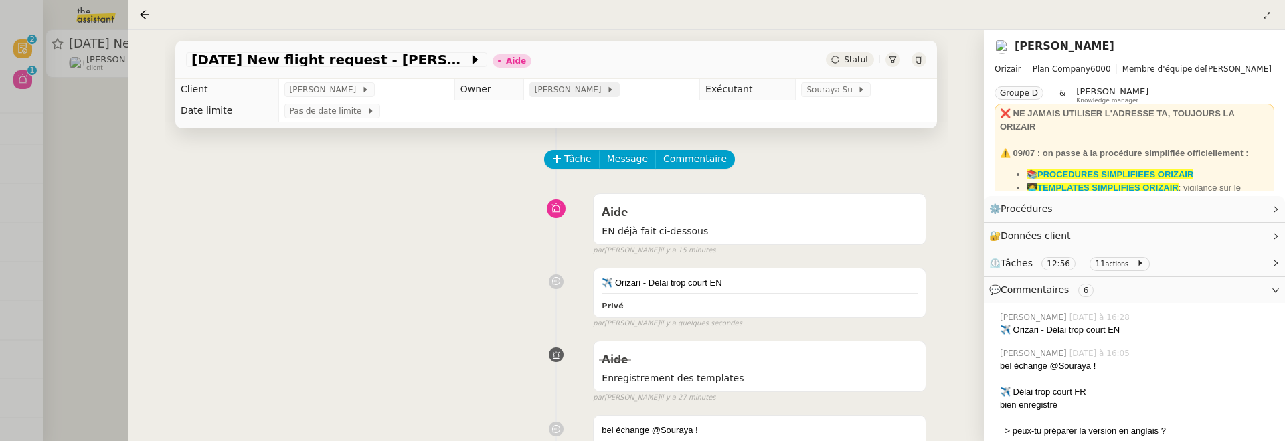
click at [564, 94] on span "[PERSON_NAME]" at bounding box center [571, 89] width 72 height 13
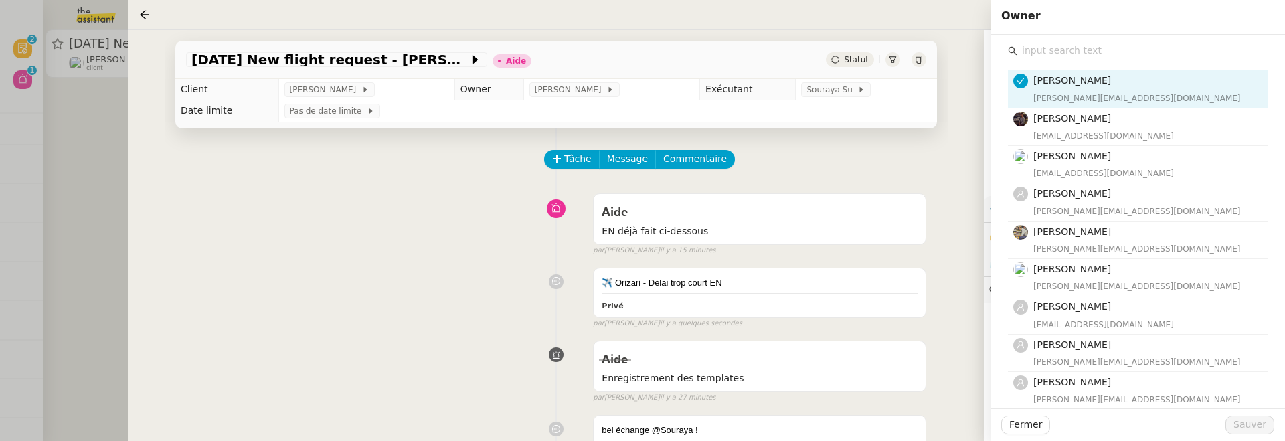
click at [1051, 61] on div "Frédérique Albert frederique@team.theassistant.com Bert Canavaggio bert.canavag…" at bounding box center [1138, 442] width 260 height 764
click at [1044, 57] on input "text" at bounding box center [1142, 50] width 250 height 18
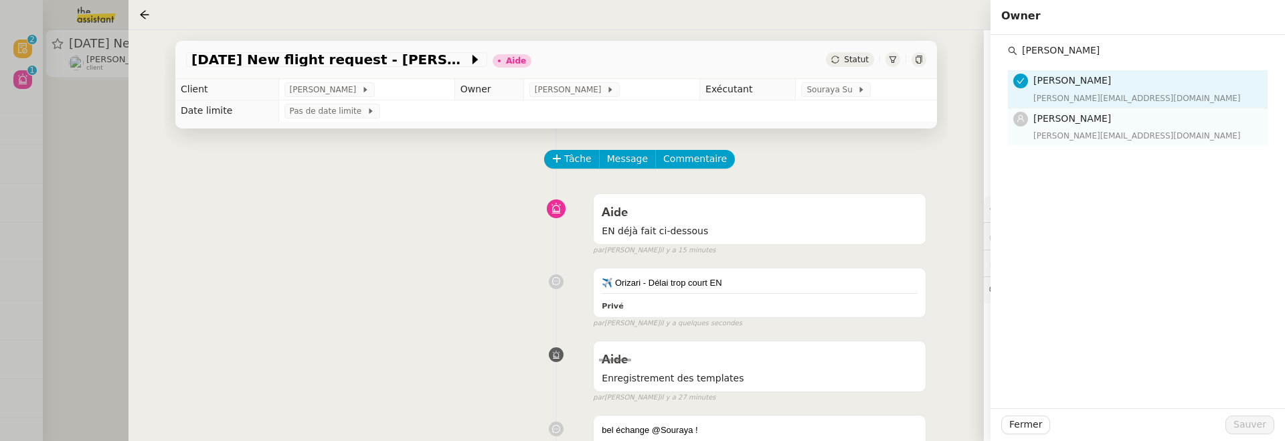
type input "stephanie"
click at [1074, 132] on div "stephanie@theassistant.team" at bounding box center [1146, 135] width 226 height 13
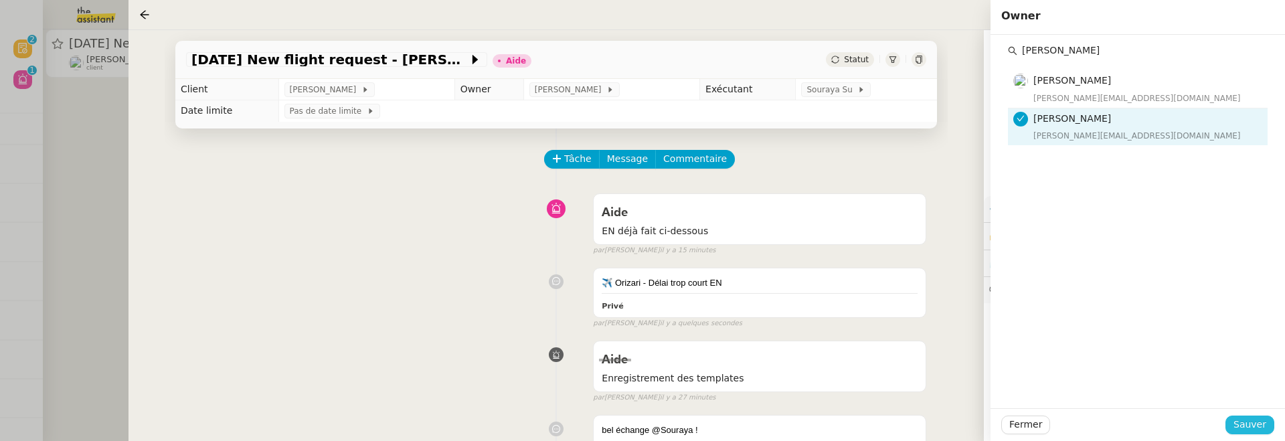
click at [1253, 432] on span "Sauver" at bounding box center [1249, 424] width 33 height 15
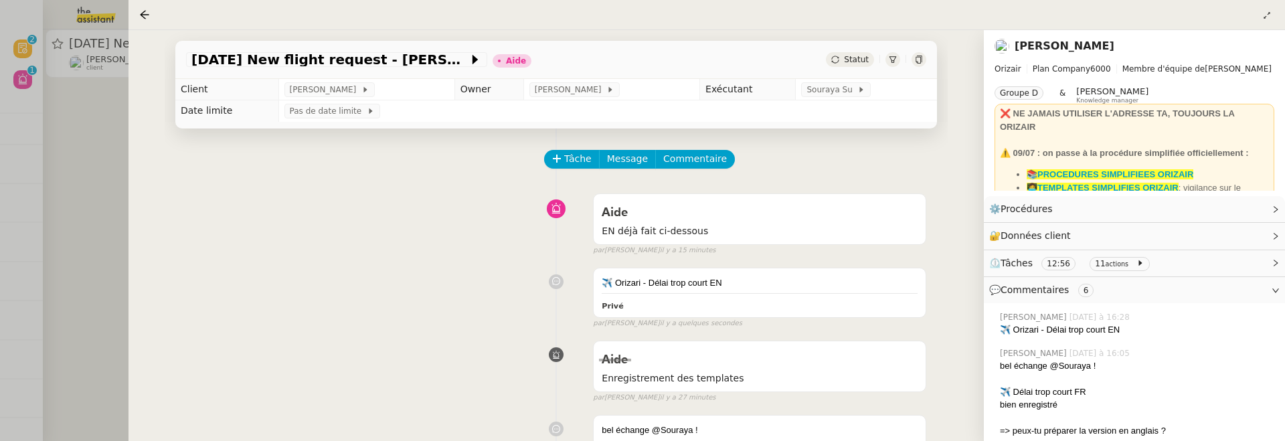
click at [860, 55] on span "Statut" at bounding box center [856, 59] width 25 height 9
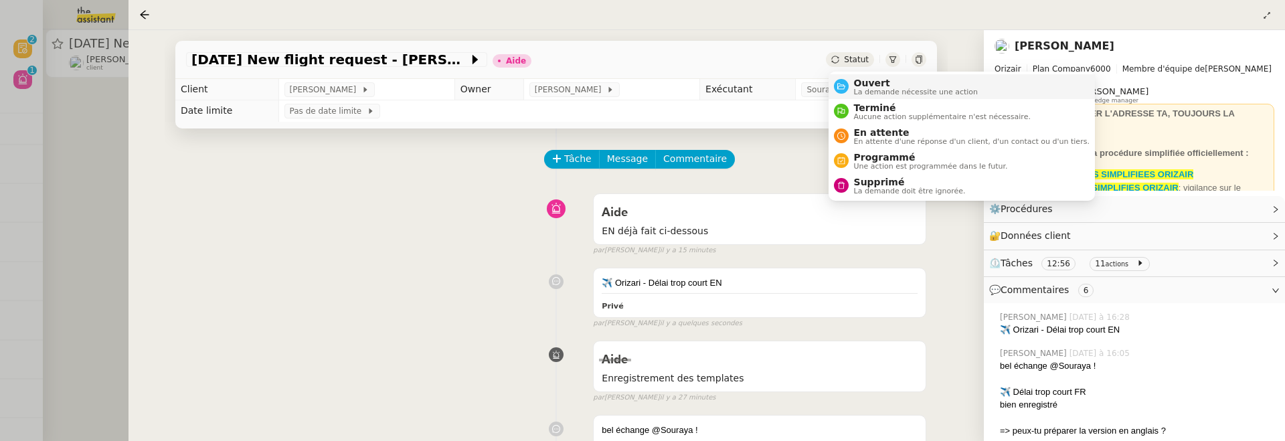
click at [868, 83] on span "Ouvert" at bounding box center [916, 83] width 124 height 11
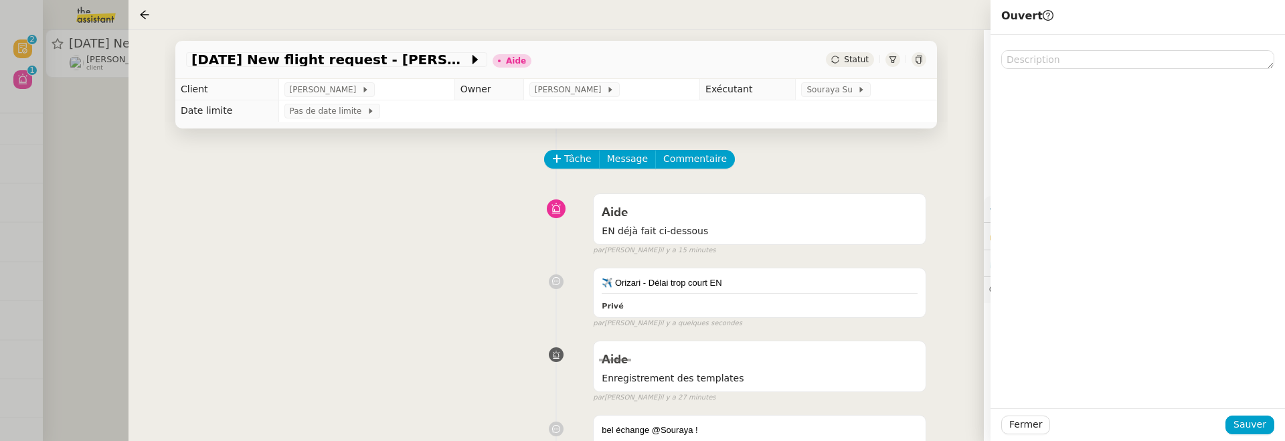
click at [1251, 414] on div "Fermer Sauver" at bounding box center [1137, 424] width 294 height 33
click at [1257, 433] on button "Sauver" at bounding box center [1249, 425] width 49 height 19
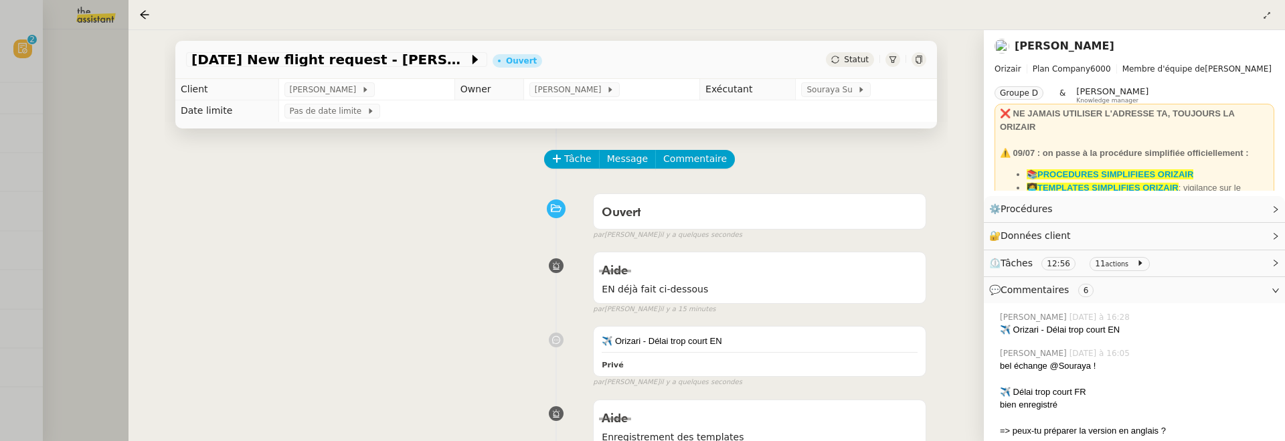
click at [915, 61] on icon at bounding box center [918, 60] width 6 height 8
click at [103, 219] on div at bounding box center [642, 220] width 1285 height 441
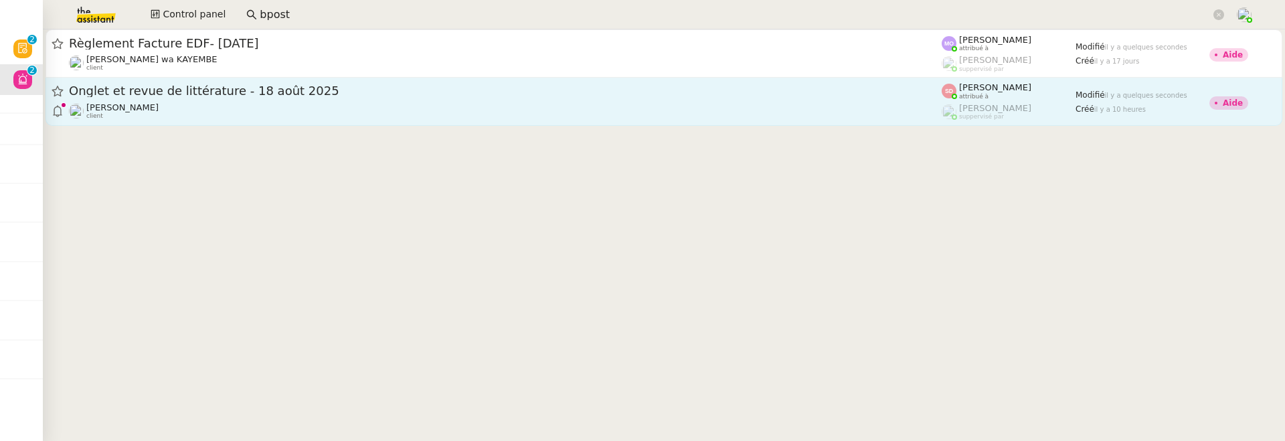
click at [227, 117] on div "Jean-Baptiste Barfety client" at bounding box center [505, 110] width 873 height 17
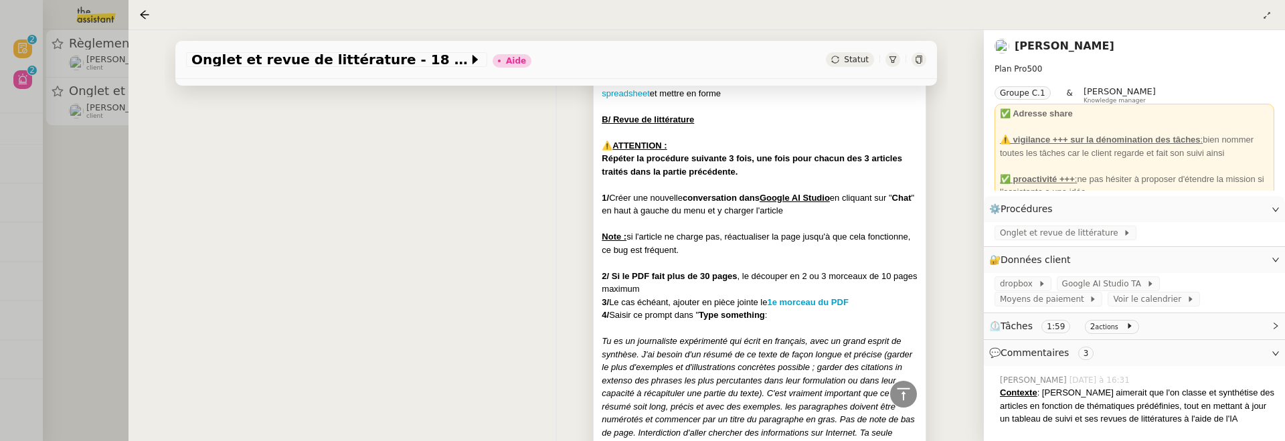
scroll to position [887, 0]
click at [693, 227] on div "Note : si l'article ne charge pas, réactualiser la page jusqu'à que cela foncti…" at bounding box center [760, 240] width 316 height 26
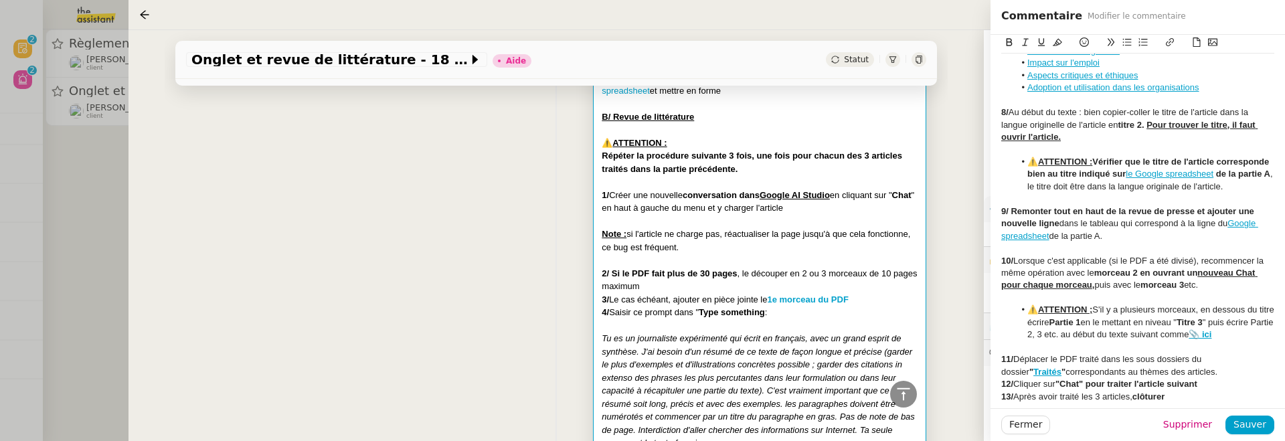
scroll to position [1085, 0]
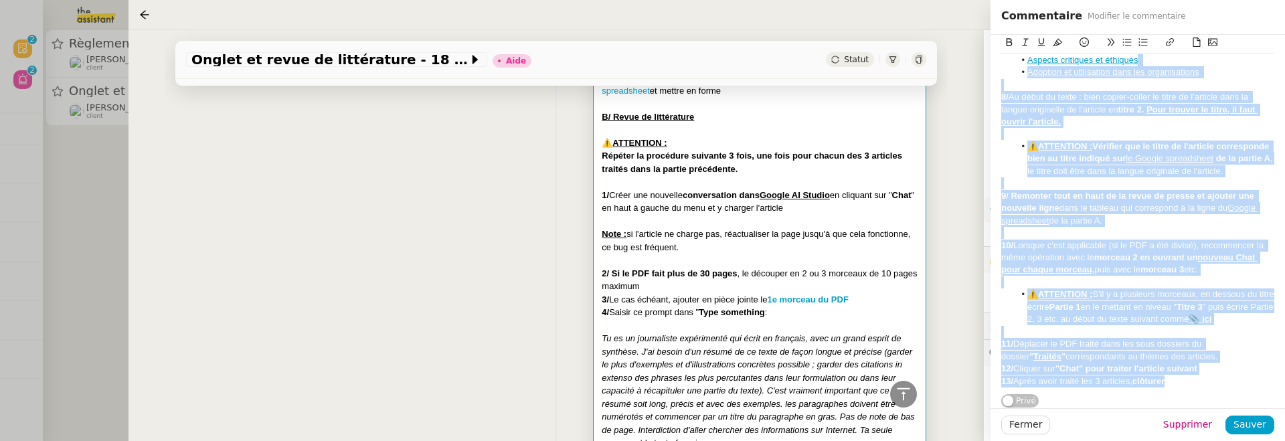
drag, startPoint x: 1182, startPoint y: 381, endPoint x: 1139, endPoint y: 57, distance: 327.3
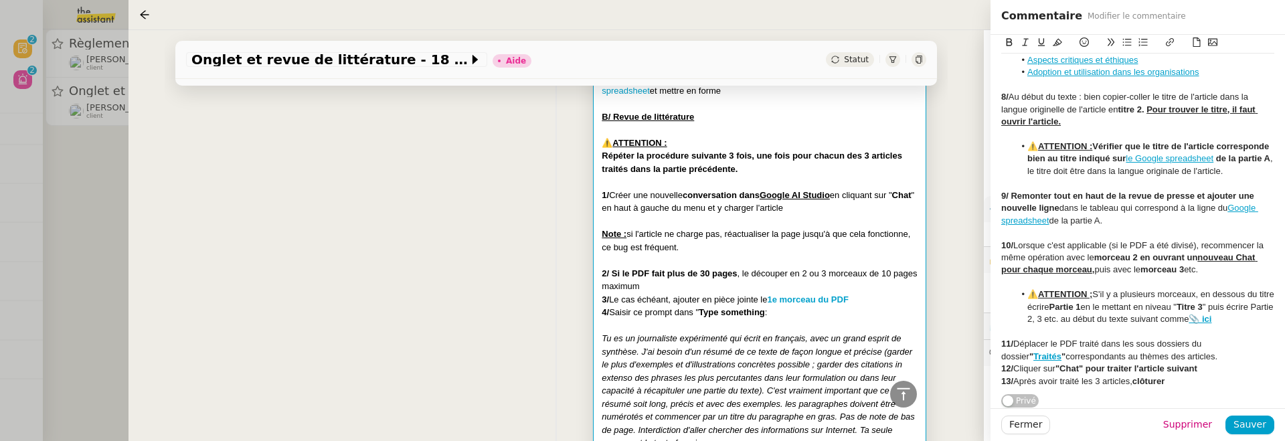
click at [1174, 229] on div at bounding box center [1137, 233] width 273 height 12
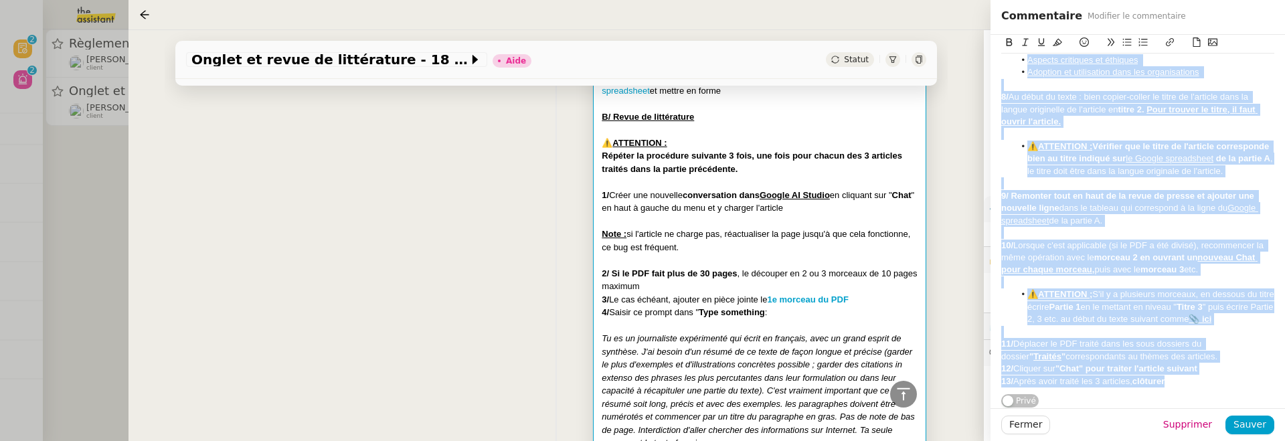
copy div "Contexte : Jean-Baptiste aimerait que l'on classe et synthétise des articles en…"
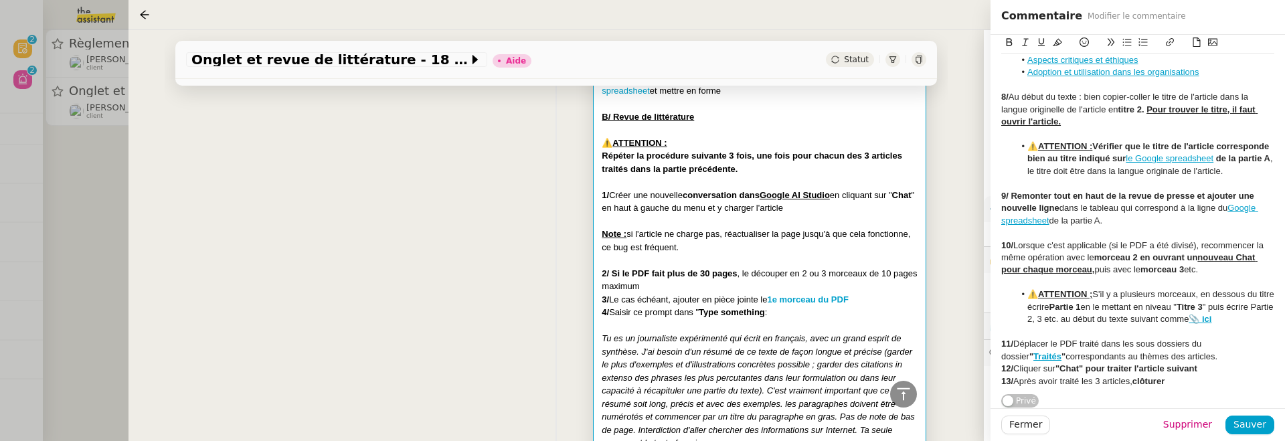
click at [945, 227] on div "Tâche Message Commentaire Veuillez patienter une erreur s'est produite 👌👌👌 mess…" at bounding box center [556, 337] width 783 height 2193
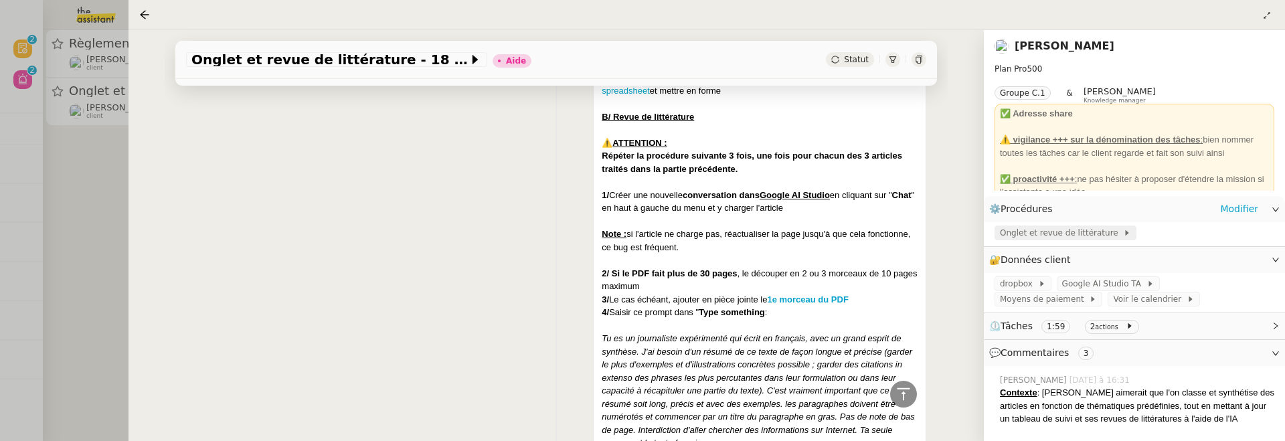
click at [1059, 232] on span "Onglet et revue de littérature" at bounding box center [1061, 232] width 123 height 13
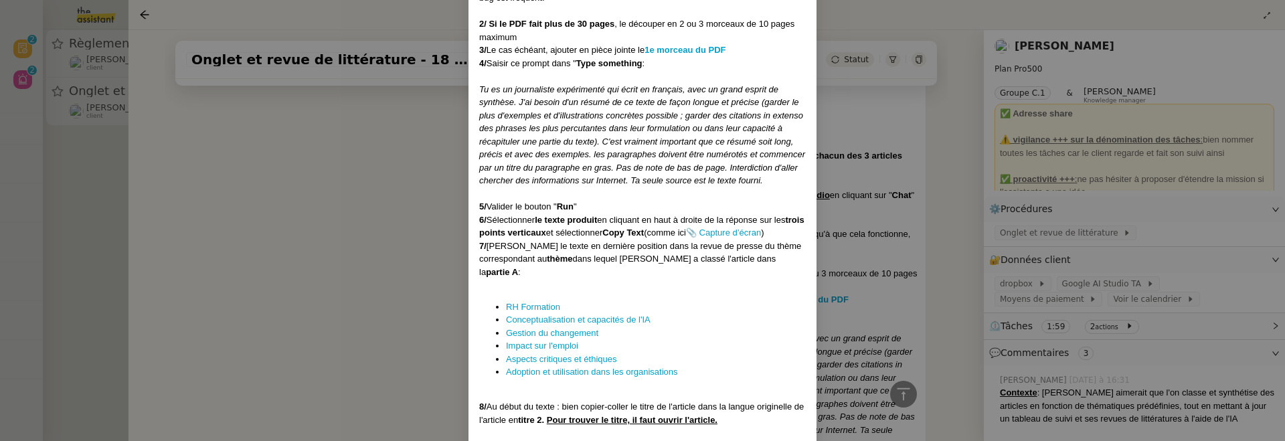
scroll to position [1329, 0]
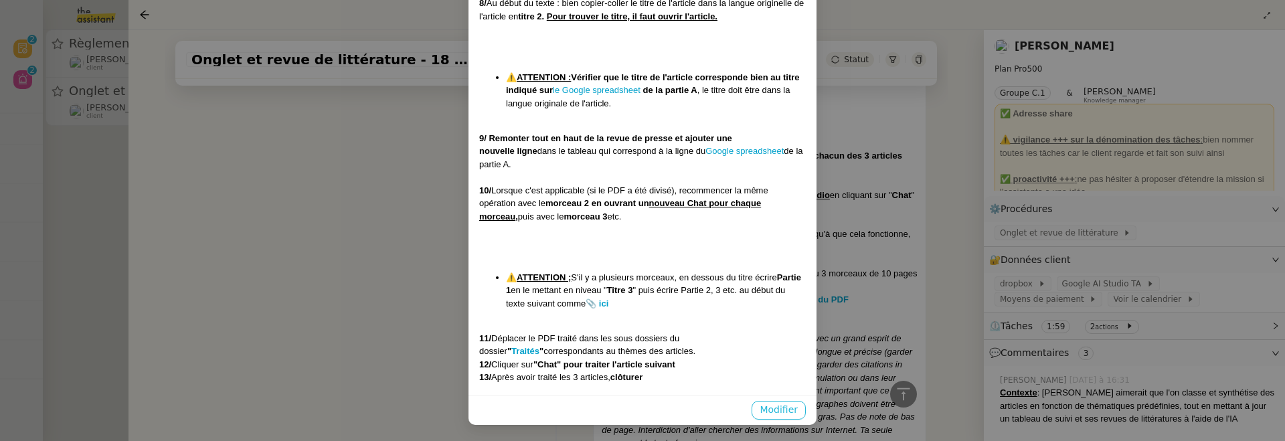
click at [771, 401] on button "Modifier" at bounding box center [778, 410] width 54 height 19
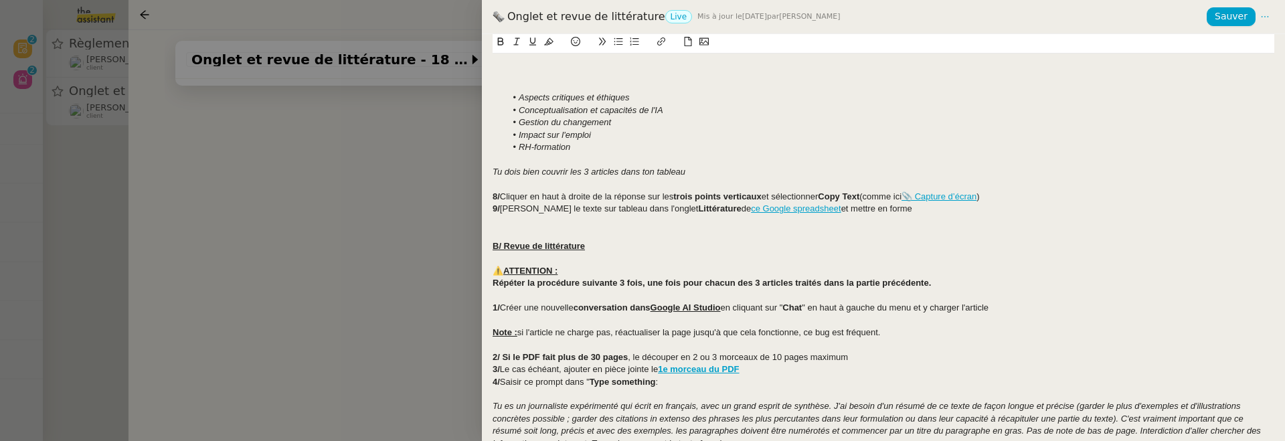
scroll to position [733, 0]
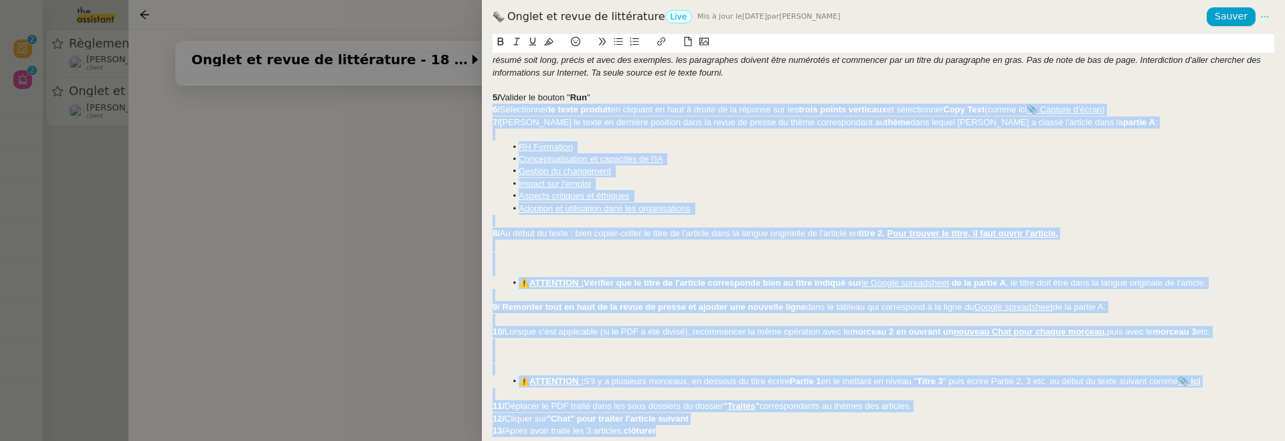
drag, startPoint x: 680, startPoint y: 420, endPoint x: 743, endPoint y: 85, distance: 340.4
click at [725, 215] on div at bounding box center [883, 221] width 782 height 12
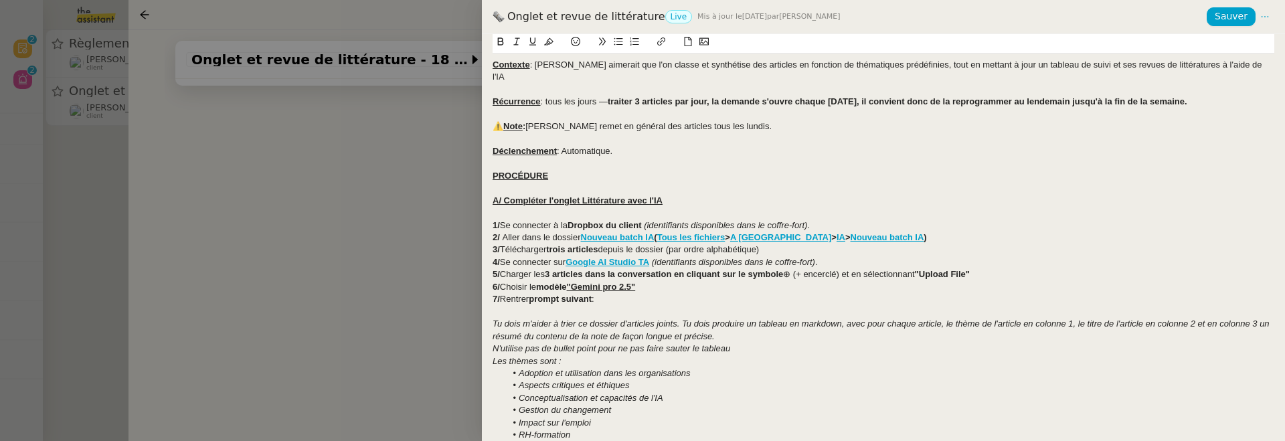
scroll to position [0, 0]
click at [493, 63] on u "Contexte" at bounding box center [510, 65] width 37 height 10
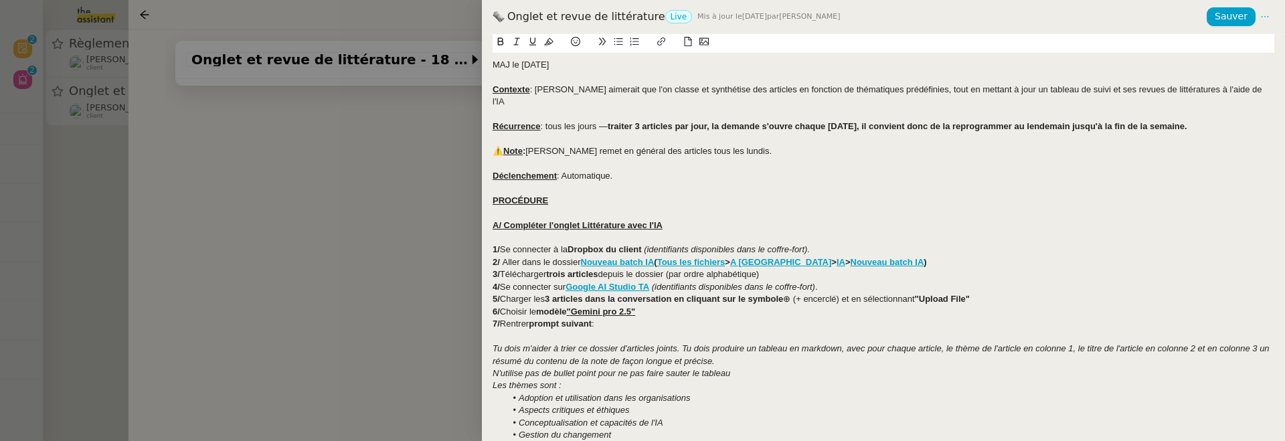
click at [504, 67] on div "MAJ le 21/07/2025" at bounding box center [883, 65] width 782 height 12
click at [500, 41] on icon at bounding box center [501, 42] width 6 height 8
click at [549, 40] on icon at bounding box center [548, 41] width 9 height 9
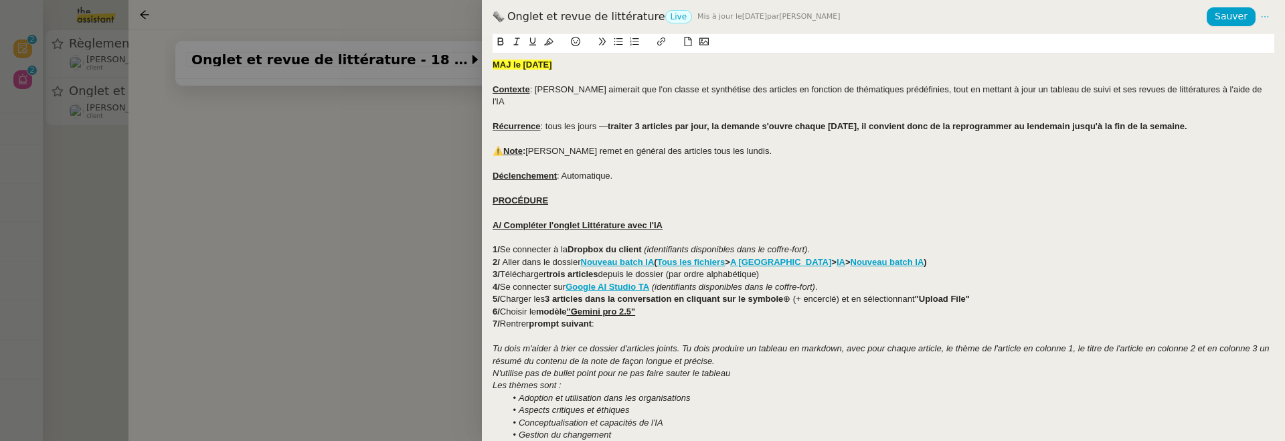
click at [640, 132] on div at bounding box center [883, 138] width 782 height 12
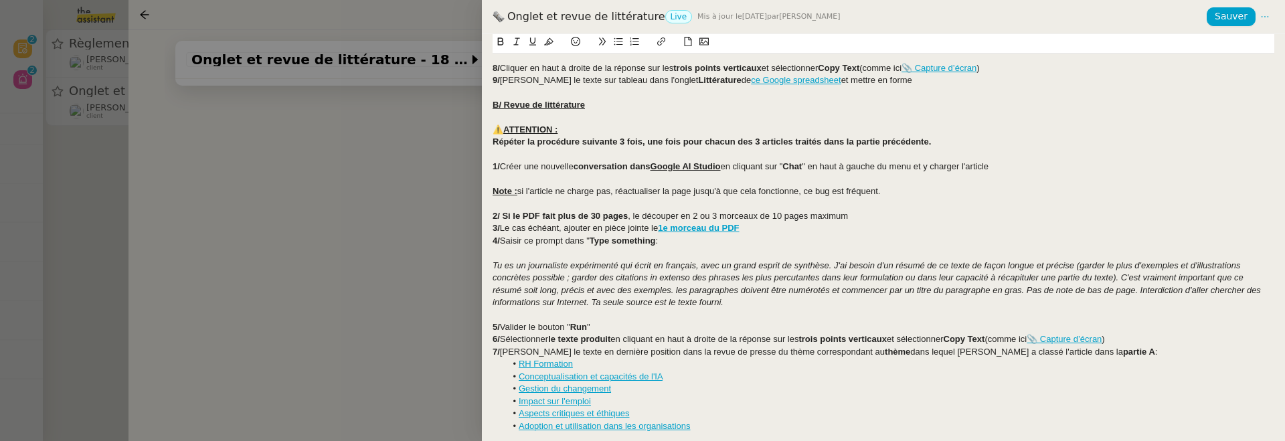
scroll to position [597, 0]
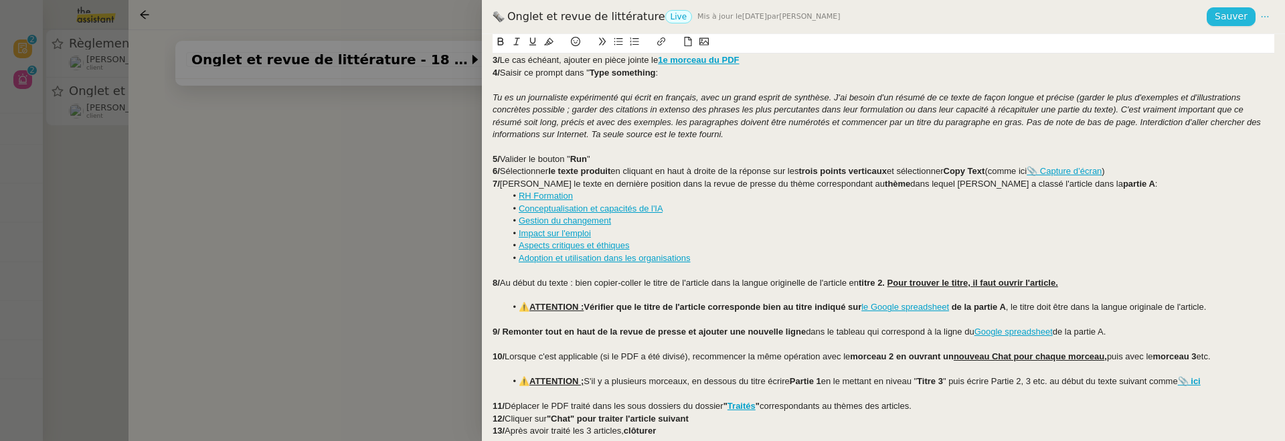
click at [1227, 21] on span "Sauver" at bounding box center [1230, 16] width 33 height 15
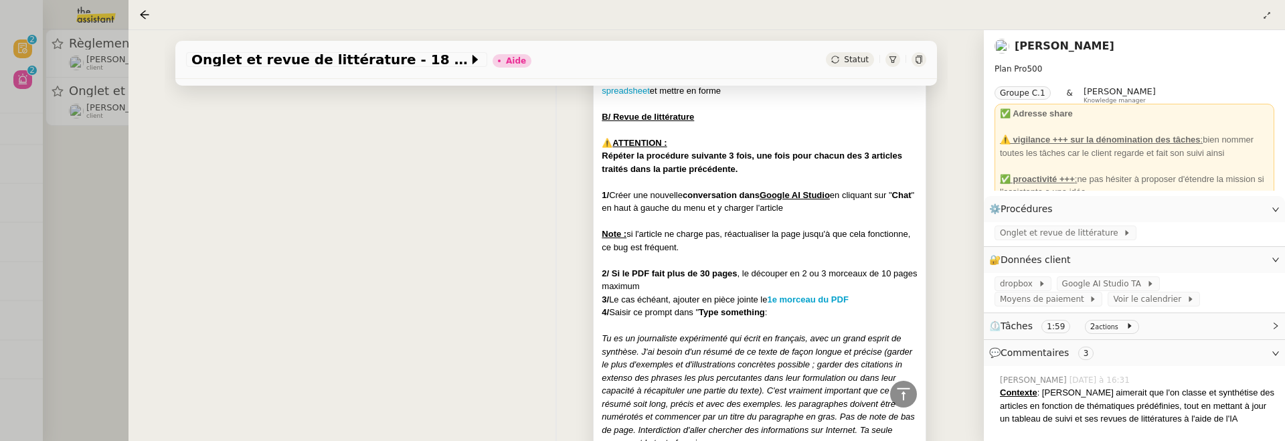
scroll to position [0, 0]
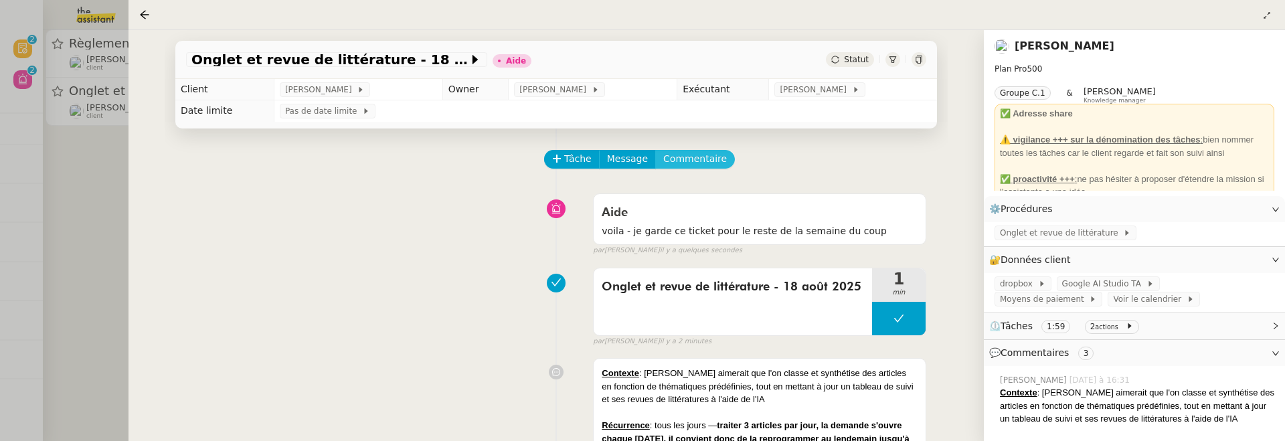
click at [703, 153] on span "Commentaire" at bounding box center [695, 158] width 64 height 15
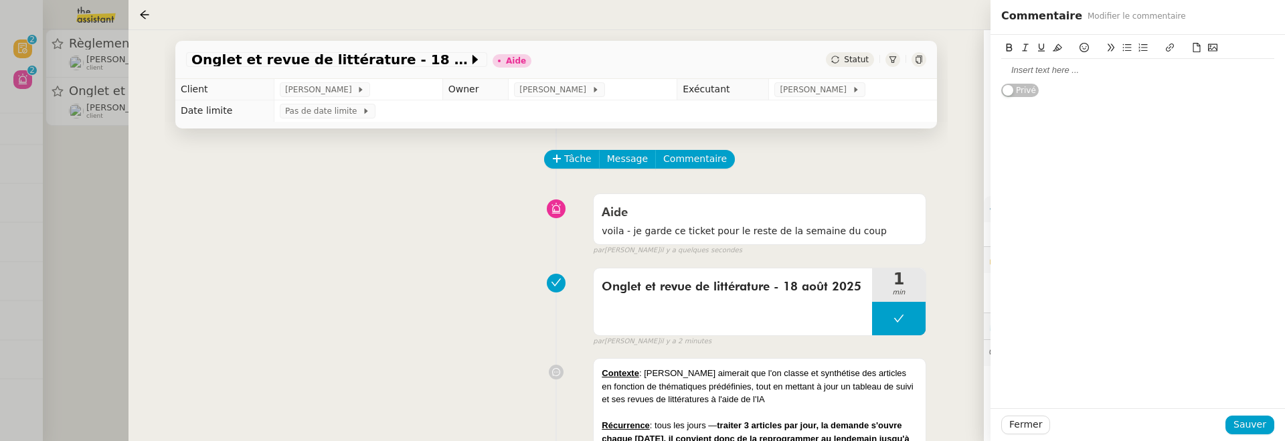
click at [1030, 69] on div at bounding box center [1137, 70] width 273 height 12
click at [1252, 420] on span "Sauver" at bounding box center [1249, 424] width 33 height 15
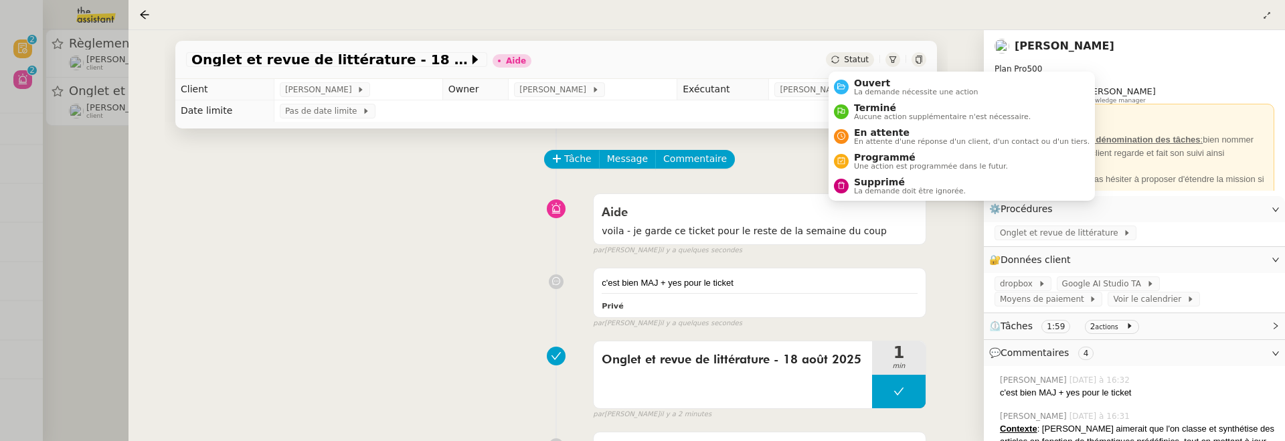
click at [845, 64] on span "Statut" at bounding box center [856, 59] width 25 height 9
click at [853, 74] on li "Ouvert La demande nécessite une action" at bounding box center [961, 86] width 266 height 25
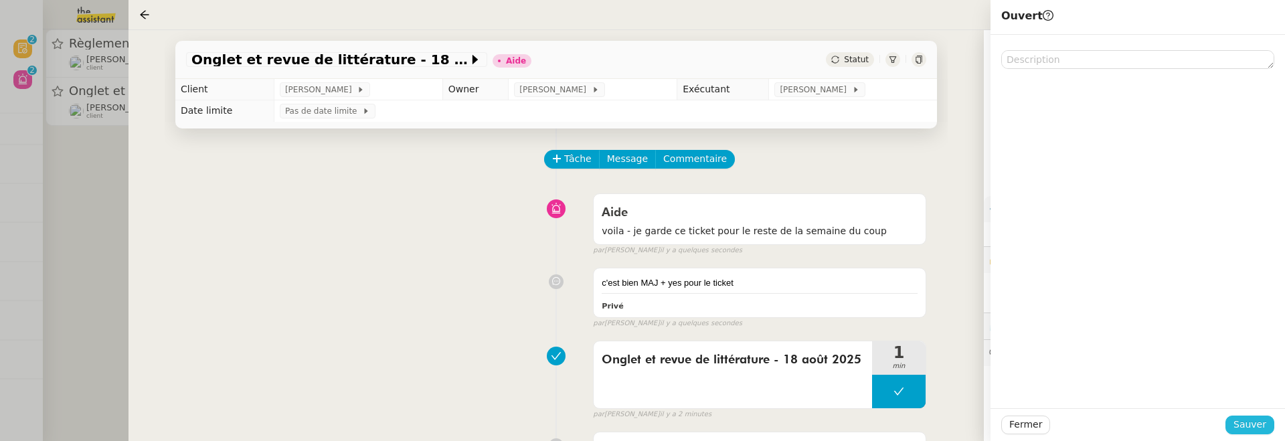
click at [1252, 418] on span "Sauver" at bounding box center [1249, 424] width 33 height 15
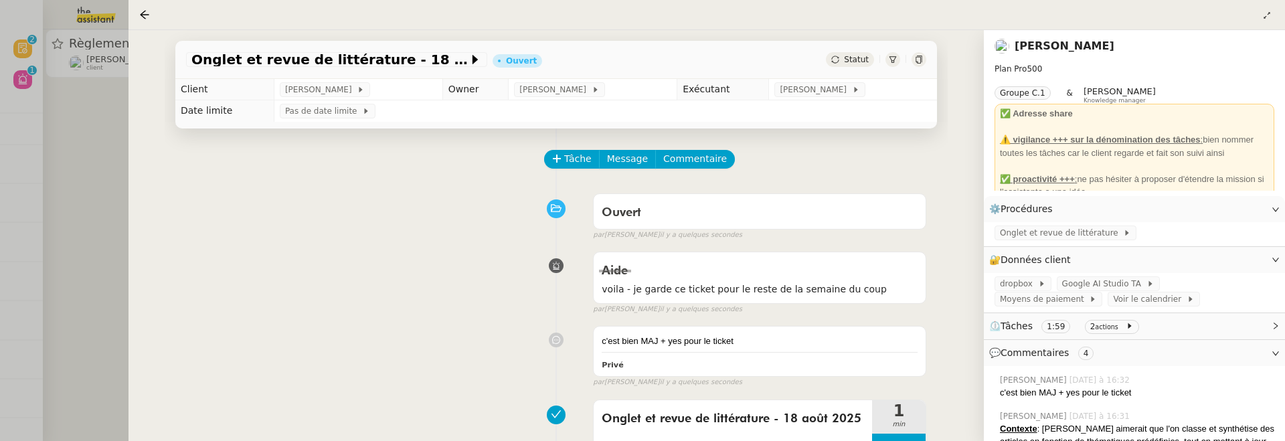
click at [89, 194] on div at bounding box center [642, 220] width 1285 height 441
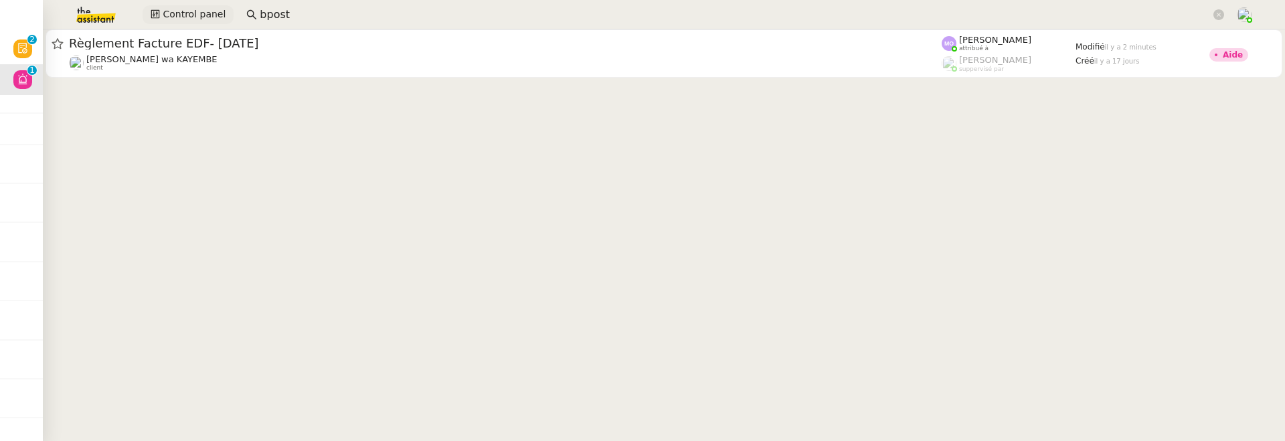
click at [203, 11] on span "Control panel" at bounding box center [194, 14] width 63 height 15
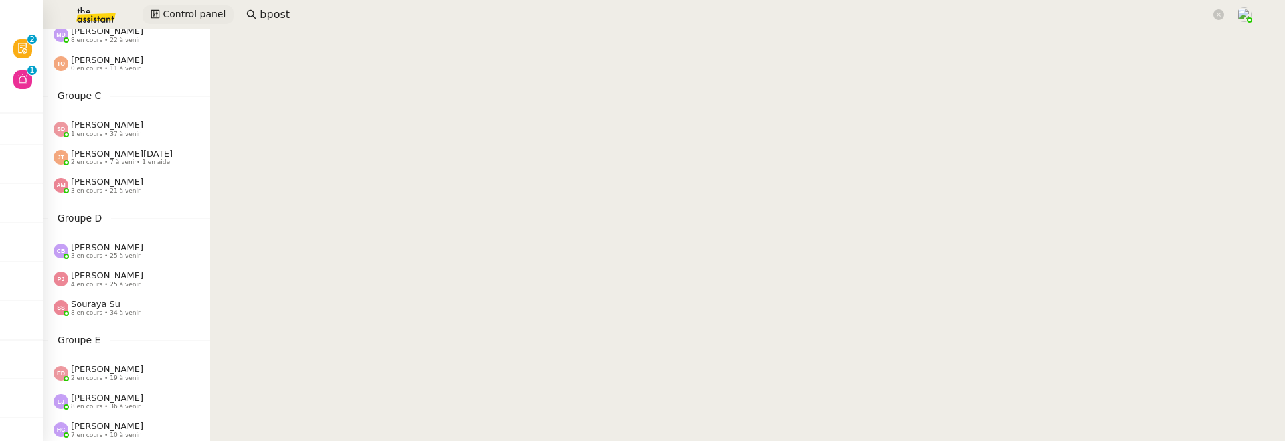
scroll to position [222, 0]
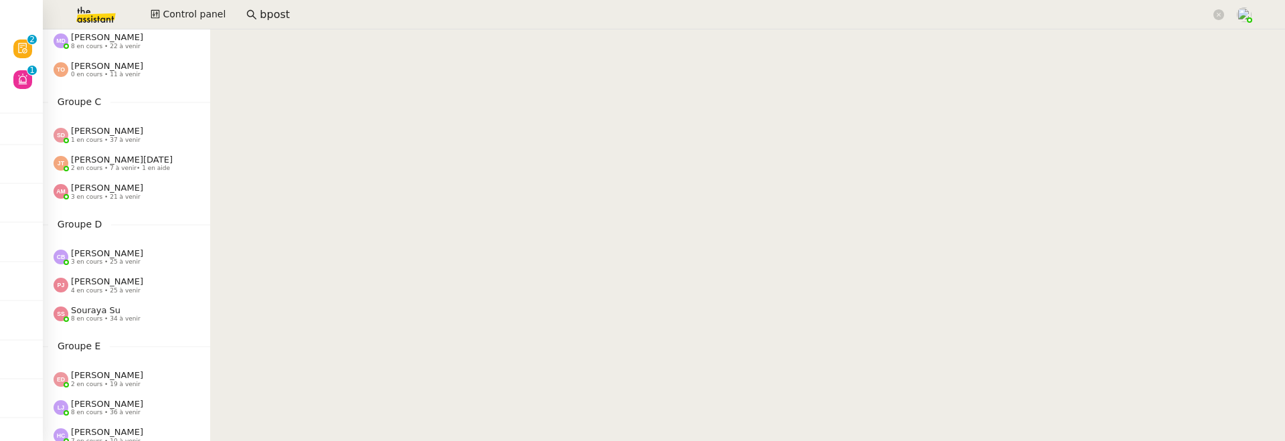
click at [114, 204] on div "Amyna Mehrez 3 en cours • 21 à venir" at bounding box center [126, 191] width 167 height 28
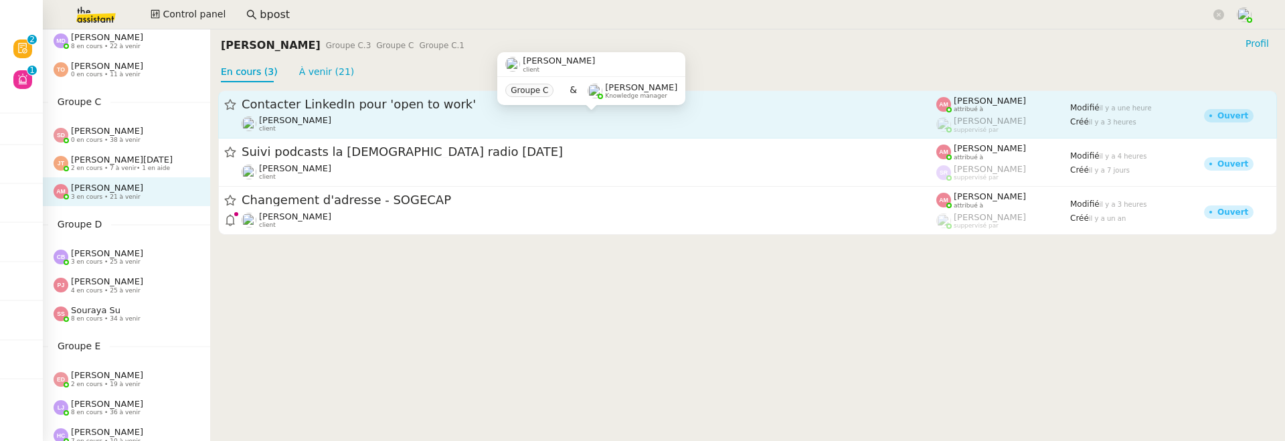
click at [361, 132] on div "Lydie Laulon client" at bounding box center [589, 123] width 695 height 17
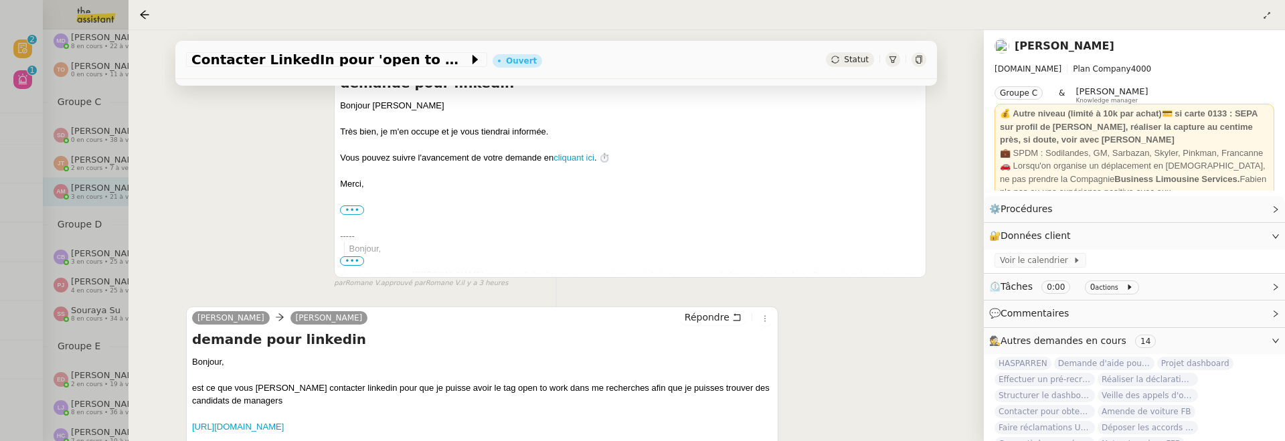
scroll to position [325, 0]
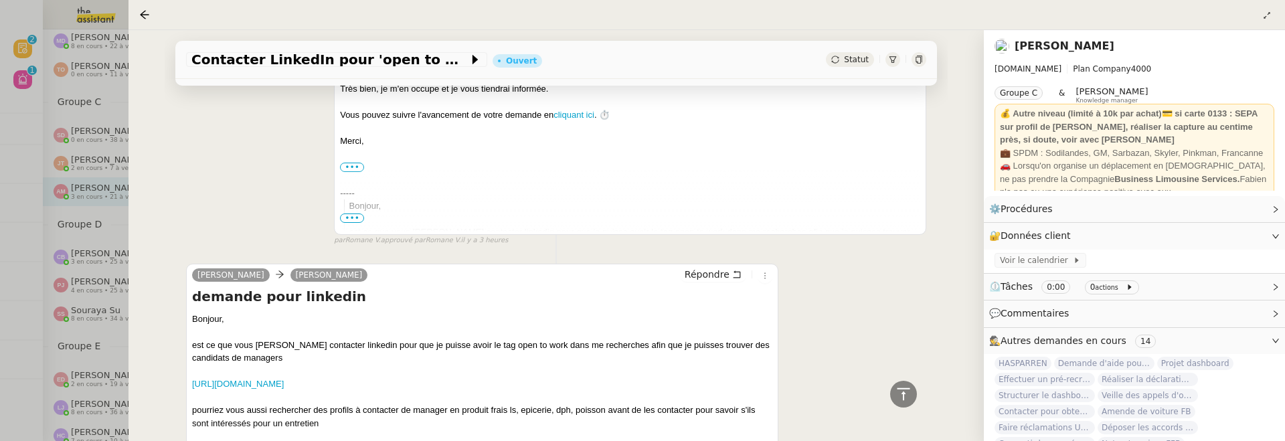
click at [146, 7] on div at bounding box center [147, 15] width 16 height 16
click at [143, 13] on icon at bounding box center [144, 14] width 9 height 9
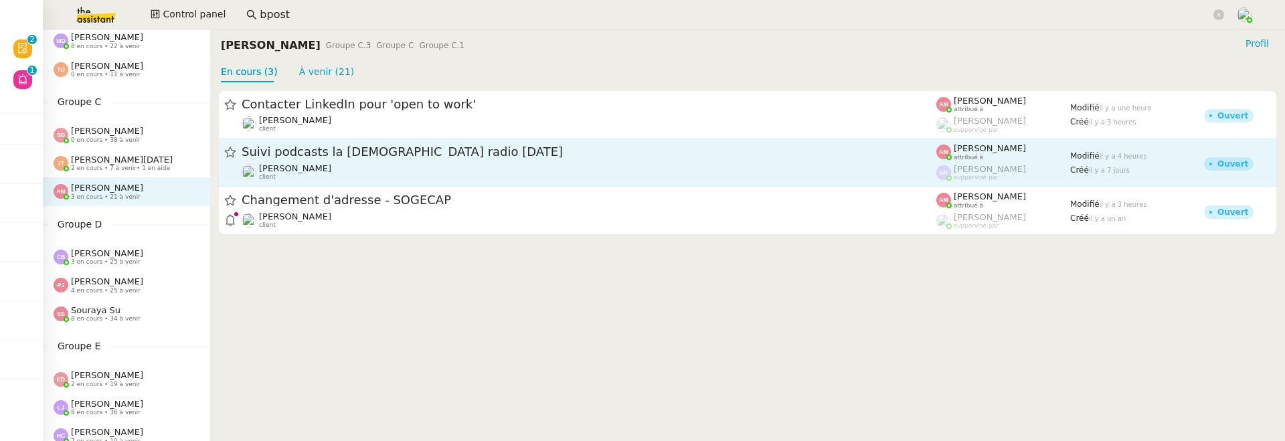
click at [292, 150] on span "Suivi podcasts la [DEMOGRAPHIC_DATA] radio [DATE]" at bounding box center [589, 153] width 695 height 12
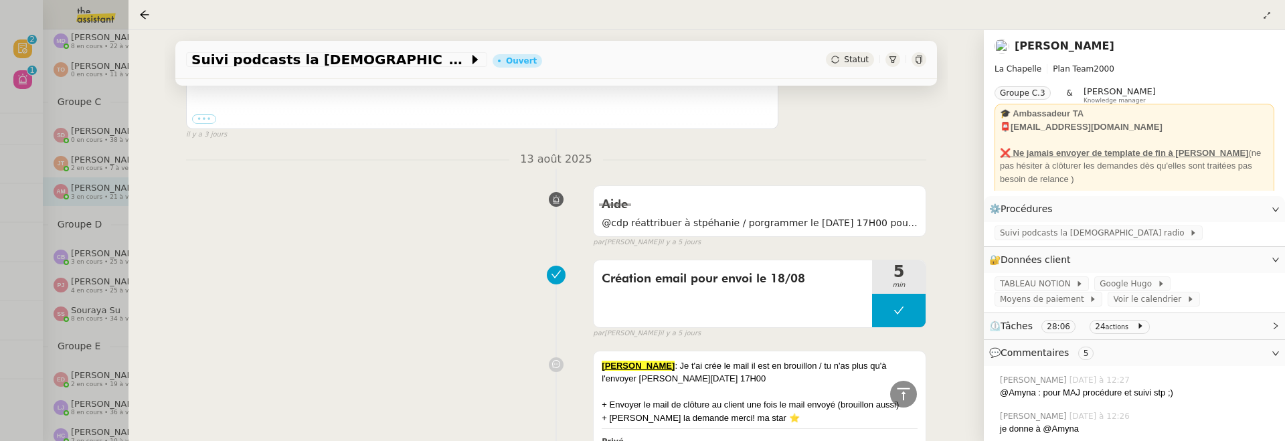
scroll to position [1080, 0]
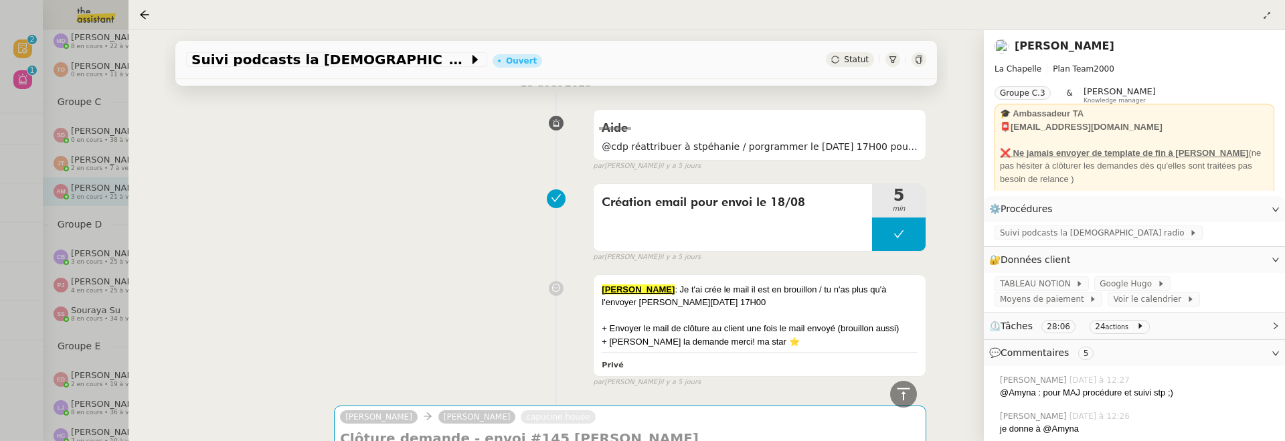
click at [139, 11] on nz-page-header at bounding box center [706, 15] width 1156 height 30
click at [141, 11] on icon at bounding box center [144, 14] width 11 height 11
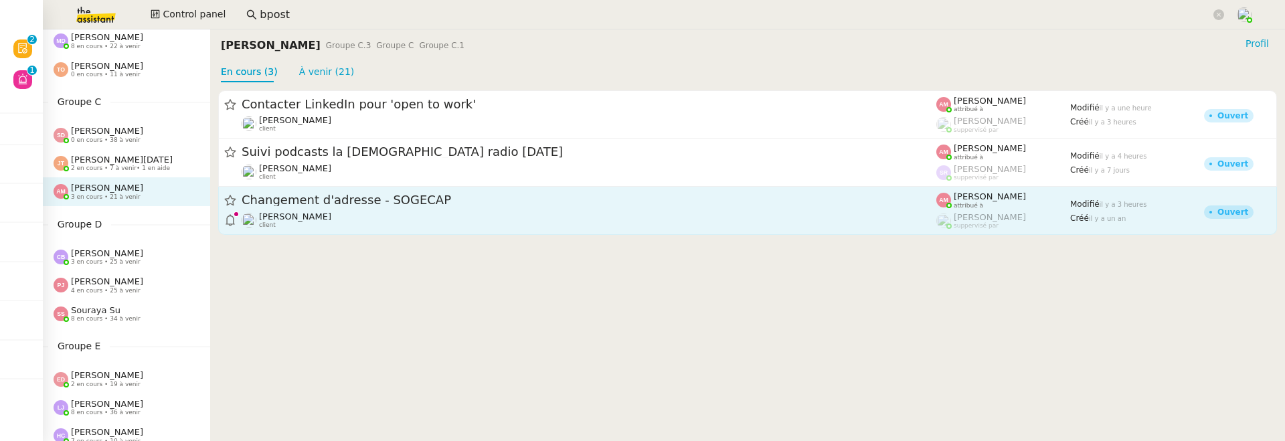
click at [313, 199] on span "Changement d'adresse - SOGECAP" at bounding box center [589, 201] width 695 height 12
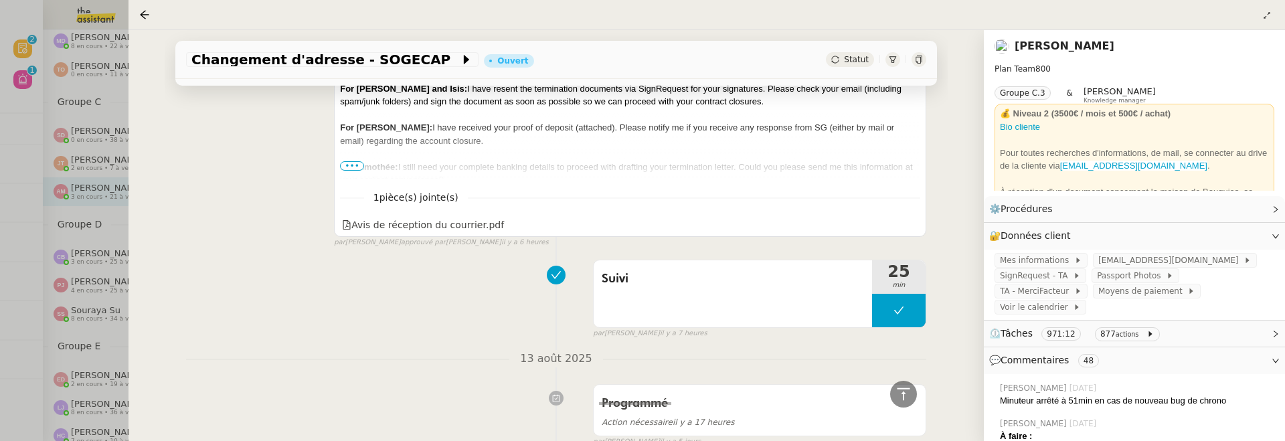
scroll to position [737, 0]
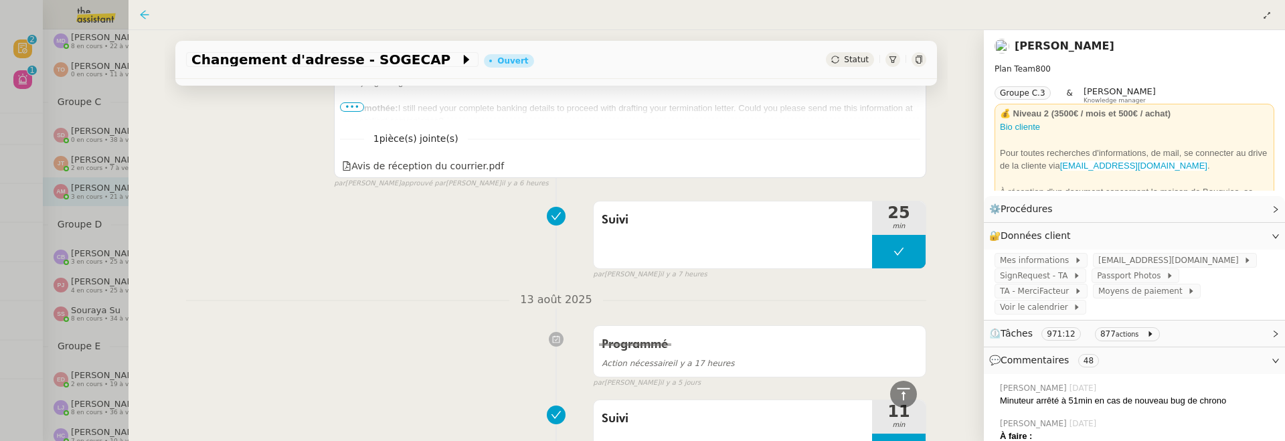
click at [141, 11] on icon at bounding box center [144, 14] width 11 height 11
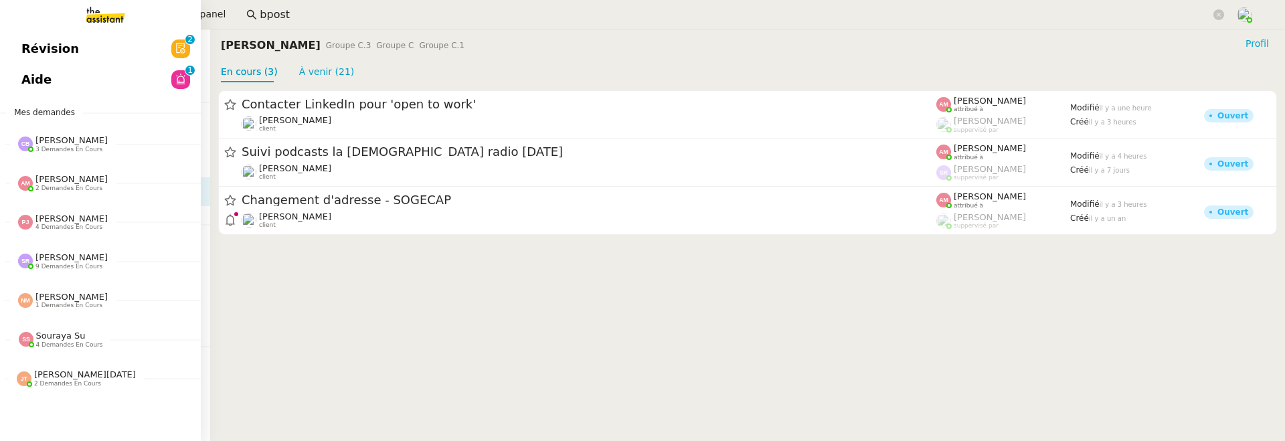
click at [33, 53] on span "Révision" at bounding box center [50, 49] width 58 height 20
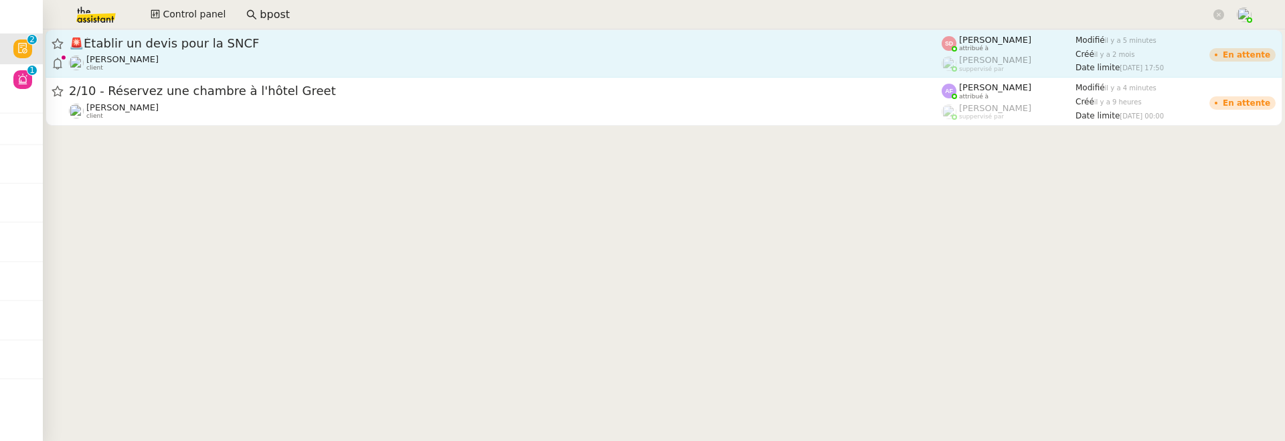
click at [301, 66] on div "Jean-Baptiste Barfety client" at bounding box center [505, 62] width 873 height 17
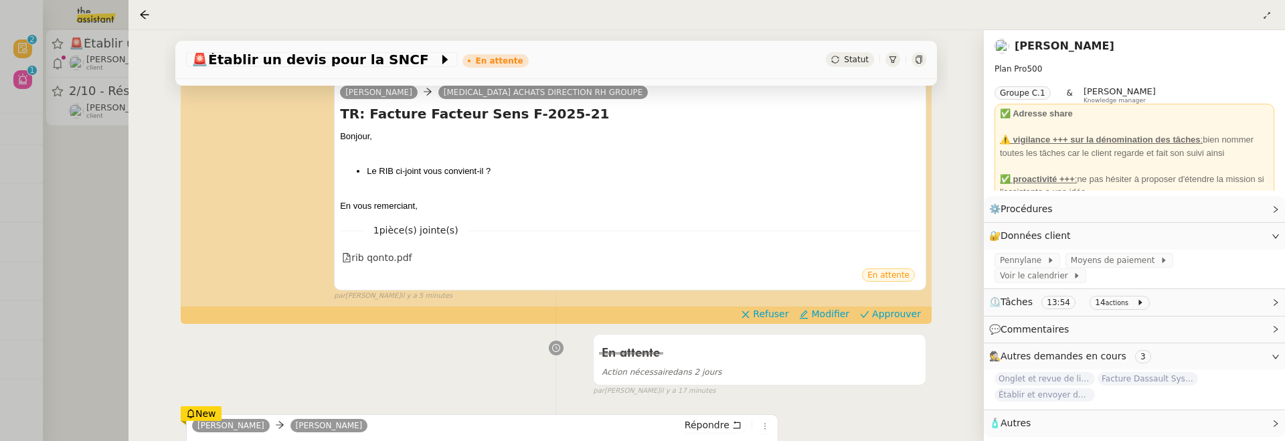
scroll to position [193, 0]
click at [385, 258] on div "rib qonto.pdf" at bounding box center [377, 257] width 70 height 15
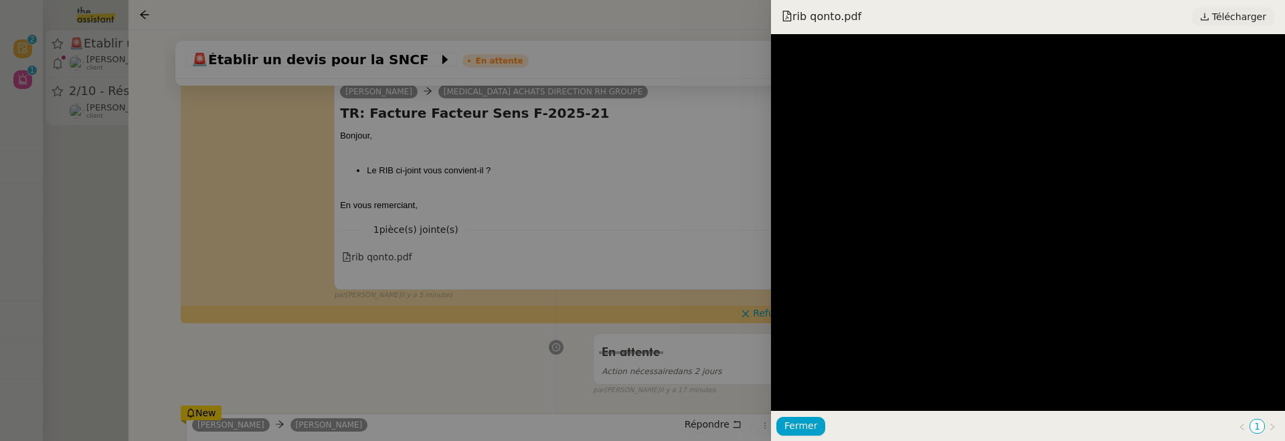
click at [1224, 25] on link "Télécharger" at bounding box center [1233, 16] width 82 height 19
click at [596, 269] on div at bounding box center [642, 220] width 1285 height 441
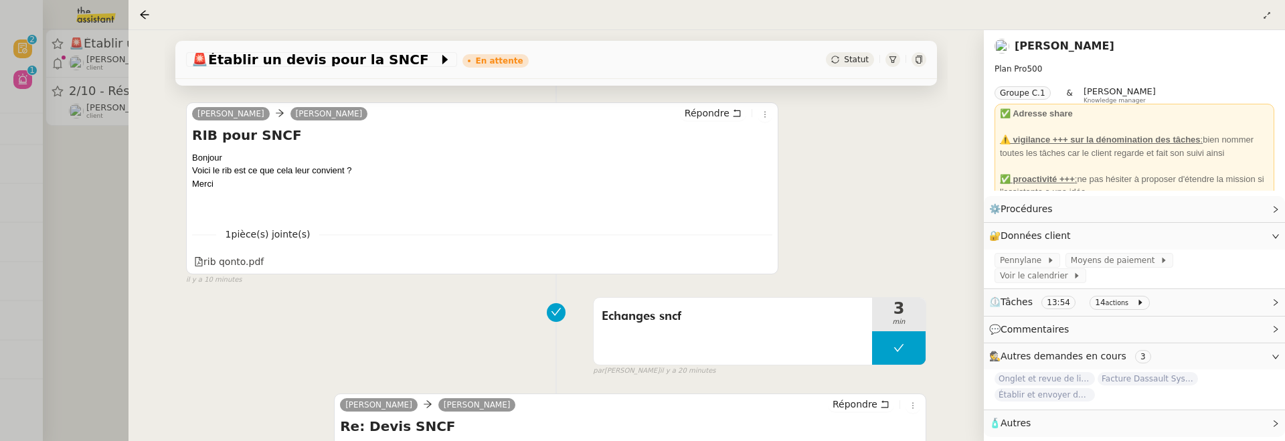
scroll to position [509, 0]
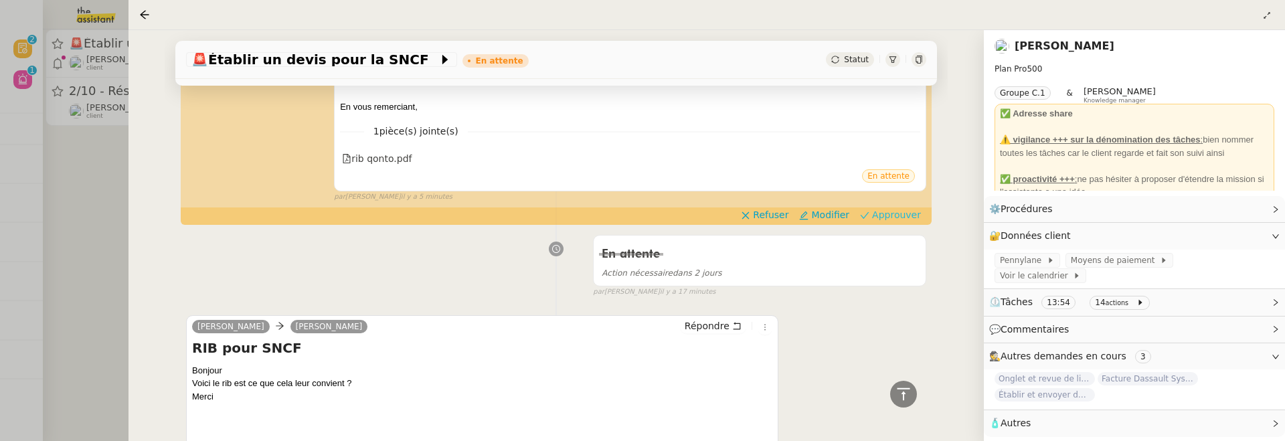
click at [896, 217] on span "Approuver" at bounding box center [896, 214] width 49 height 13
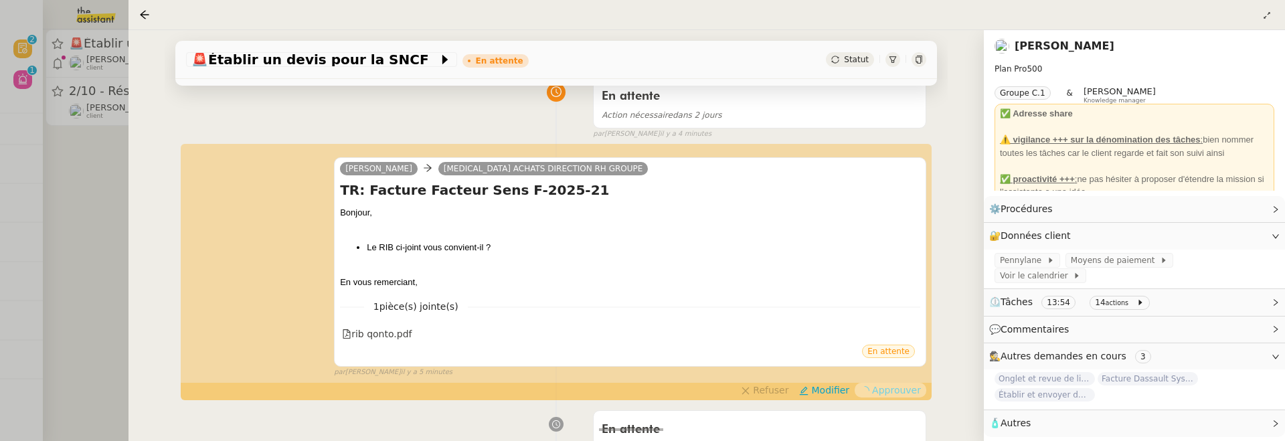
scroll to position [0, 0]
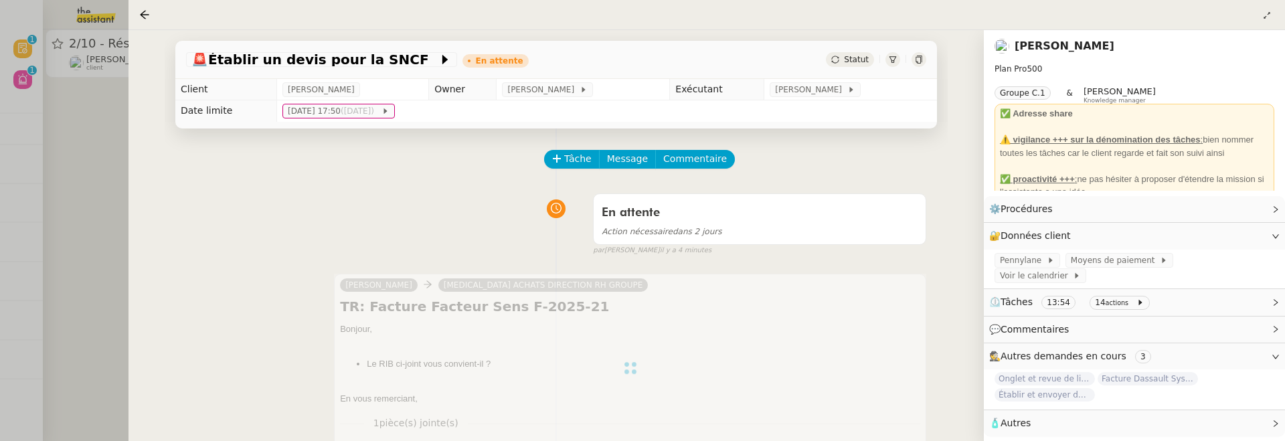
click at [146, 197] on div "🚨 Établir un devis pour la SNCF En attente Statut Client Jean-Baptiste Barfety …" at bounding box center [555, 235] width 855 height 411
click at [110, 200] on div at bounding box center [642, 220] width 1285 height 441
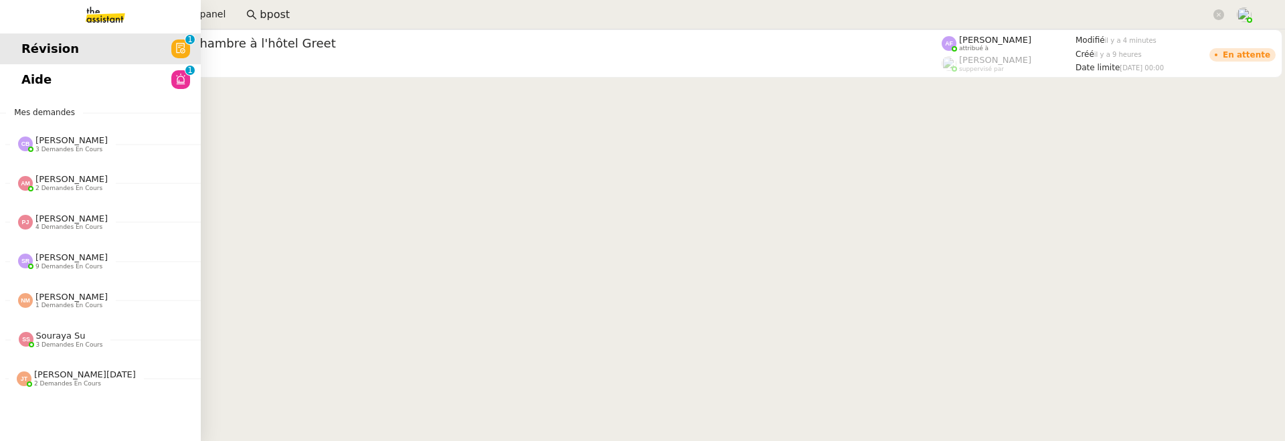
click at [25, 90] on link "Aide 0 1 2 3 4 5 6 7 8 9" at bounding box center [100, 79] width 201 height 31
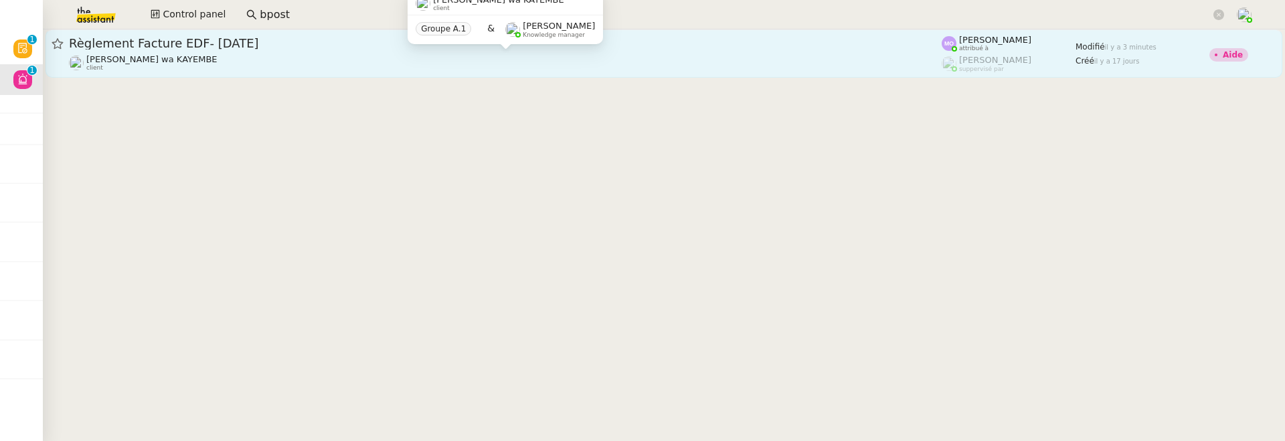
click at [363, 60] on div "Naomi OMEONGA wa KAYEMBE client" at bounding box center [505, 62] width 873 height 17
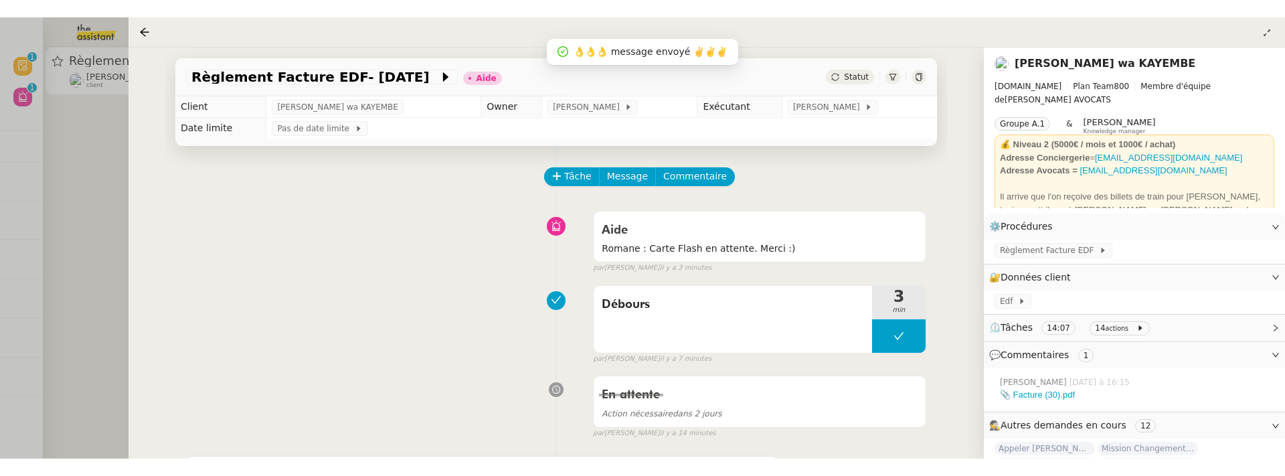
scroll to position [49, 0]
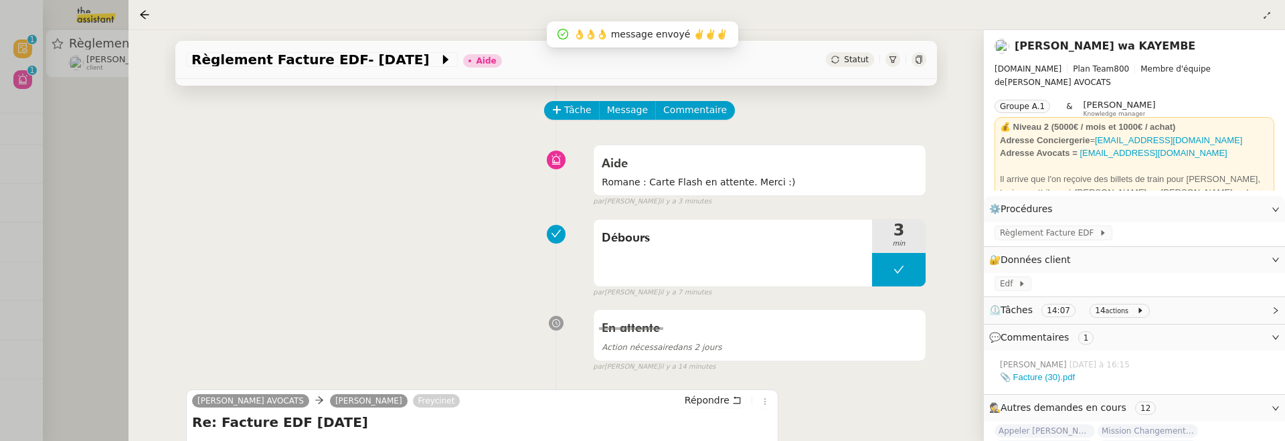
click at [122, 143] on div at bounding box center [642, 220] width 1285 height 441
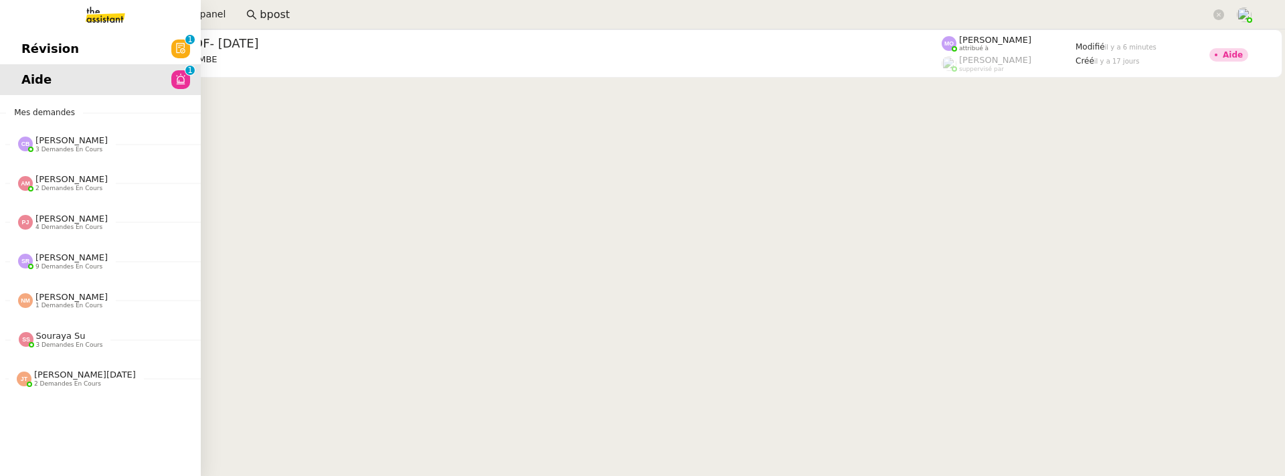
click at [31, 46] on span "Révision" at bounding box center [50, 49] width 58 height 20
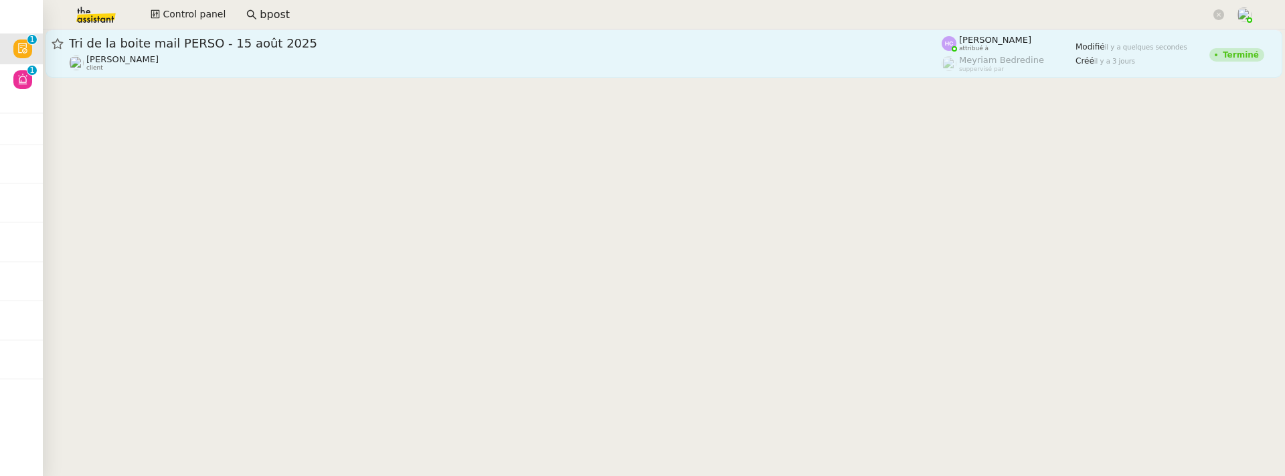
click at [286, 46] on span "Tri de la boite mail PERSO - 15 août 2025" at bounding box center [505, 43] width 873 height 12
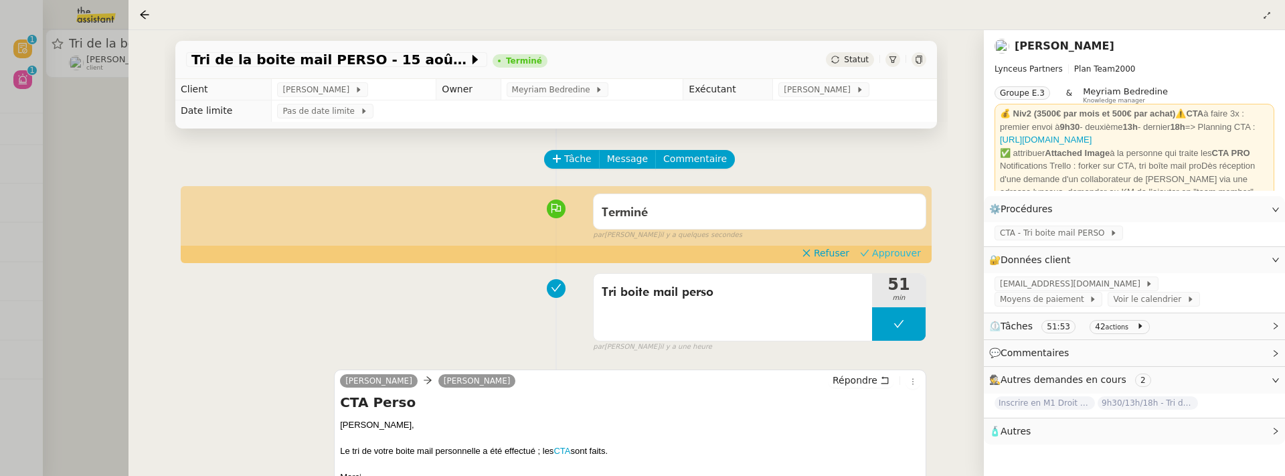
click at [890, 249] on span "Approuver" at bounding box center [896, 252] width 49 height 13
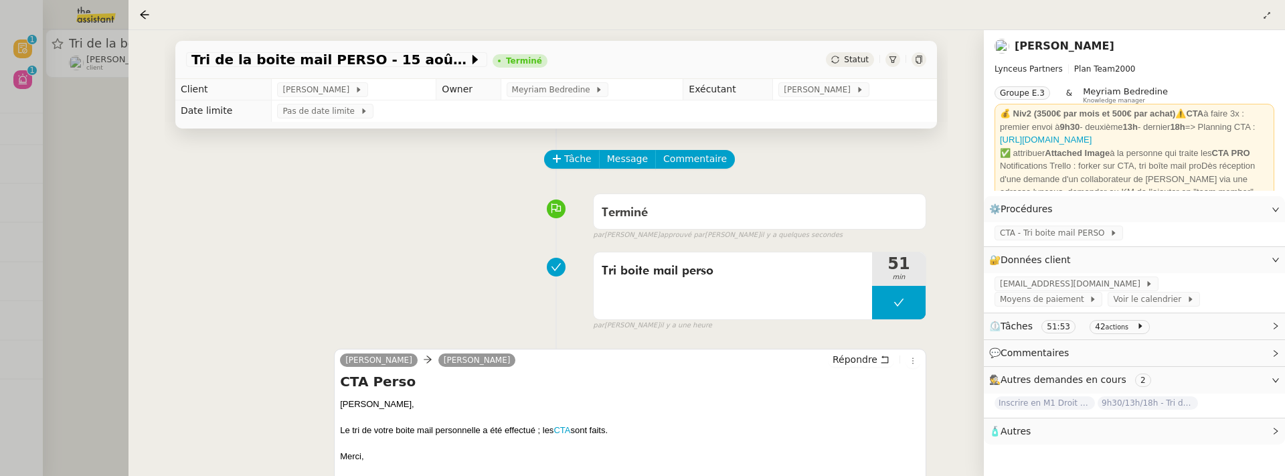
click at [106, 217] on div at bounding box center [642, 238] width 1285 height 476
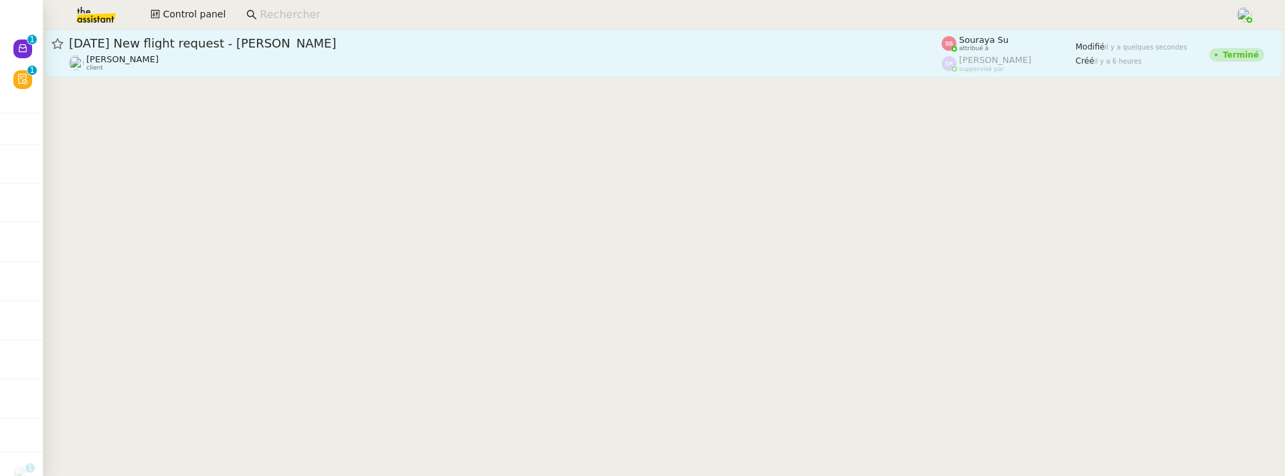
click at [260, 76] on link "[DATE] New flight request - [PERSON_NAME] [PERSON_NAME] client Souraya Su attri…" at bounding box center [663, 53] width 1237 height 48
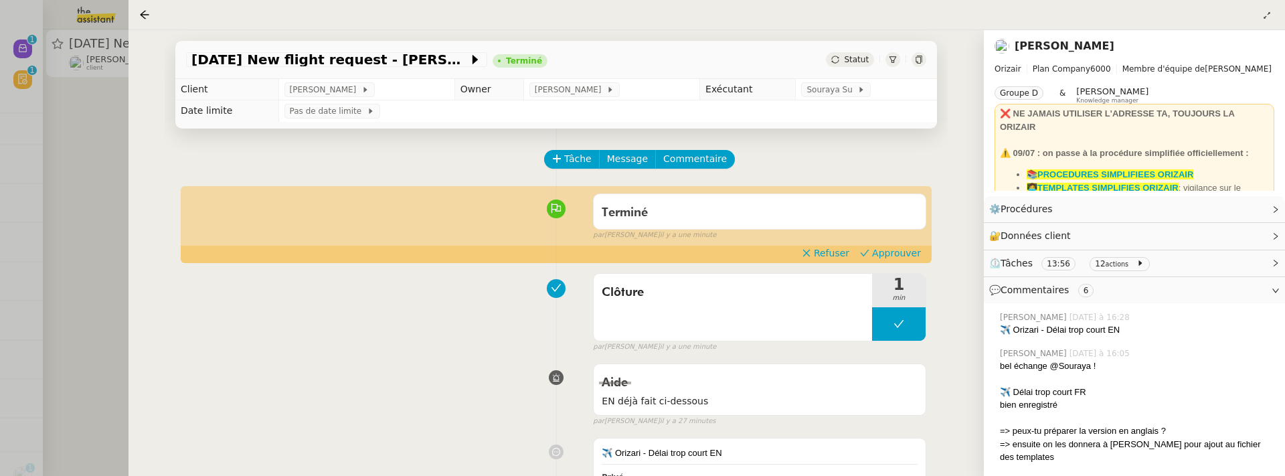
scroll to position [121, 0]
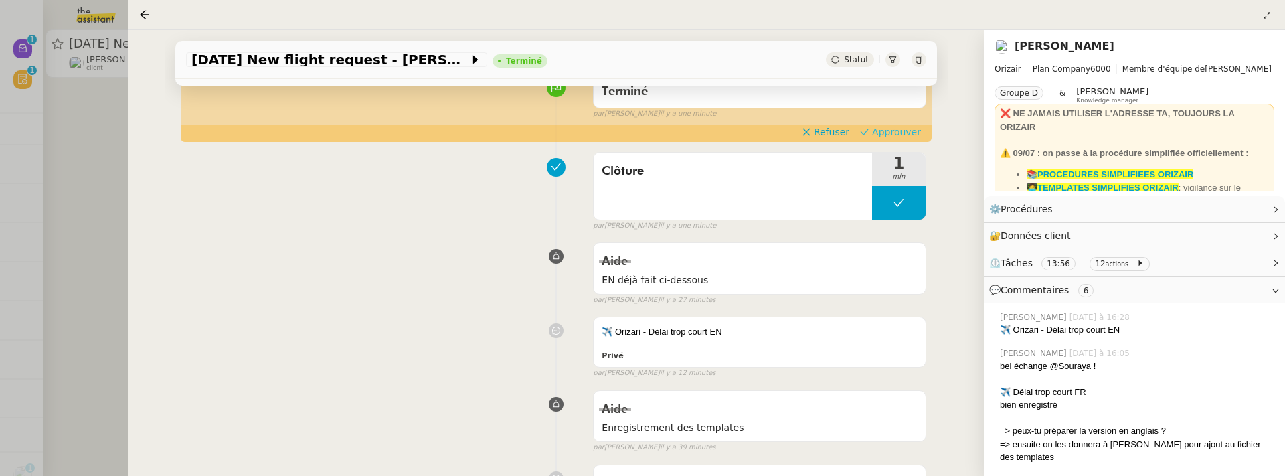
click at [899, 130] on span "Approuver" at bounding box center [896, 131] width 49 height 13
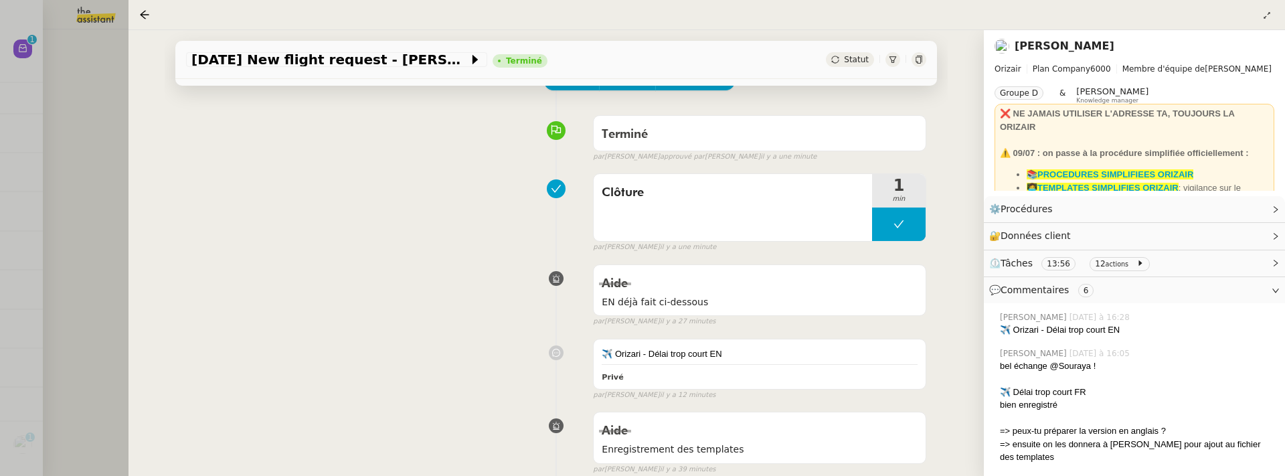
scroll to position [0, 0]
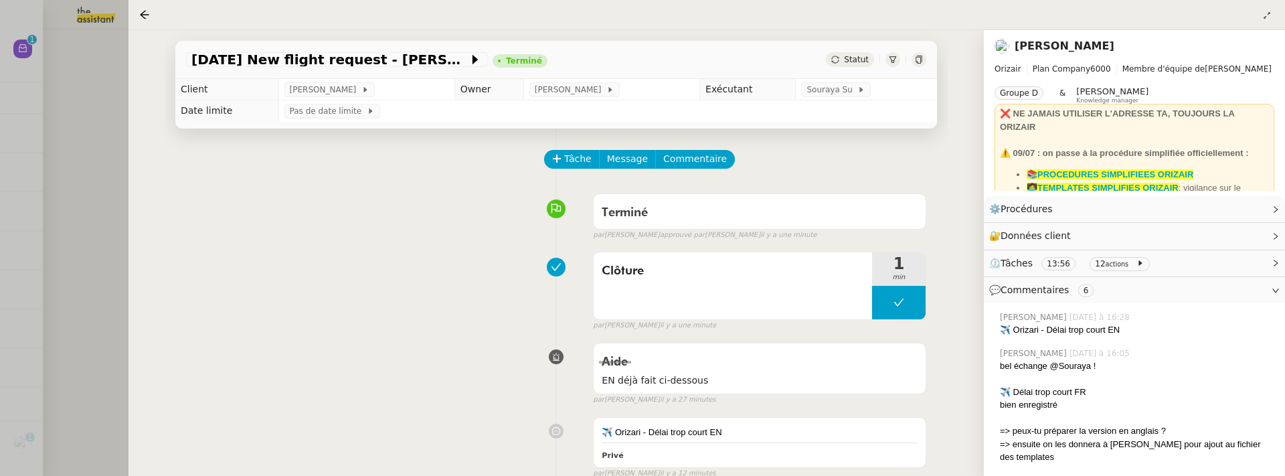
click at [95, 239] on div at bounding box center [642, 238] width 1285 height 476
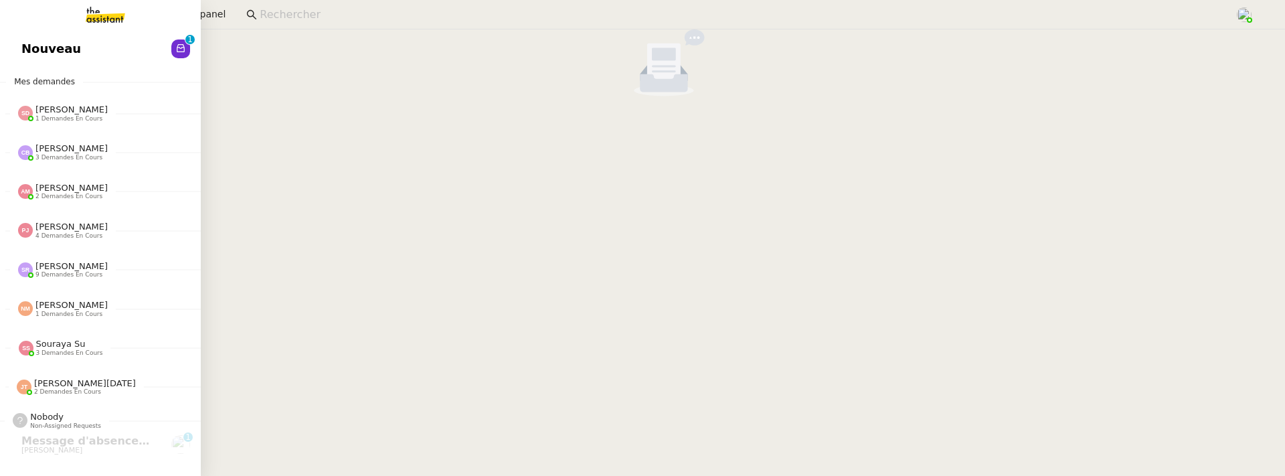
click at [37, 51] on span "Nouveau" at bounding box center [51, 49] width 60 height 20
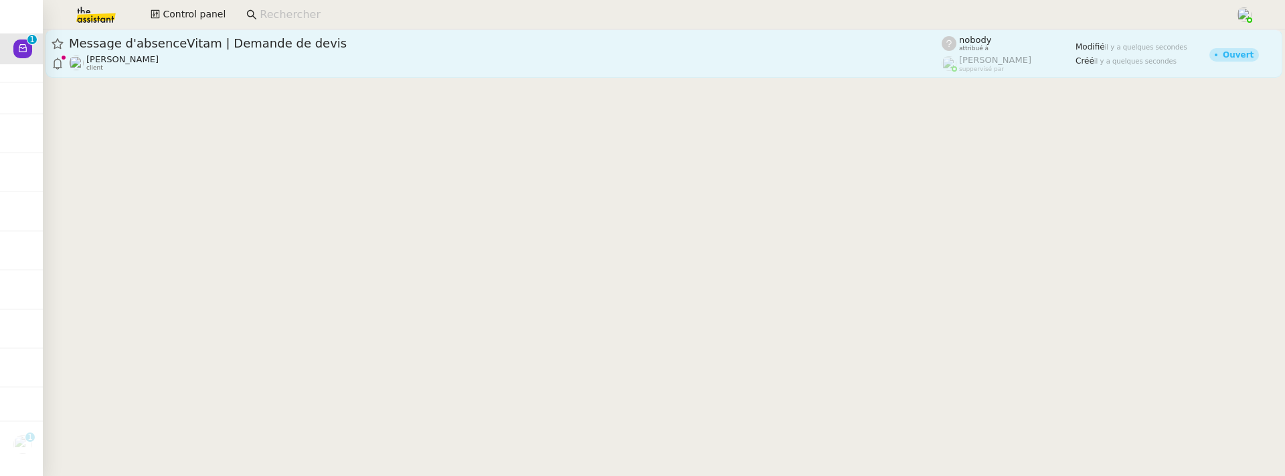
click at [254, 48] on span "Message d'absenceVitam | Demande de devis" at bounding box center [505, 43] width 873 height 12
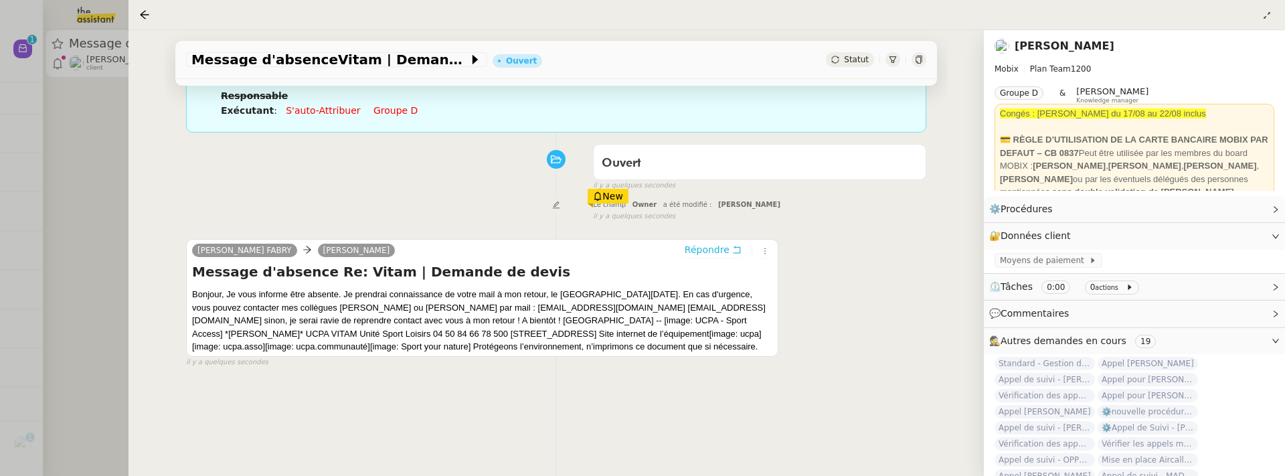
scroll to position [123, 0]
click at [769, 253] on icon at bounding box center [764, 250] width 15 height 8
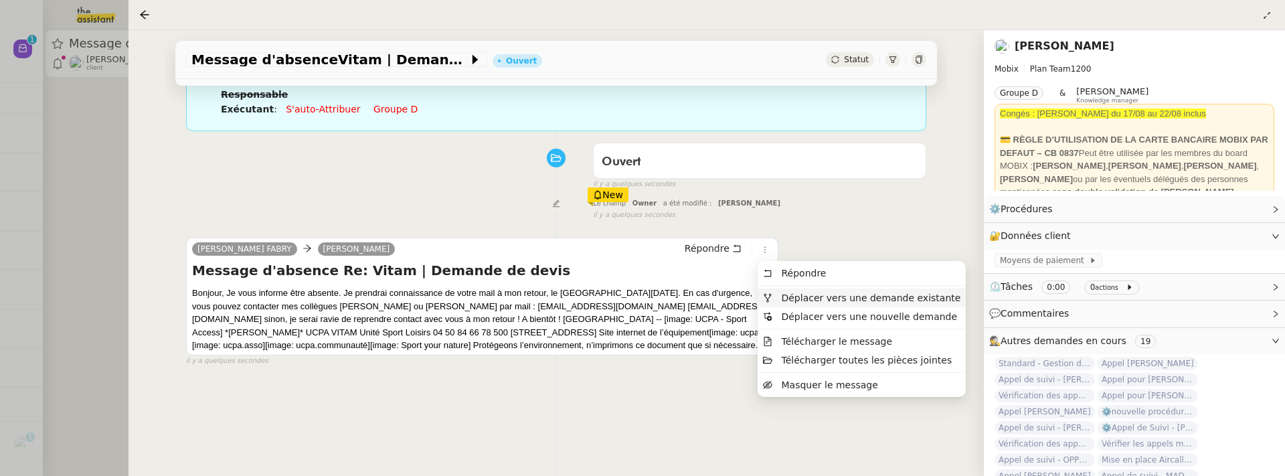
click at [800, 293] on span "Déplacer vers une demande existante" at bounding box center [870, 297] width 179 height 11
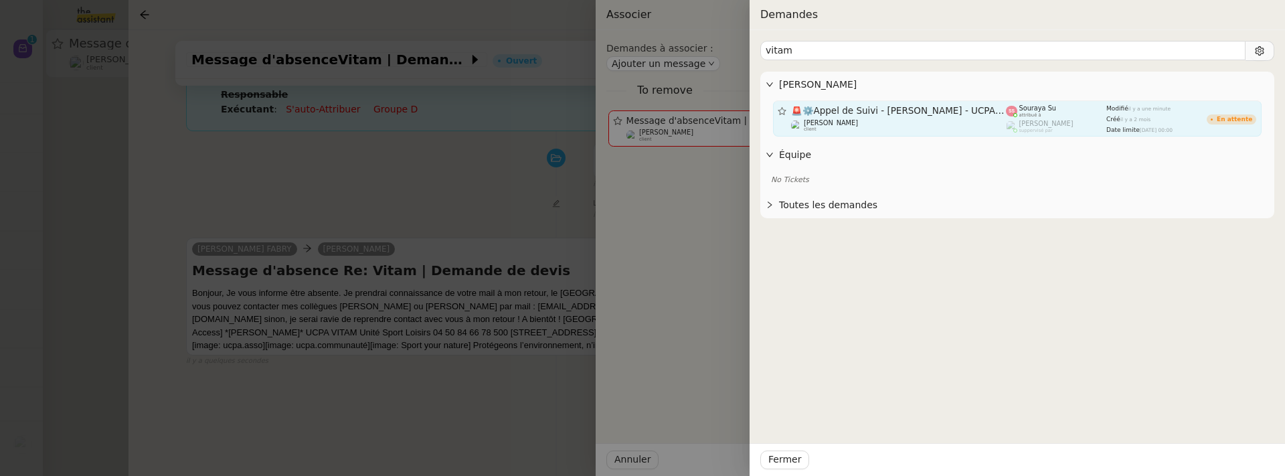
type input "vitam"
click at [933, 125] on div "[PERSON_NAME] client" at bounding box center [898, 125] width 215 height 13
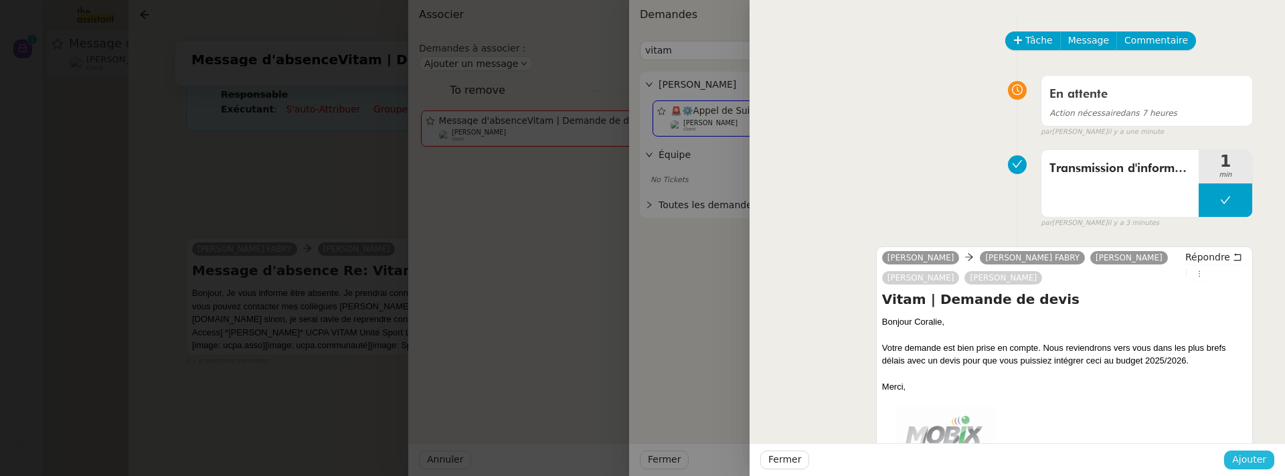
click at [1253, 466] on span "Ajouter" at bounding box center [1249, 459] width 34 height 15
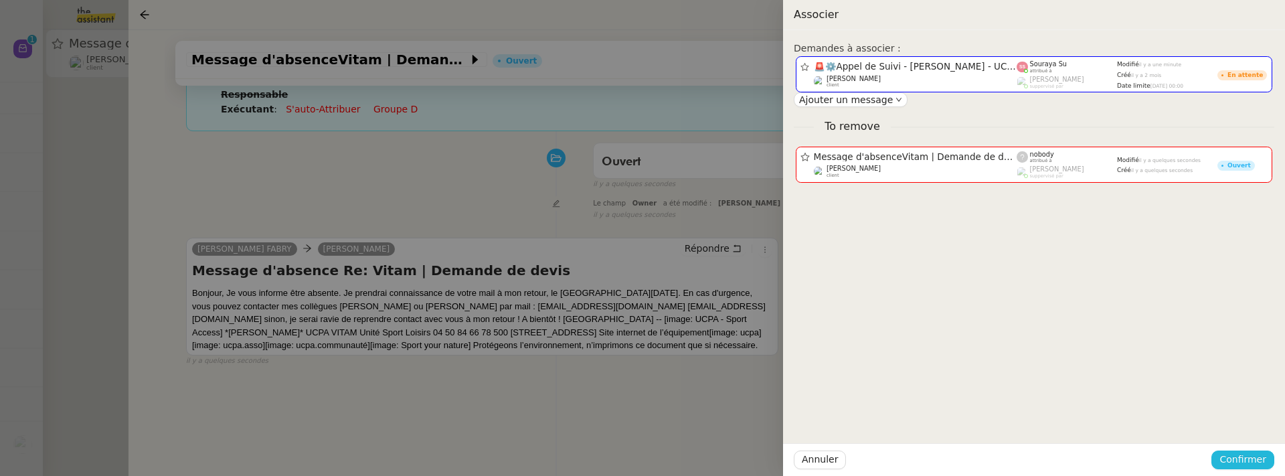
click at [1253, 464] on span "Confirmer" at bounding box center [1242, 459] width 47 height 15
click at [1253, 425] on span "Ajouter" at bounding box center [1243, 423] width 34 height 13
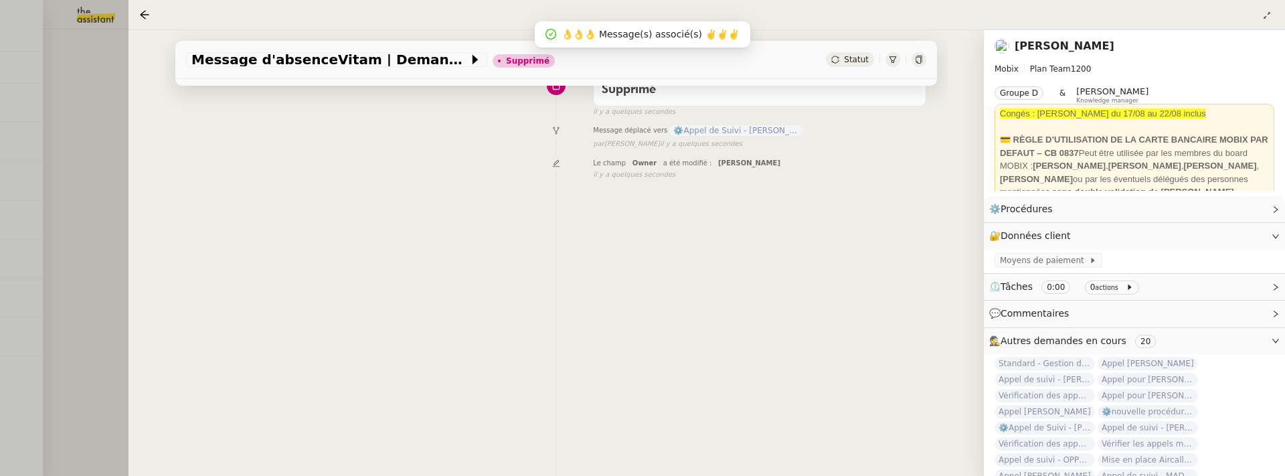
click at [100, 230] on div at bounding box center [642, 238] width 1285 height 476
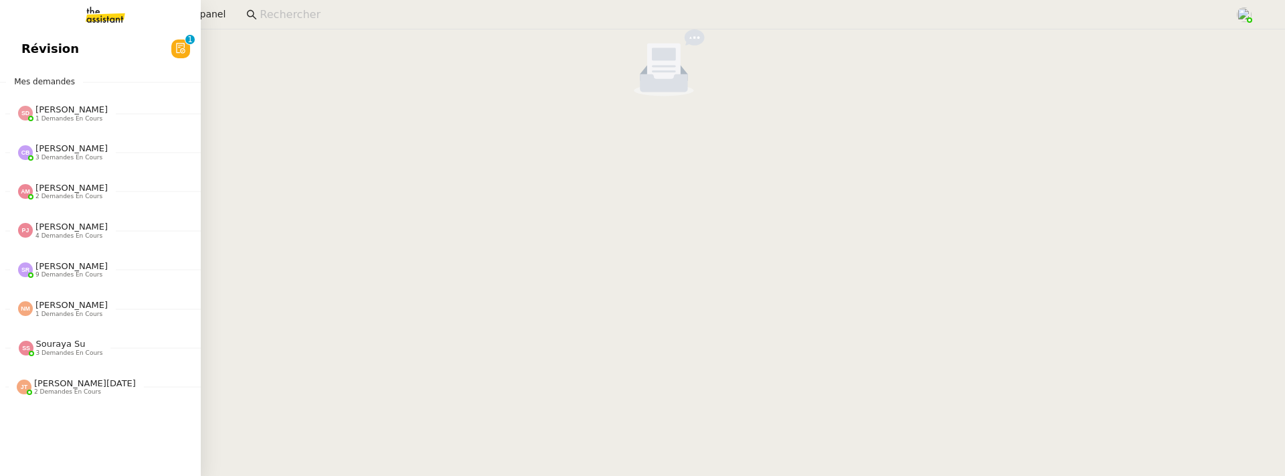
click at [48, 41] on span "Révision" at bounding box center [50, 49] width 58 height 20
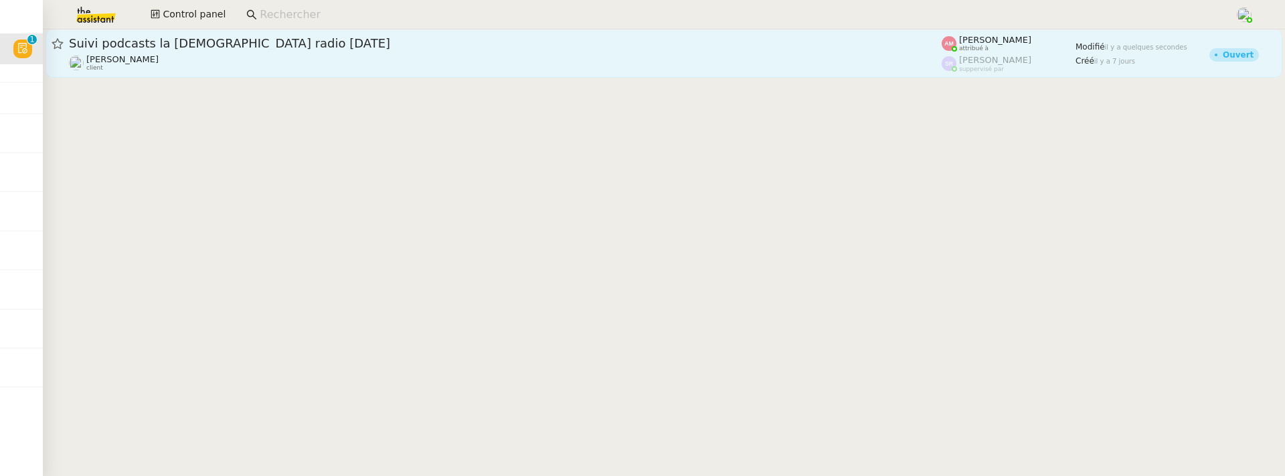
click at [399, 64] on div "[PERSON_NAME] client" at bounding box center [505, 62] width 873 height 17
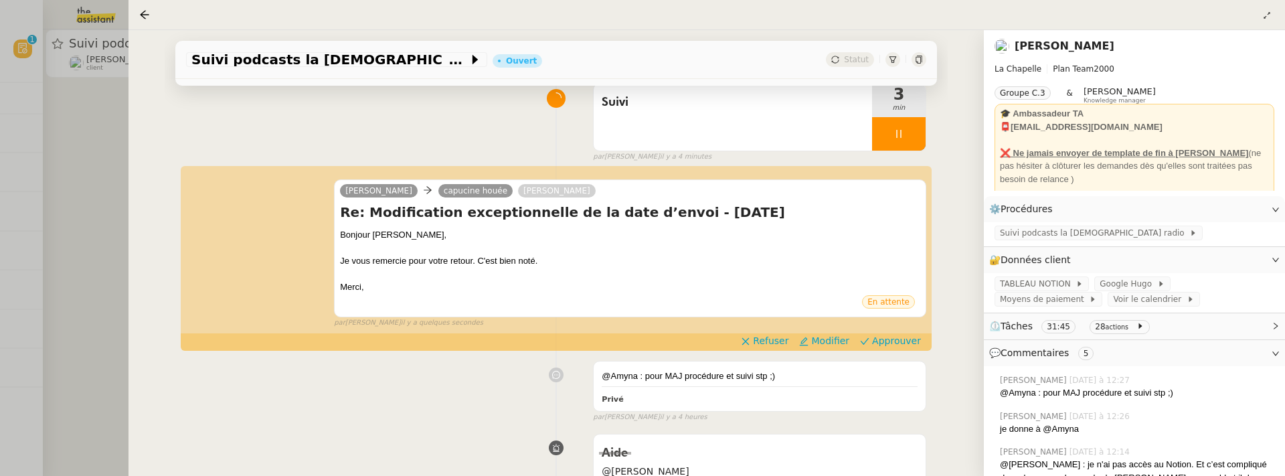
scroll to position [105, 0]
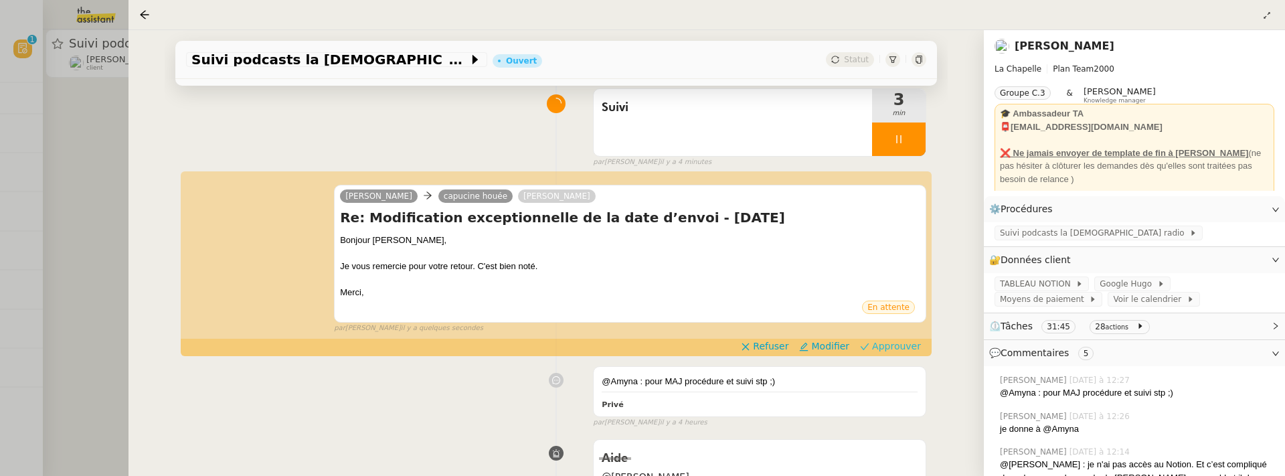
click at [894, 344] on span "Approuver" at bounding box center [896, 345] width 49 height 13
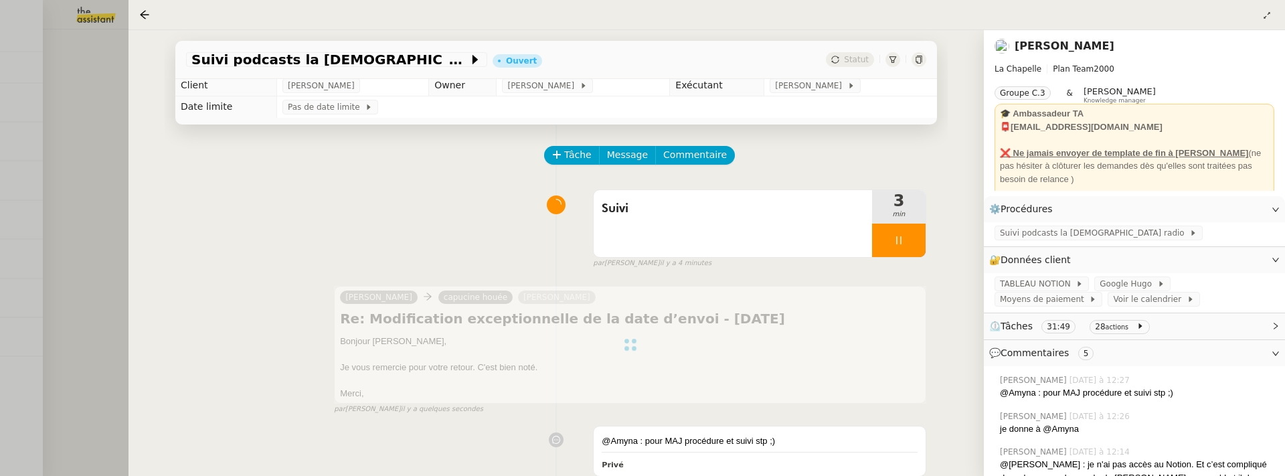
scroll to position [0, 0]
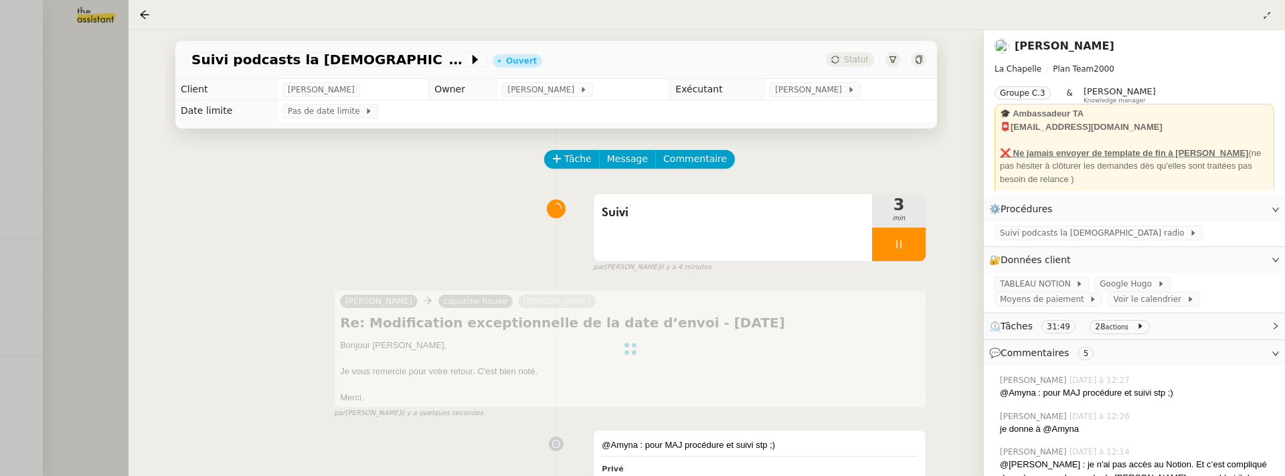
click at [96, 155] on div at bounding box center [642, 238] width 1285 height 476
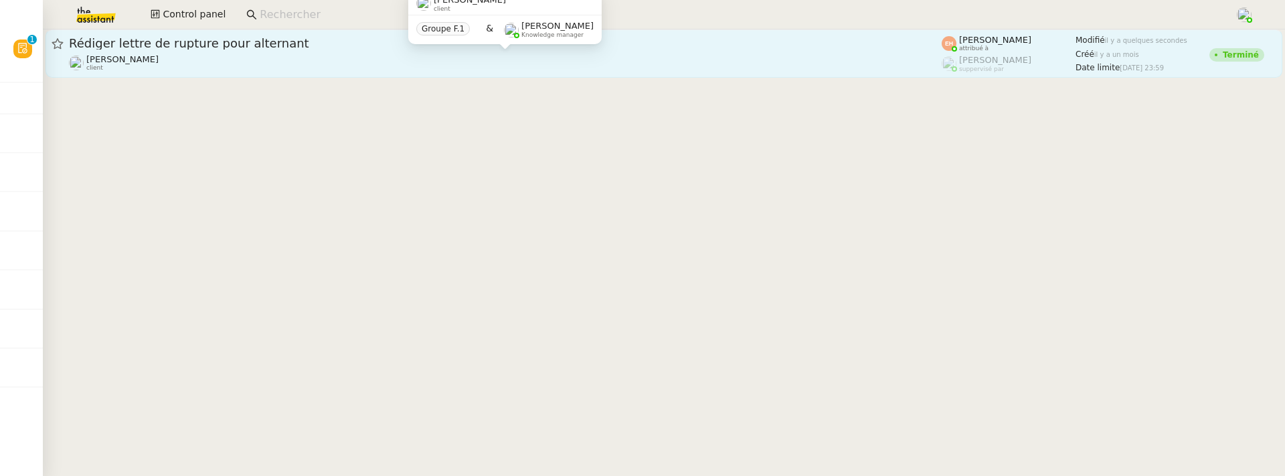
click at [295, 57] on div "[PERSON_NAME] client" at bounding box center [505, 62] width 873 height 17
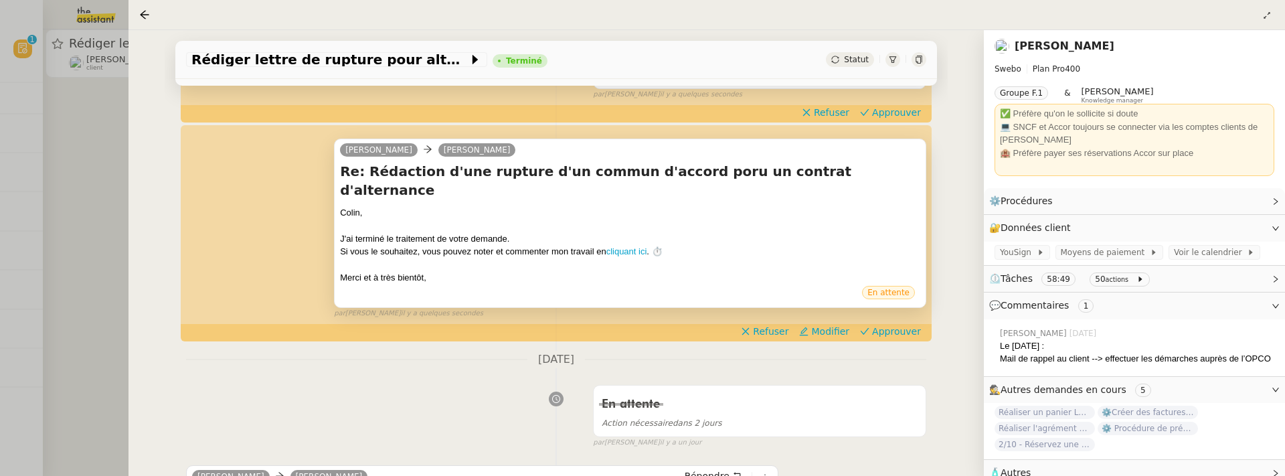
scroll to position [142, 0]
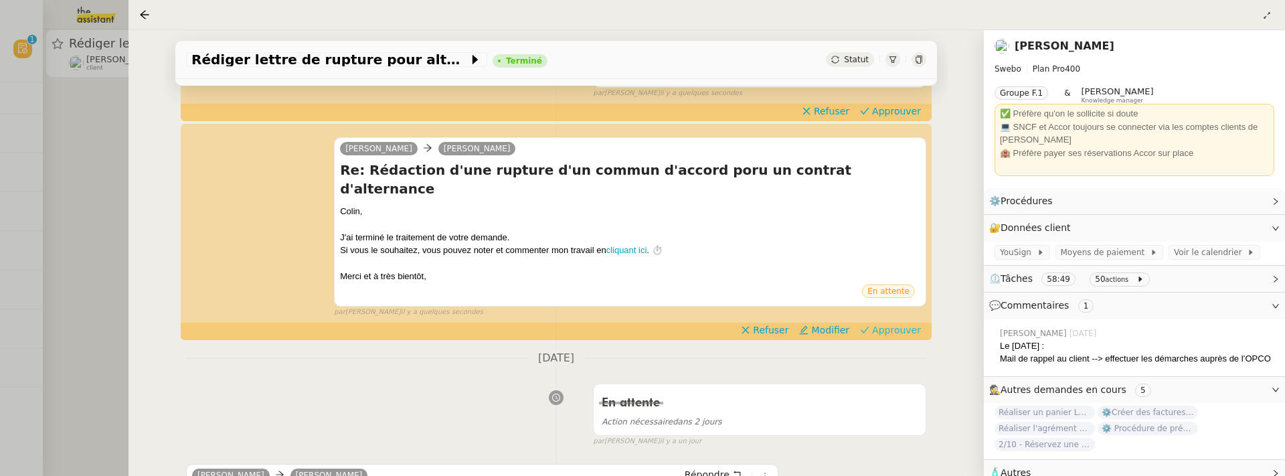
click at [889, 323] on span "Approuver" at bounding box center [896, 329] width 49 height 13
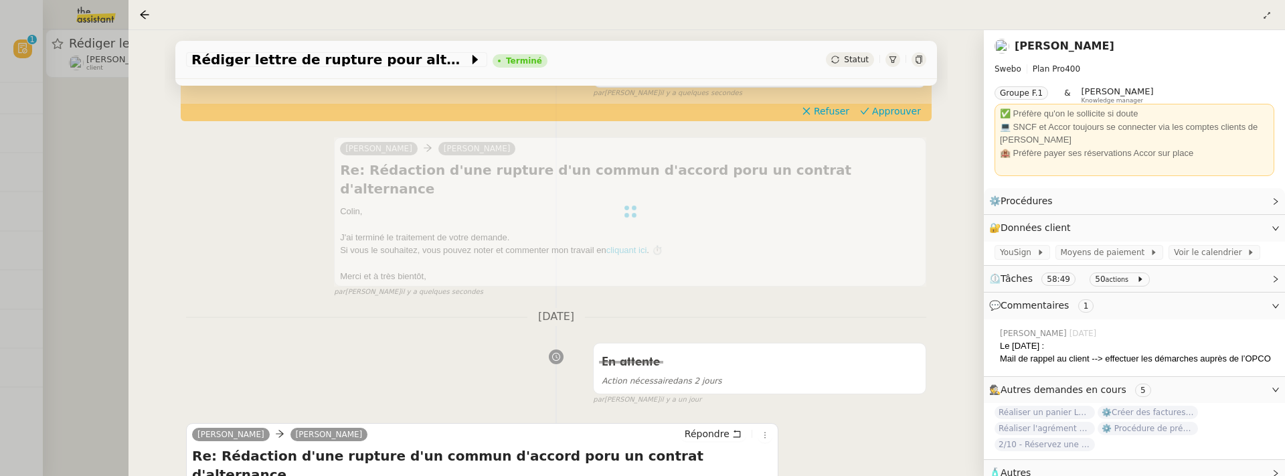
scroll to position [0, 0]
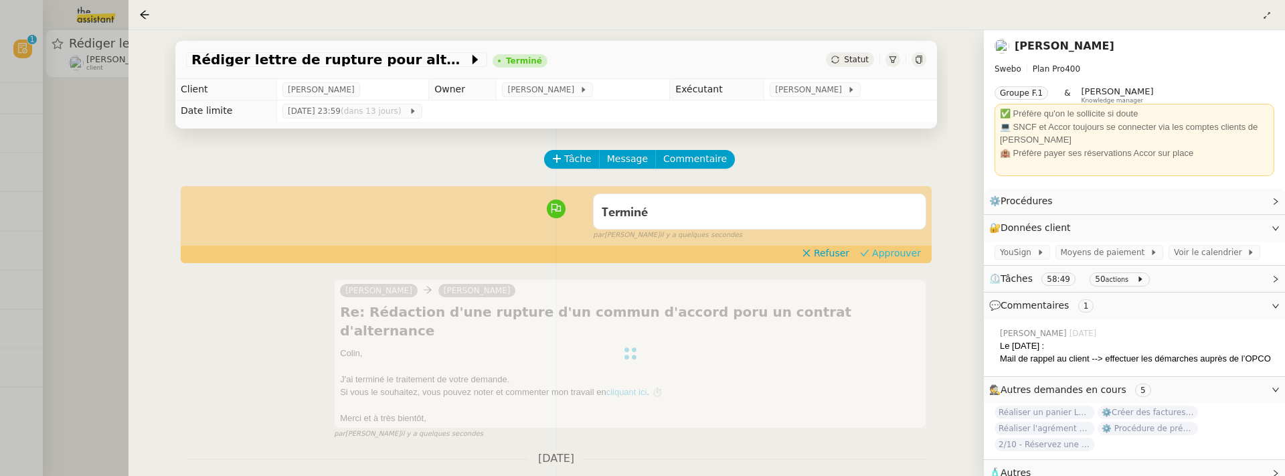
click at [916, 252] on span "Approuver" at bounding box center [896, 252] width 49 height 13
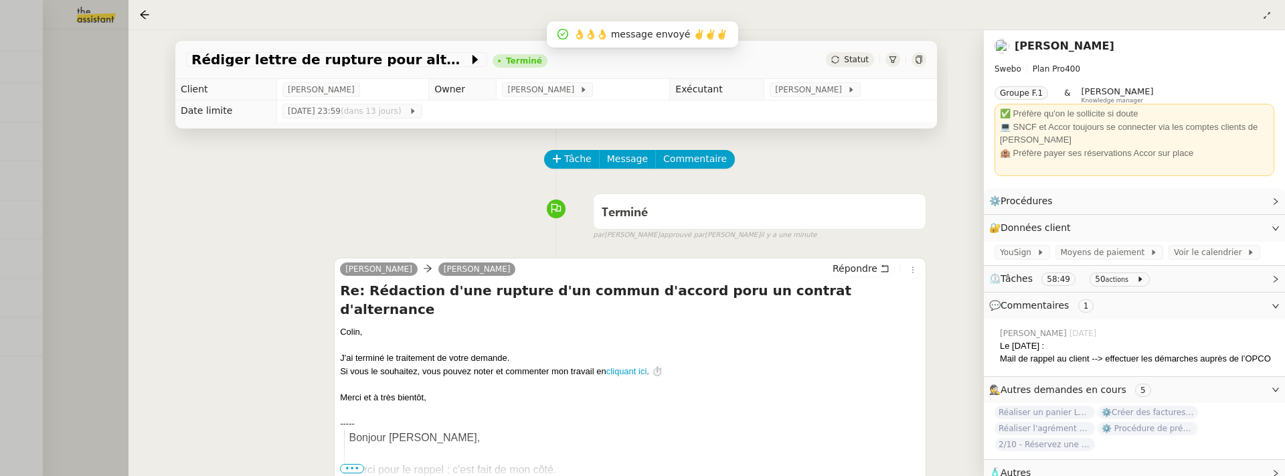
click at [93, 233] on div at bounding box center [642, 238] width 1285 height 476
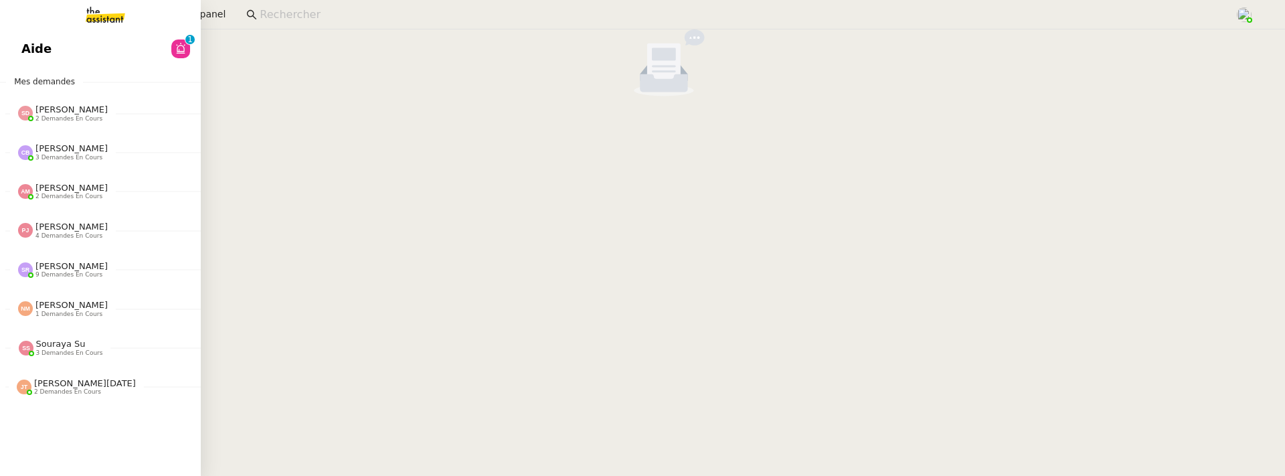
click at [30, 52] on span "Aide" at bounding box center [36, 49] width 30 height 20
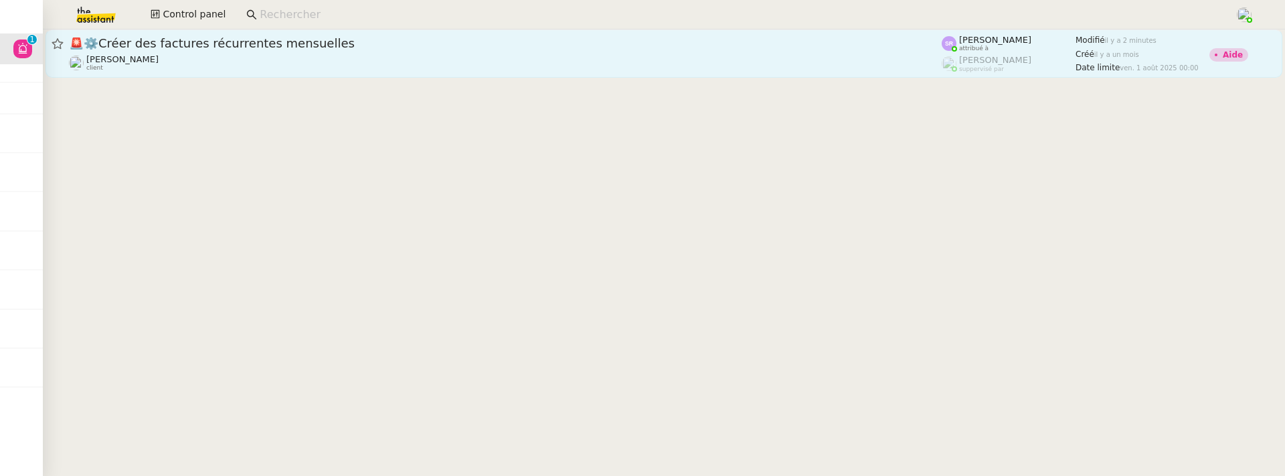
click at [335, 62] on div "[PERSON_NAME] client" at bounding box center [505, 62] width 873 height 17
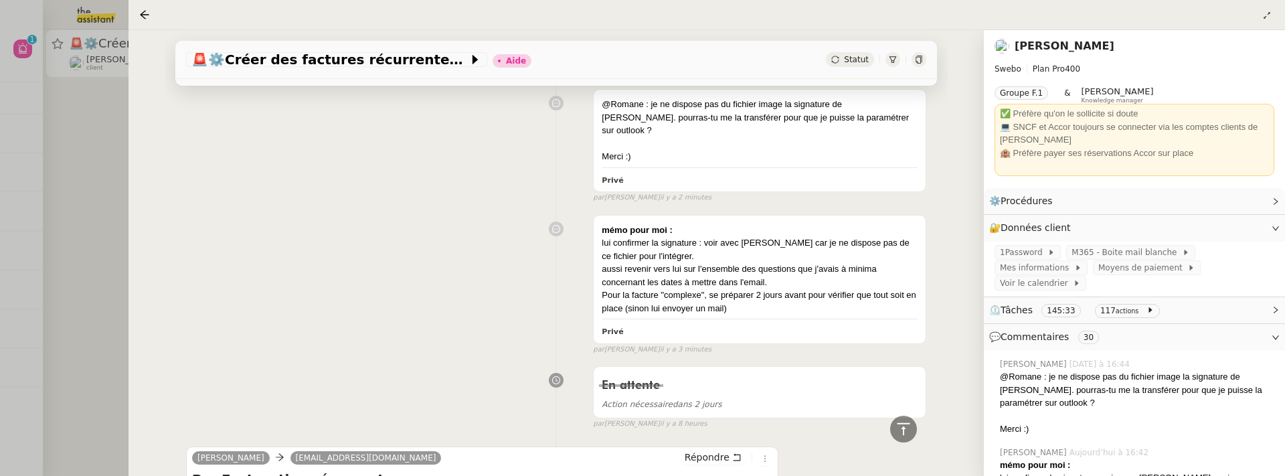
scroll to position [274, 0]
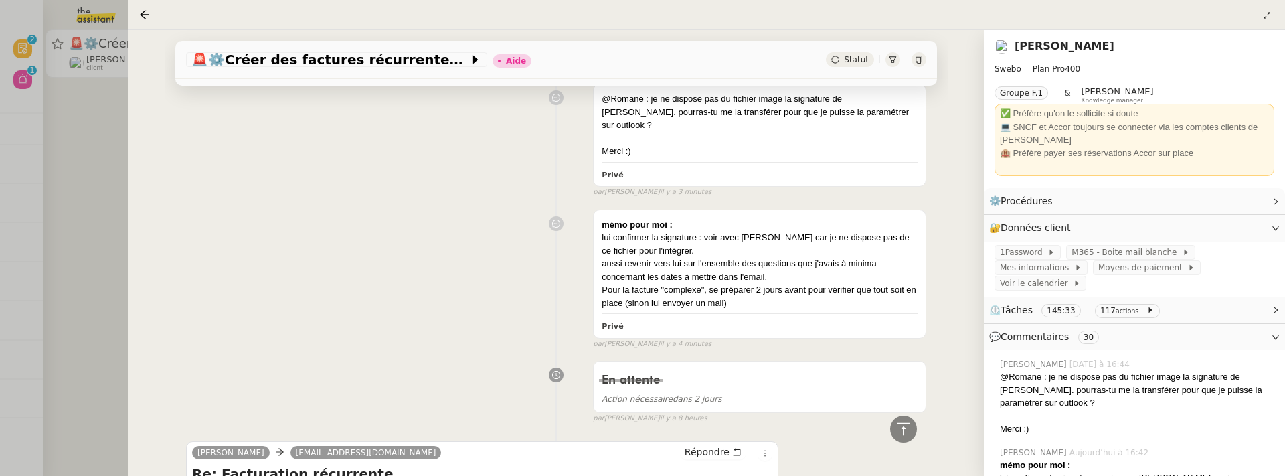
click at [89, 195] on div at bounding box center [642, 238] width 1285 height 476
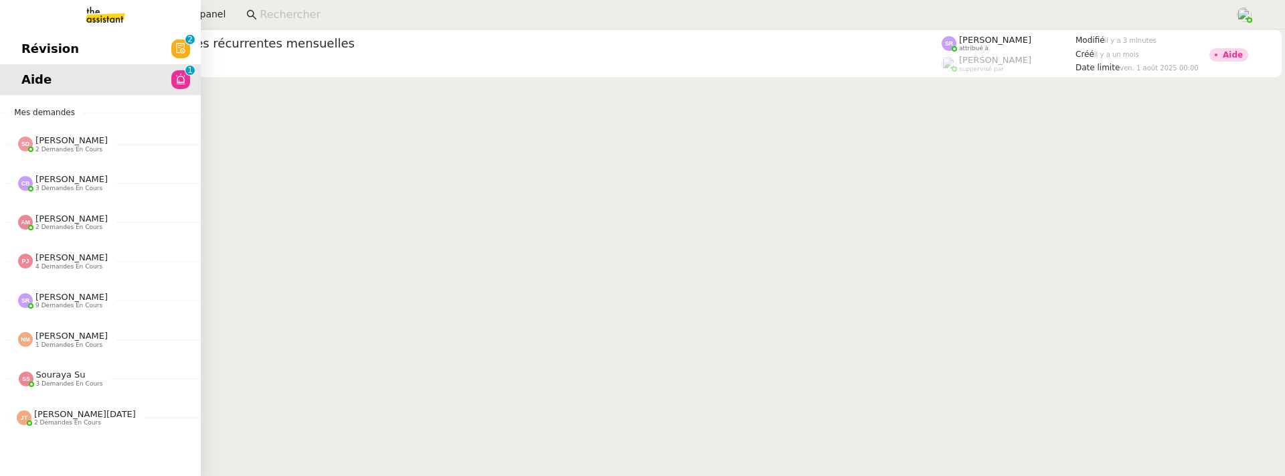
click at [33, 41] on span "Révision" at bounding box center [50, 49] width 58 height 20
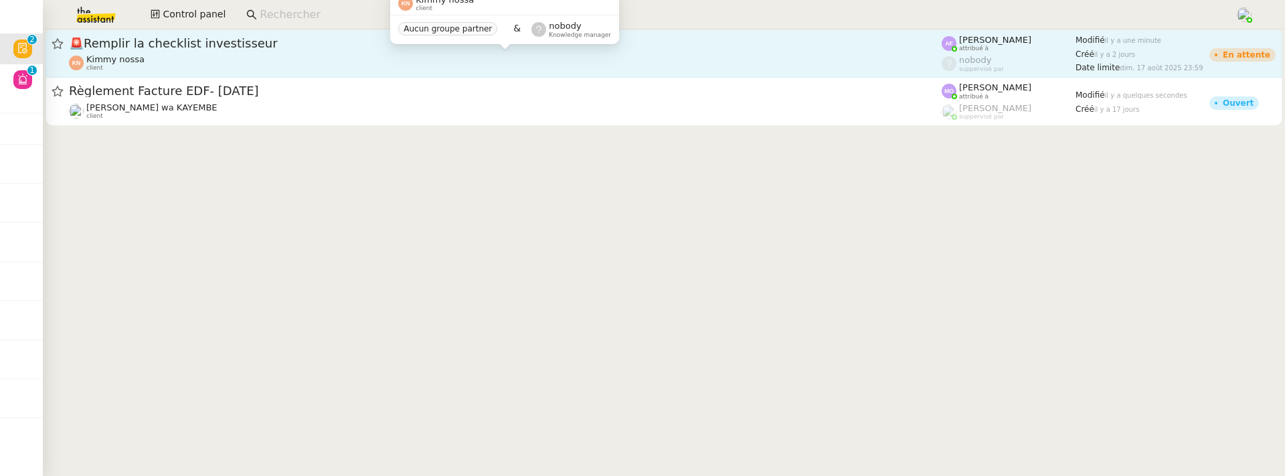
click at [274, 102] on div "[PERSON_NAME] wa KAYEMBE client" at bounding box center [505, 110] width 873 height 17
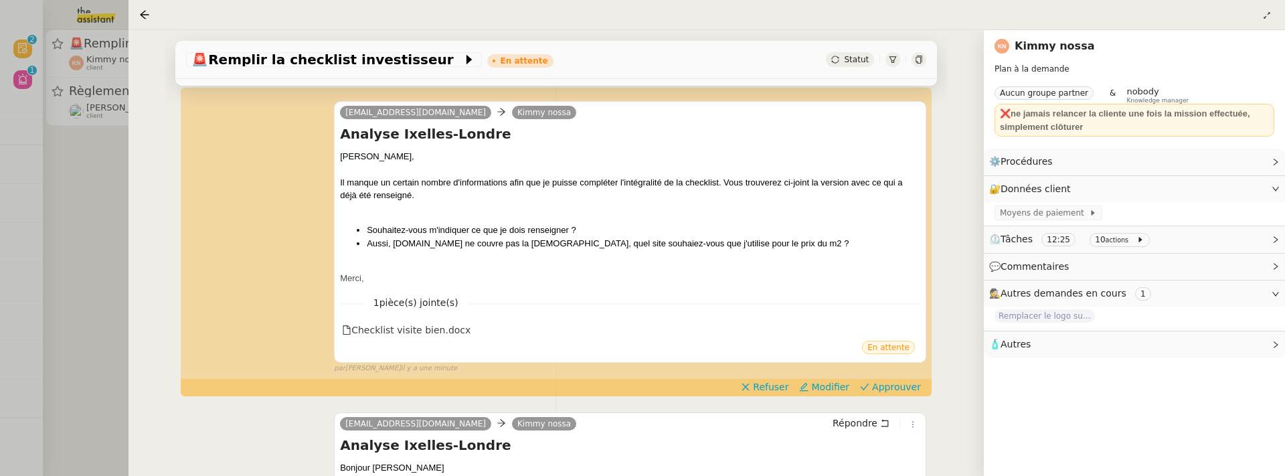
scroll to position [347, 0]
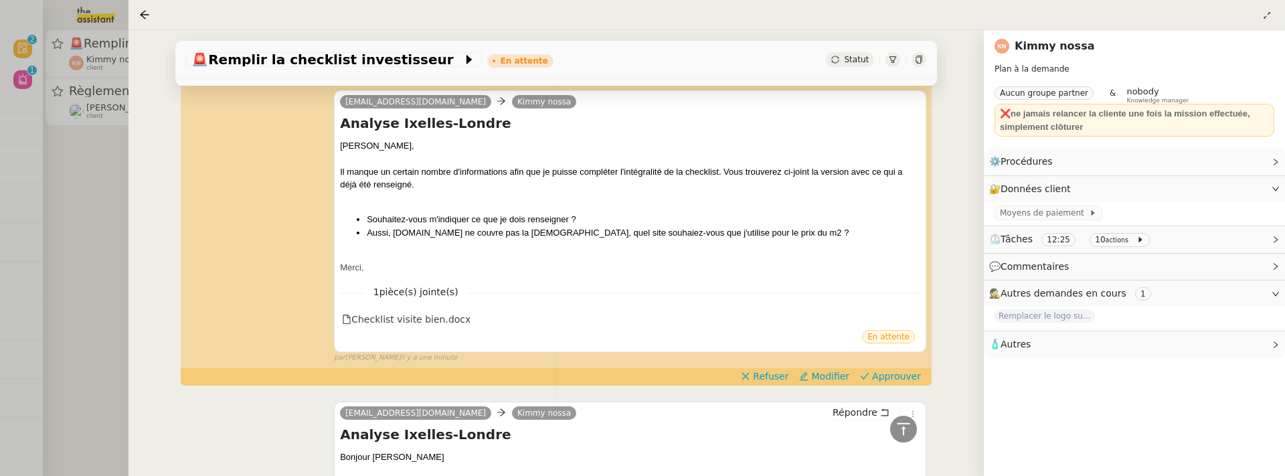
click at [125, 274] on div at bounding box center [642, 238] width 1285 height 476
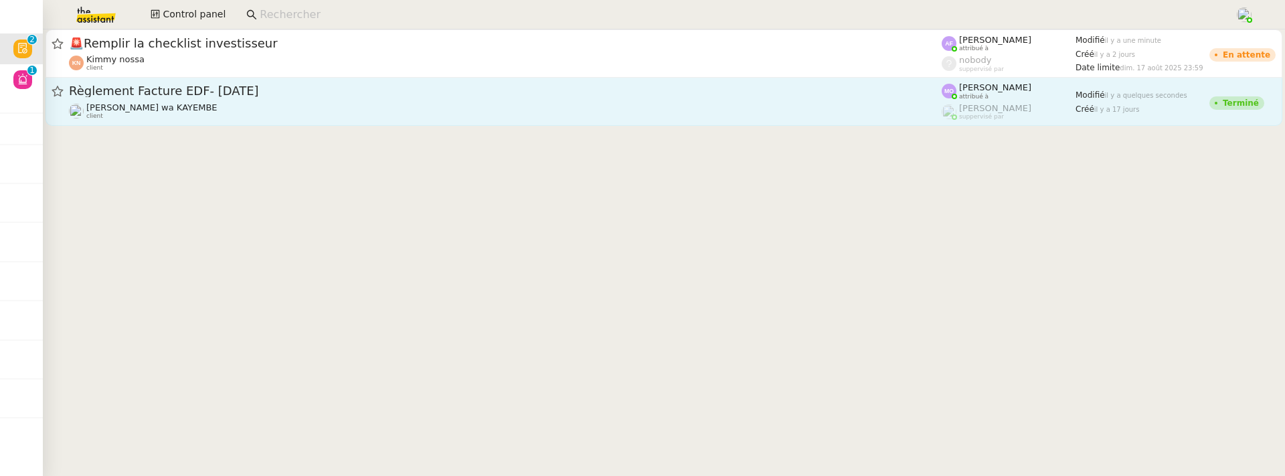
click at [223, 104] on div "[PERSON_NAME] wa KAYEMBE client" at bounding box center [505, 110] width 873 height 17
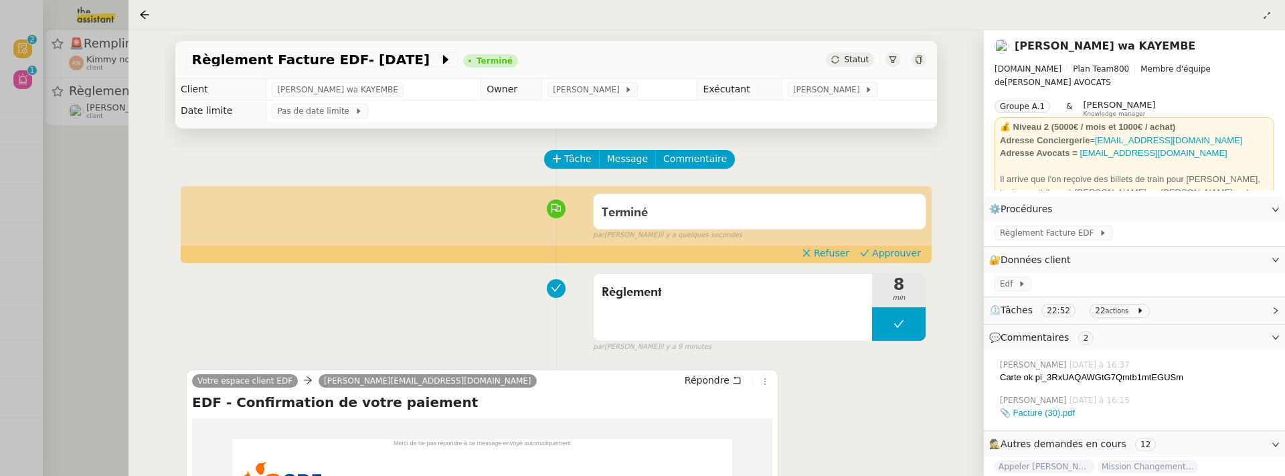
scroll to position [100, 0]
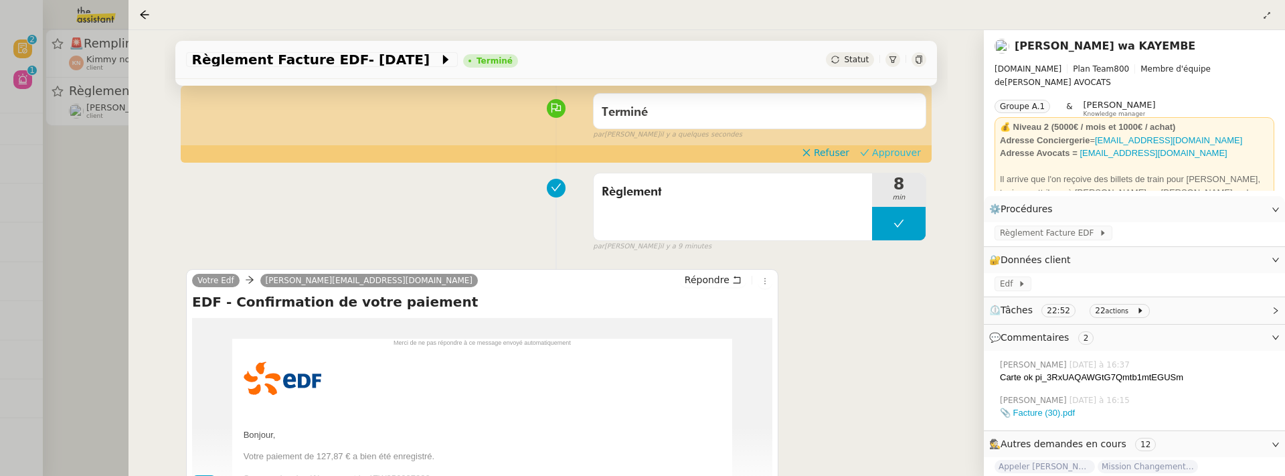
click at [890, 154] on span "Approuver" at bounding box center [896, 152] width 49 height 13
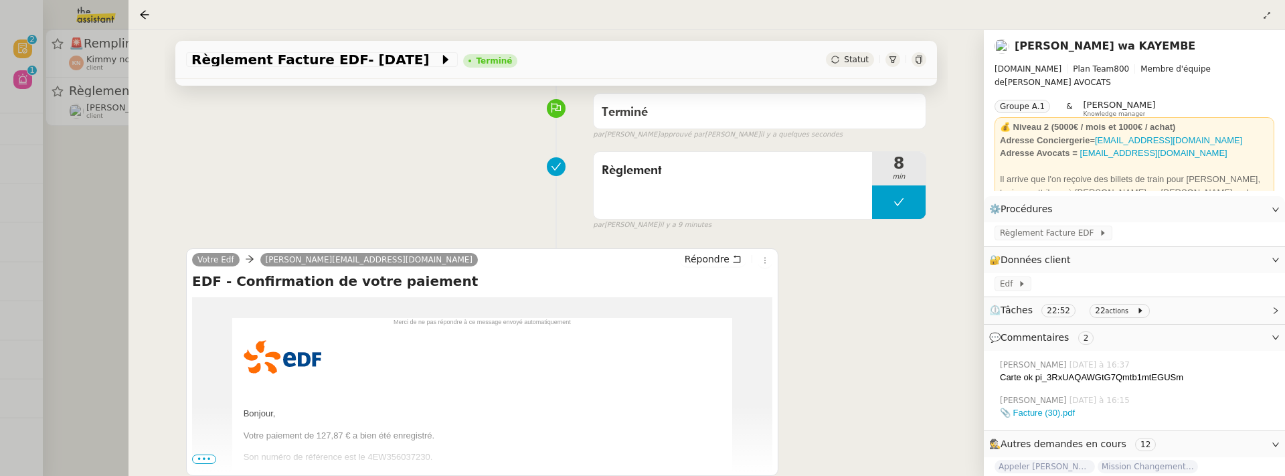
click at [93, 193] on div at bounding box center [642, 238] width 1285 height 476
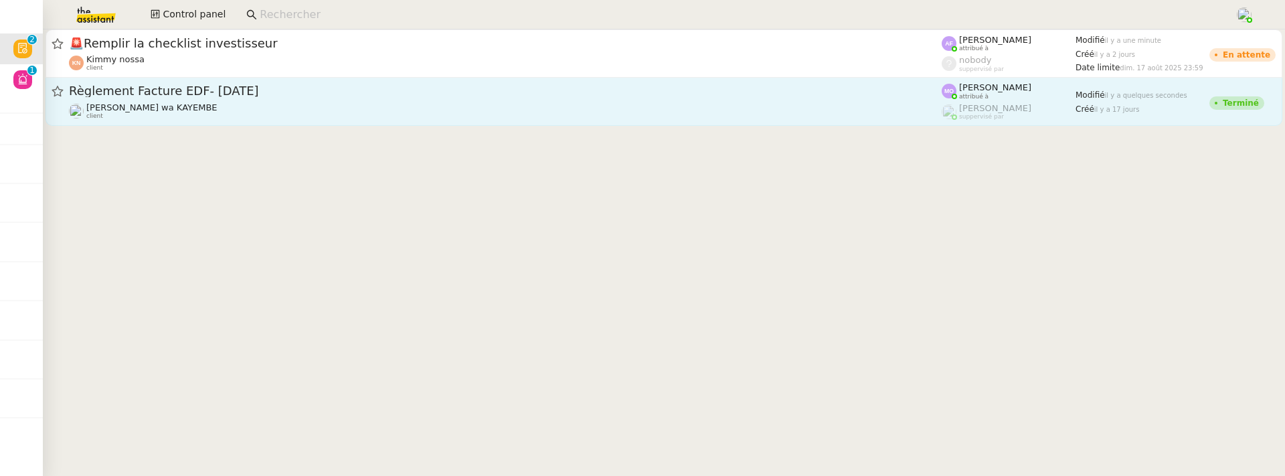
click at [175, 116] on div "[PERSON_NAME] wa KAYEMBE client" at bounding box center [151, 110] width 131 height 17
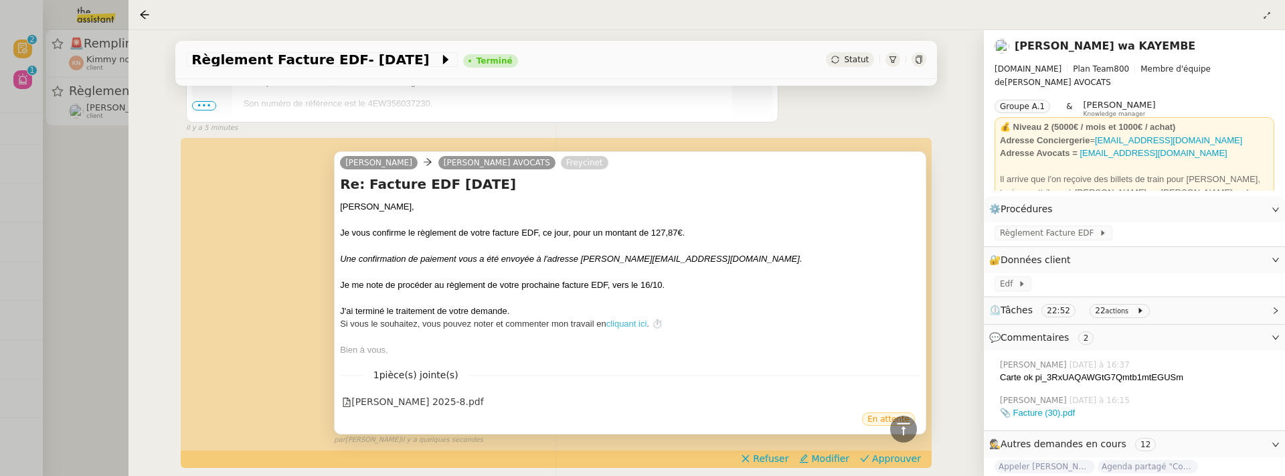
scroll to position [493, 0]
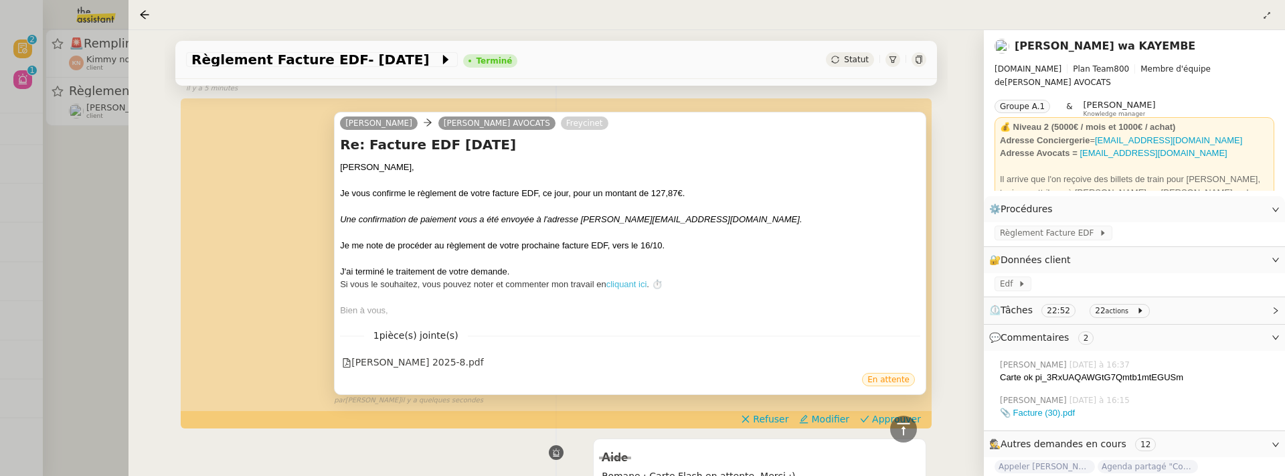
click at [391, 371] on div "En attente" at bounding box center [630, 381] width 580 height 20
click at [404, 360] on div "[PERSON_NAME] 2025-8.pdf" at bounding box center [412, 362] width 141 height 15
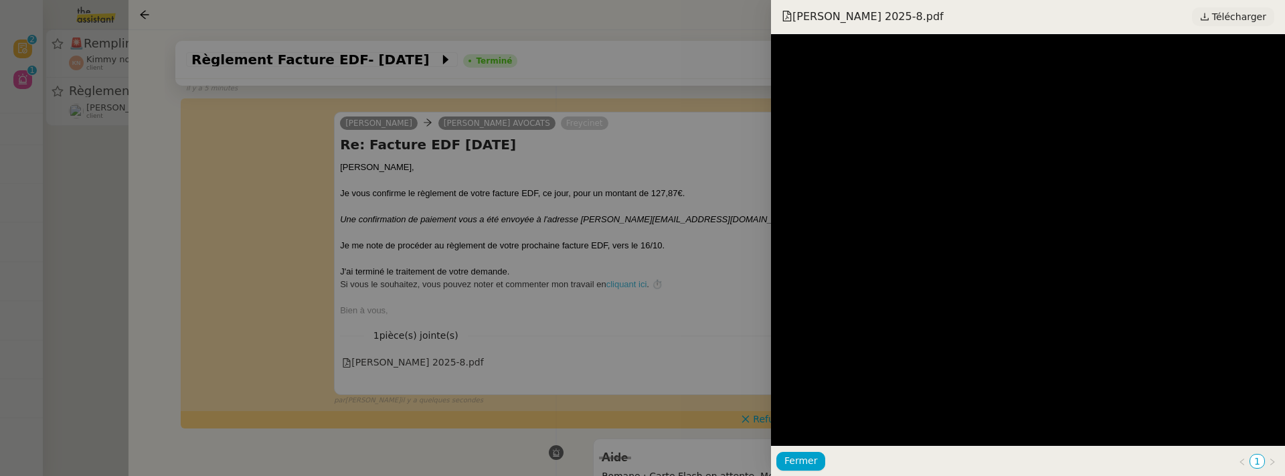
click at [1241, 20] on span "Télécharger" at bounding box center [1239, 16] width 54 height 17
click at [741, 245] on div at bounding box center [642, 238] width 1285 height 476
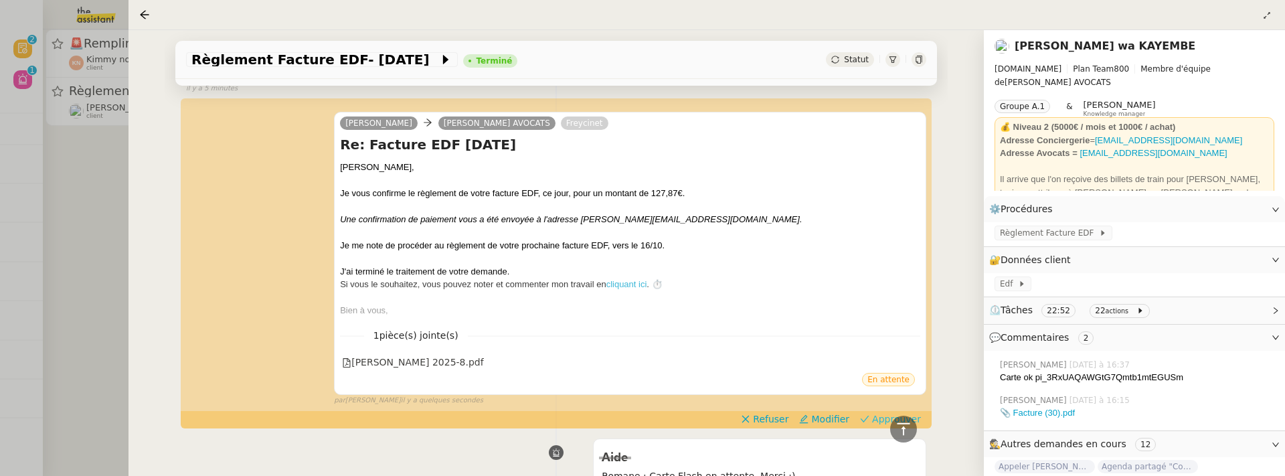
click at [887, 414] on span "Approuver" at bounding box center [896, 418] width 49 height 13
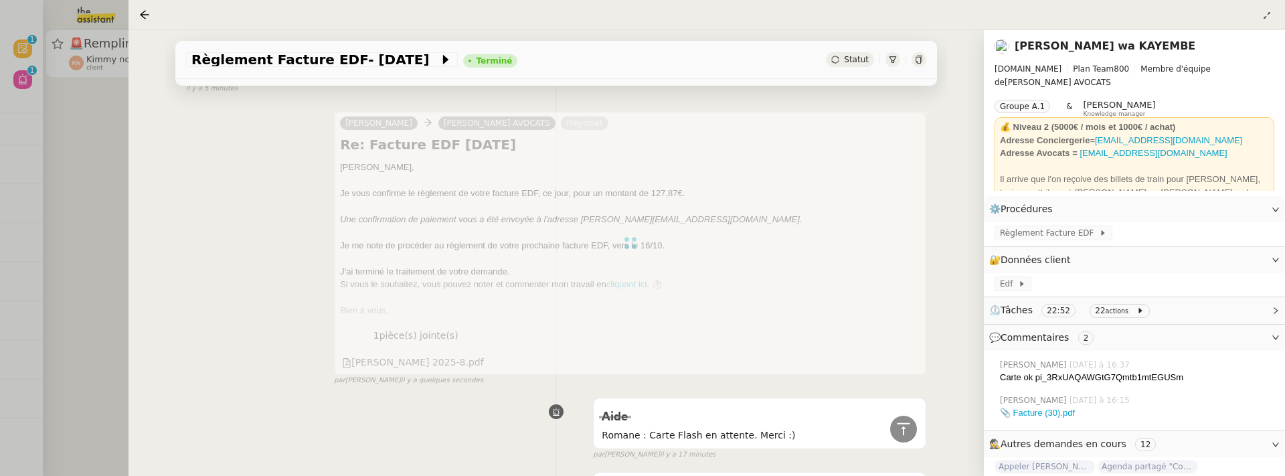
click at [150, 254] on div "Règlement Facture EDF- [DATE] Terminé Statut Client [PERSON_NAME] wa KAYEMBE Ow…" at bounding box center [555, 253] width 855 height 446
click at [51, 175] on div at bounding box center [642, 238] width 1285 height 476
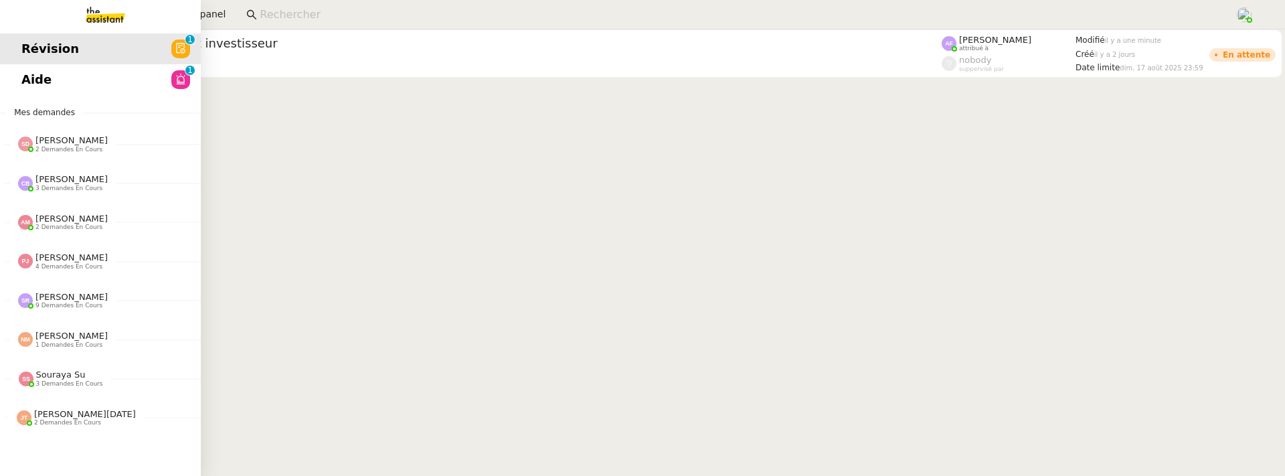
click at [27, 78] on span "Aide" at bounding box center [36, 80] width 30 height 20
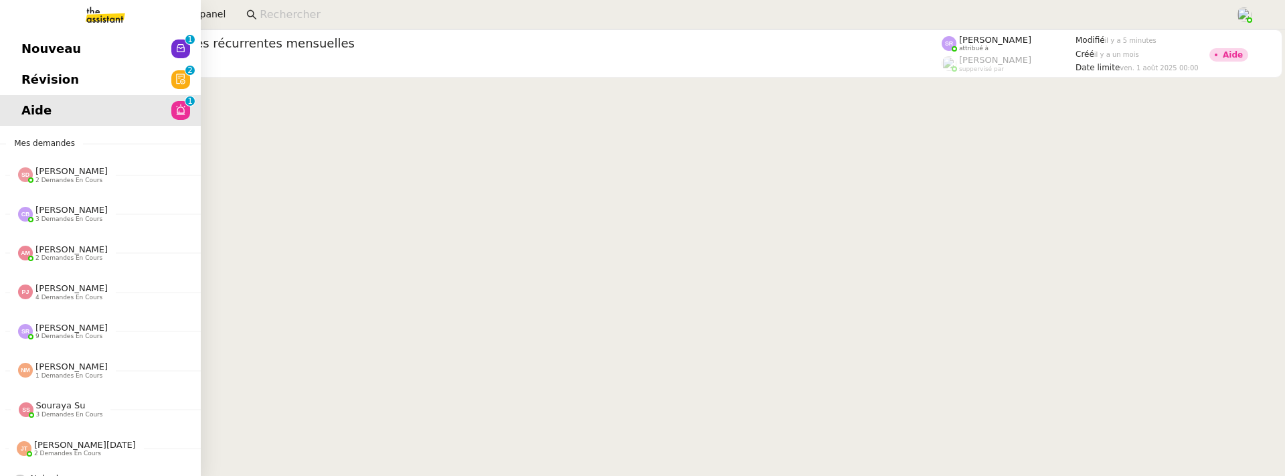
click at [38, 82] on span "Révision" at bounding box center [50, 80] width 58 height 20
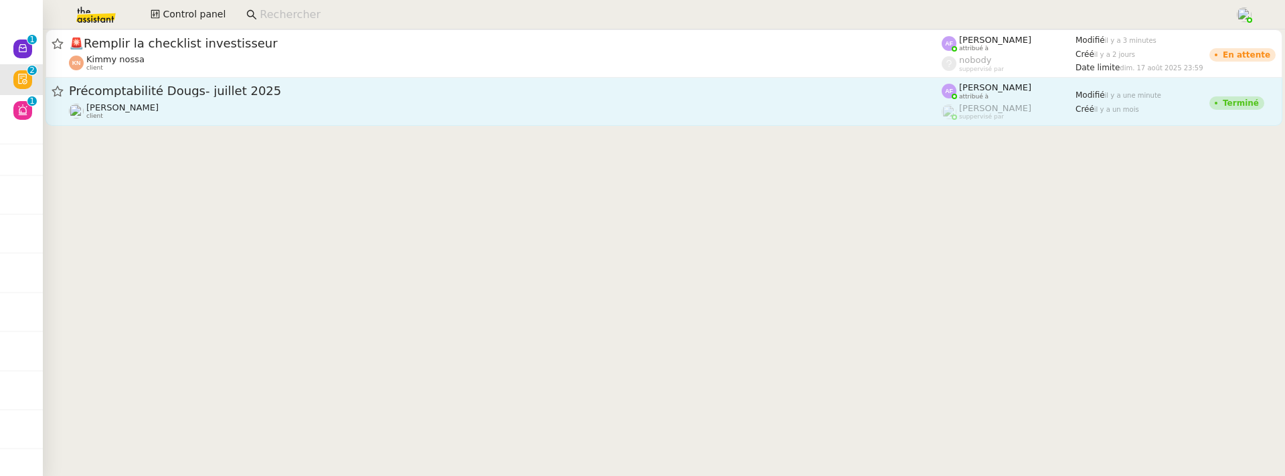
click at [279, 103] on div "[PERSON_NAME] client" at bounding box center [505, 110] width 873 height 17
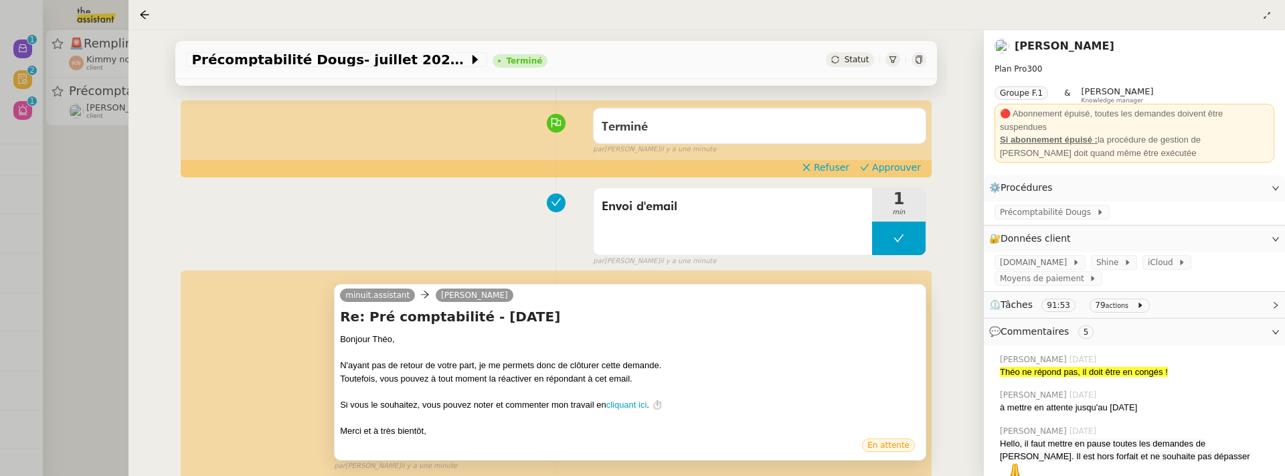
scroll to position [263, 0]
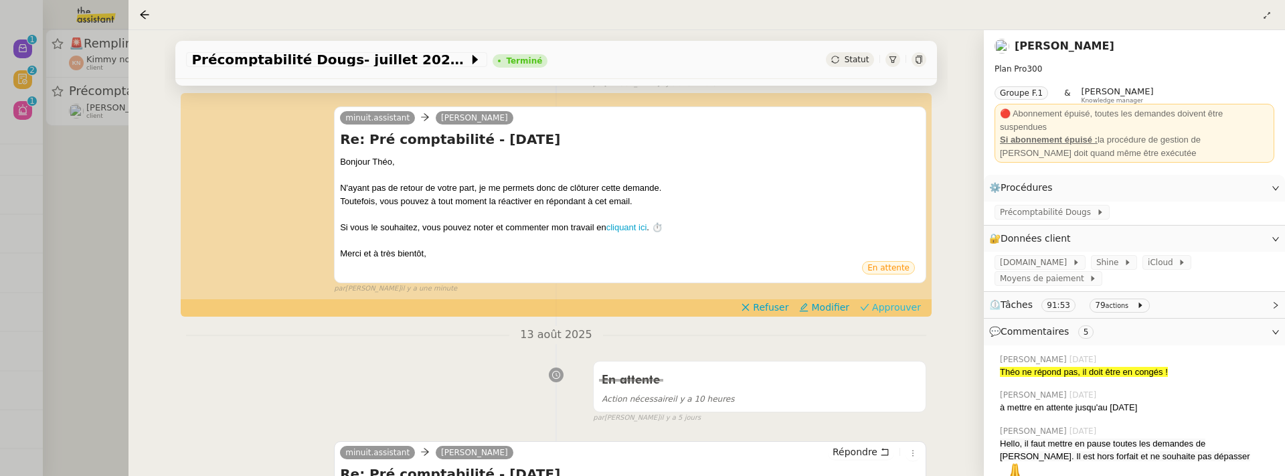
click at [895, 304] on span "Approuver" at bounding box center [896, 306] width 49 height 13
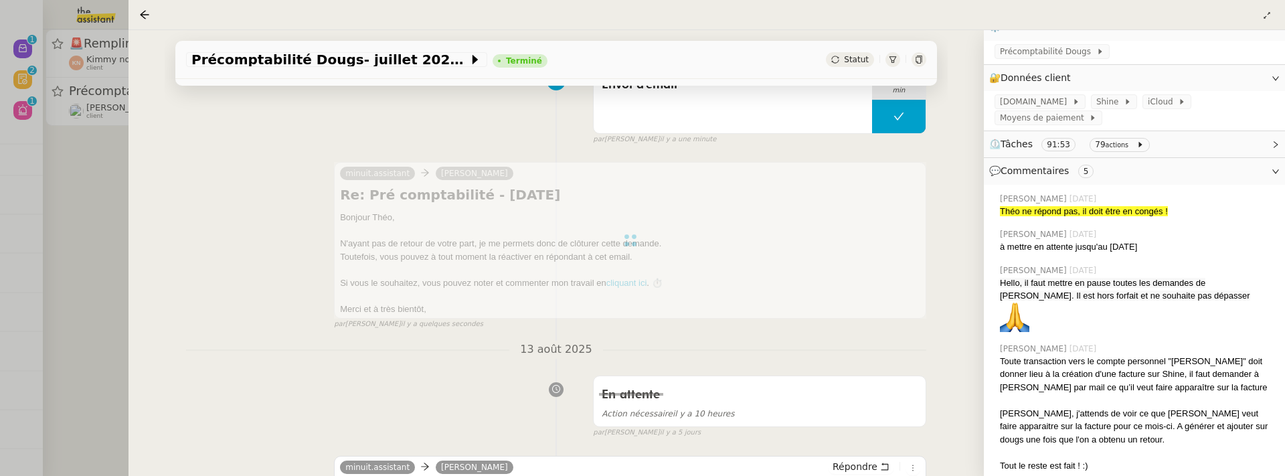
scroll to position [207, 0]
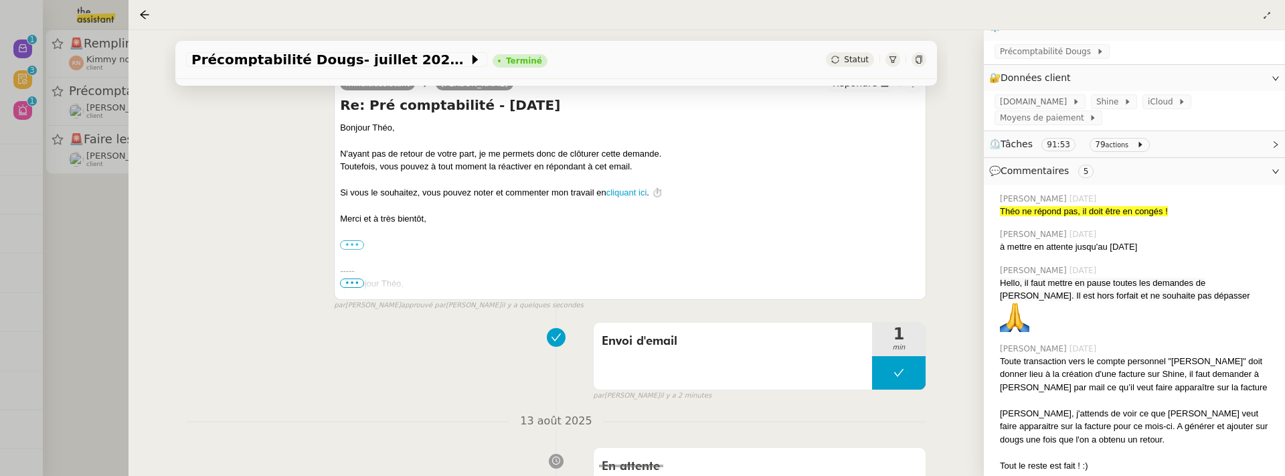
click at [120, 330] on div at bounding box center [642, 238] width 1285 height 476
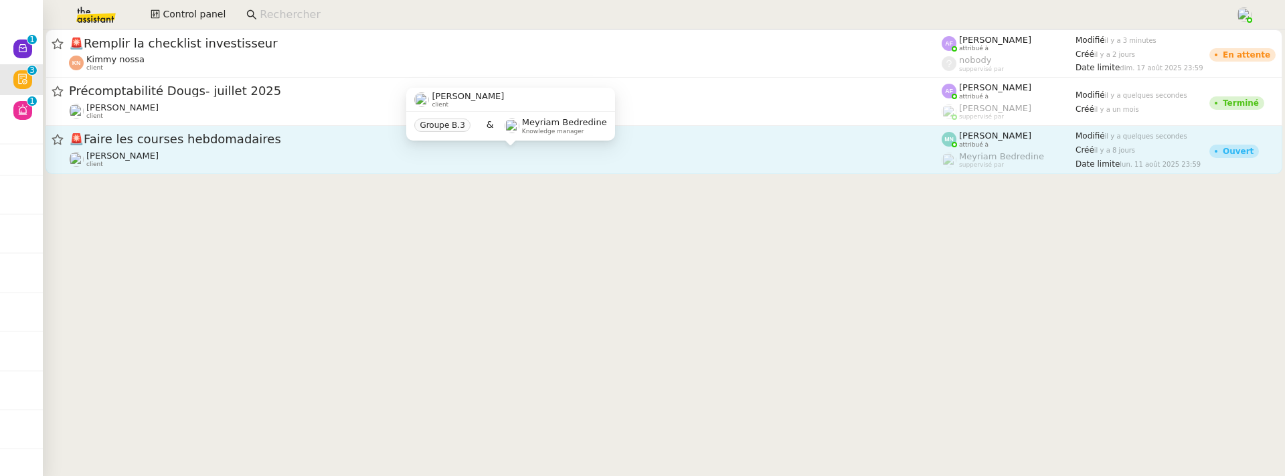
click at [290, 151] on div "Ilyes Hadj client" at bounding box center [505, 159] width 873 height 17
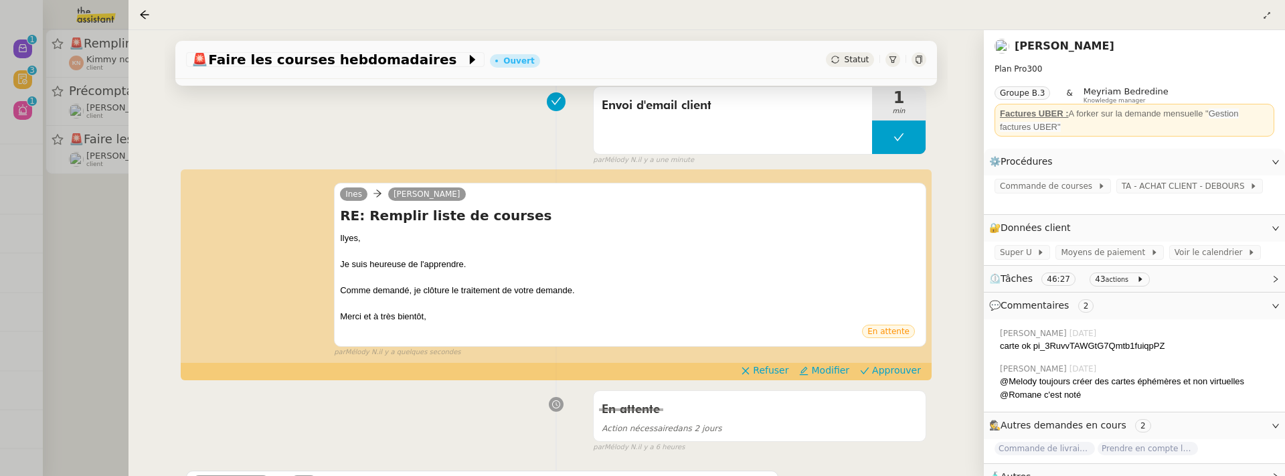
scroll to position [108, 0]
click at [888, 371] on span "Approuver" at bounding box center [896, 368] width 49 height 13
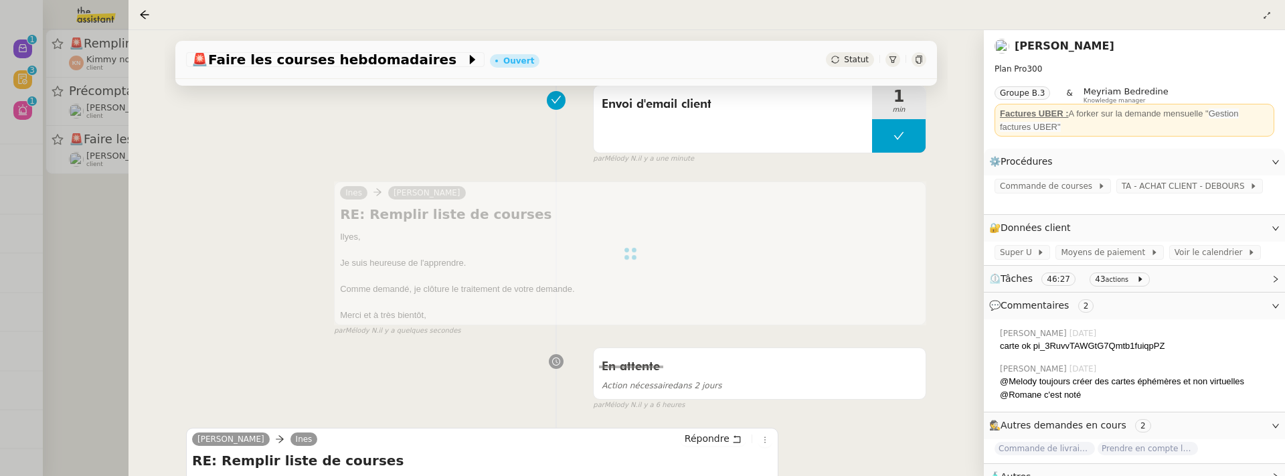
scroll to position [0, 0]
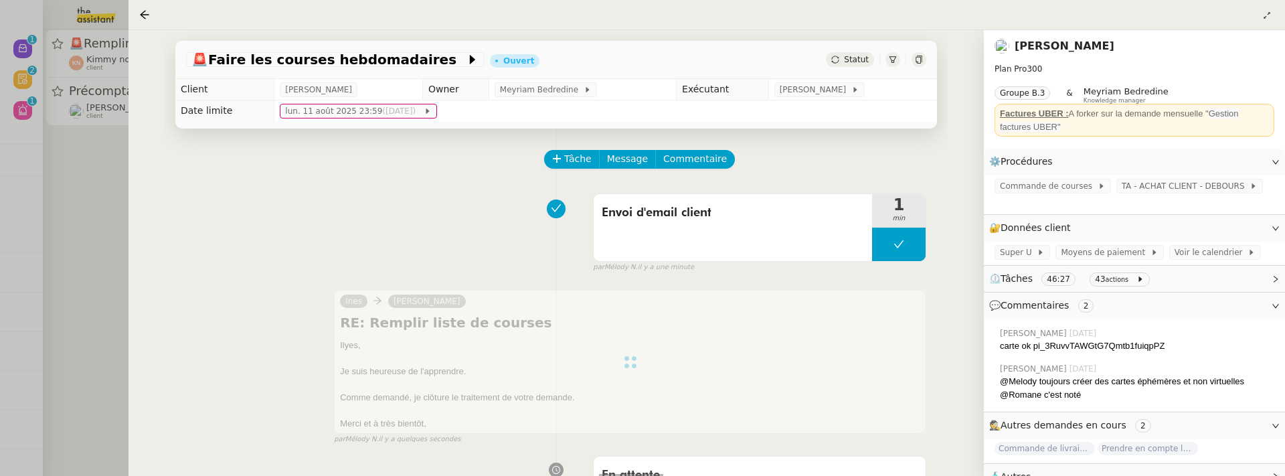
click at [128, 269] on div "🚨 Faire les courses hebdomadaires Ouvert Statut Client Ilyes Hadj Owner Meyriam…" at bounding box center [555, 253] width 855 height 446
click at [84, 247] on div at bounding box center [642, 238] width 1285 height 476
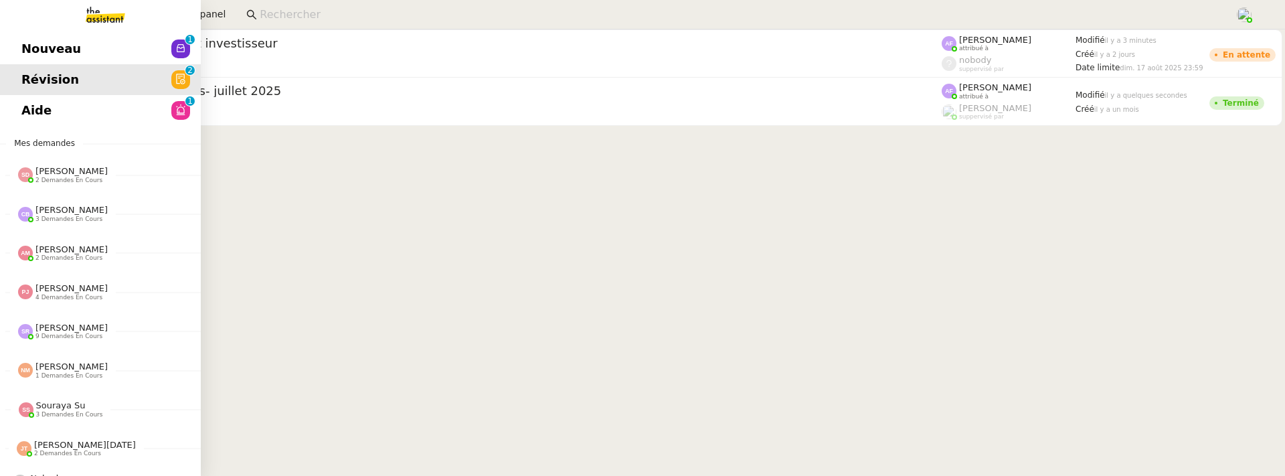
click at [24, 56] on span "Nouveau" at bounding box center [51, 49] width 60 height 20
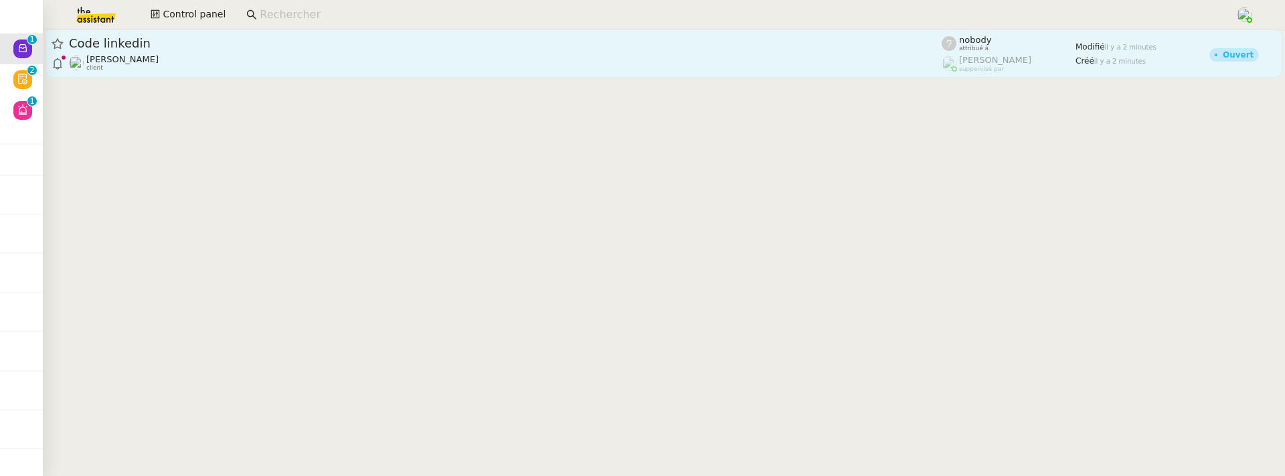
click at [250, 48] on span "Code linkedin" at bounding box center [505, 43] width 873 height 12
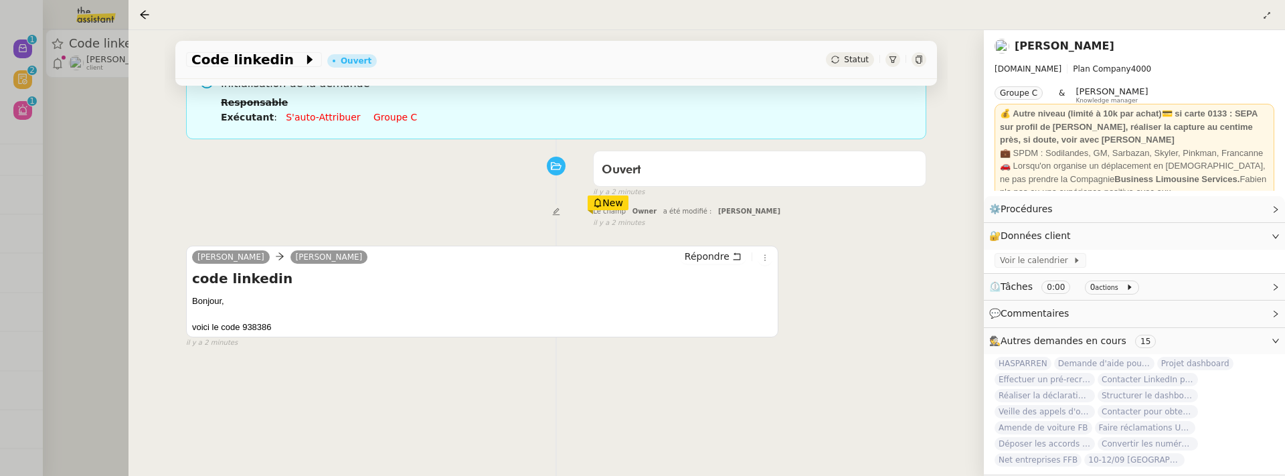
scroll to position [143, 0]
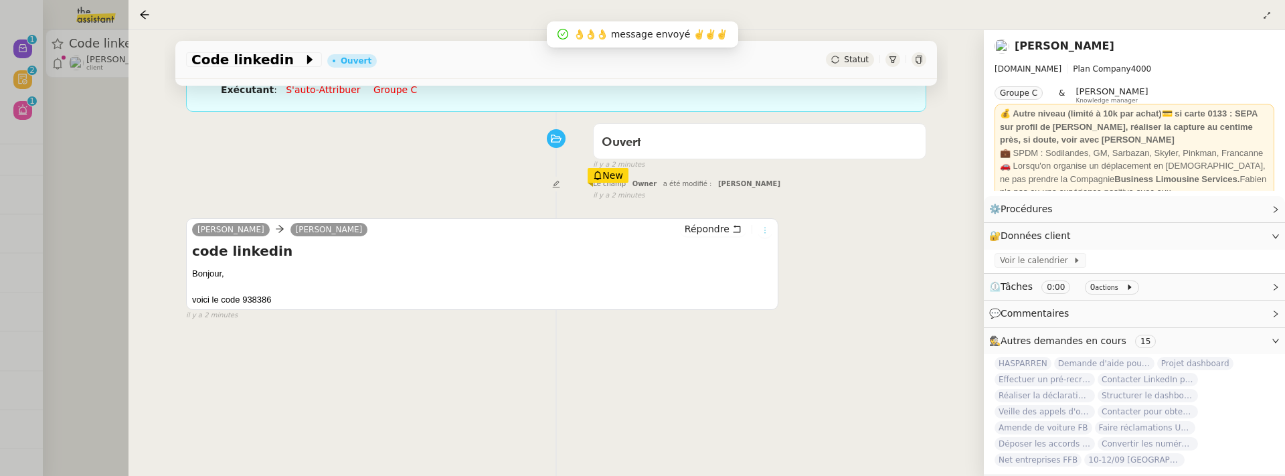
click at [765, 229] on icon at bounding box center [765, 230] width 8 height 8
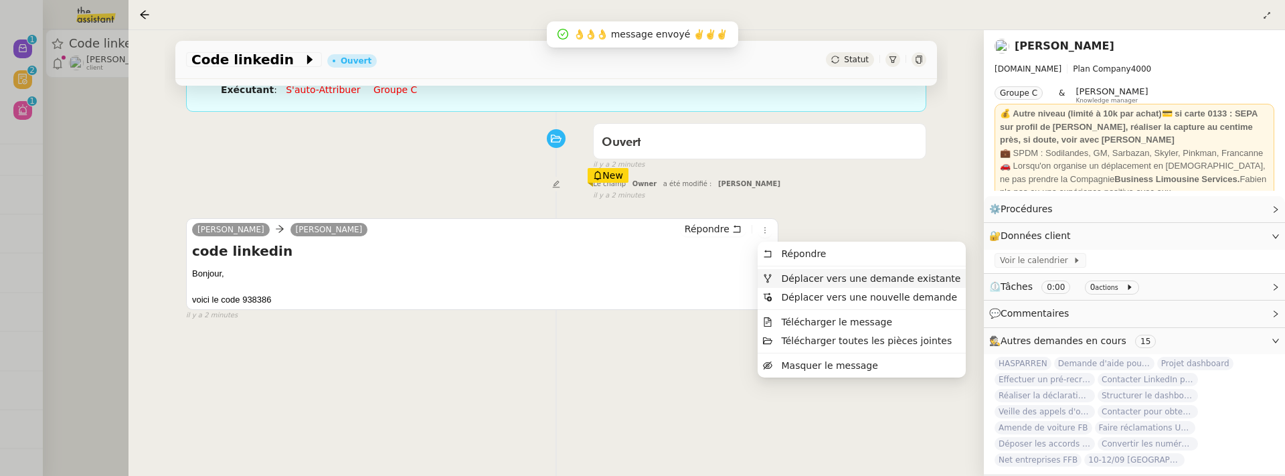
click at [808, 278] on span "Déplacer vers une demande existante" at bounding box center [870, 278] width 179 height 11
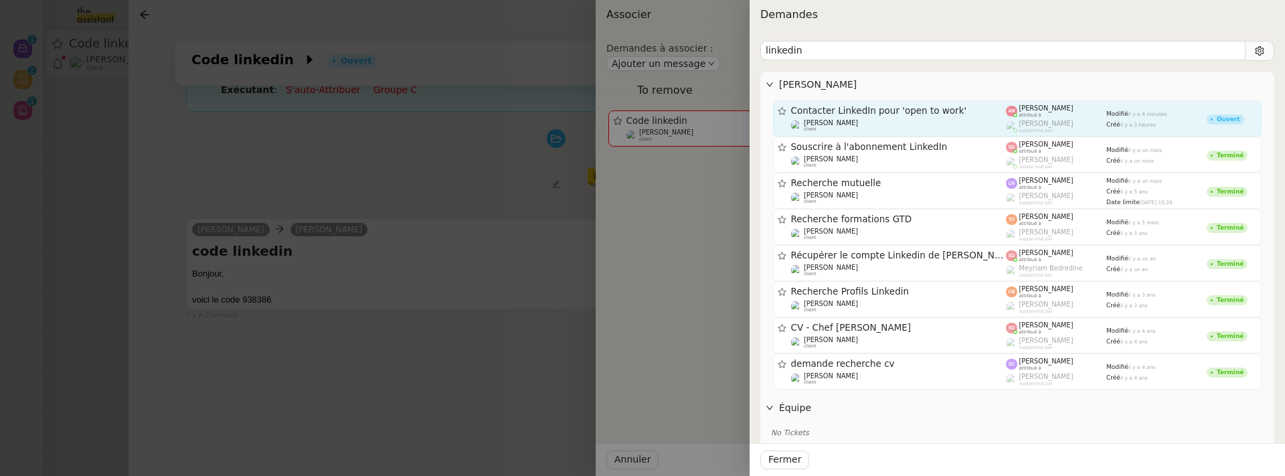
type input "linkedin"
click at [996, 114] on span "Contacter LinkedIn pour 'open to work'" at bounding box center [898, 110] width 215 height 9
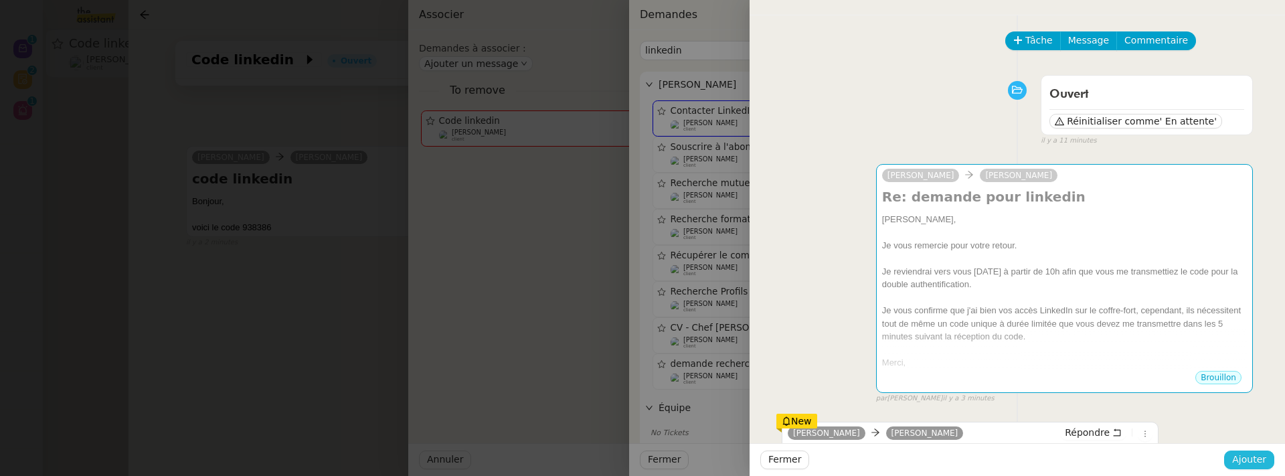
click at [1257, 464] on span "Ajouter" at bounding box center [1249, 459] width 34 height 15
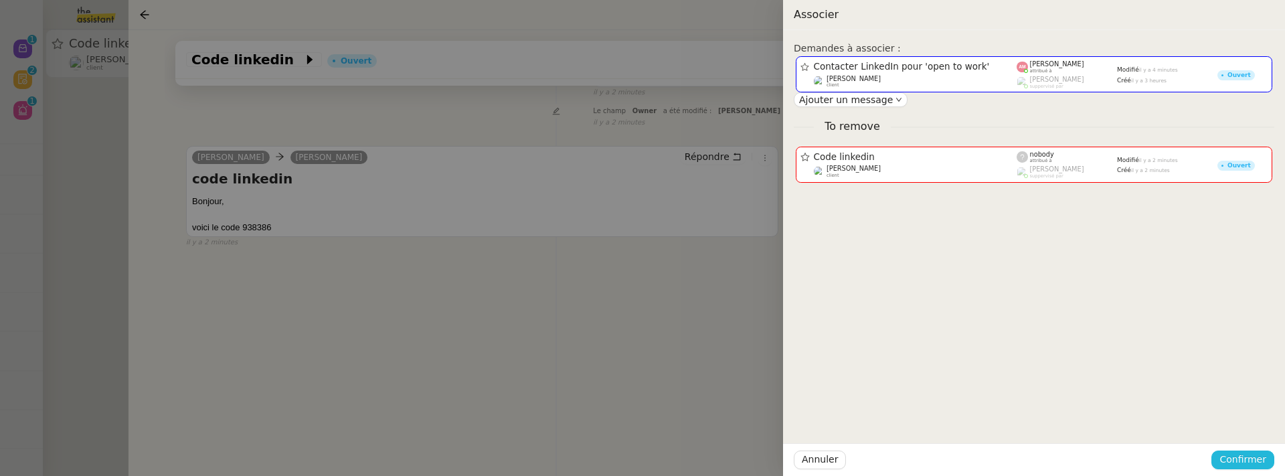
click at [1257, 464] on span "Confirmer" at bounding box center [1242, 459] width 47 height 15
click at [1253, 431] on div "Annuler Ajouter" at bounding box center [1217, 423] width 97 height 15
click at [1244, 420] on span "Ajouter" at bounding box center [1243, 423] width 34 height 13
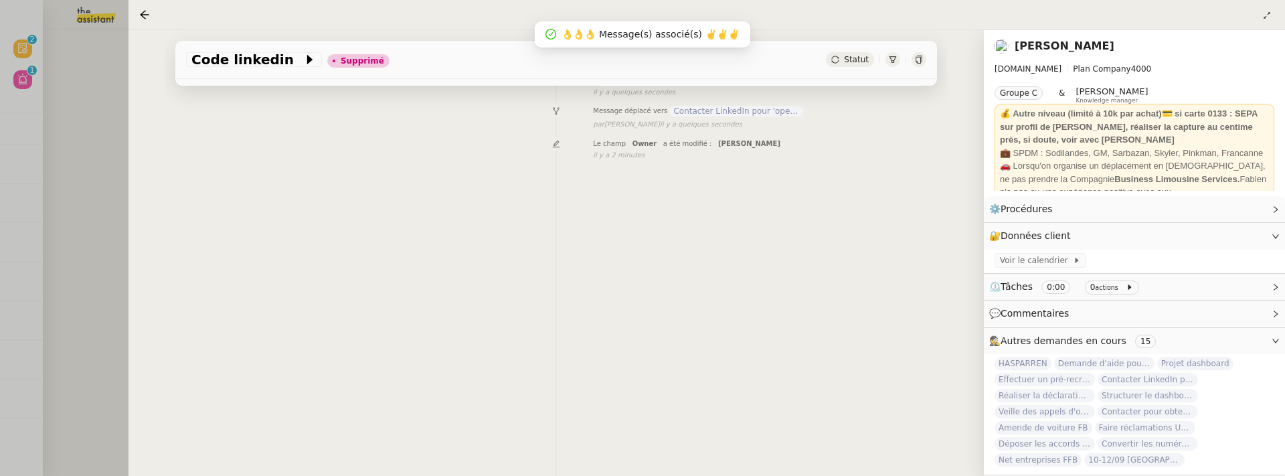
click at [102, 270] on div at bounding box center [642, 238] width 1285 height 476
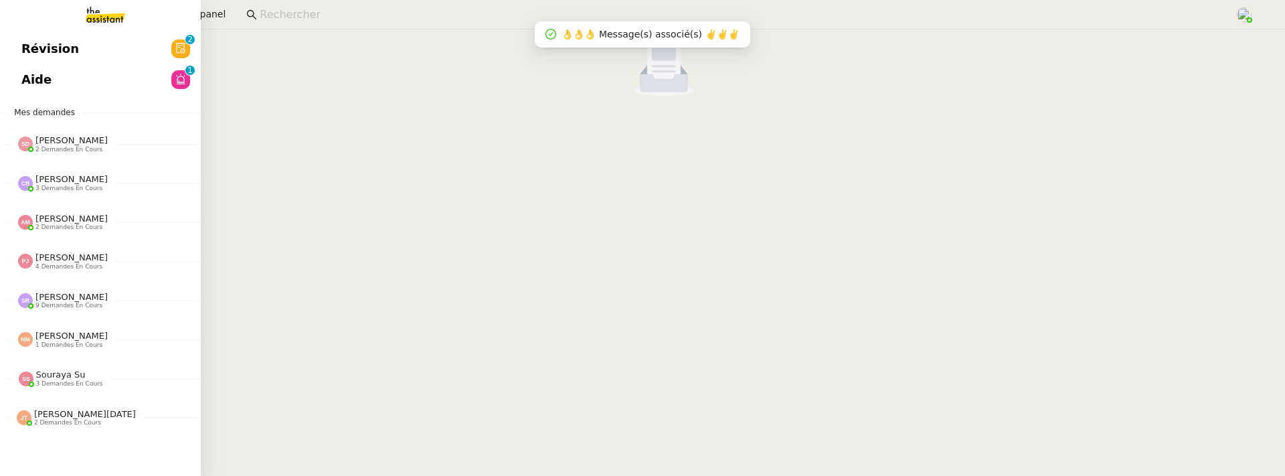
click at [34, 48] on span "Révision" at bounding box center [50, 49] width 58 height 20
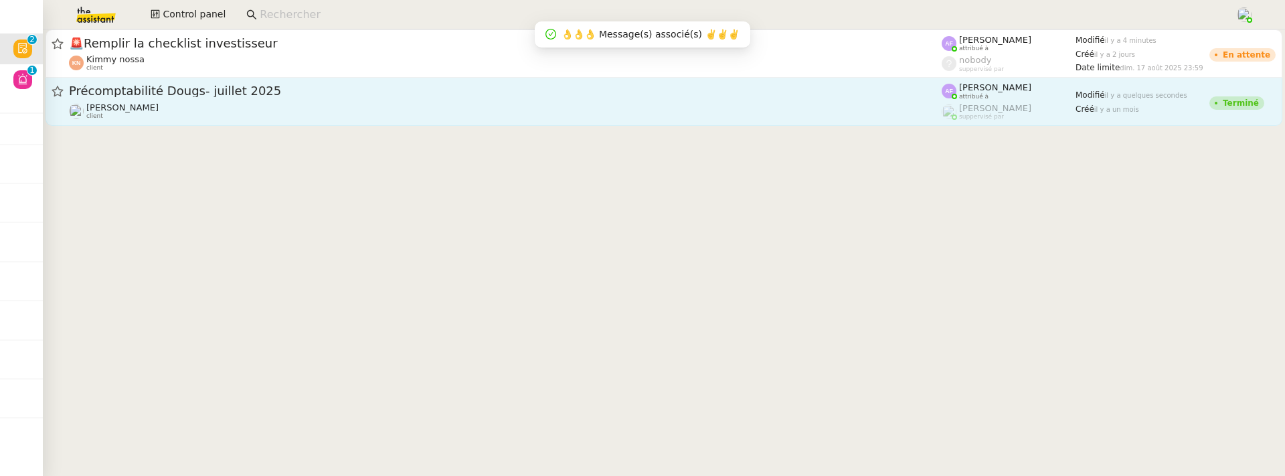
click at [251, 99] on div "Précomptabilité Dougs- juillet 2025" at bounding box center [505, 91] width 873 height 17
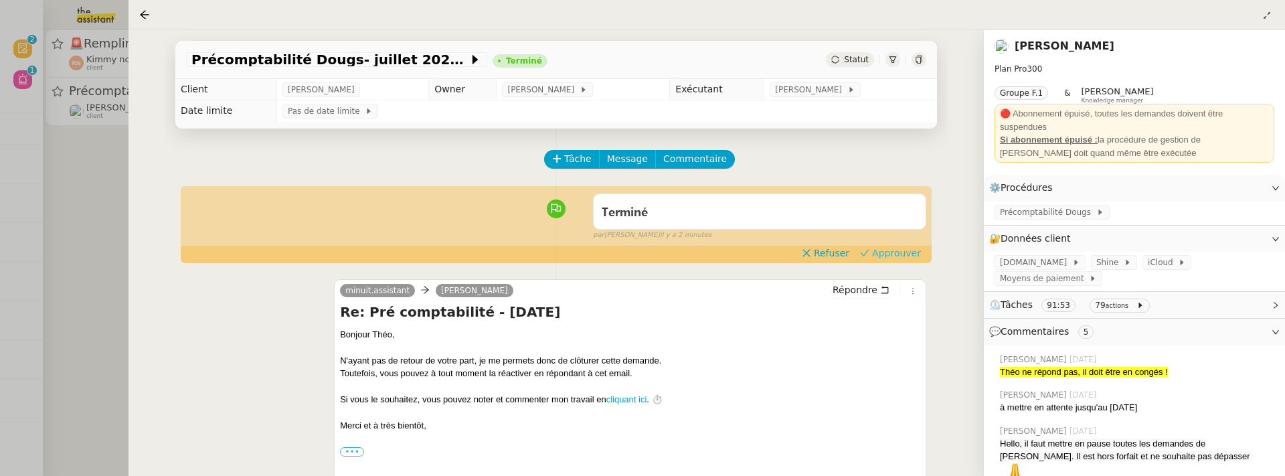
click at [920, 254] on span "Approuver" at bounding box center [896, 252] width 49 height 13
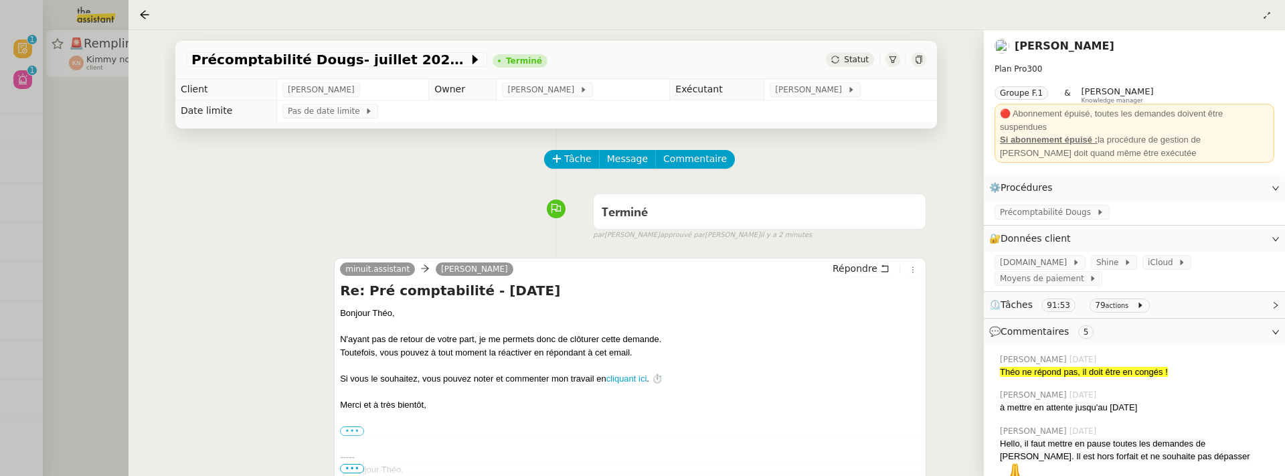
click at [86, 194] on div at bounding box center [642, 238] width 1285 height 476
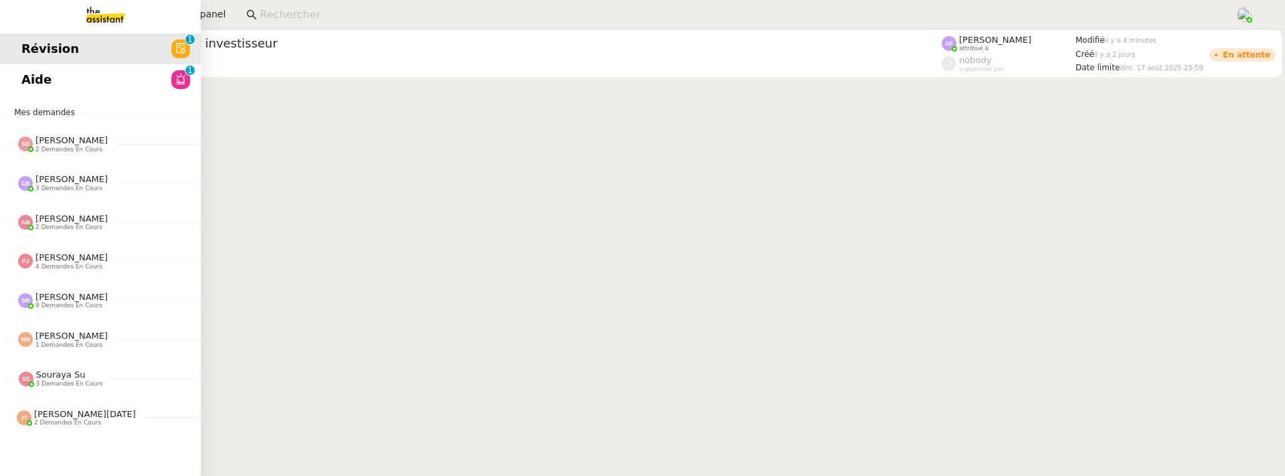
click at [26, 82] on span "Aide" at bounding box center [36, 80] width 30 height 20
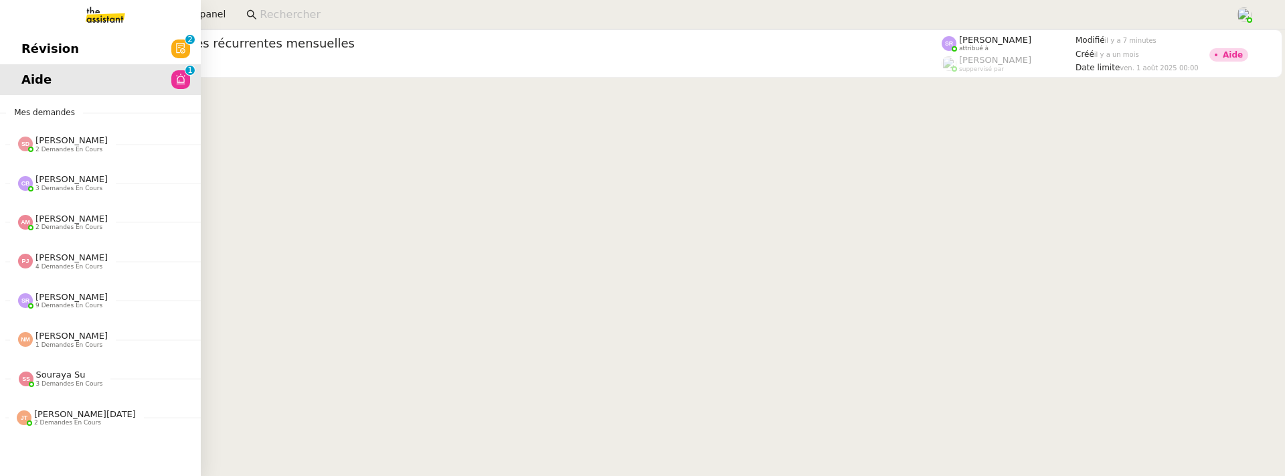
click at [39, 48] on span "Révision" at bounding box center [50, 49] width 58 height 20
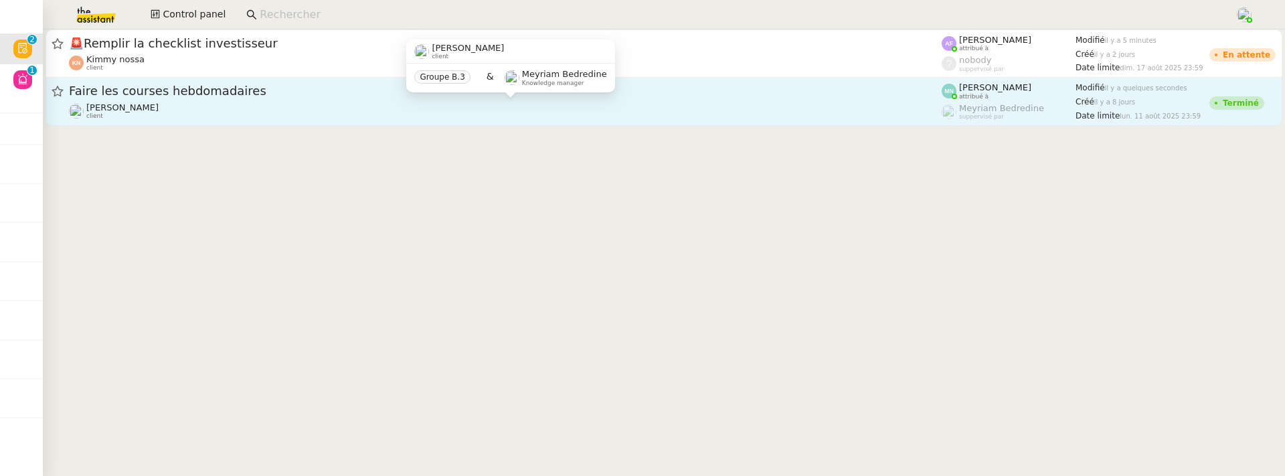
click at [312, 114] on div "Ilyes Hadj client" at bounding box center [505, 110] width 873 height 17
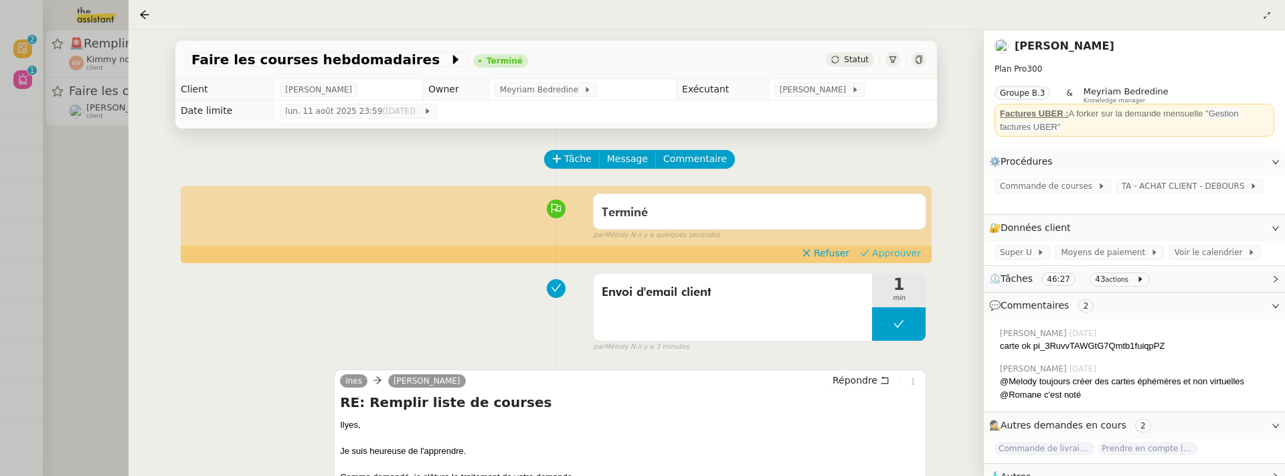
click at [909, 255] on span "Approuver" at bounding box center [896, 252] width 49 height 13
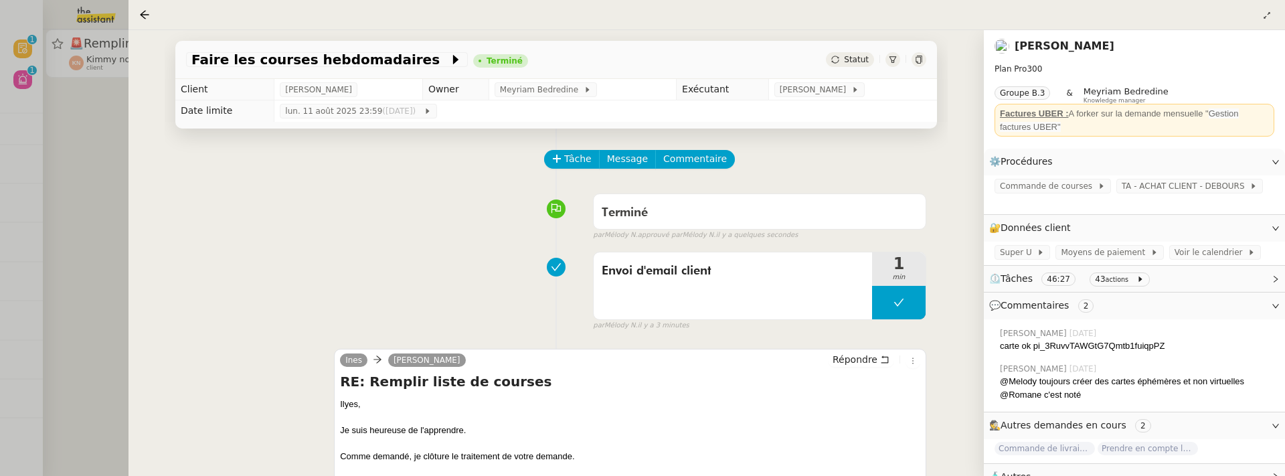
click at [64, 161] on div at bounding box center [642, 238] width 1285 height 476
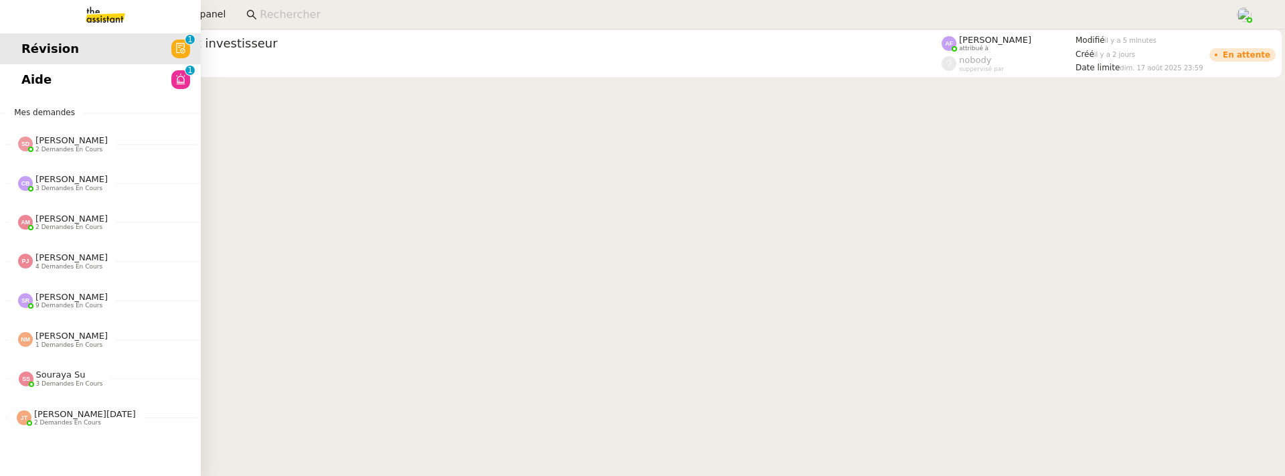
click at [21, 76] on span "Aide" at bounding box center [36, 80] width 30 height 20
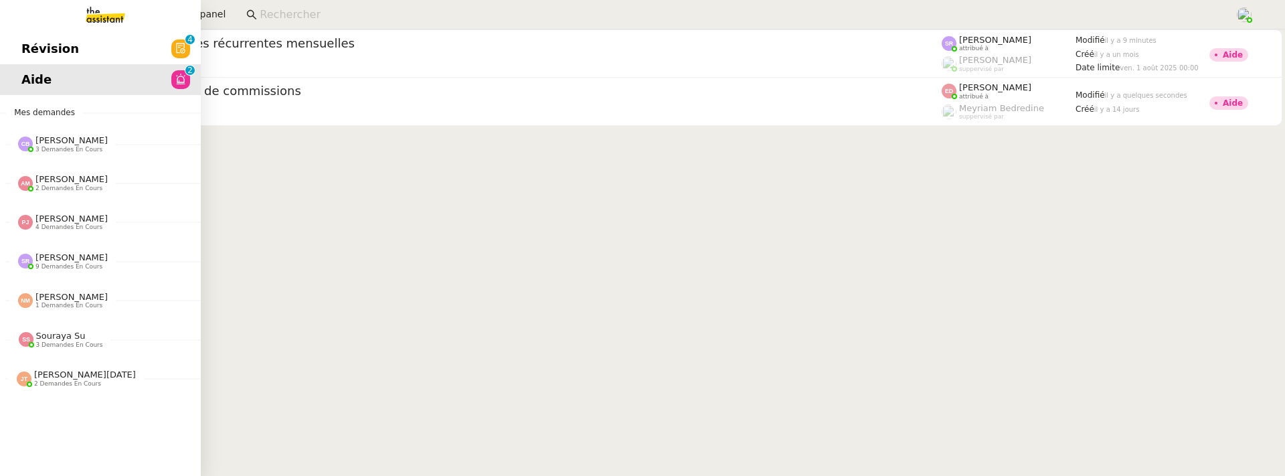
click at [36, 60] on link "Révision 0 1 2 3 4 5 6 7 8 9" at bounding box center [100, 48] width 201 height 31
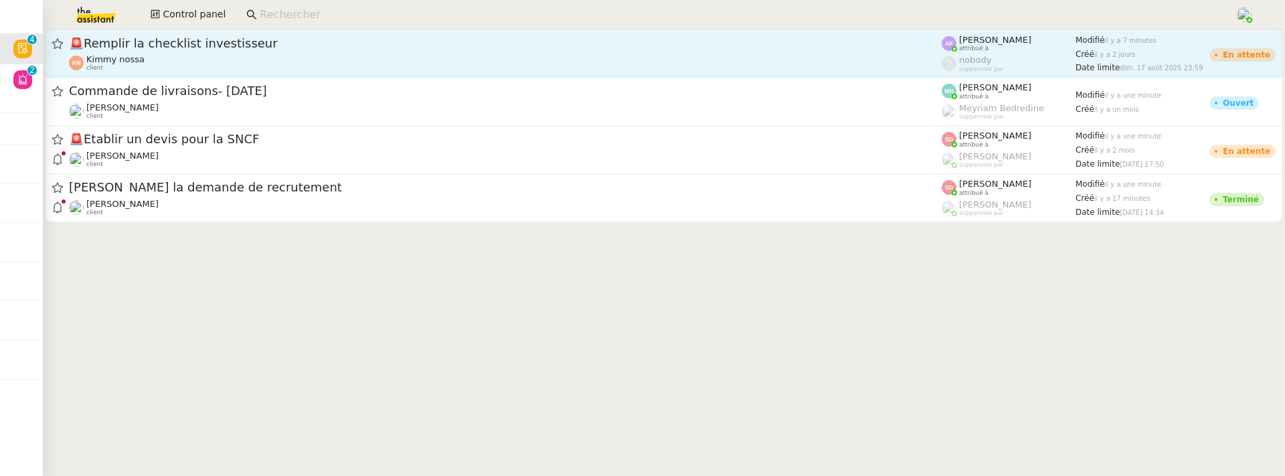
click at [315, 33] on link "🚨 Remplir la checklist investisseur Kimmy nossa client Anna Florent attribué à …" at bounding box center [663, 53] width 1237 height 48
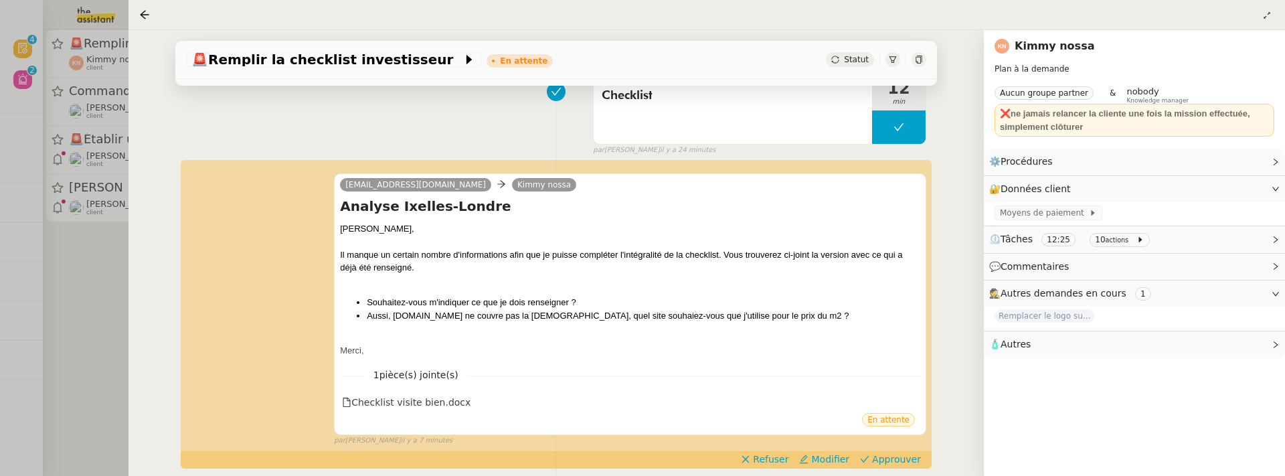
scroll to position [268, 0]
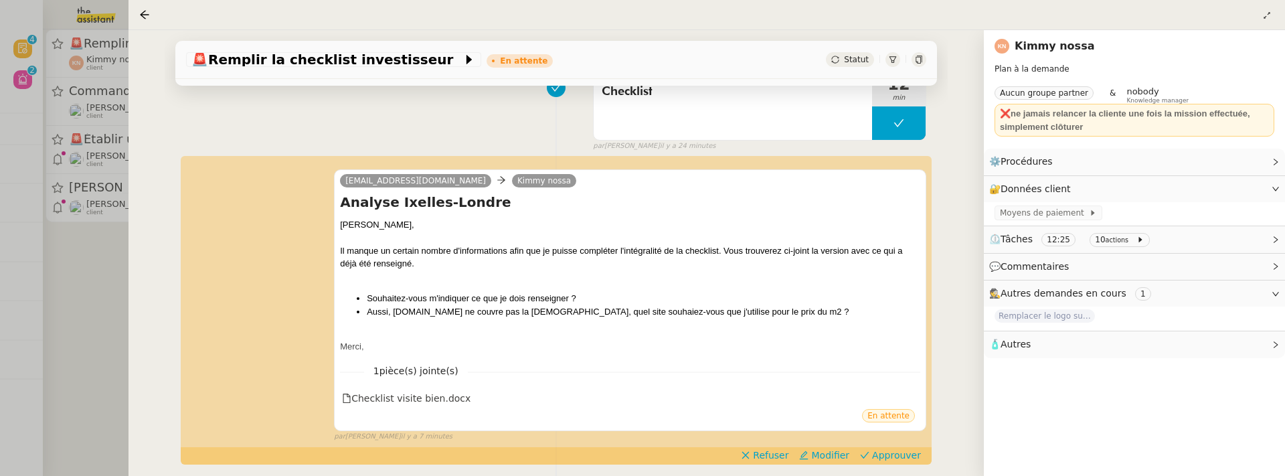
click at [98, 306] on div at bounding box center [642, 238] width 1285 height 476
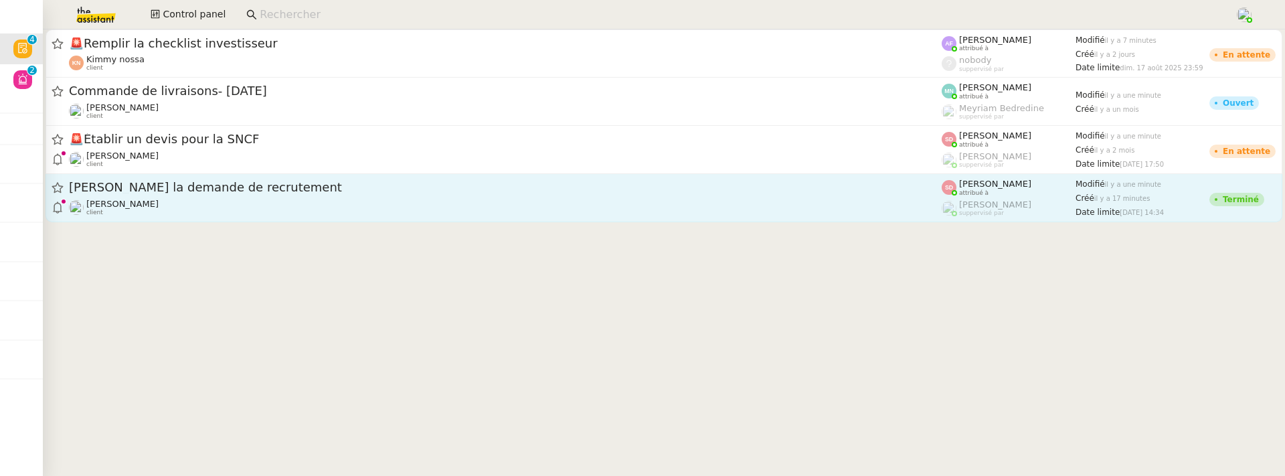
click at [193, 209] on div "[PERSON_NAME] client" at bounding box center [505, 207] width 873 height 17
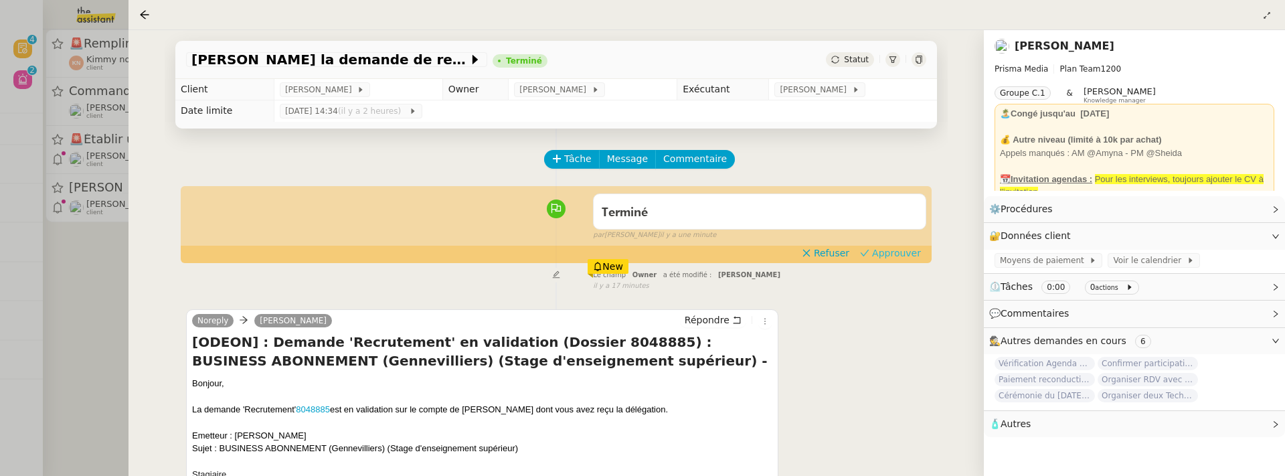
click at [899, 252] on span "Approuver" at bounding box center [896, 252] width 49 height 13
click at [94, 289] on div at bounding box center [642, 238] width 1285 height 476
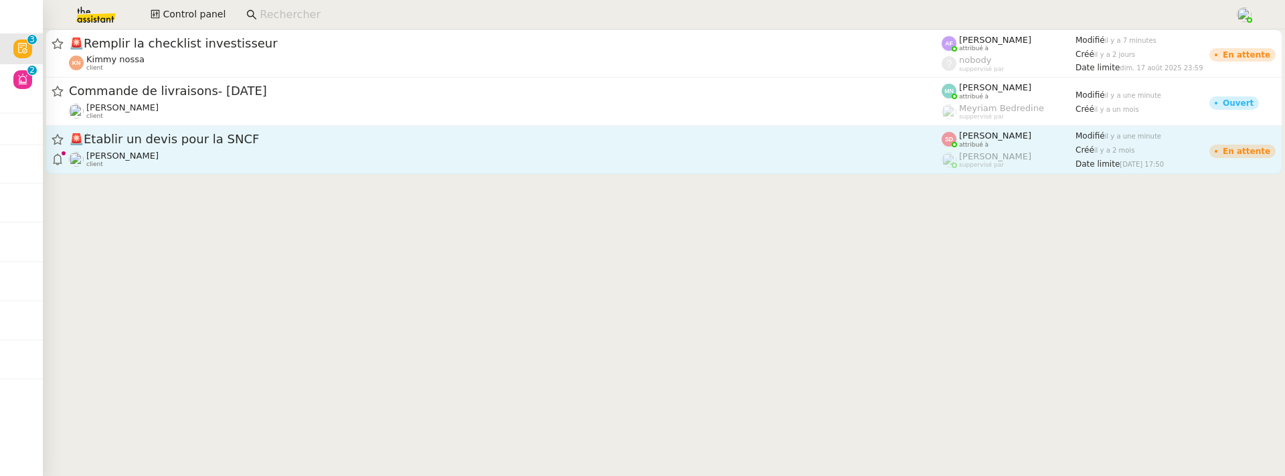
click at [218, 134] on span "🚨 Établir un devis pour la SNCF" at bounding box center [505, 139] width 873 height 12
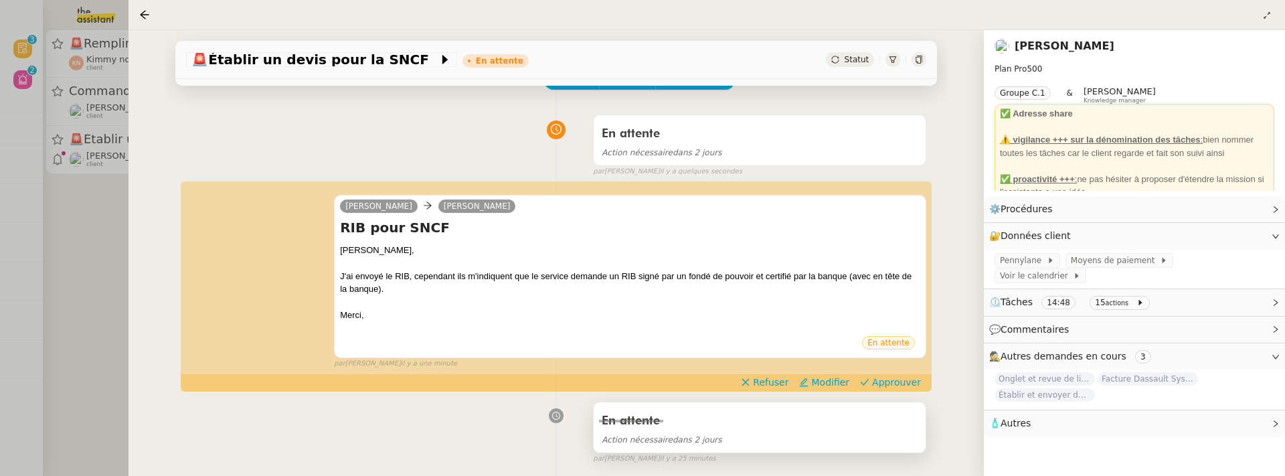
scroll to position [82, 0]
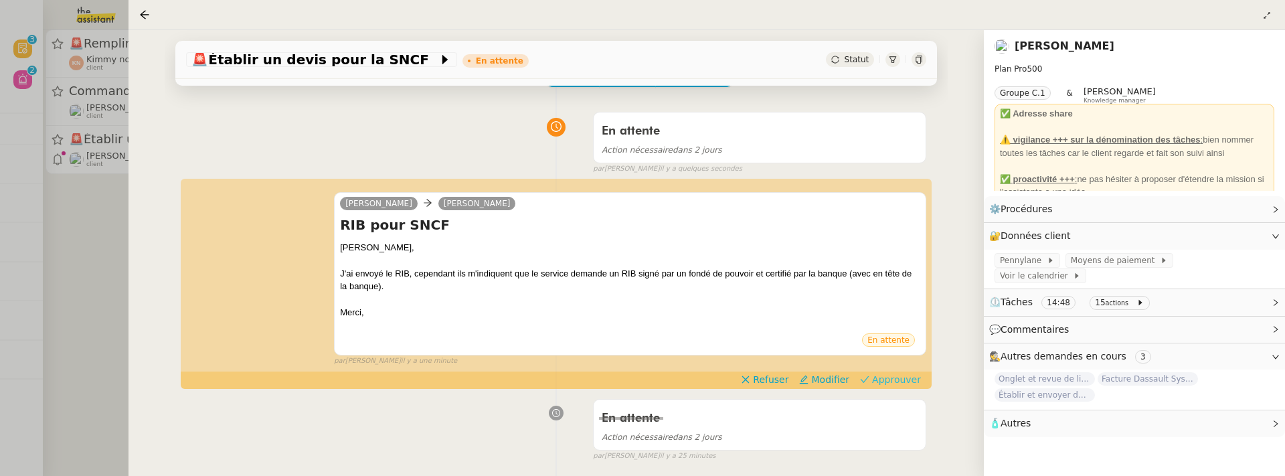
click at [893, 376] on span "Approuver" at bounding box center [896, 379] width 49 height 13
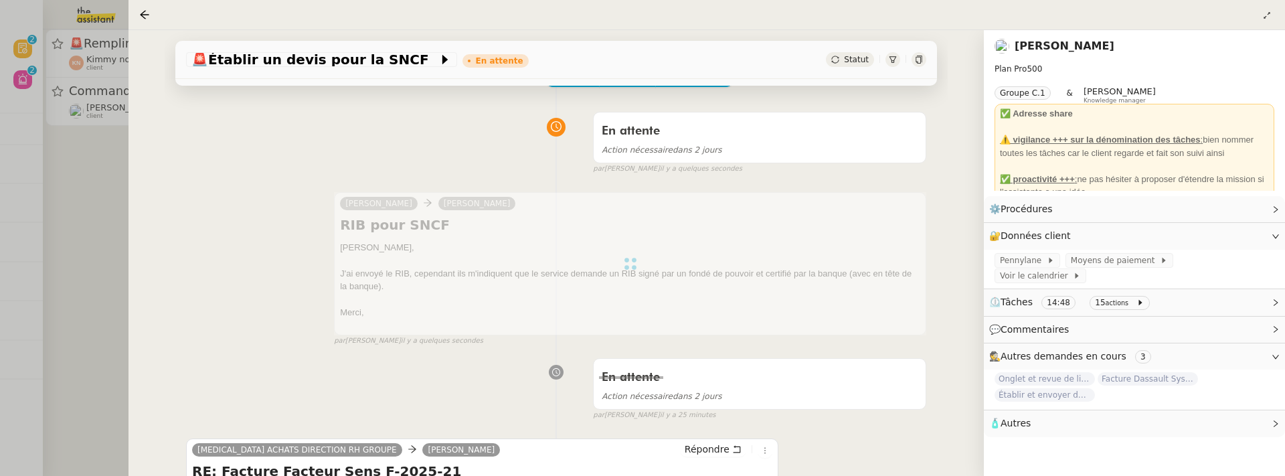
click at [100, 182] on div at bounding box center [642, 238] width 1285 height 476
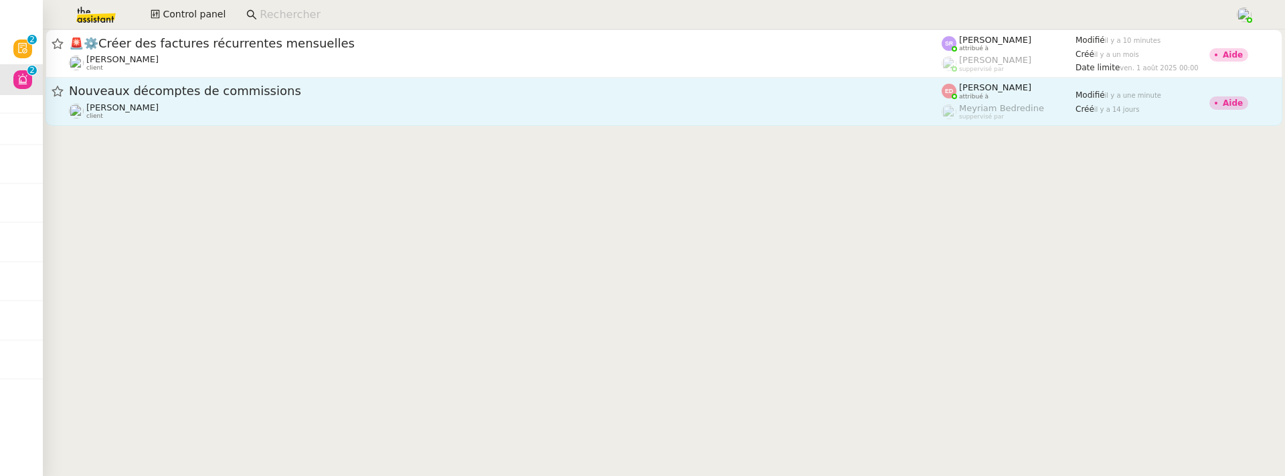
click at [318, 92] on span "Nouveaux décomptes de commissions" at bounding box center [505, 91] width 873 height 12
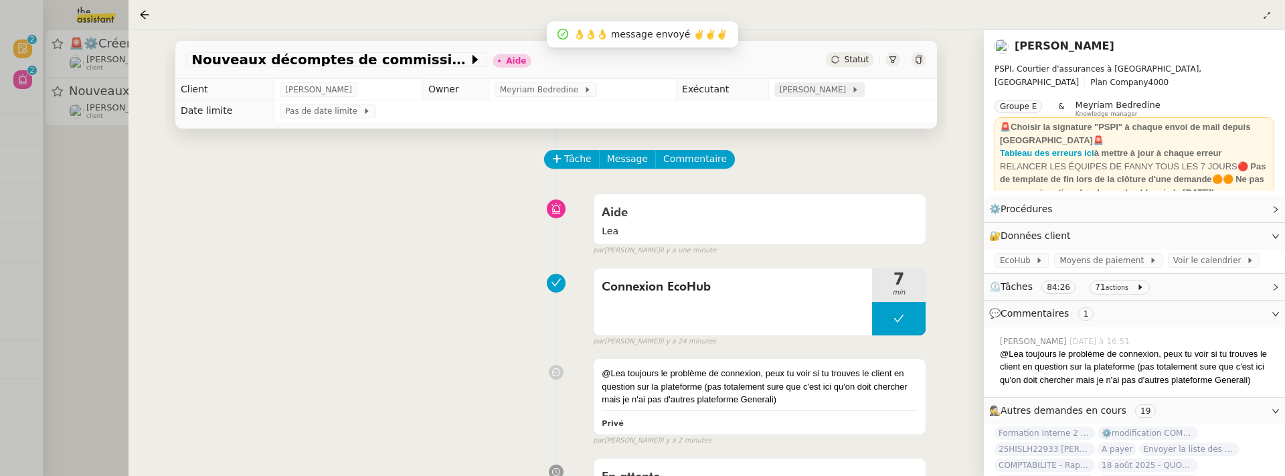
click at [853, 90] on icon at bounding box center [854, 89] width 3 height 5
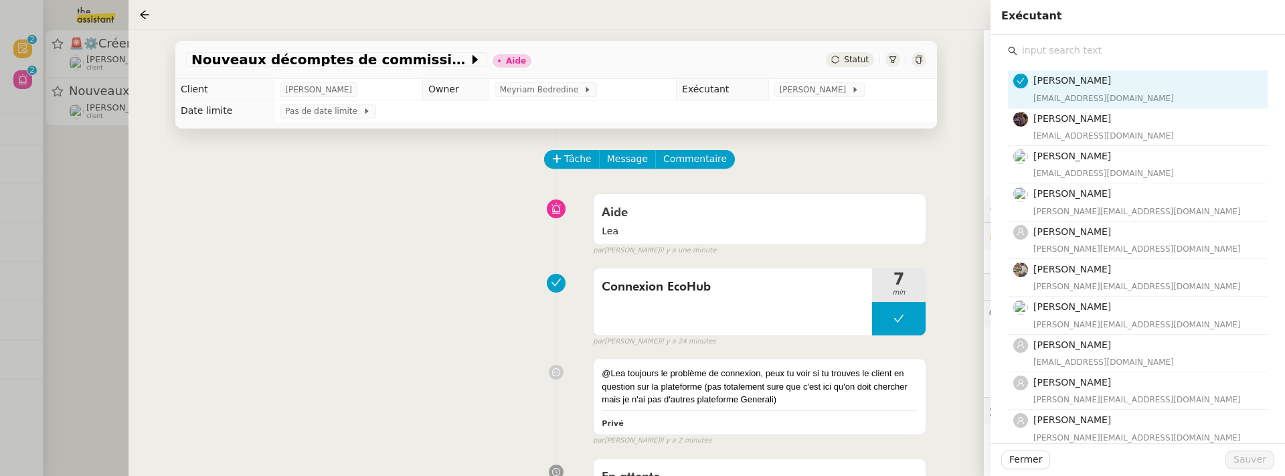
click at [1069, 56] on input "text" at bounding box center [1142, 50] width 250 height 18
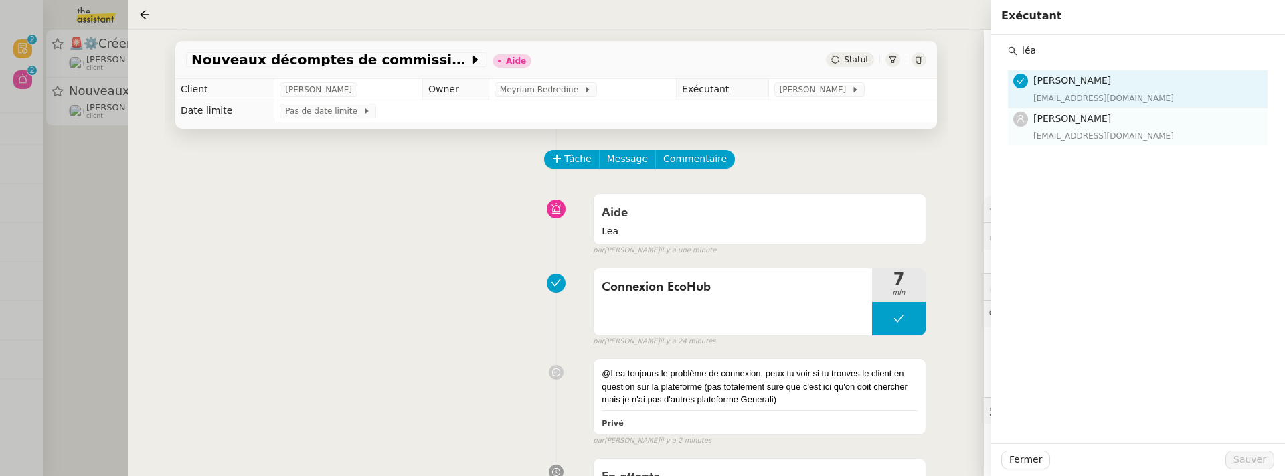
type input "léa"
click at [1095, 132] on div "[EMAIL_ADDRESS][DOMAIN_NAME]" at bounding box center [1146, 135] width 226 height 13
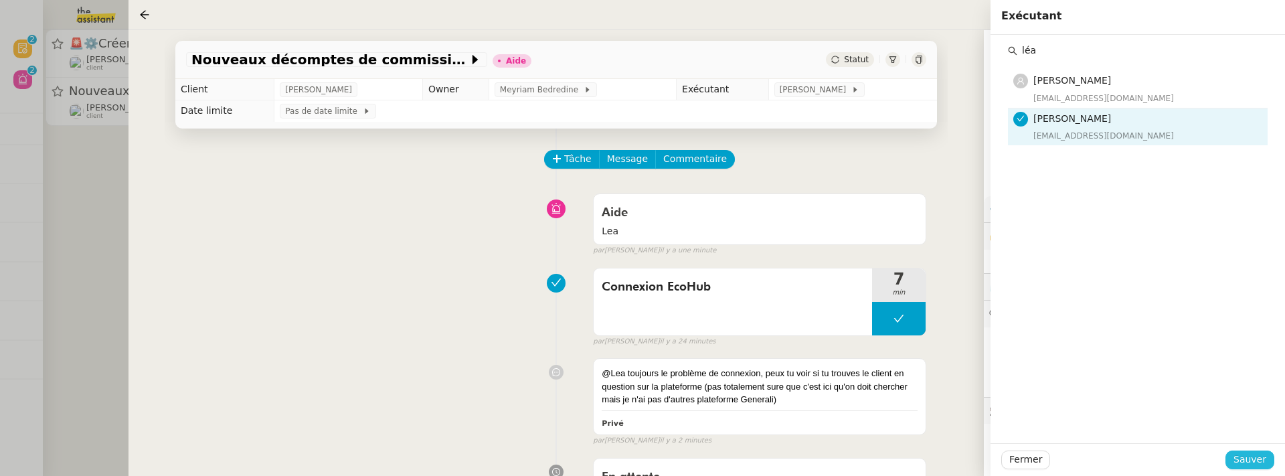
click at [1253, 458] on span "Sauver" at bounding box center [1249, 459] width 33 height 15
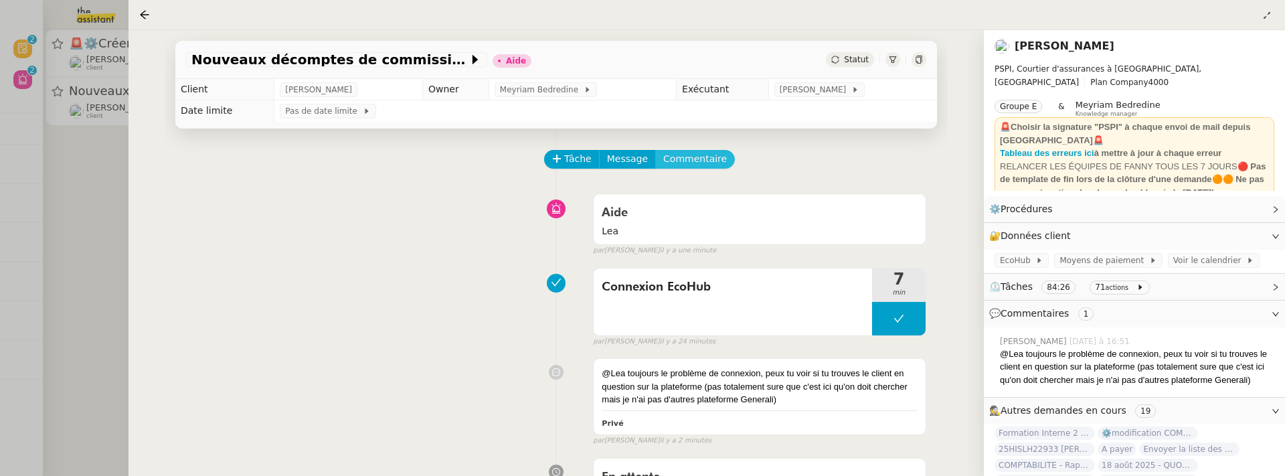
click at [686, 153] on span "Commentaire" at bounding box center [695, 158] width 64 height 15
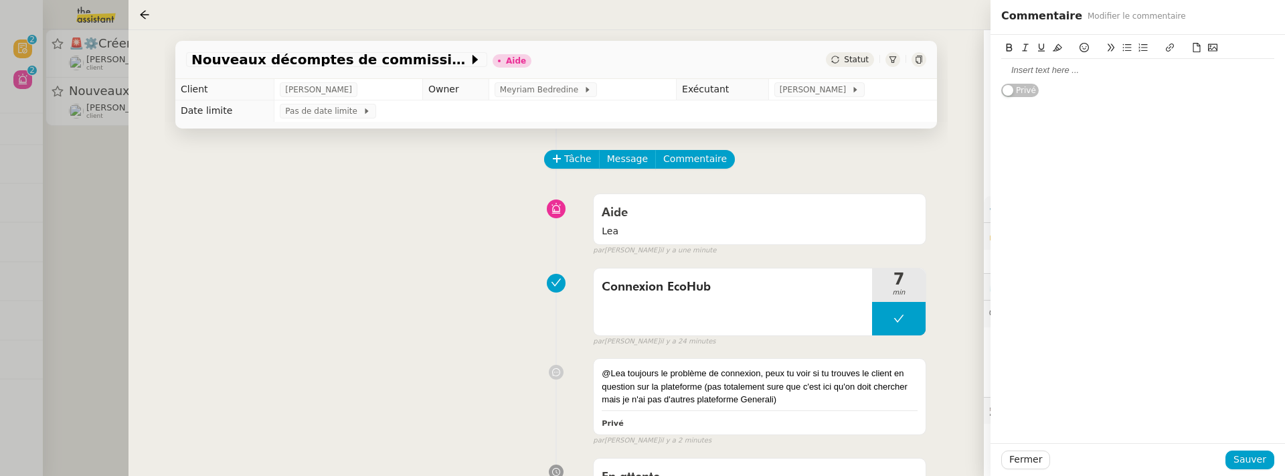
click at [1063, 74] on div at bounding box center [1137, 70] width 273 height 12
click at [1245, 462] on span "Sauver" at bounding box center [1249, 459] width 33 height 15
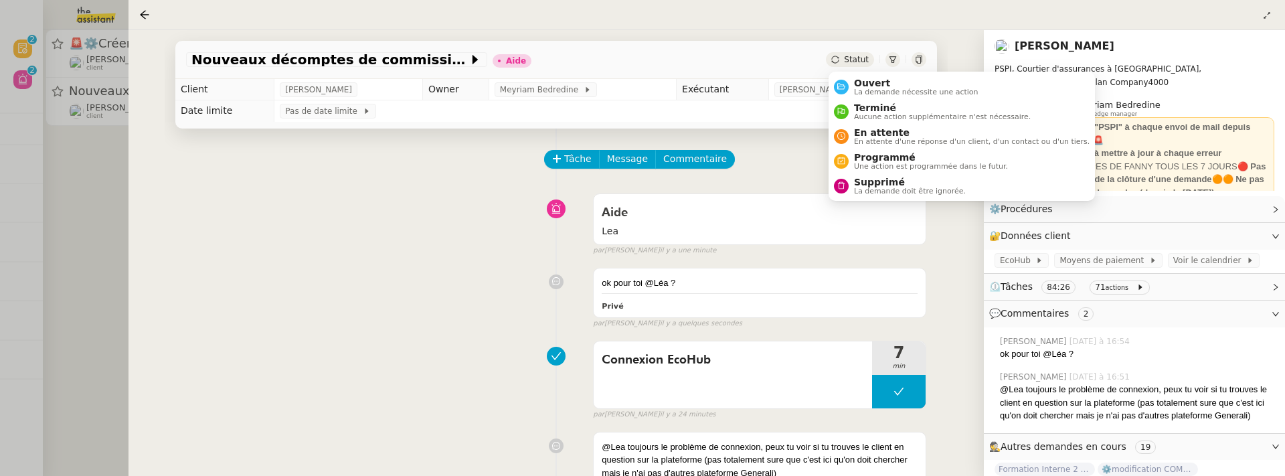
click at [848, 60] on span "Statut" at bounding box center [856, 59] width 25 height 9
click at [861, 79] on span "Ouvert" at bounding box center [916, 83] width 124 height 11
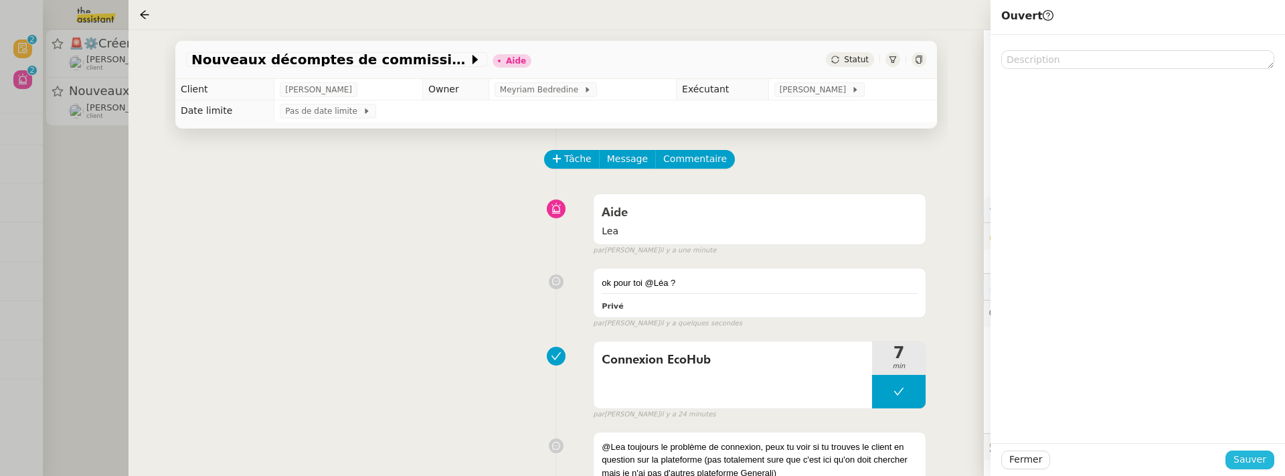
click at [1254, 465] on span "Sauver" at bounding box center [1249, 459] width 33 height 15
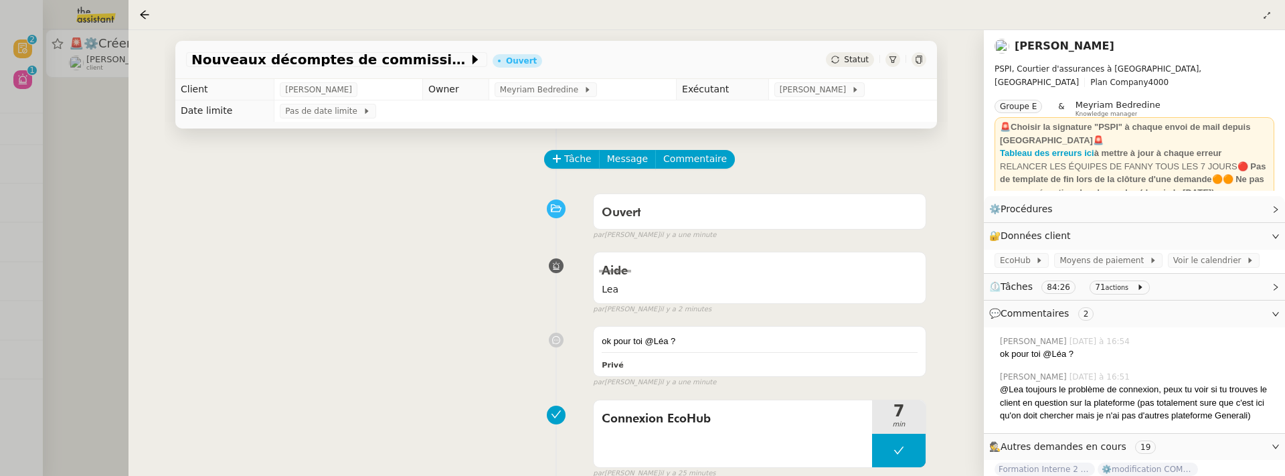
click at [108, 175] on div at bounding box center [642, 238] width 1285 height 476
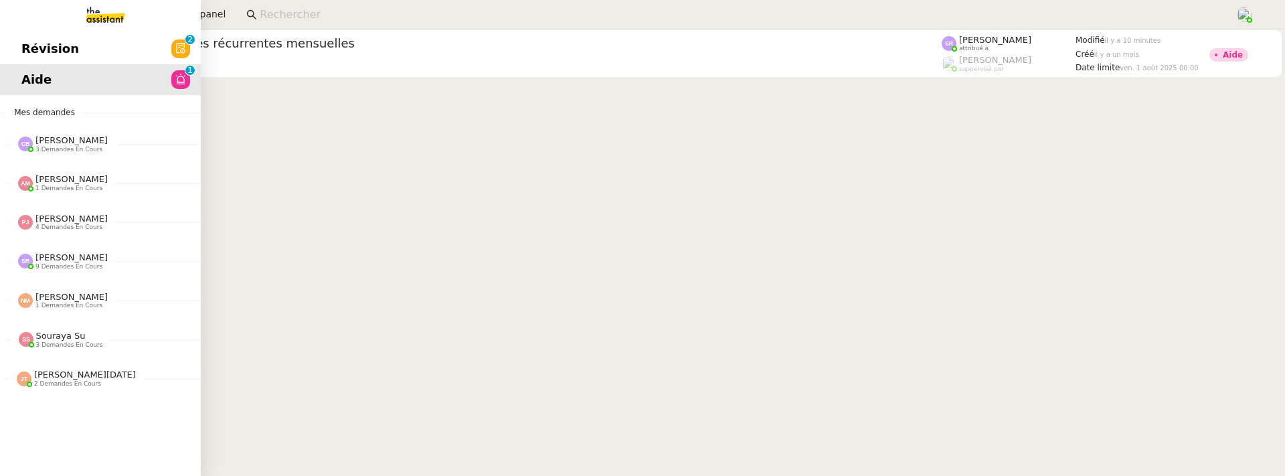
click at [27, 46] on span "Révision" at bounding box center [50, 49] width 58 height 20
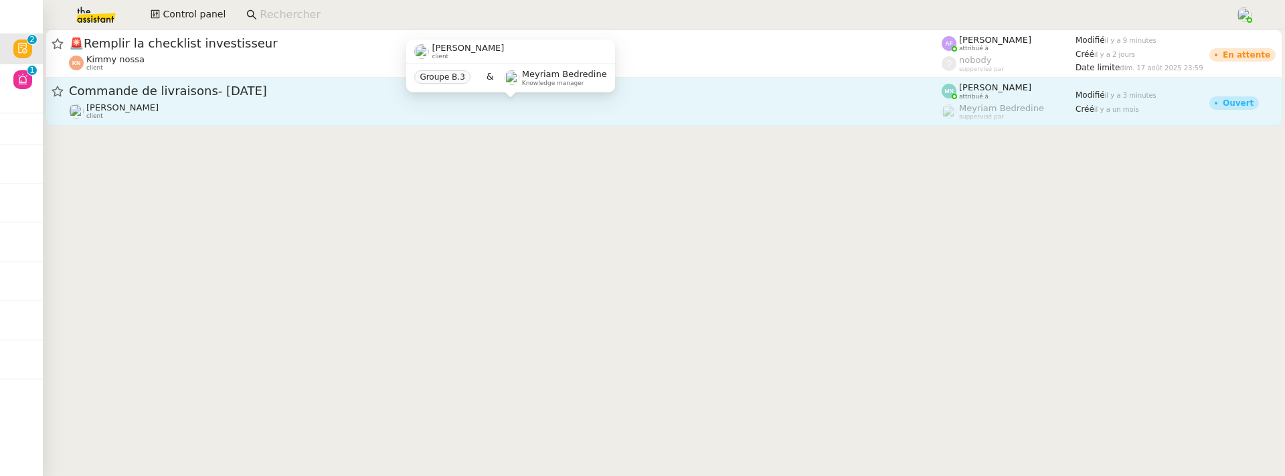
click at [337, 116] on div "Ilyes Hadj client" at bounding box center [505, 110] width 873 height 17
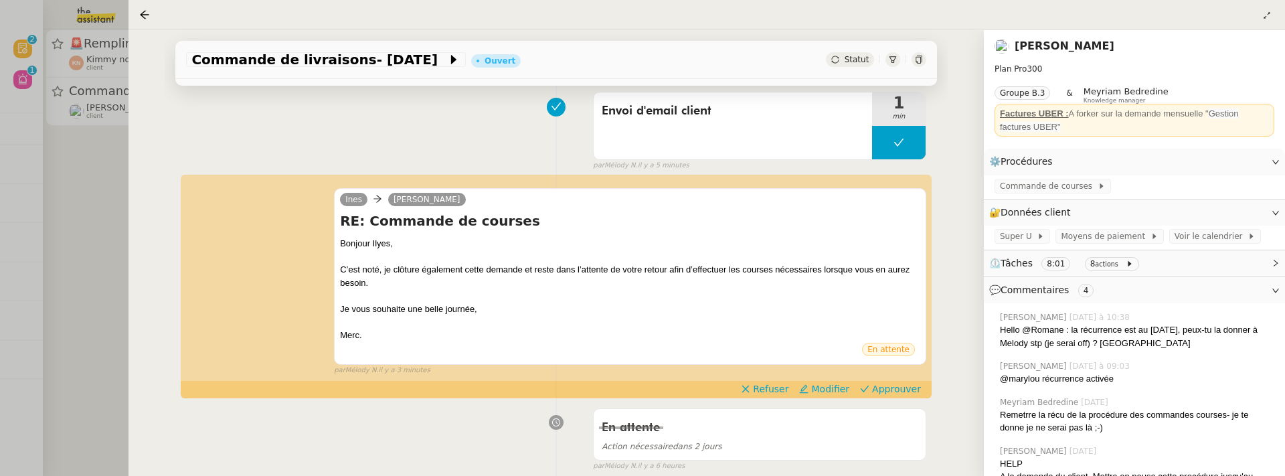
scroll to position [108, 0]
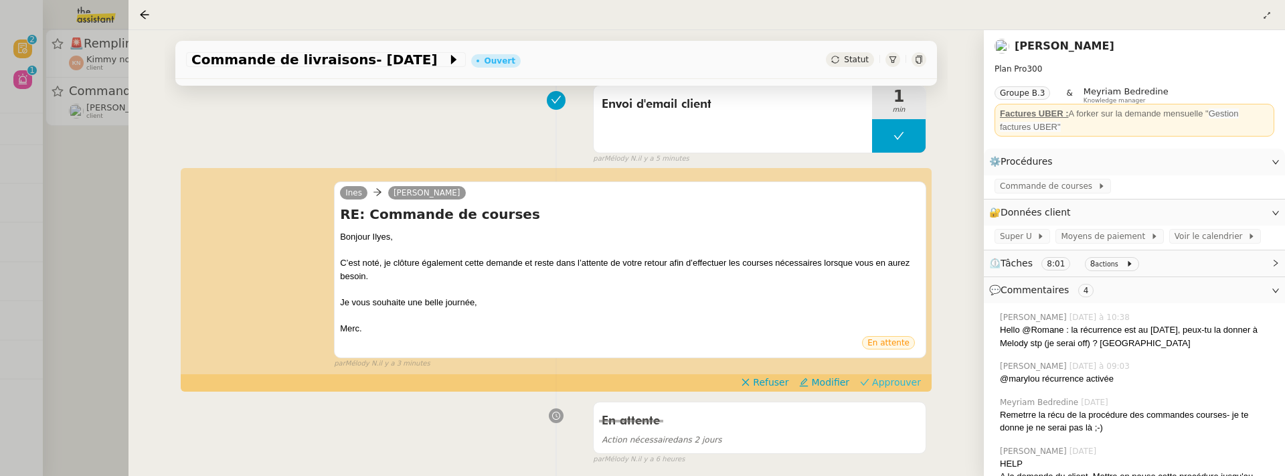
click at [893, 381] on span "Approuver" at bounding box center [896, 381] width 49 height 13
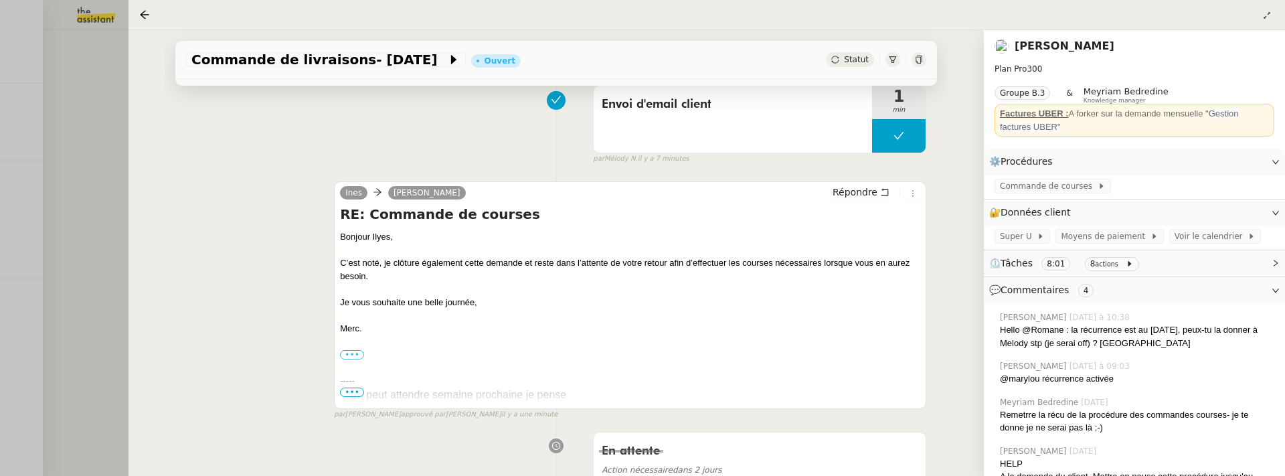
click at [96, 180] on div at bounding box center [642, 238] width 1285 height 476
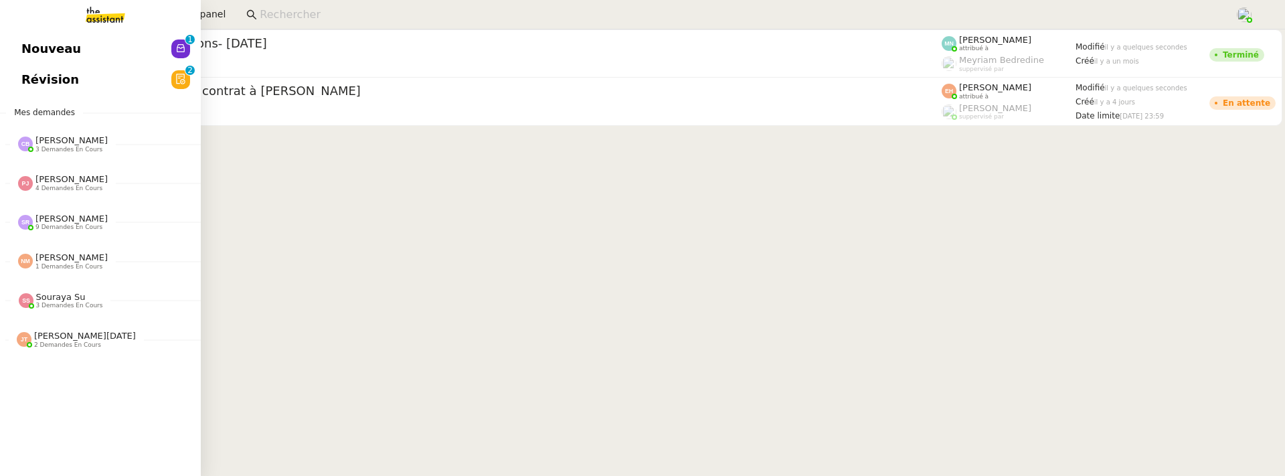
click at [33, 50] on span "Nouveau" at bounding box center [51, 49] width 60 height 20
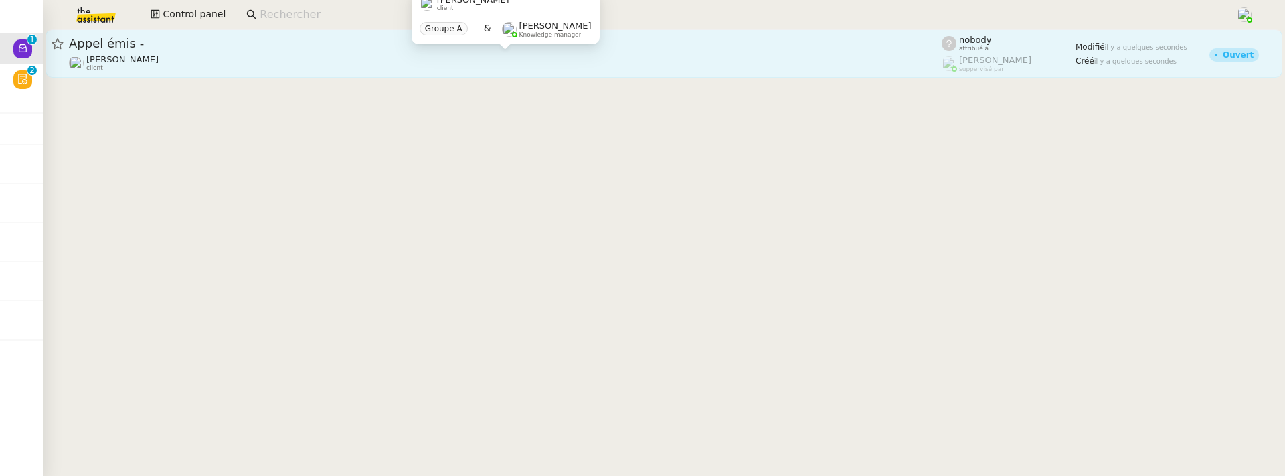
click at [324, 54] on div "[PERSON_NAME] client" at bounding box center [505, 62] width 873 height 17
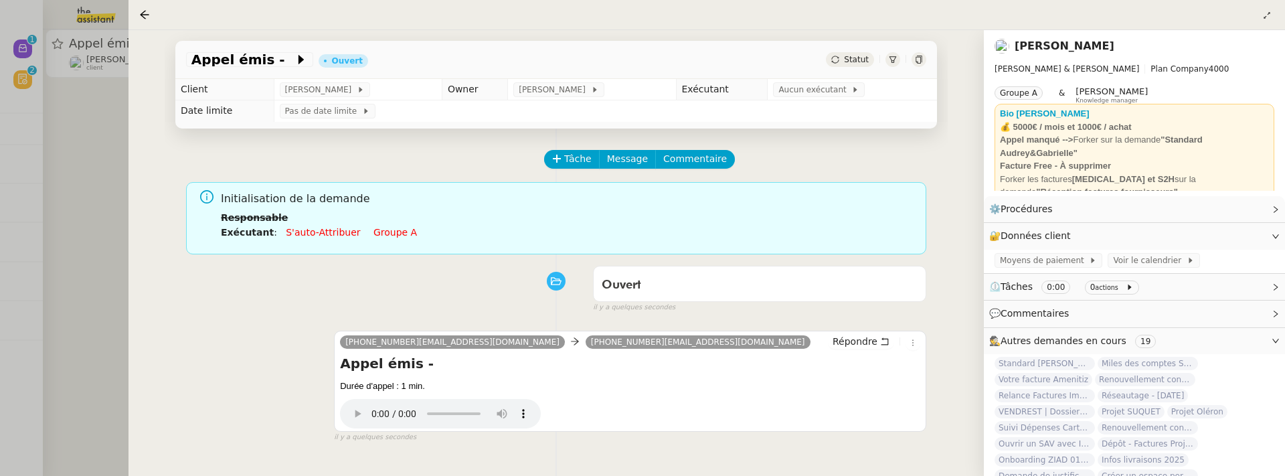
scroll to position [171, 0]
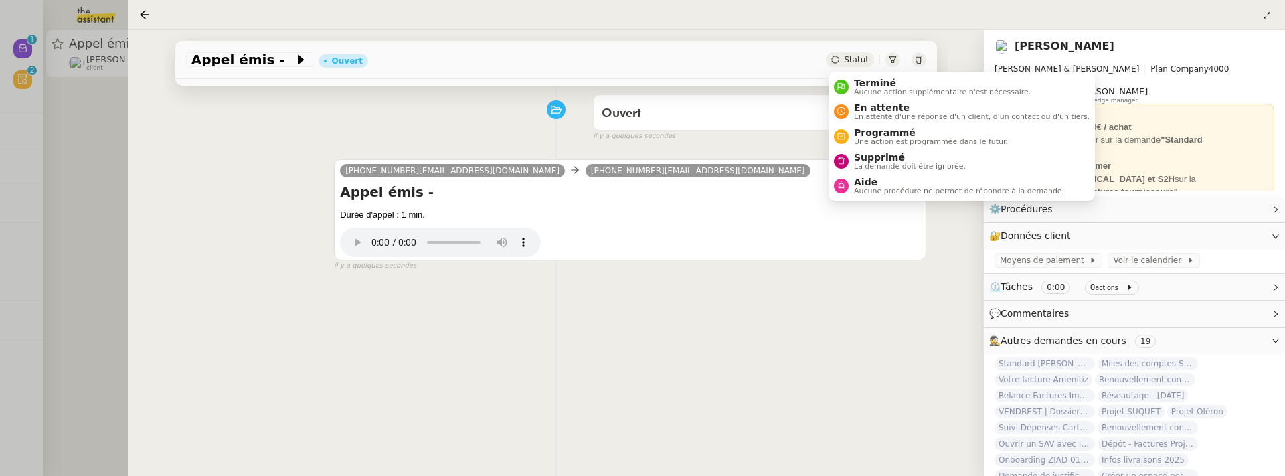
click at [836, 57] on icon at bounding box center [834, 59] width 7 height 7
click at [883, 159] on span "Supprimé" at bounding box center [910, 157] width 112 height 11
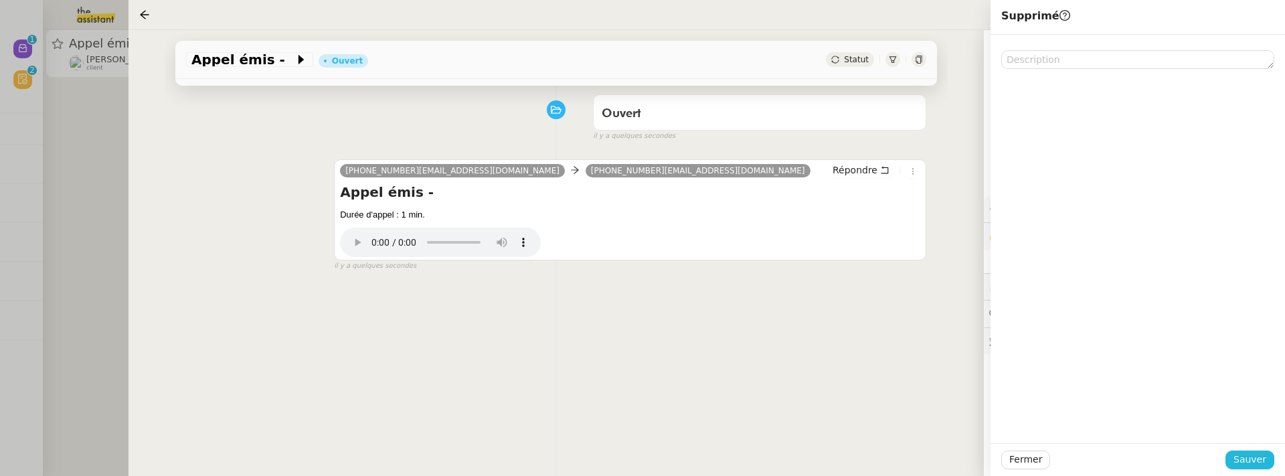
click at [1251, 452] on span "Sauver" at bounding box center [1249, 459] width 33 height 15
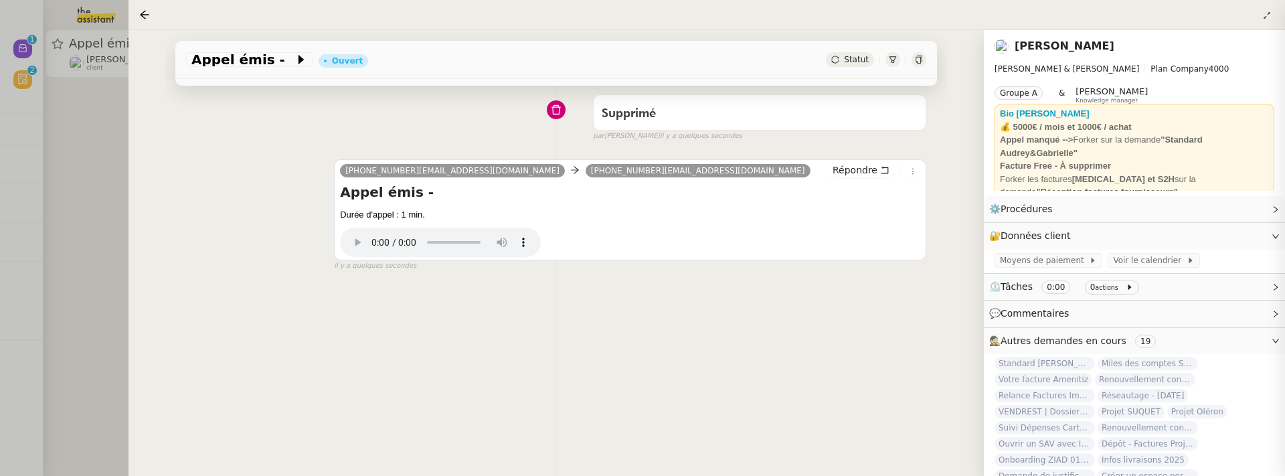
click at [76, 136] on div at bounding box center [642, 238] width 1285 height 476
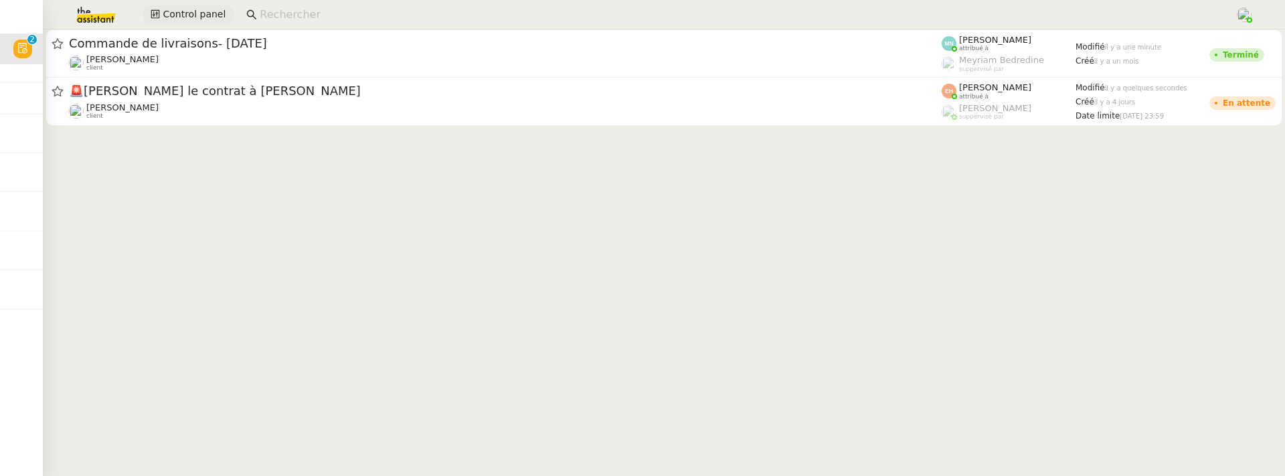
click at [180, 9] on span "Control panel" at bounding box center [194, 14] width 63 height 15
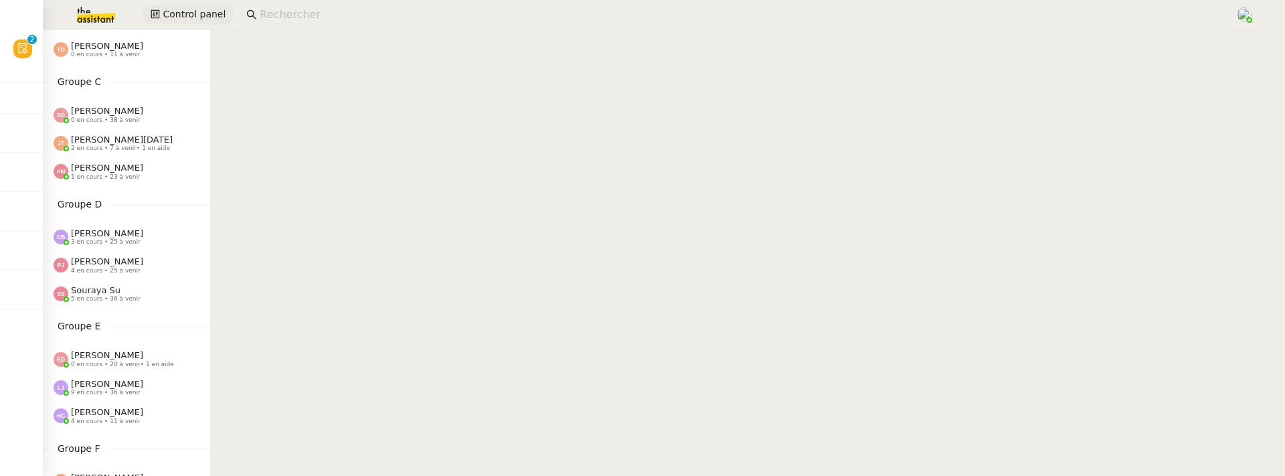
scroll to position [313, 0]
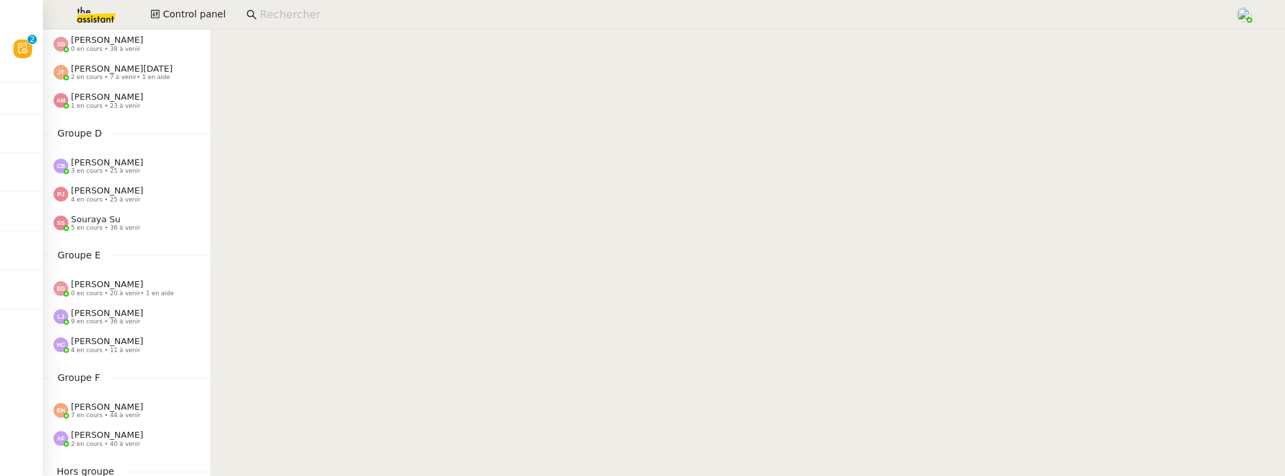
click at [116, 195] on span "[PERSON_NAME]" at bounding box center [107, 190] width 72 height 10
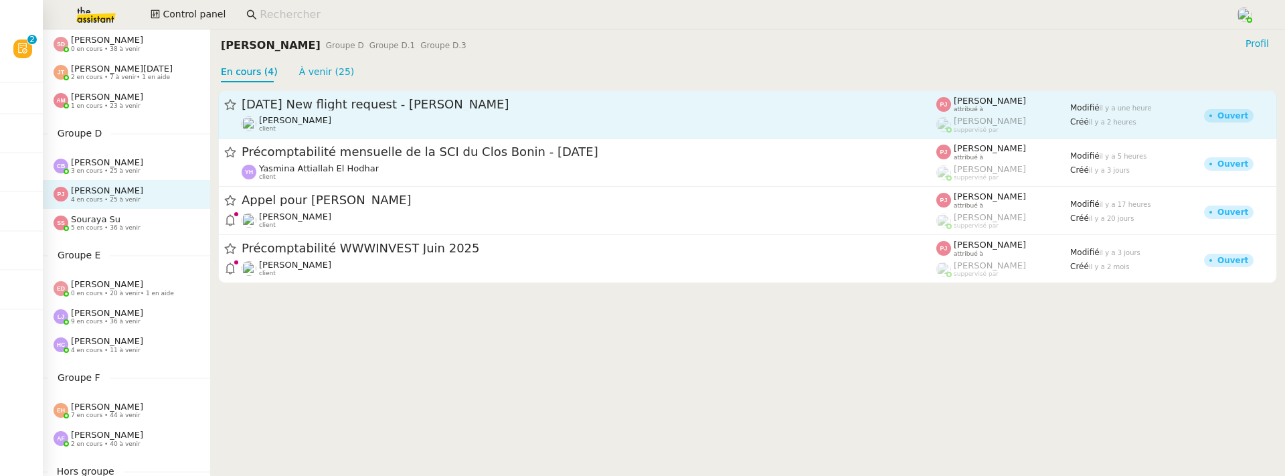
click at [412, 106] on span "[DATE] New flight request - [PERSON_NAME]" at bounding box center [589, 104] width 695 height 12
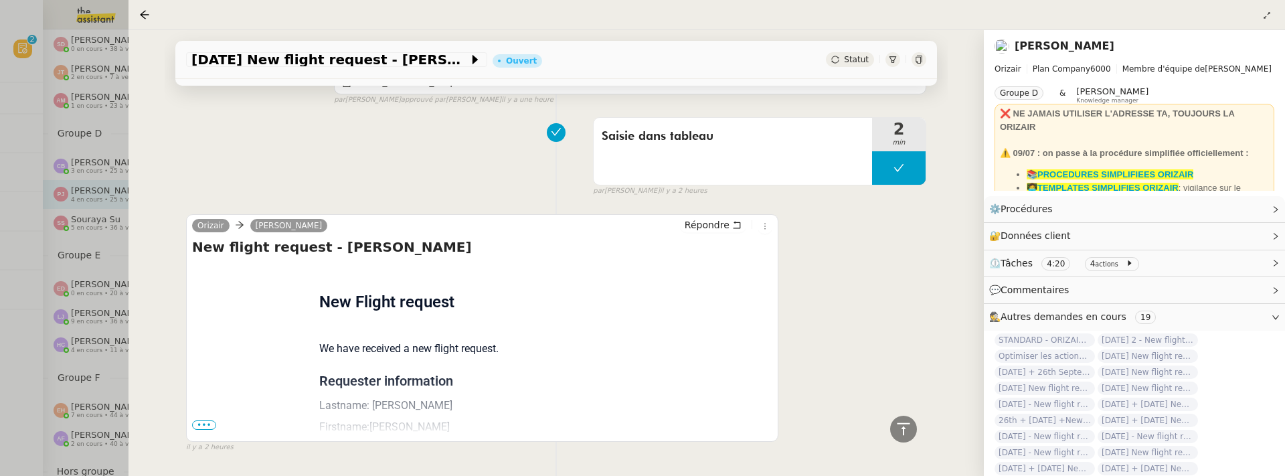
scroll to position [529, 0]
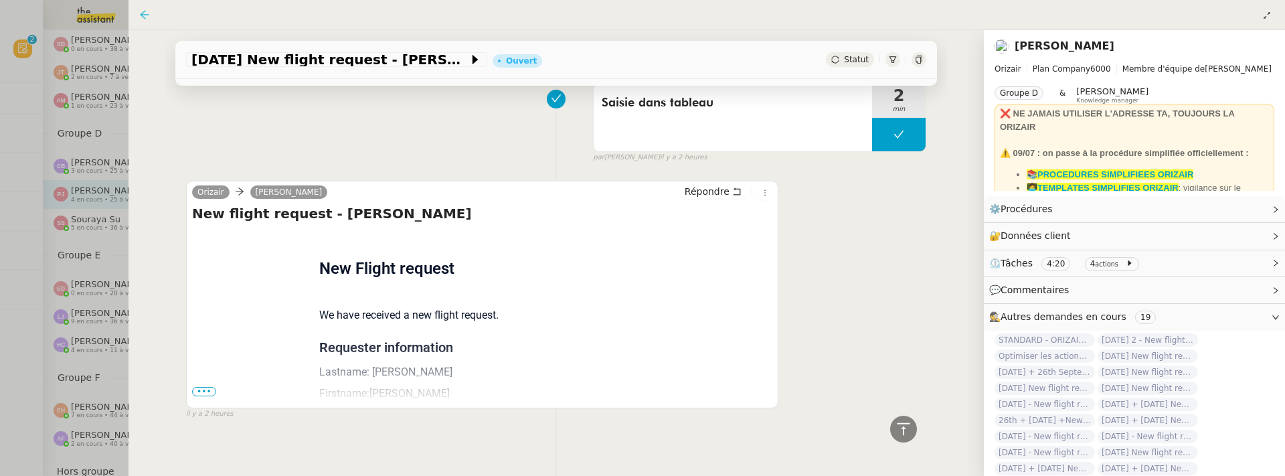
click at [142, 13] on icon at bounding box center [144, 14] width 9 height 9
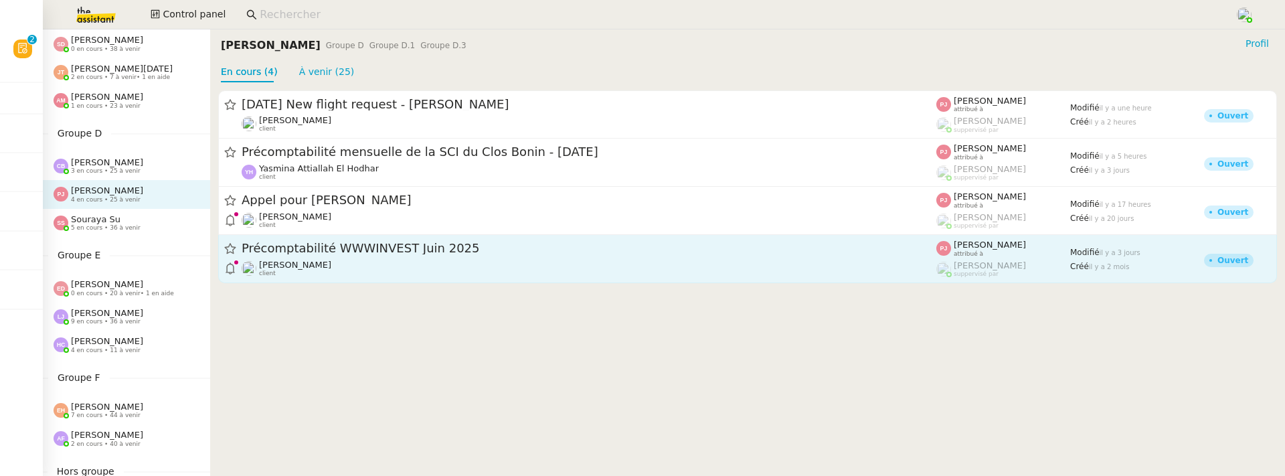
click at [373, 258] on div "Précomptabilité WWWINVEST Juin 2025 Paul WEIBEL client" at bounding box center [589, 258] width 695 height 37
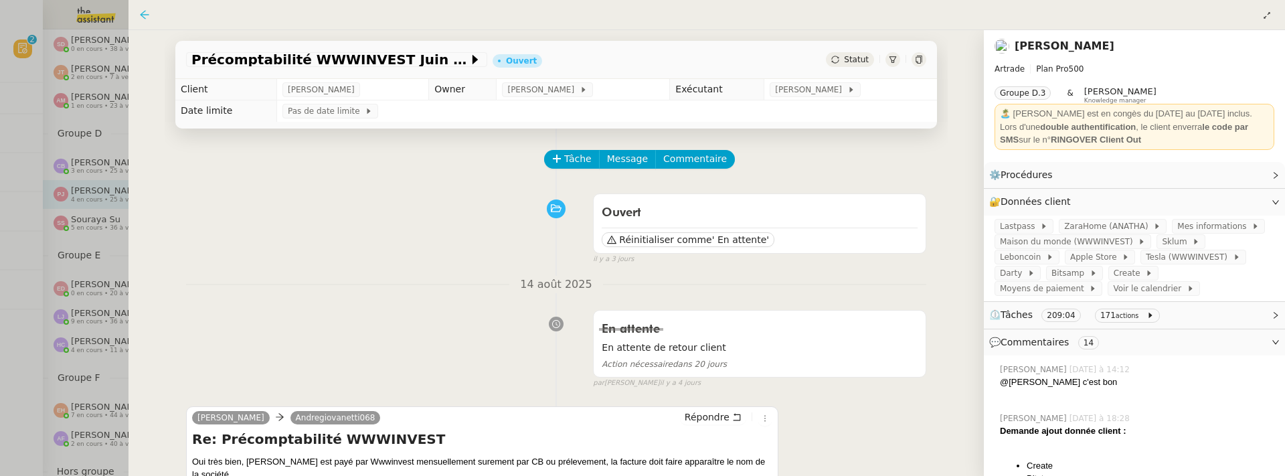
click at [141, 10] on icon at bounding box center [144, 14] width 11 height 11
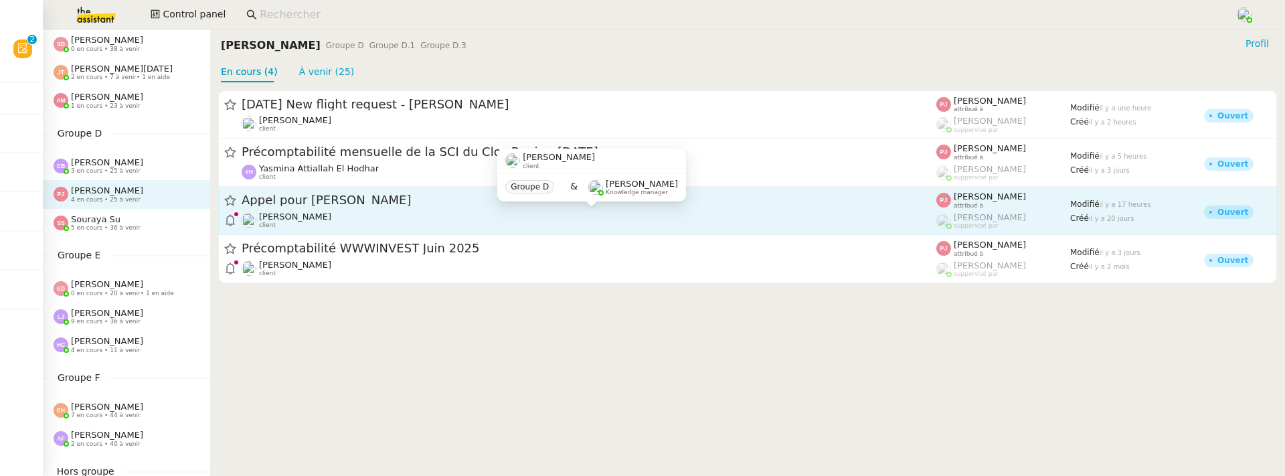
click at [371, 217] on div "[PERSON_NAME] client" at bounding box center [589, 219] width 695 height 17
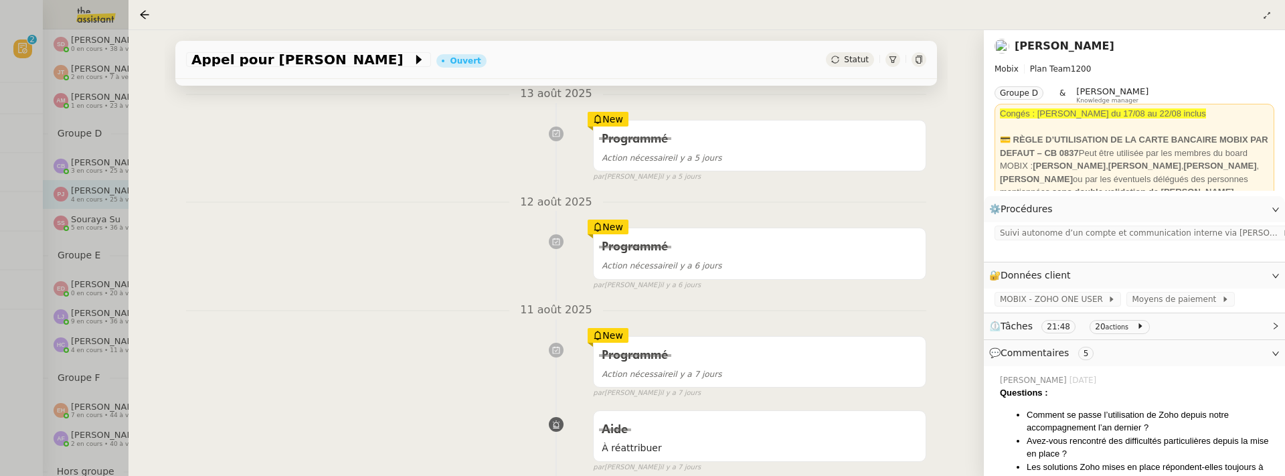
scroll to position [295, 0]
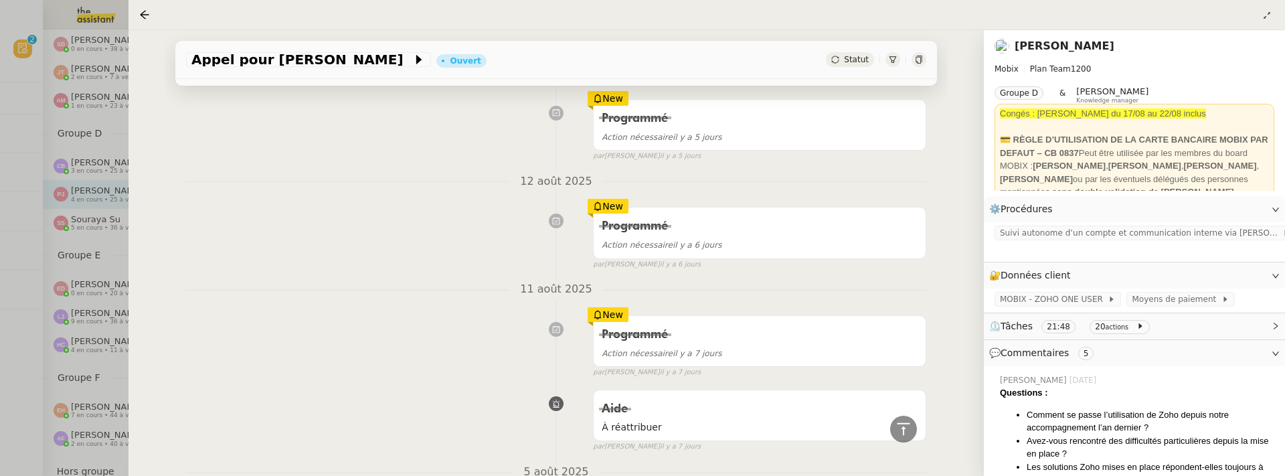
click at [101, 225] on div at bounding box center [642, 238] width 1285 height 476
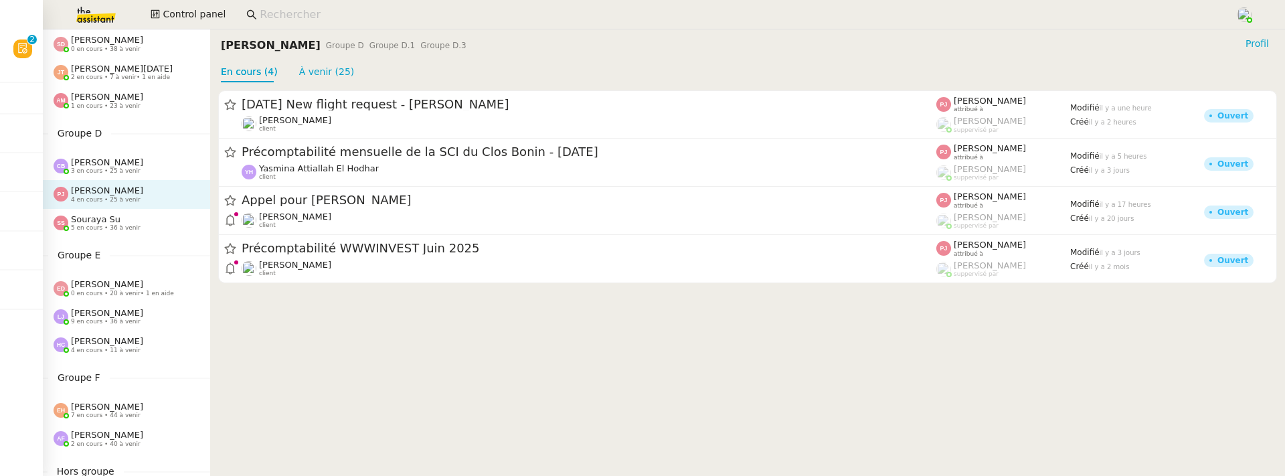
click at [101, 225] on span "5 en cours • 36 à venir" at bounding box center [106, 227] width 70 height 7
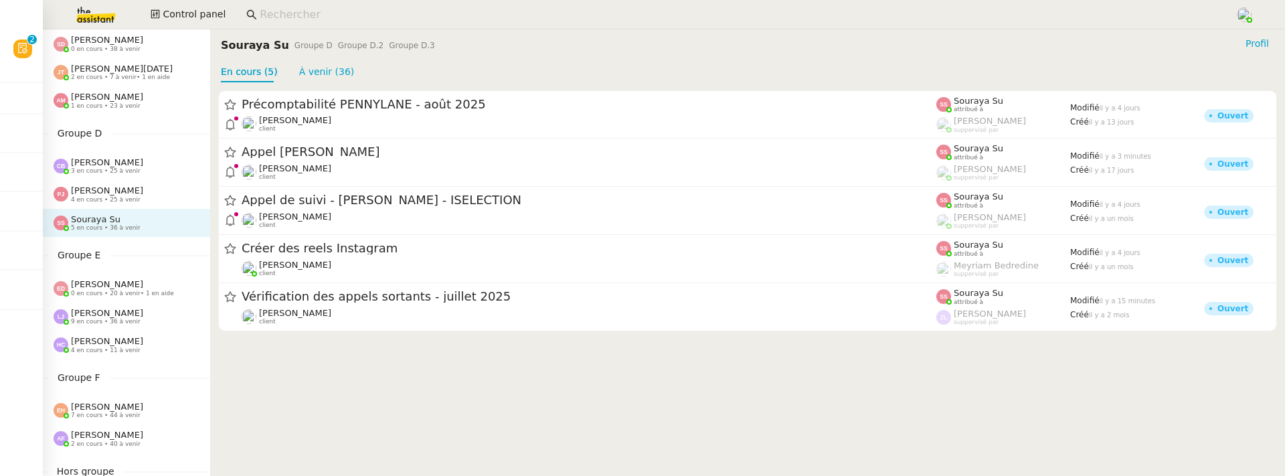
click at [99, 177] on div "[PERSON_NAME] 3 en cours • 25 à venir" at bounding box center [126, 166] width 167 height 28
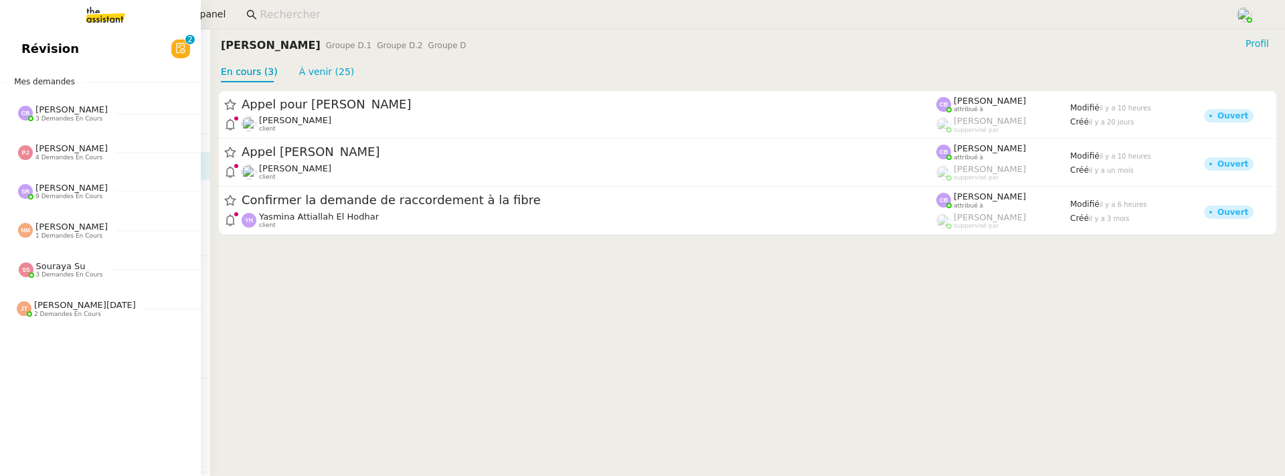
click at [60, 53] on span "Révision" at bounding box center [50, 49] width 58 height 20
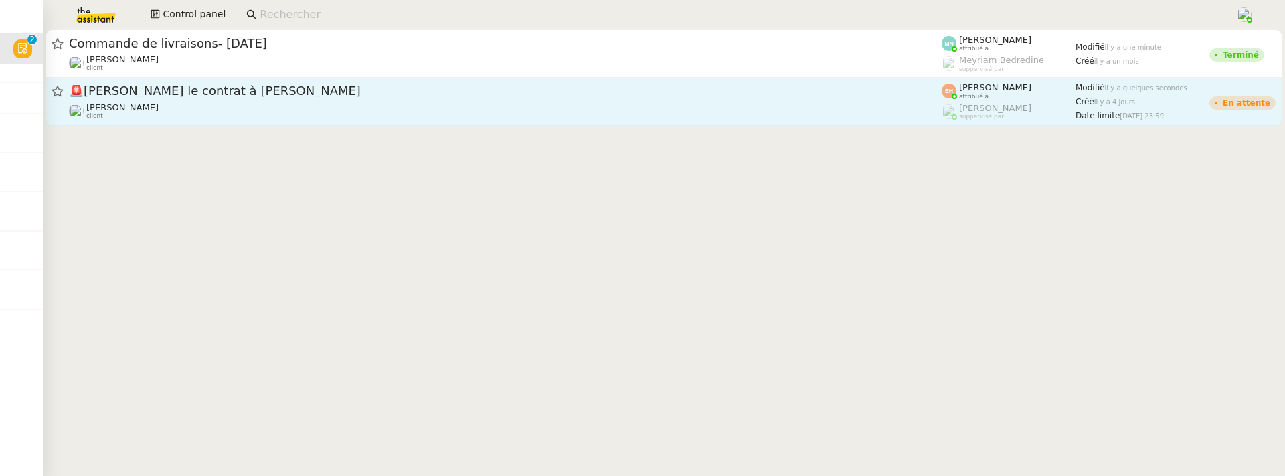
click at [379, 110] on div "[PERSON_NAME] client" at bounding box center [505, 110] width 873 height 17
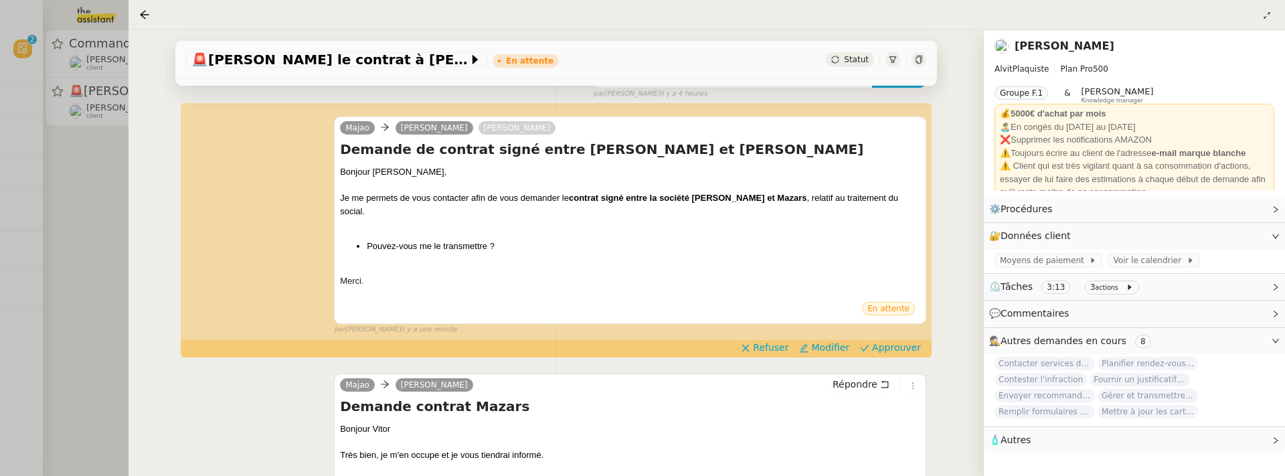
scroll to position [247, 0]
click at [72, 225] on div at bounding box center [642, 238] width 1285 height 476
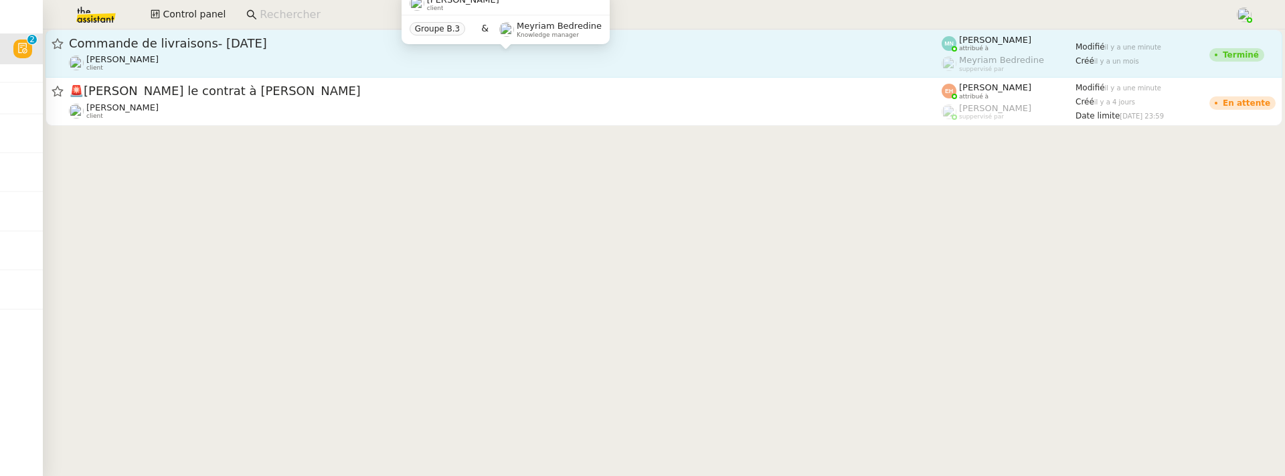
click at [215, 68] on div "Ilyes Hadj client" at bounding box center [505, 62] width 873 height 17
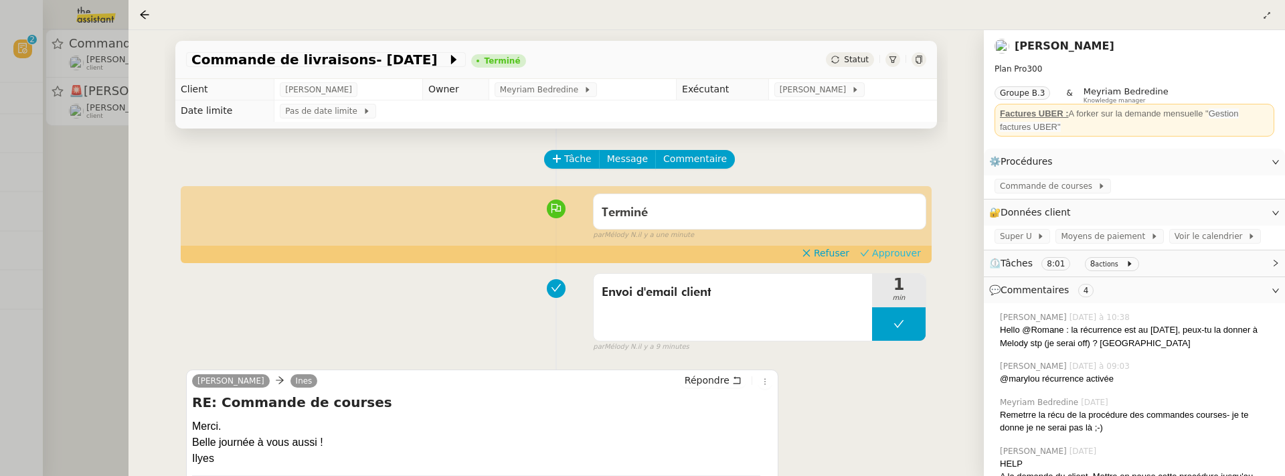
click at [917, 258] on span "Approuver" at bounding box center [896, 252] width 49 height 13
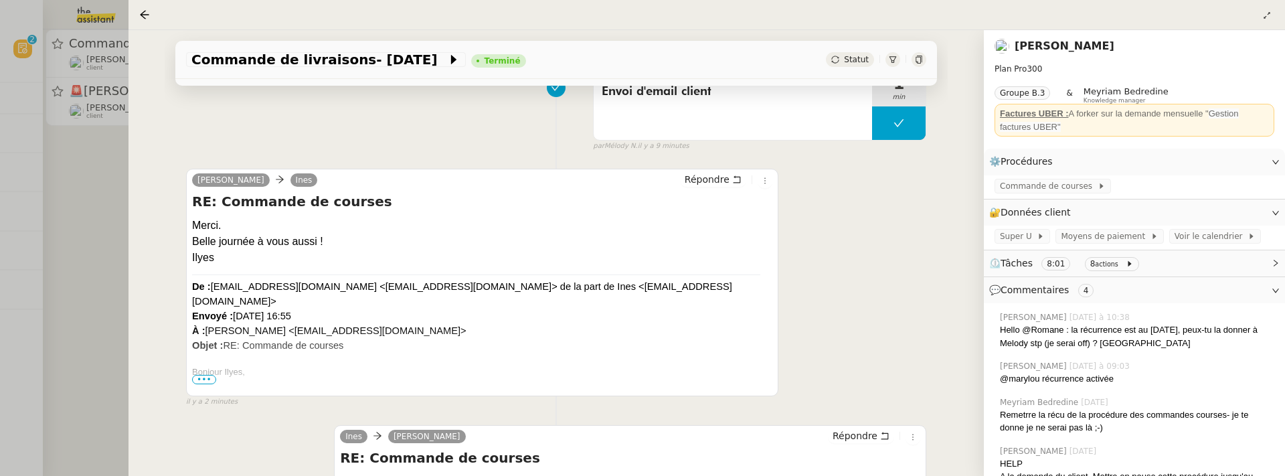
scroll to position [248, 0]
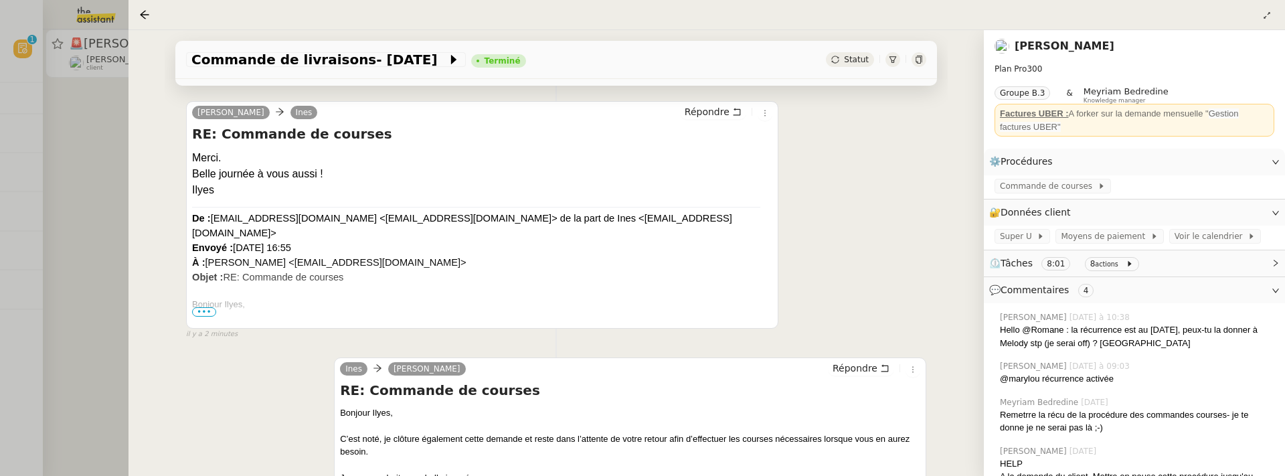
click at [88, 245] on div at bounding box center [642, 238] width 1285 height 476
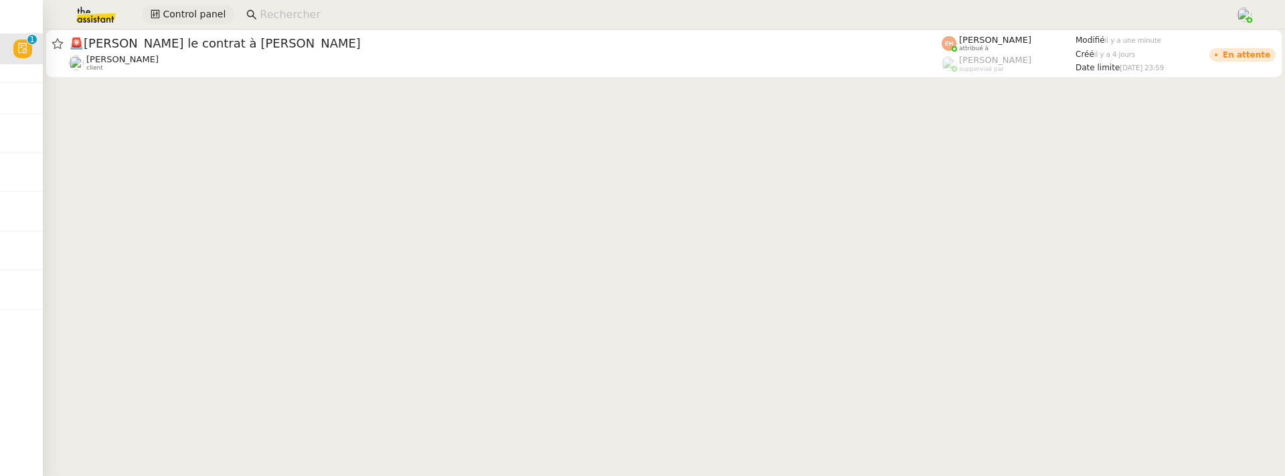
click at [200, 11] on span "Control panel" at bounding box center [194, 14] width 63 height 15
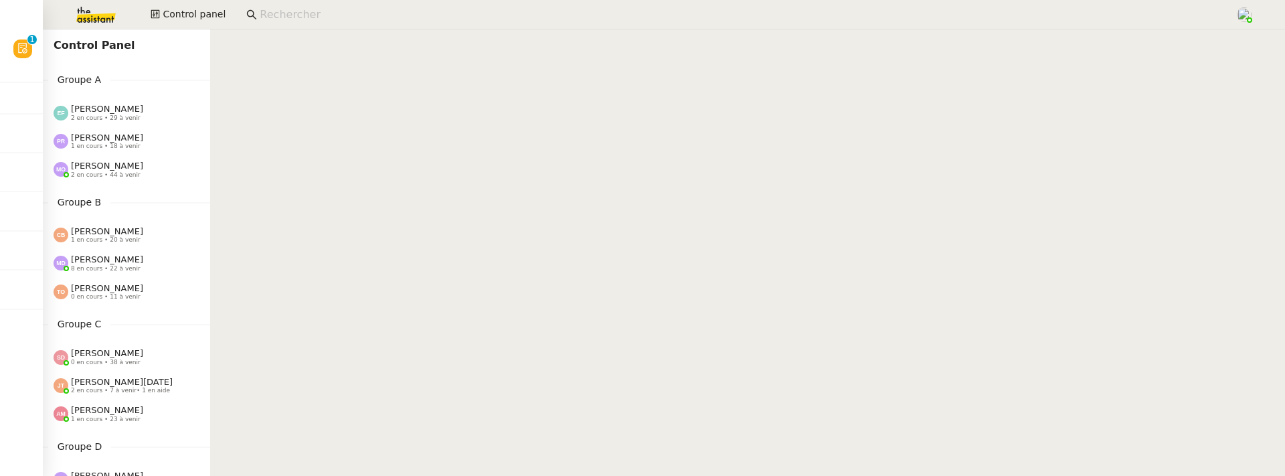
click at [139, 248] on div "[PERSON_NAME] 1 en cours • 20 à venir" at bounding box center [126, 235] width 167 height 28
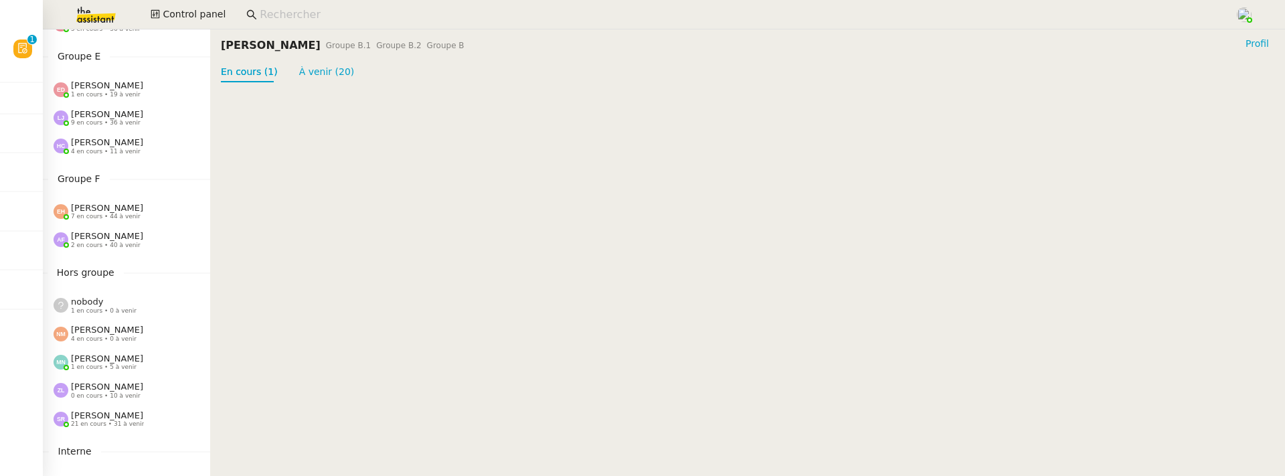
scroll to position [620, 0]
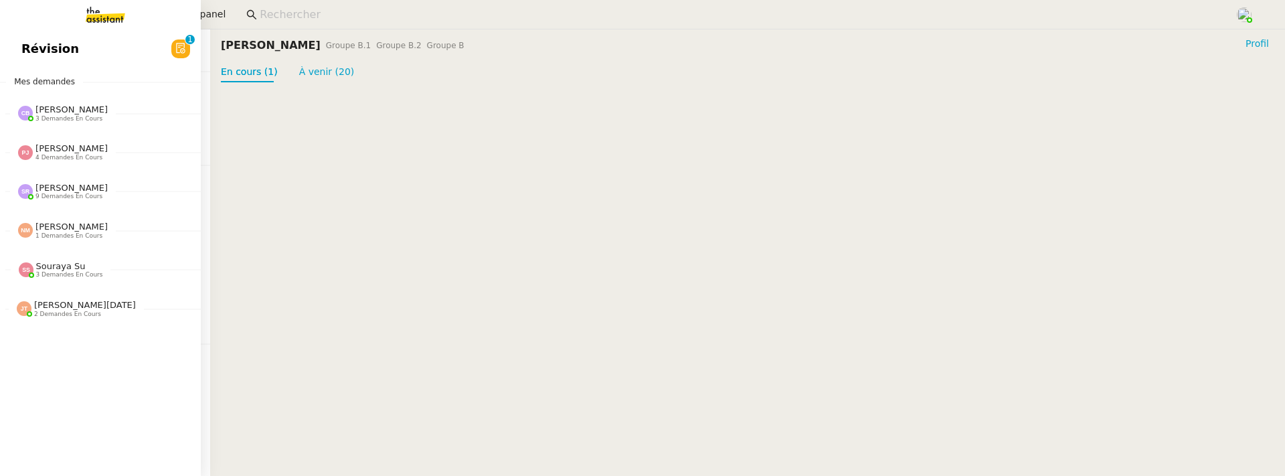
click at [29, 52] on span "Révision" at bounding box center [50, 49] width 58 height 20
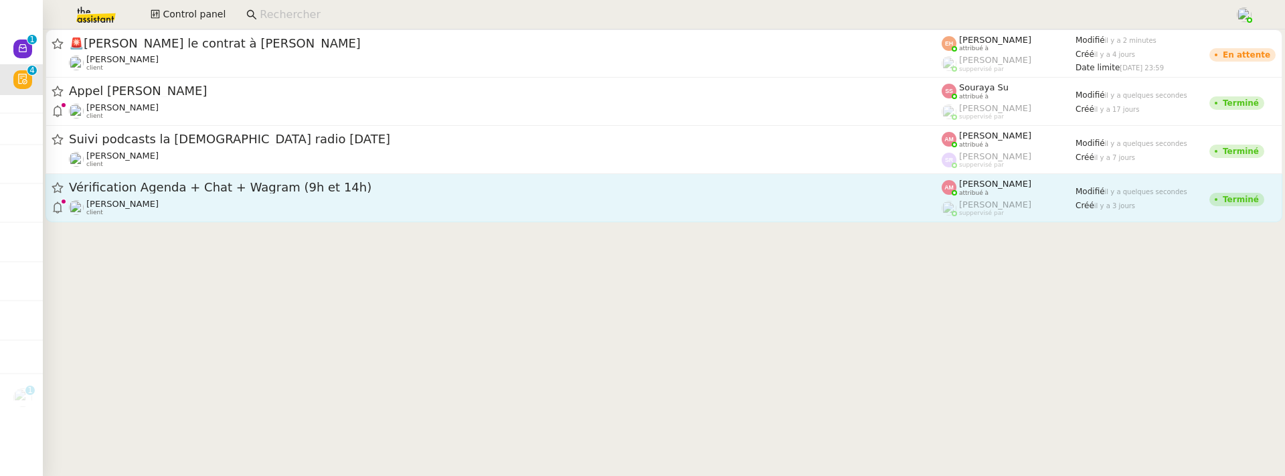
click at [487, 199] on div "[PERSON_NAME] client" at bounding box center [505, 207] width 873 height 17
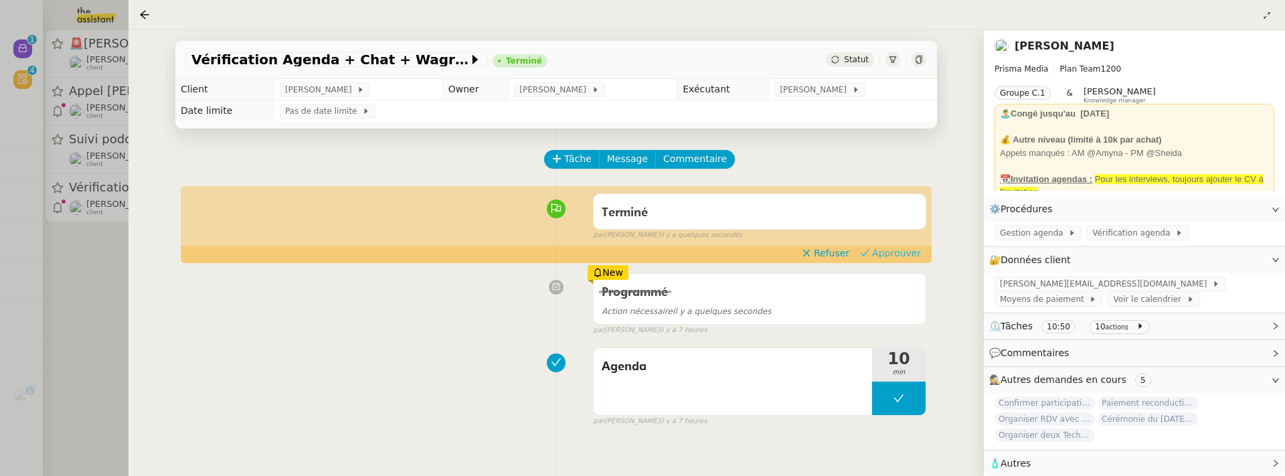
click at [879, 260] on button "Approuver" at bounding box center [890, 253] width 72 height 15
click at [72, 280] on div at bounding box center [642, 238] width 1285 height 476
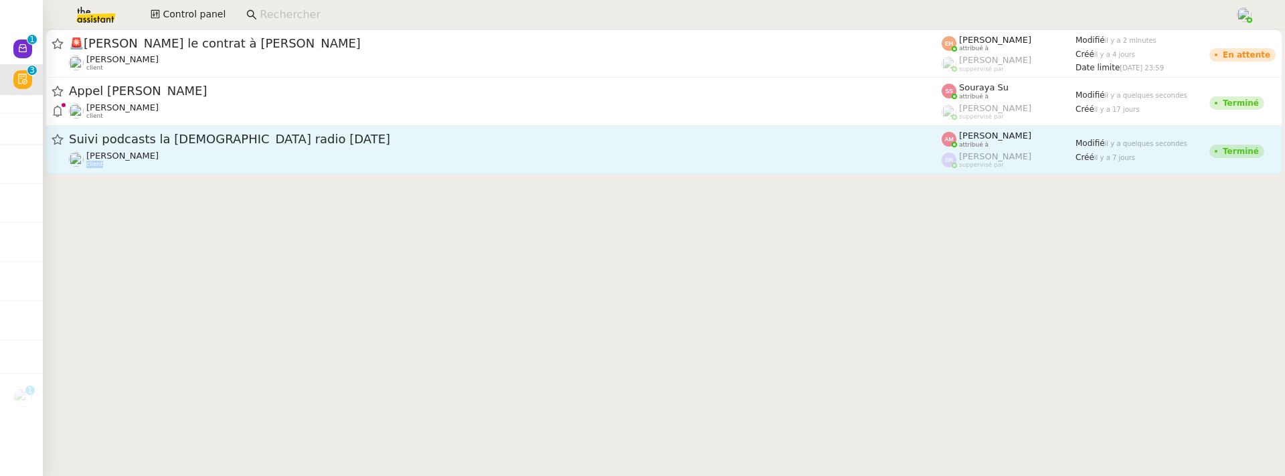
click at [198, 168] on link "Suivi podcasts la chapelle radio [DATE] [PERSON_NAME] client [PERSON_NAME] attr…" at bounding box center [663, 150] width 1237 height 48
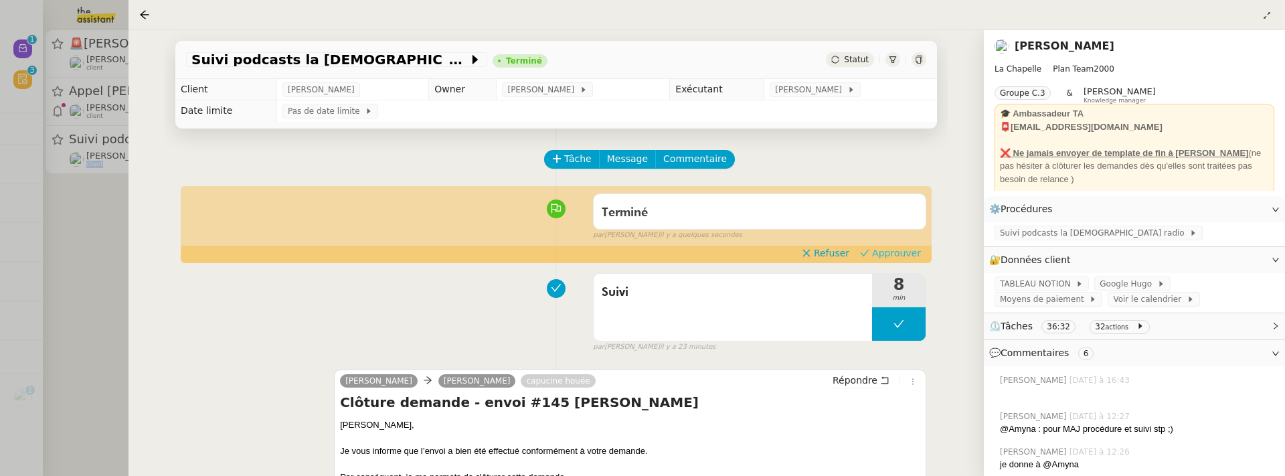
click at [887, 252] on span "Approuver" at bounding box center [896, 252] width 49 height 13
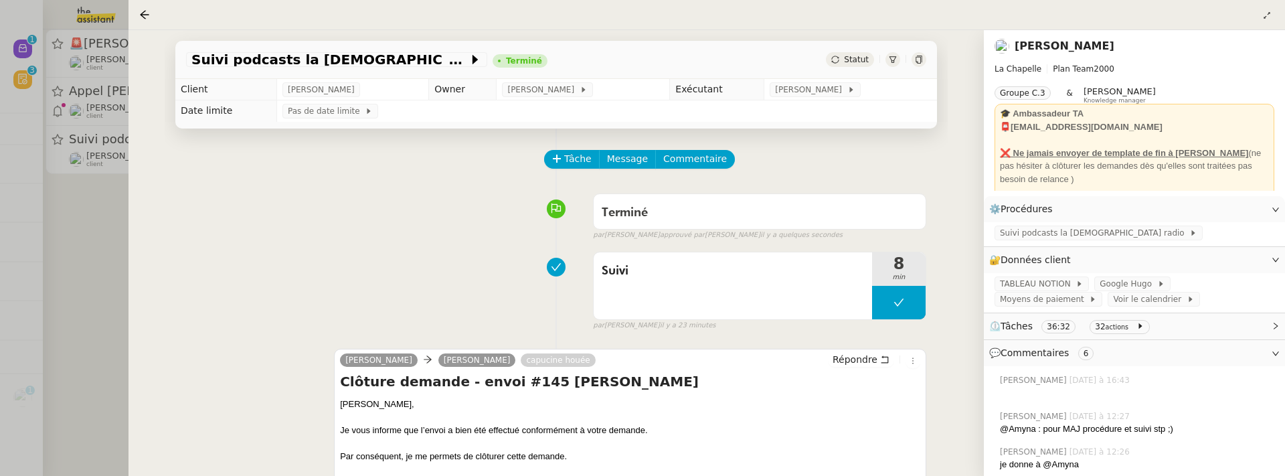
click at [99, 232] on div at bounding box center [642, 238] width 1285 height 476
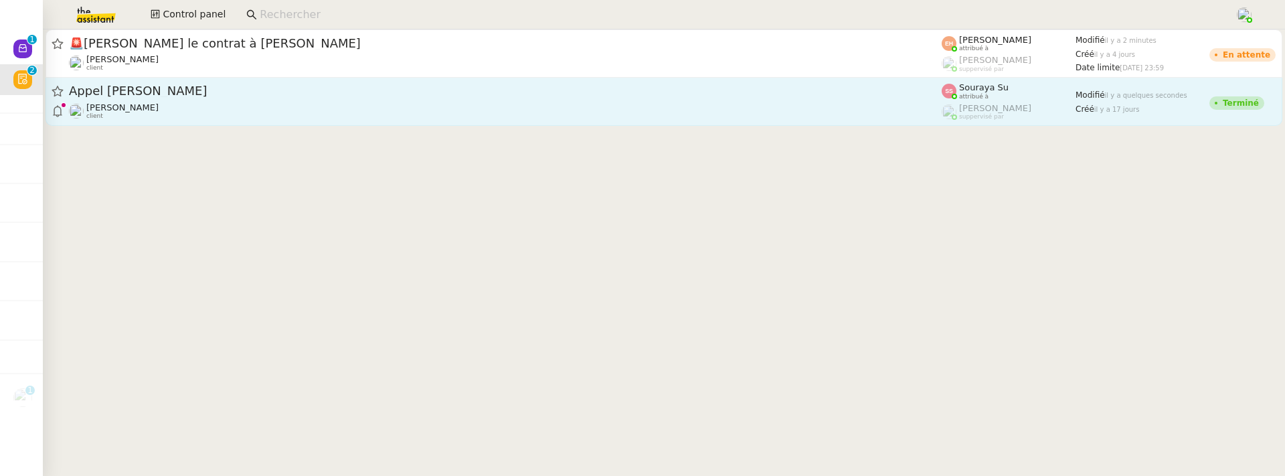
click at [283, 104] on div "[PERSON_NAME] client" at bounding box center [505, 110] width 873 height 17
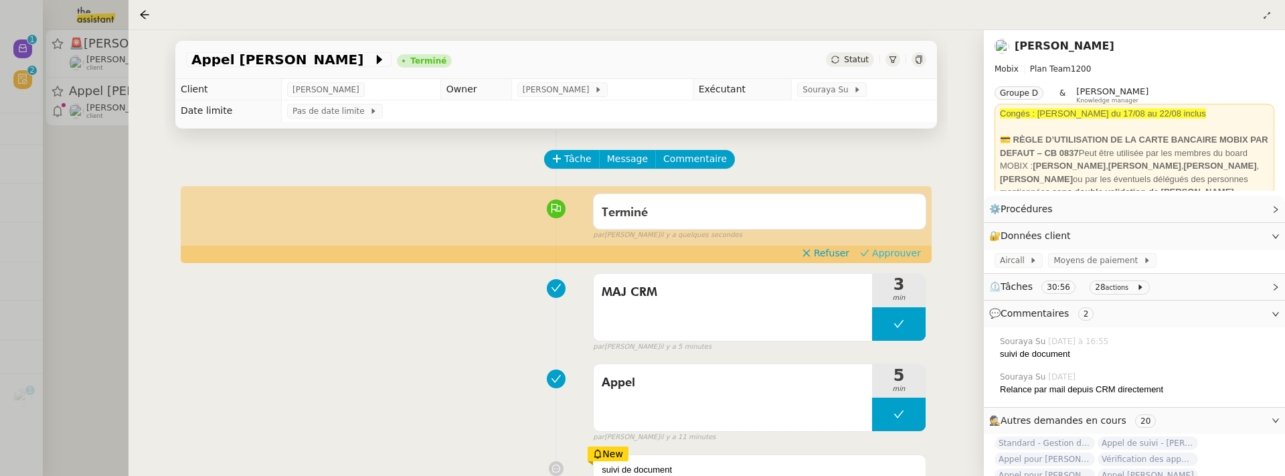
click at [911, 251] on span "Approuver" at bounding box center [896, 252] width 49 height 13
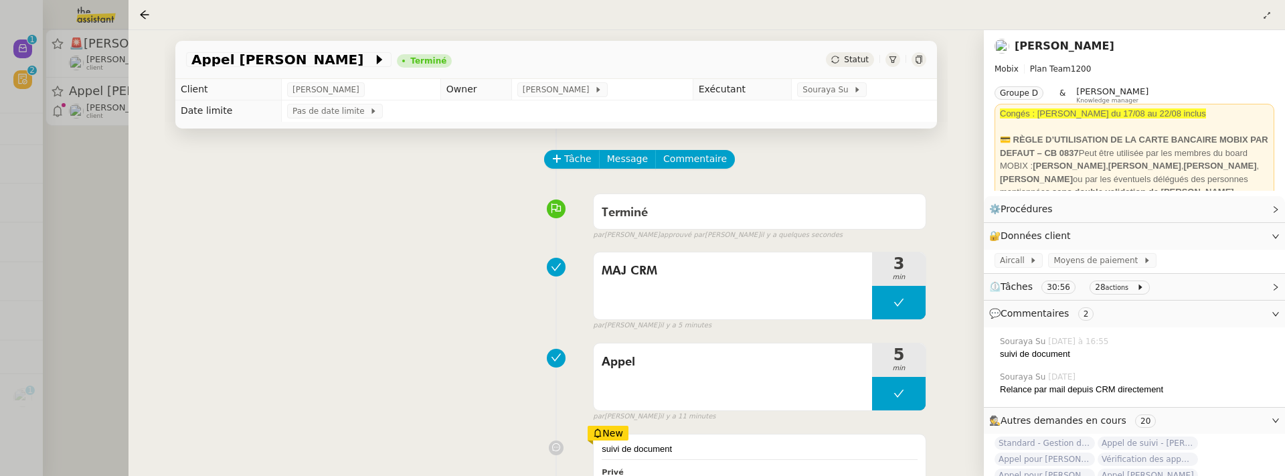
click at [110, 179] on div at bounding box center [642, 238] width 1285 height 476
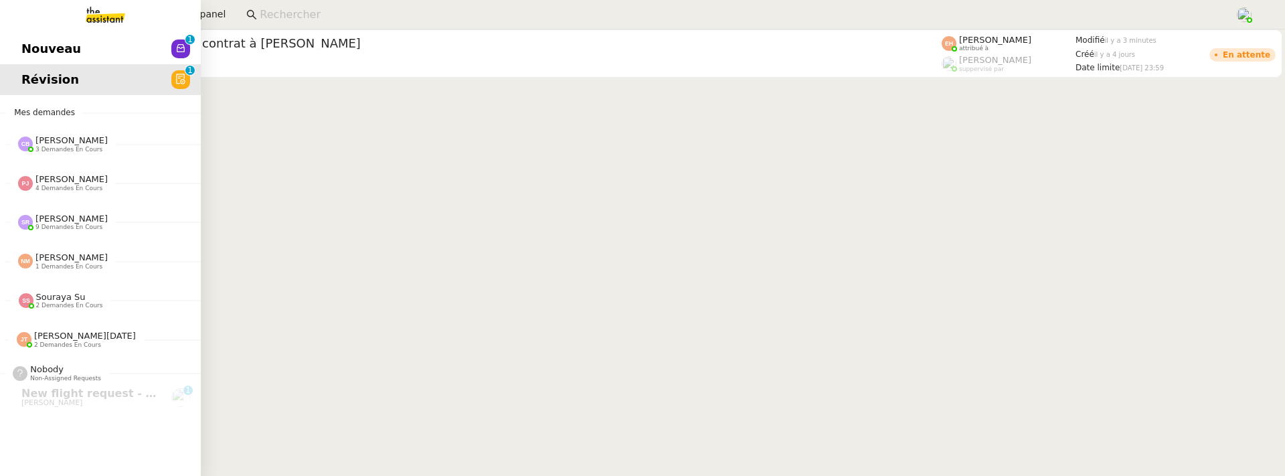
click at [30, 52] on span "Nouveau" at bounding box center [51, 49] width 60 height 20
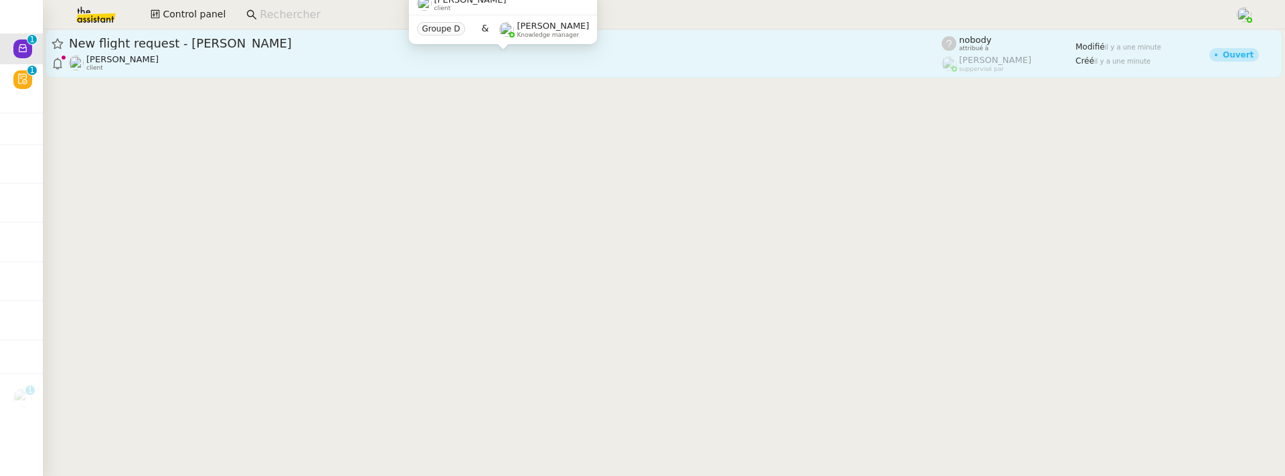
click at [357, 67] on div "[PERSON_NAME] client" at bounding box center [505, 62] width 873 height 17
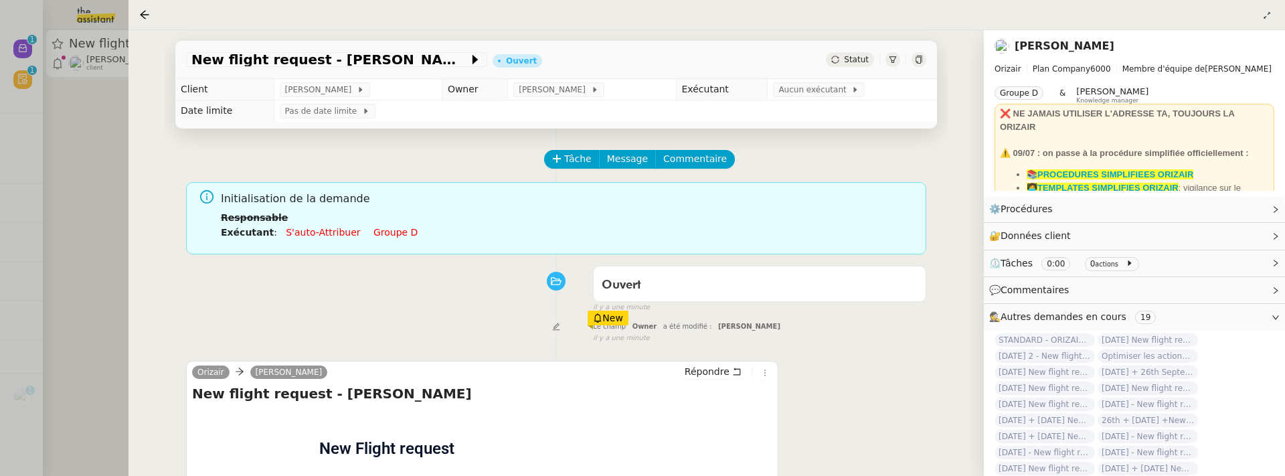
scroll to position [187, 0]
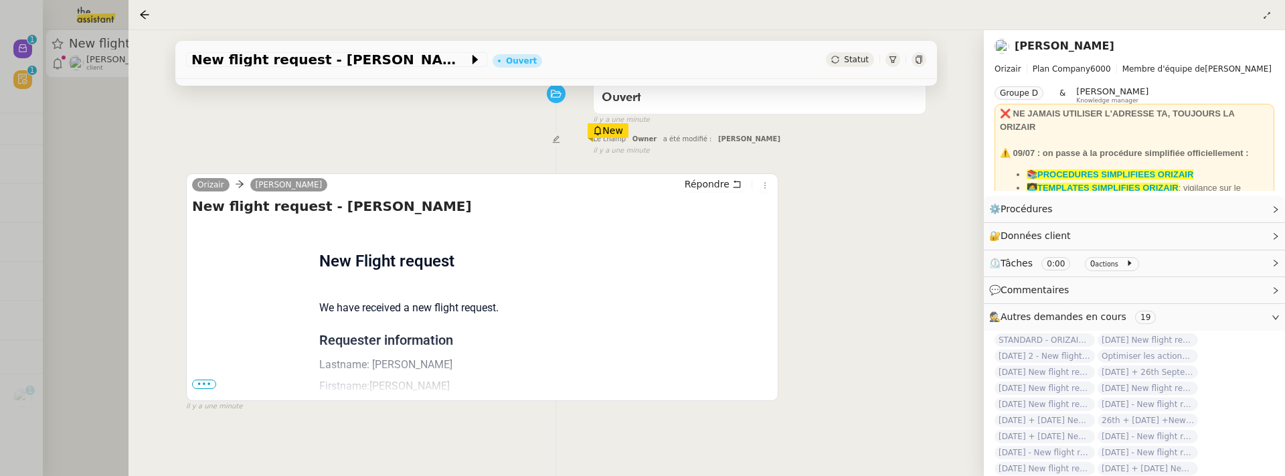
click at [213, 382] on span "•••" at bounding box center [204, 383] width 24 height 9
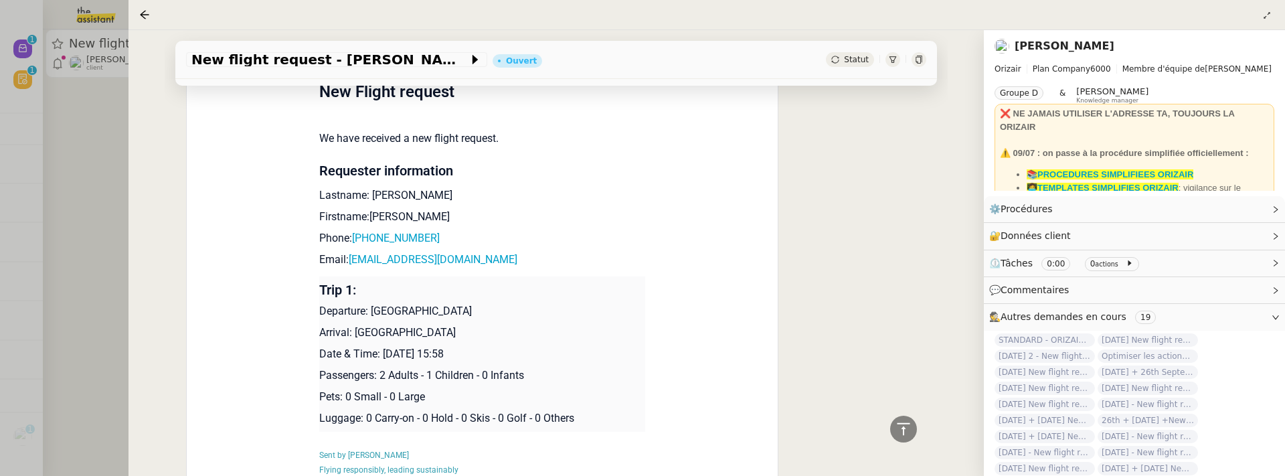
scroll to position [0, 0]
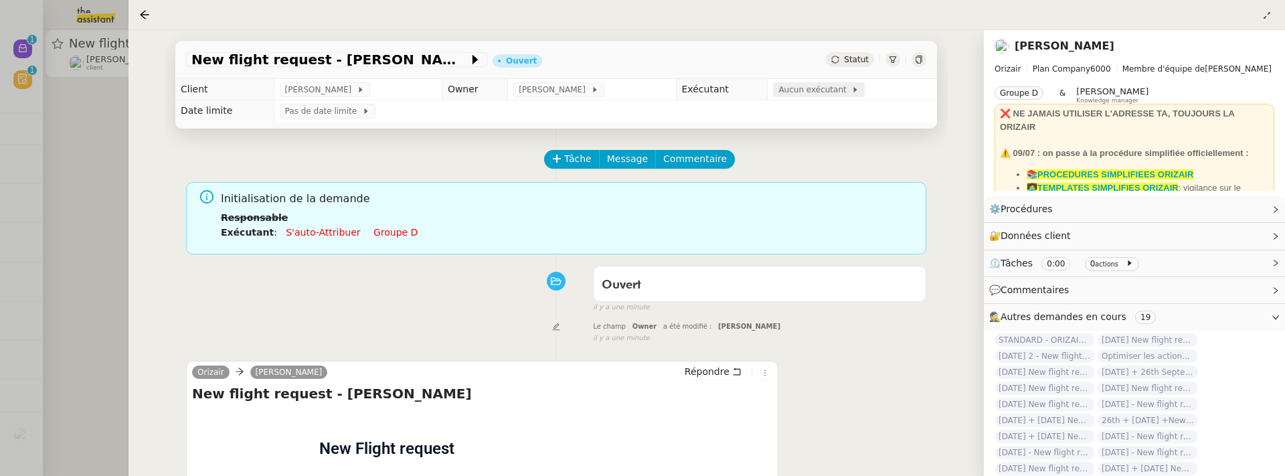
click at [815, 92] on span "Aucun exécutant" at bounding box center [814, 89] width 73 height 13
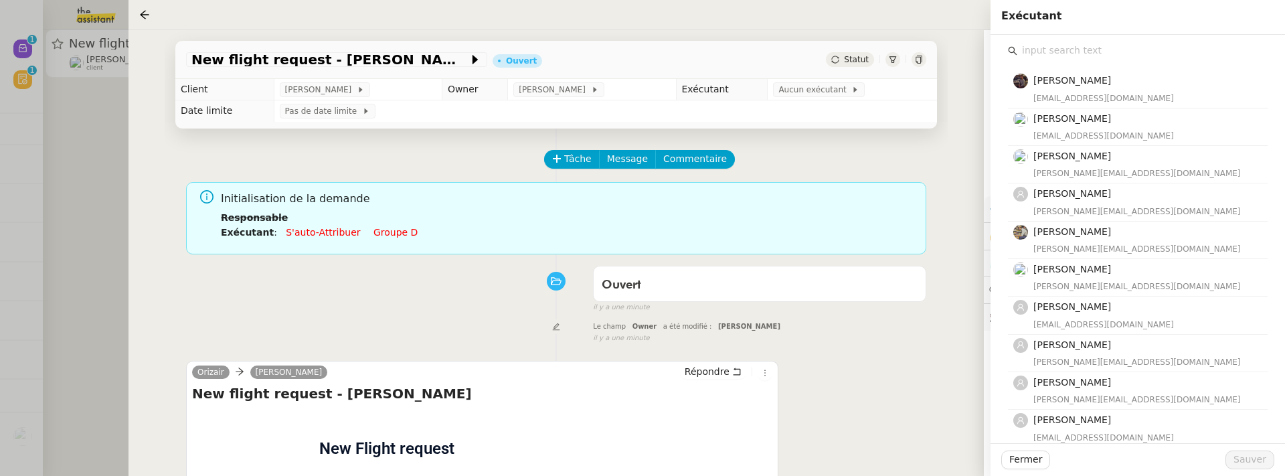
click at [1061, 54] on input "text" at bounding box center [1142, 50] width 250 height 18
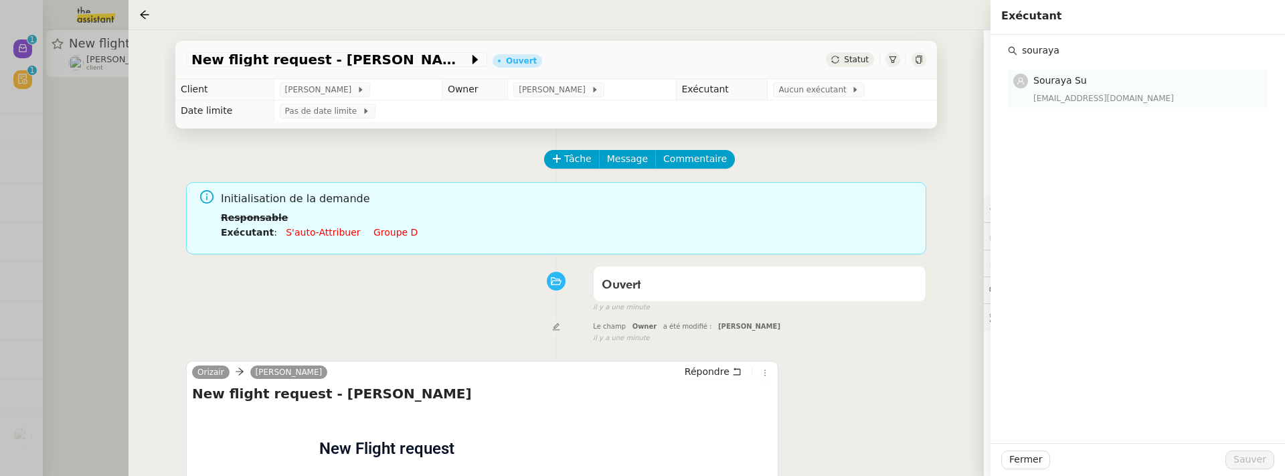
type input "souraya"
click at [1111, 100] on div "[EMAIL_ADDRESS][DOMAIN_NAME]" at bounding box center [1146, 98] width 226 height 13
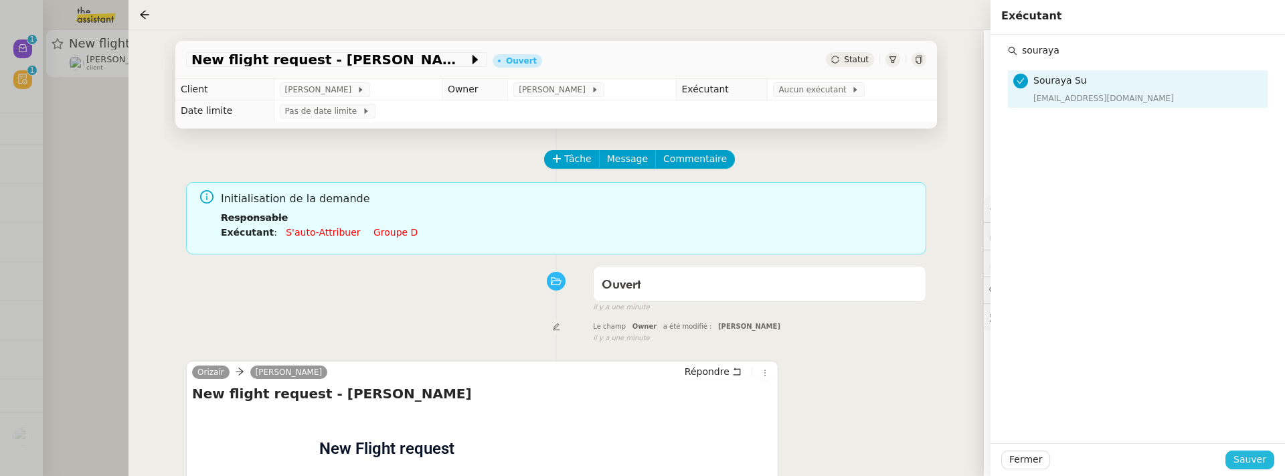
click at [1269, 454] on button "Sauver" at bounding box center [1249, 459] width 49 height 19
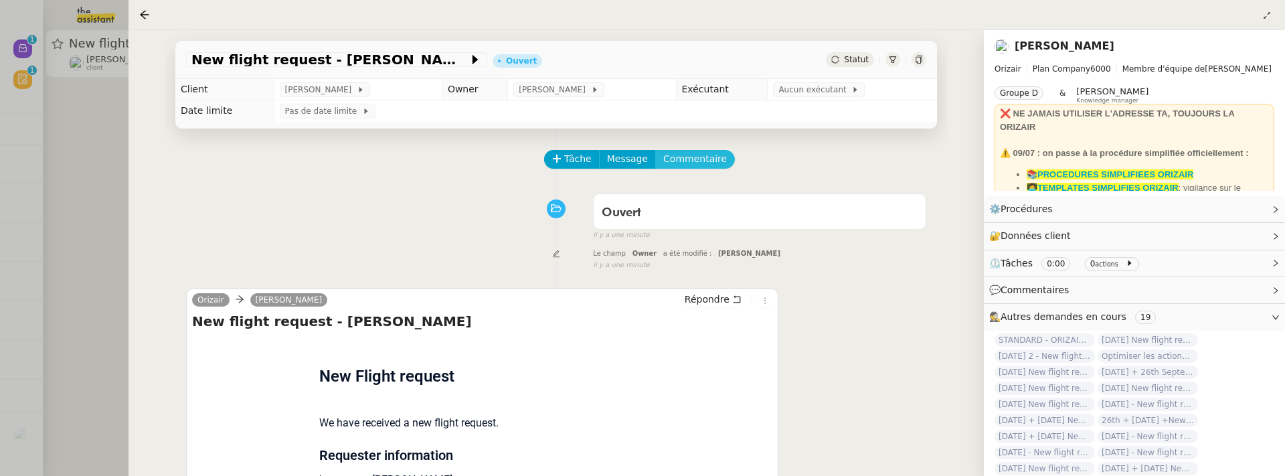
click at [693, 164] on span "Commentaire" at bounding box center [695, 158] width 64 height 15
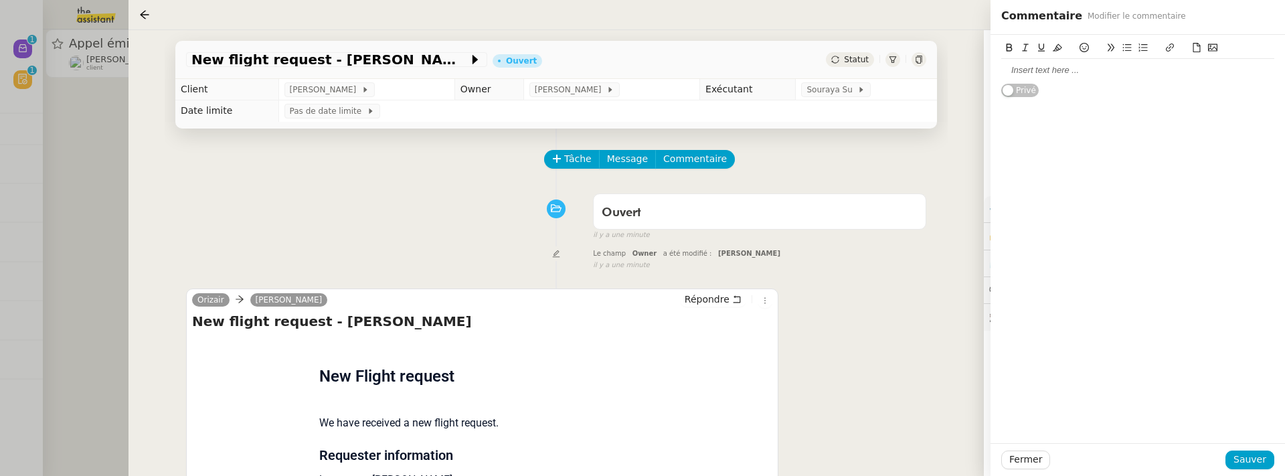
click at [1020, 63] on div at bounding box center [1137, 70] width 273 height 23
click at [1255, 462] on span "Sauver" at bounding box center [1249, 459] width 33 height 15
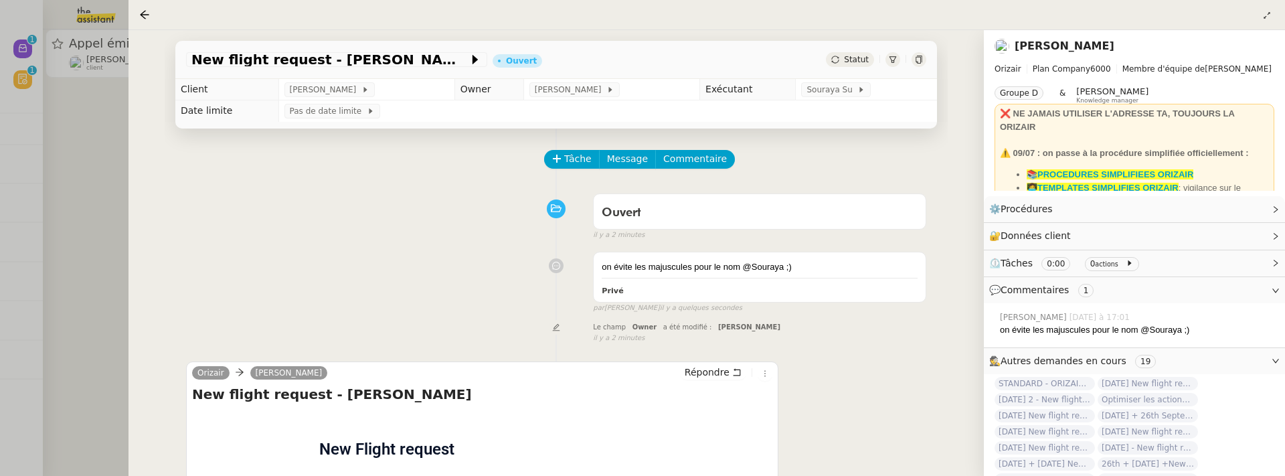
click at [108, 228] on div at bounding box center [642, 238] width 1285 height 476
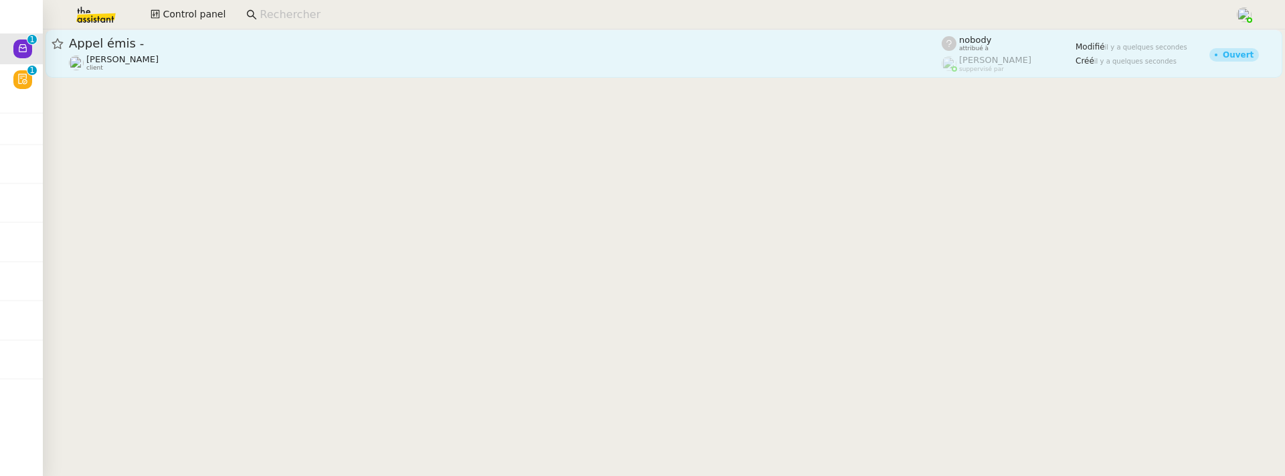
click at [189, 56] on div "[PERSON_NAME] client" at bounding box center [505, 62] width 873 height 17
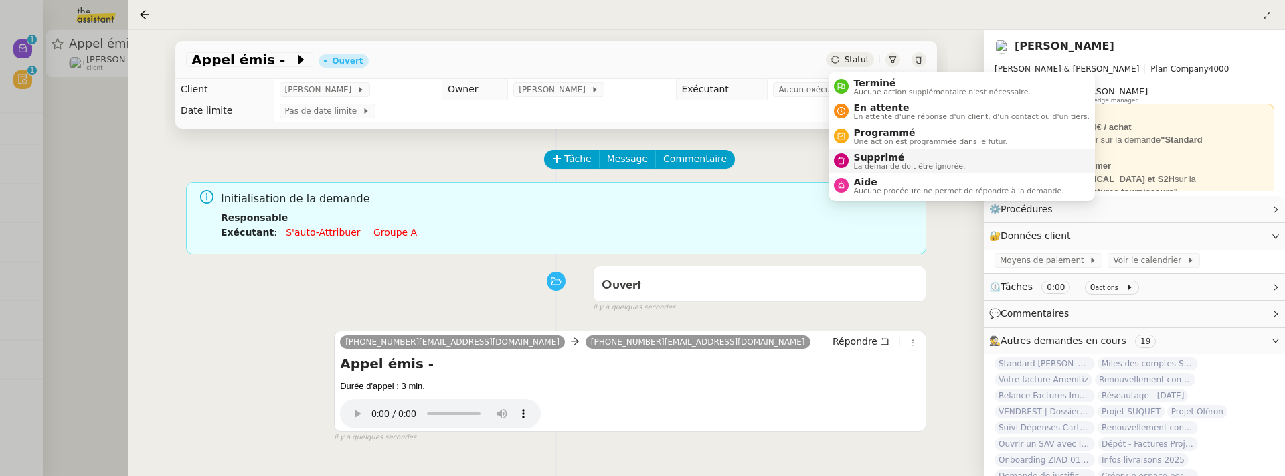
click at [869, 153] on span "Supprimé" at bounding box center [910, 157] width 112 height 11
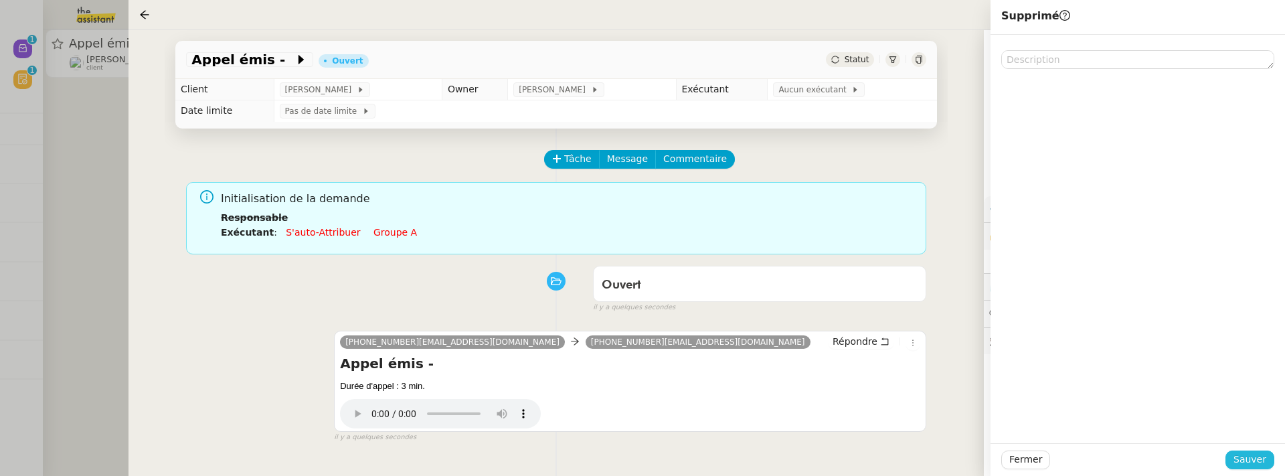
click at [1238, 454] on span "Sauver" at bounding box center [1249, 459] width 33 height 15
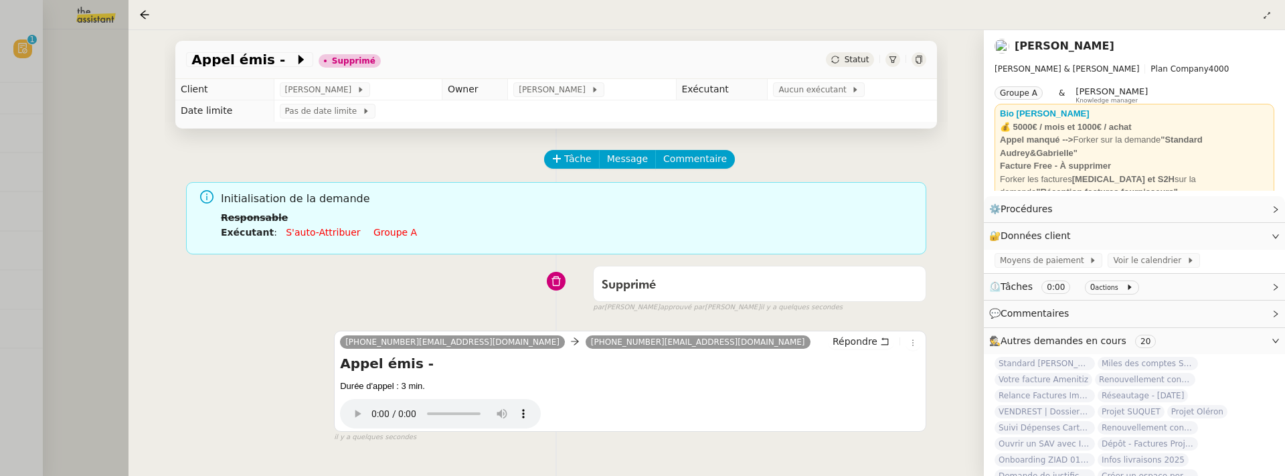
click at [80, 171] on div at bounding box center [642, 238] width 1285 height 476
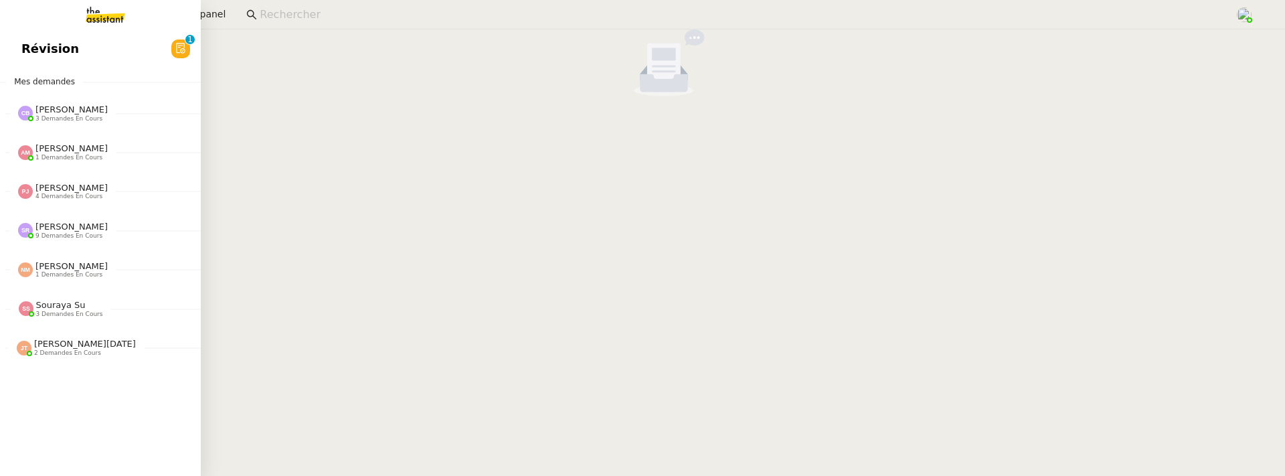
click at [40, 41] on span "Révision" at bounding box center [50, 49] width 58 height 20
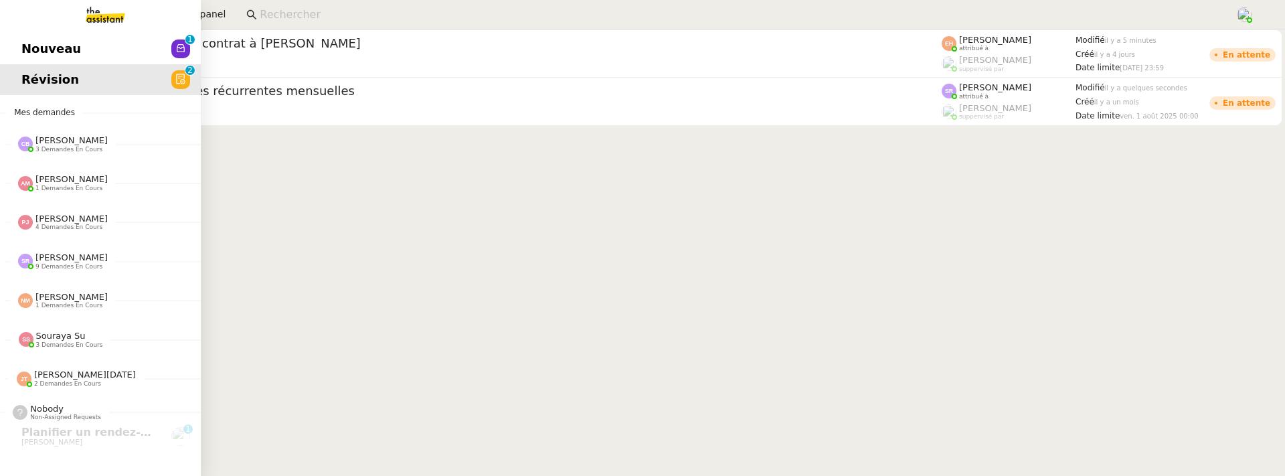
click at [31, 37] on link "Nouveau 0 1 2 3 4 5 6 7 8 9" at bounding box center [100, 48] width 201 height 31
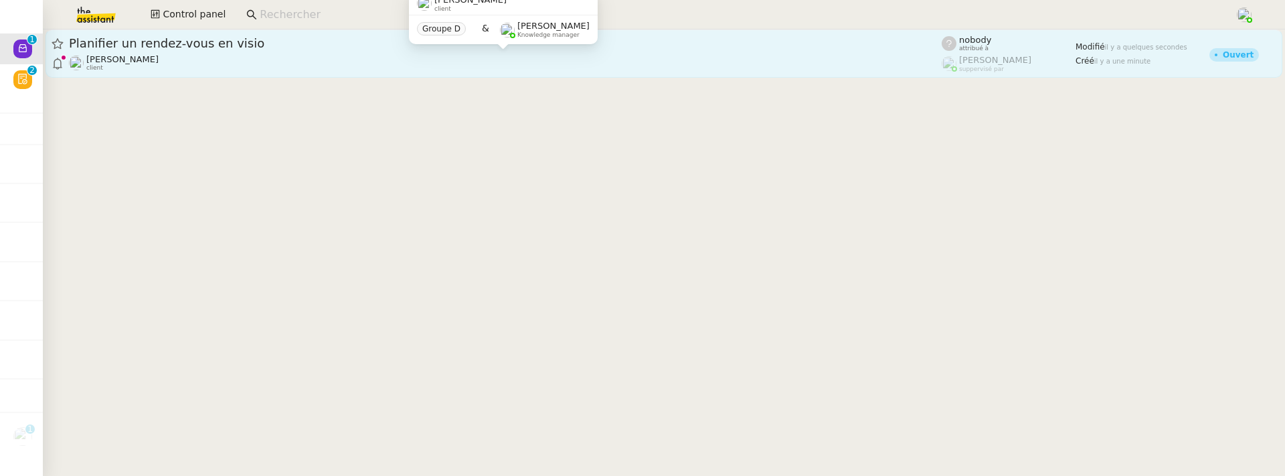
click at [327, 57] on div "[PERSON_NAME] client" at bounding box center [505, 62] width 873 height 17
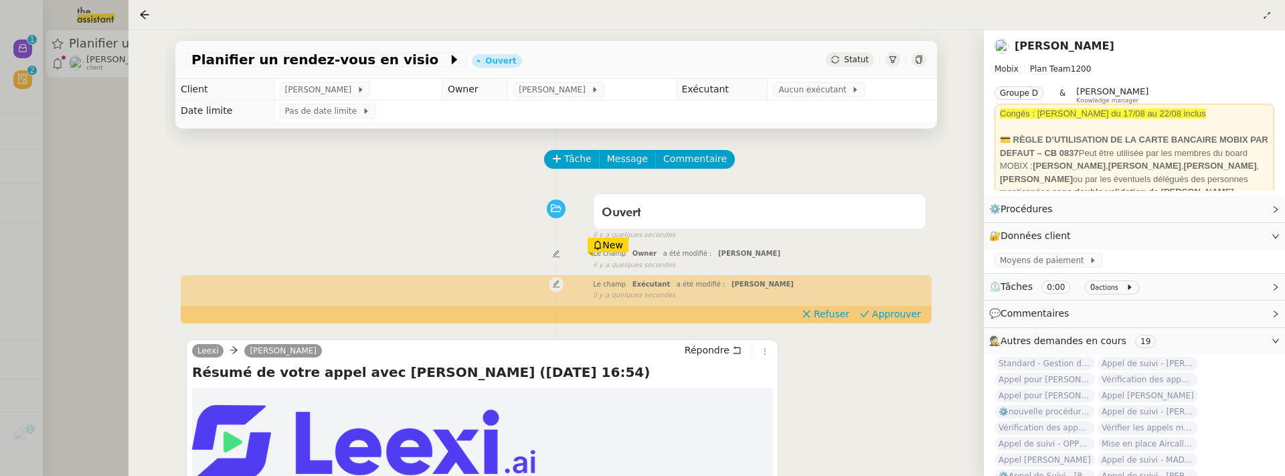
scroll to position [171, 0]
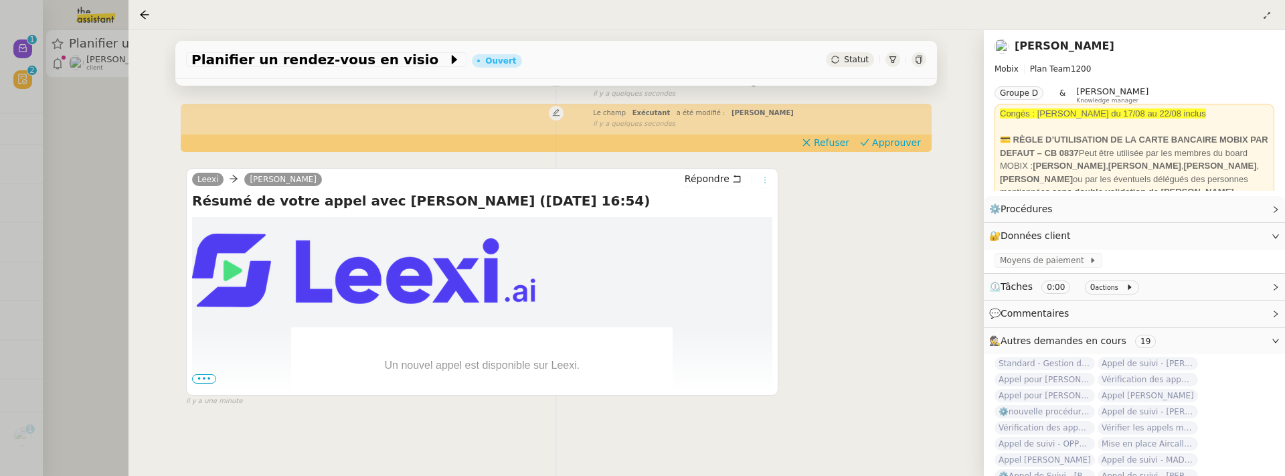
click at [768, 182] on icon at bounding box center [765, 180] width 8 height 8
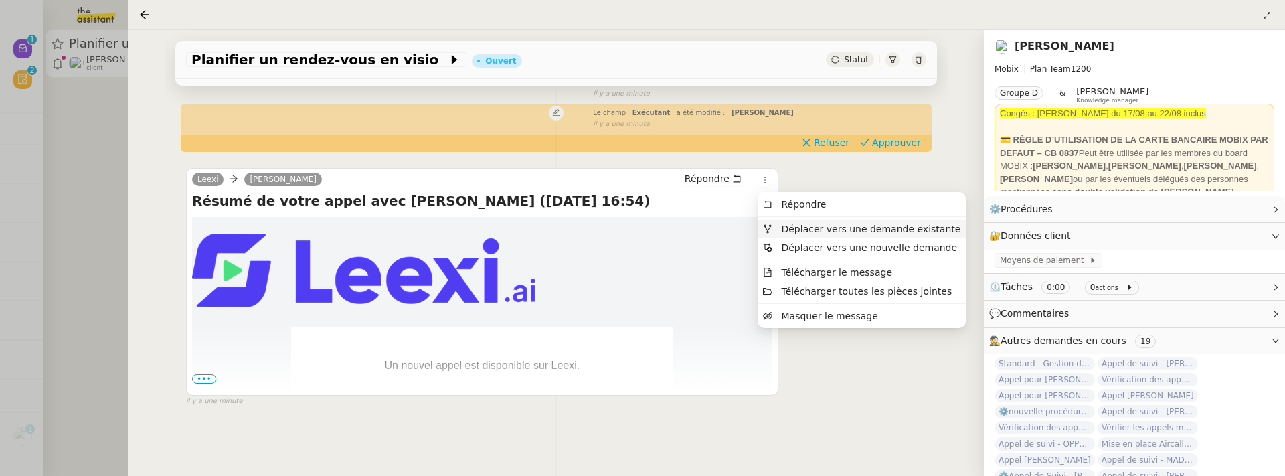
click at [788, 227] on span "Déplacer vers une demande existante" at bounding box center [870, 228] width 179 height 11
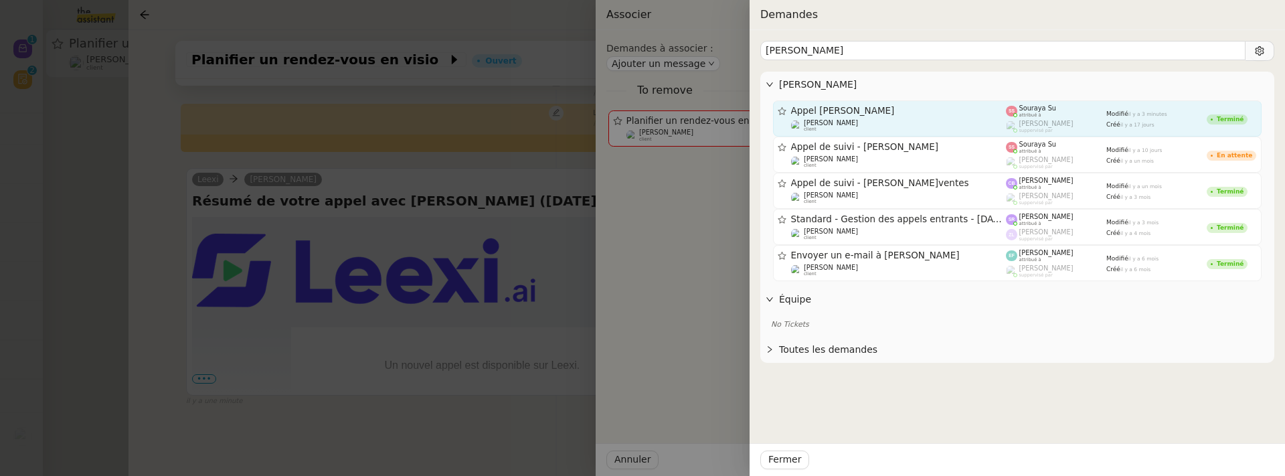
type input "[PERSON_NAME]"
click at [916, 112] on span "Appel [PERSON_NAME]" at bounding box center [898, 110] width 215 height 9
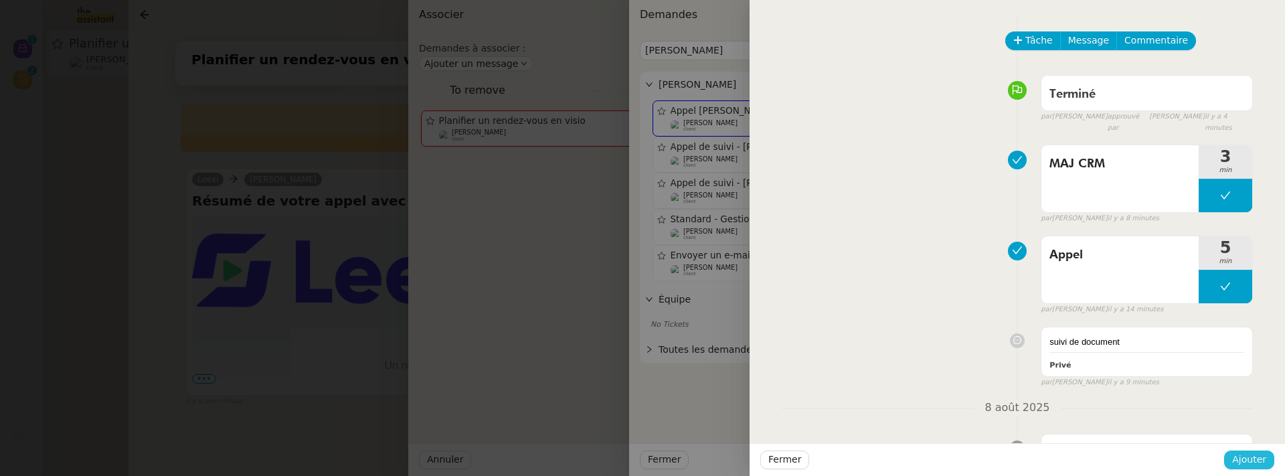
click at [1239, 454] on span "Ajouter" at bounding box center [1249, 459] width 34 height 15
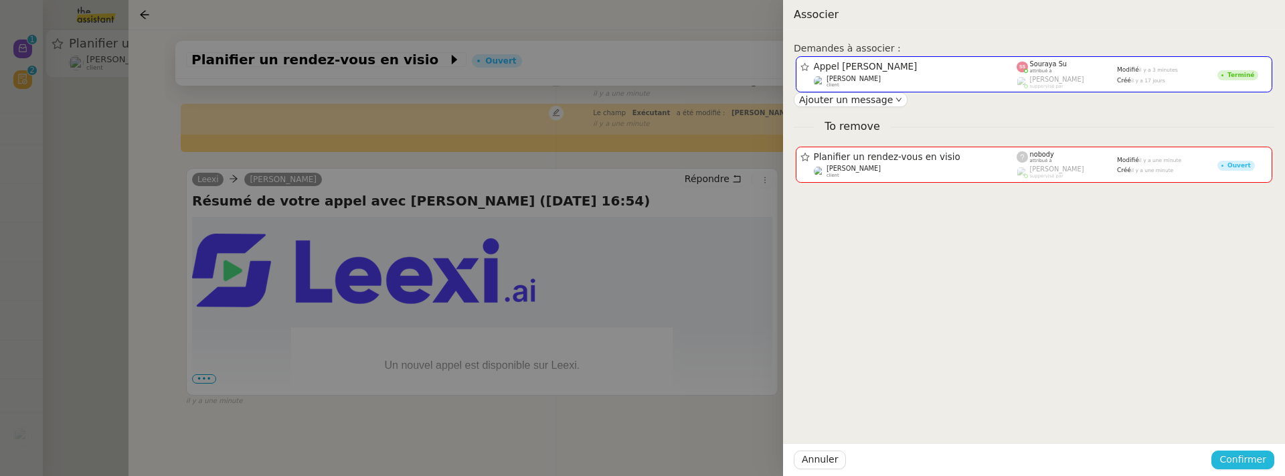
click at [1247, 453] on span "Confirmer" at bounding box center [1242, 459] width 47 height 15
click at [1255, 426] on span "Ajouter" at bounding box center [1243, 423] width 34 height 13
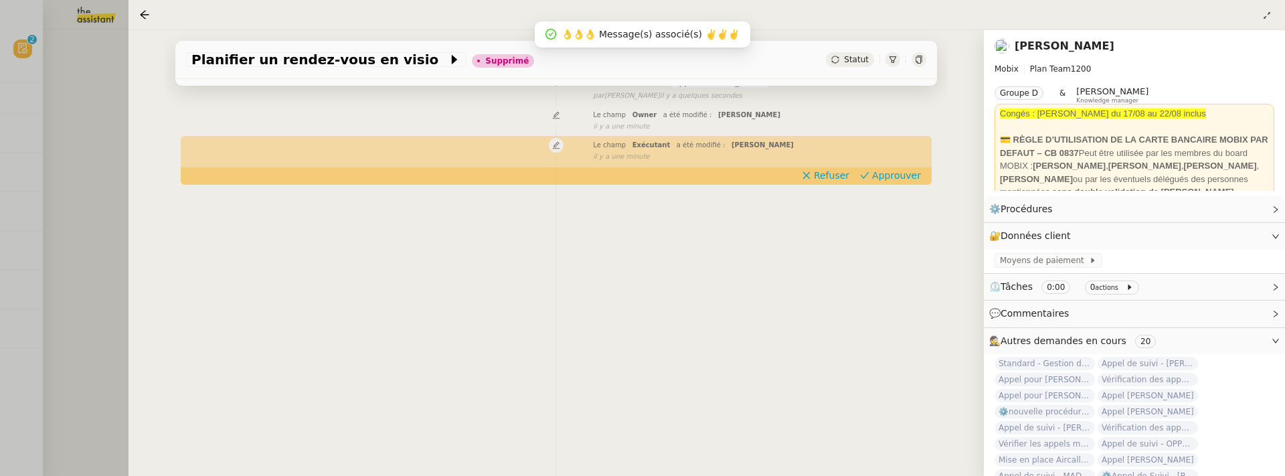
click at [96, 196] on div at bounding box center [642, 238] width 1285 height 476
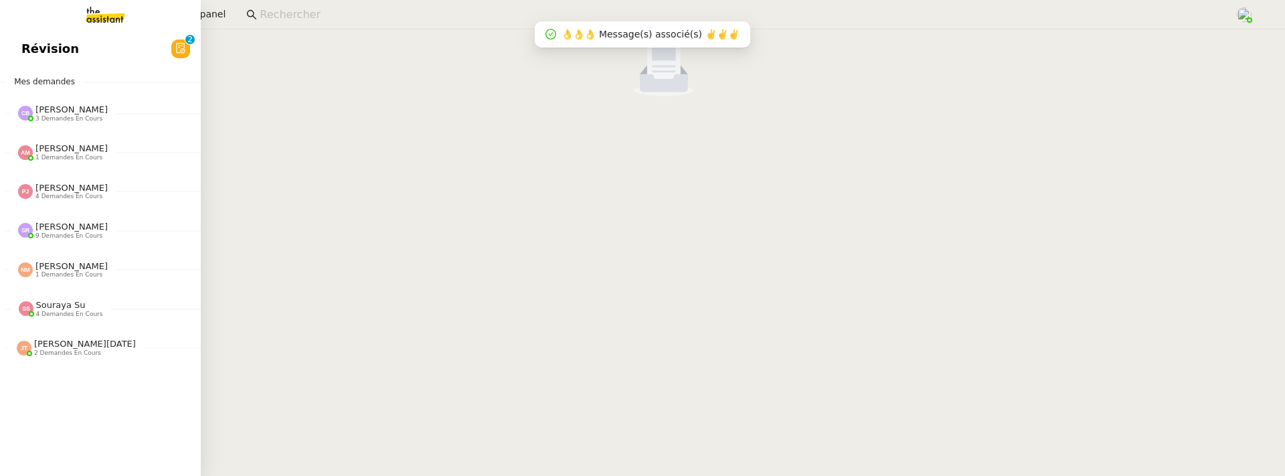
click at [39, 43] on span "Révision" at bounding box center [50, 49] width 58 height 20
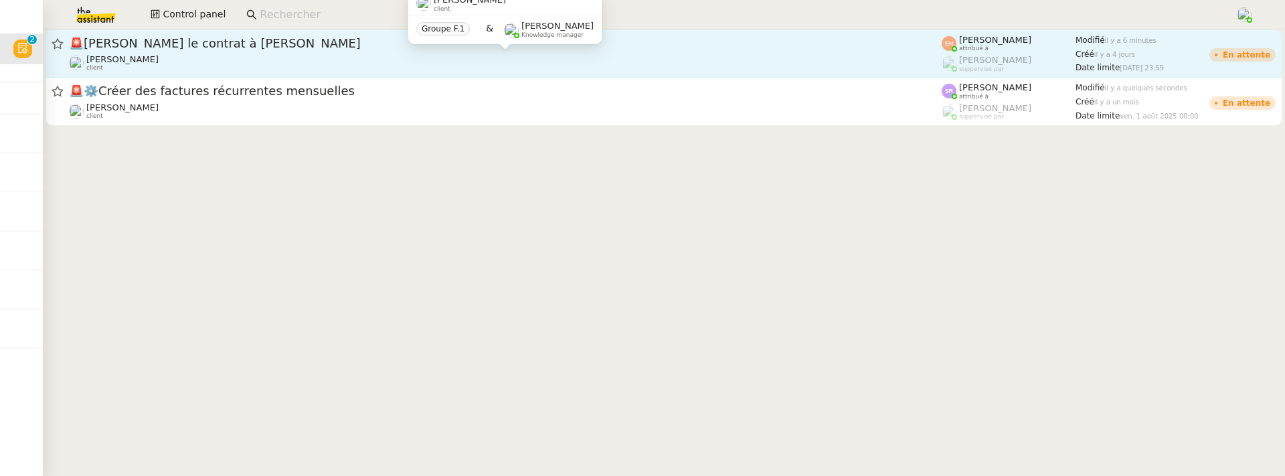
click at [208, 59] on div "[PERSON_NAME] client" at bounding box center [505, 62] width 873 height 17
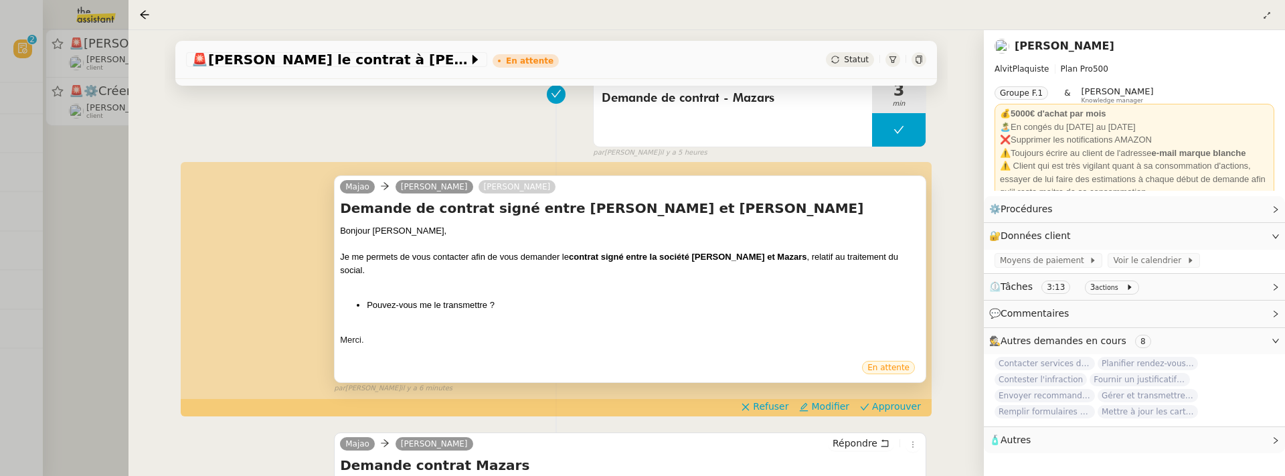
scroll to position [191, 0]
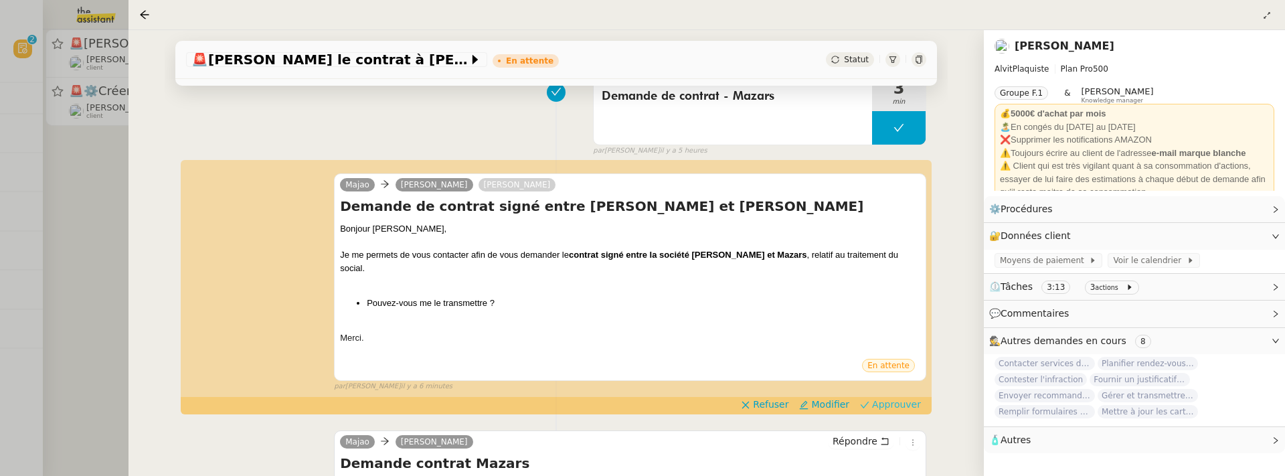
click at [903, 397] on span "Approuver" at bounding box center [896, 403] width 49 height 13
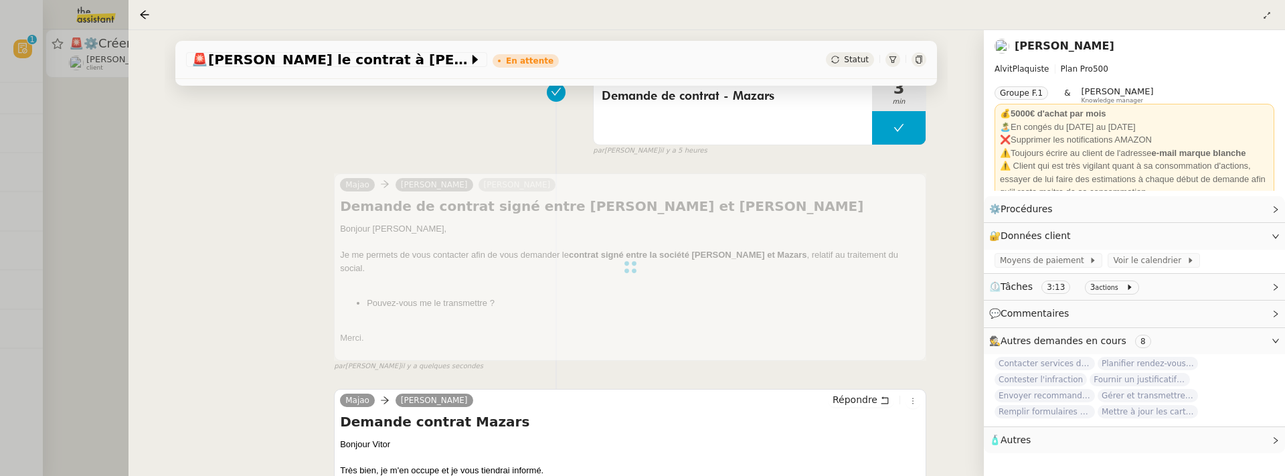
click at [96, 213] on div at bounding box center [642, 238] width 1285 height 476
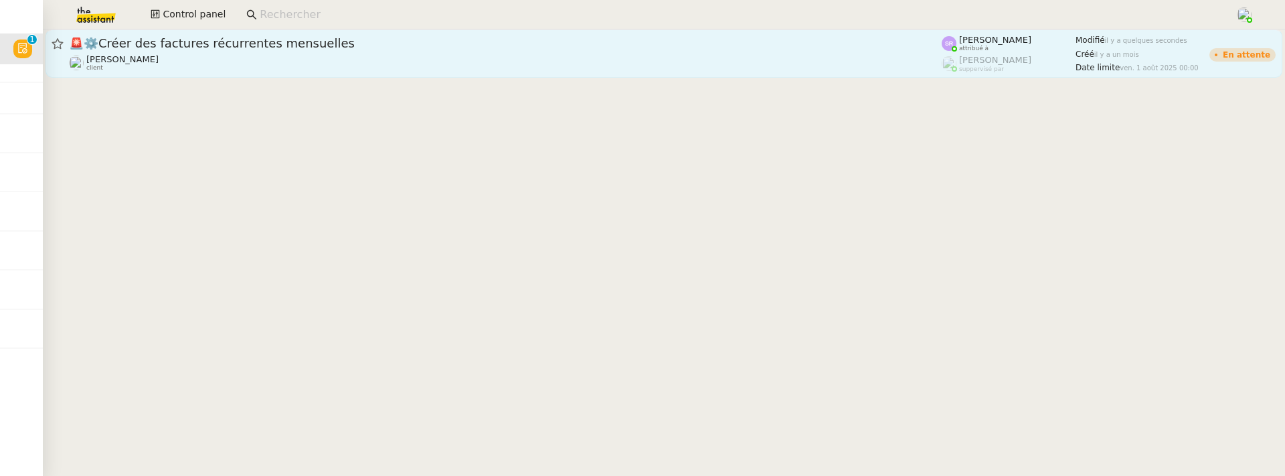
click at [245, 38] on span "🚨 ⚙️Créer des factures récurrentes mensuelles" at bounding box center [505, 43] width 873 height 12
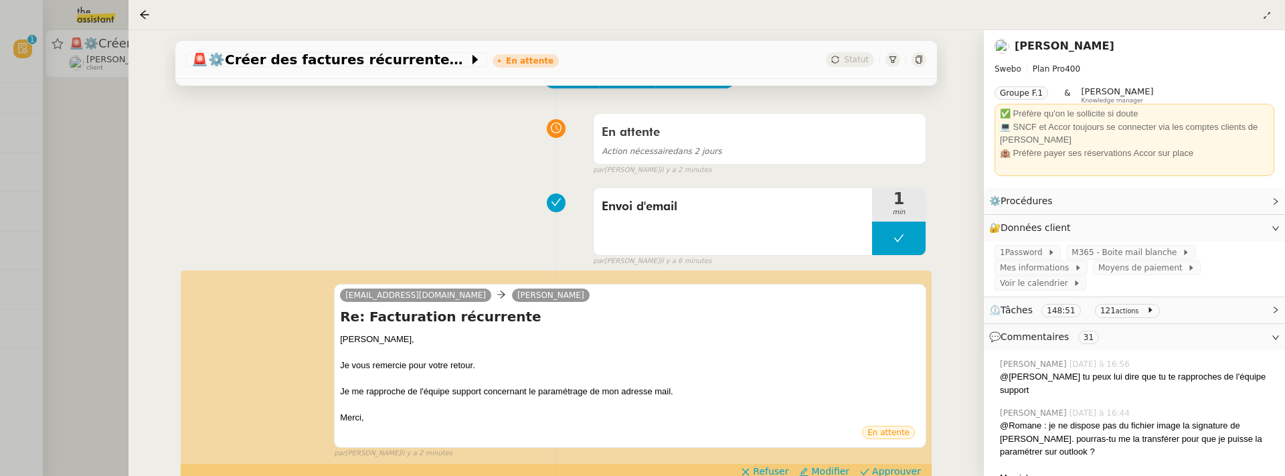
scroll to position [148, 0]
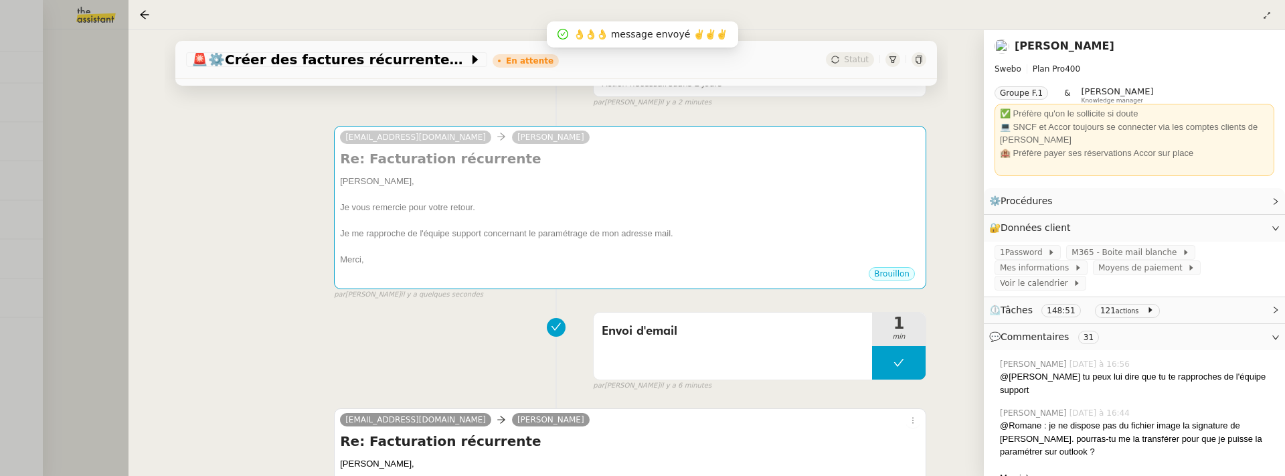
click at [114, 161] on div at bounding box center [642, 238] width 1285 height 476
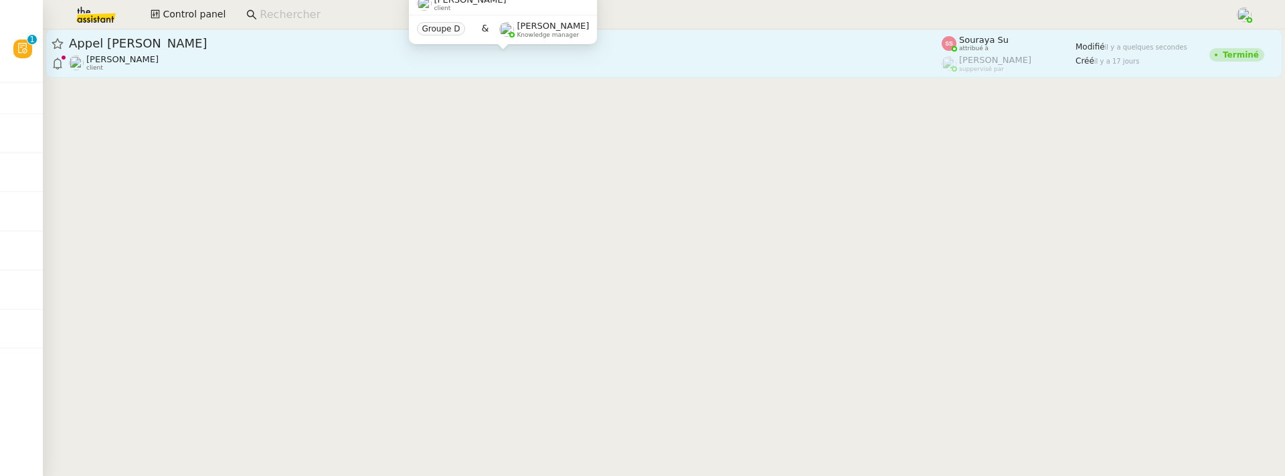
click at [382, 57] on div "[PERSON_NAME] client" at bounding box center [505, 62] width 873 height 17
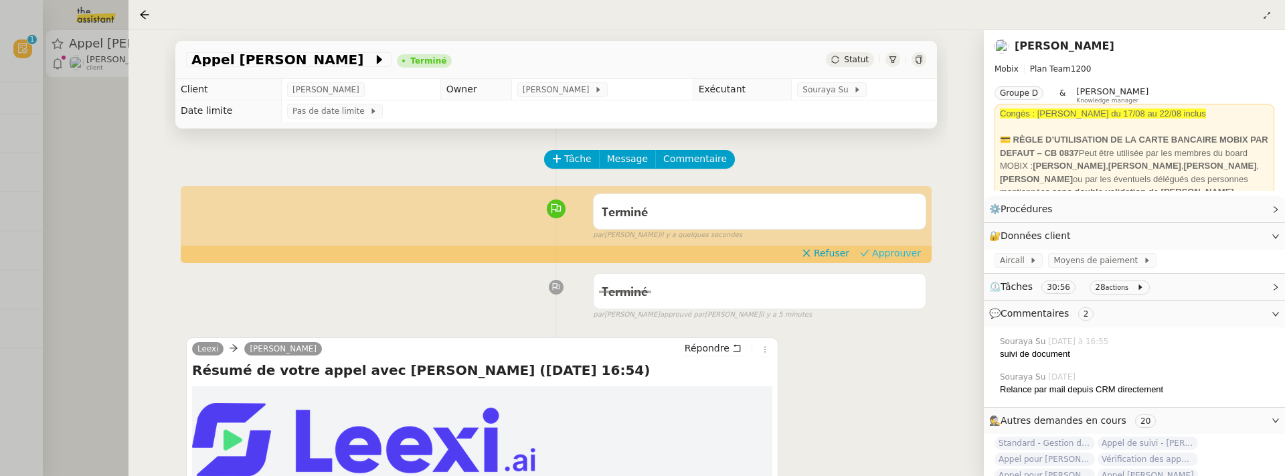
click at [897, 252] on span "Approuver" at bounding box center [896, 252] width 49 height 13
